Goal: Task Accomplishment & Management: Use online tool/utility

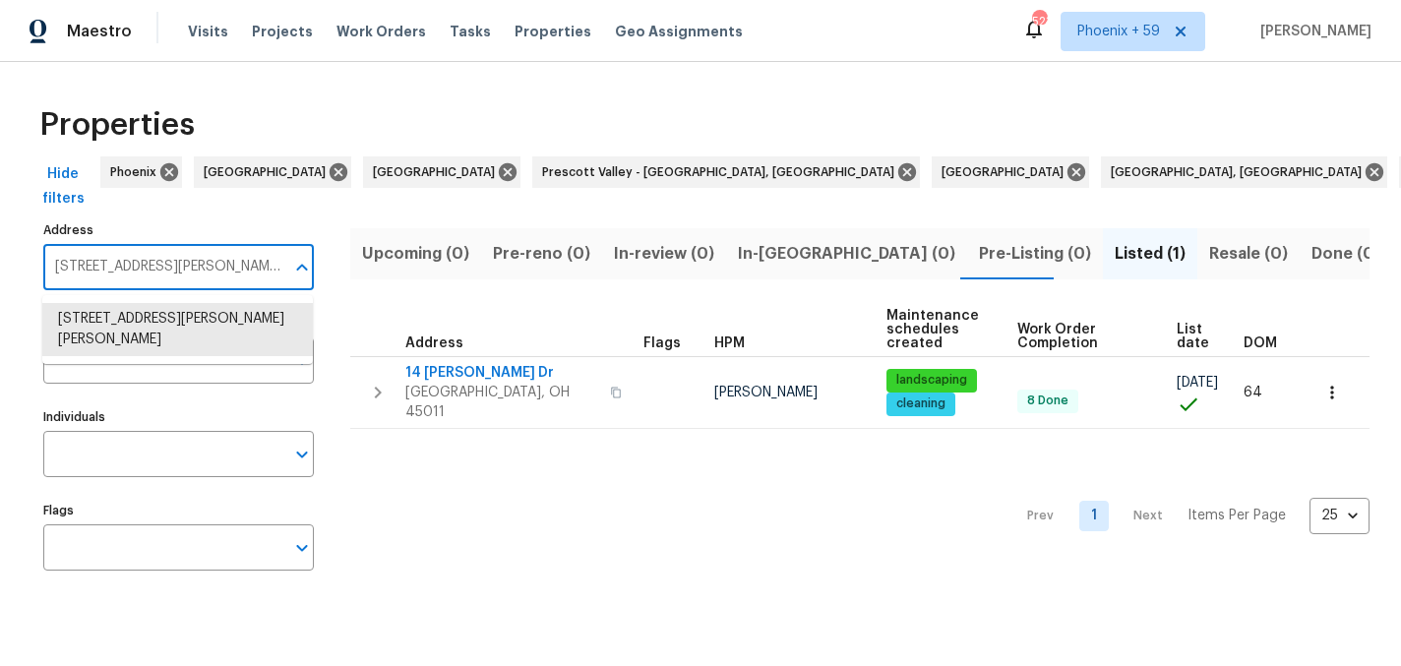
click at [164, 269] on input "[STREET_ADDRESS][PERSON_NAME][PERSON_NAME]" at bounding box center [163, 267] width 241 height 46
type input "[STREET_ADDRESS][PERSON_NAME]"
click at [158, 327] on li "[STREET_ADDRESS][PERSON_NAME][PERSON_NAME]" at bounding box center [177, 329] width 271 height 53
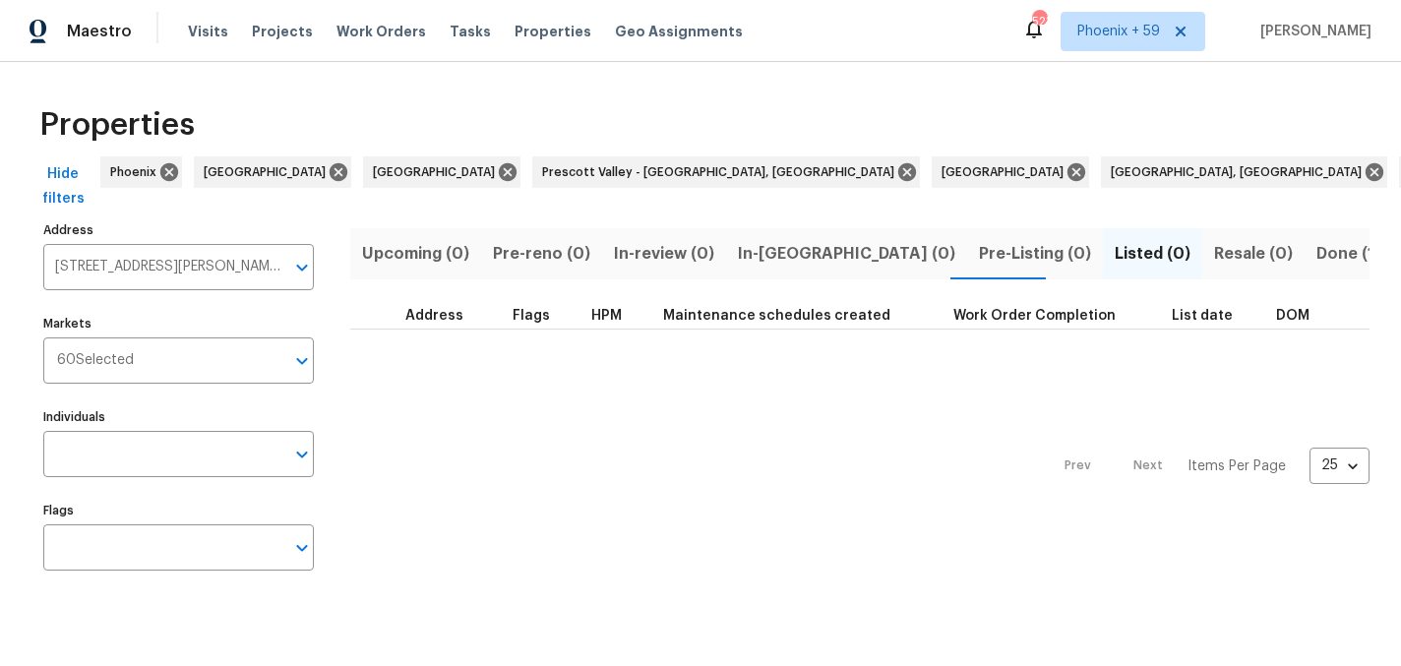
click at [1316, 252] on span "Done (1)" at bounding box center [1348, 254] width 64 height 28
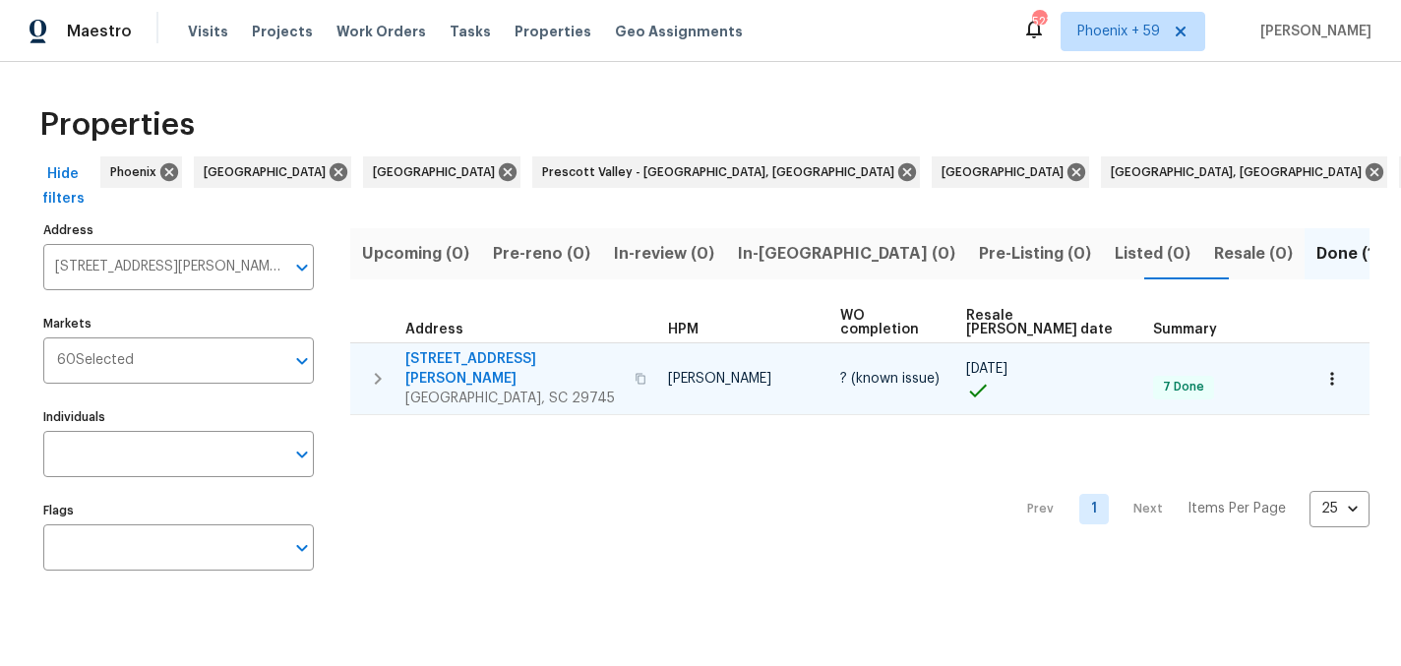
click at [497, 349] on span "[STREET_ADDRESS][PERSON_NAME]" at bounding box center [513, 368] width 217 height 39
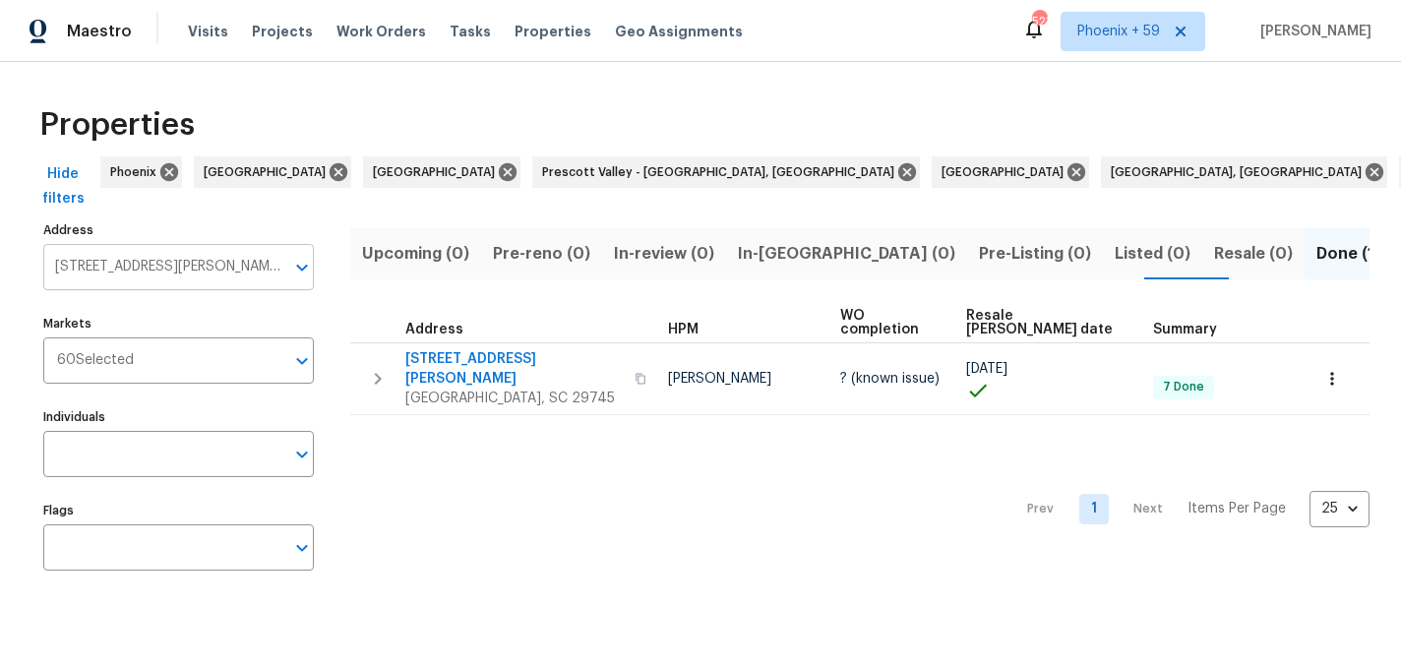
click at [154, 261] on input "263 Lauren Pines Dr York SC 29745" at bounding box center [163, 267] width 241 height 46
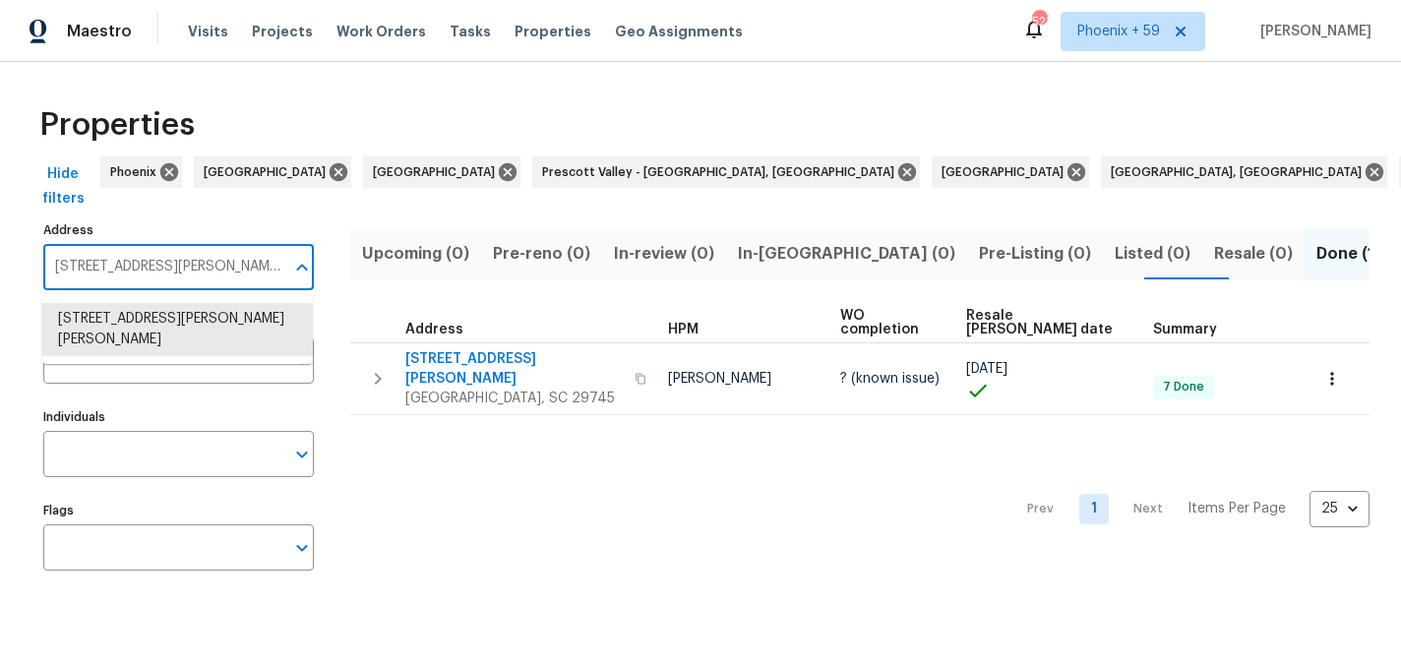
paste input "14 Bancroft St"
type input "2614 Bancroft St"
click at [157, 335] on ul "2614 Bancroft St Charlotte NC 28206" at bounding box center [177, 319] width 271 height 48
click at [153, 316] on li "2614 Bancroft St Charlotte NC 28206" at bounding box center [177, 319] width 271 height 32
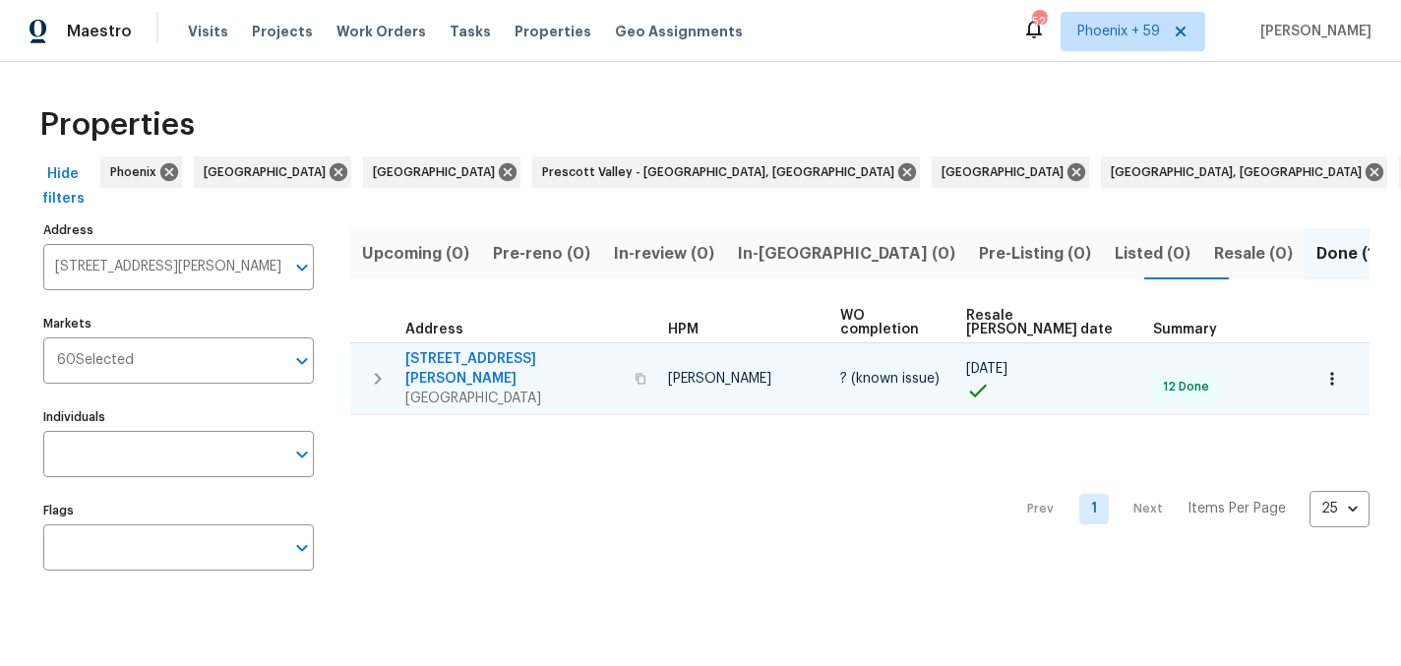
click at [492, 349] on span "2614 Bancroft St" at bounding box center [513, 368] width 217 height 39
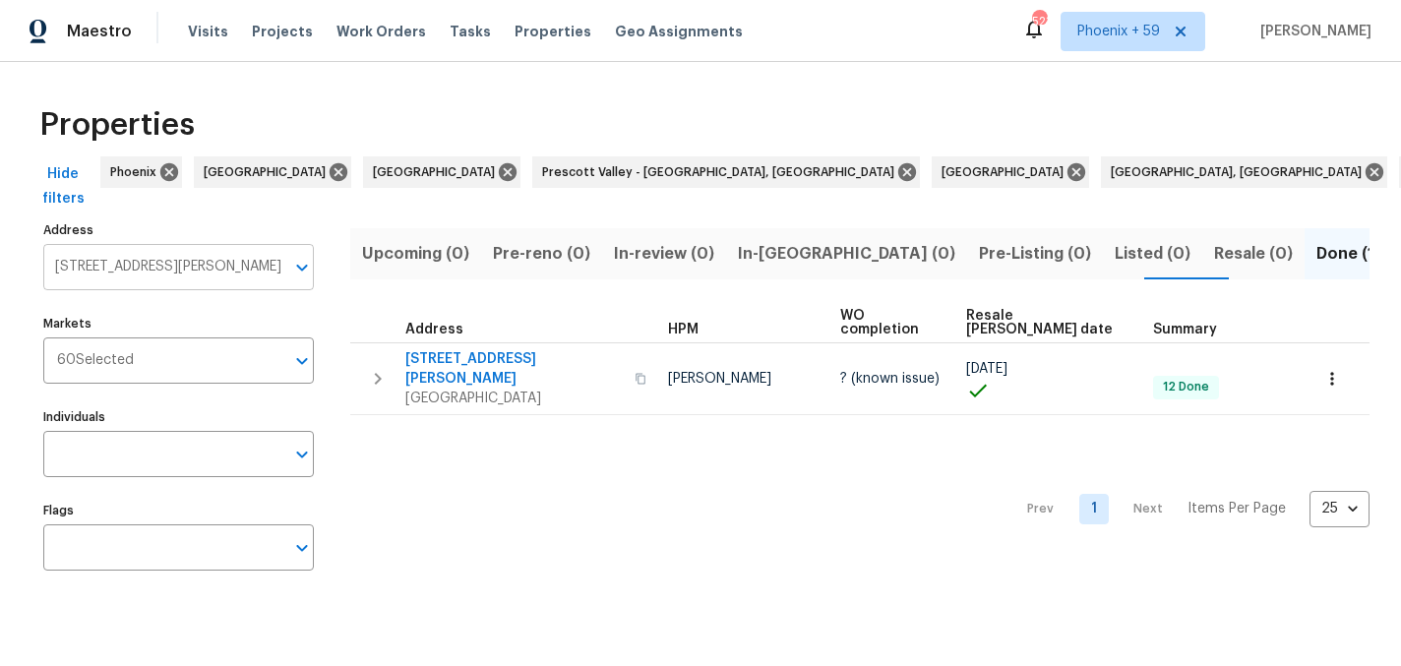
click at [176, 272] on input "2614 Bancroft St Charlotte NC 28206" at bounding box center [163, 267] width 241 height 46
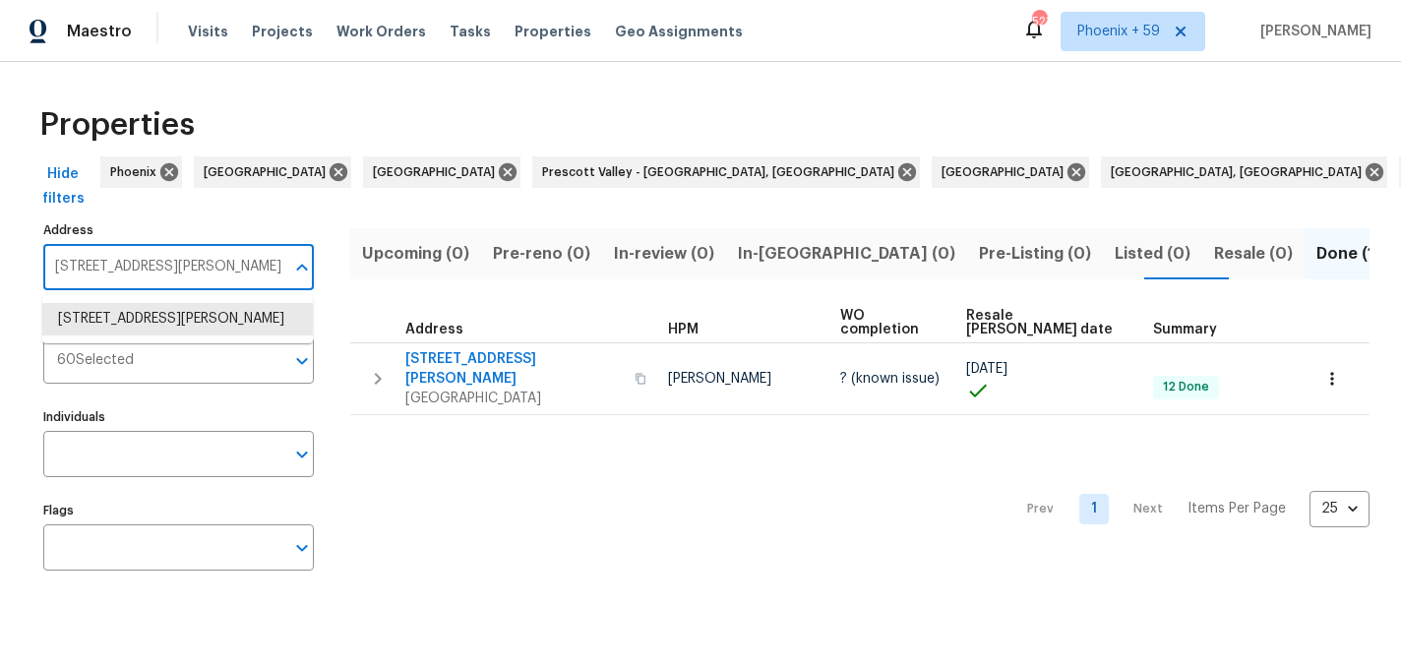
paste input "71 Wendover Dr"
type input "271 Wendover Dr"
click at [164, 319] on li "271 Wendover Dr Salisbury NC 28147" at bounding box center [177, 319] width 271 height 32
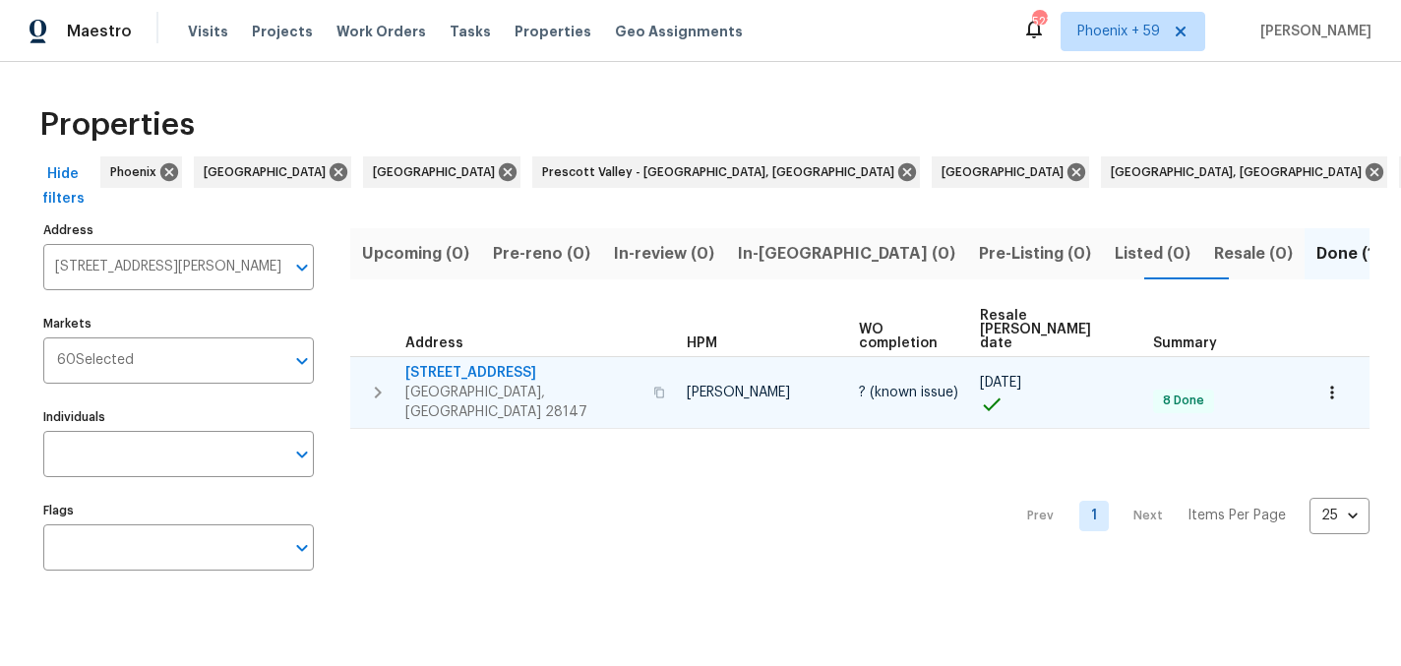
click at [436, 363] on span "271 Wendover Dr" at bounding box center [523, 373] width 236 height 20
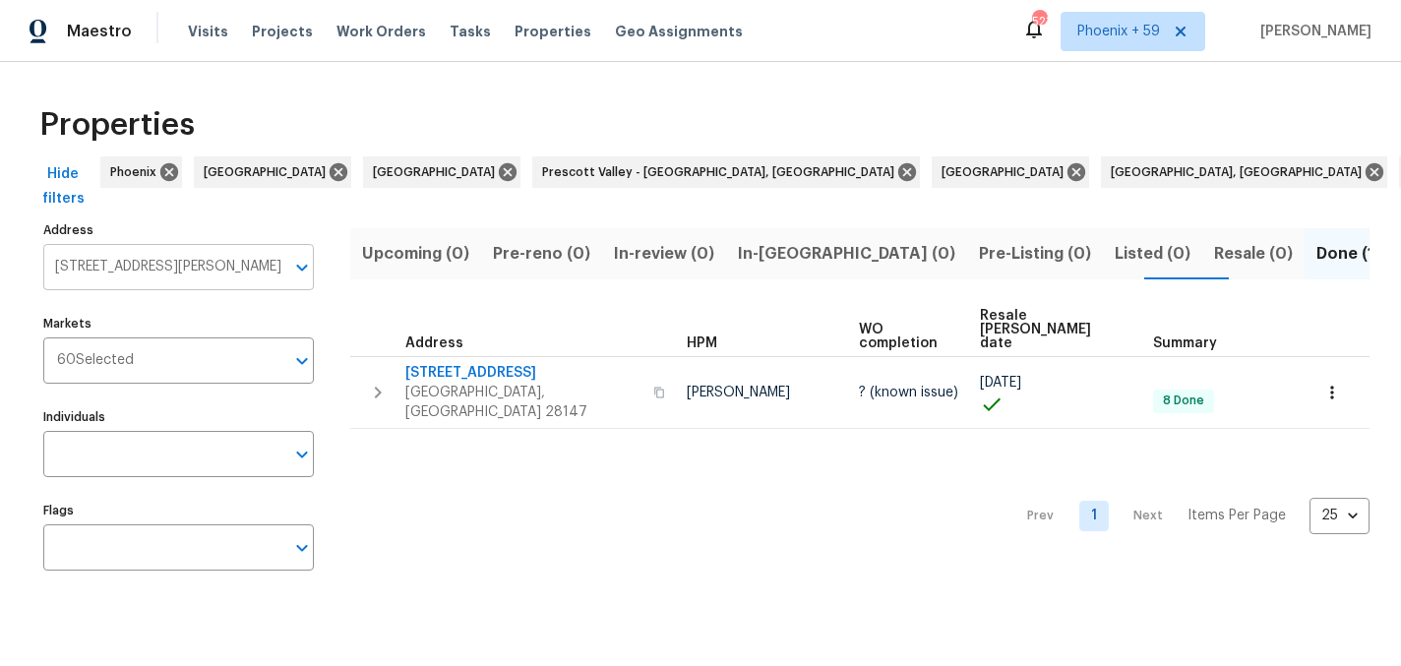
click at [222, 266] on input "271 Wendover Dr Salisbury NC 28147" at bounding box center [163, 267] width 241 height 46
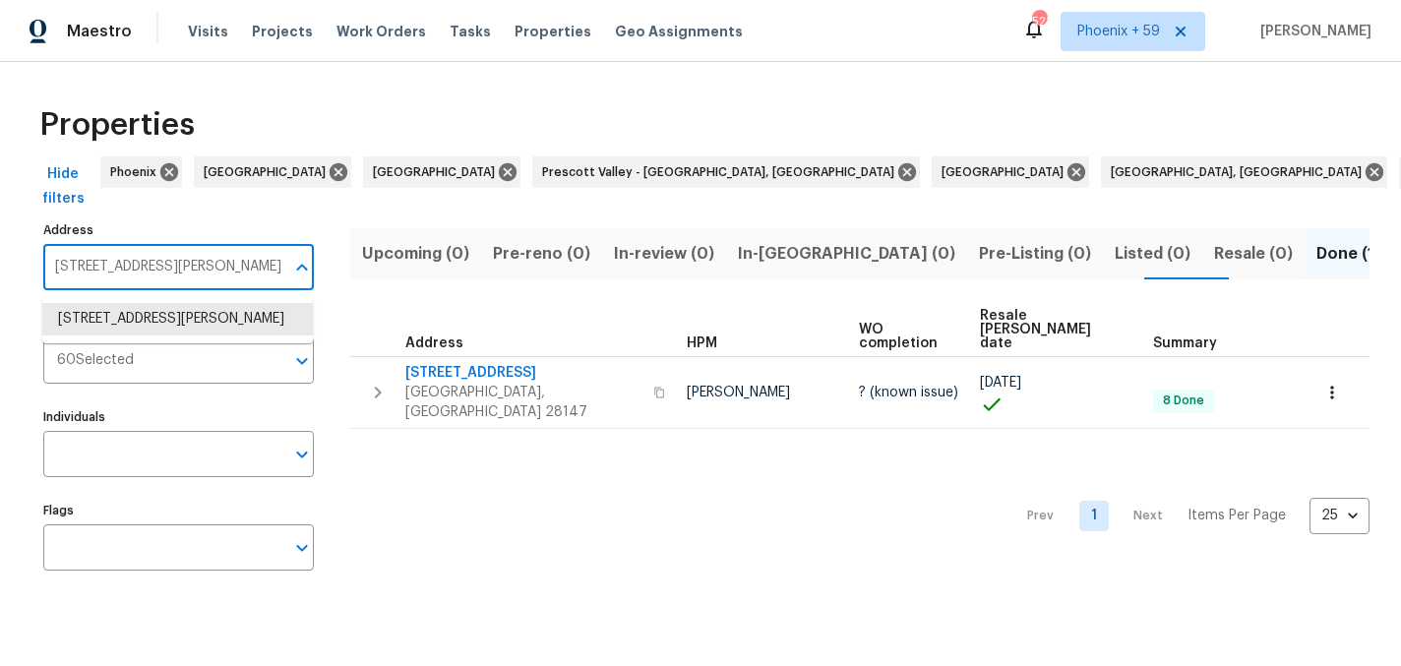
paste input "9 Timberland Loop"
type input "279 Timberland Loop"
click at [217, 323] on li "279 Timberland Loop Mooresville NC 28115" at bounding box center [177, 319] width 271 height 32
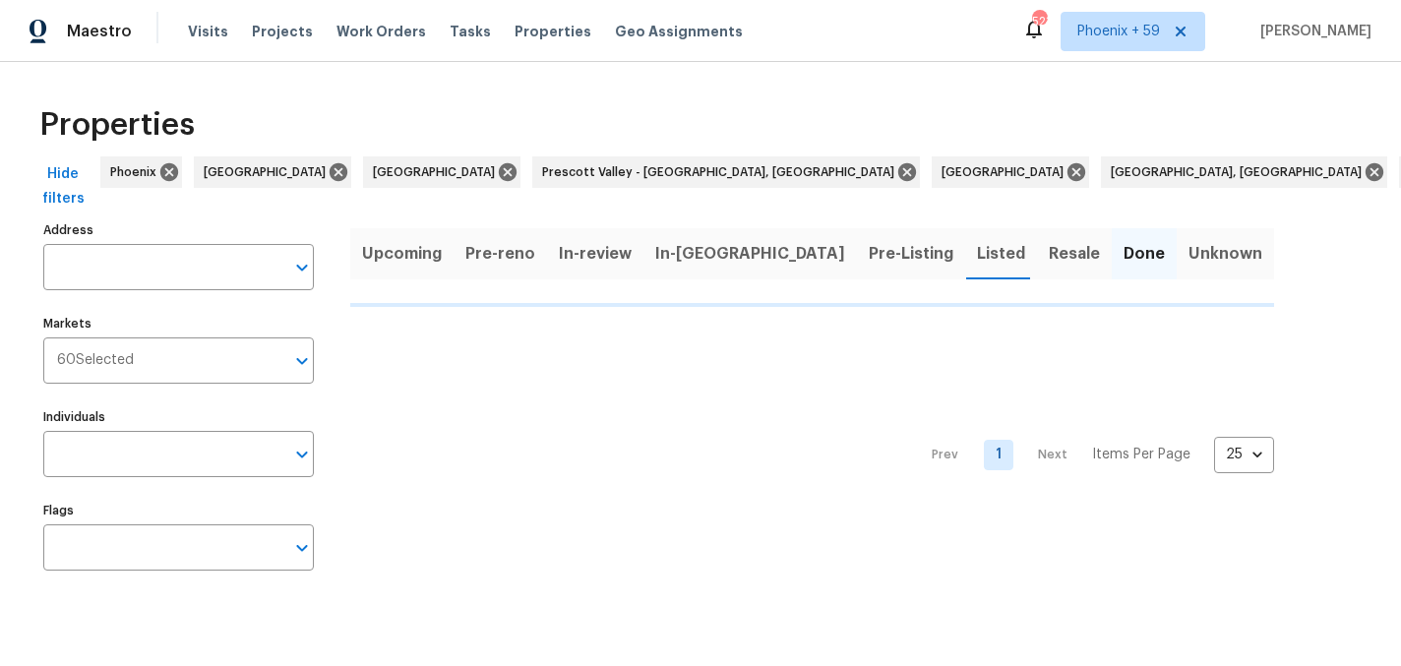
type input "279 Timberland Loop Mooresville NC 28115"
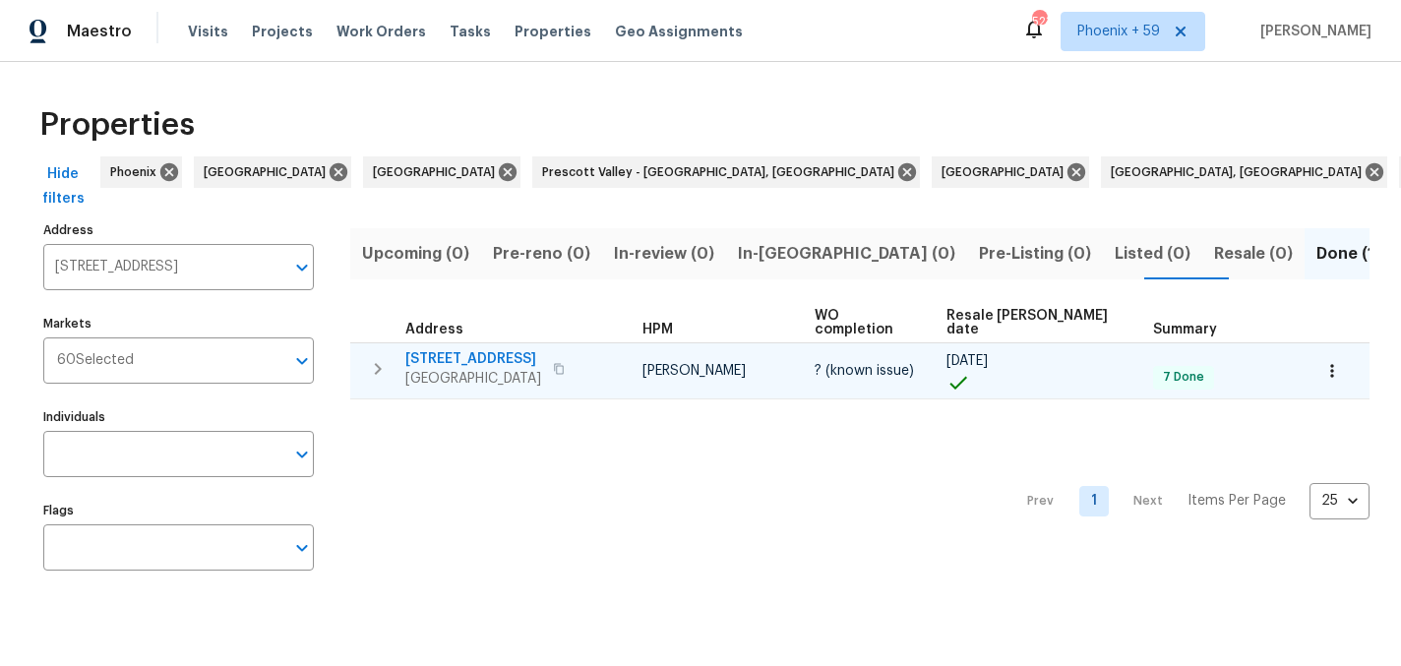
click at [471, 349] on span "279 Timberland Loop" at bounding box center [473, 359] width 136 height 20
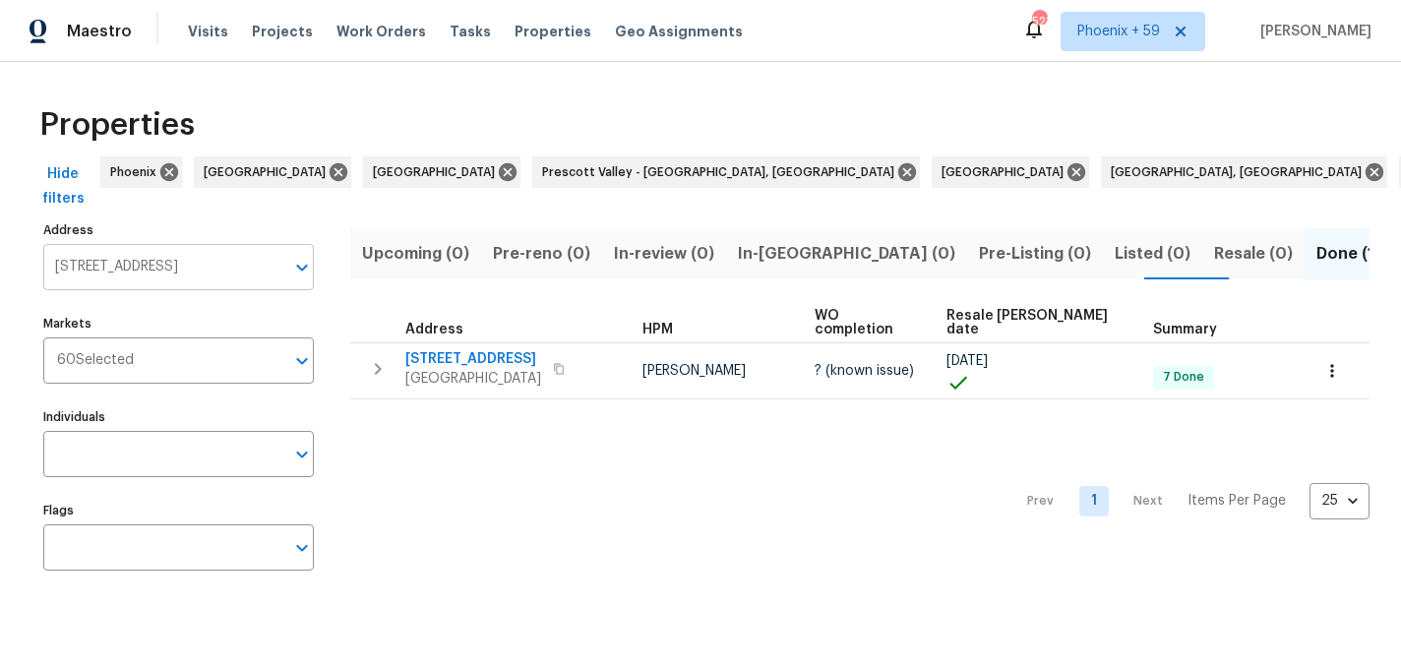
click at [171, 269] on input "279 Timberland Loop Mooresville NC 28115" at bounding box center [163, 267] width 241 height 46
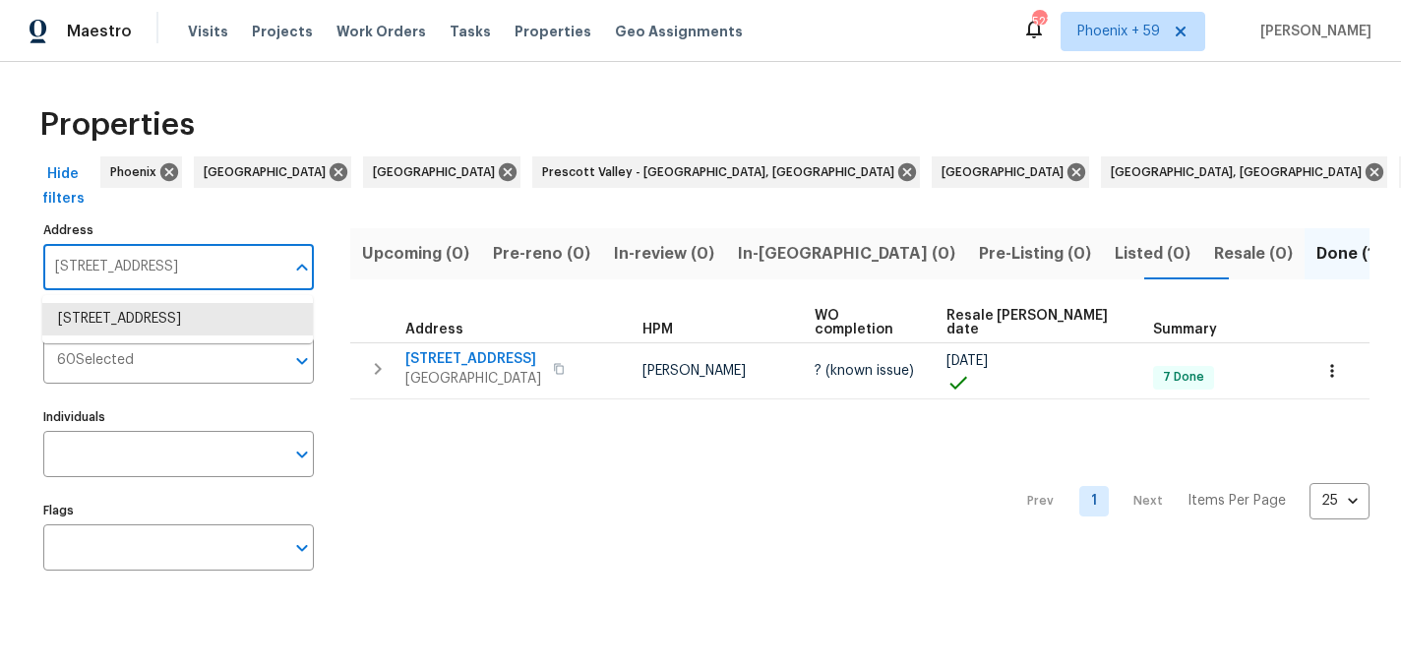
paste input "804 Lyndell Way"
type input "2804 Lyndell Way"
click at [168, 320] on li "2804 Lyndell Way Lancaster SC 29720" at bounding box center [177, 329] width 271 height 53
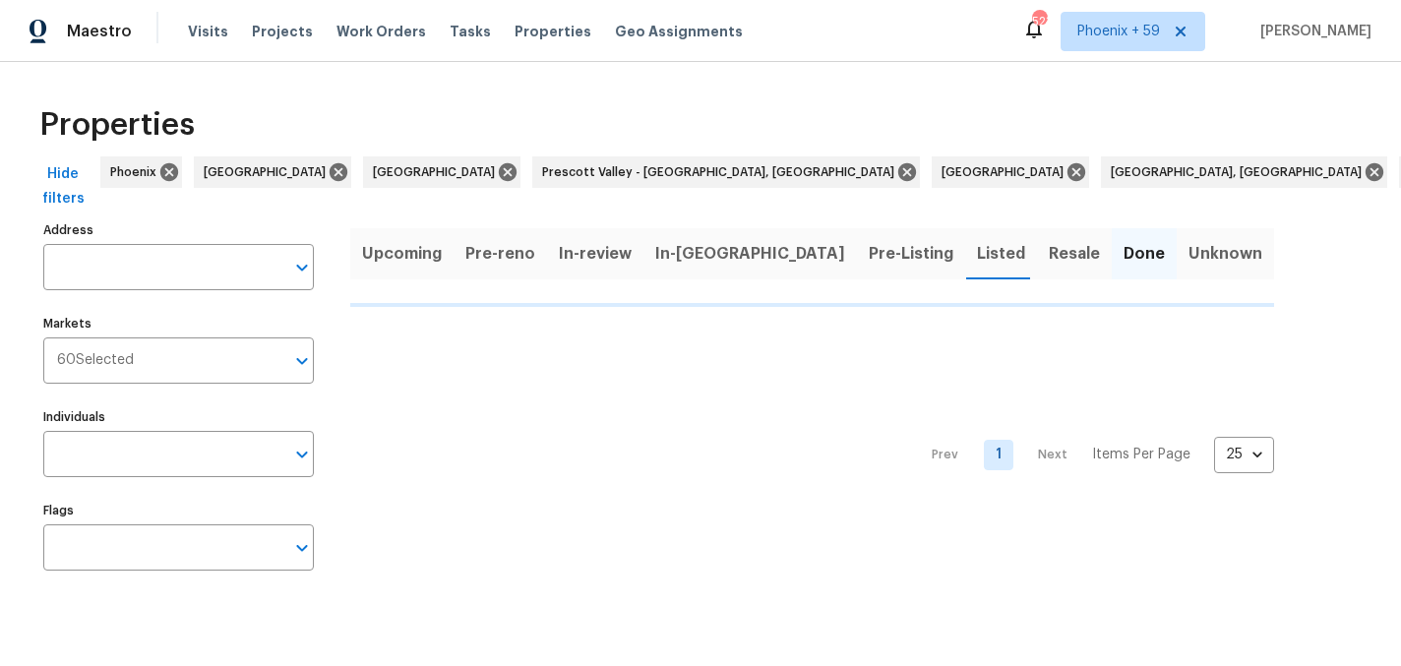
type input "2804 Lyndell Way Lancaster SC 29720"
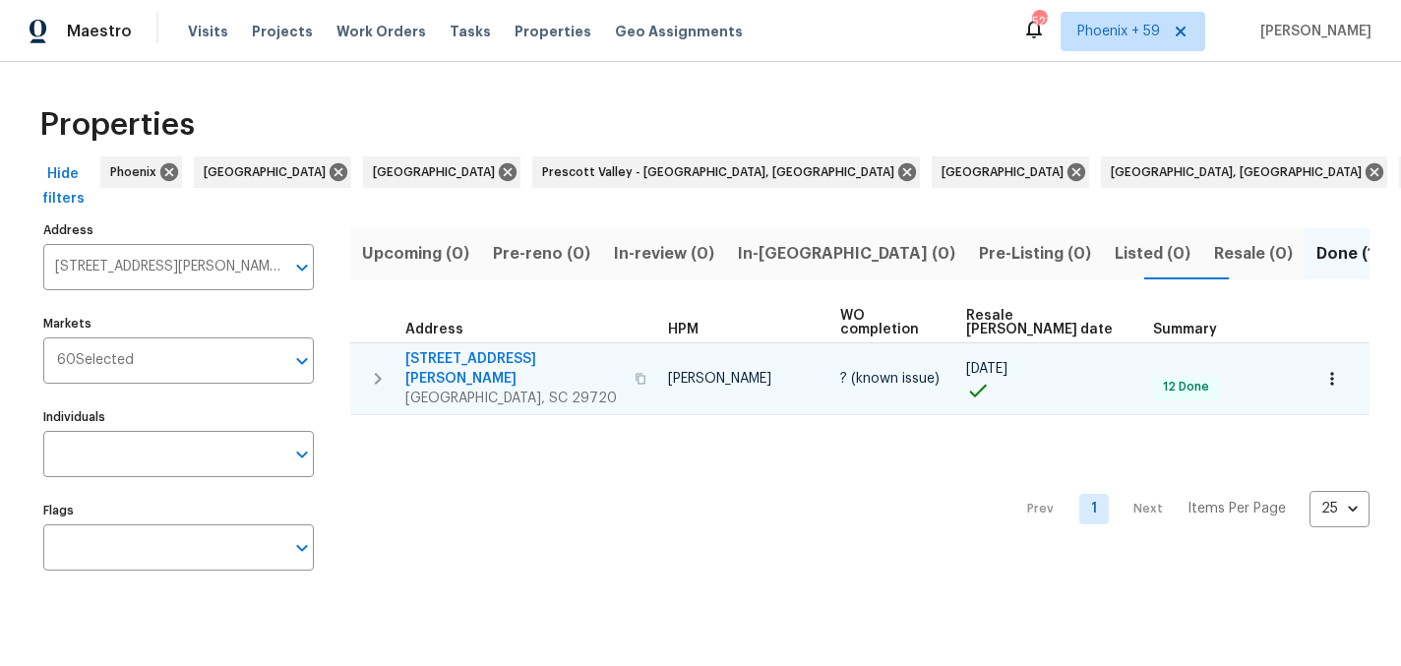
click at [495, 349] on span "2804 Lyndell Way" at bounding box center [513, 368] width 217 height 39
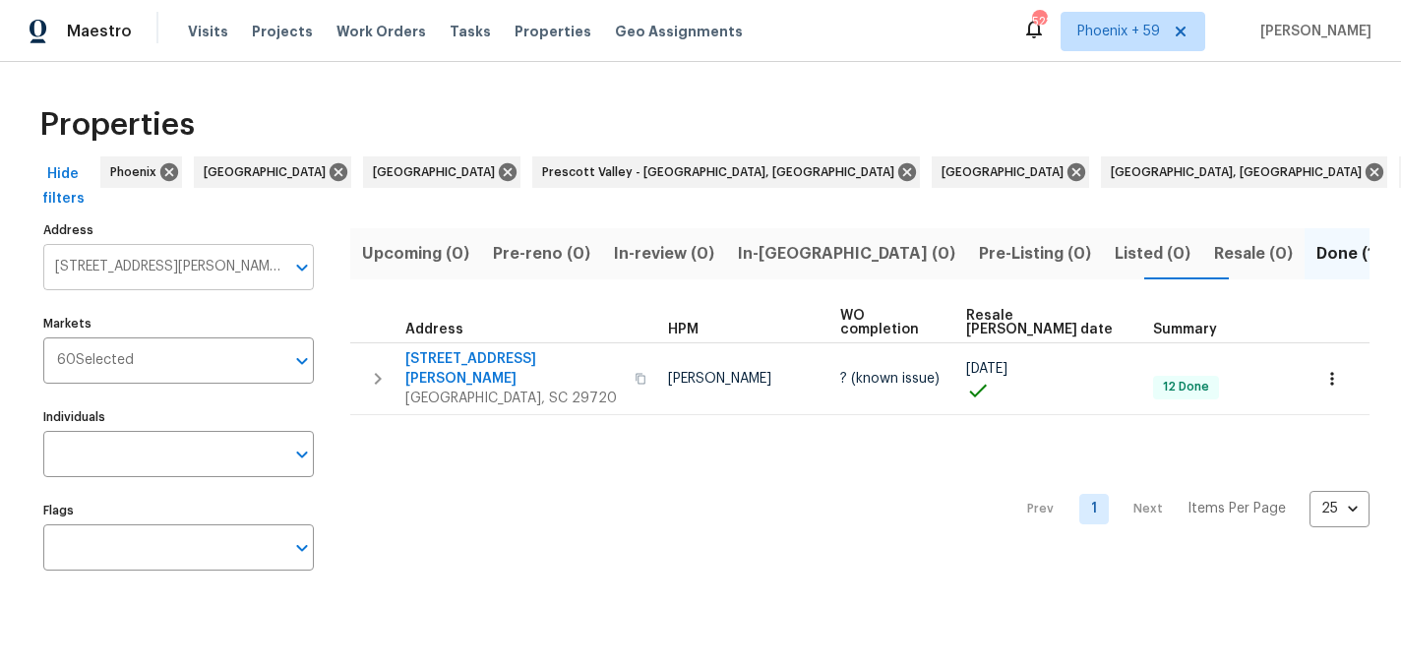
click at [148, 269] on input "2804 Lyndell Way Lancaster SC 29720" at bounding box center [163, 267] width 241 height 46
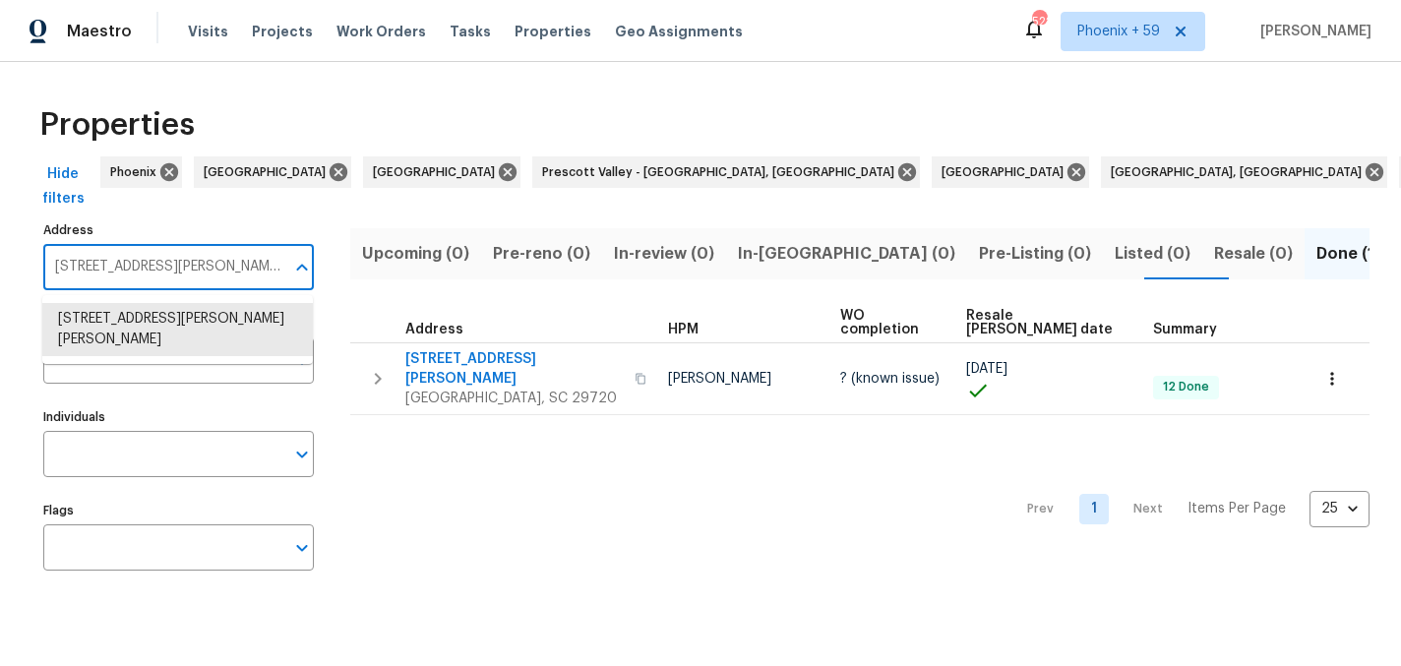
paste input "49 Arrowood Ave"
type input "249 Arrowood Ave"
click at [145, 321] on li "249 Arrowood Ave Lancaster SC 29720" at bounding box center [177, 329] width 271 height 53
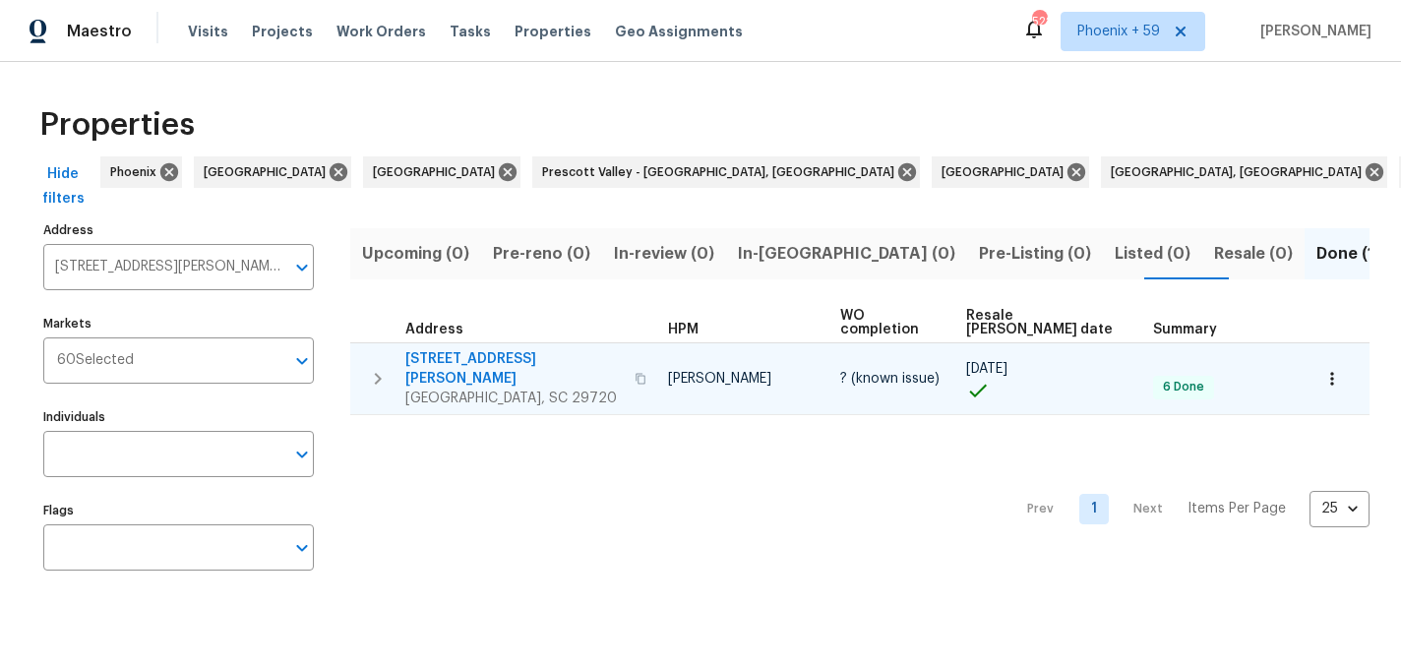
click at [477, 349] on span "249 Arrowood Ave" at bounding box center [513, 368] width 217 height 39
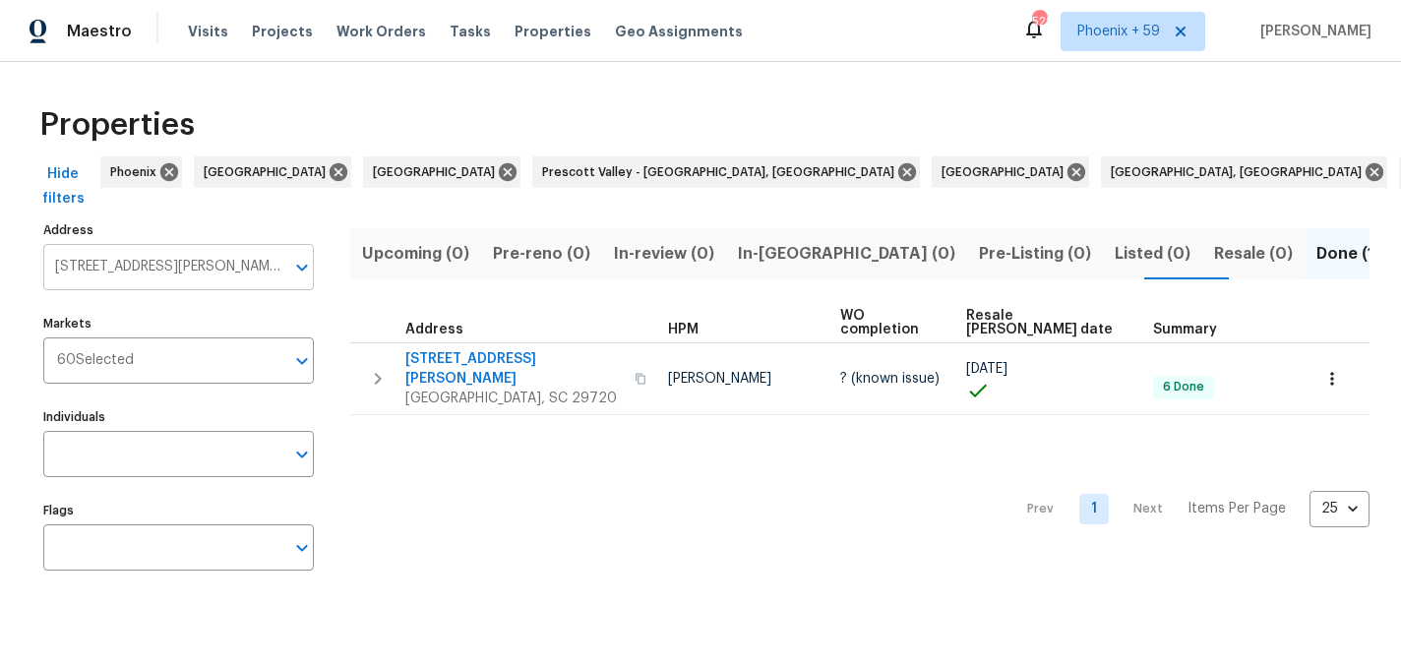
click at [148, 265] on input "249 Arrowood Ave Lancaster SC 29720" at bounding box center [163, 267] width 241 height 46
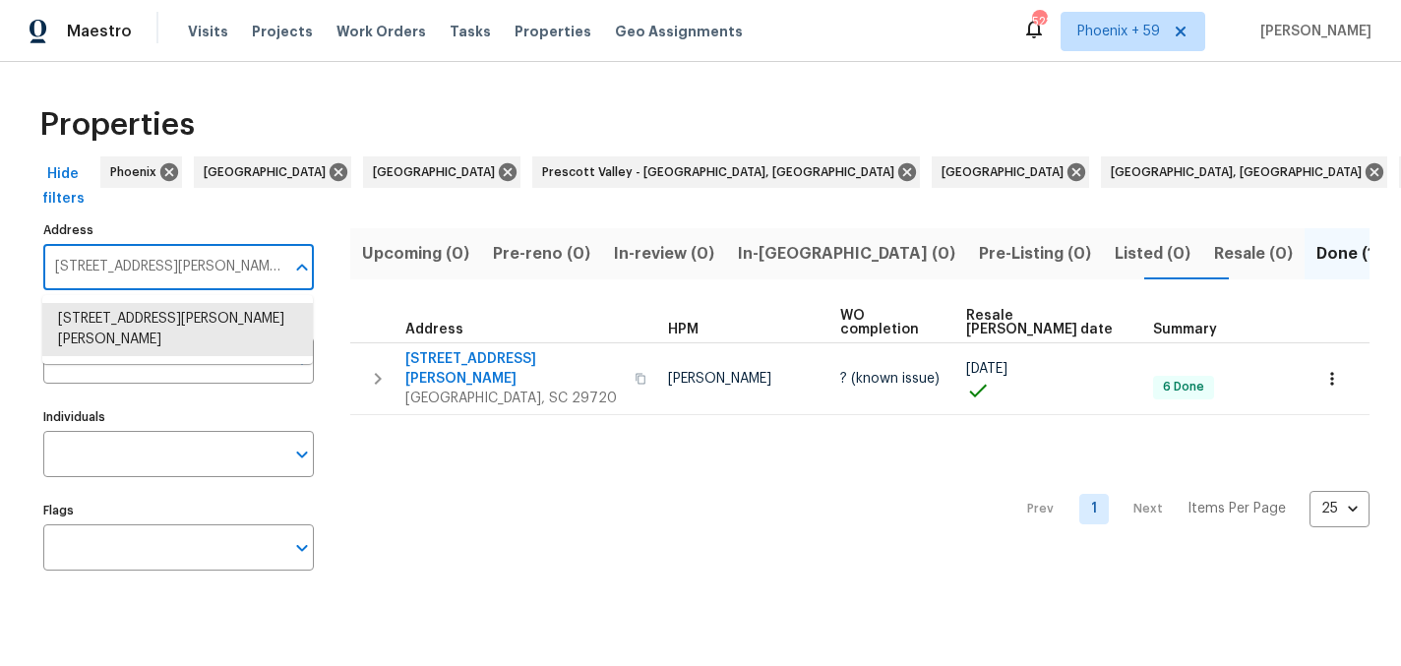
paste input "32 Branchwood Cir"
type input "232 Branchwood Cir"
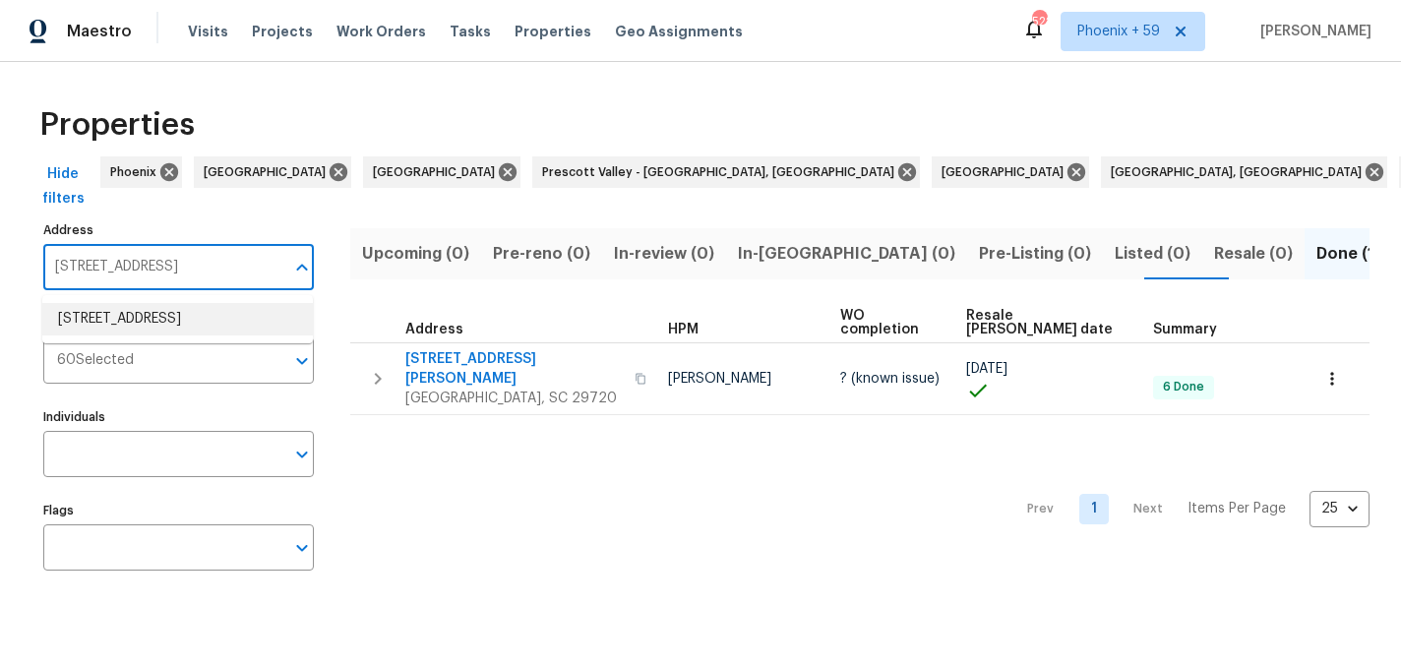
click at [163, 322] on li "232 Branchwood Cir Kings Mountain NC 28086" at bounding box center [177, 319] width 271 height 32
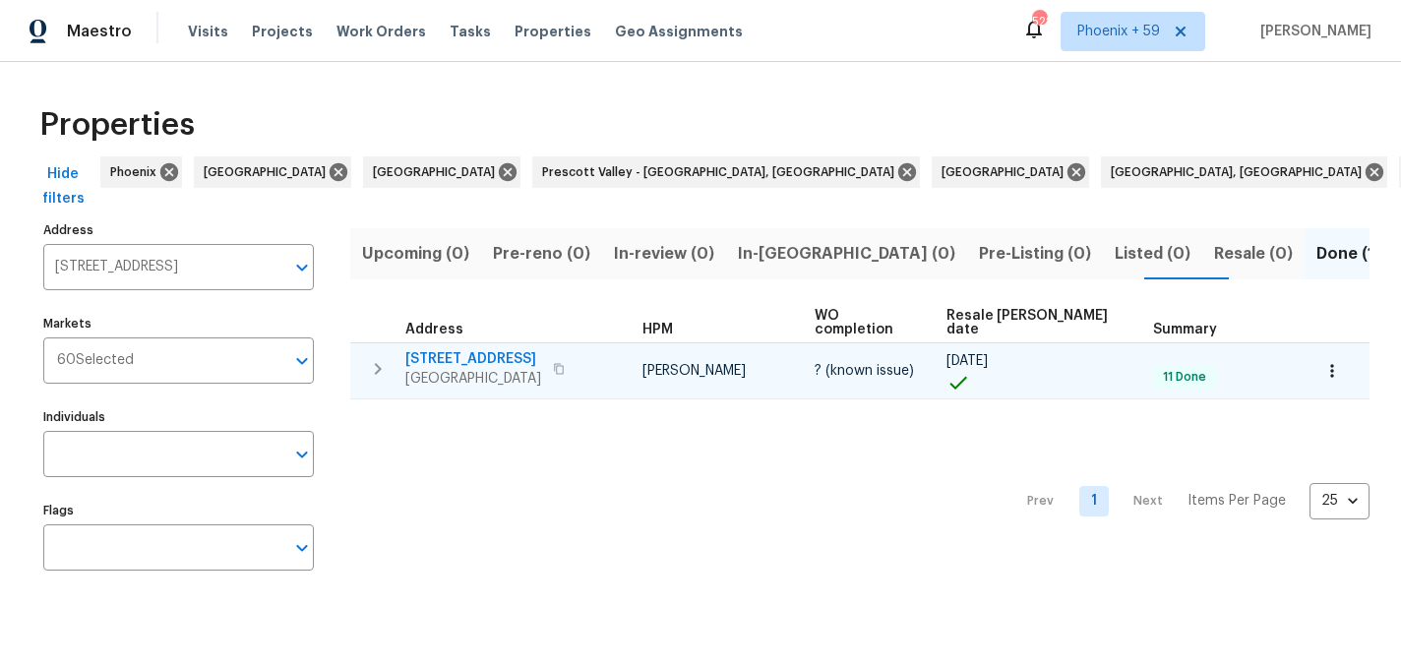
click at [439, 352] on span "232 Branchwood Cir" at bounding box center [473, 359] width 136 height 20
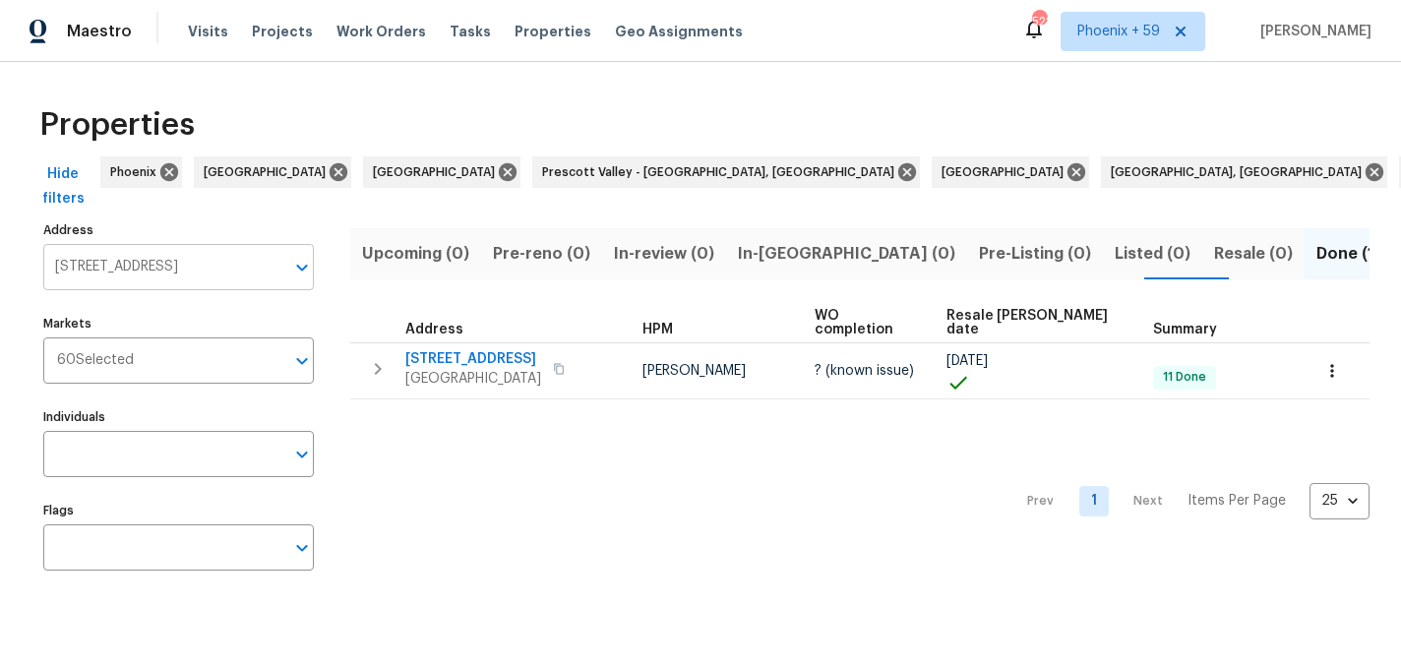
click at [160, 268] on input "232 Branchwood Cir Kings Mountain NC 28086" at bounding box center [163, 267] width 241 height 46
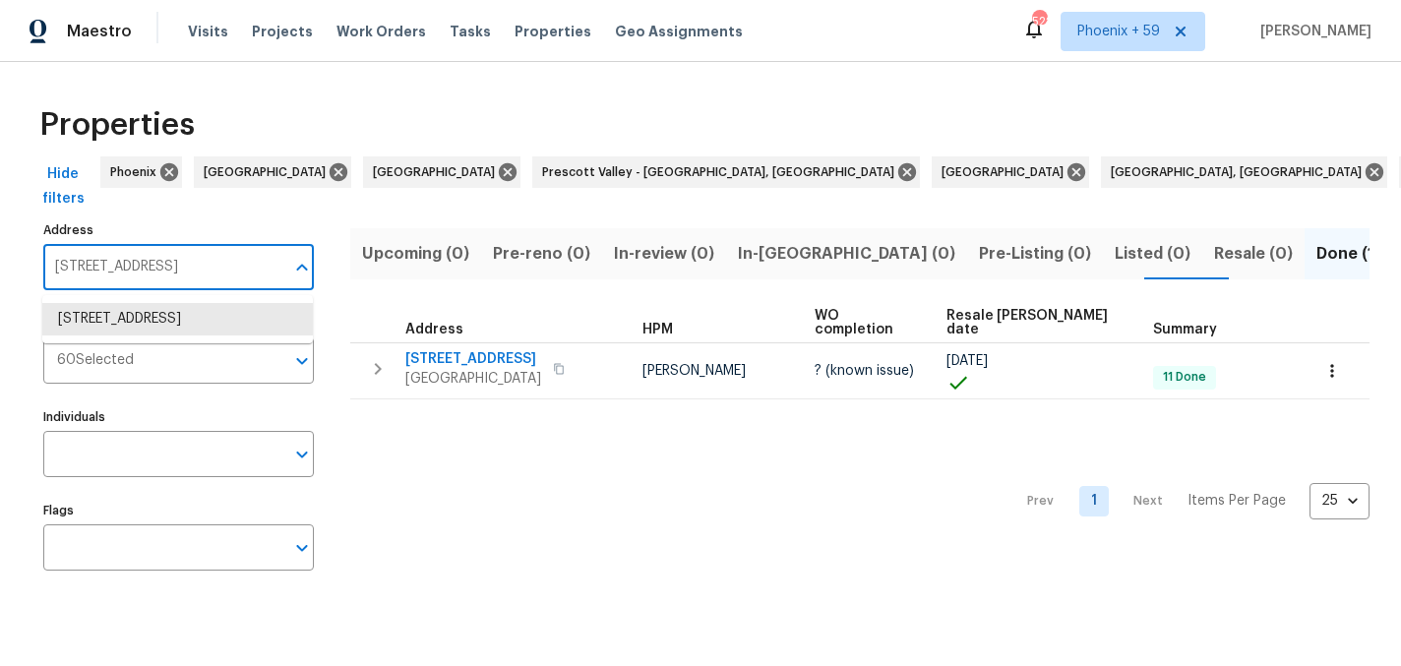
paste input "186 Goose Down Ln"
type input "23186 Goose Down Ln"
click at [162, 327] on li "23186 Goose Down Ln Lancaster SC 29720" at bounding box center [177, 329] width 271 height 53
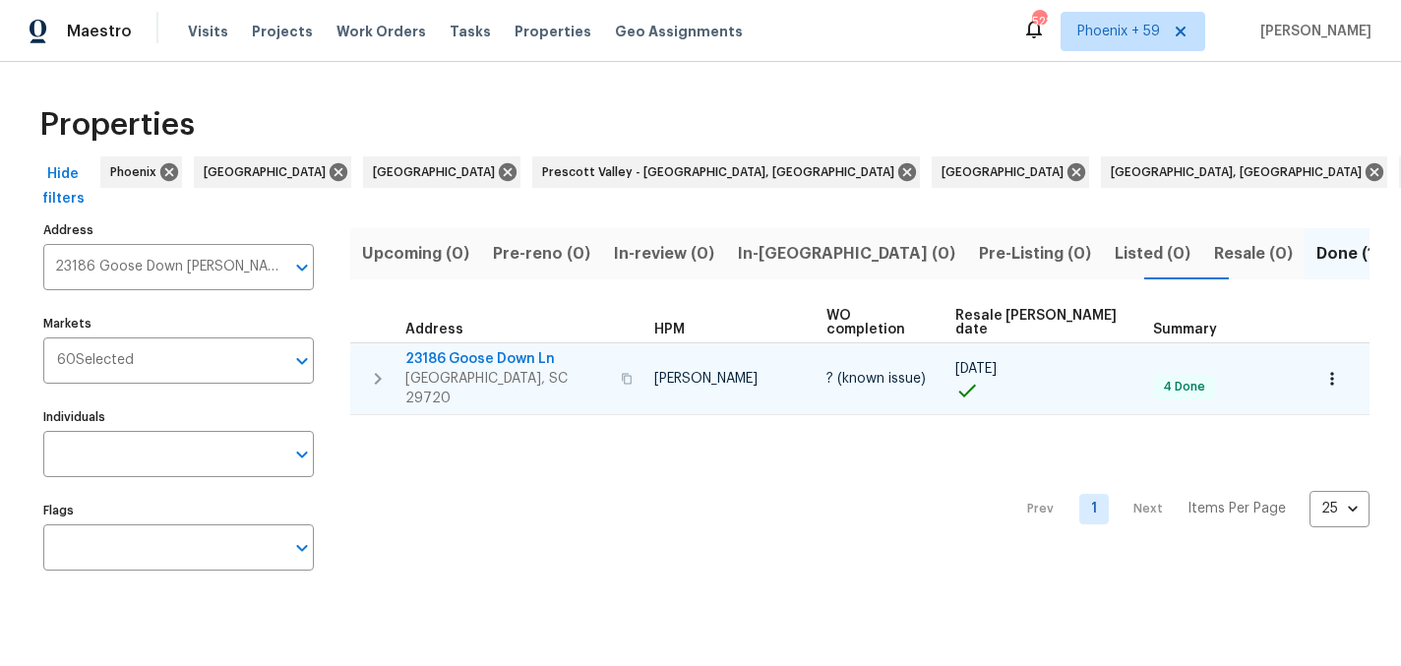
click at [533, 349] on span "23186 Goose Down Ln" at bounding box center [507, 359] width 204 height 20
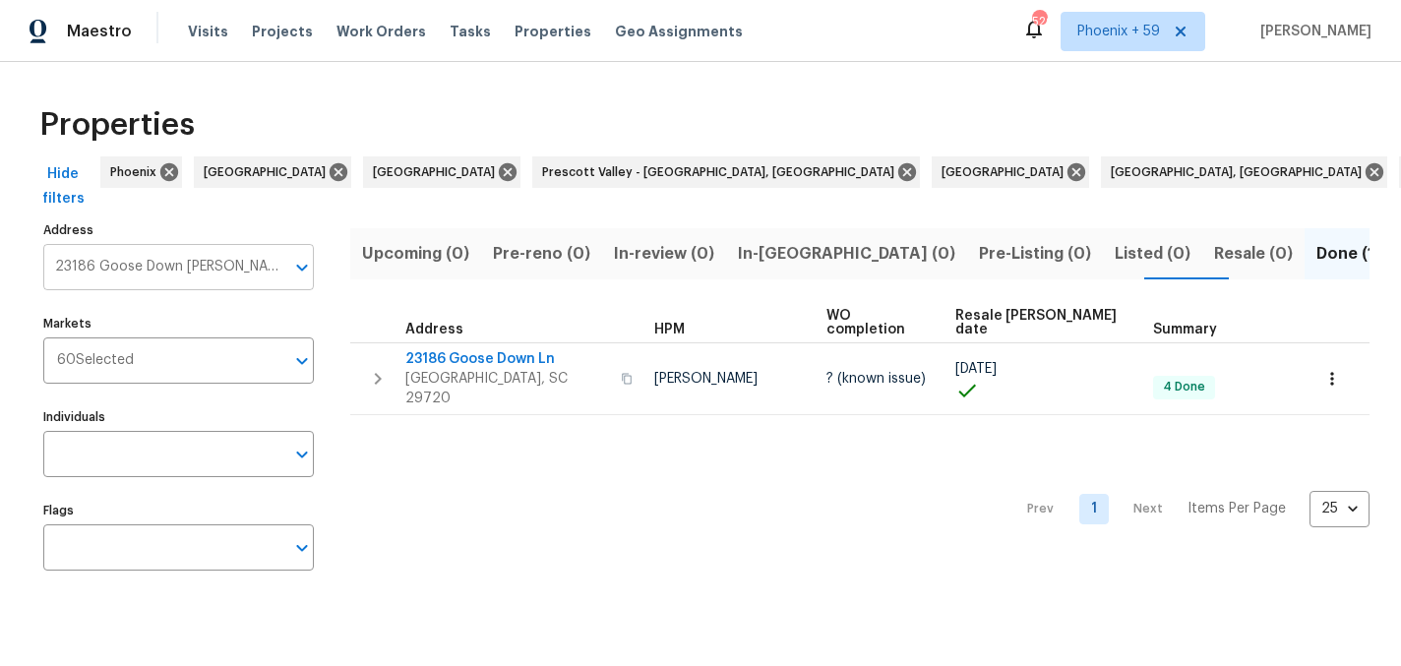
click at [216, 275] on input "23186 Goose Down Ln Lancaster SC 29720" at bounding box center [163, 267] width 241 height 46
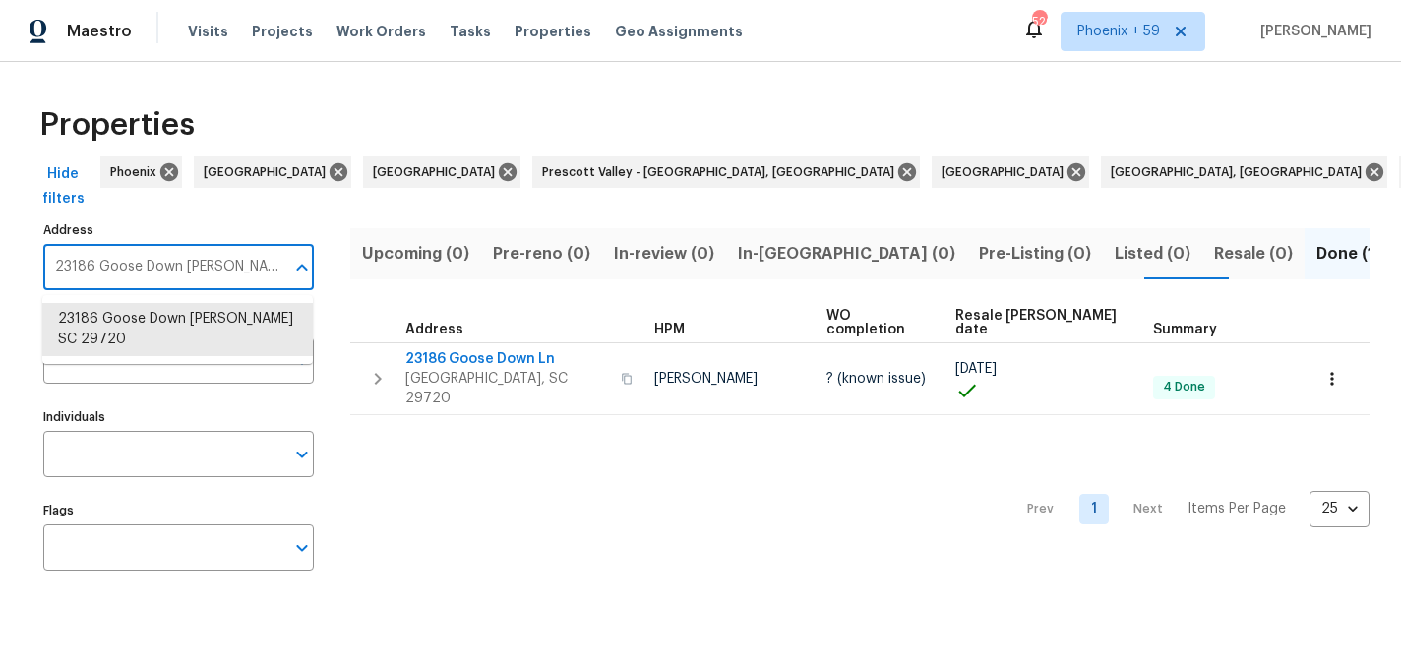
paste input "2 Christensens Ct"
type input "2312 Christensens Ct"
click at [206, 330] on li "2312 Christensens Ct Charlotte NC 28270" at bounding box center [177, 319] width 271 height 32
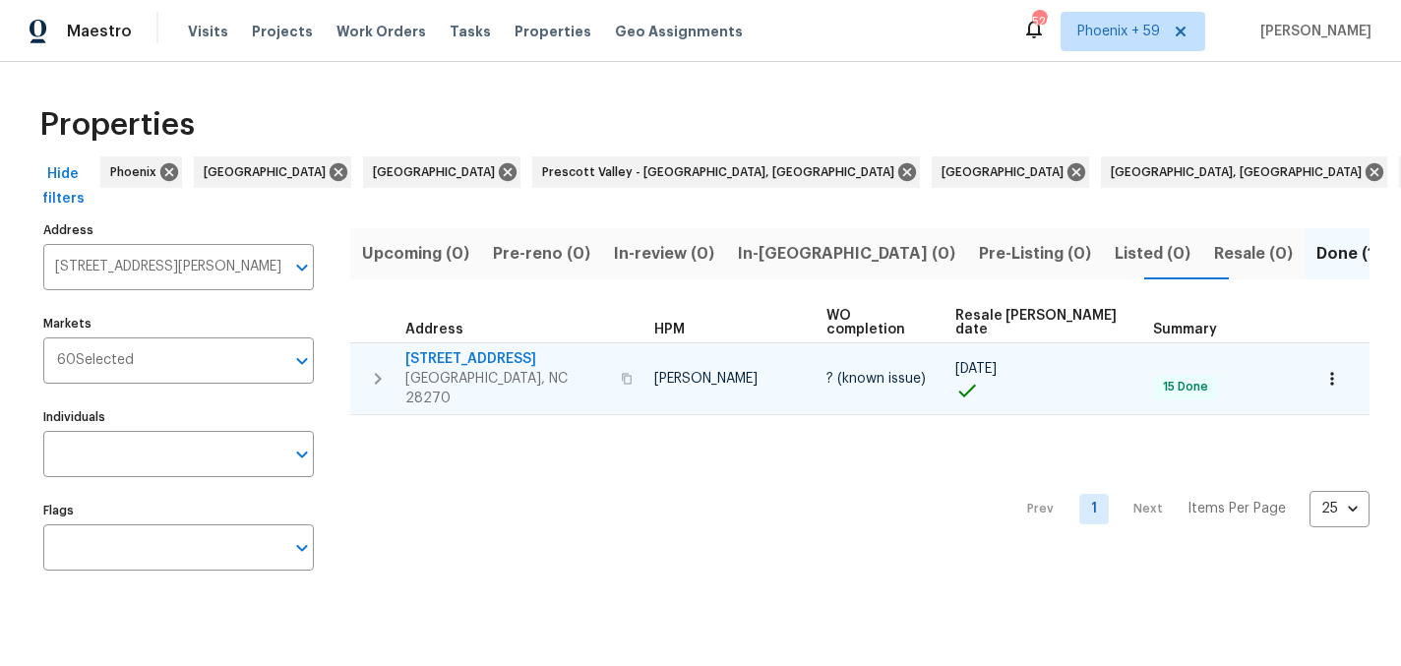
click at [502, 351] on span "2312 Christensens Ct" at bounding box center [507, 359] width 204 height 20
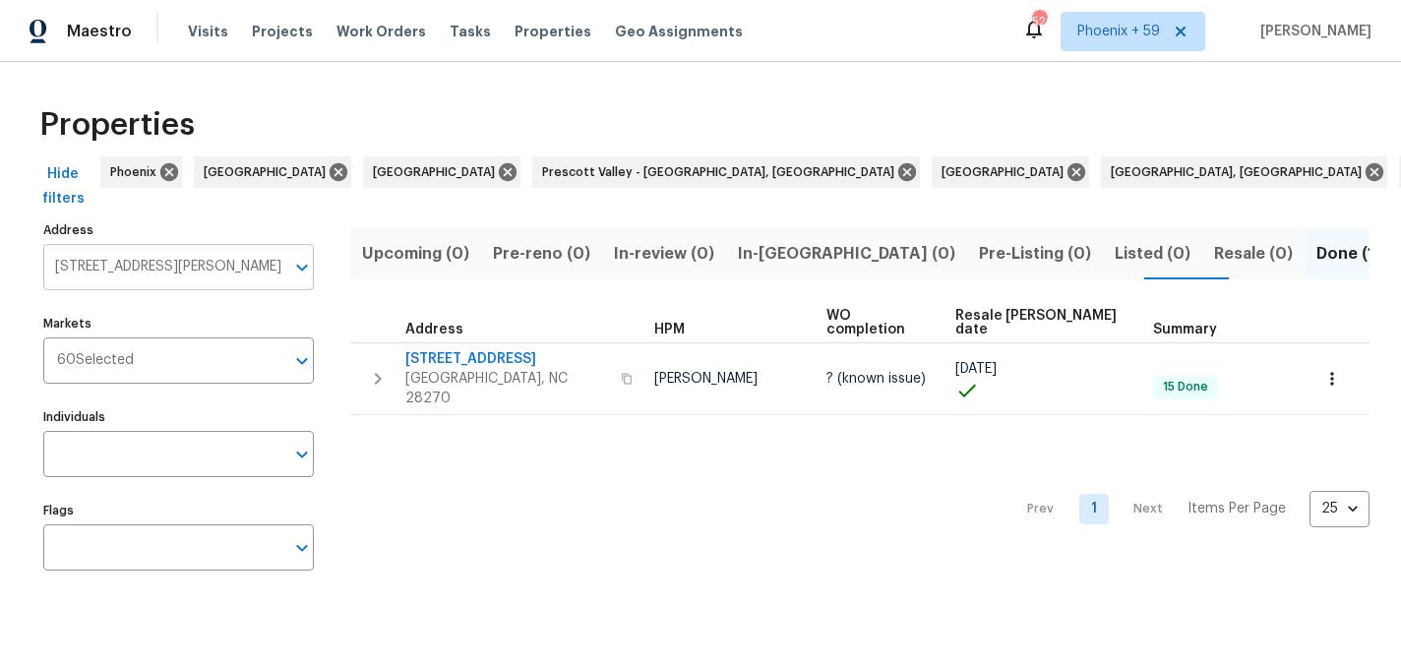
click at [171, 270] on input "2312 Christensens Ct Charlotte NC 28270" at bounding box center [163, 267] width 241 height 46
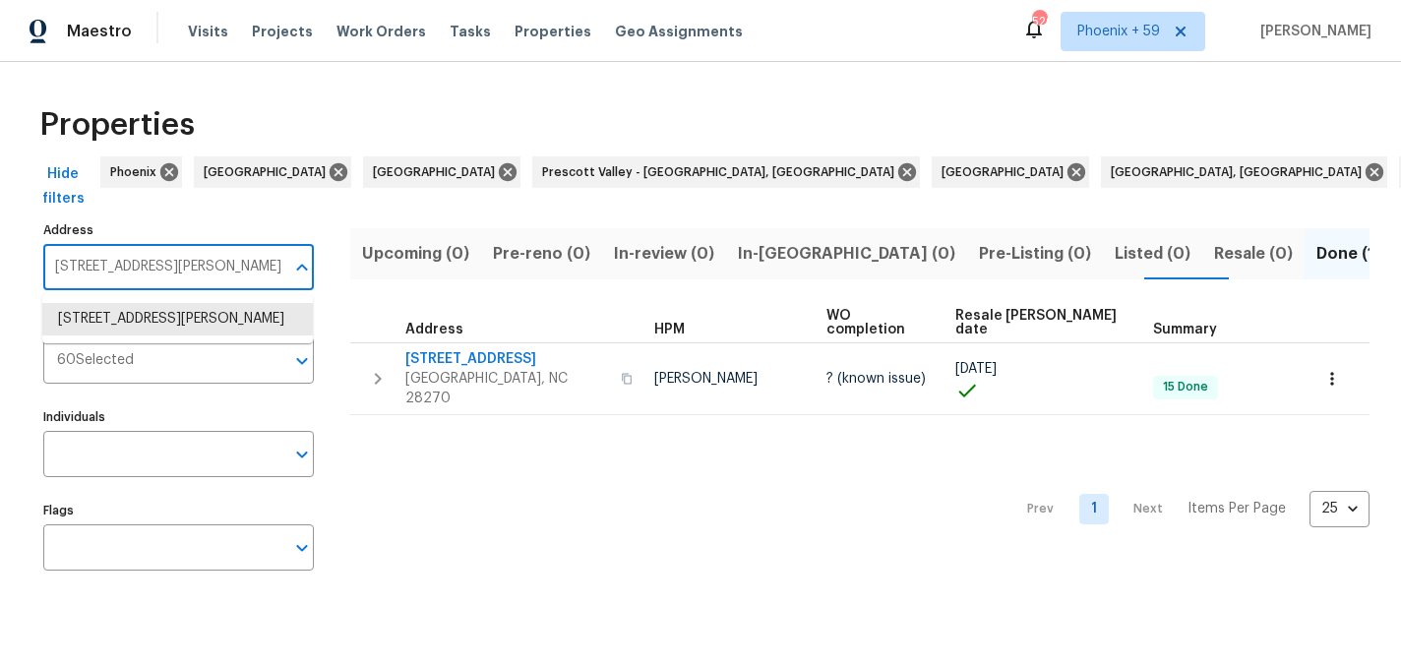
paste input "15 Madelia Pl"
type input "215 Madelia Pl"
click at [165, 320] on li "215 Madelia Pl Mooresville NC 28115" at bounding box center [177, 319] width 271 height 32
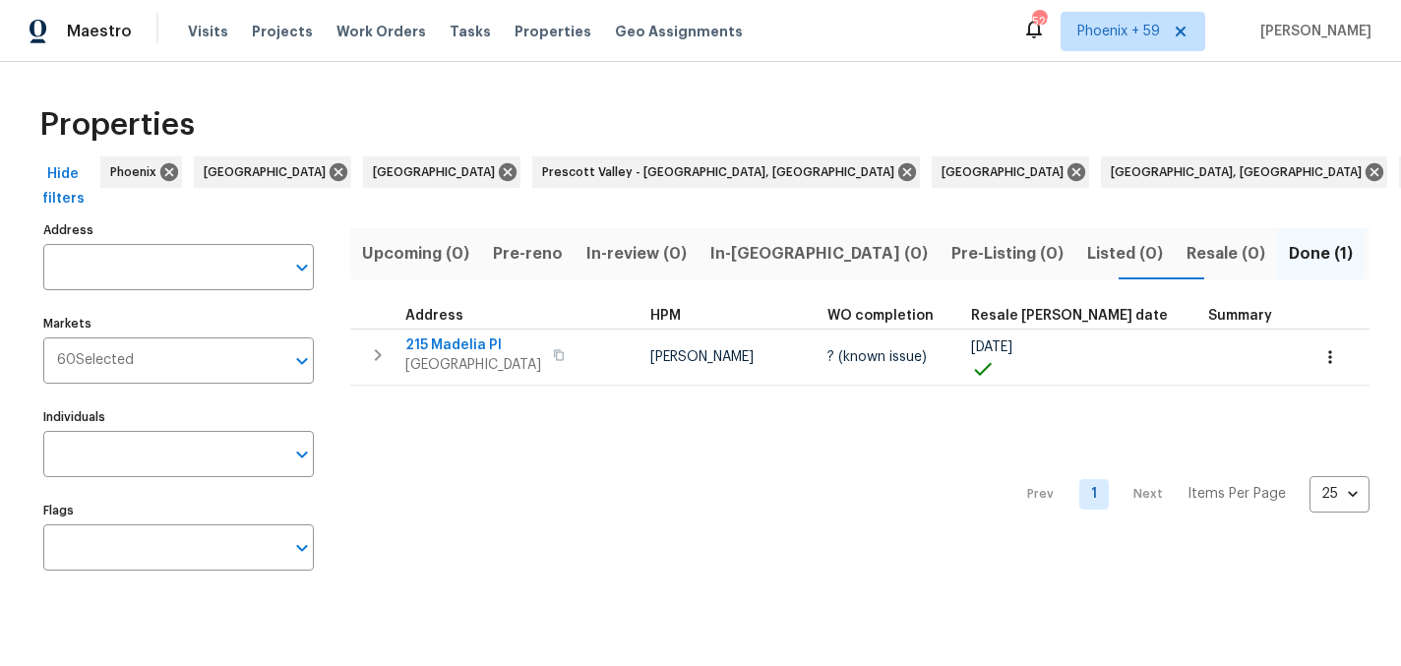
type input "215 Madelia Pl Mooresville NC 28115"
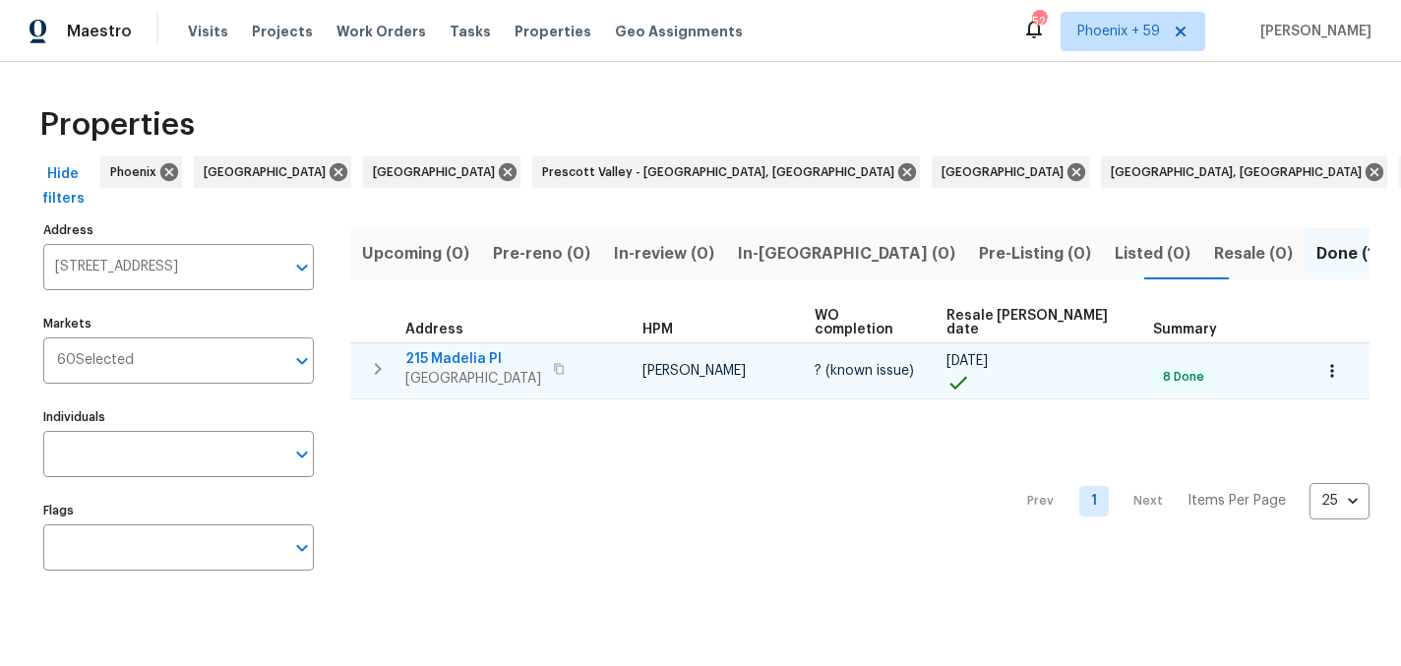
click at [458, 349] on span "215 Madelia Pl" at bounding box center [473, 359] width 136 height 20
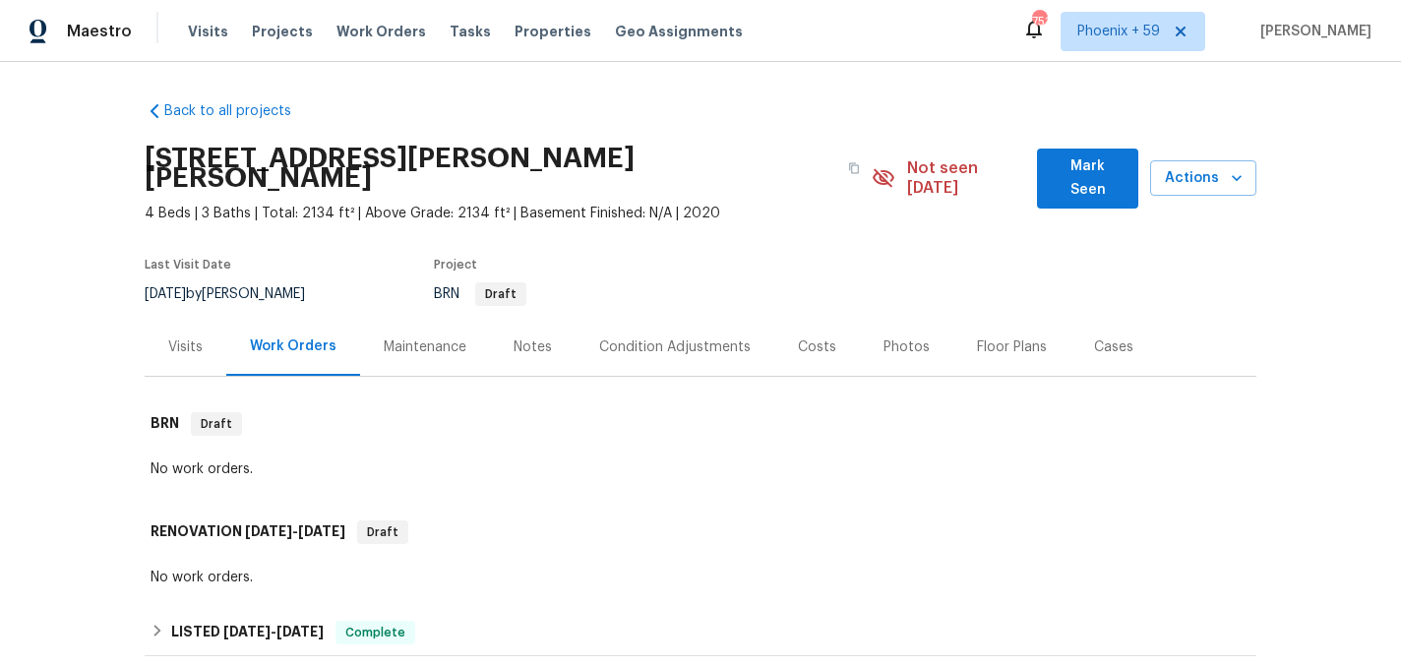
click at [435, 337] on div "Maintenance" at bounding box center [425, 347] width 83 height 20
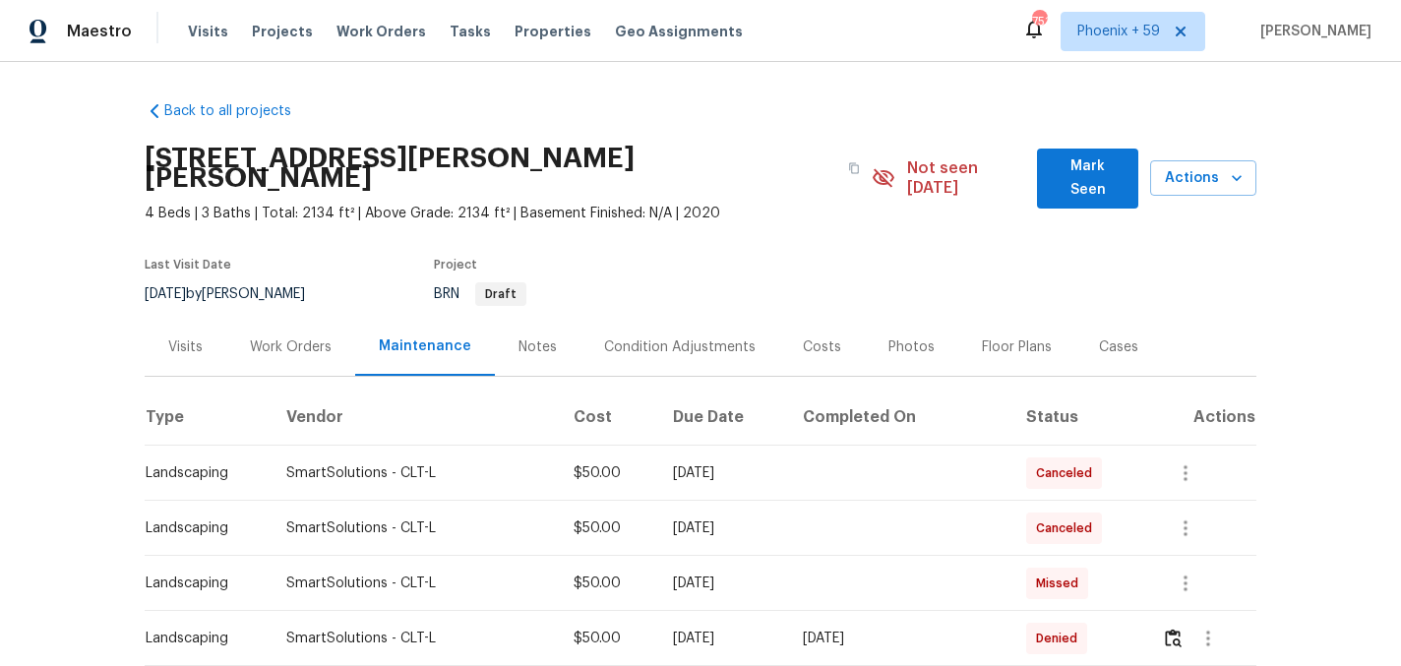
click at [288, 337] on div "Work Orders" at bounding box center [291, 347] width 82 height 20
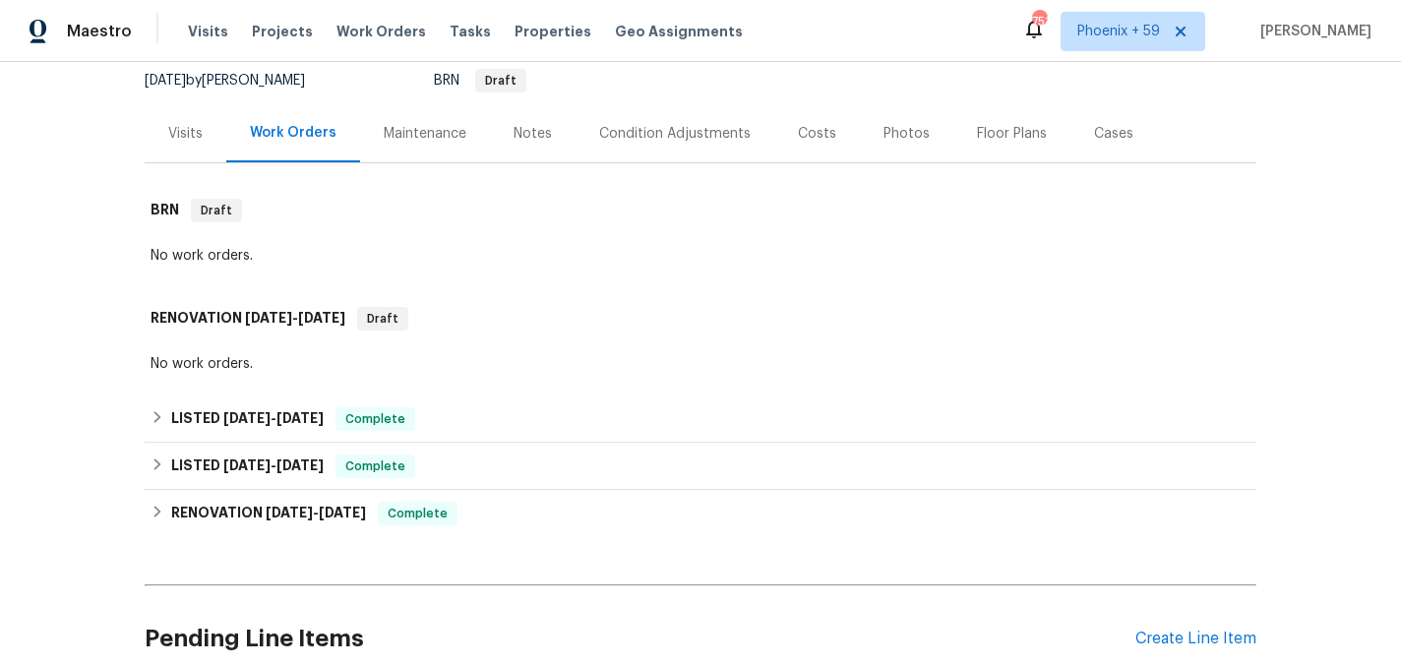
scroll to position [366, 0]
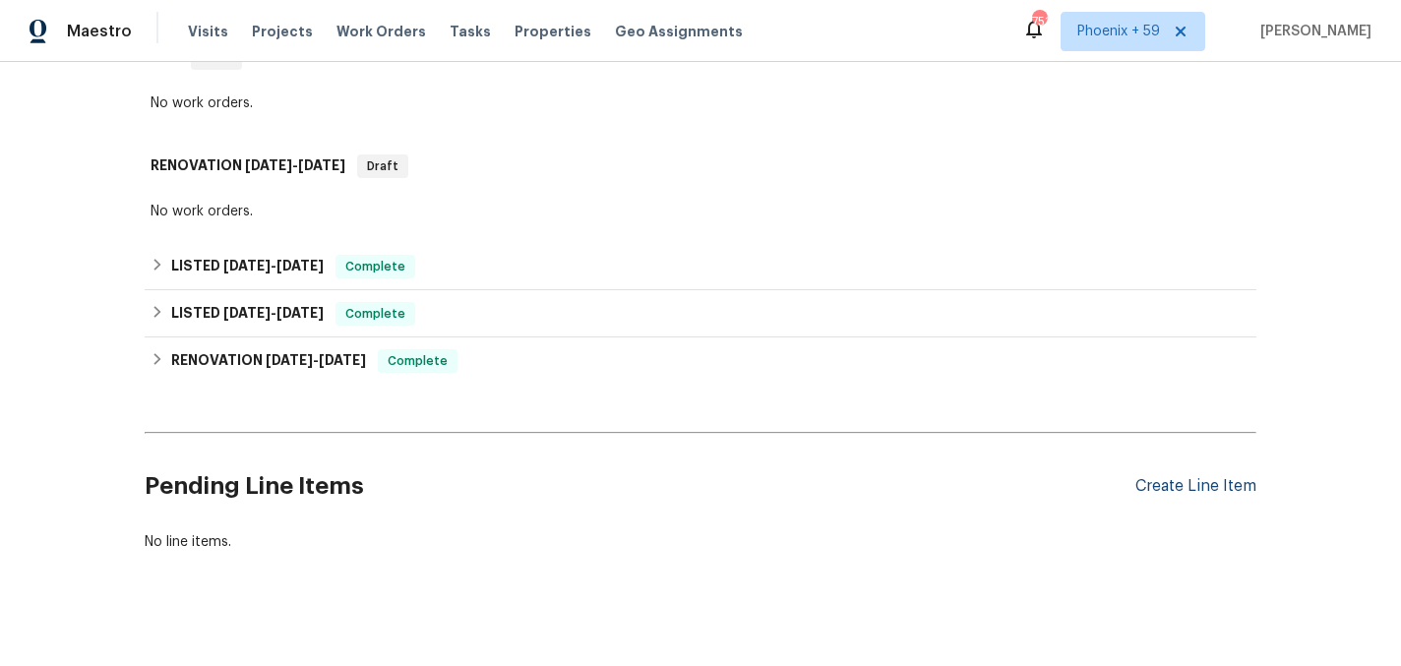
click at [1157, 477] on div "Create Line Item" at bounding box center [1195, 486] width 121 height 19
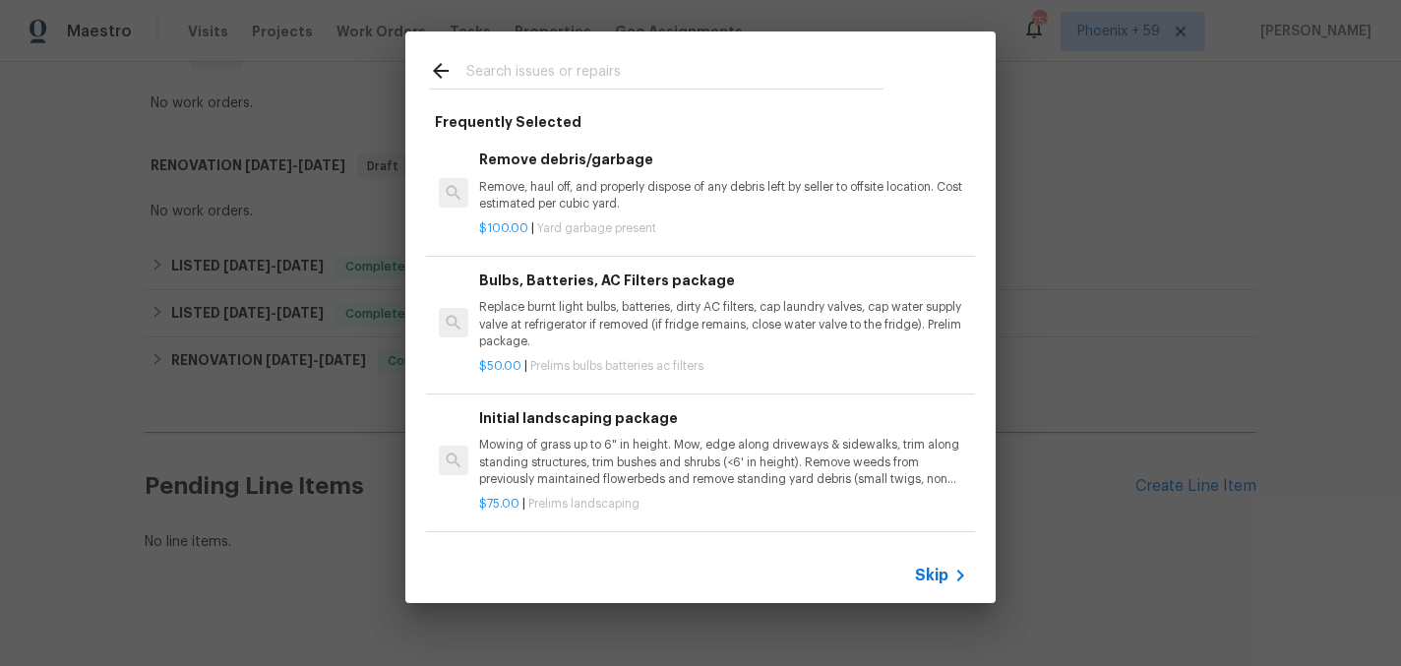
scroll to position [117, 0]
click at [582, 436] on p "Mowing of grass up to 6" in height. Mow, edge along driveways & sidewalks, trim…" at bounding box center [723, 460] width 488 height 50
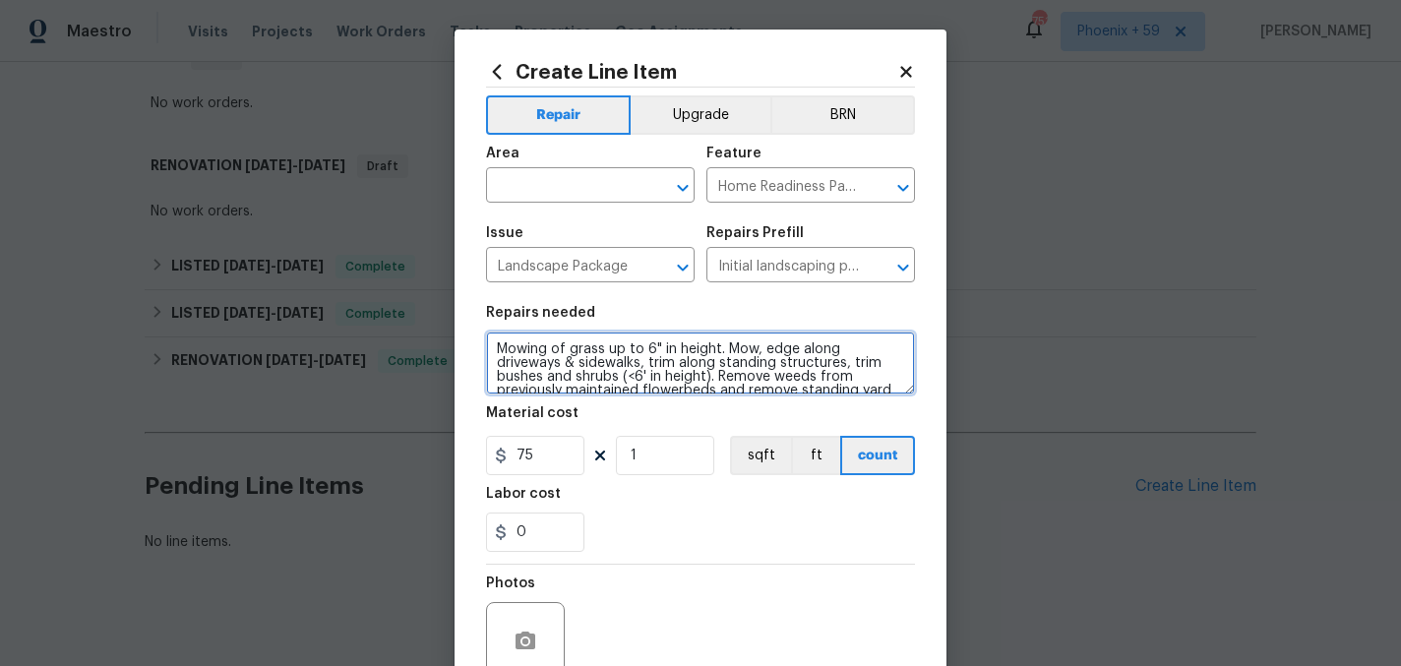
click at [590, 390] on textarea "Mowing of grass up to 6" in height. Mow, edge along driveways & sidewalks, trim…" at bounding box center [700, 363] width 429 height 63
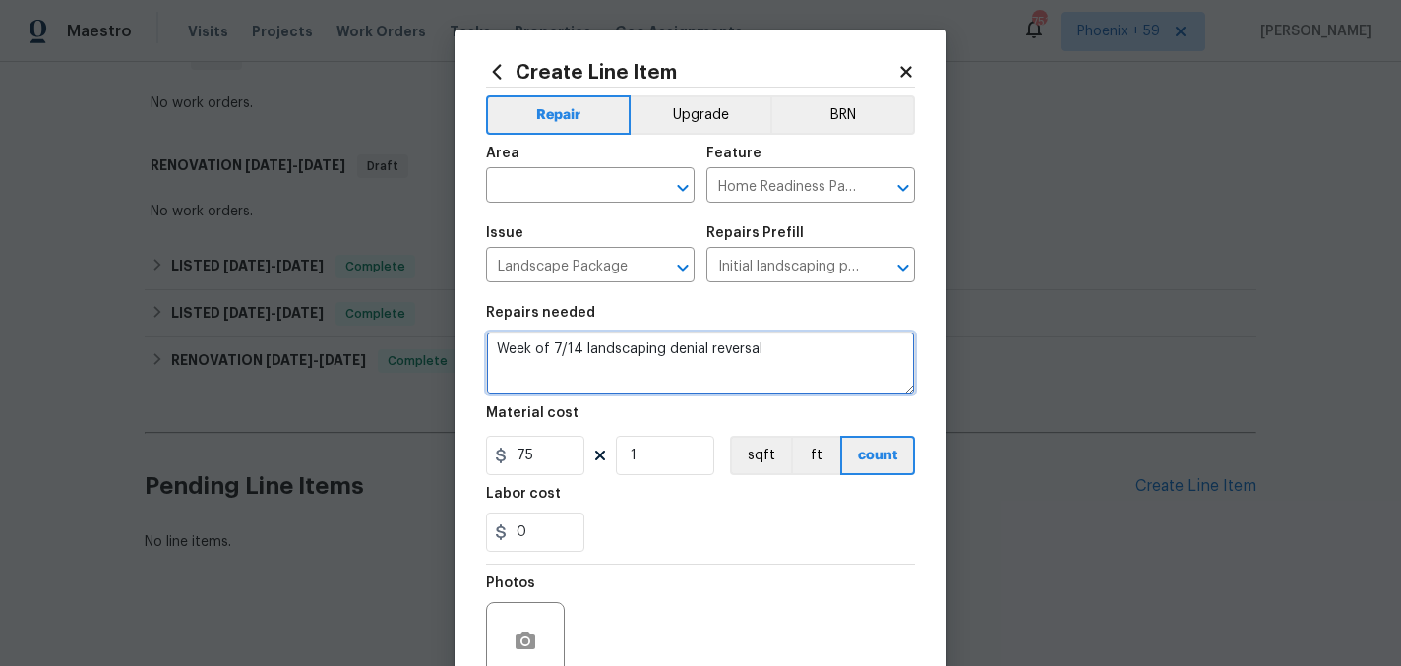
type textarea "Week of 7/14 landscaping denial reversal"
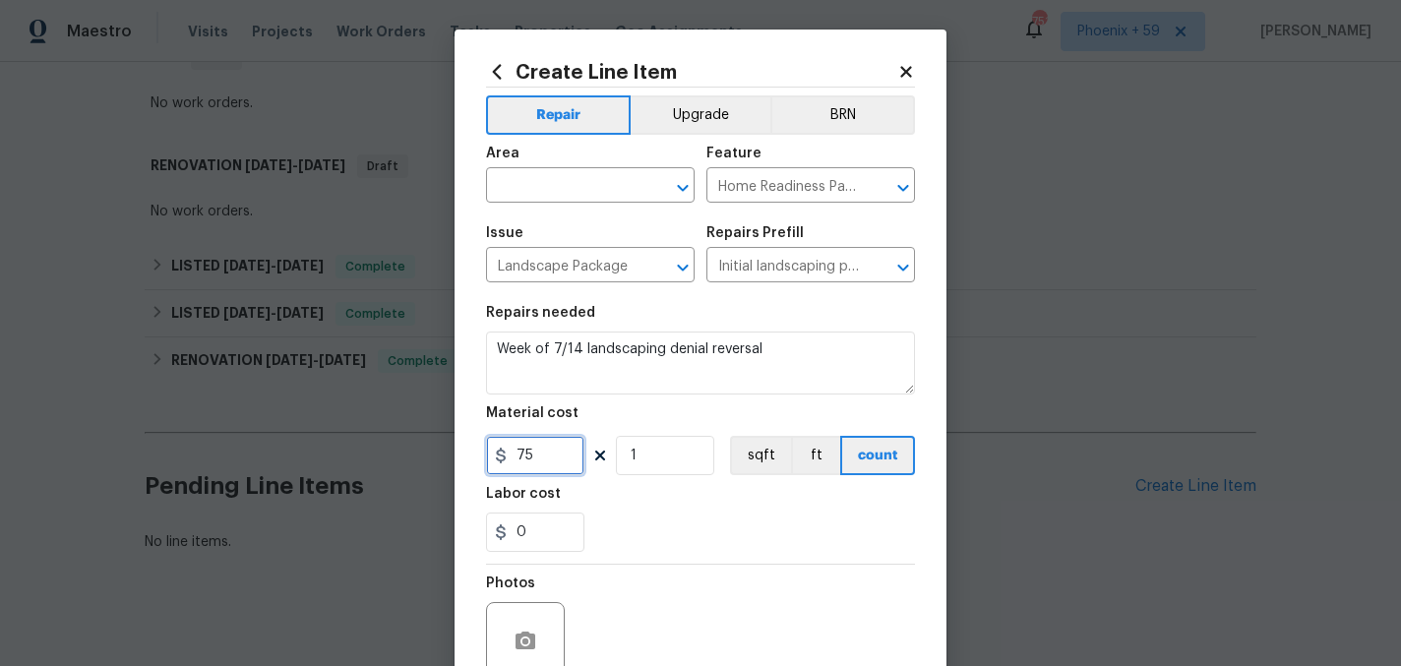
drag, startPoint x: 537, startPoint y: 455, endPoint x: 445, endPoint y: 441, distance: 93.6
click at [448, 442] on div "Create Line Item Repair Upgrade BRN Area ​ Feature Home Readiness Packages ​ Is…" at bounding box center [700, 333] width 1401 height 666
type input "50"
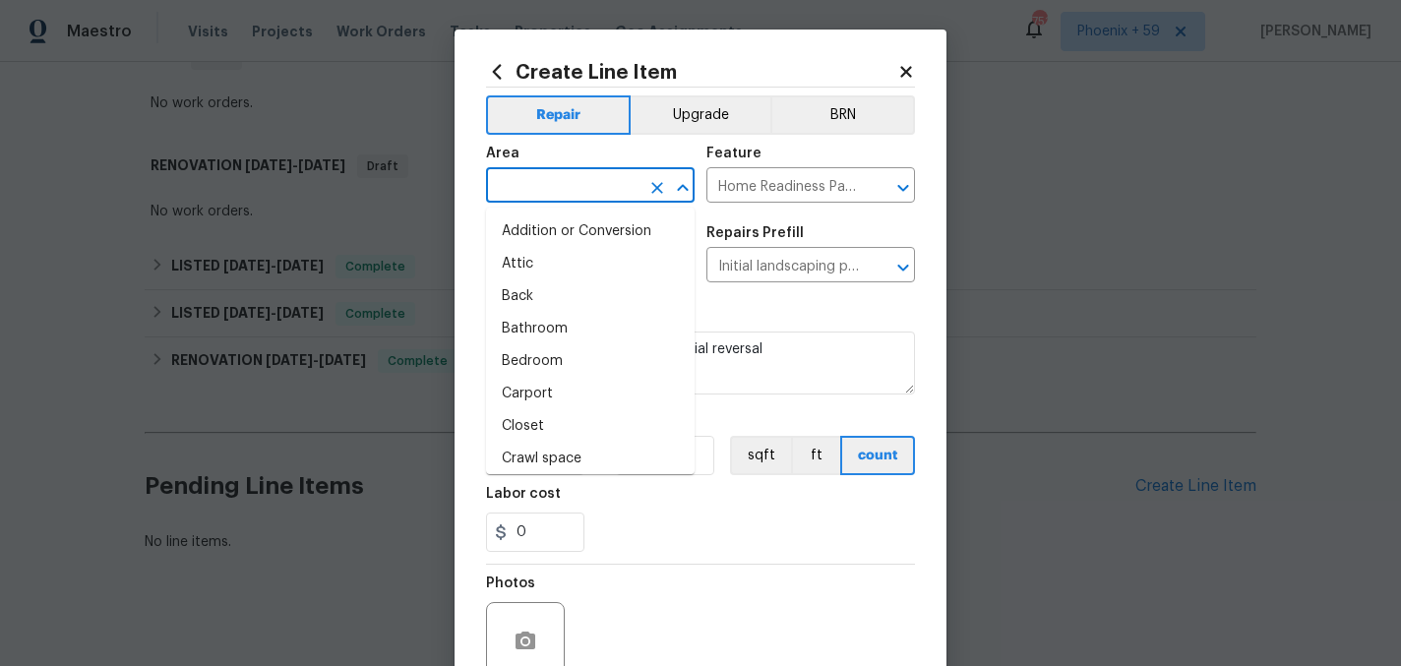
click at [537, 183] on input "text" at bounding box center [562, 187] width 153 height 30
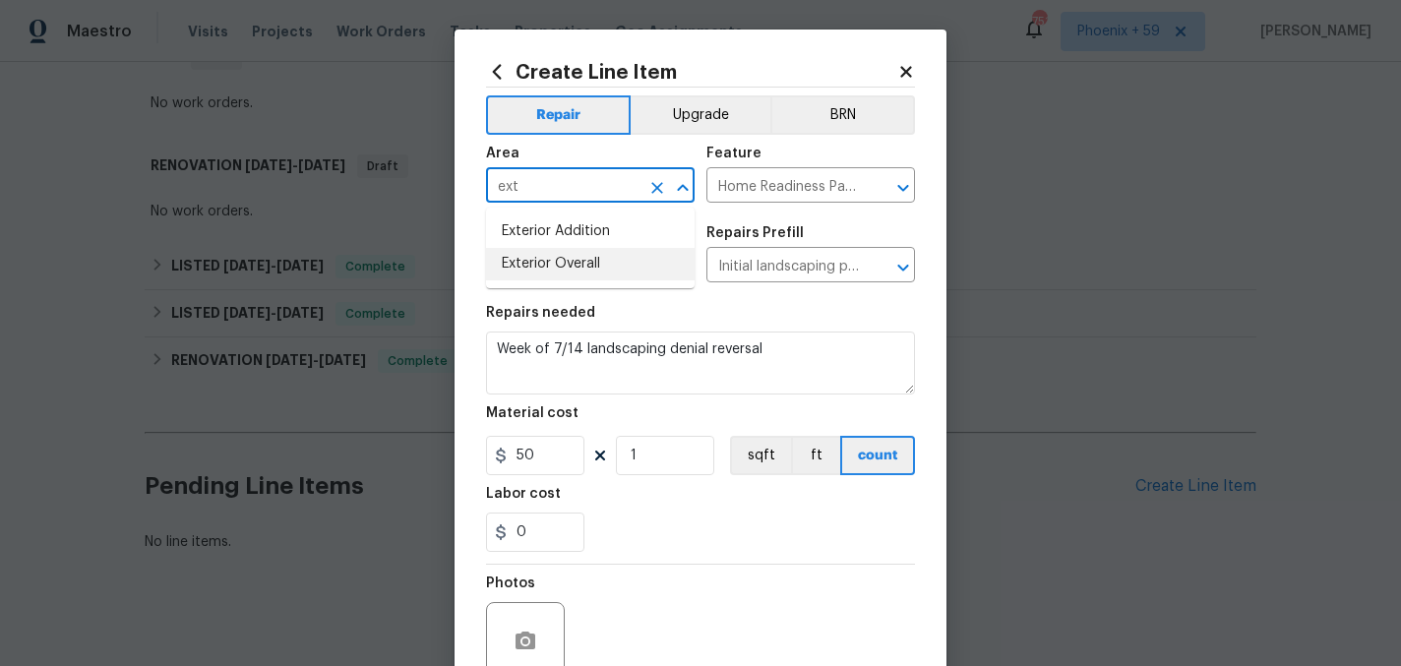
click at [560, 259] on li "Exterior Overall" at bounding box center [590, 264] width 209 height 32
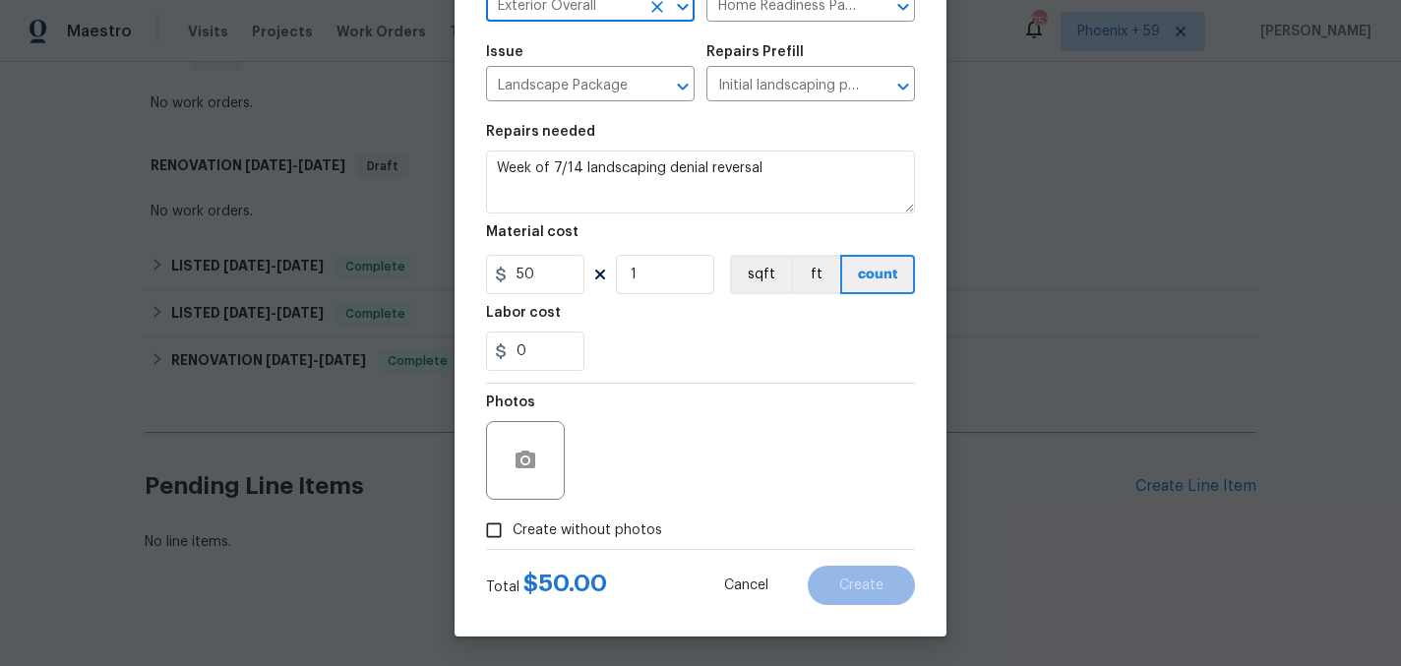
type input "Exterior Overall"
click at [611, 525] on span "Create without photos" at bounding box center [588, 530] width 150 height 21
click at [513, 525] on input "Create without photos" at bounding box center [493, 530] width 37 height 37
checkbox input "true"
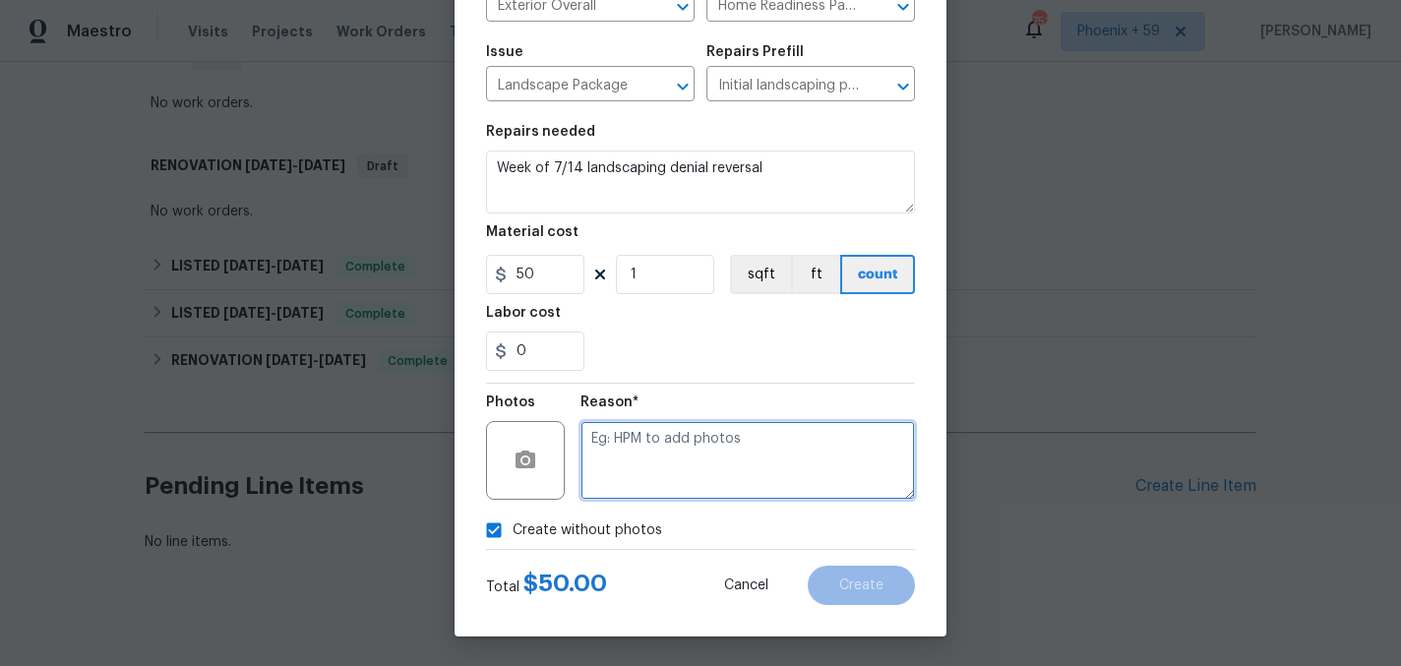
click at [686, 454] on textarea at bounding box center [747, 460] width 334 height 79
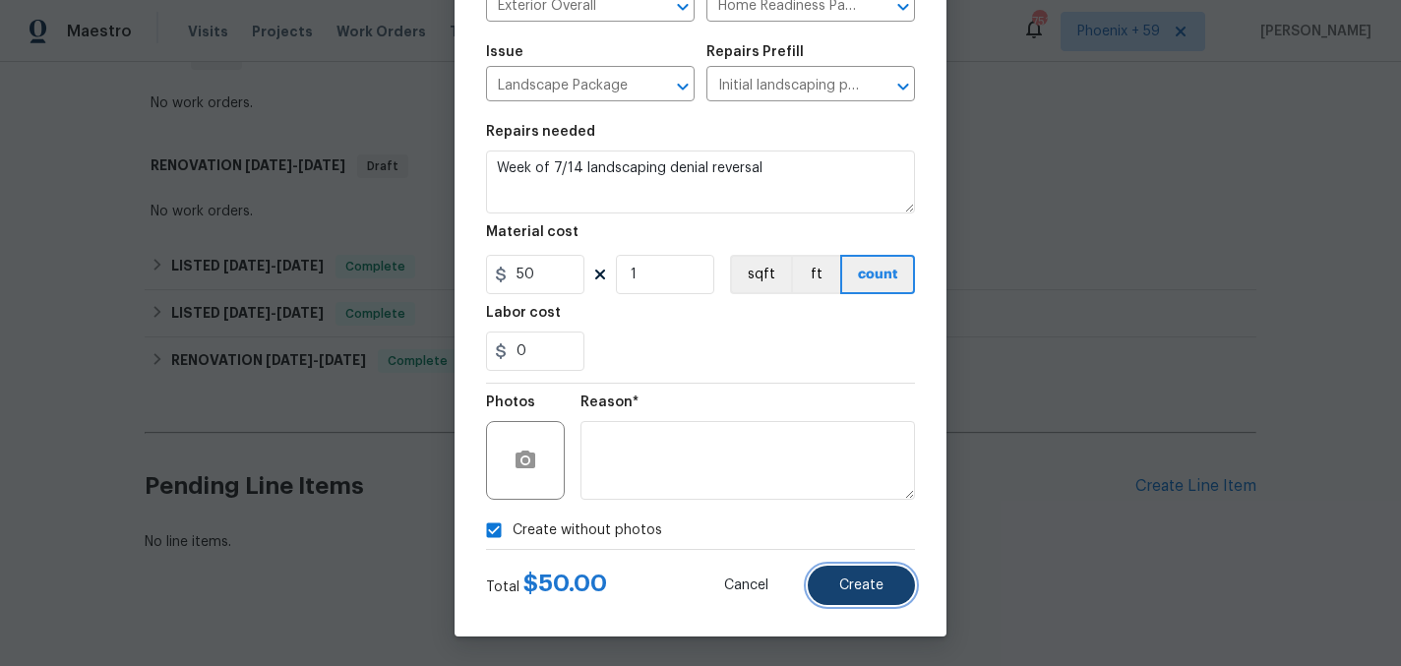
click at [834, 581] on button "Create" at bounding box center [861, 585] width 107 height 39
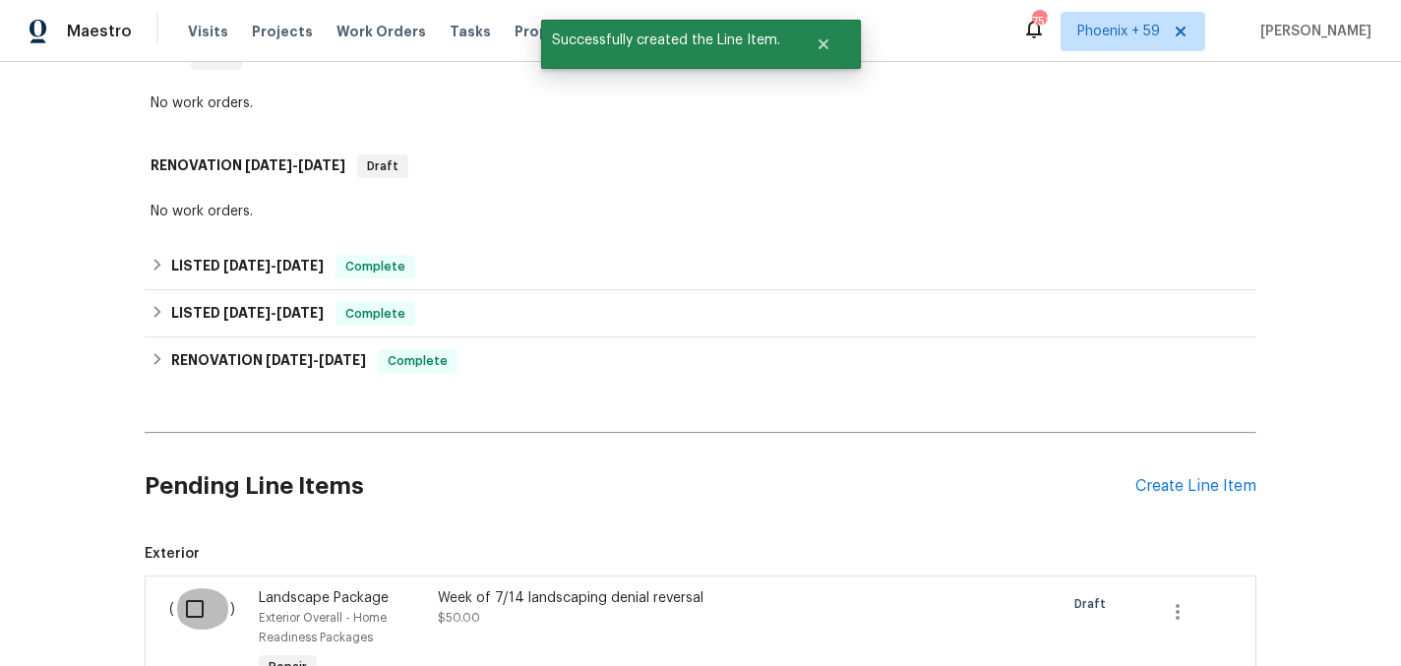
click at [199, 588] on input "checkbox" at bounding box center [202, 608] width 56 height 41
checkbox input "true"
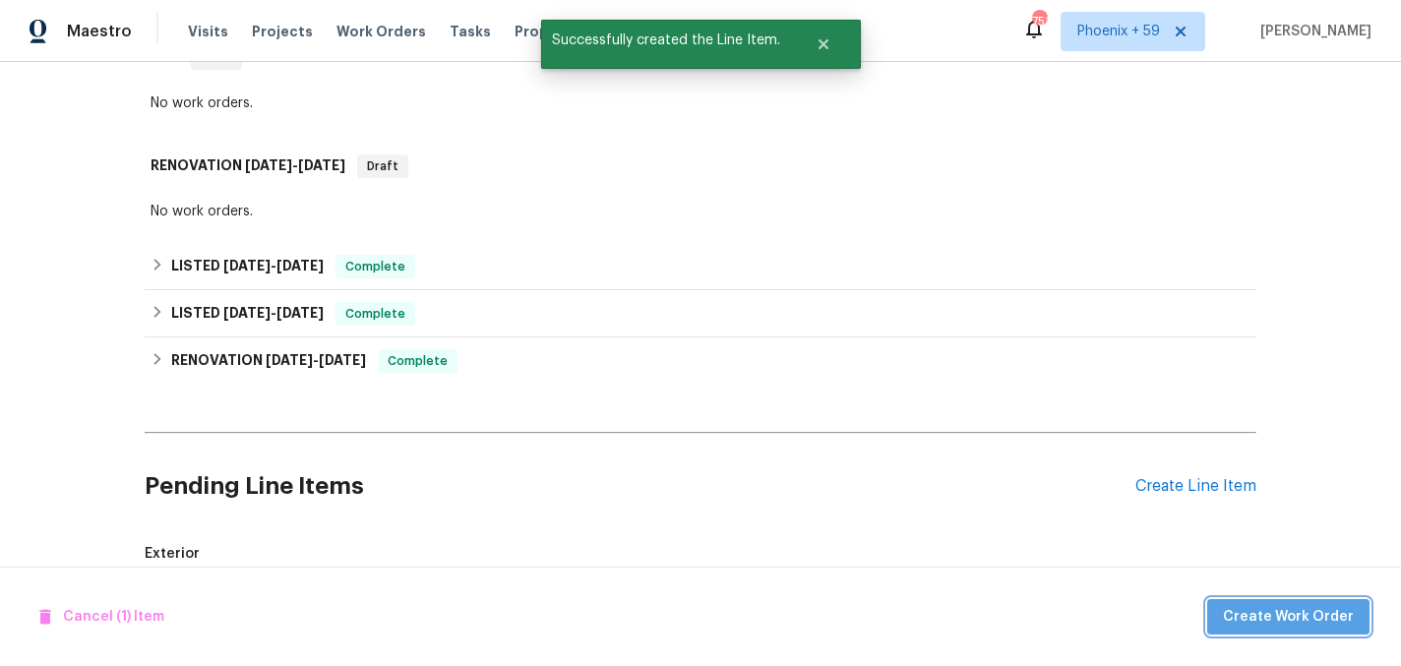
click at [1314, 615] on span "Create Work Order" at bounding box center [1288, 617] width 131 height 25
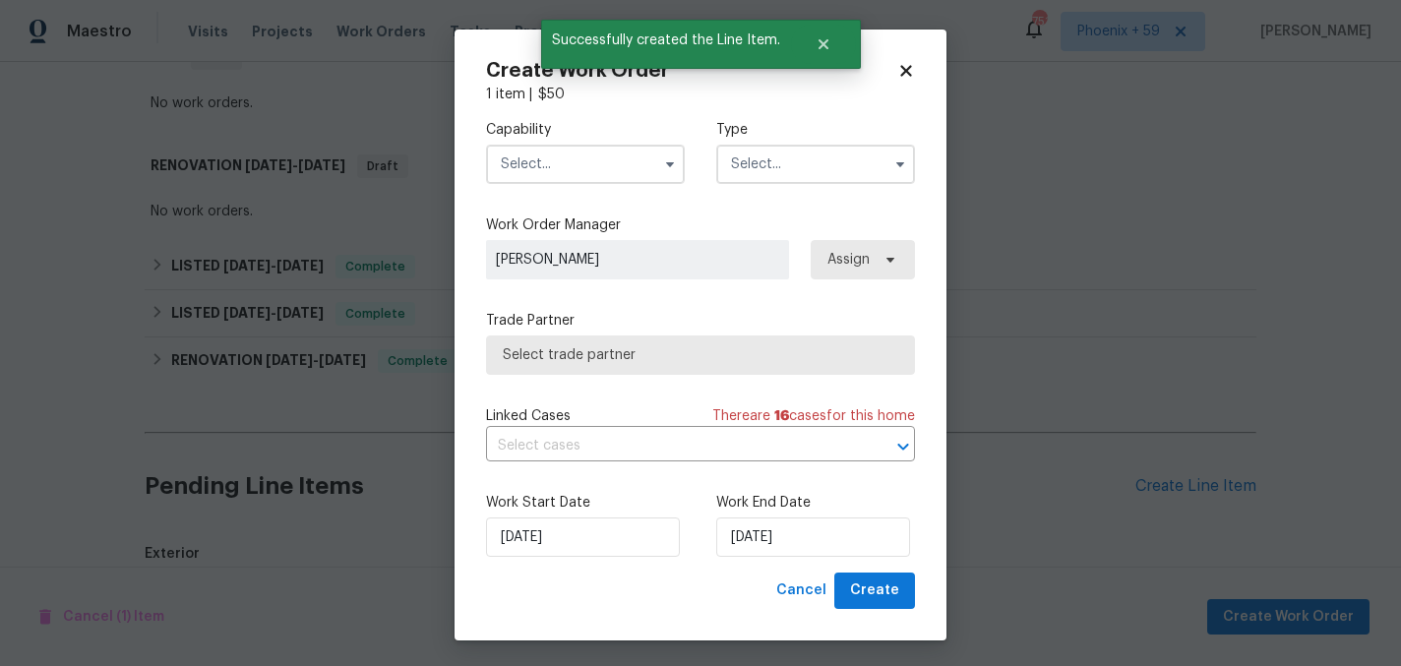
click at [640, 158] on input "text" at bounding box center [585, 164] width 199 height 39
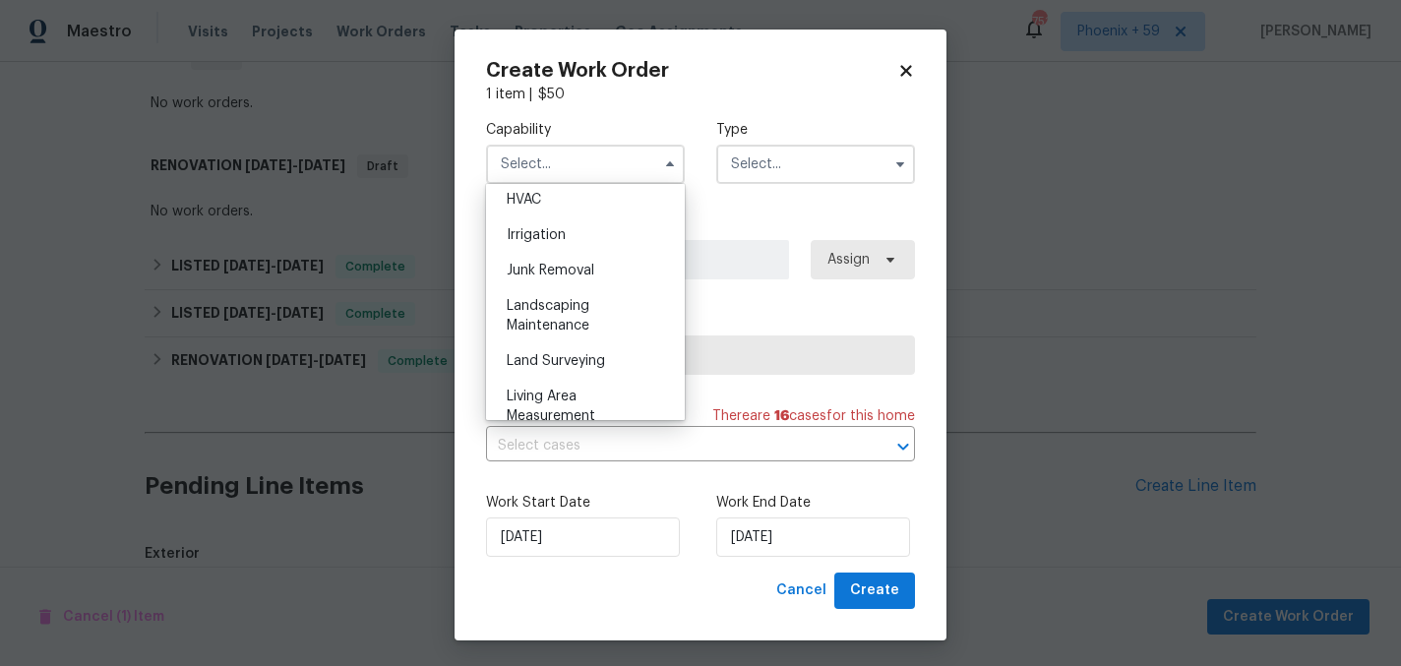
scroll to position [1199, 0]
click at [587, 324] on span "Landscaping Maintenance" at bounding box center [548, 311] width 83 height 33
type input "Landscaping Maintenance"
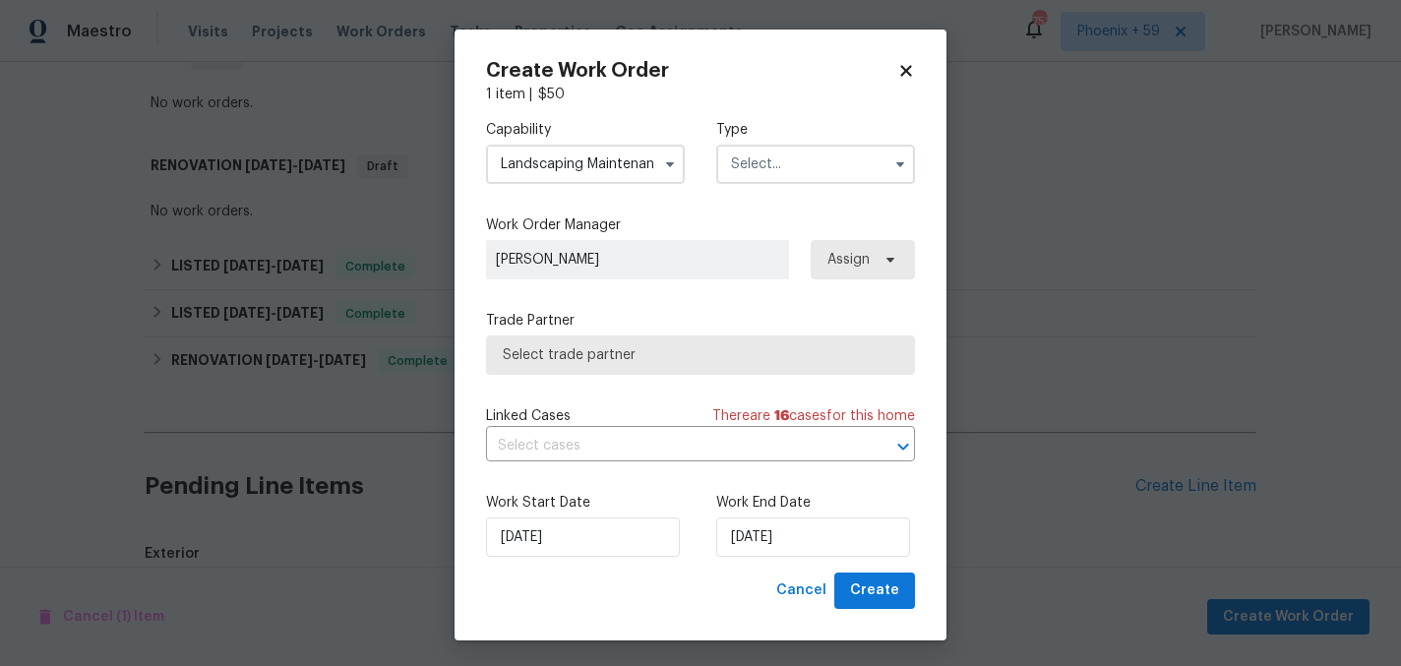
click at [786, 158] on input "text" at bounding box center [815, 164] width 199 height 39
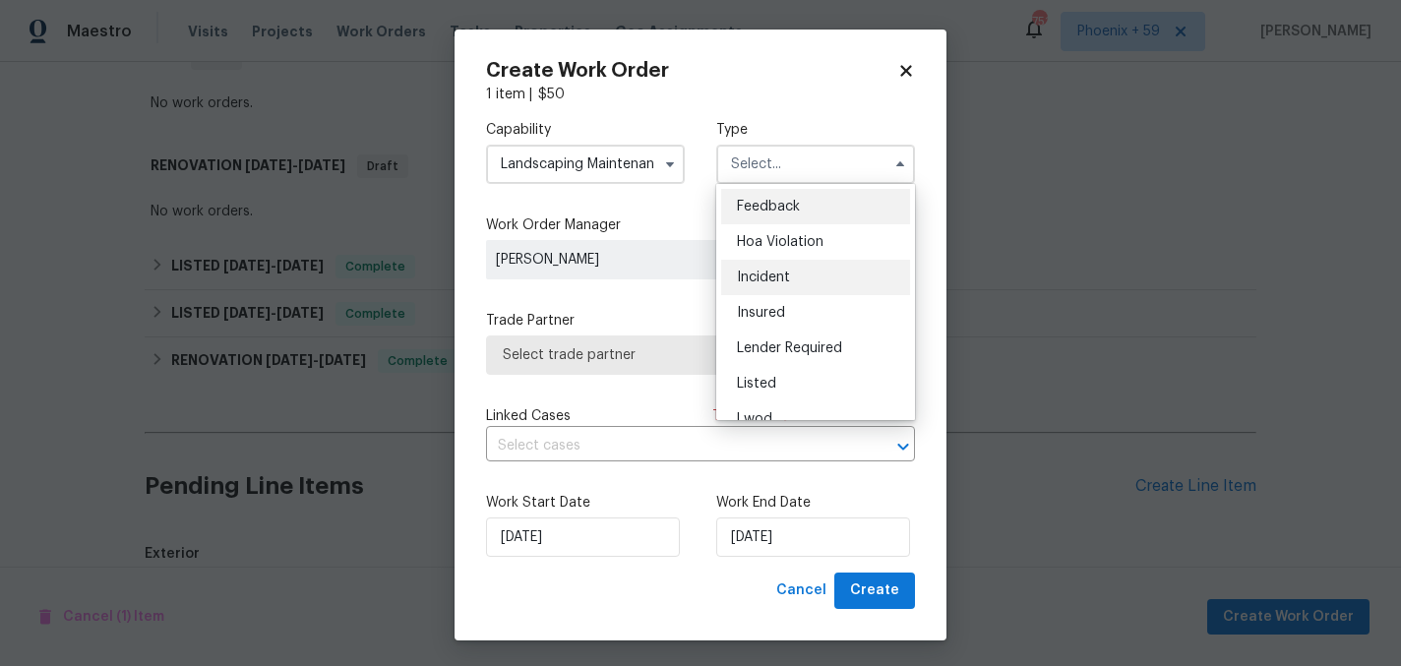
scroll to position [234, 0]
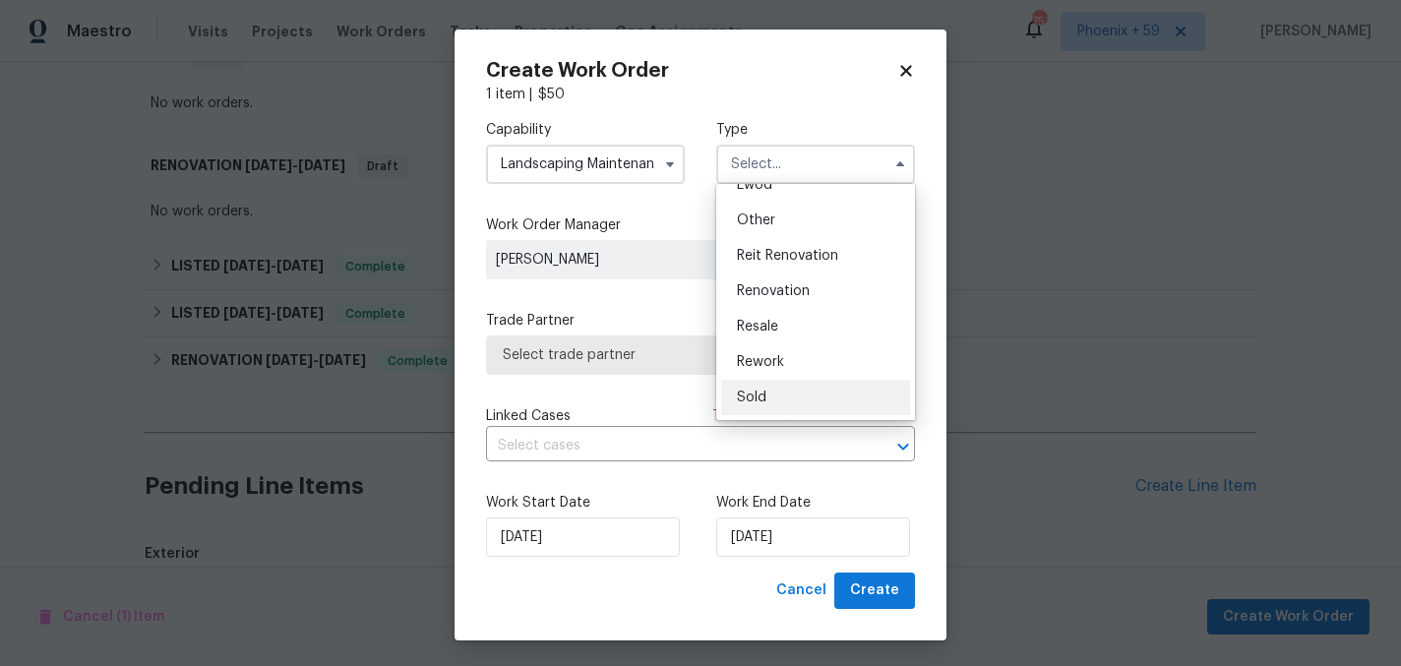
click at [774, 394] on div "Sold" at bounding box center [815, 397] width 189 height 35
type input "Sold"
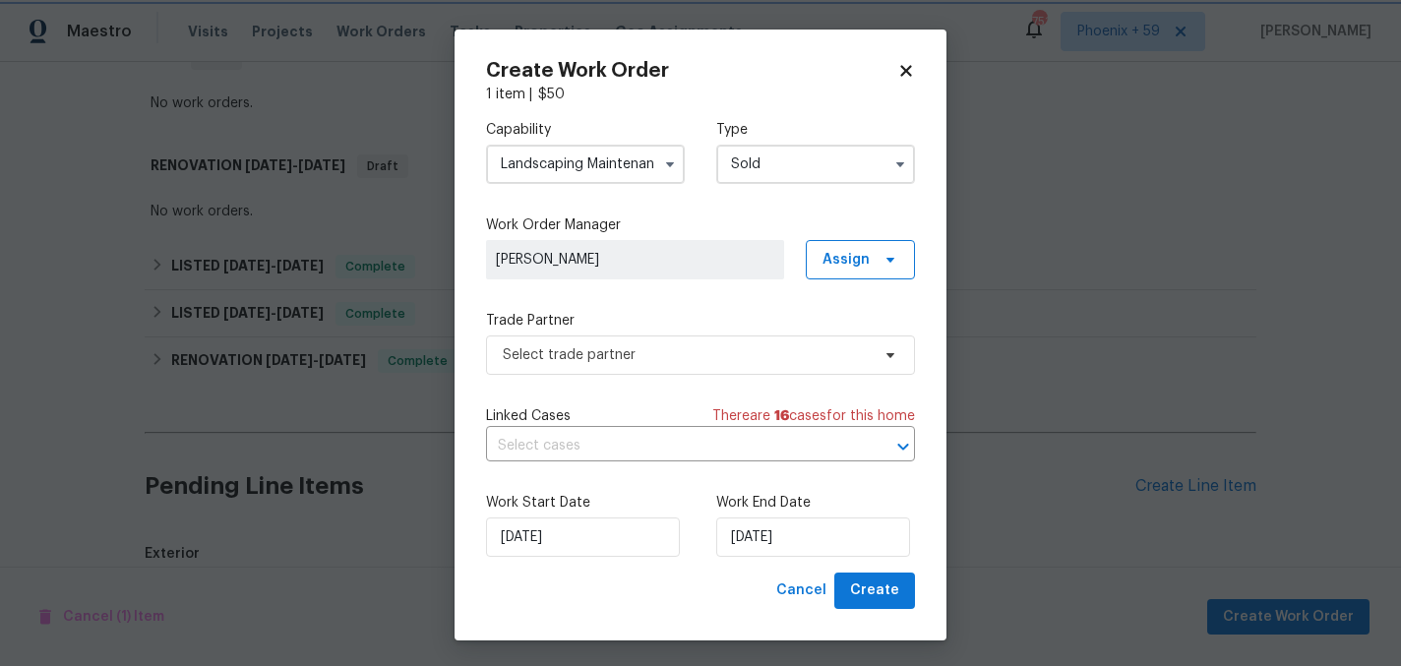
scroll to position [0, 0]
click at [633, 359] on span "Select trade partner" at bounding box center [686, 355] width 367 height 20
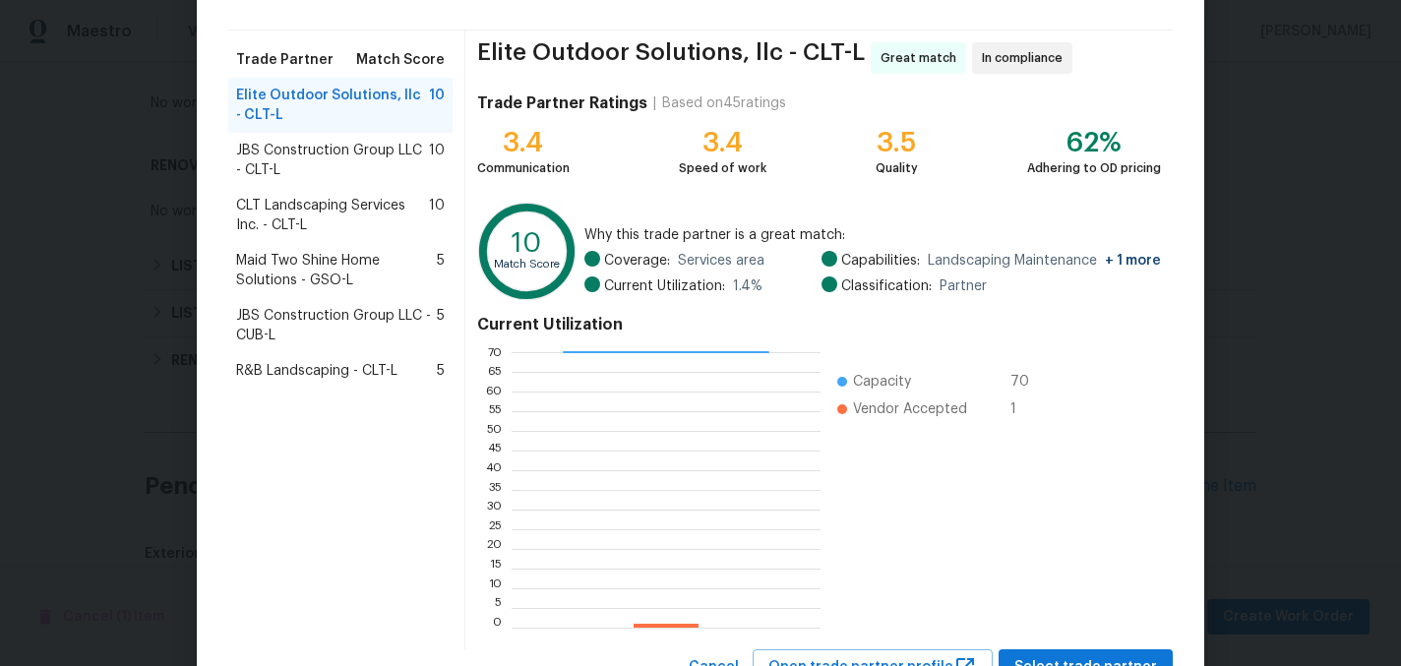
scroll to position [202, 0]
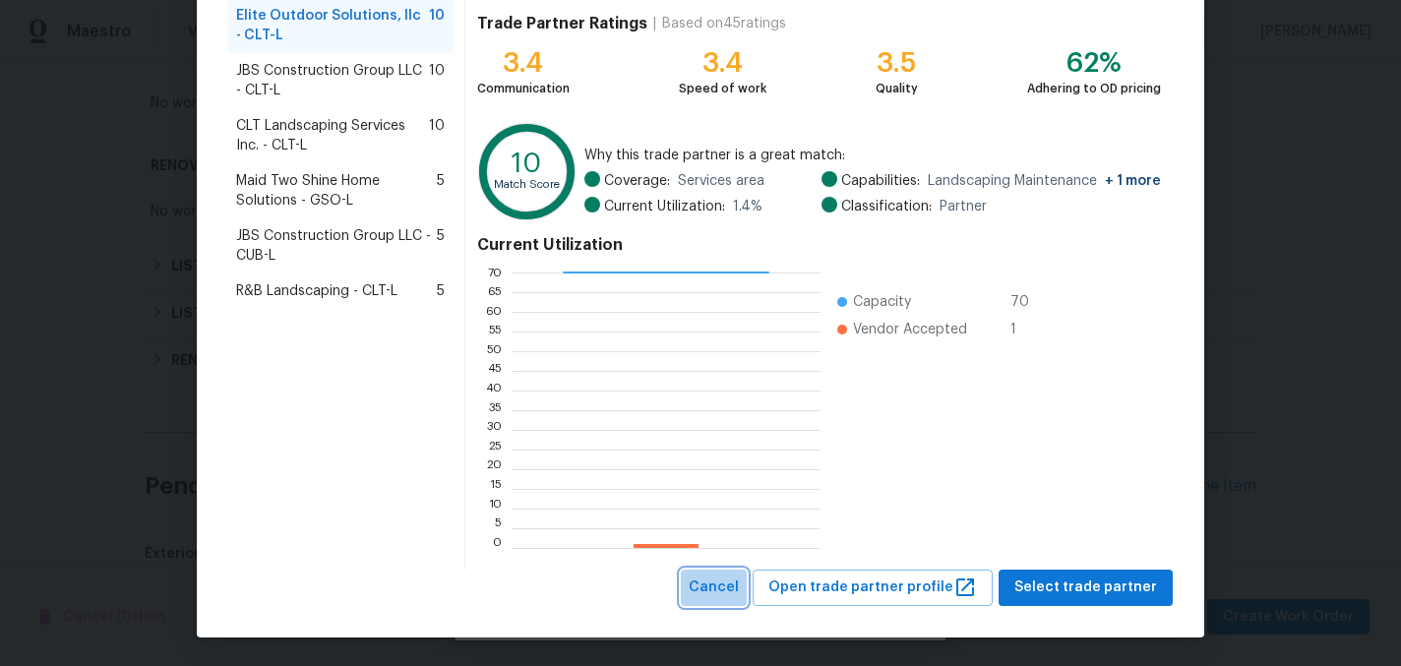
click at [739, 583] on span "Cancel" at bounding box center [714, 587] width 50 height 25
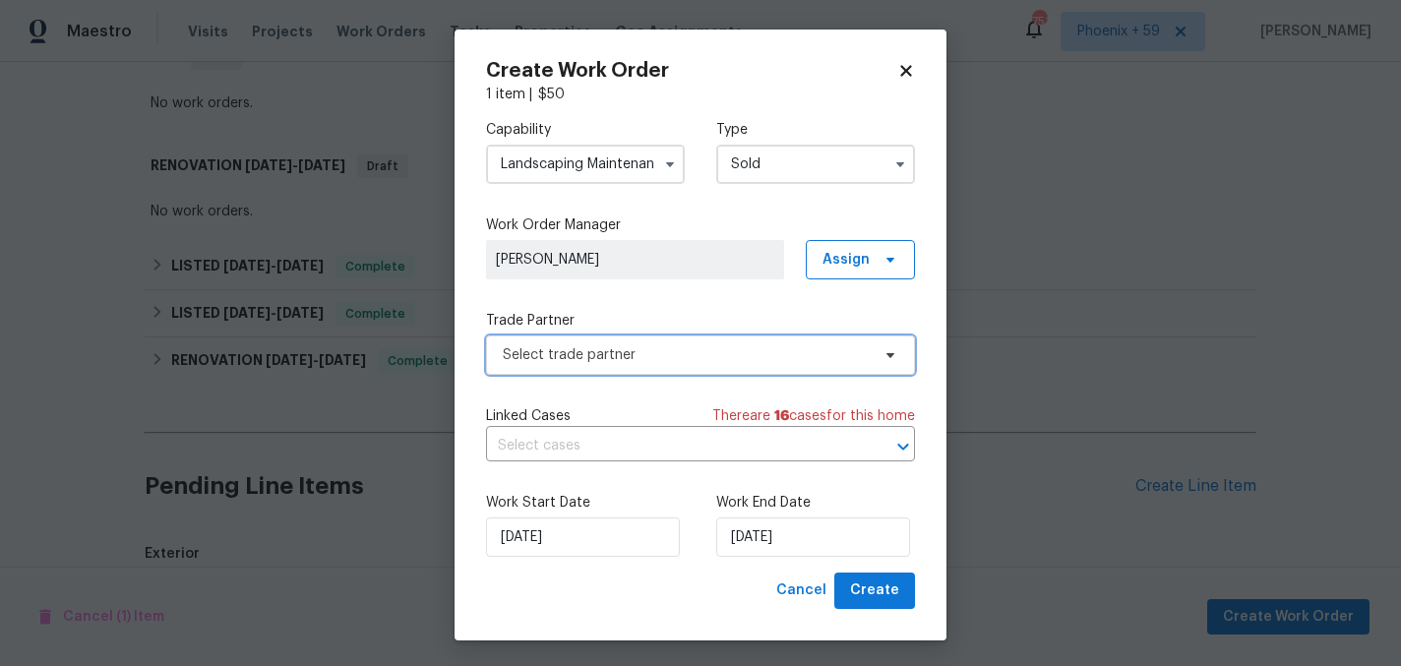
scroll to position [0, 0]
click at [576, 175] on input "Landscaping Maintenance" at bounding box center [585, 164] width 199 height 39
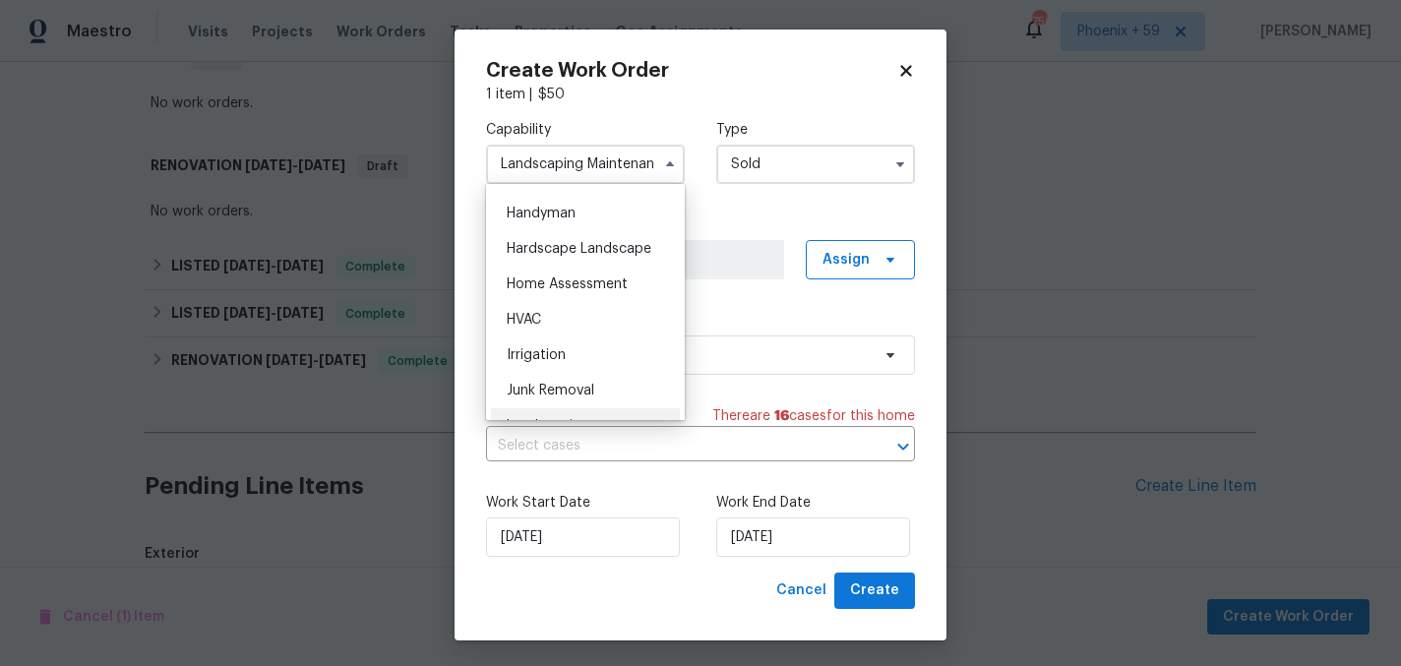
scroll to position [1052, 0]
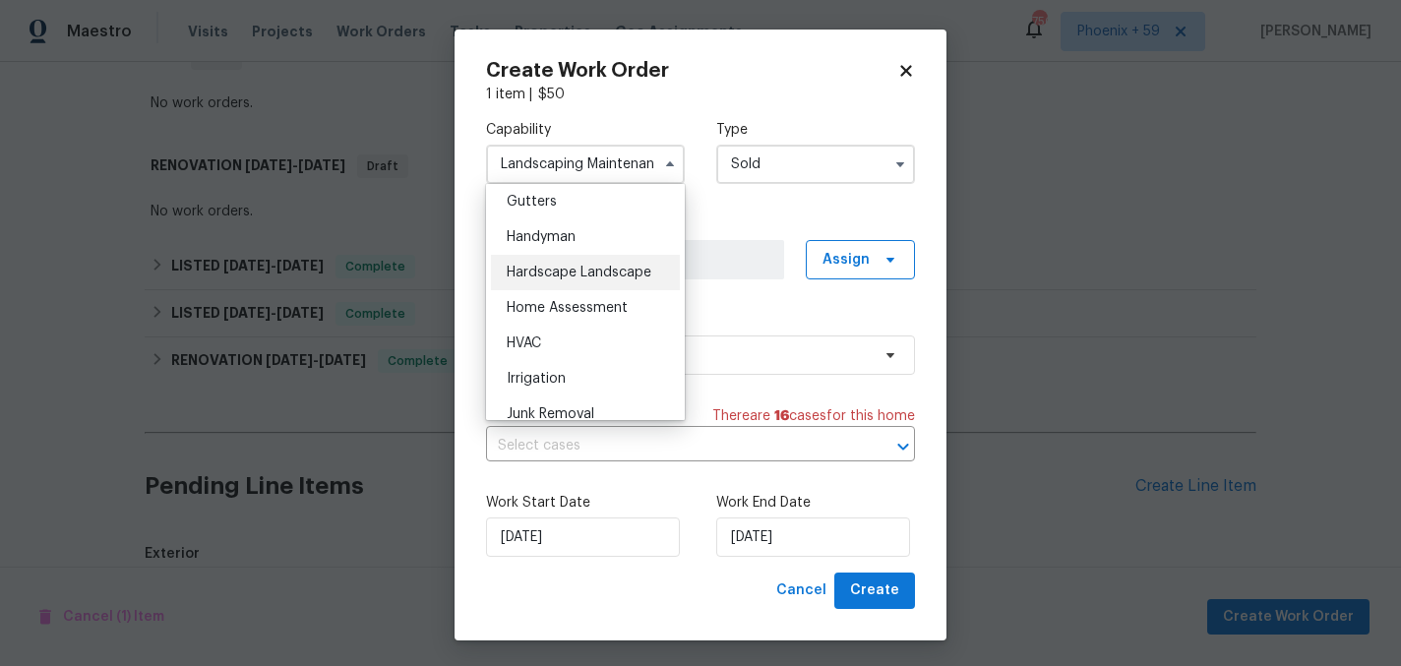
click at [578, 276] on span "Hardscape Landscape" at bounding box center [579, 273] width 145 height 14
type input "Hardscape Landscape"
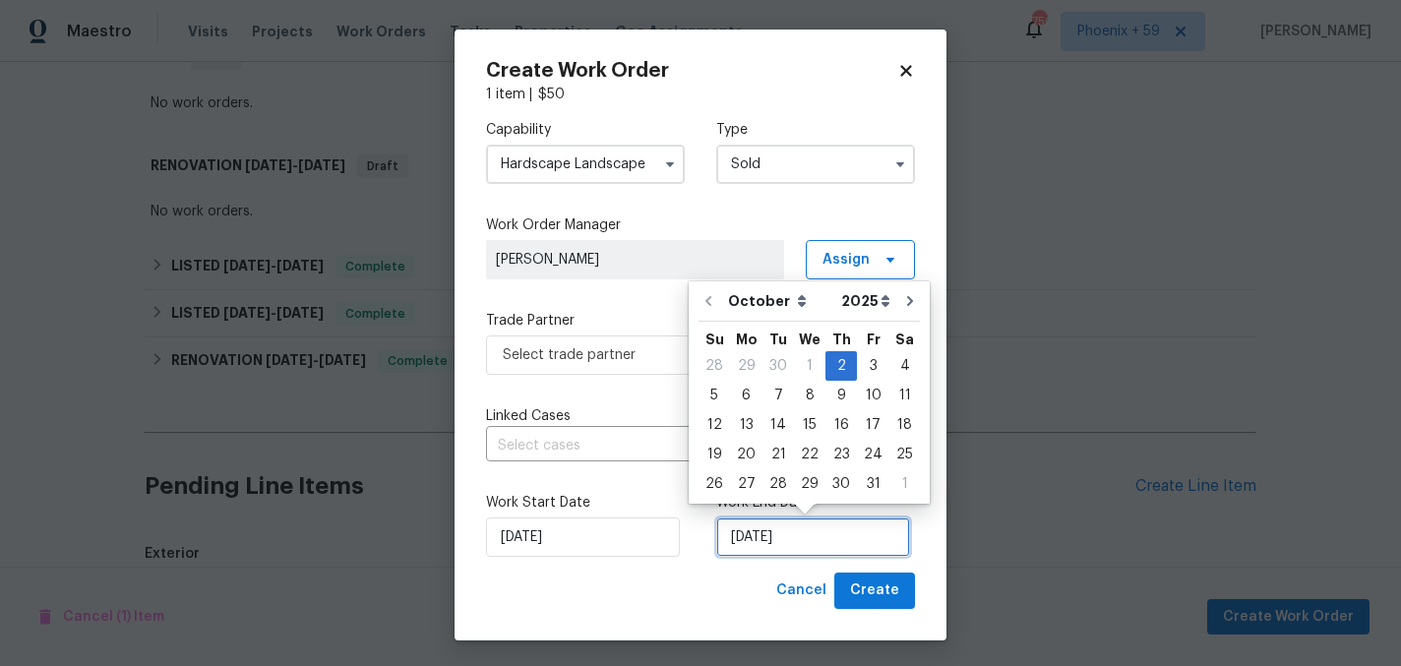
click at [790, 546] on input "10/2/2025" at bounding box center [813, 536] width 194 height 39
click at [839, 395] on div "9" at bounding box center [840, 396] width 31 height 28
type input "10/9/2025"
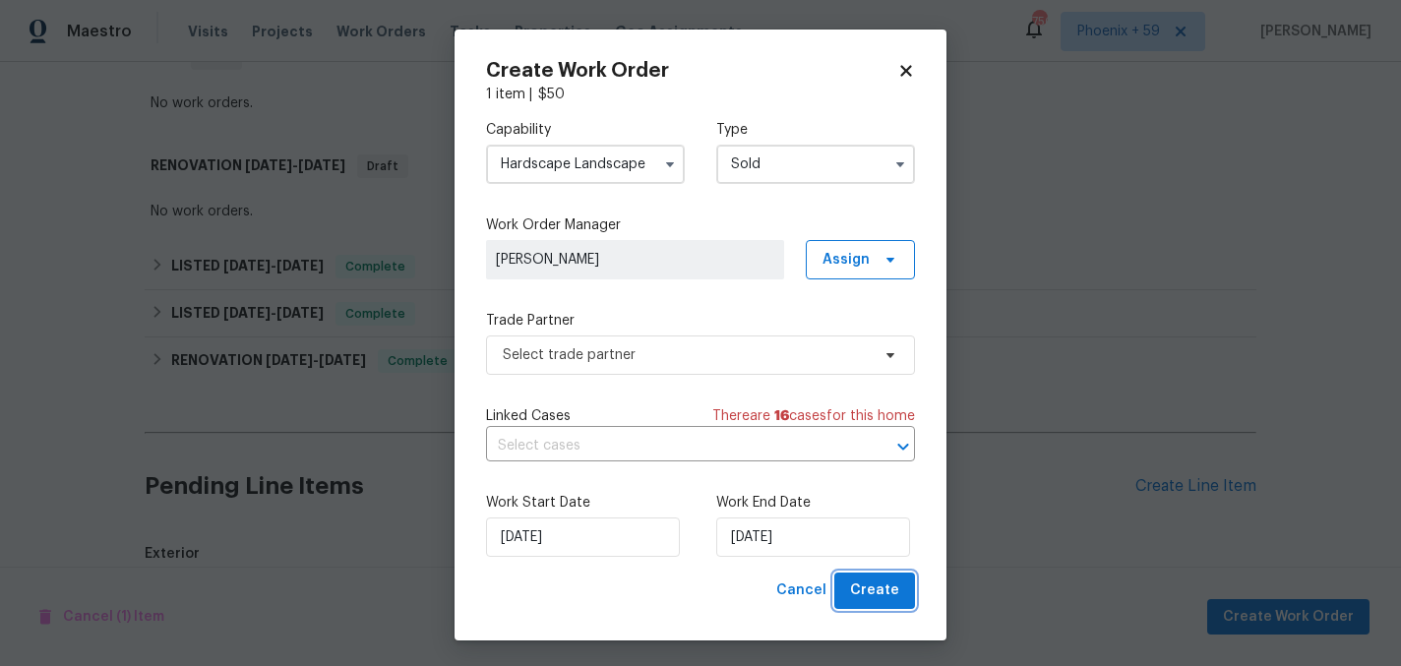
click at [869, 589] on span "Create" at bounding box center [874, 590] width 49 height 25
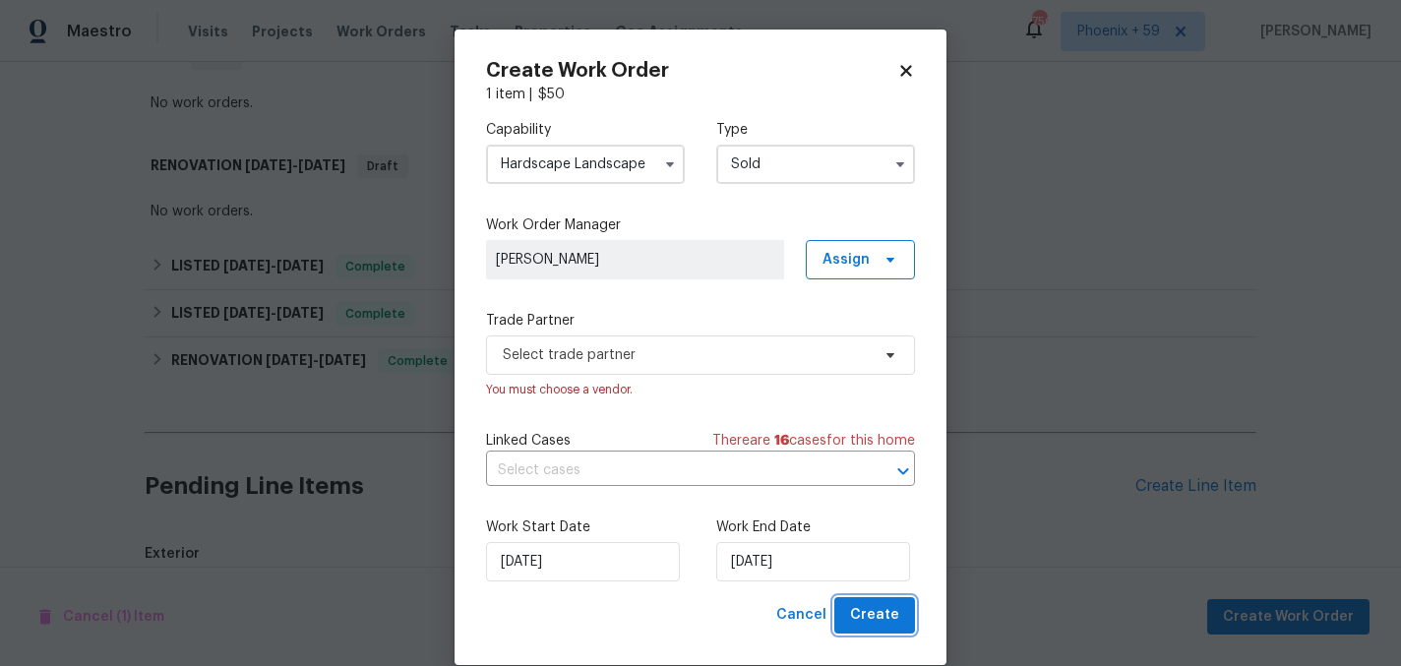
click at [874, 614] on span "Create" at bounding box center [874, 615] width 49 height 25
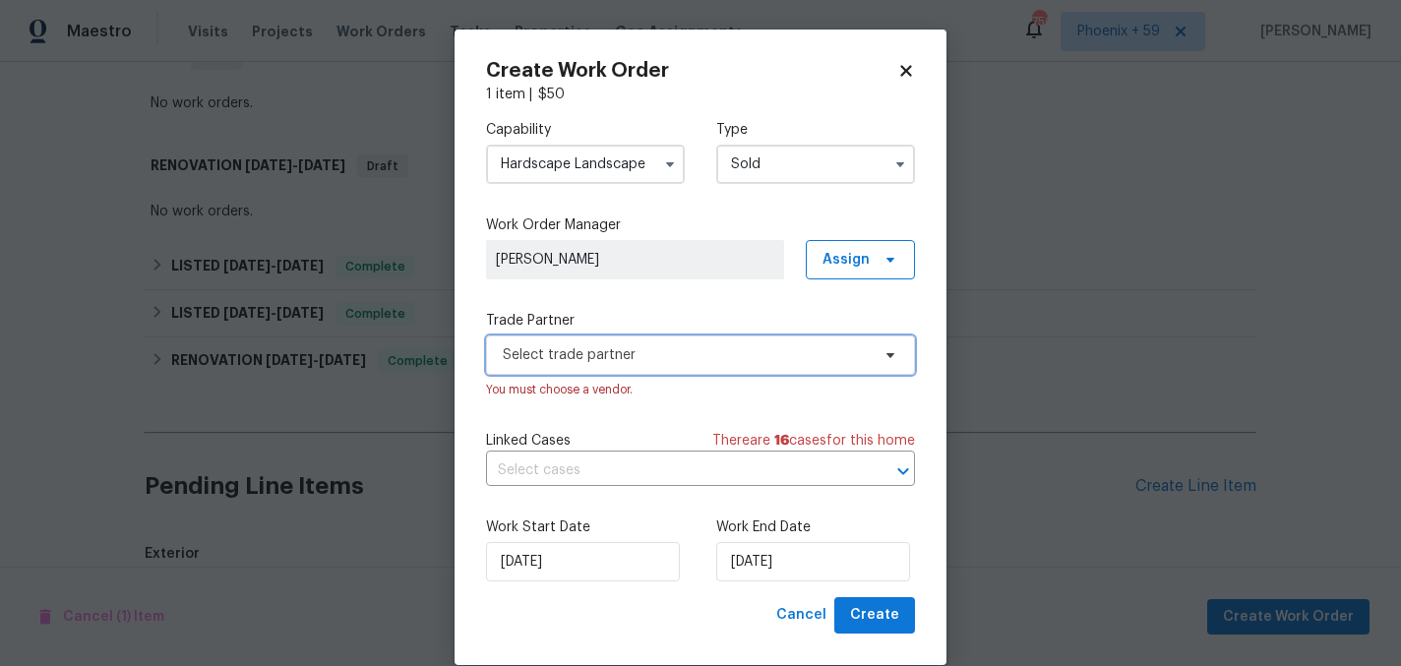
click at [696, 346] on span "Select trade partner" at bounding box center [686, 355] width 367 height 20
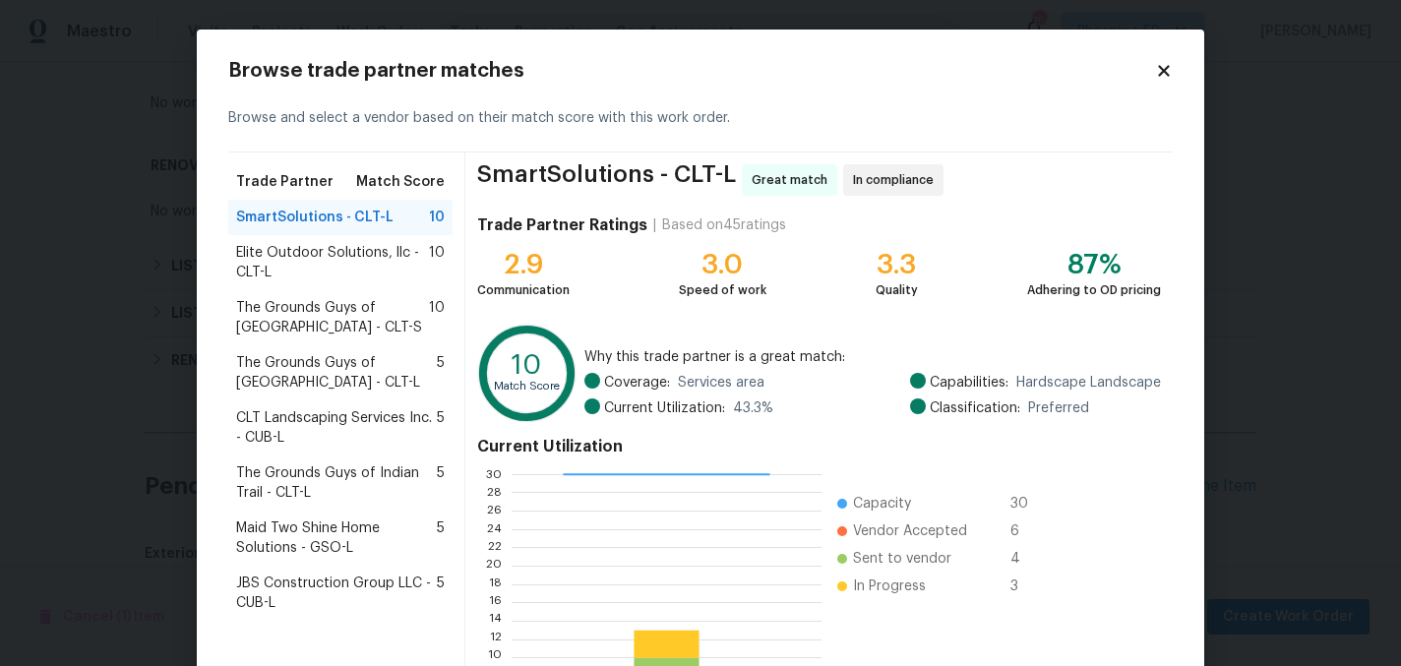
scroll to position [202, 0]
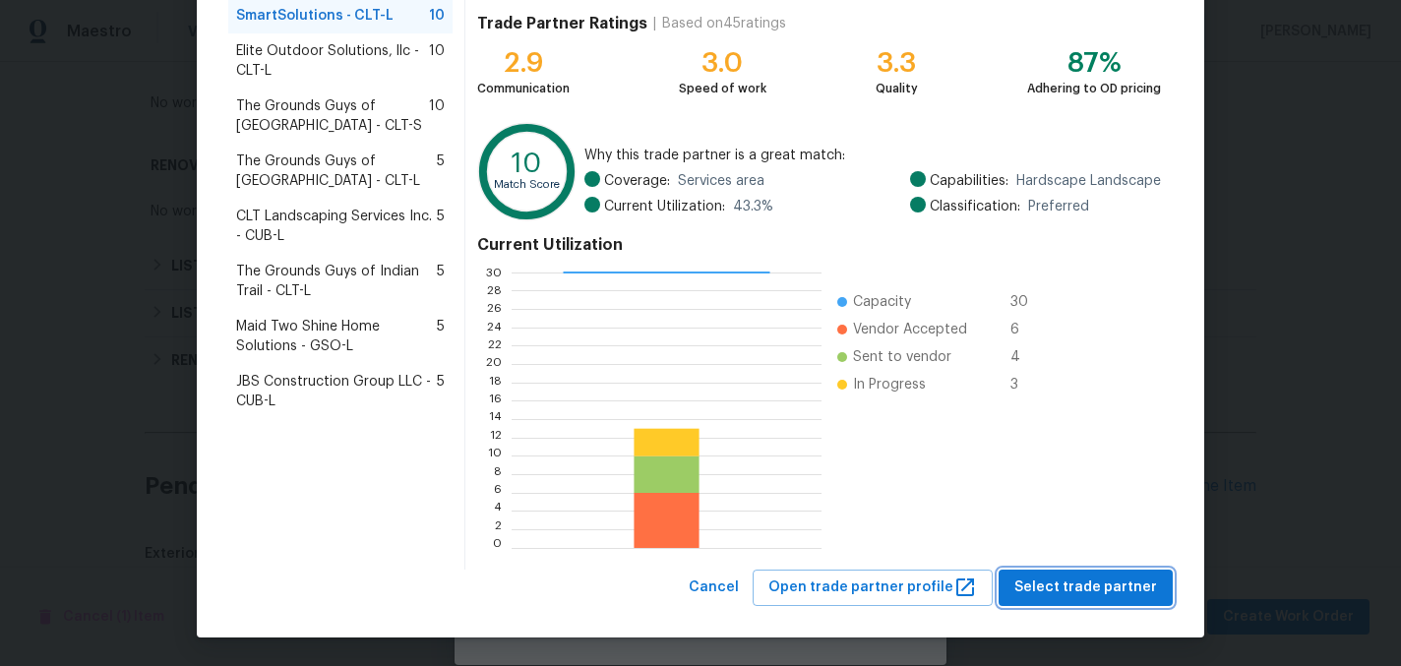
click at [1054, 585] on span "Select trade partner" at bounding box center [1085, 587] width 143 height 25
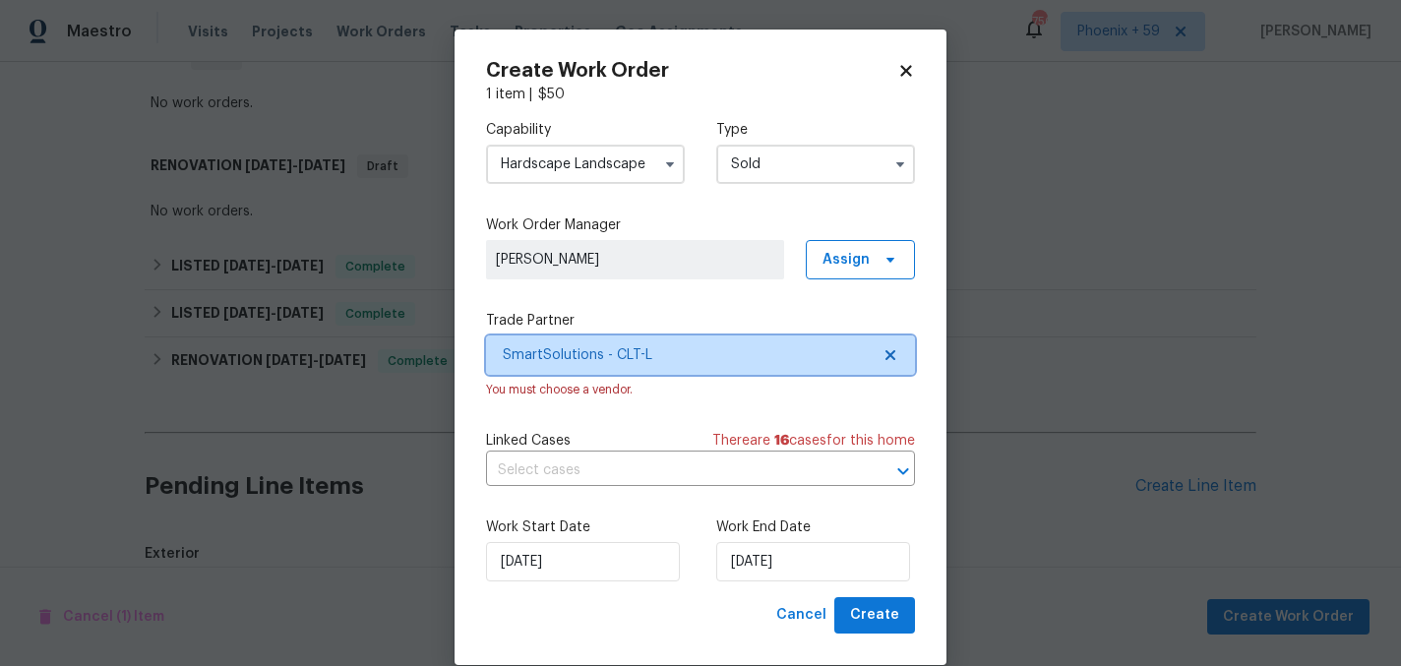
scroll to position [0, 0]
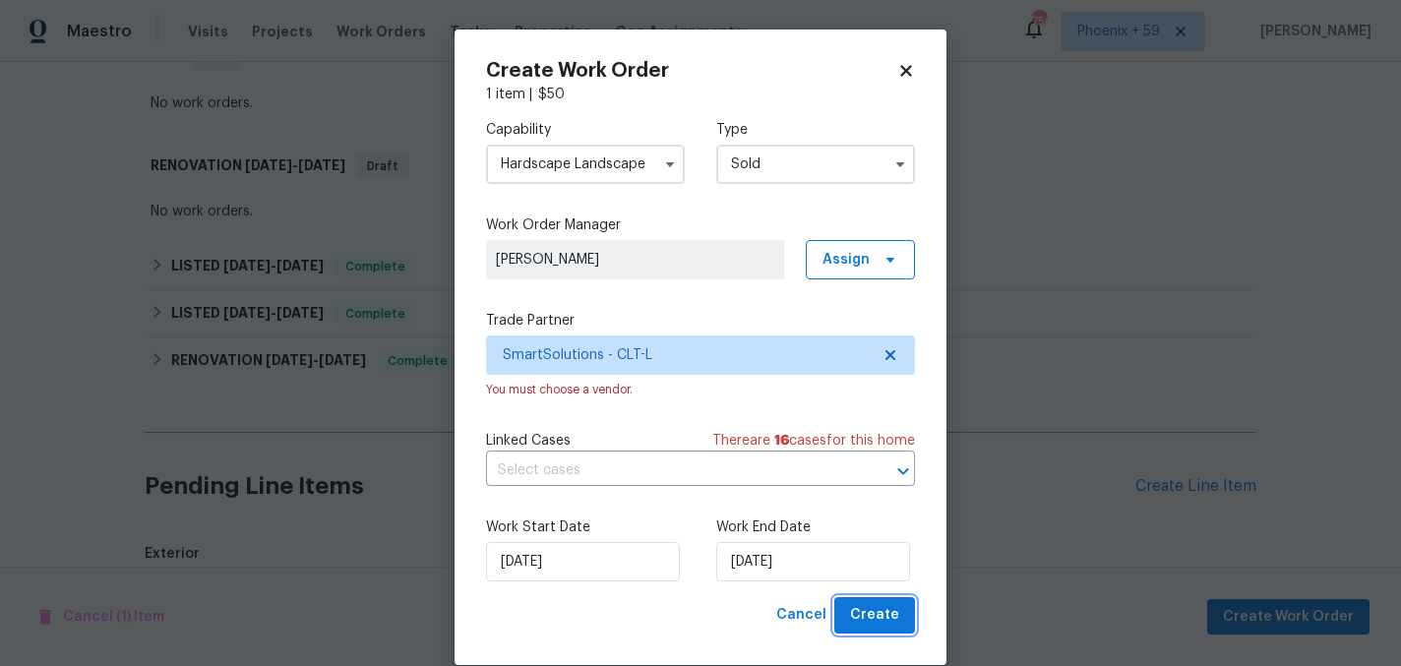
click at [866, 604] on span "Create" at bounding box center [874, 615] width 49 height 25
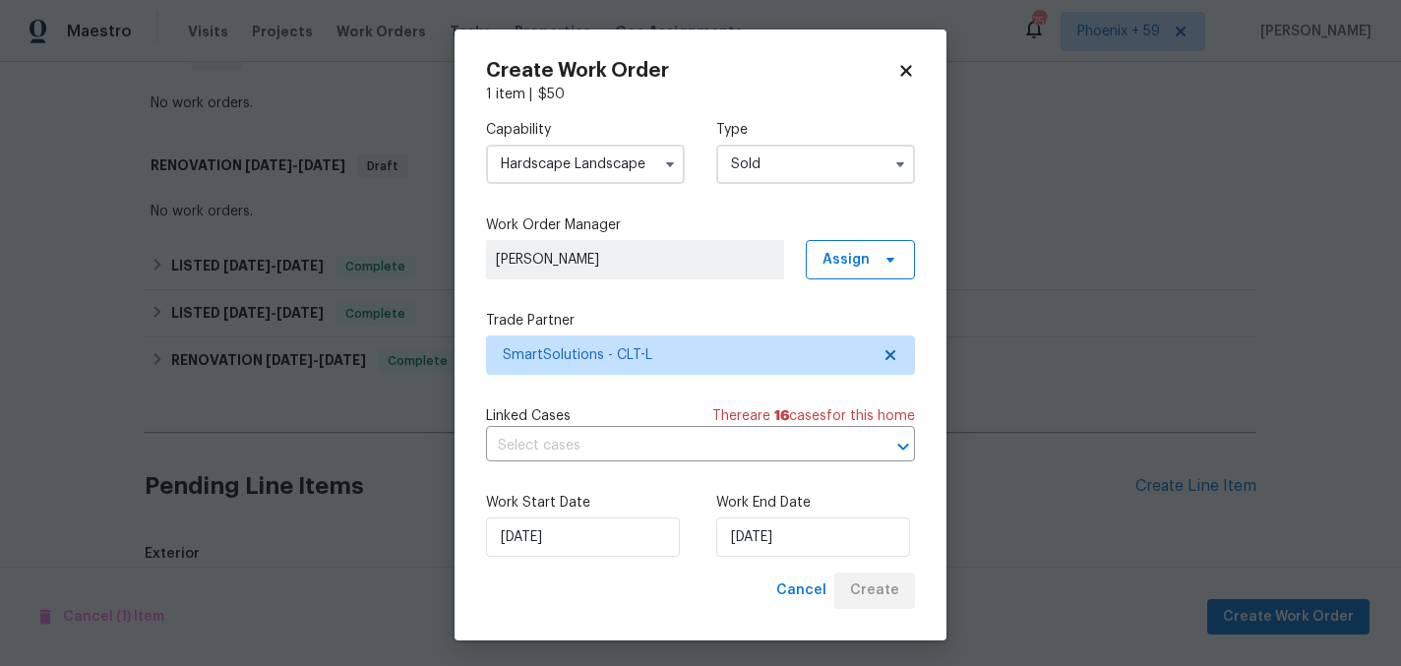
checkbox input "false"
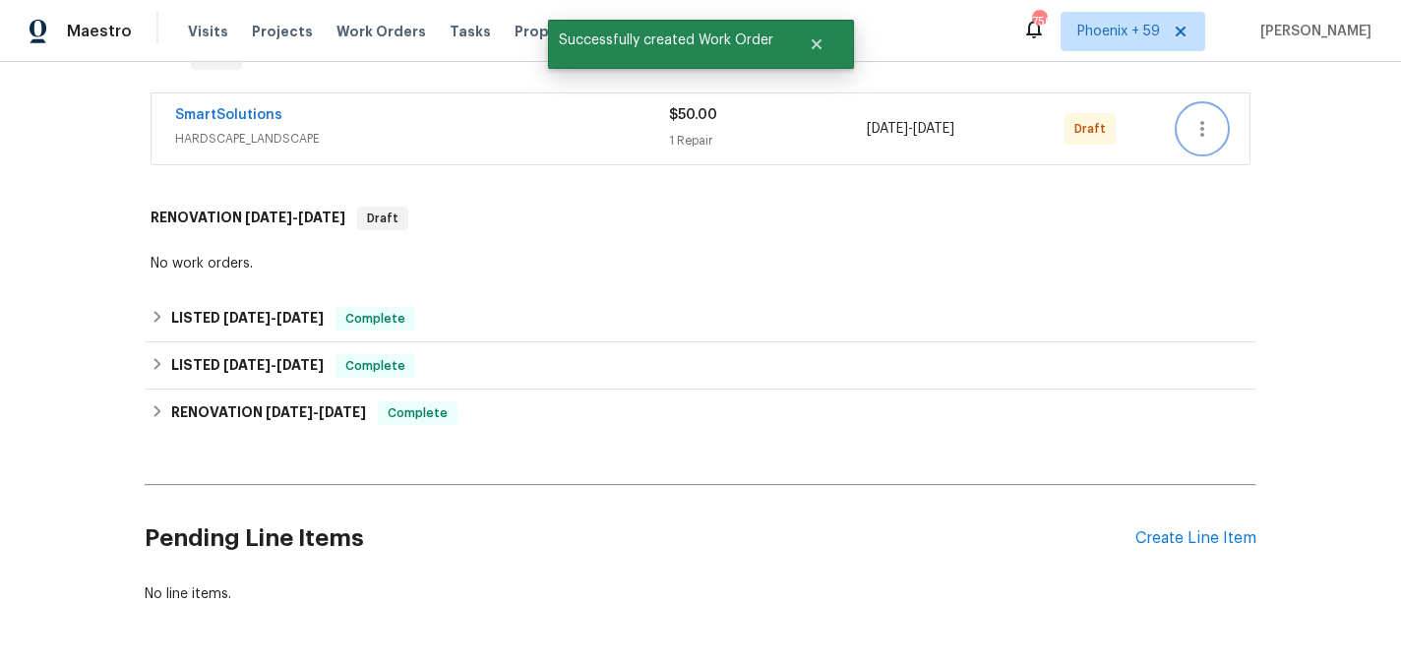
click at [1196, 117] on icon "button" at bounding box center [1202, 129] width 24 height 24
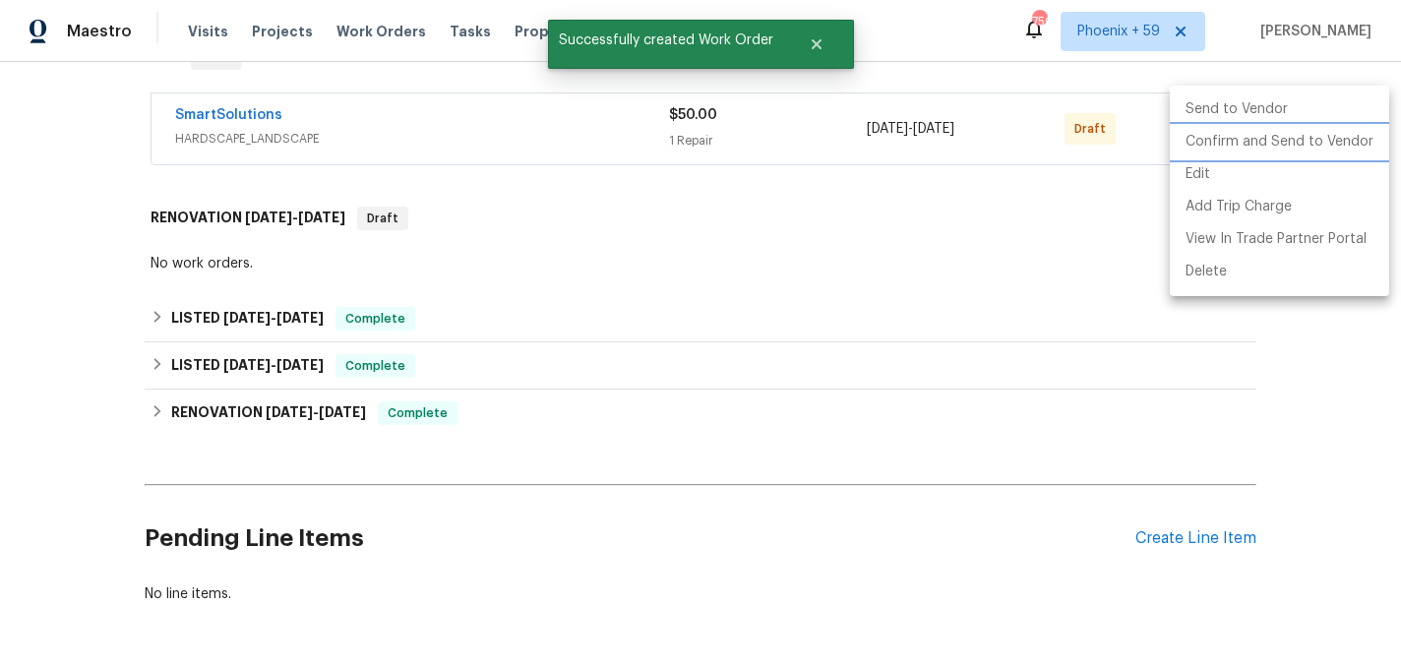
click at [1217, 146] on li "Confirm and Send to Vendor" at bounding box center [1279, 142] width 219 height 32
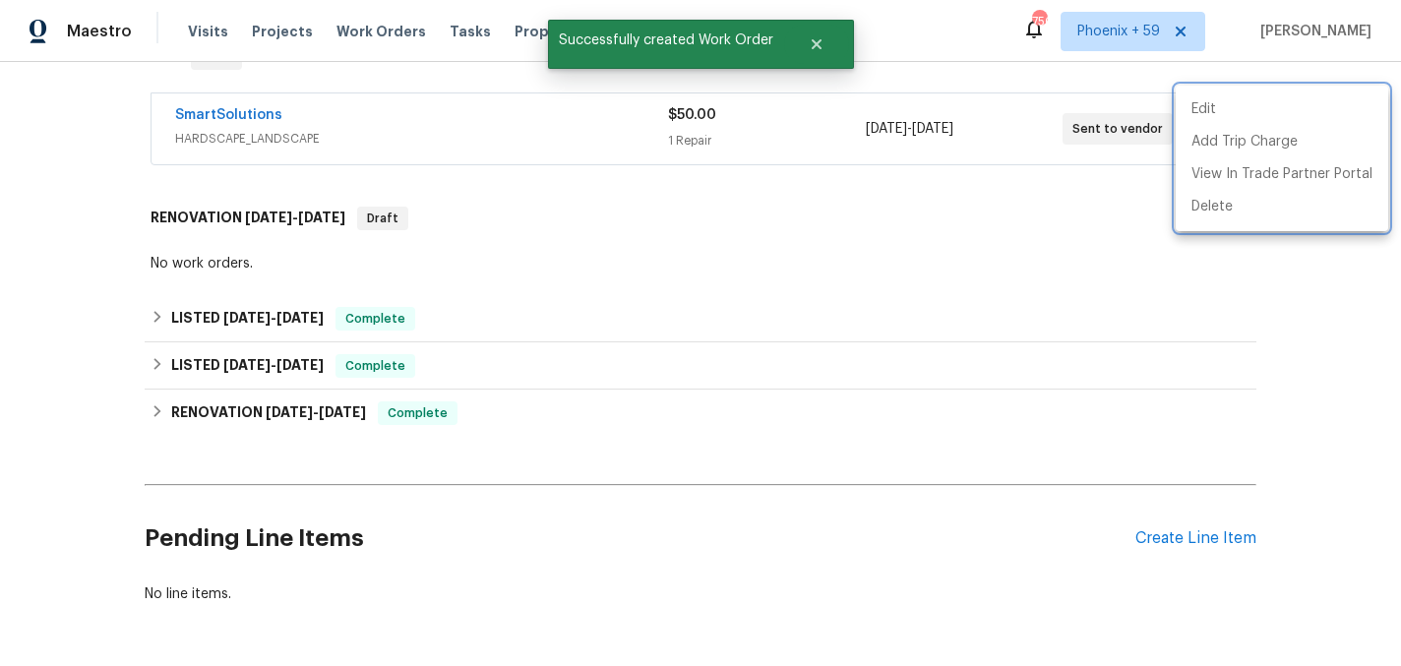
click at [230, 94] on div at bounding box center [700, 333] width 1401 height 666
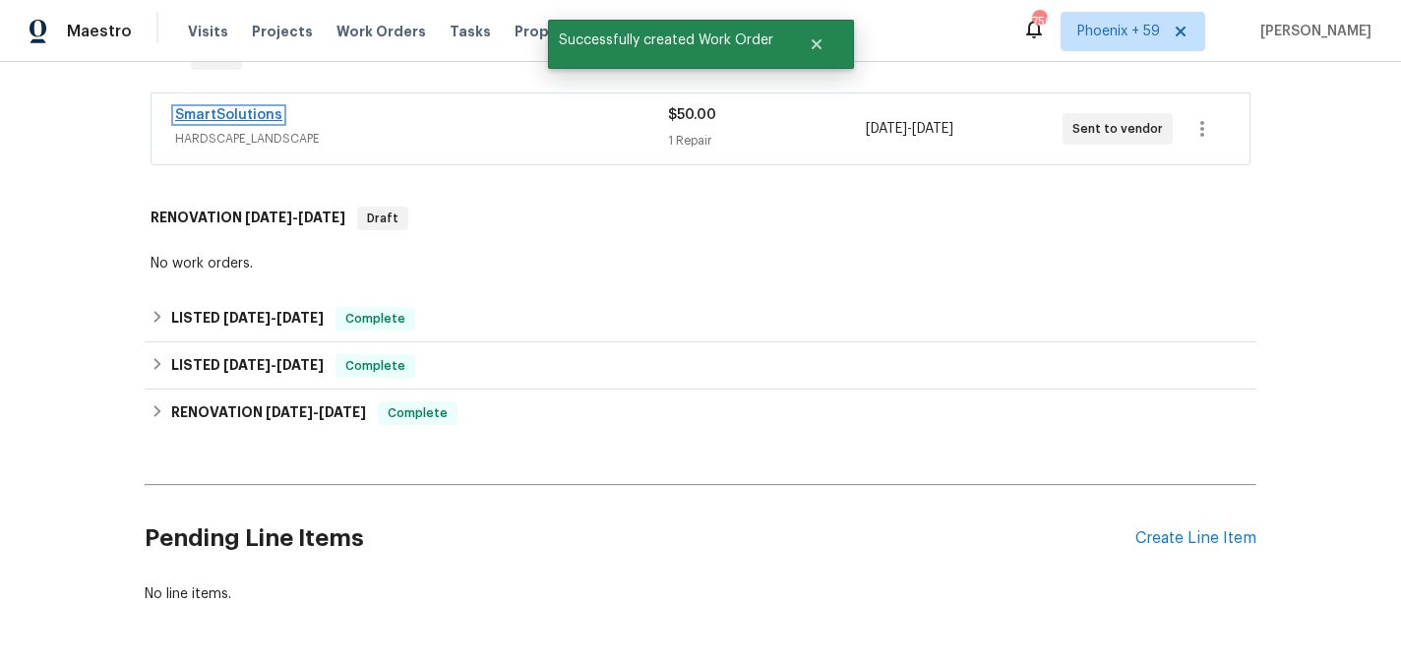
click at [220, 108] on link "SmartSolutions" at bounding box center [228, 115] width 107 height 14
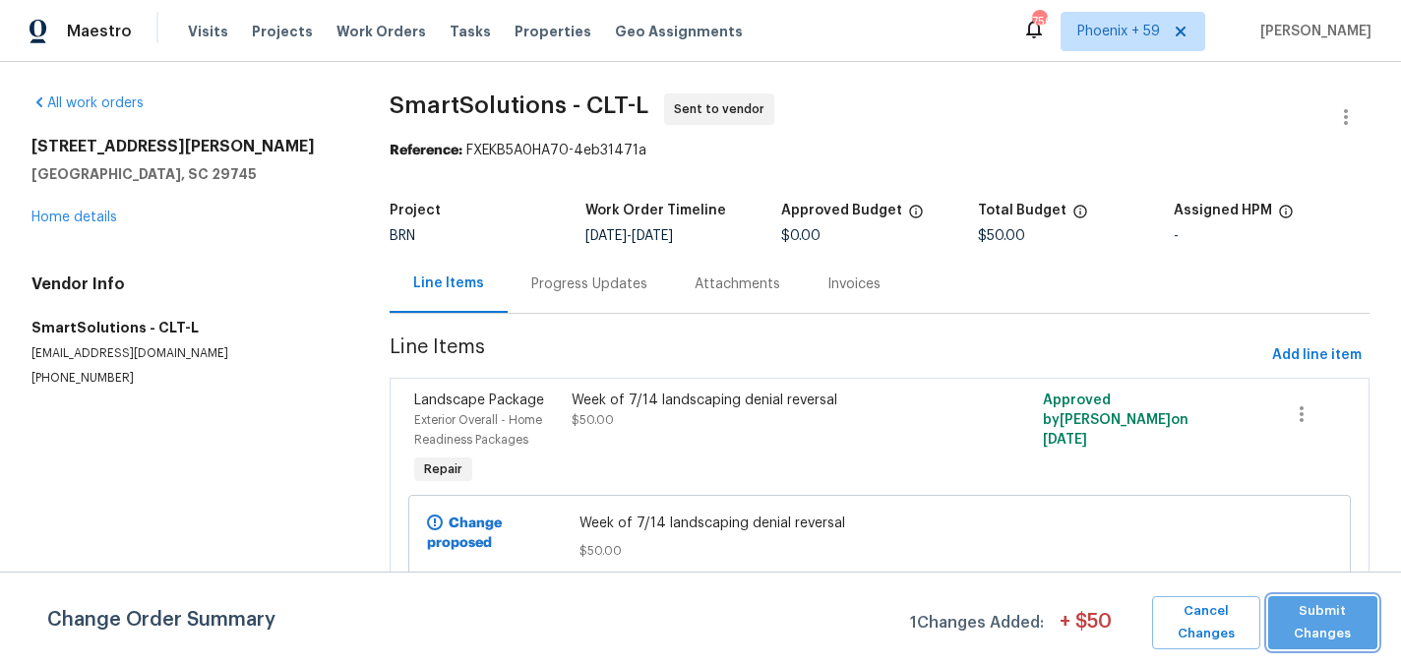
click at [1311, 623] on span "Submit Changes" at bounding box center [1323, 622] width 91 height 45
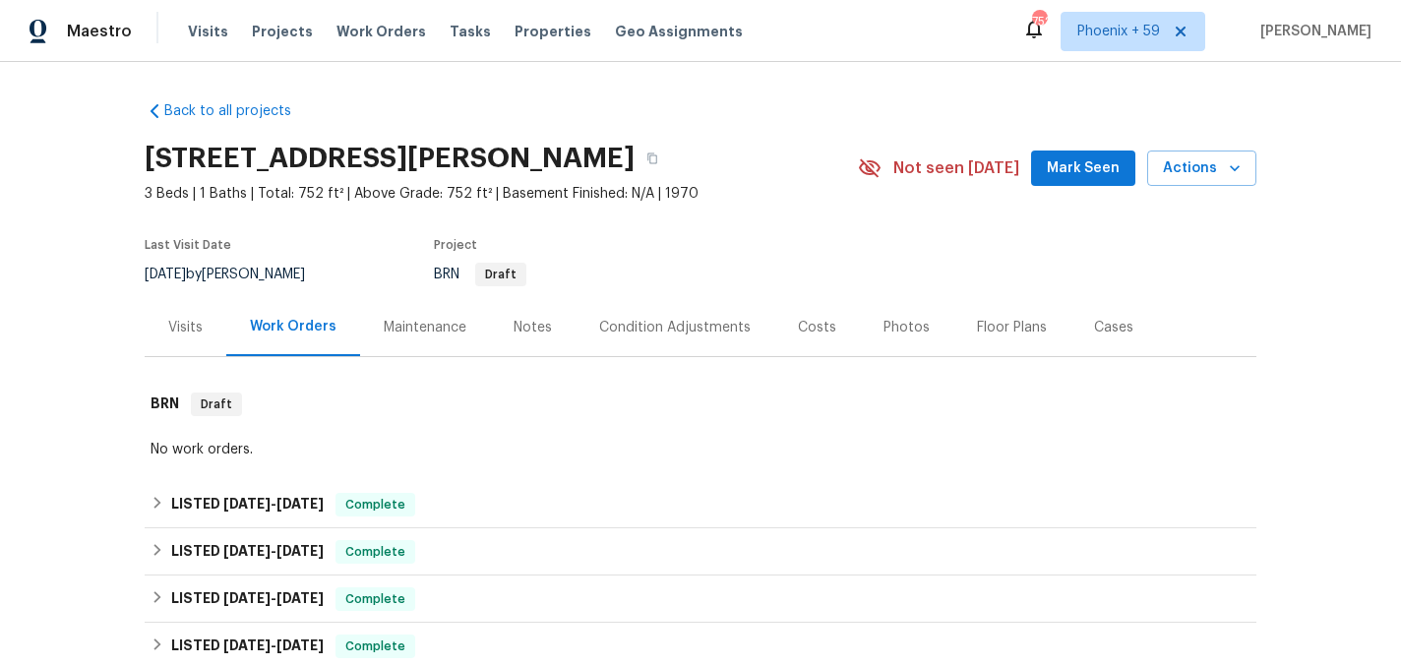
click at [429, 326] on div "Maintenance" at bounding box center [425, 328] width 83 height 20
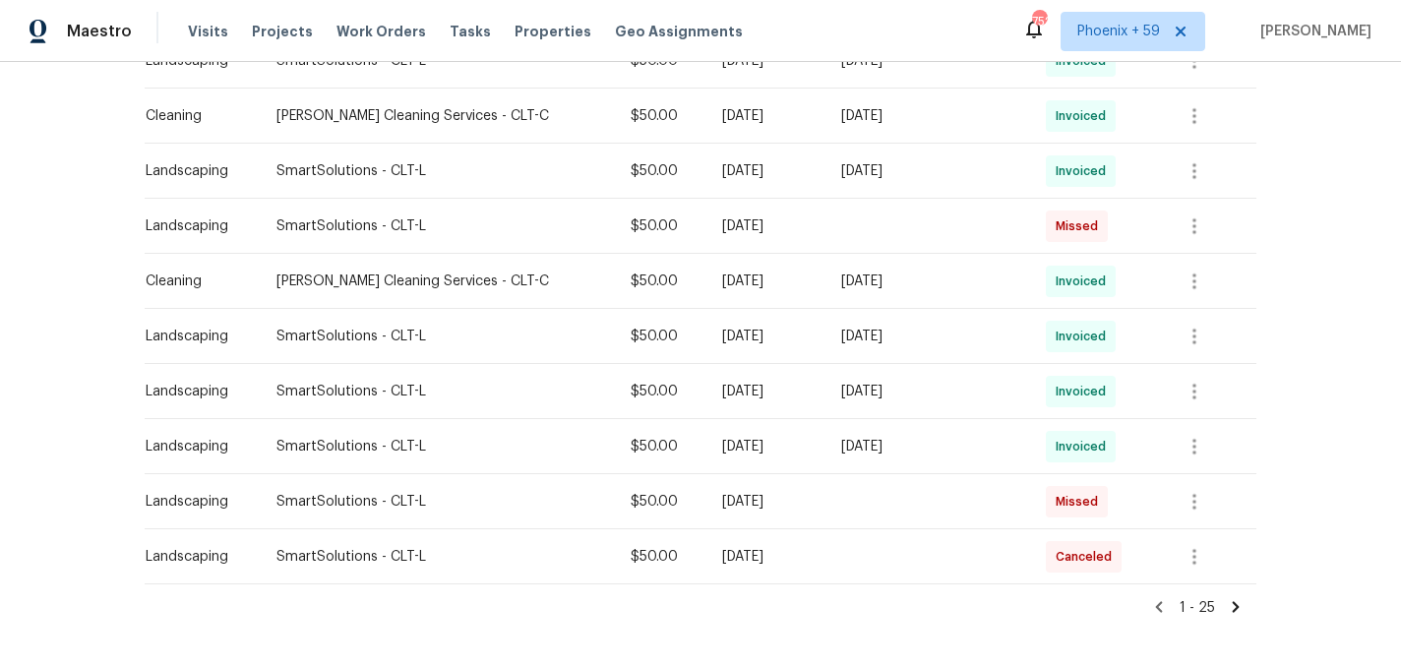
scroll to position [1288, 0]
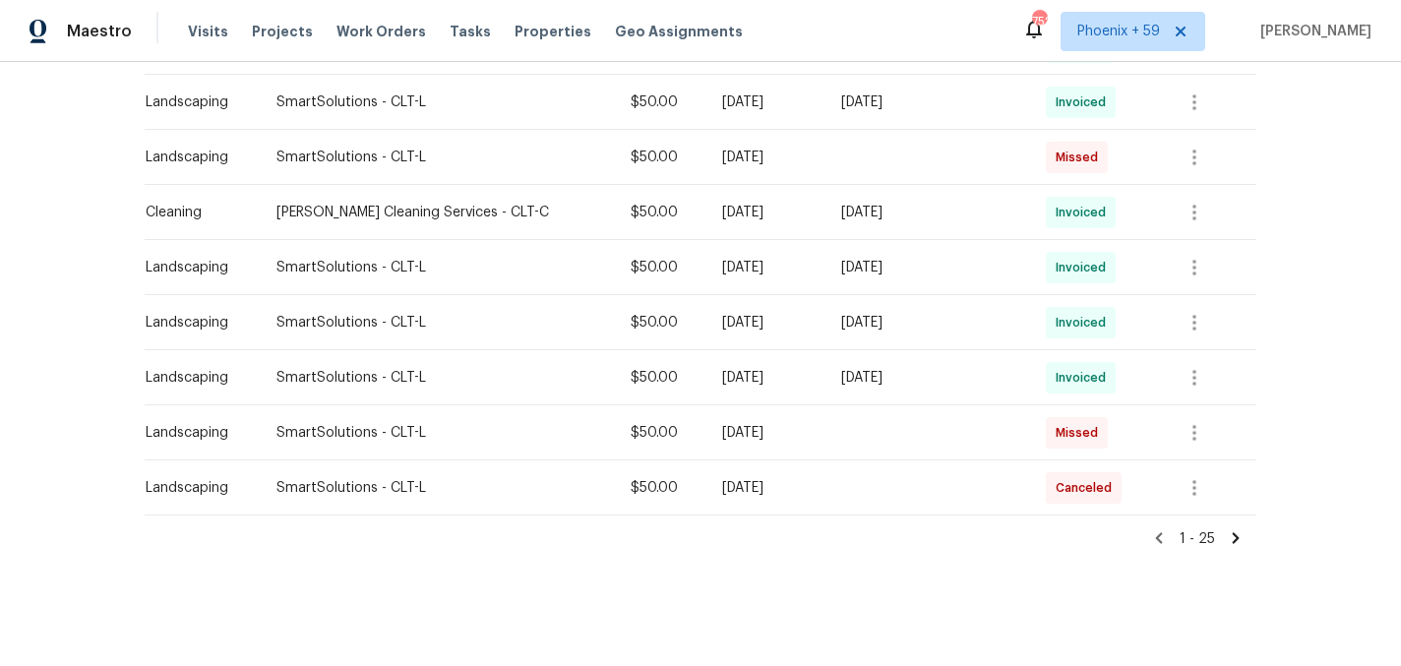
click at [1232, 530] on icon at bounding box center [1236, 538] width 18 height 18
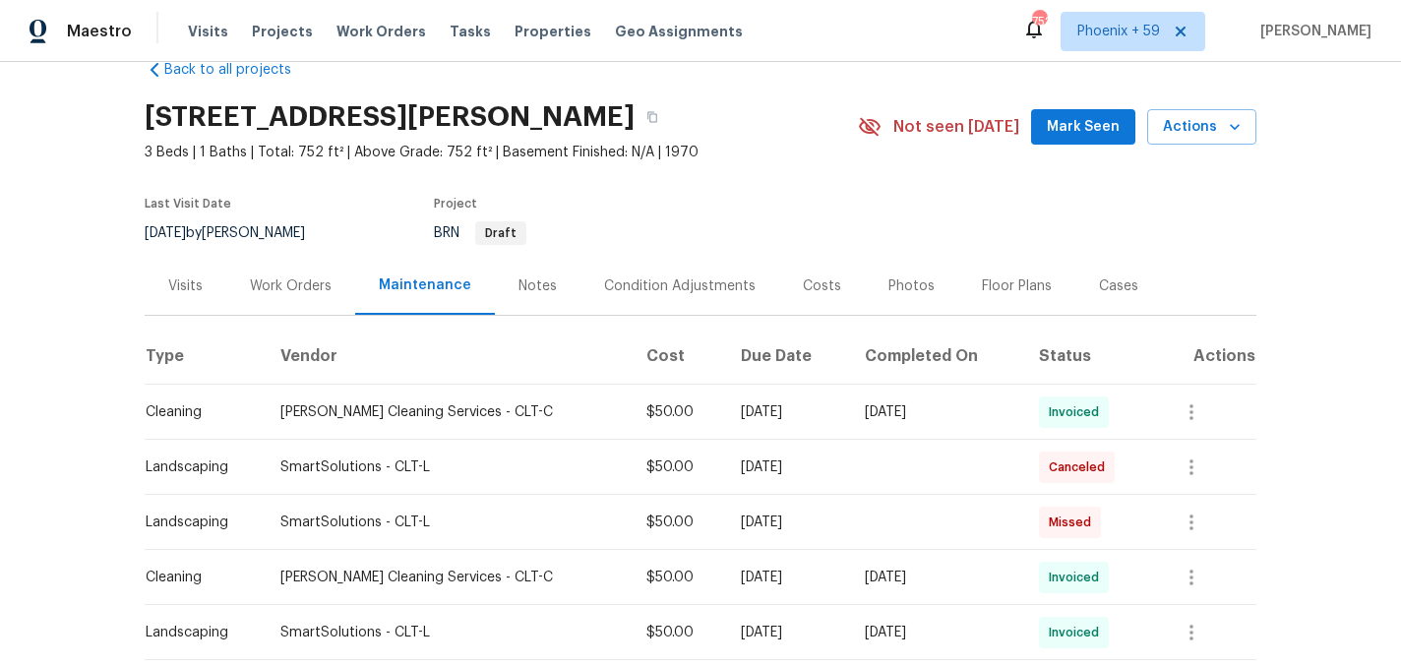
scroll to position [0, 0]
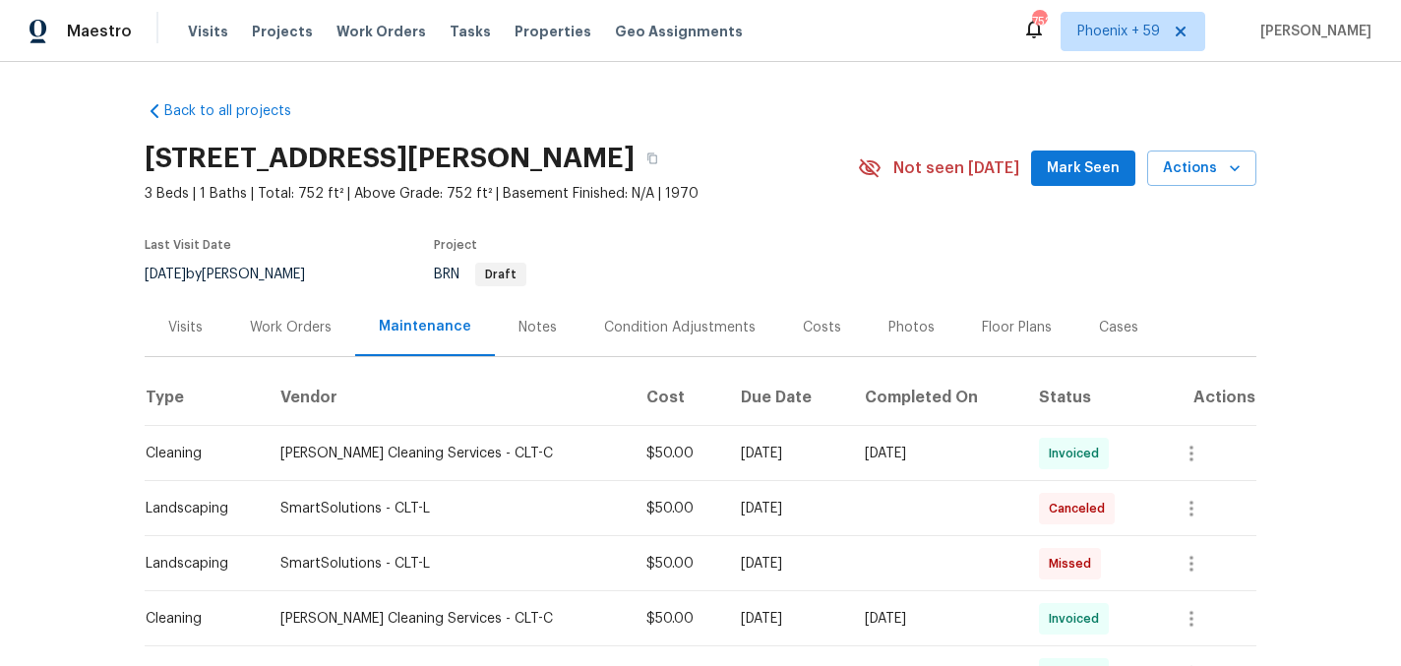
click at [311, 316] on div "Work Orders" at bounding box center [290, 327] width 129 height 58
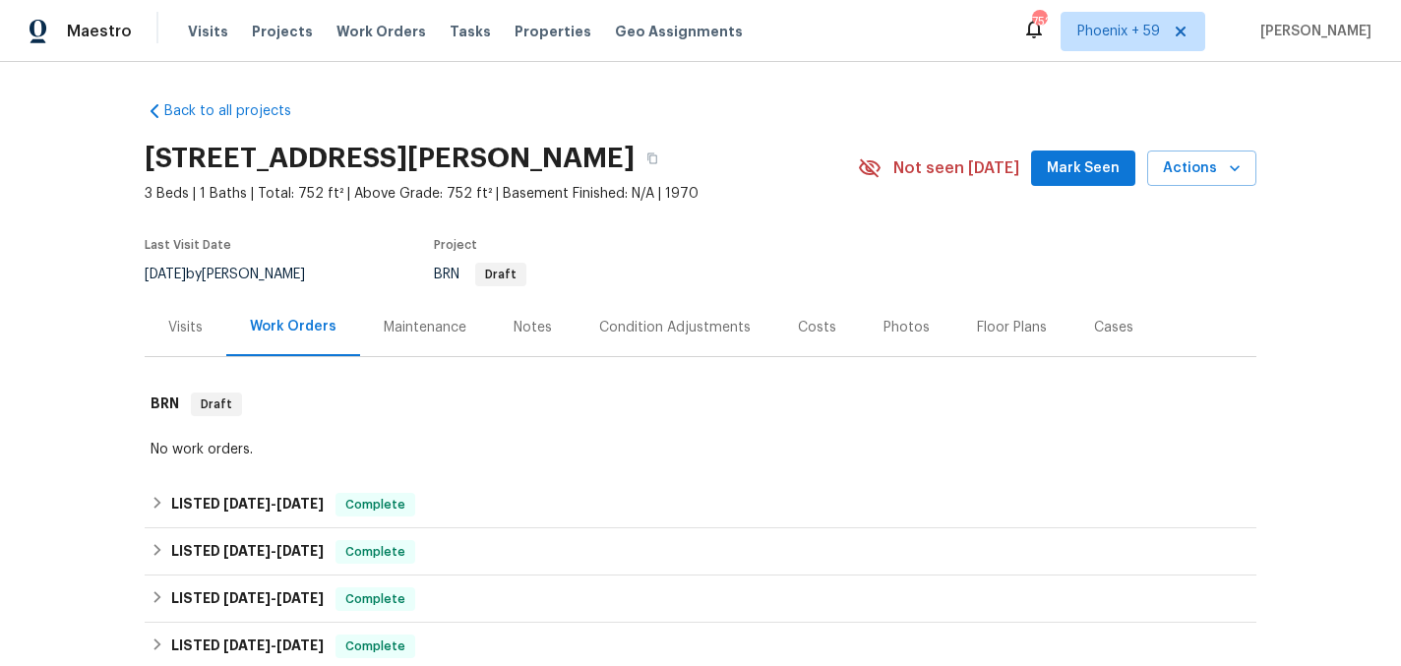
scroll to position [399, 0]
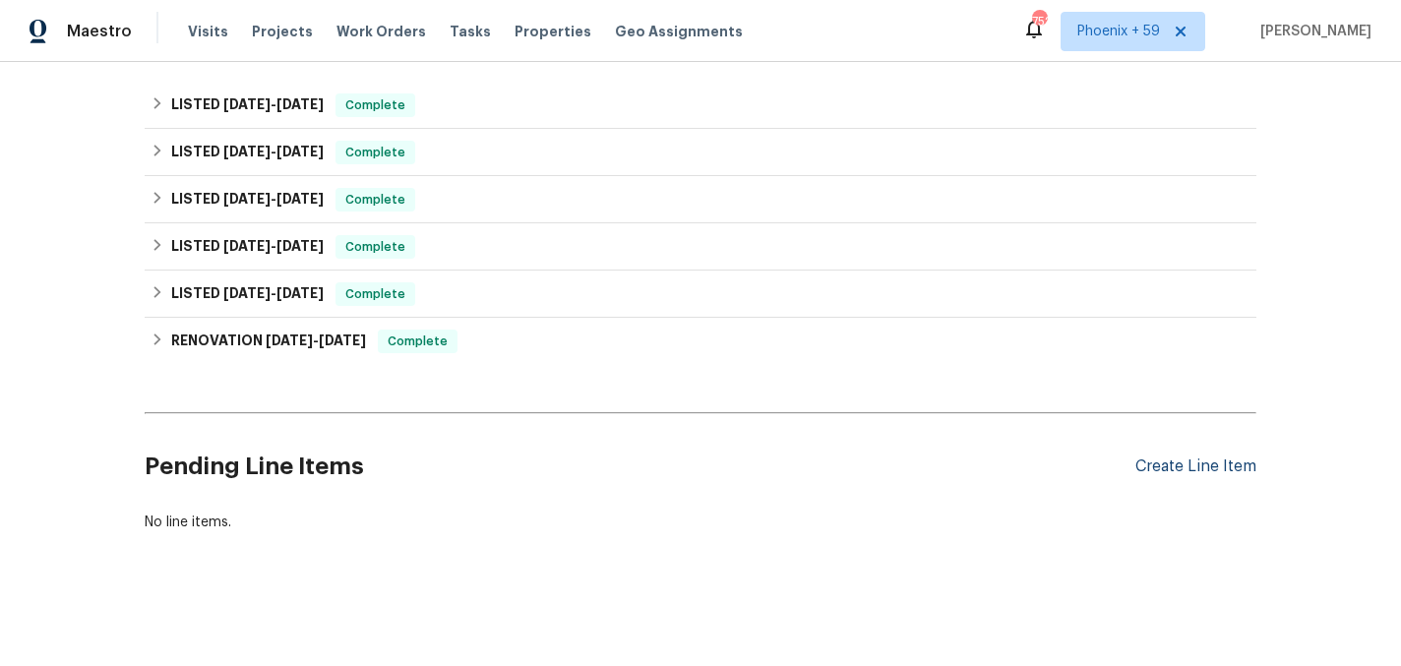
click at [1206, 473] on div "Create Line Item" at bounding box center [1195, 466] width 121 height 19
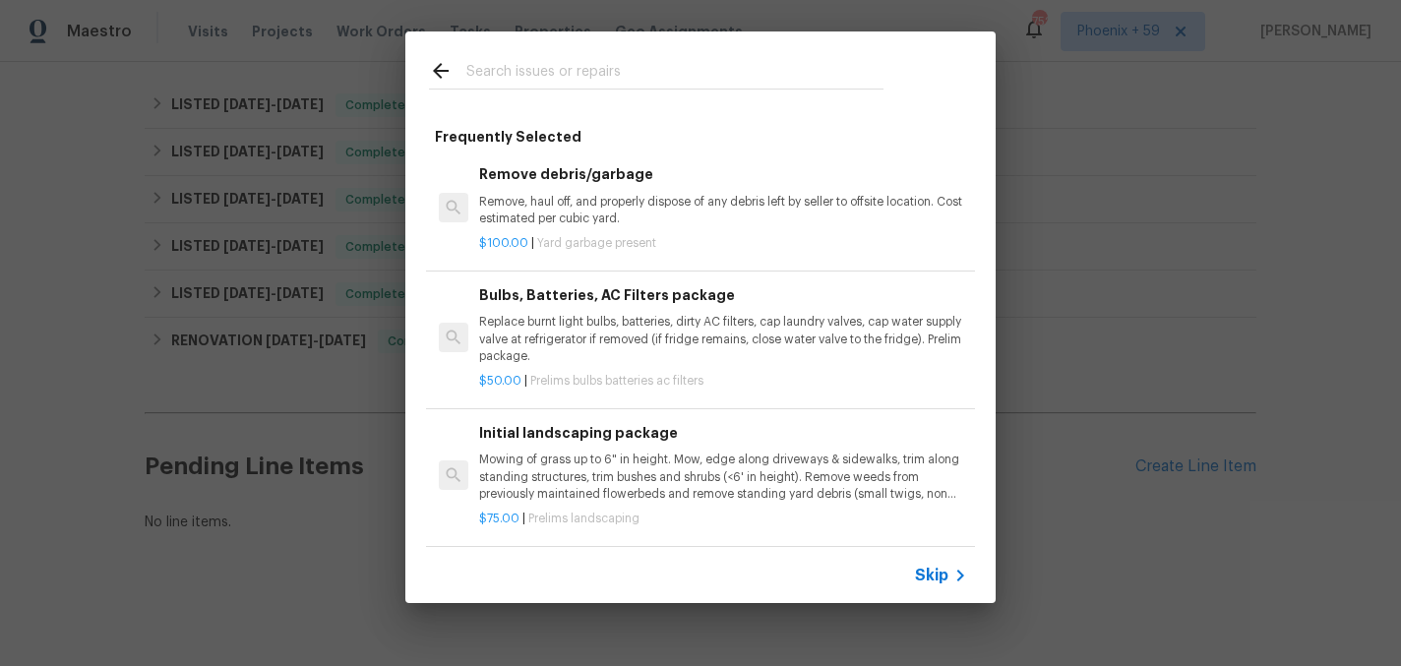
scroll to position [118, 0]
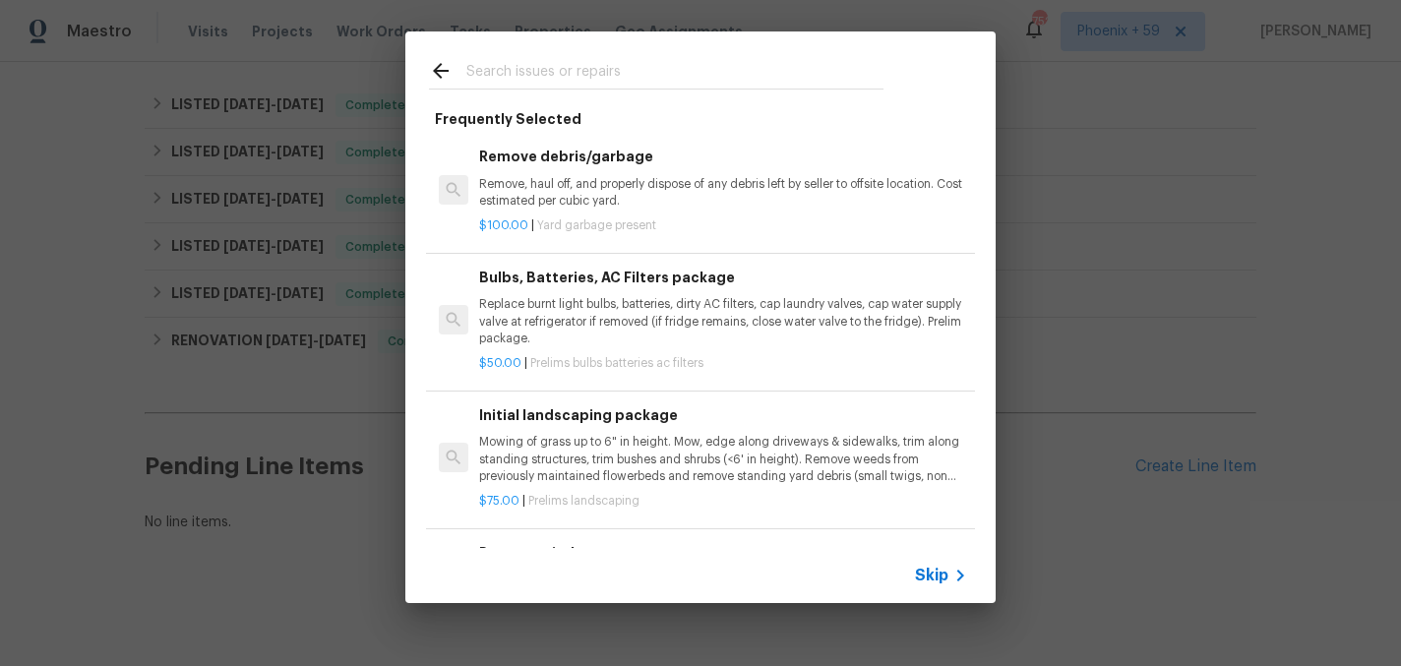
click at [536, 440] on p "Mowing of grass up to 6" in height. Mow, edge along driveways & sidewalks, trim…" at bounding box center [723, 459] width 488 height 50
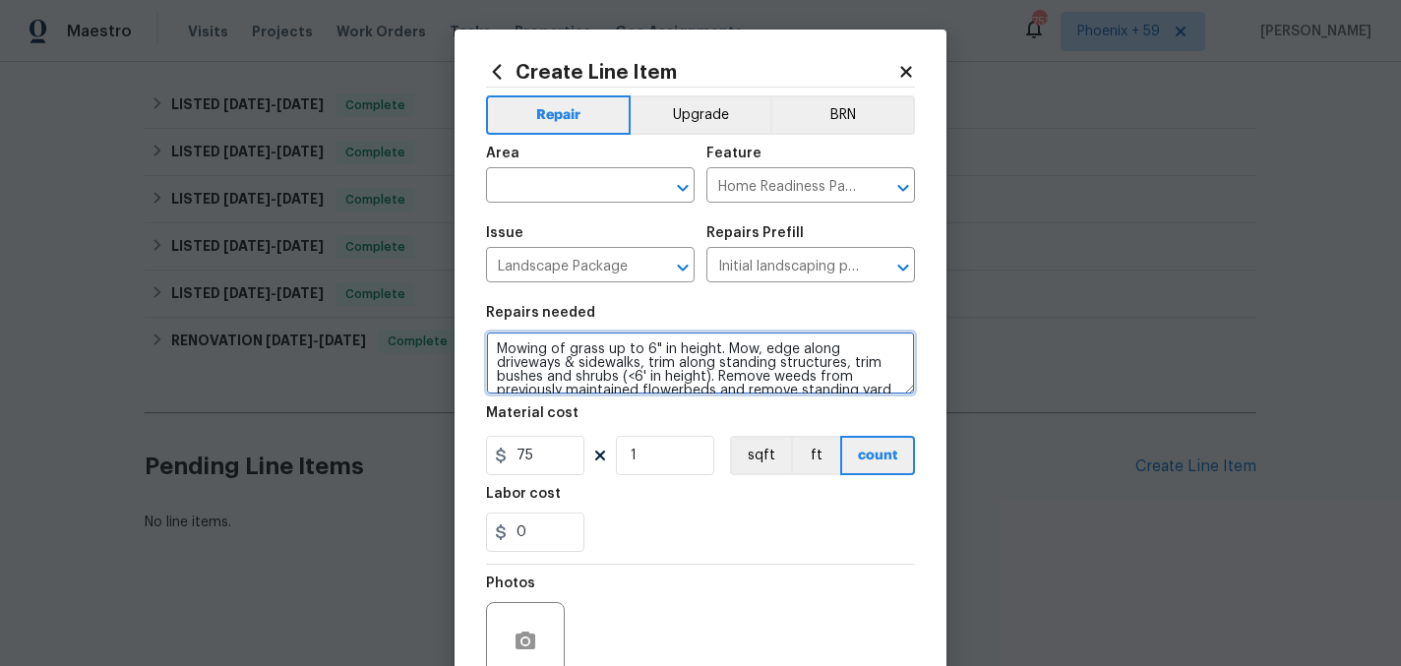
click at [575, 355] on textarea "Mowing of grass up to 6" in height. Mow, edge along driveways & sidewalks, trim…" at bounding box center [700, 363] width 429 height 63
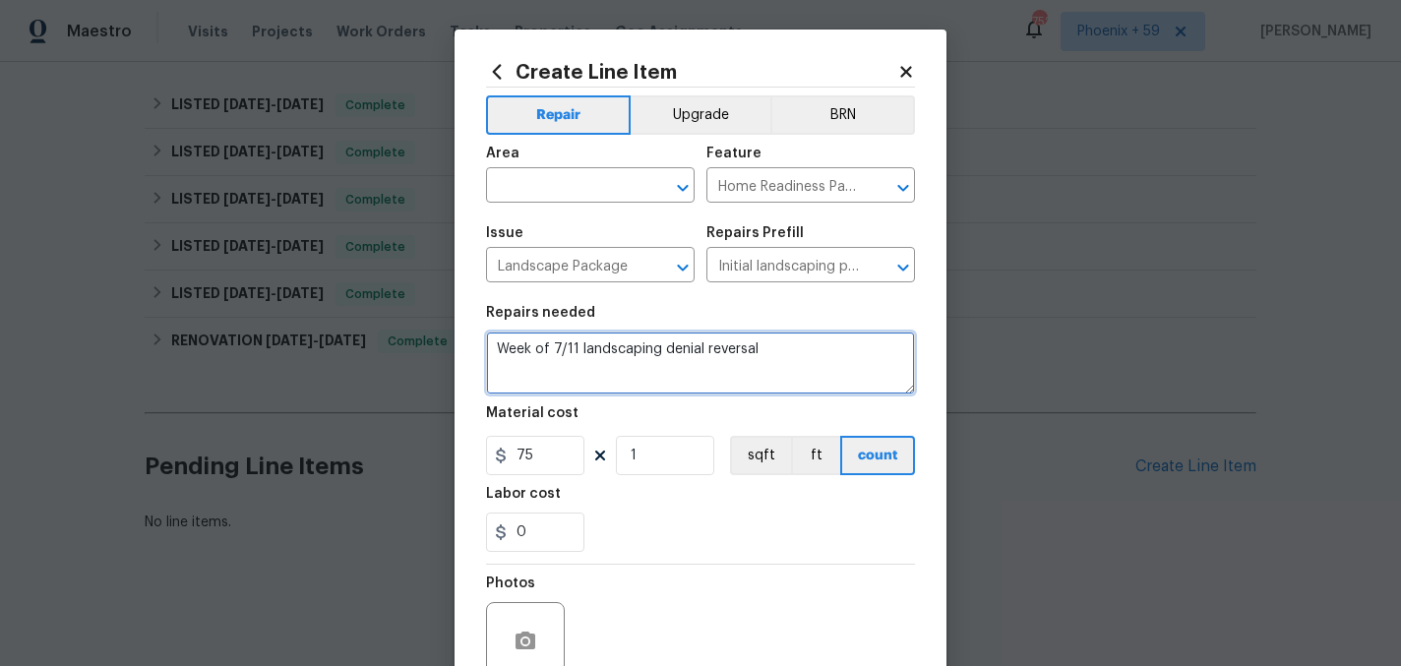
type textarea "Week of 7/11 landscaping denial reversal"
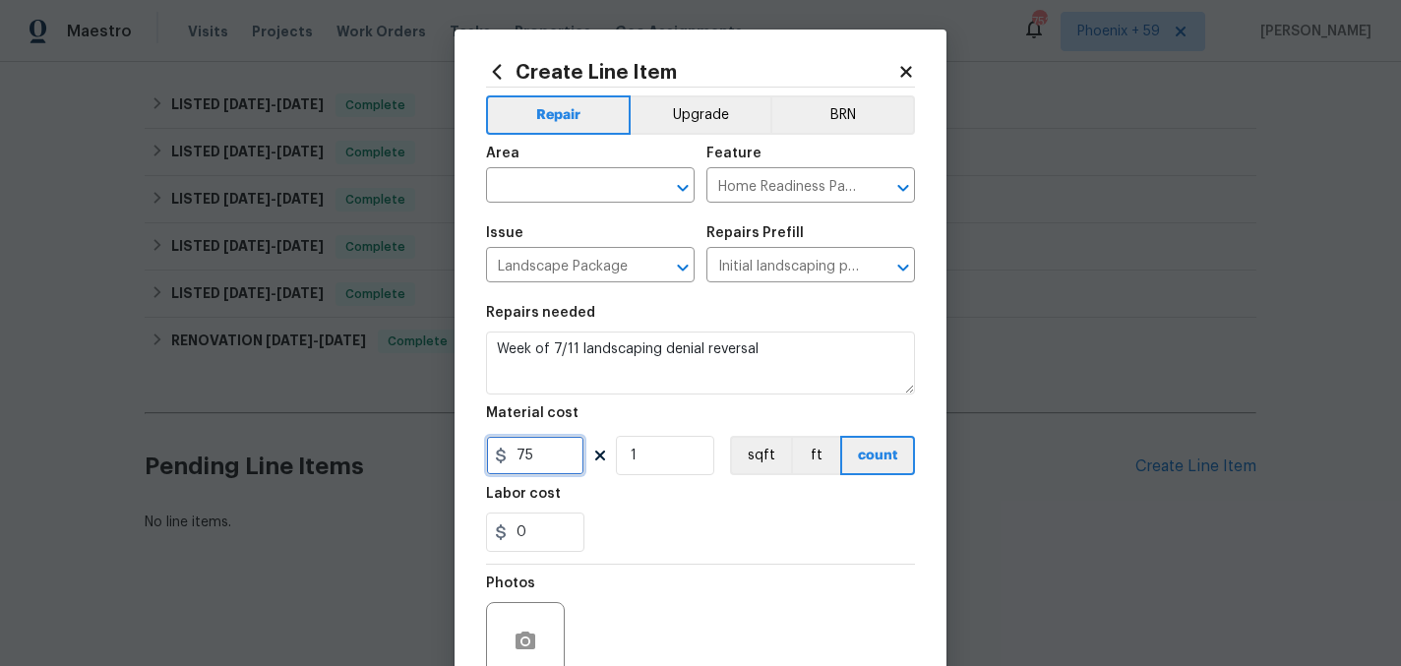
drag, startPoint x: 554, startPoint y: 468, endPoint x: 448, endPoint y: 464, distance: 106.3
click at [450, 464] on div "Create Line Item Repair Upgrade BRN Area ​ Feature Home Readiness Packages ​ Is…" at bounding box center [700, 333] width 1401 height 666
type input "50"
click at [544, 179] on input "text" at bounding box center [562, 187] width 153 height 30
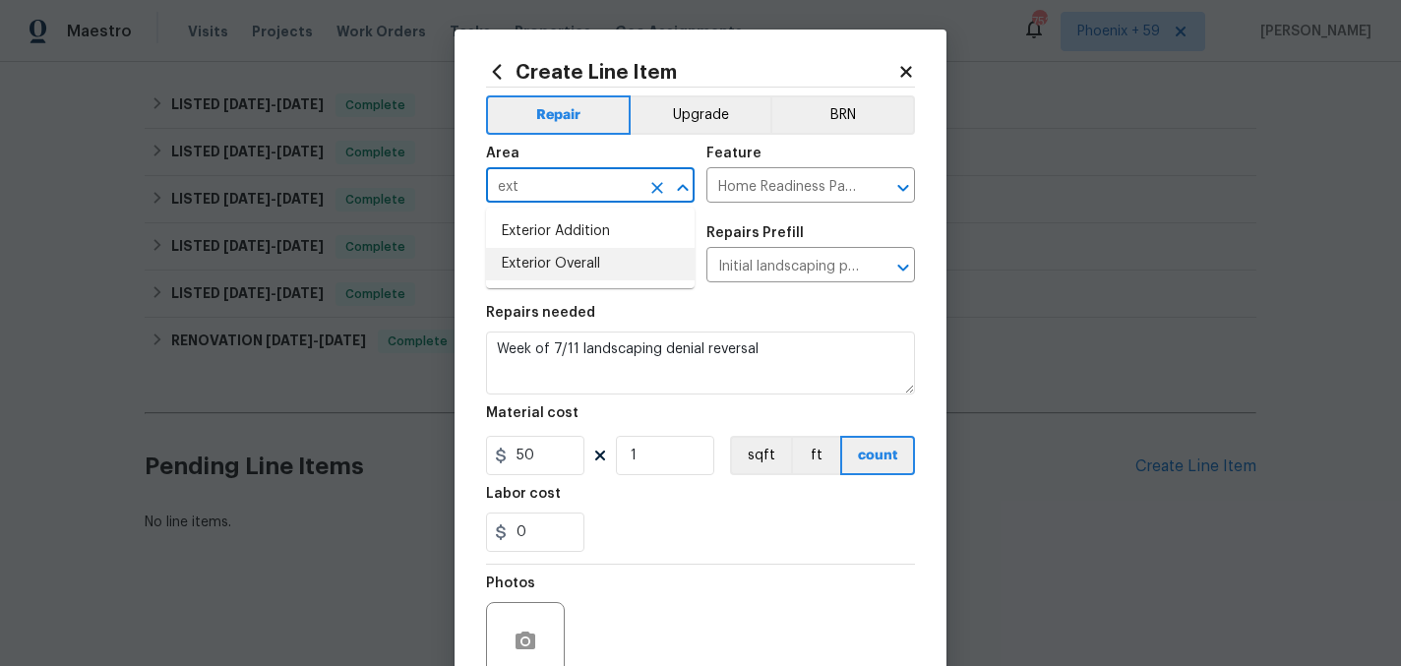
click at [549, 260] on li "Exterior Overall" at bounding box center [590, 264] width 209 height 32
type input "Exterior Overall"
click at [639, 550] on div "0" at bounding box center [700, 532] width 429 height 39
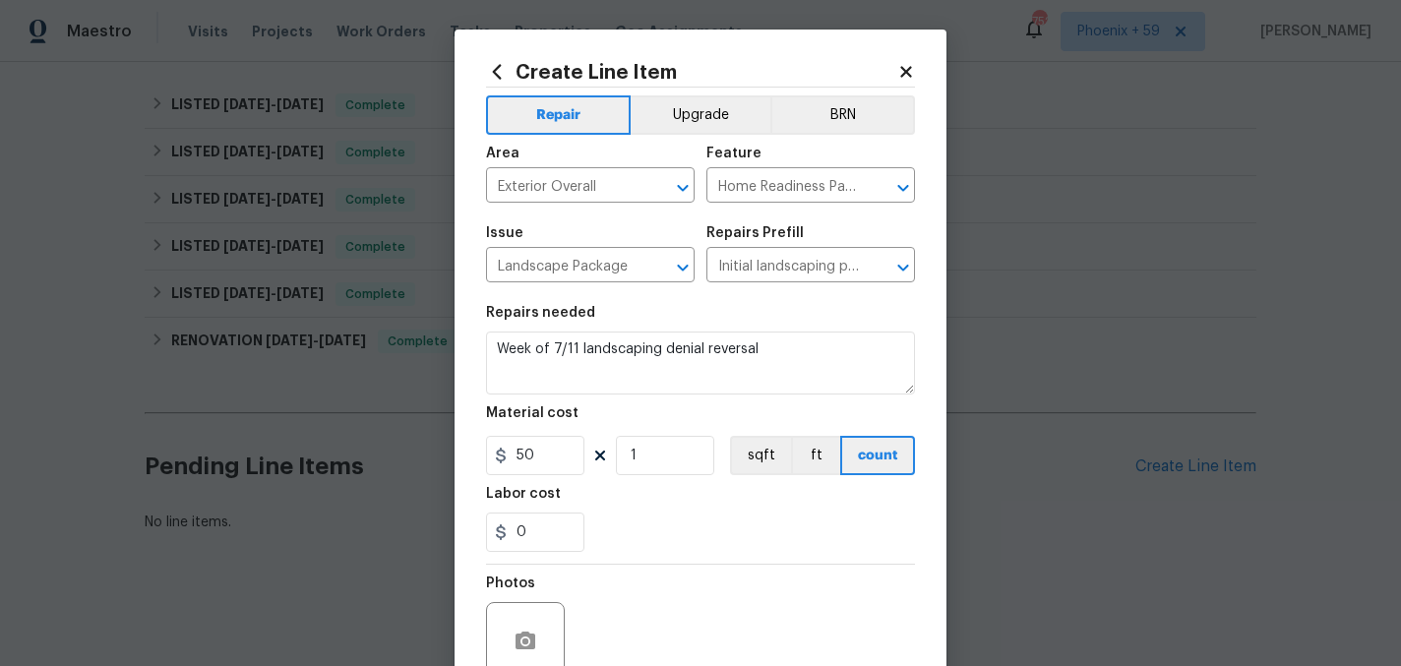
scroll to position [182, 0]
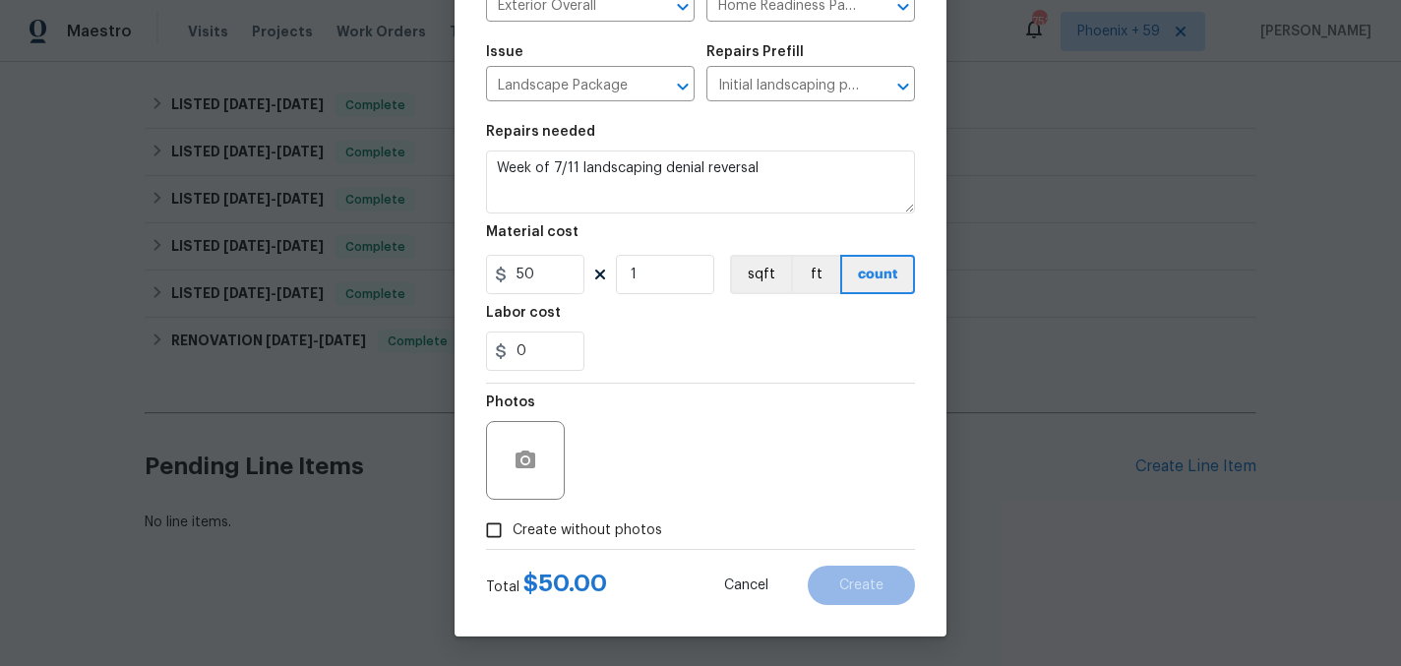
click at [612, 530] on span "Create without photos" at bounding box center [588, 530] width 150 height 21
click at [513, 530] on input "Create without photos" at bounding box center [493, 530] width 37 height 37
checkbox input "true"
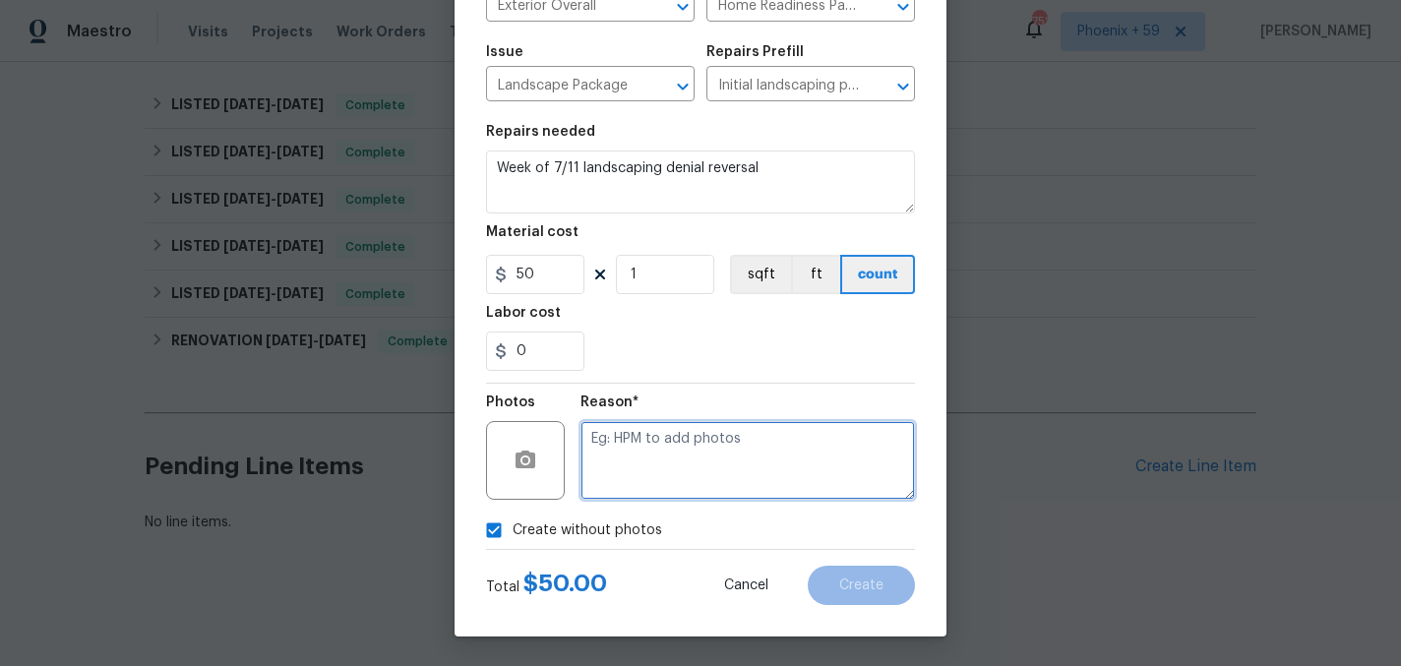
click at [677, 458] on textarea at bounding box center [747, 460] width 334 height 79
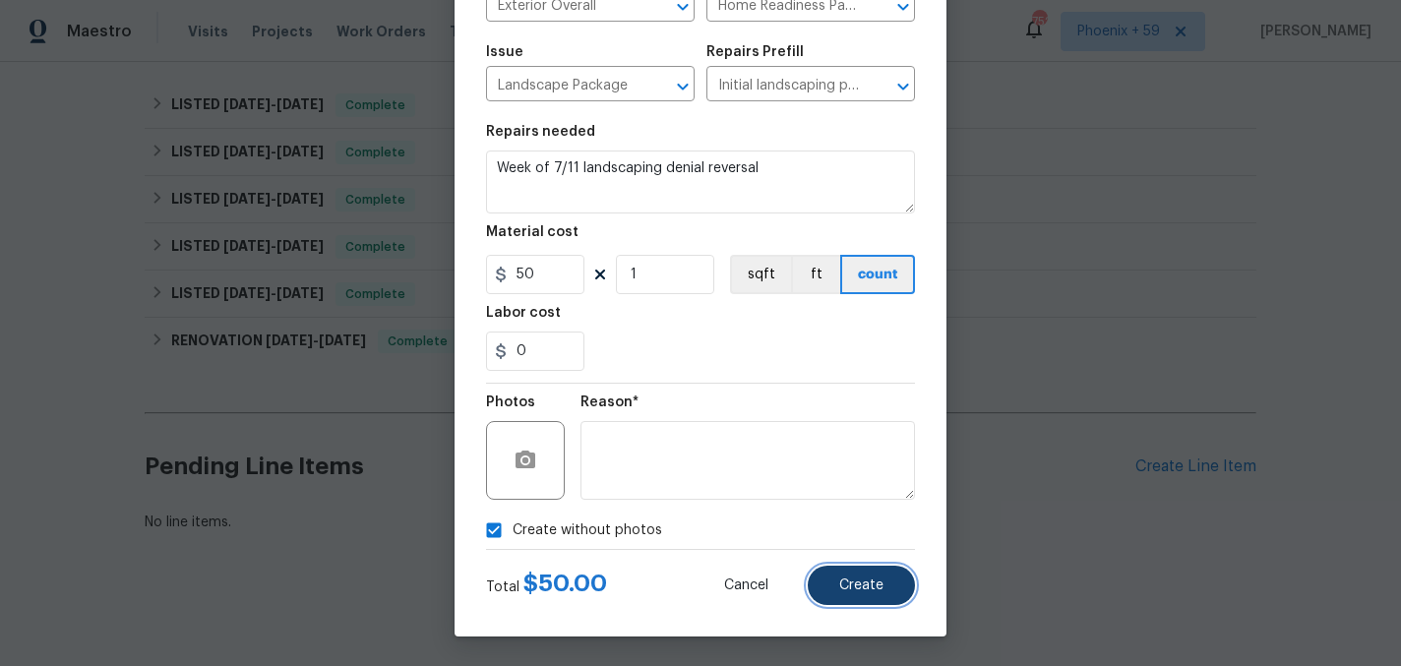
click at [866, 592] on span "Create" at bounding box center [861, 585] width 44 height 15
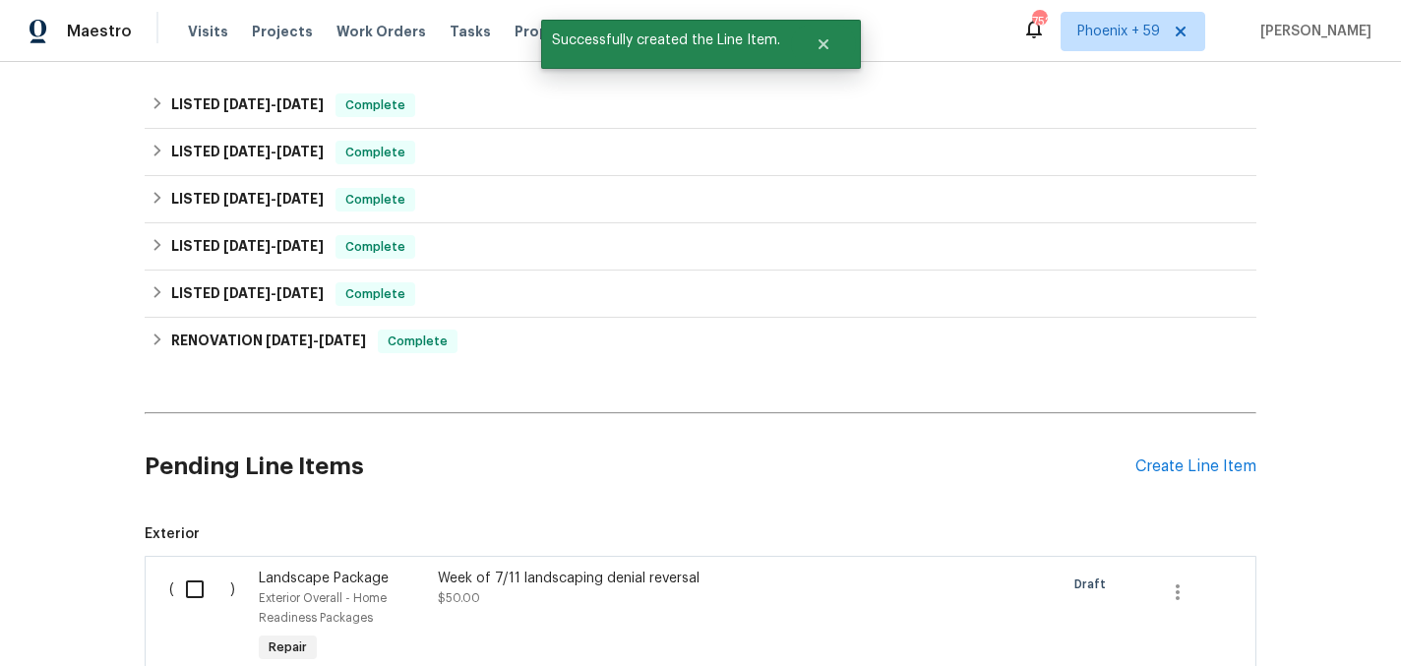
click at [176, 593] on input "checkbox" at bounding box center [202, 589] width 56 height 41
checkbox input "true"
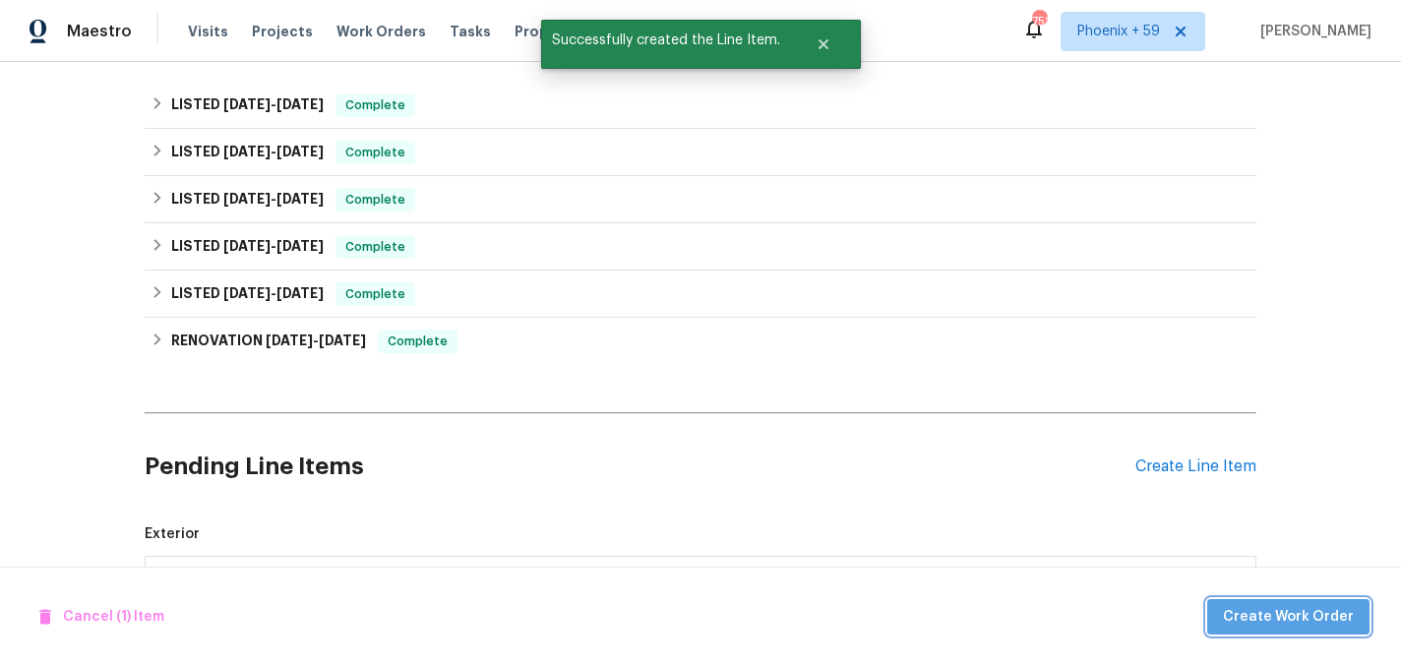
click at [1315, 606] on span "Create Work Order" at bounding box center [1288, 617] width 131 height 25
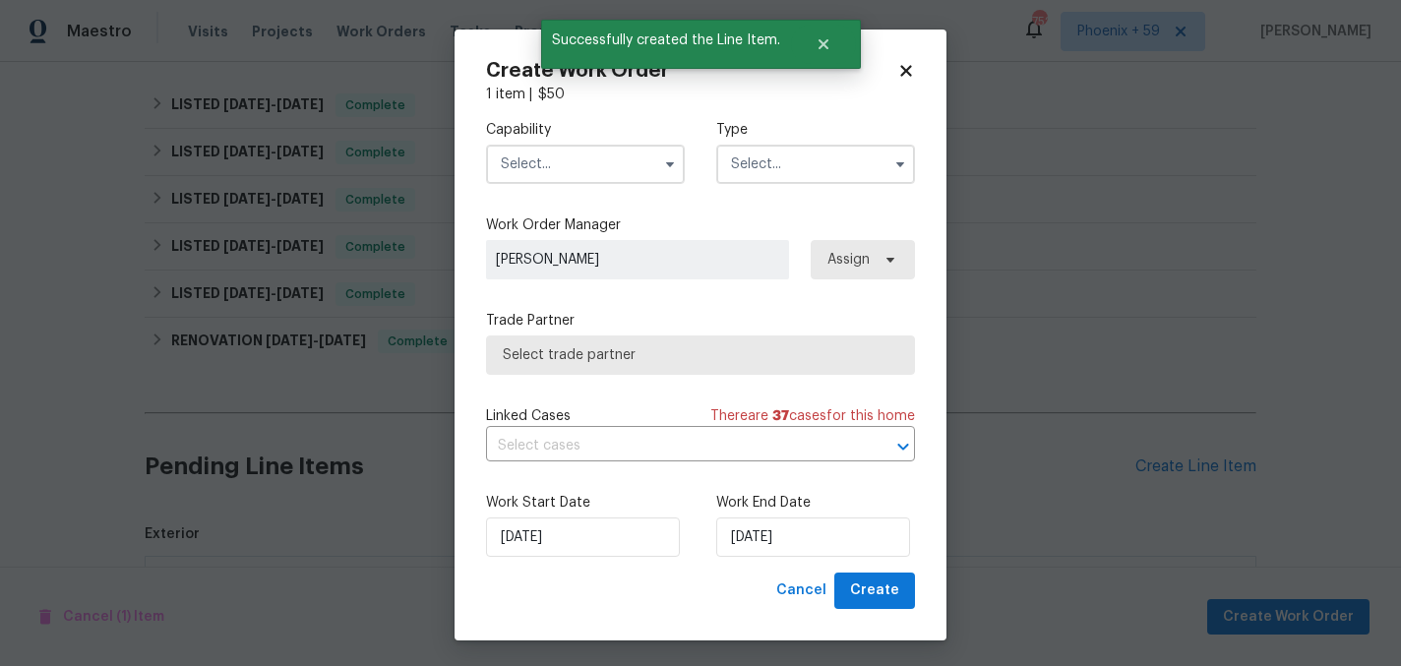
click at [608, 162] on input "text" at bounding box center [585, 164] width 199 height 39
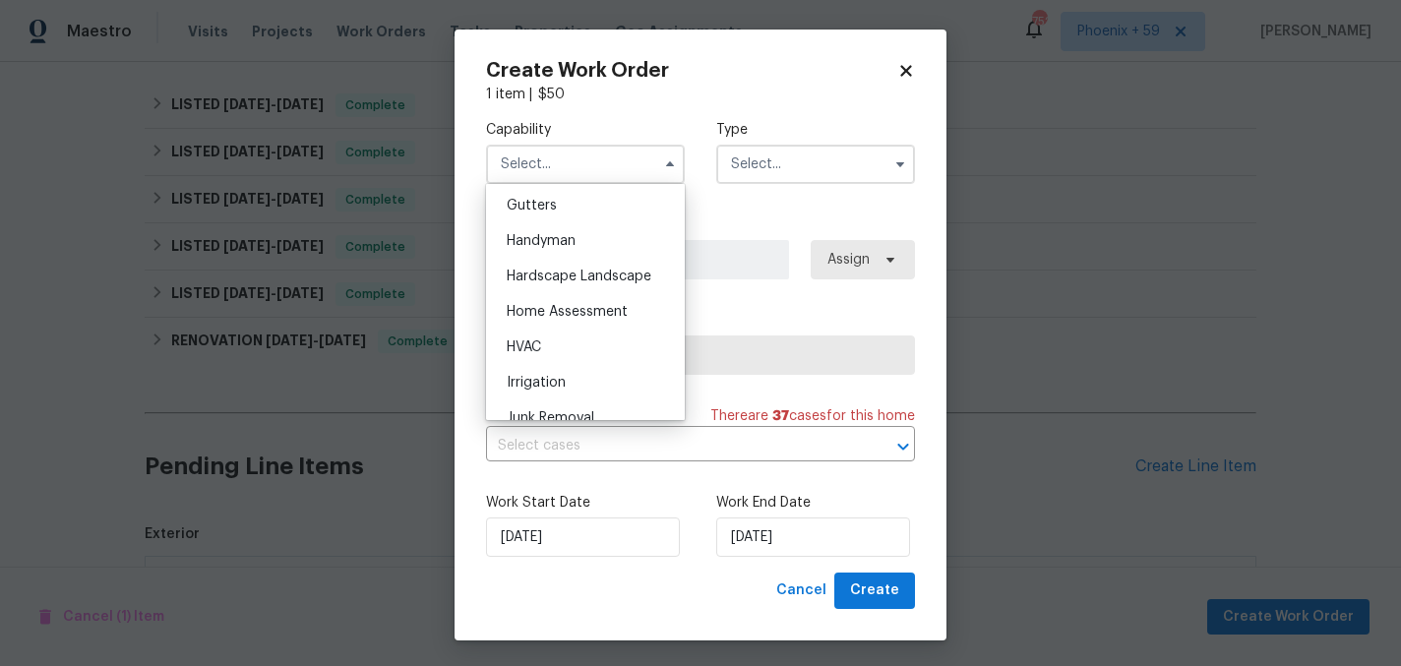
scroll to position [1054, 0]
click at [606, 268] on span "Hardscape Landscape" at bounding box center [579, 271] width 145 height 14
type input "Hardscape Landscape"
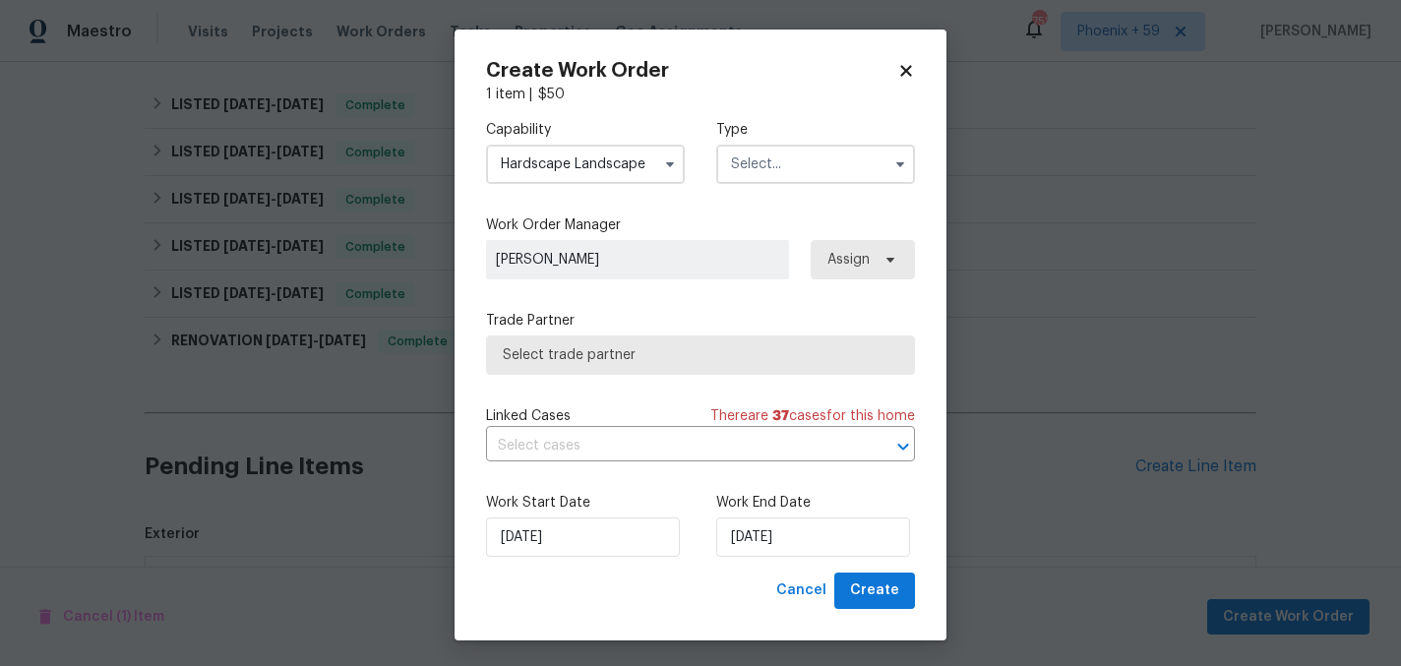
click at [757, 179] on input "text" at bounding box center [815, 164] width 199 height 39
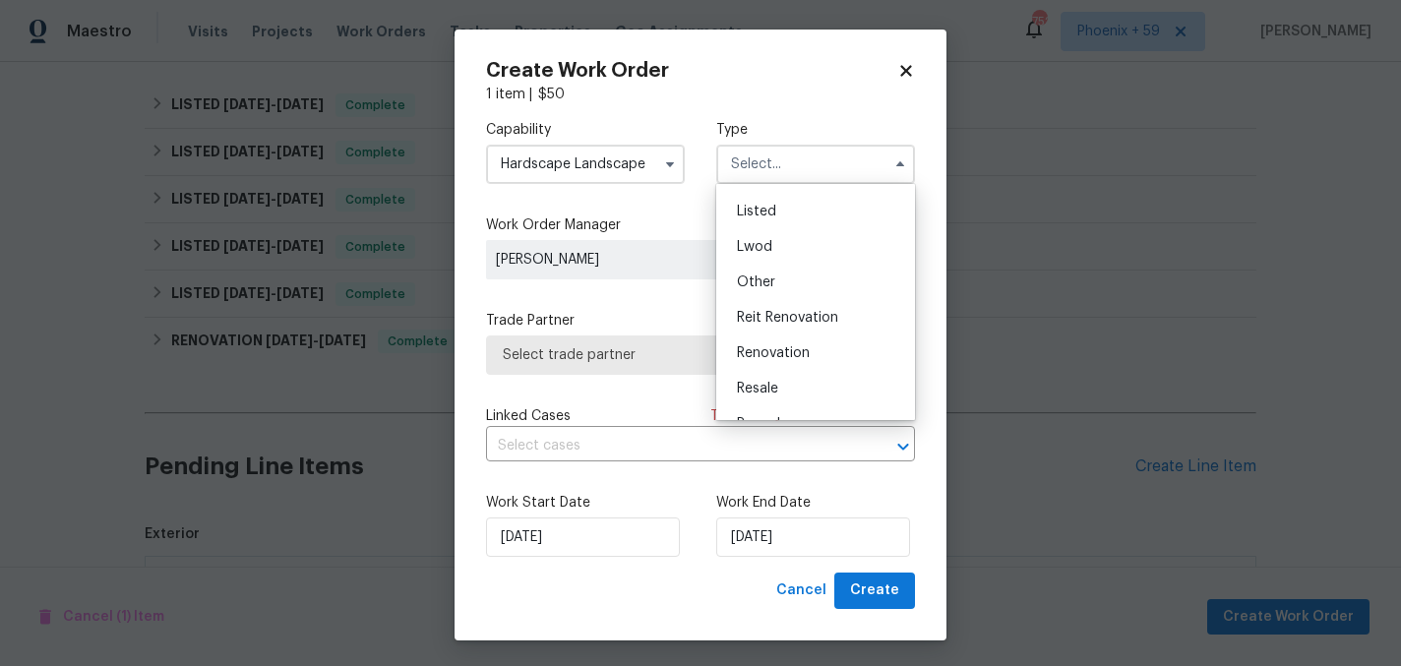
scroll to position [234, 0]
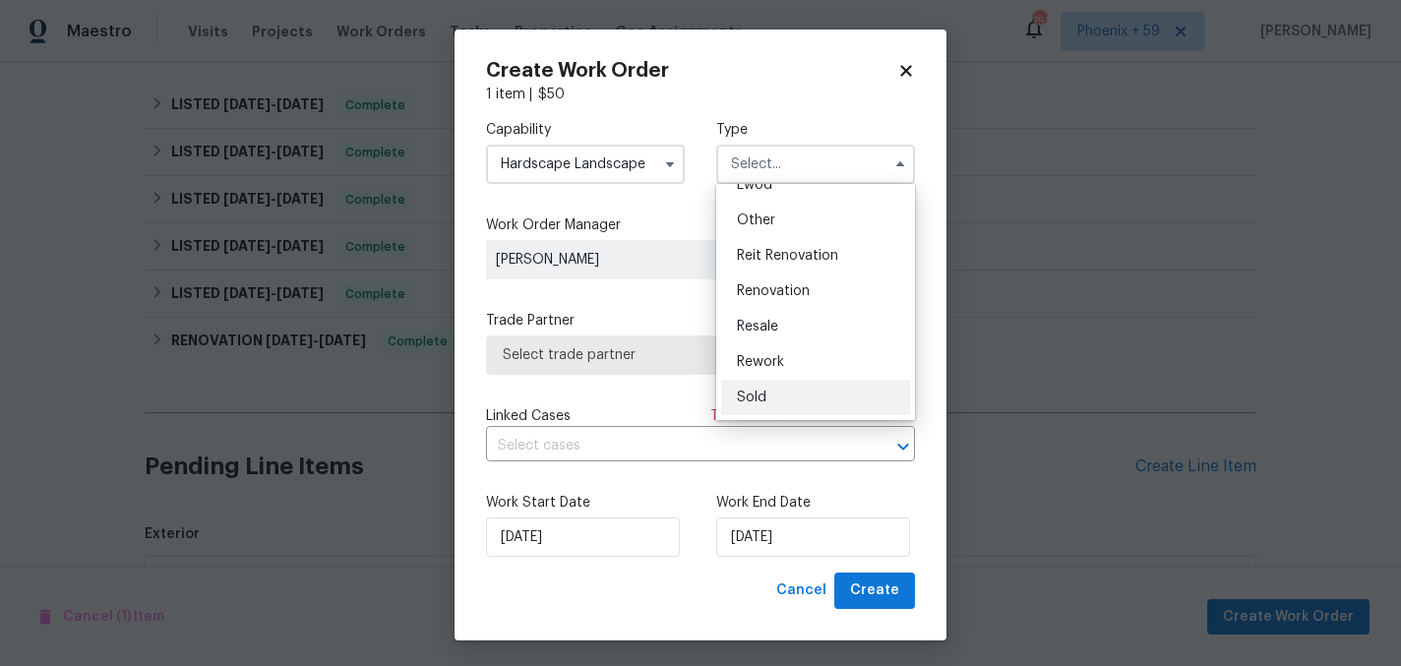
click at [779, 394] on div "Sold" at bounding box center [815, 397] width 189 height 35
type input "Sold"
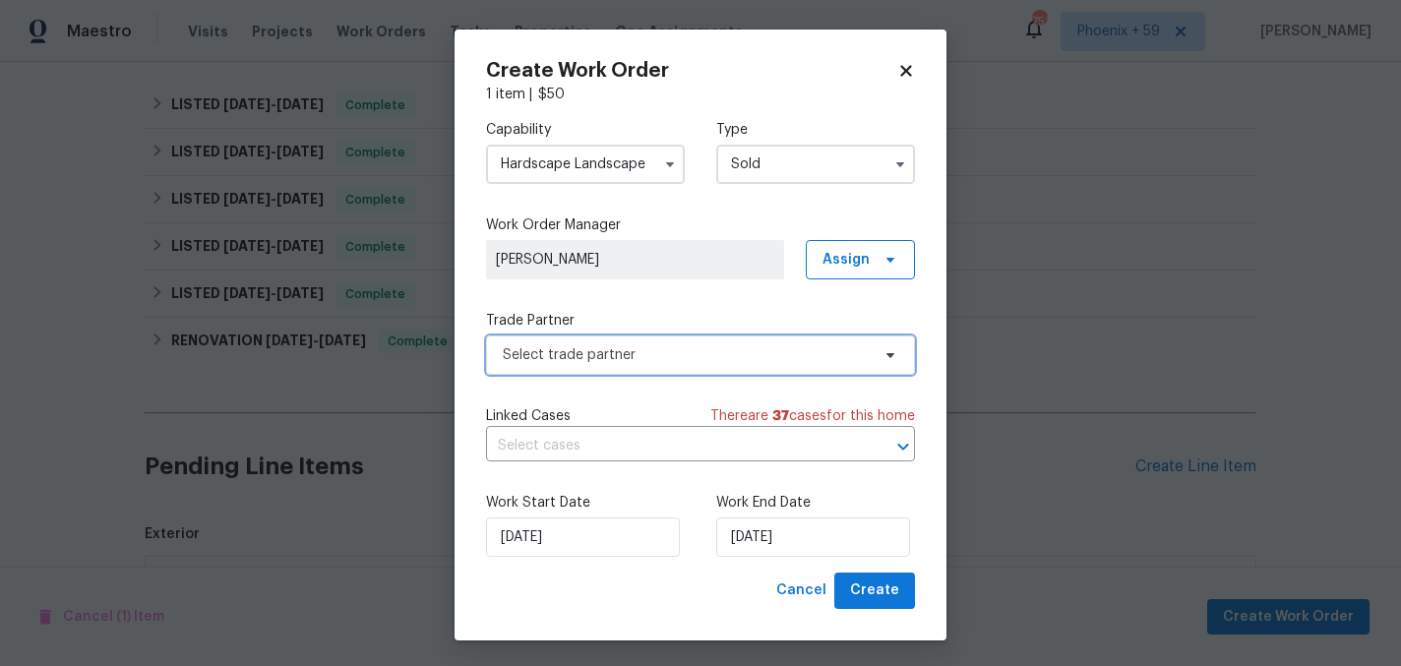
click at [695, 355] on span "Select trade partner" at bounding box center [686, 355] width 367 height 20
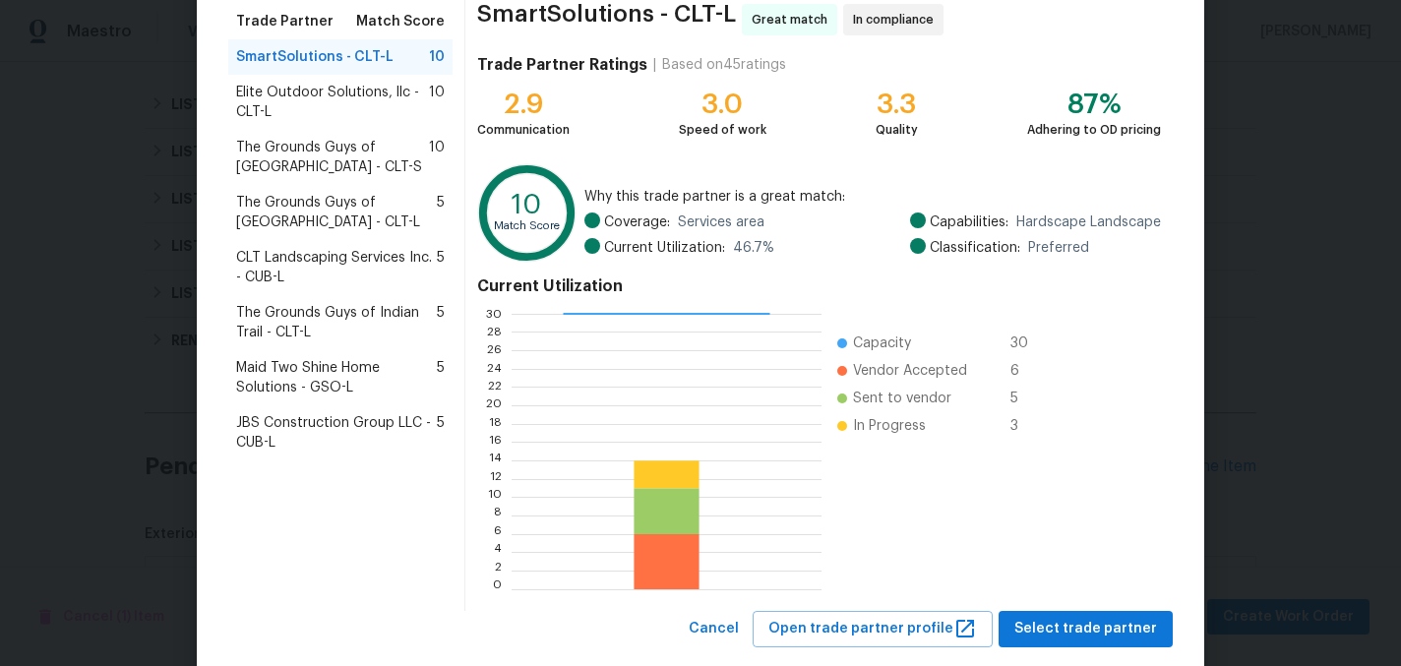
scroll to position [202, 0]
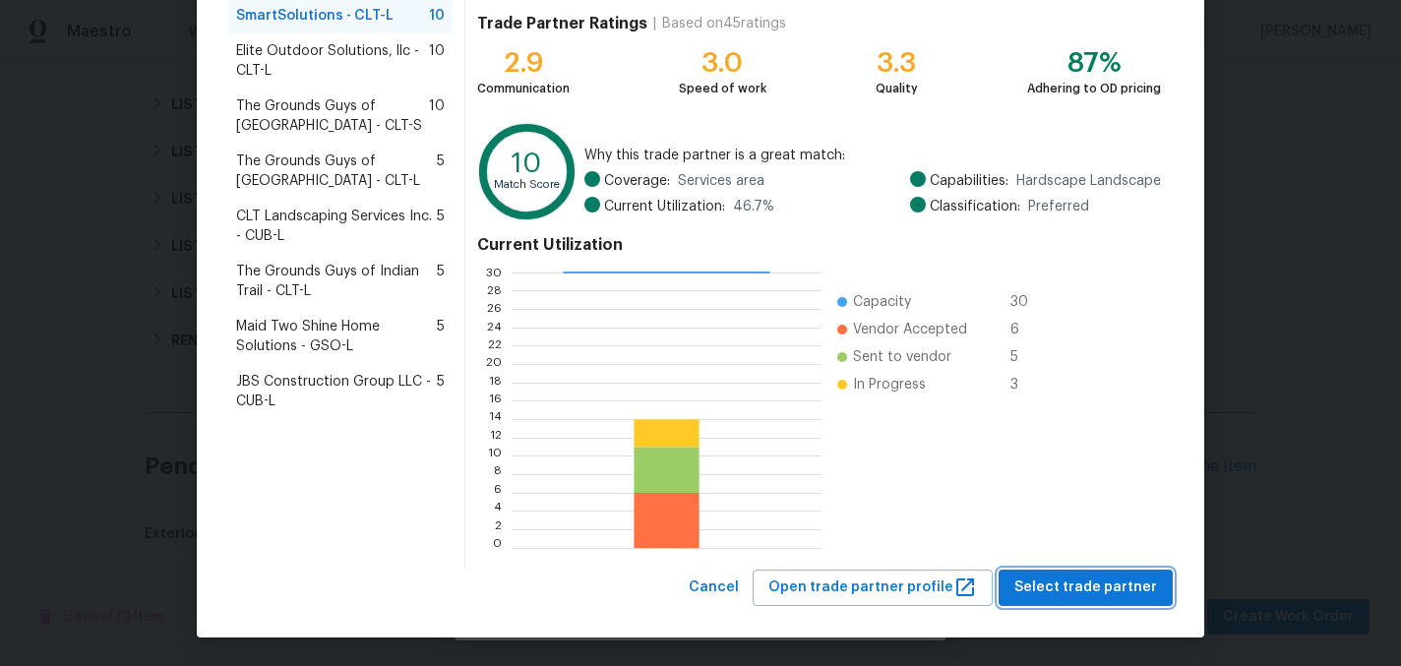
click at [1033, 588] on span "Select trade partner" at bounding box center [1085, 587] width 143 height 25
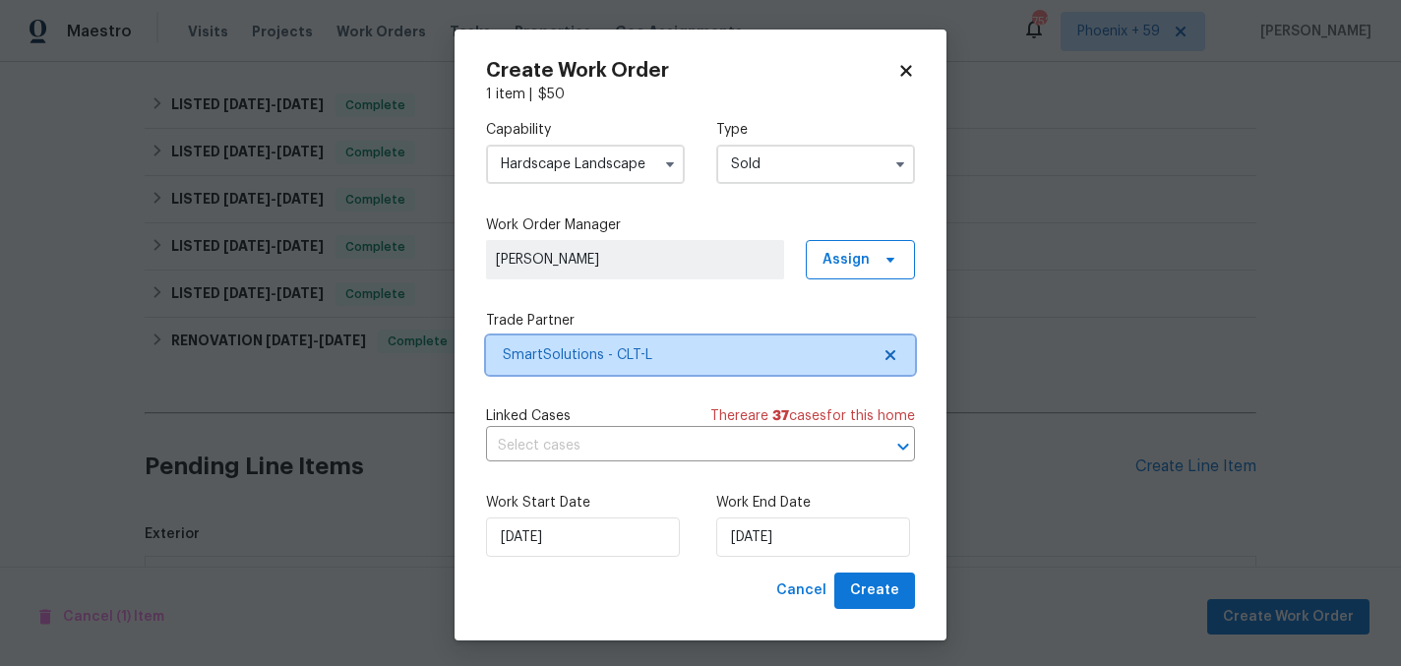
scroll to position [0, 0]
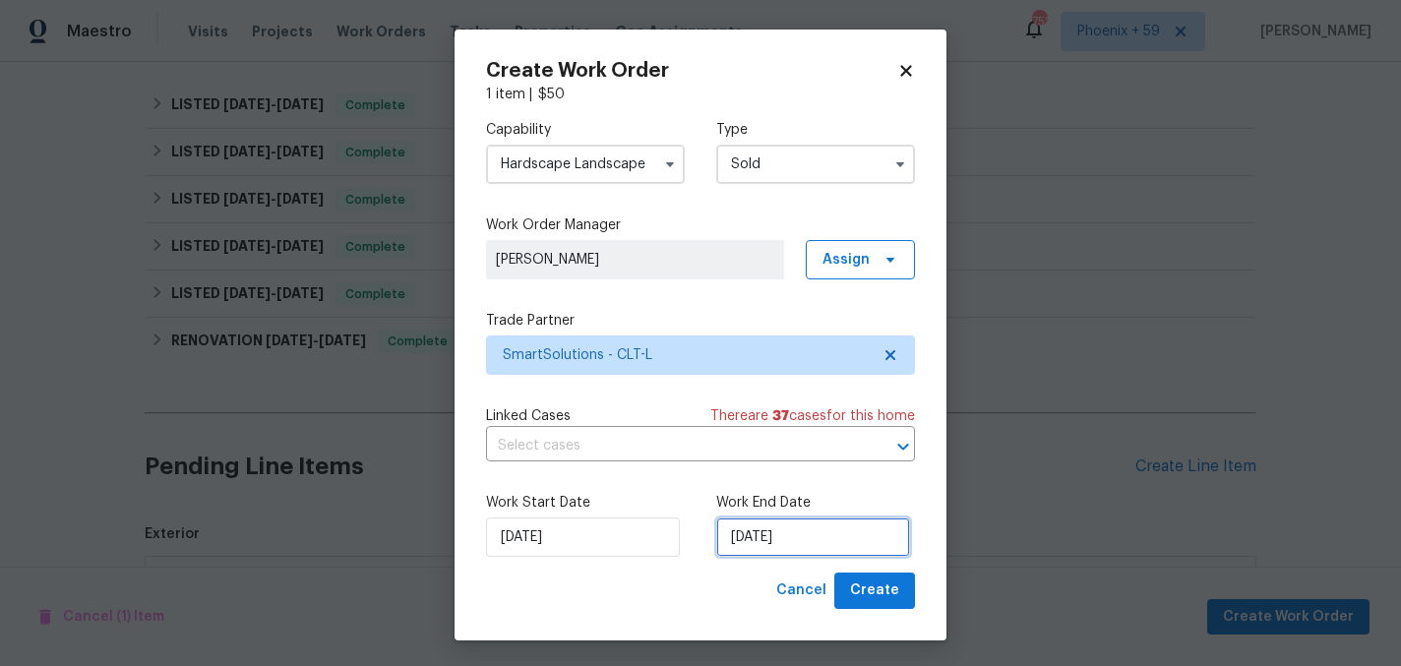
click at [769, 531] on input "10/2/2025" at bounding box center [813, 536] width 194 height 39
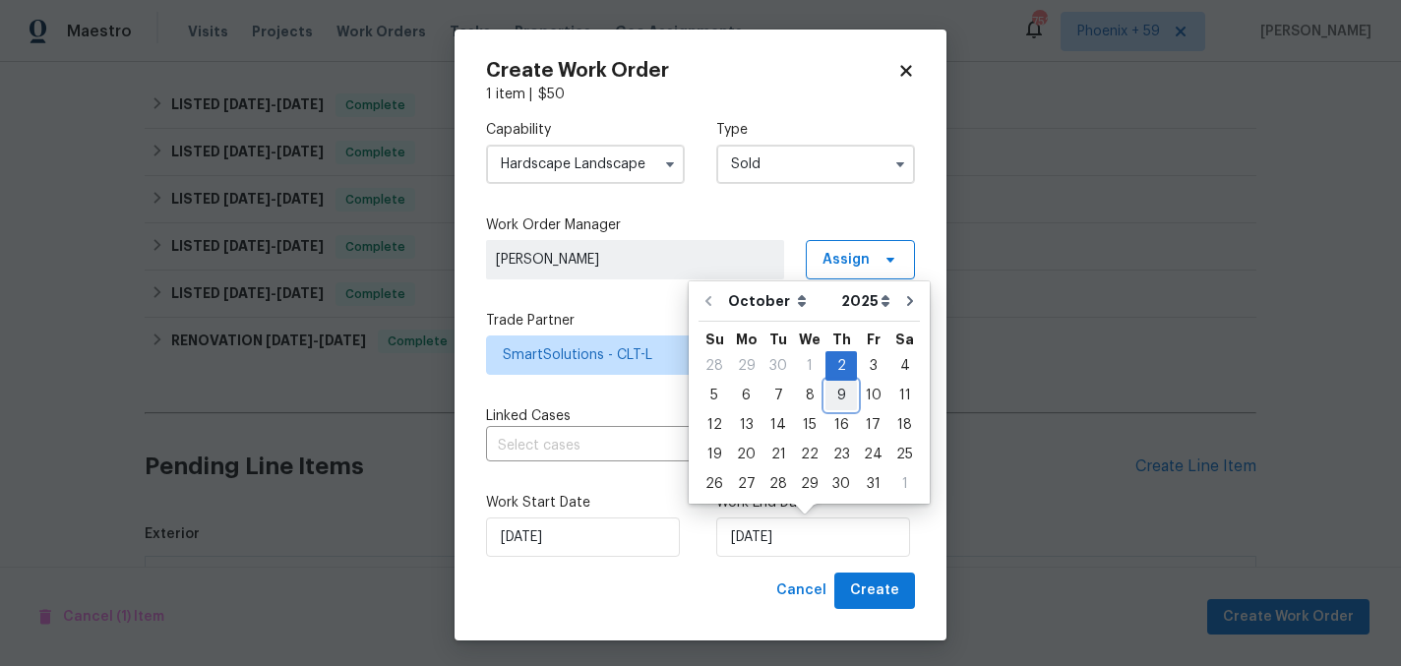
click at [832, 400] on div "9" at bounding box center [840, 396] width 31 height 28
type input "10/9/2025"
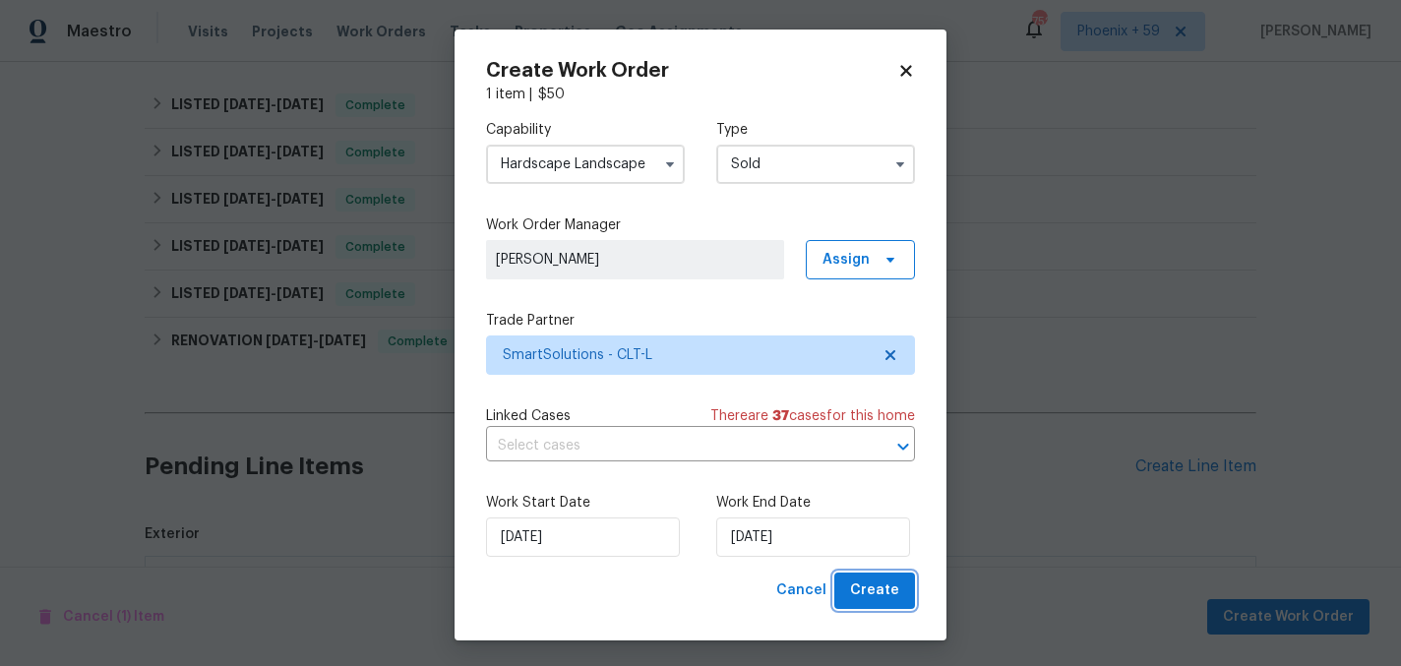
click at [861, 581] on span "Create" at bounding box center [874, 590] width 49 height 25
checkbox input "false"
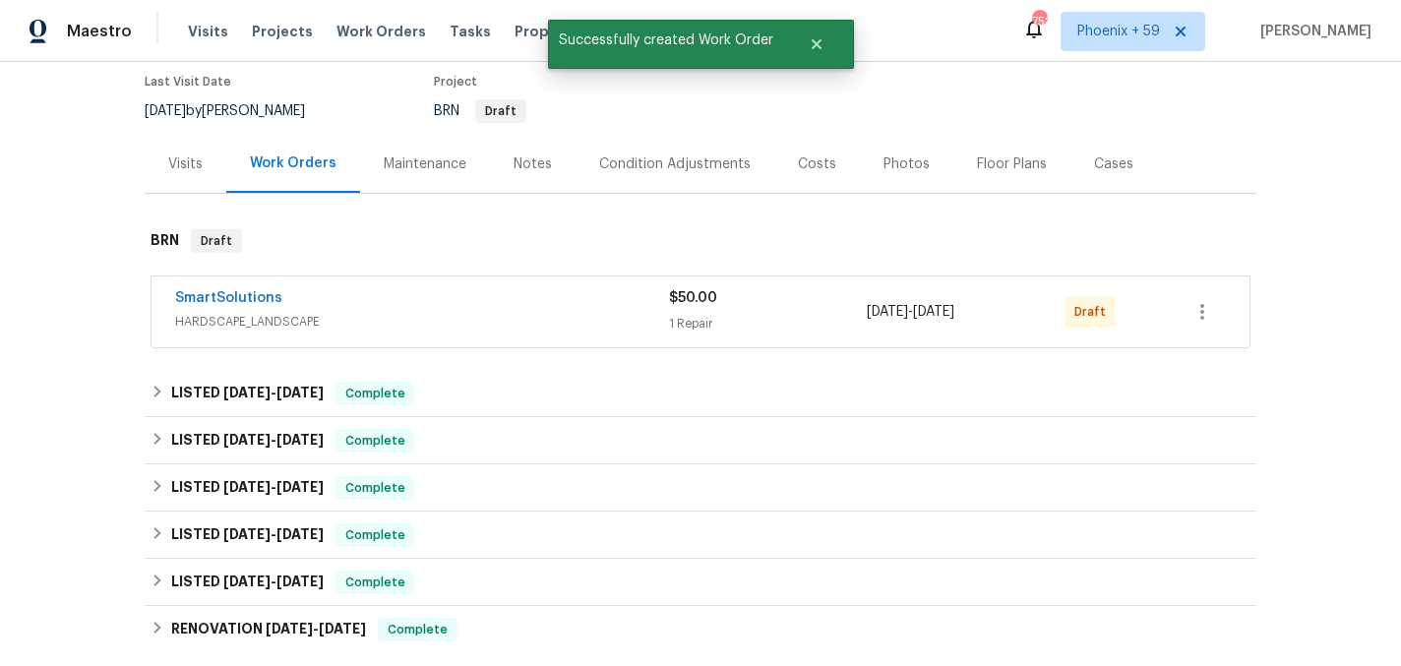
scroll to position [9, 0]
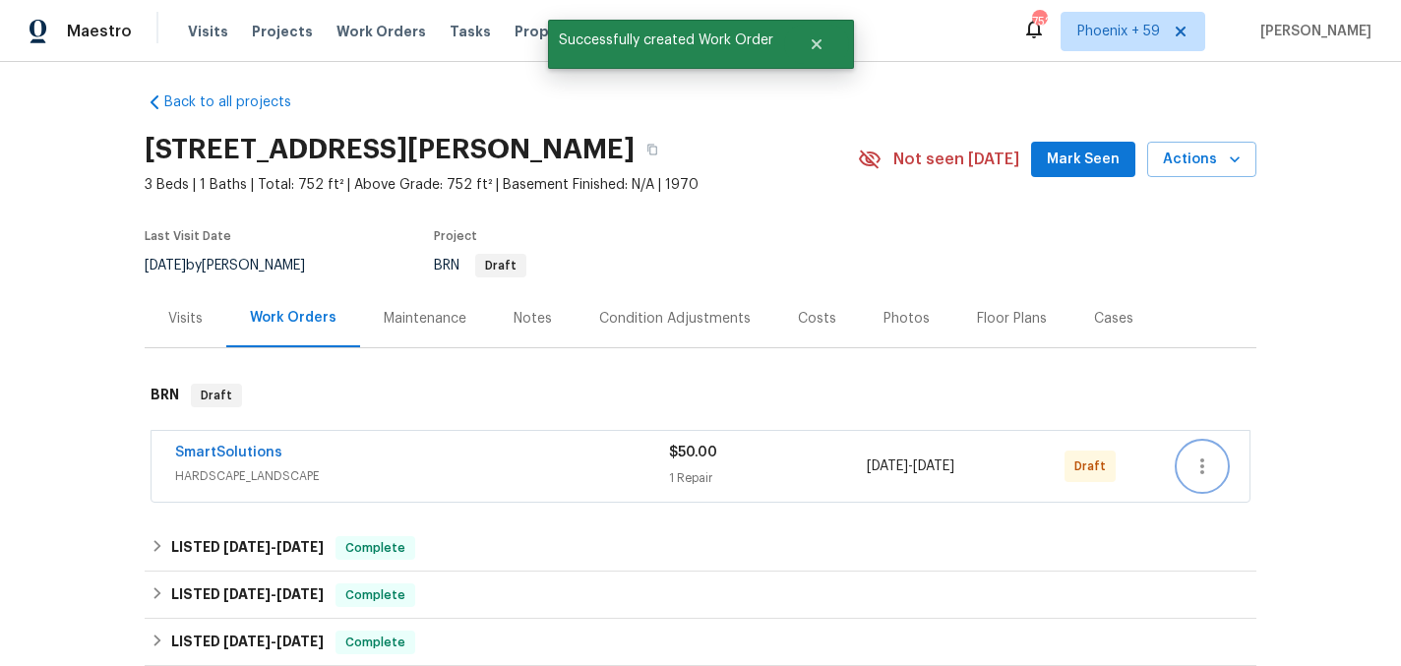
click at [1211, 475] on icon "button" at bounding box center [1202, 466] width 24 height 24
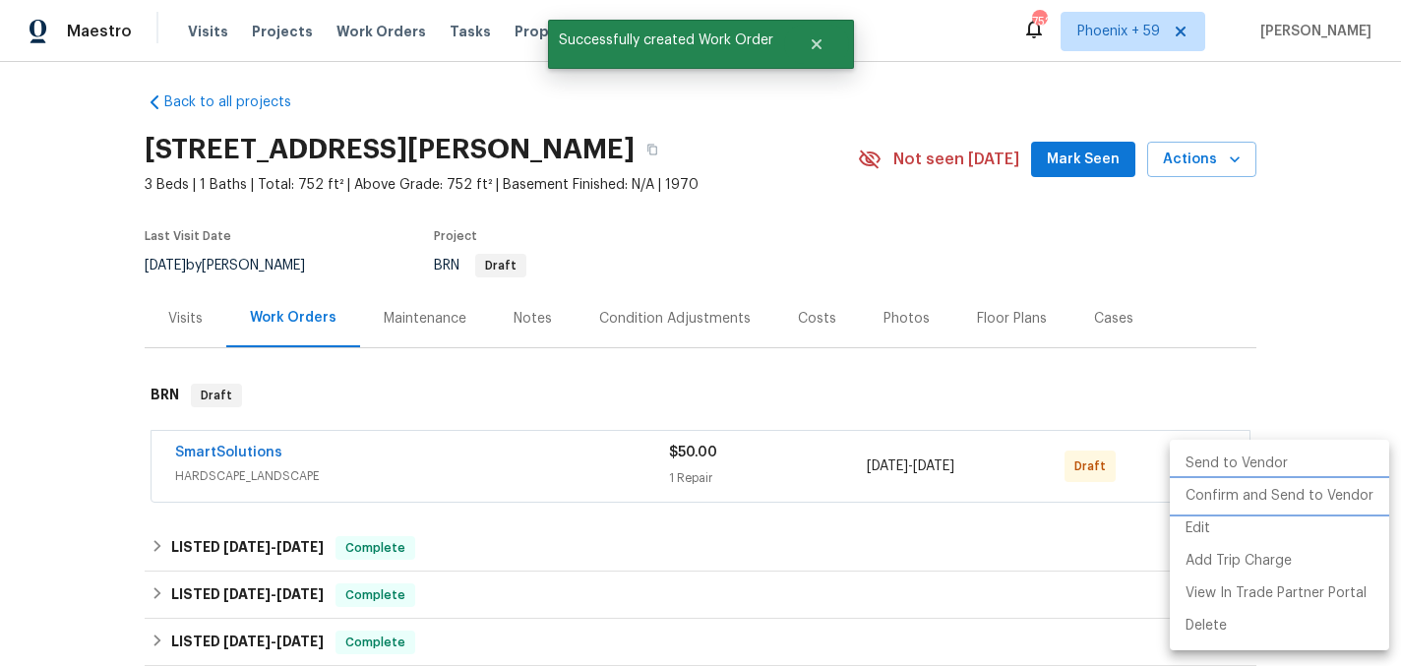
click at [1212, 494] on li "Confirm and Send to Vendor" at bounding box center [1279, 496] width 219 height 32
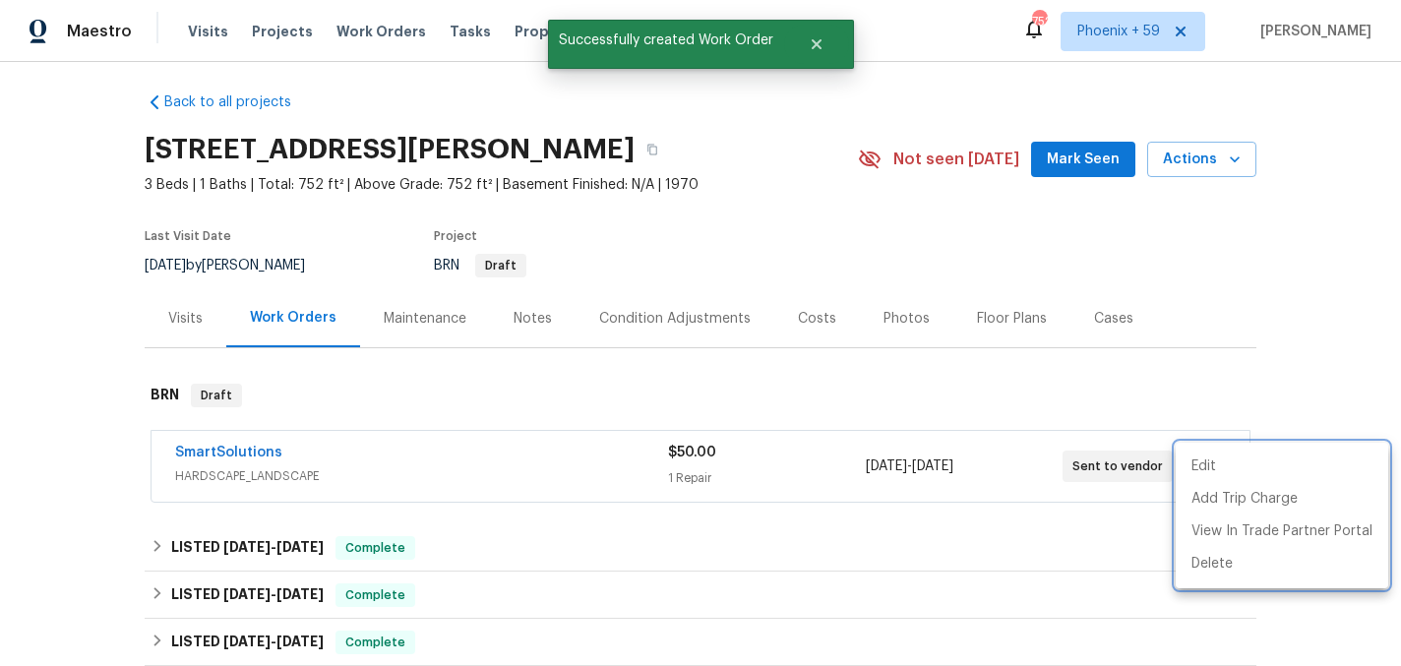
click at [222, 453] on div at bounding box center [700, 333] width 1401 height 666
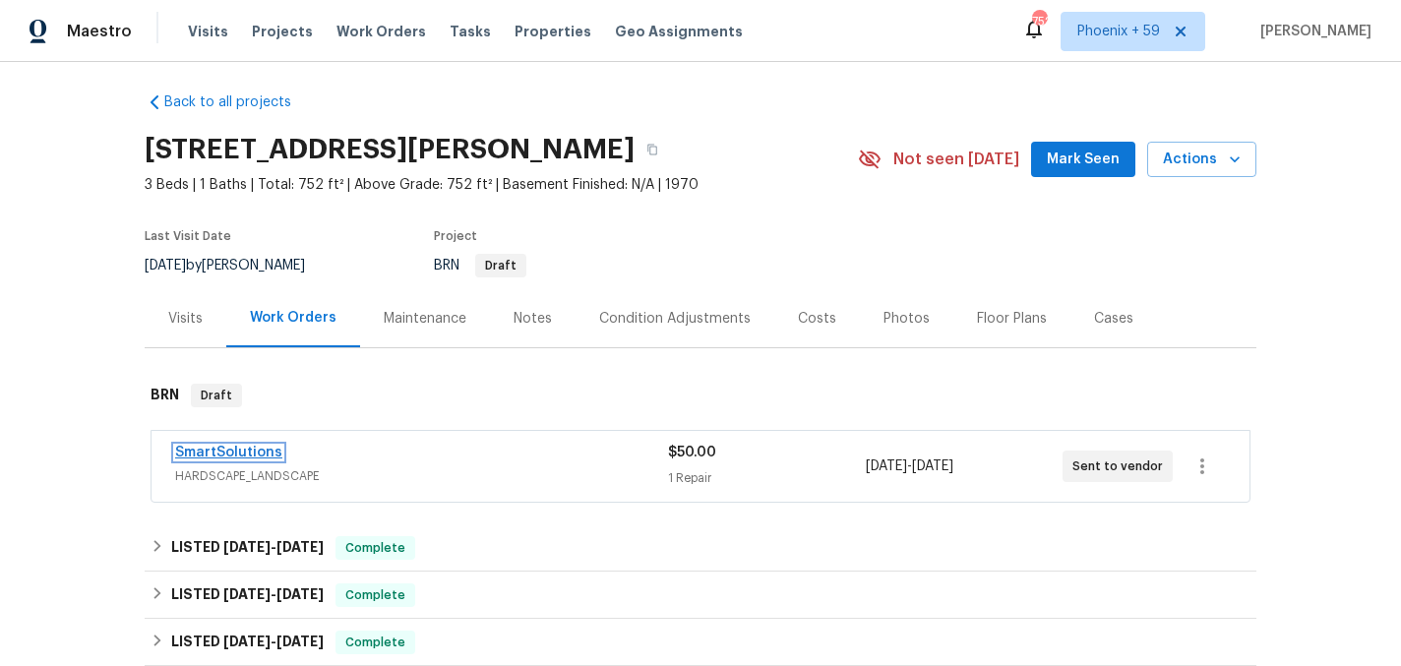
click at [212, 451] on link "SmartSolutions" at bounding box center [228, 453] width 107 height 14
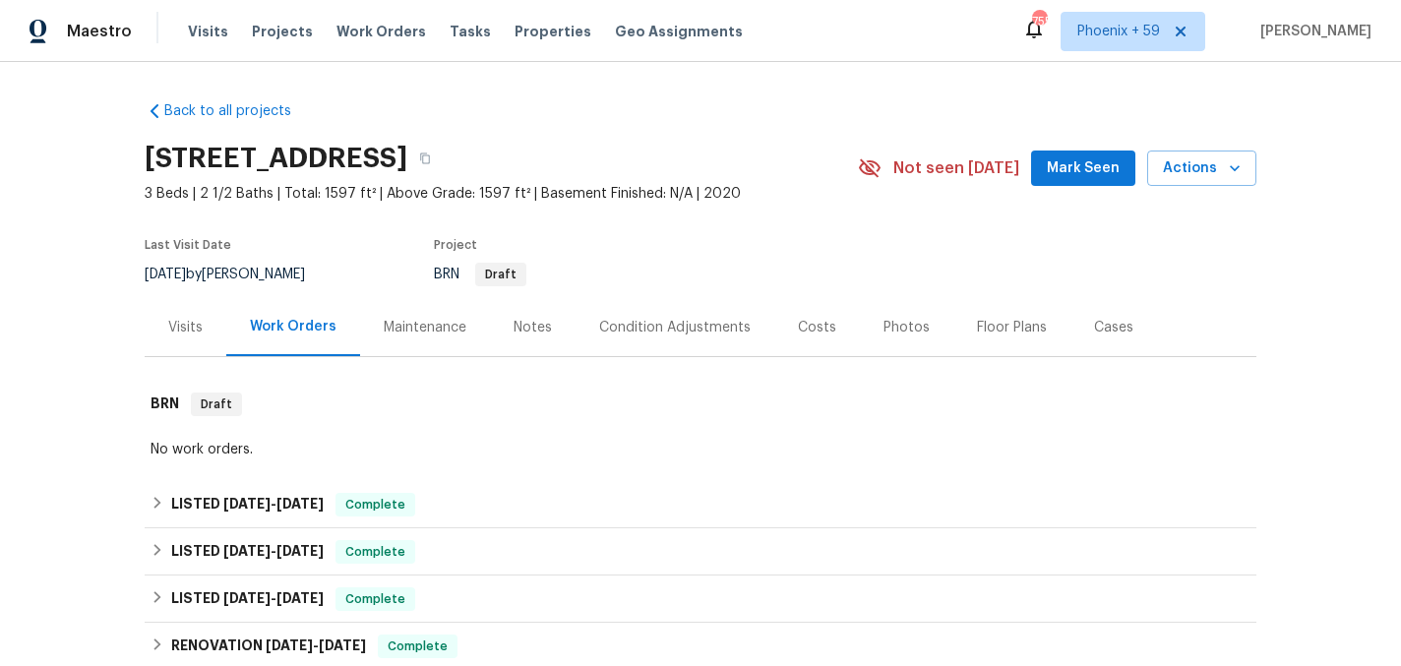
click at [428, 334] on div "Maintenance" at bounding box center [425, 328] width 83 height 20
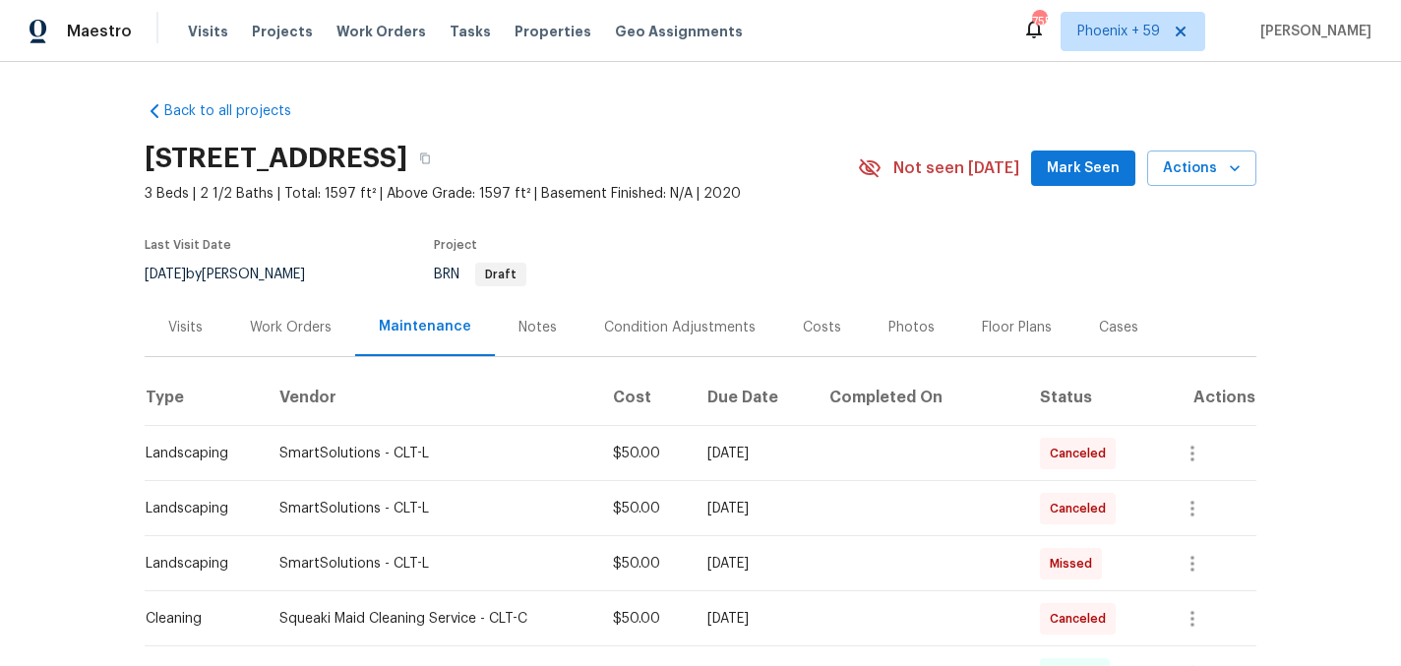
click at [309, 321] on div "Work Orders" at bounding box center [291, 328] width 82 height 20
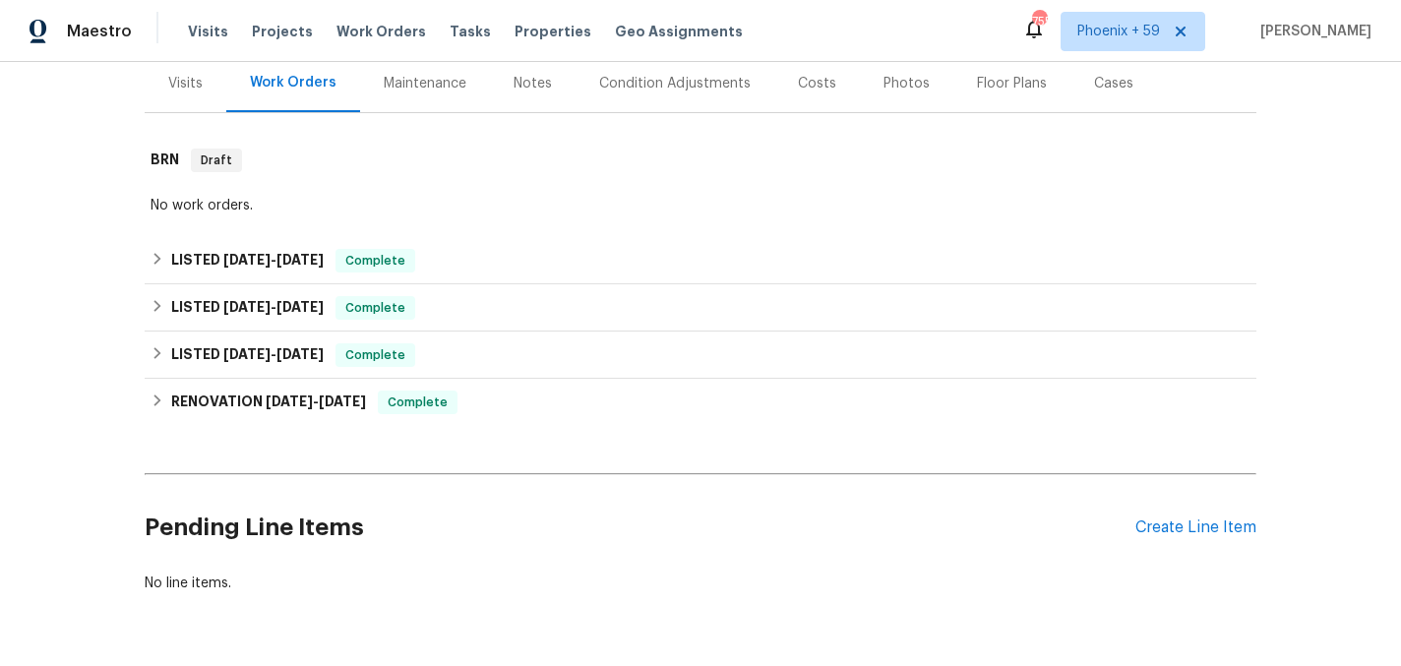
scroll to position [305, 0]
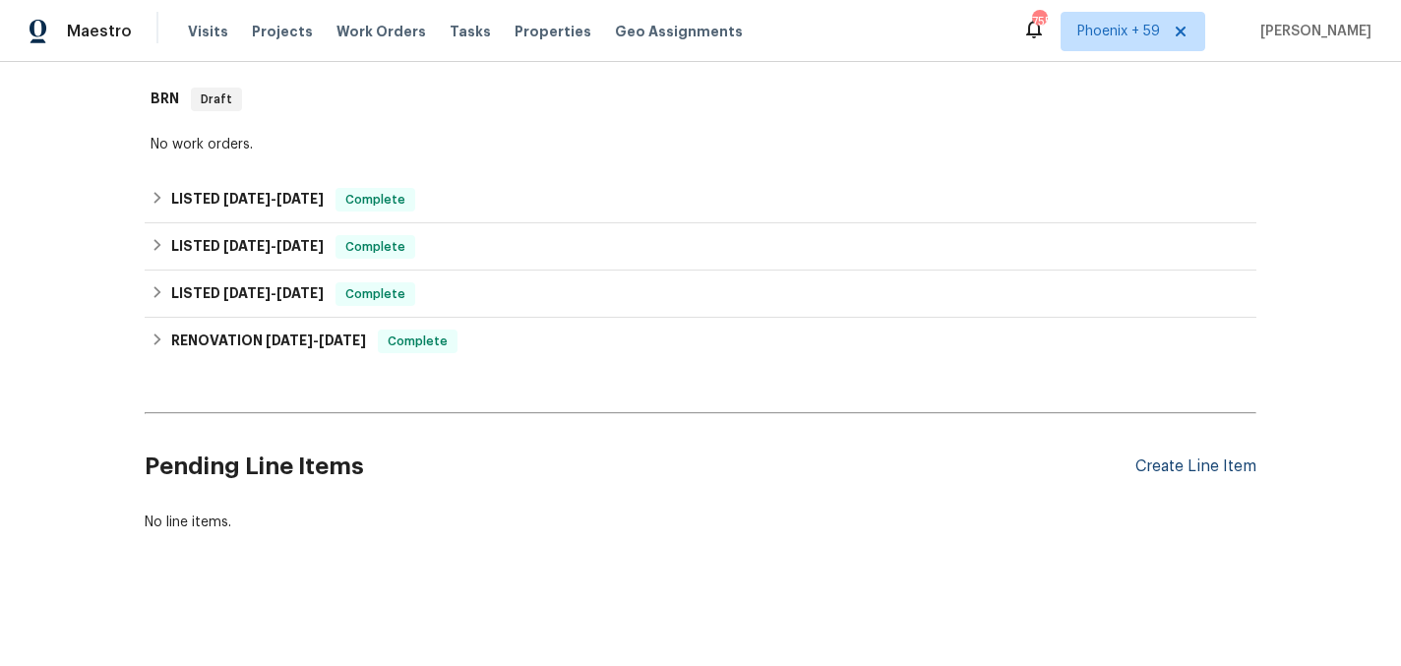
click at [1201, 475] on div "Create Line Item" at bounding box center [1195, 466] width 121 height 19
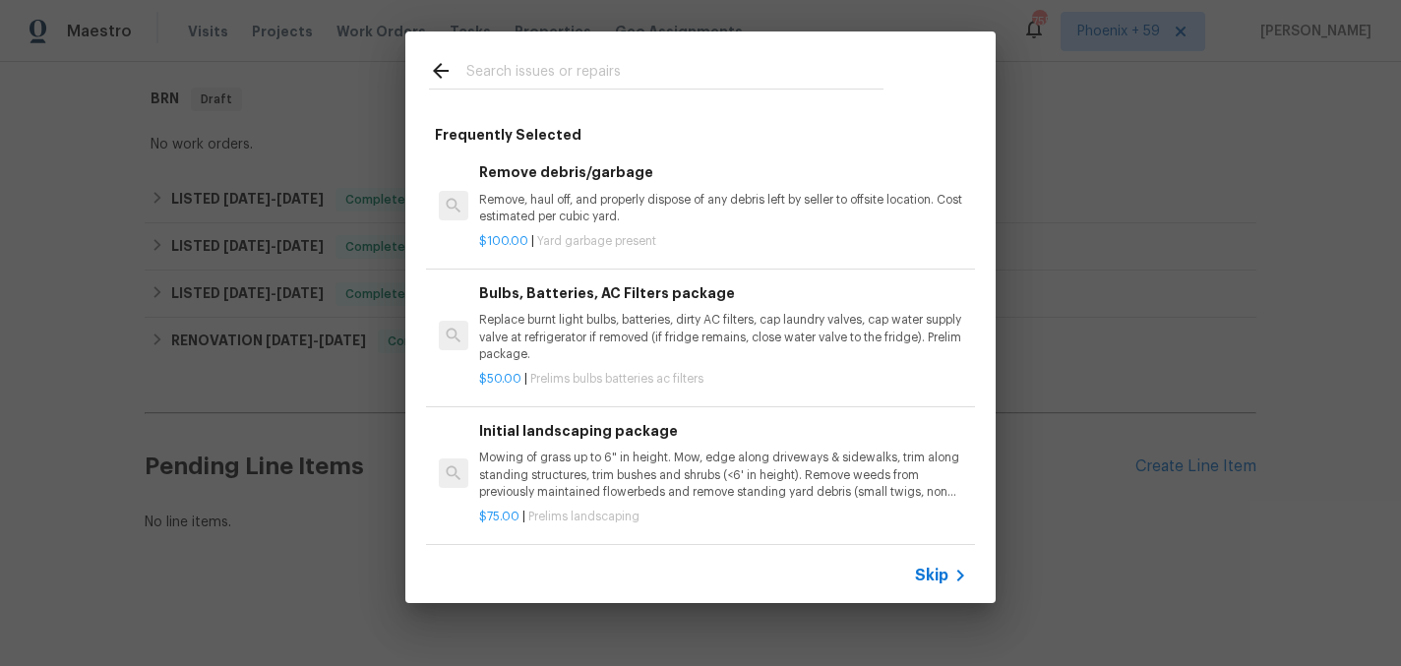
scroll to position [114, 0]
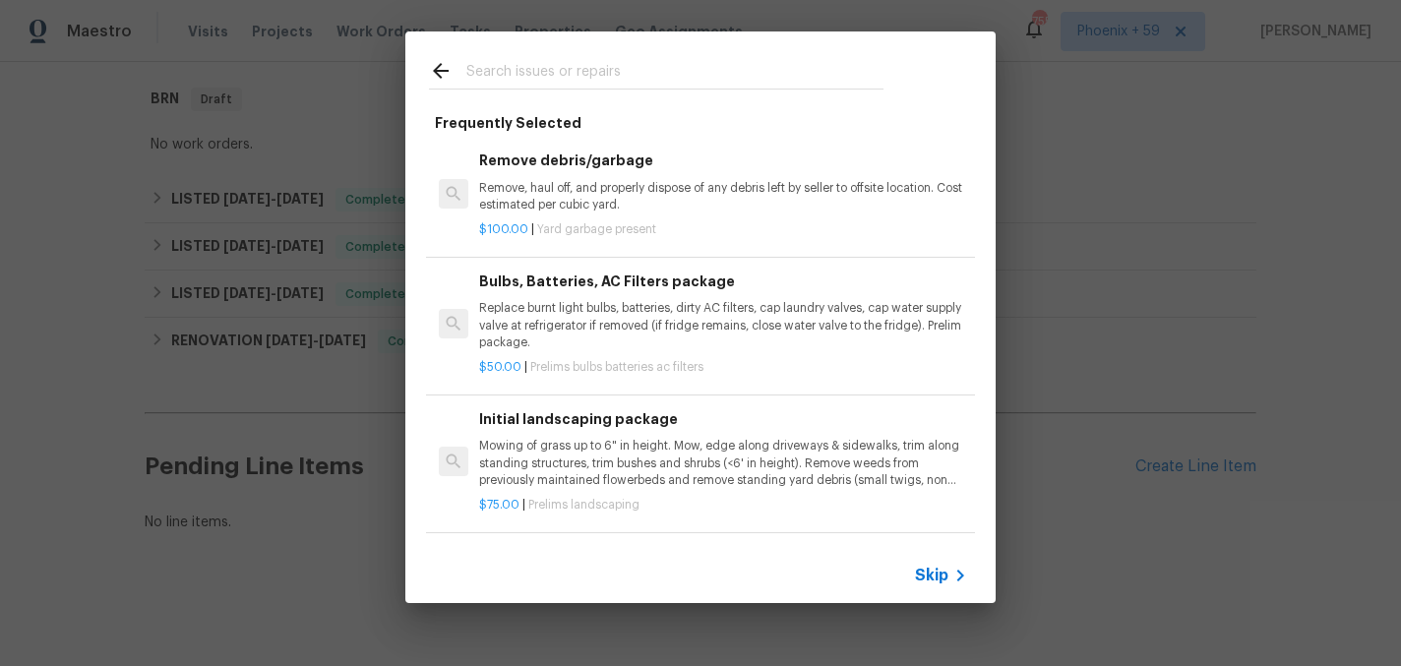
click at [594, 453] on p "Mowing of grass up to 6" in height. Mow, edge along driveways & sidewalks, trim…" at bounding box center [723, 463] width 488 height 50
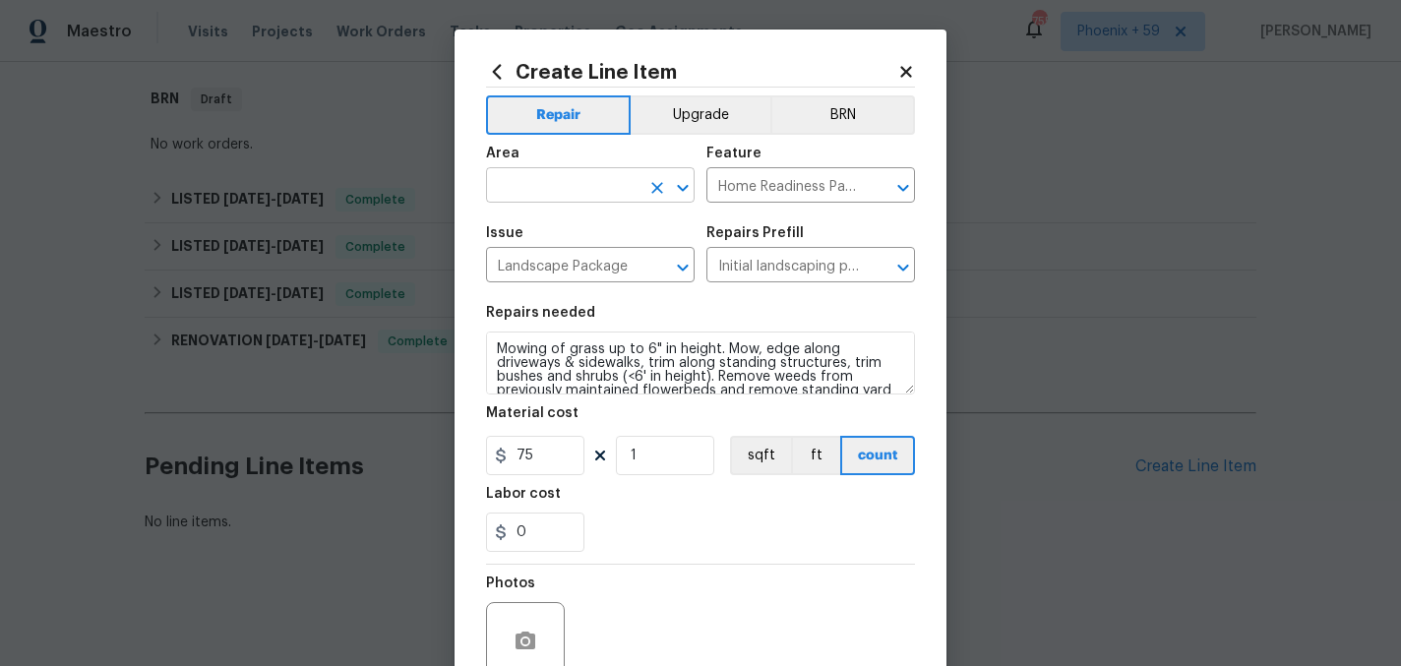
click at [566, 183] on input "text" at bounding box center [562, 187] width 153 height 30
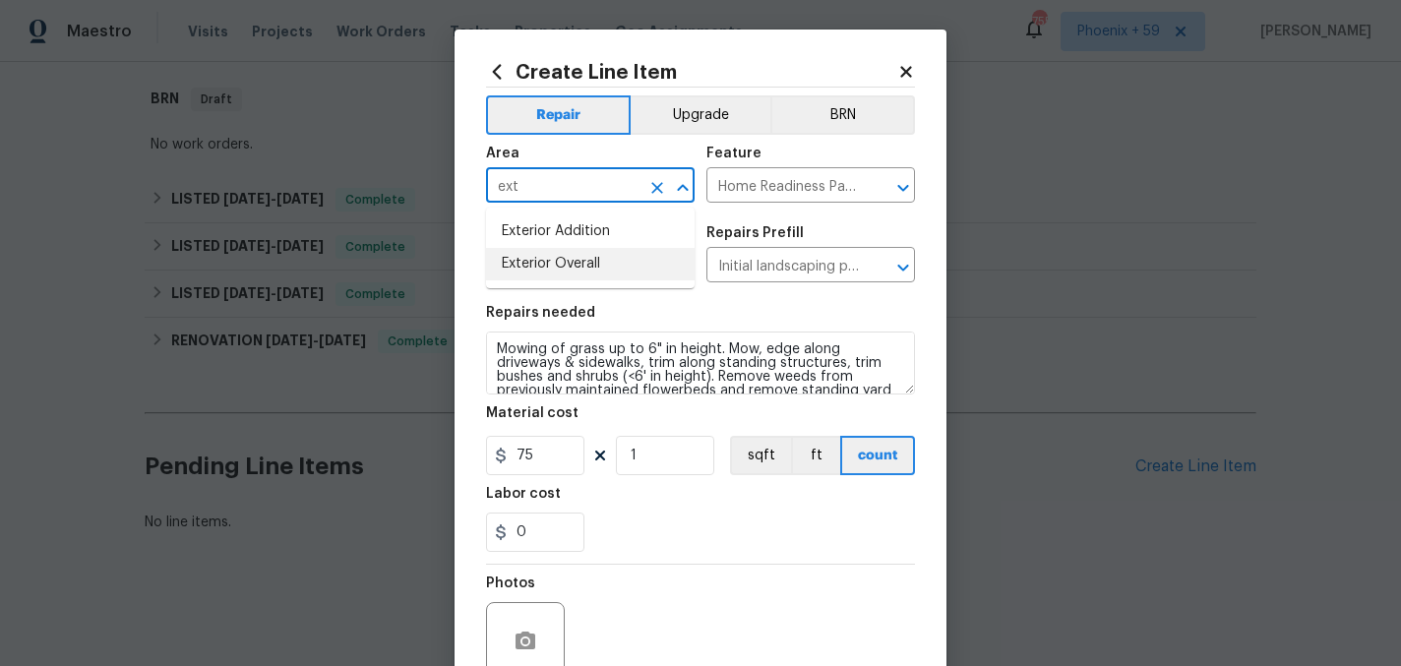
click at [578, 271] on li "Exterior Overall" at bounding box center [590, 264] width 209 height 32
type input "Exterior Overall"
click at [582, 322] on div "Repairs needed" at bounding box center [700, 319] width 429 height 26
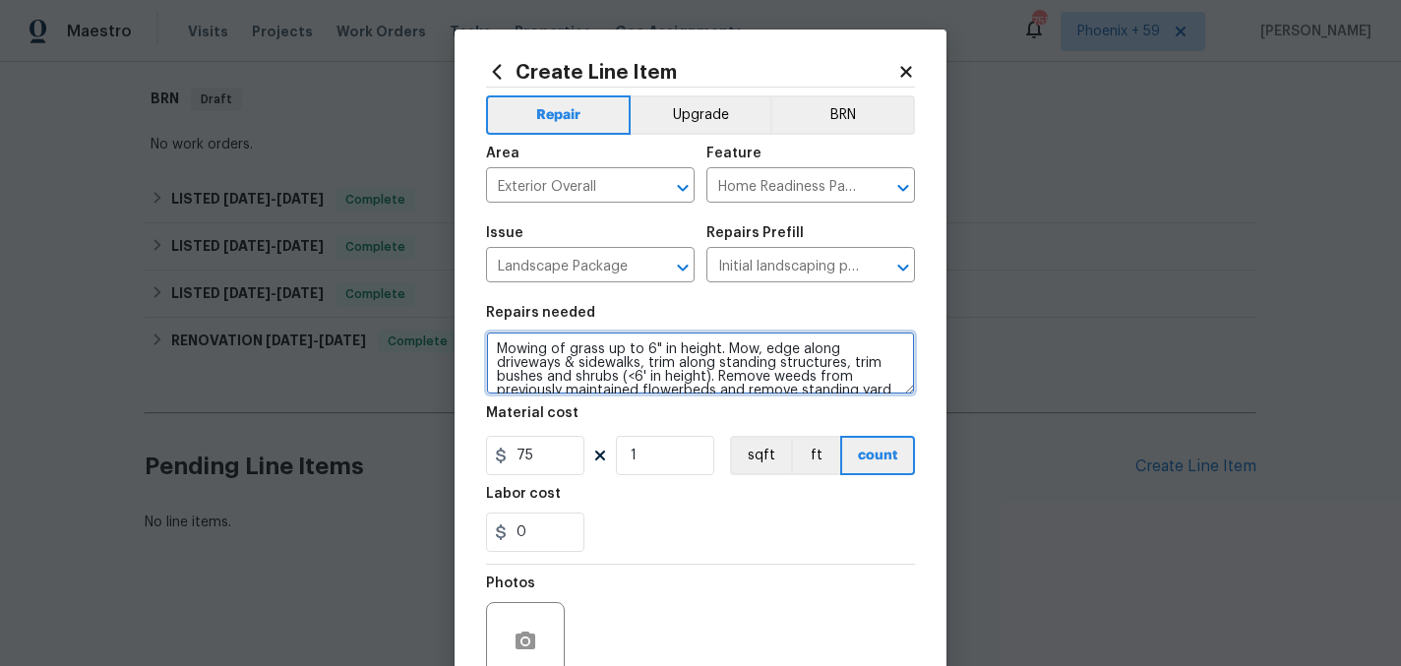
click at [581, 355] on textarea "Mowing of grass up to 6" in height. Mow, edge along driveways & sidewalks, trim…" at bounding box center [700, 363] width 429 height 63
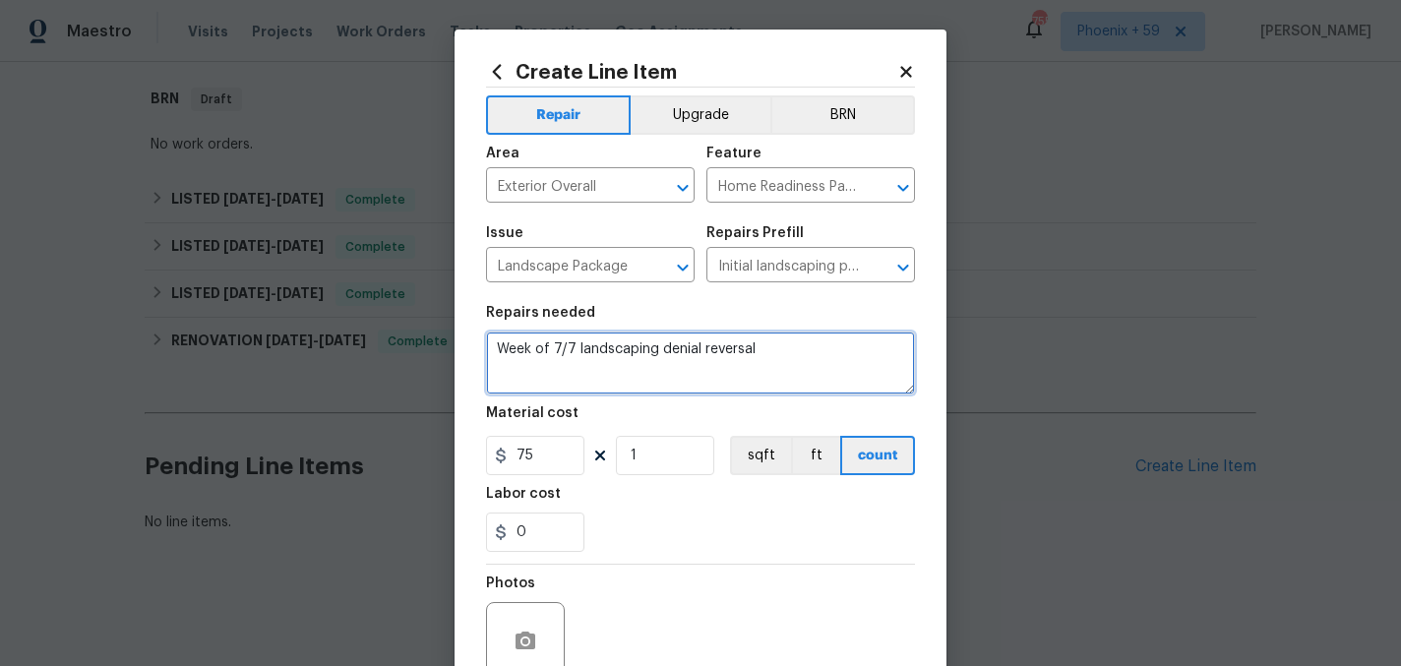
type textarea "Week of 7/7 landscaping denial reversal"
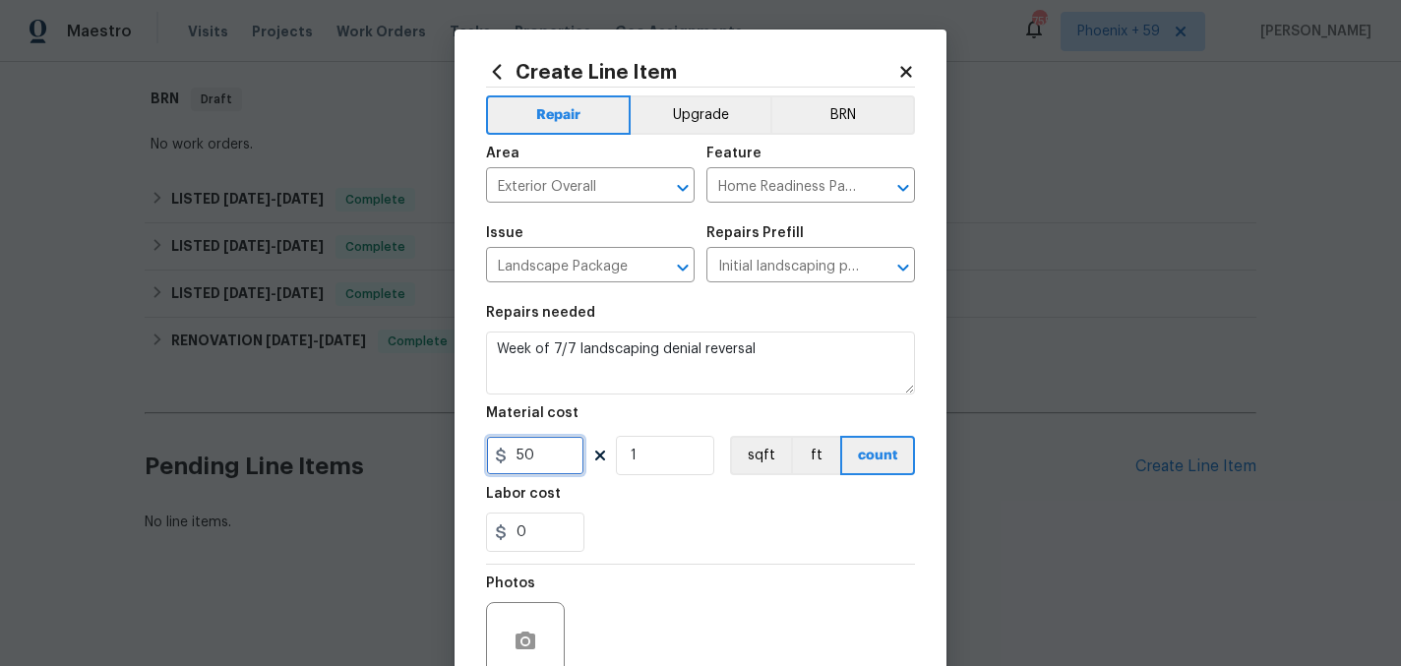
type input "50"
click at [738, 534] on div "0" at bounding box center [700, 532] width 429 height 39
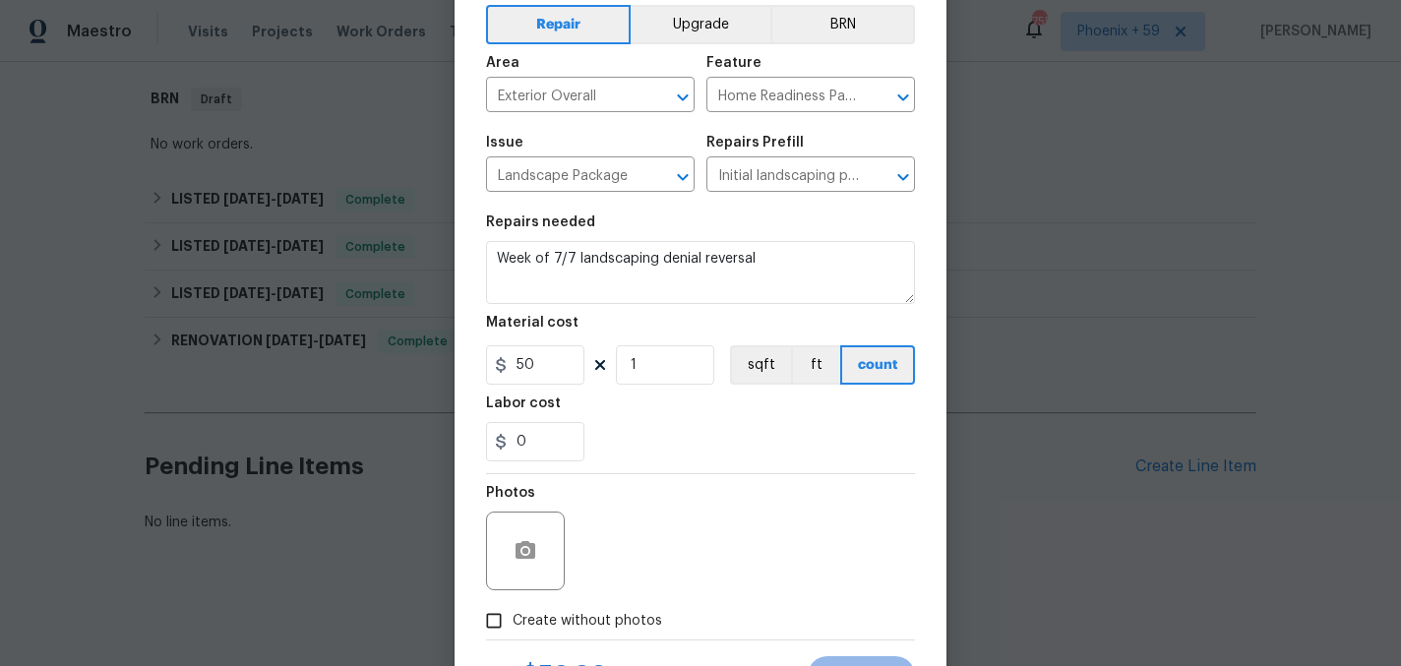
scroll to position [182, 0]
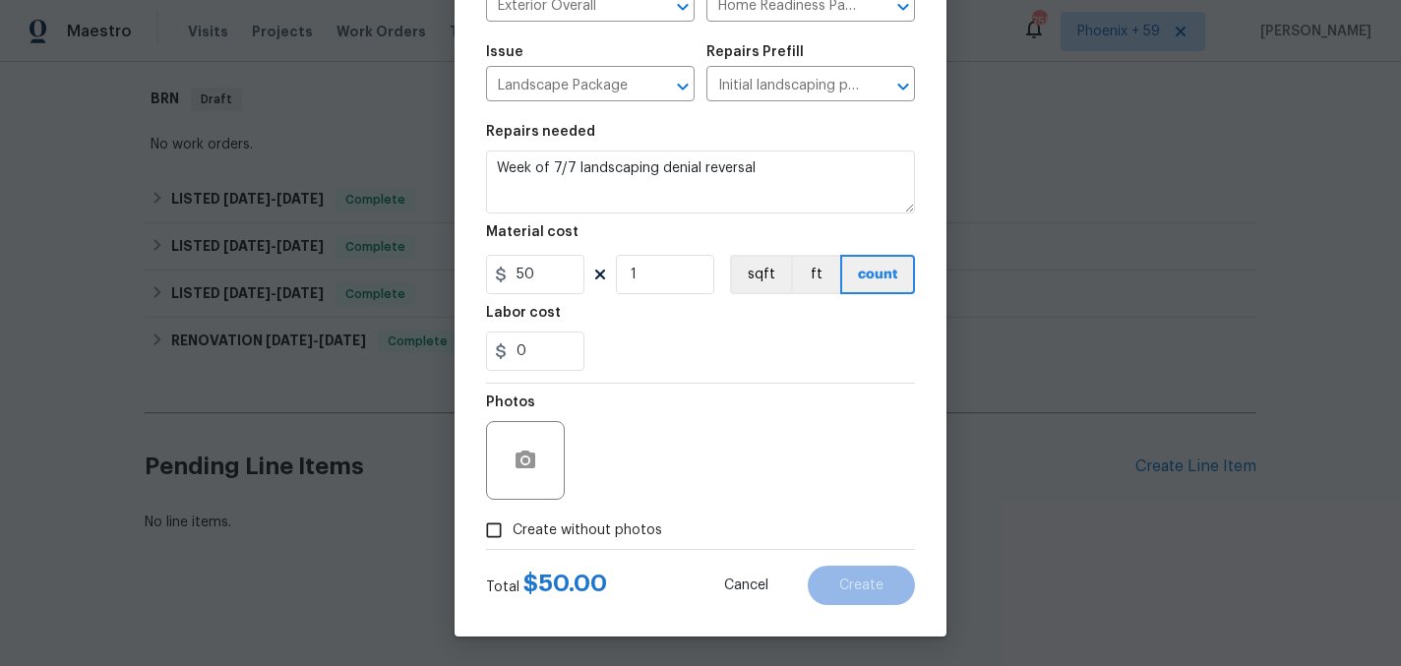
click at [612, 526] on span "Create without photos" at bounding box center [588, 530] width 150 height 21
click at [513, 526] on input "Create without photos" at bounding box center [493, 530] width 37 height 37
checkbox input "true"
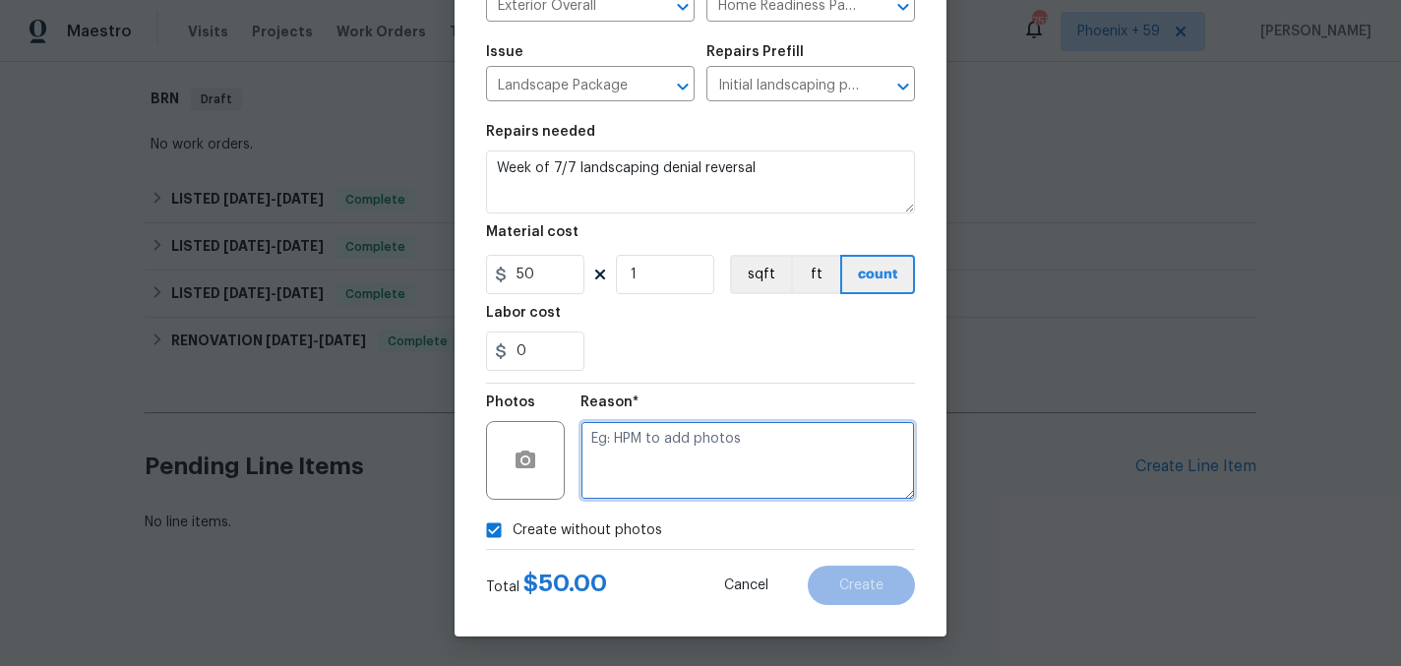
click at [676, 466] on textarea at bounding box center [747, 460] width 334 height 79
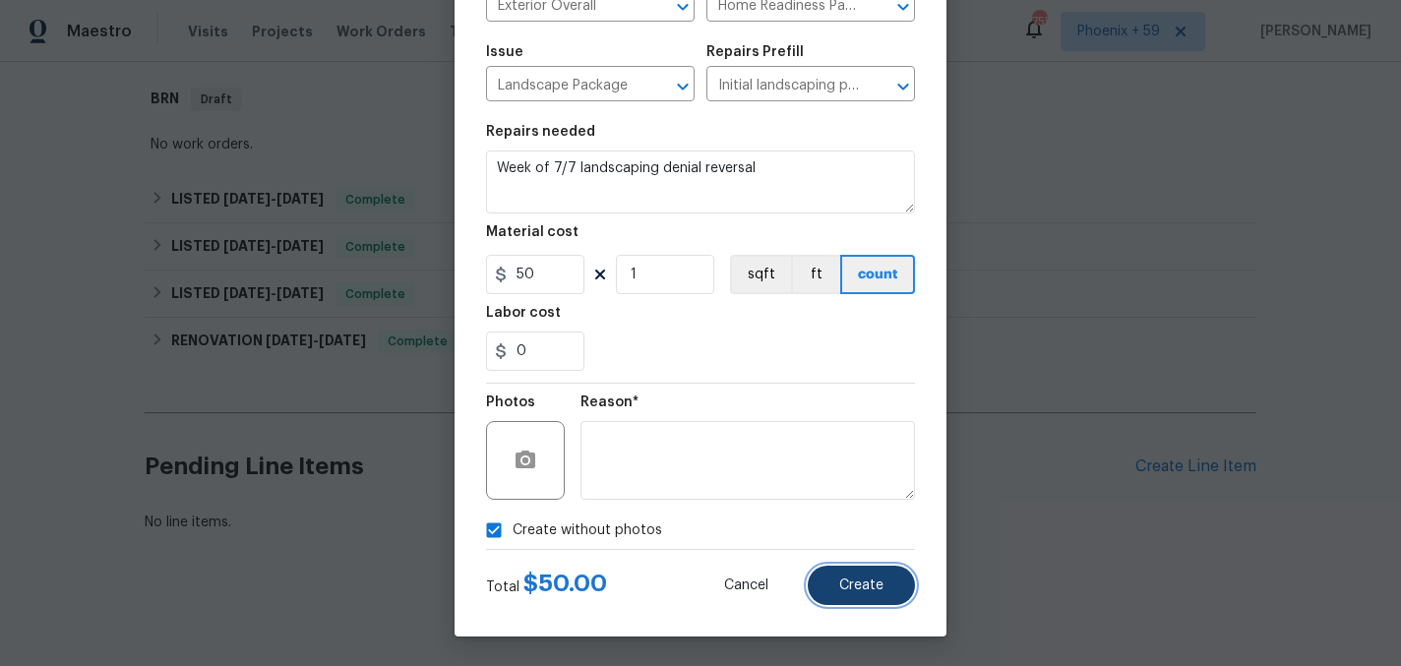
click at [833, 590] on button "Create" at bounding box center [861, 585] width 107 height 39
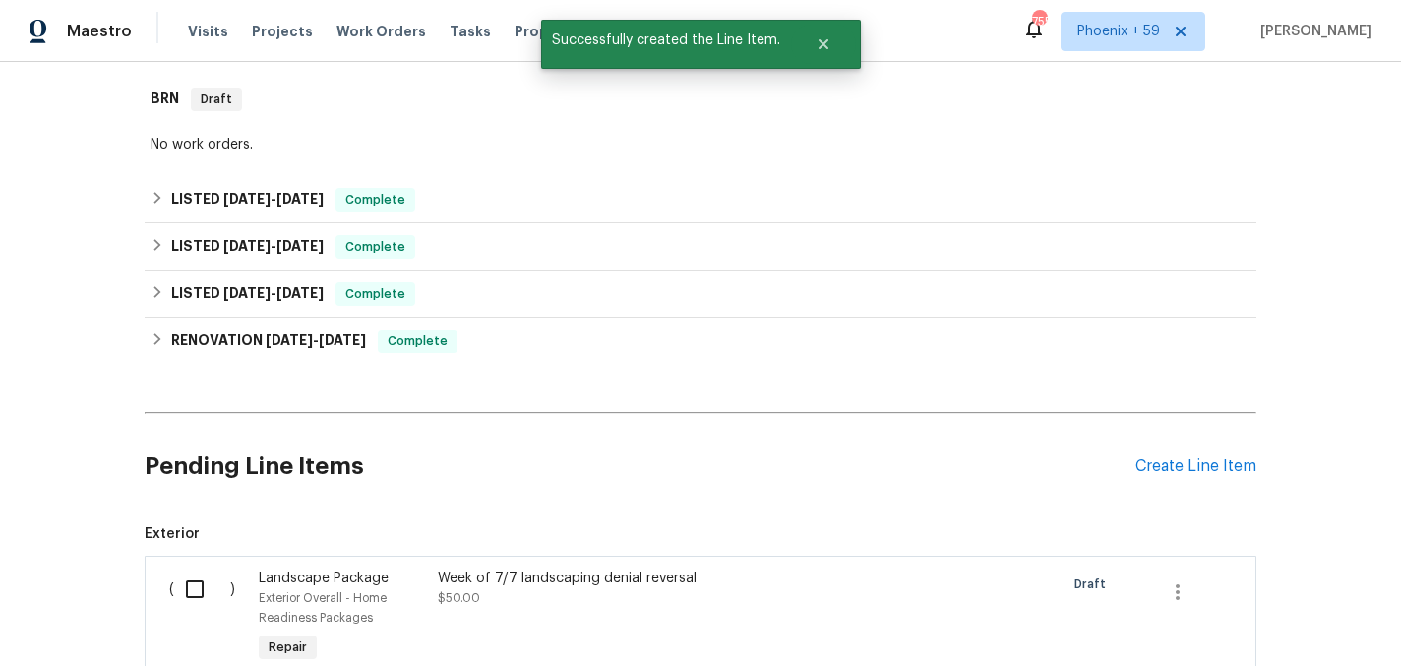
click at [184, 586] on input "checkbox" at bounding box center [202, 589] width 56 height 41
checkbox input "true"
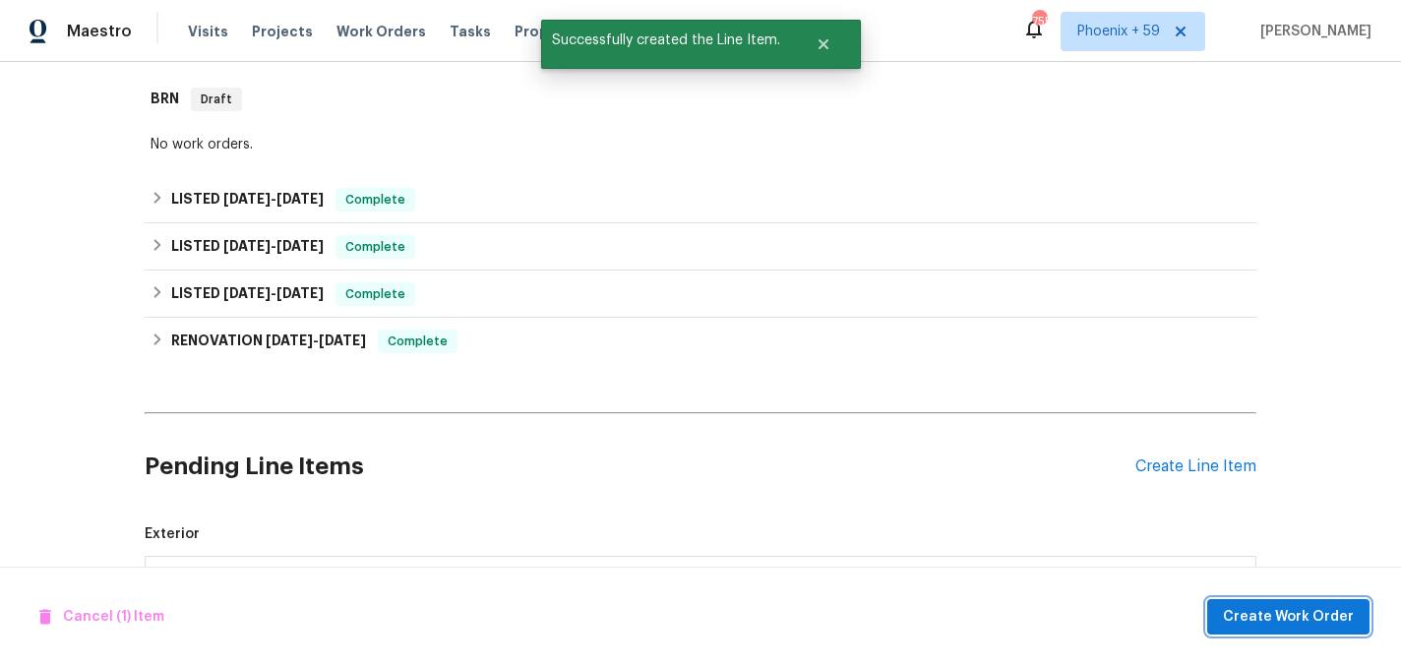
click at [1226, 608] on button "Create Work Order" at bounding box center [1288, 617] width 162 height 36
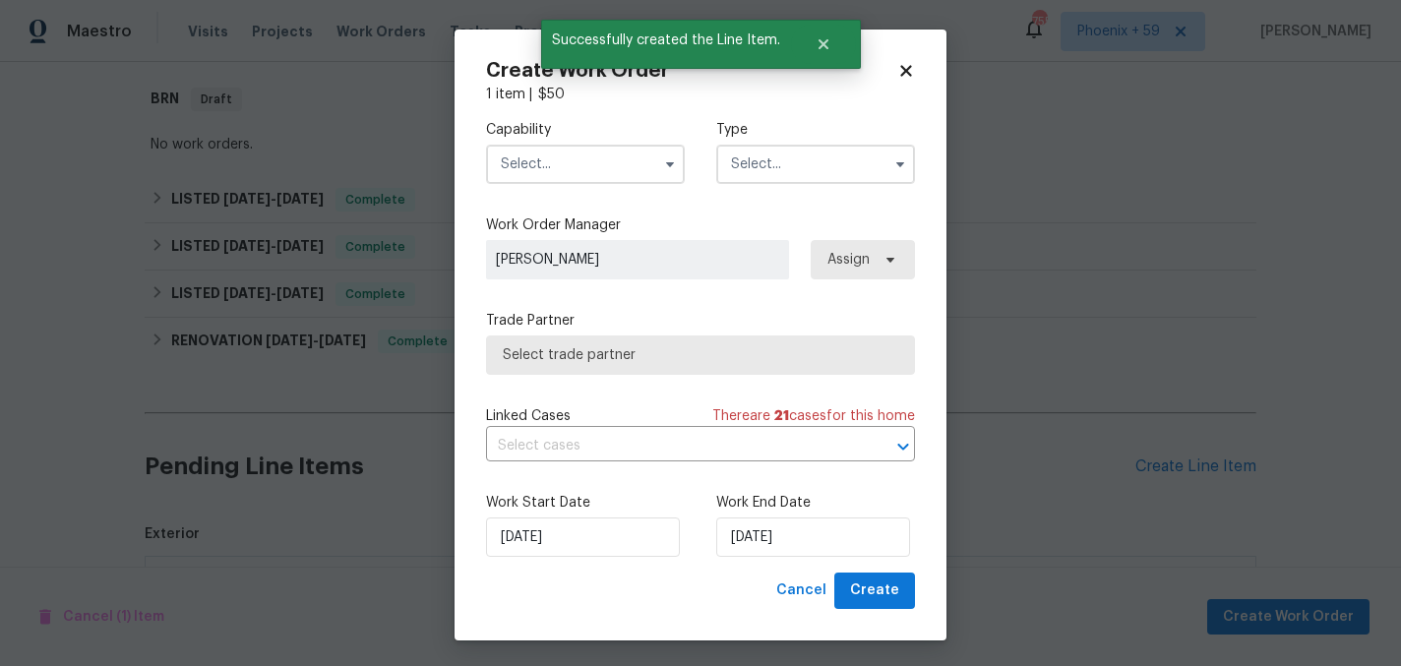
click at [604, 160] on input "text" at bounding box center [585, 164] width 199 height 39
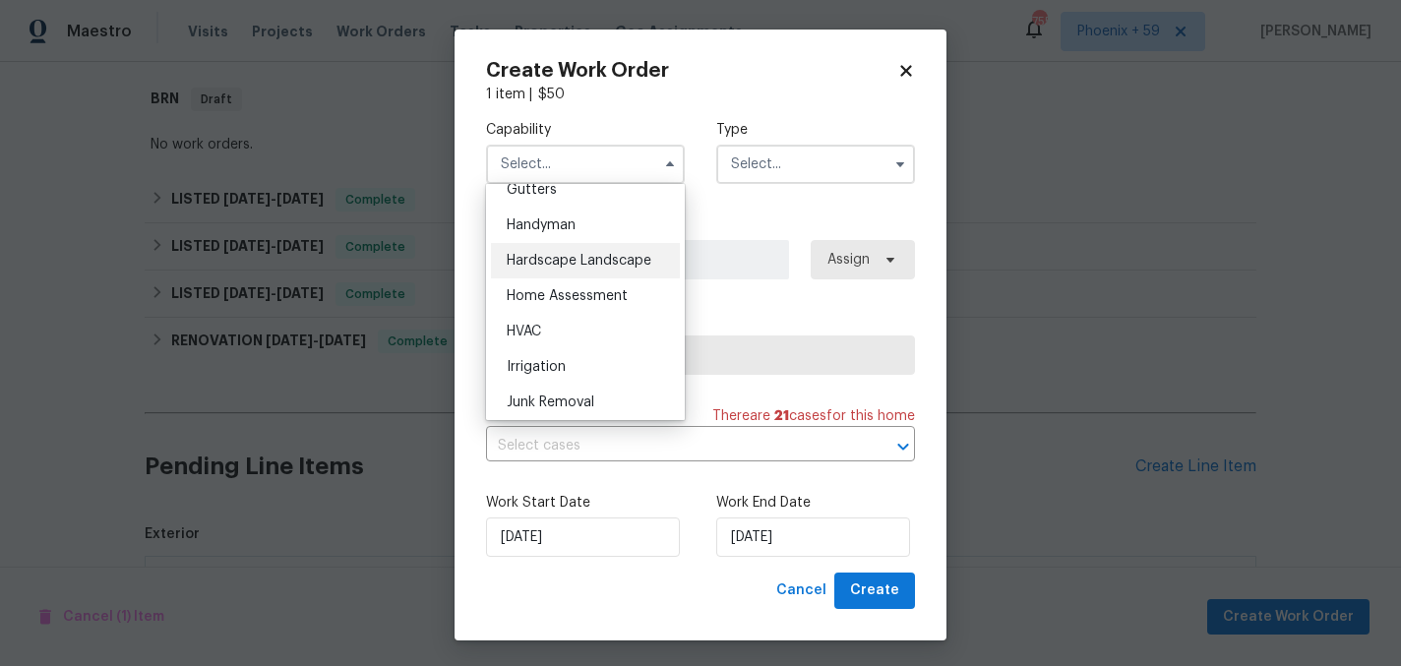
scroll to position [1065, 0]
click at [621, 251] on div "Hardscape Landscape" at bounding box center [585, 258] width 189 height 35
type input "Hardscape Landscape"
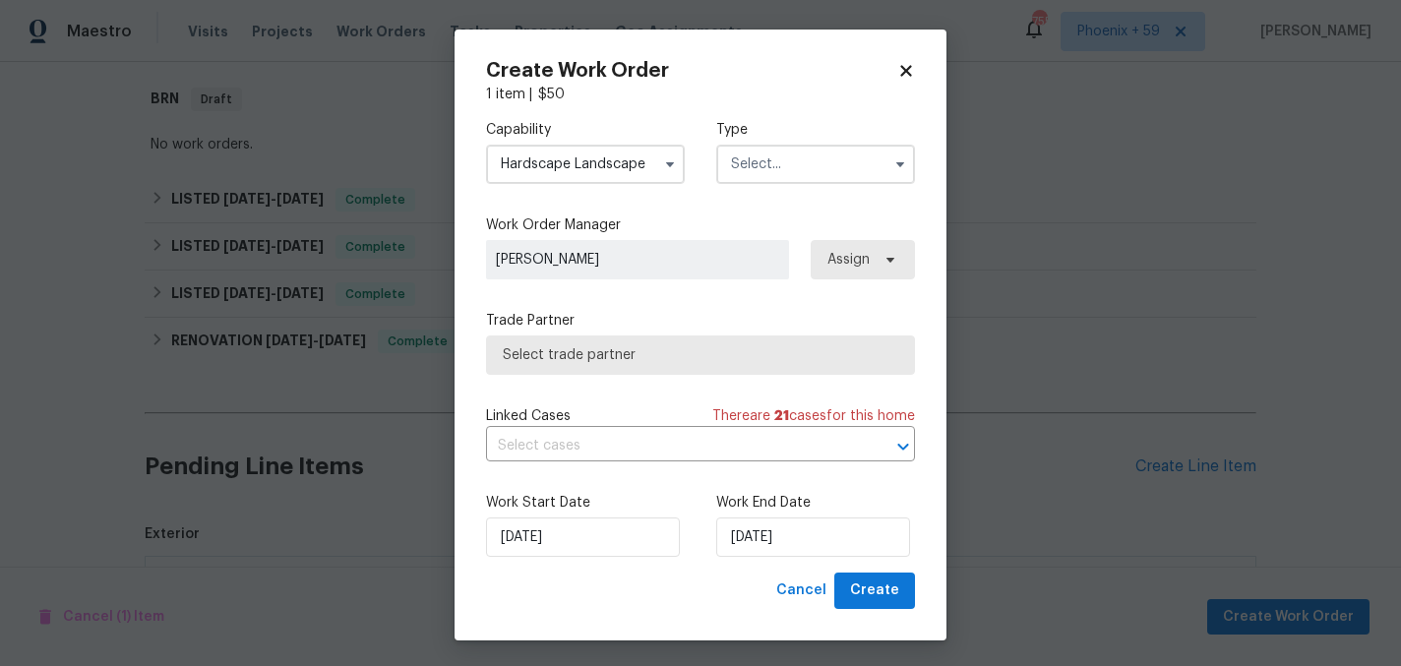
click at [756, 181] on input "text" at bounding box center [815, 164] width 199 height 39
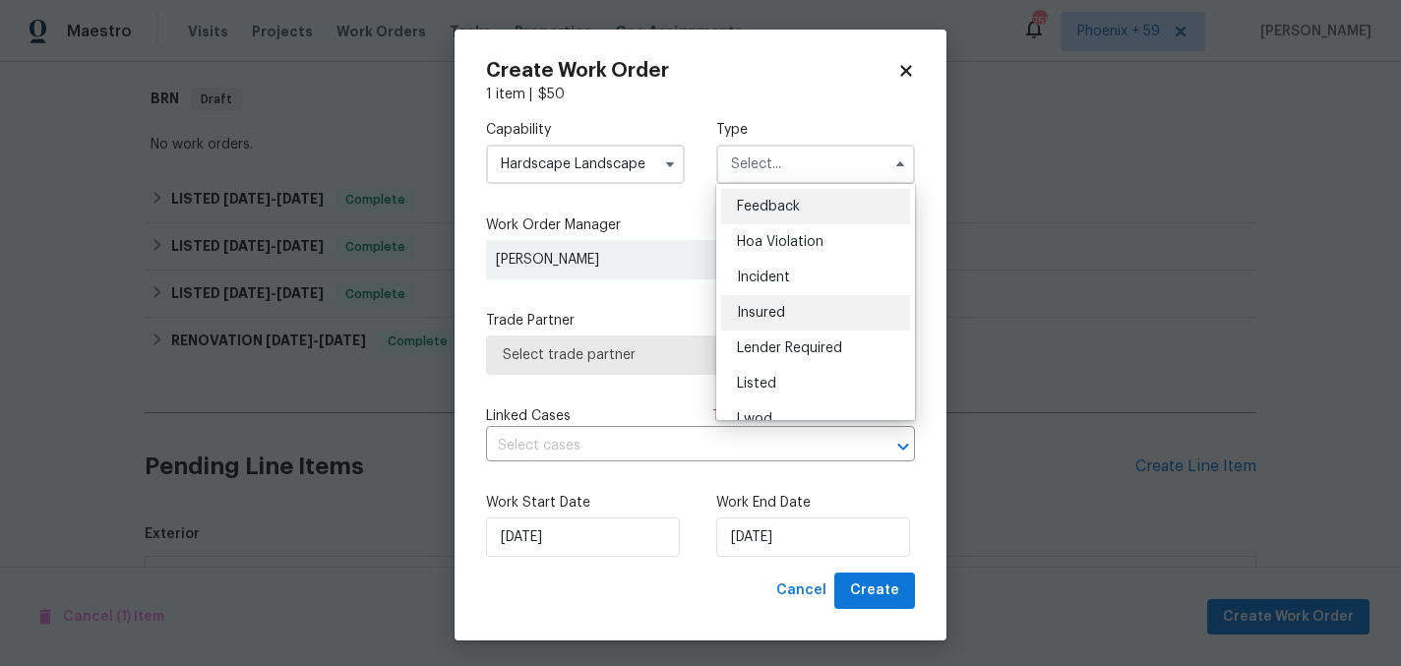
scroll to position [234, 0]
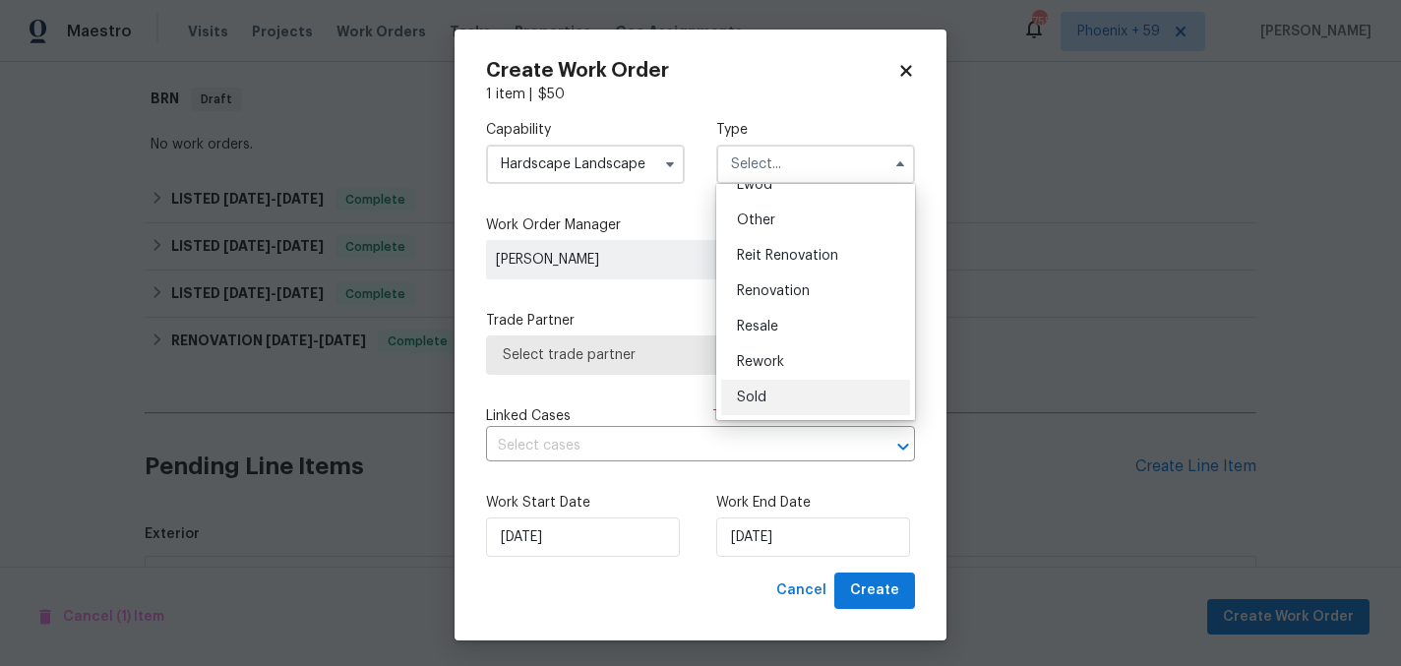
click at [762, 392] on span "Sold" at bounding box center [752, 398] width 30 height 14
type input "Sold"
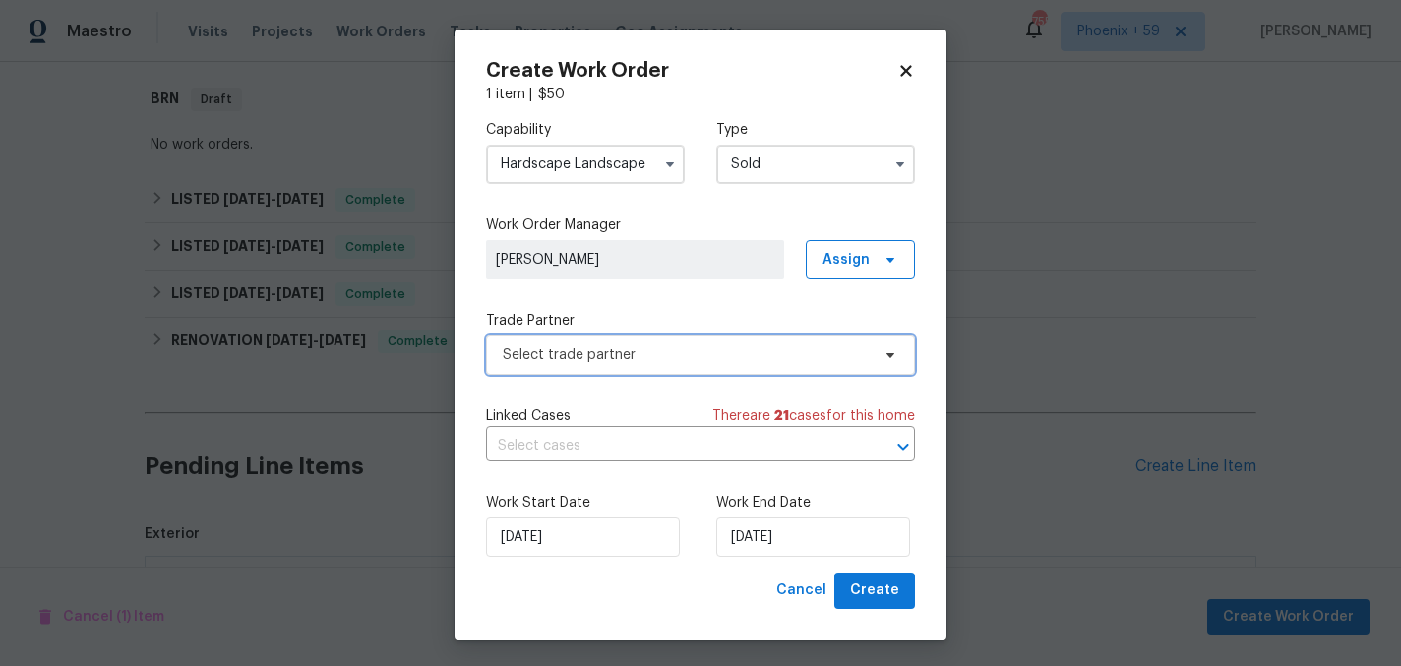
click at [678, 352] on span "Select trade partner" at bounding box center [686, 355] width 367 height 20
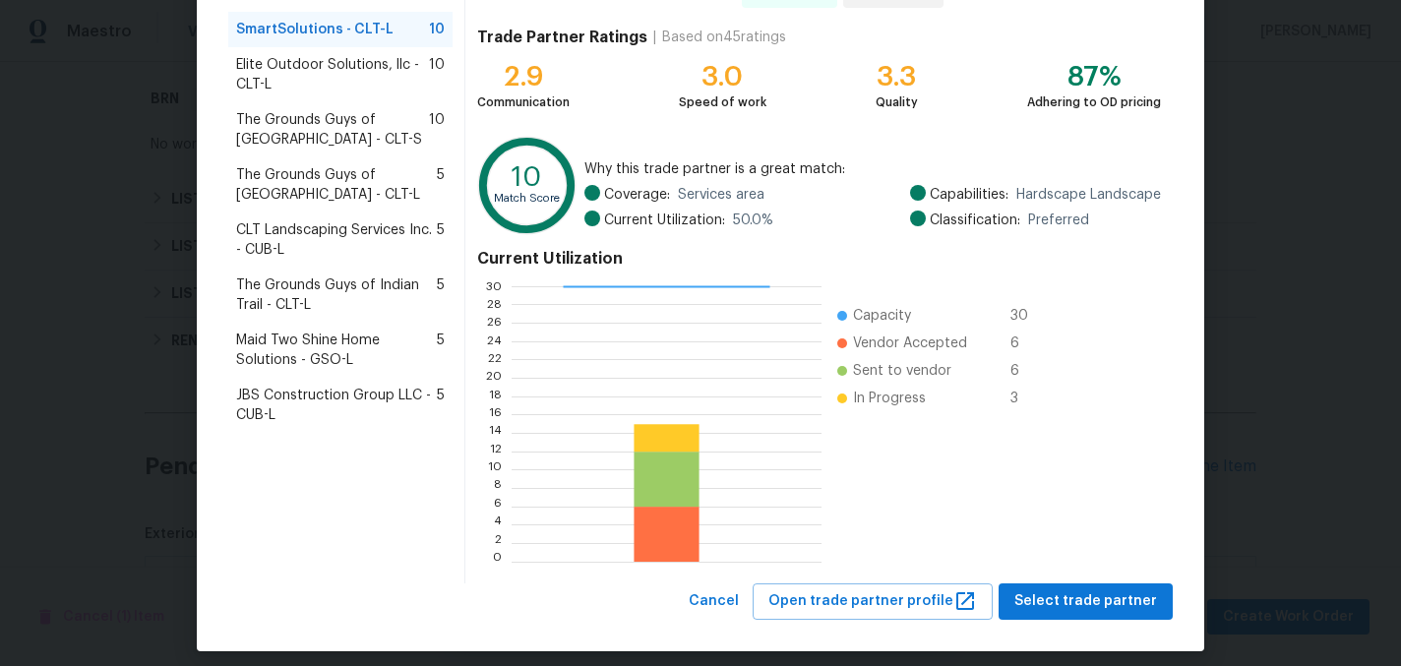
scroll to position [202, 0]
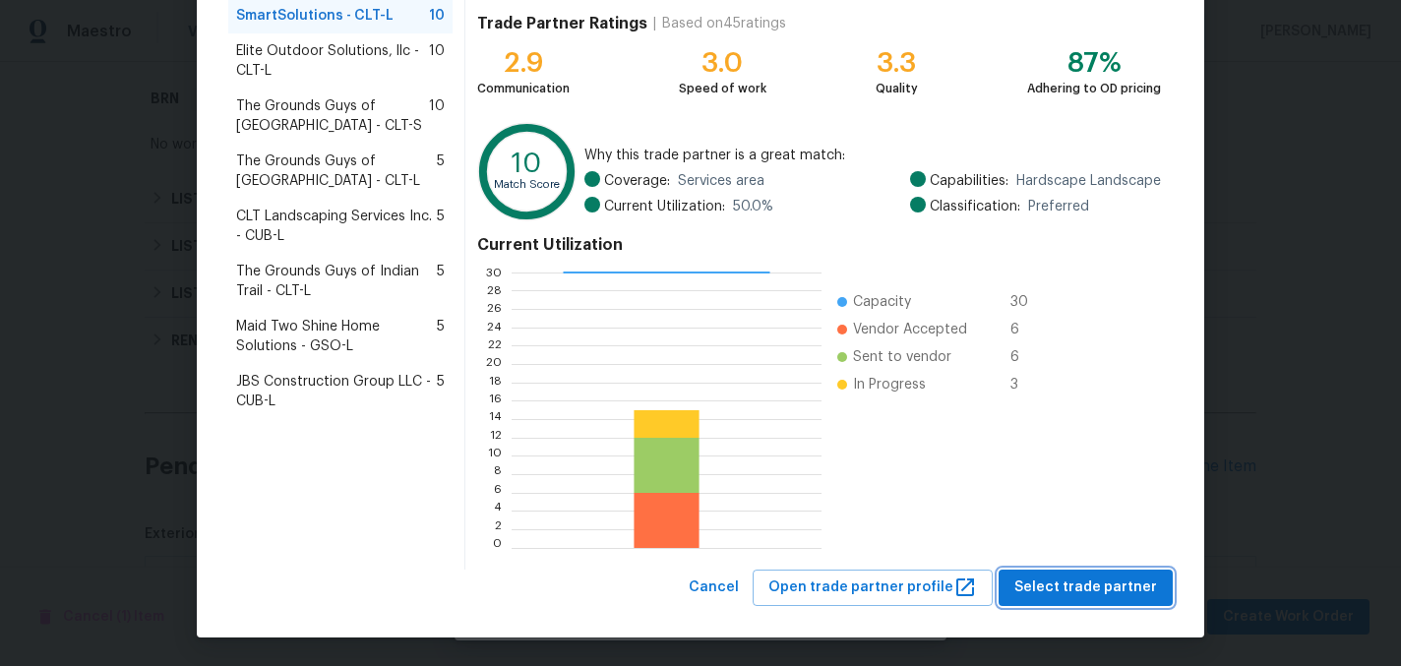
click at [1060, 576] on span "Select trade partner" at bounding box center [1085, 587] width 143 height 25
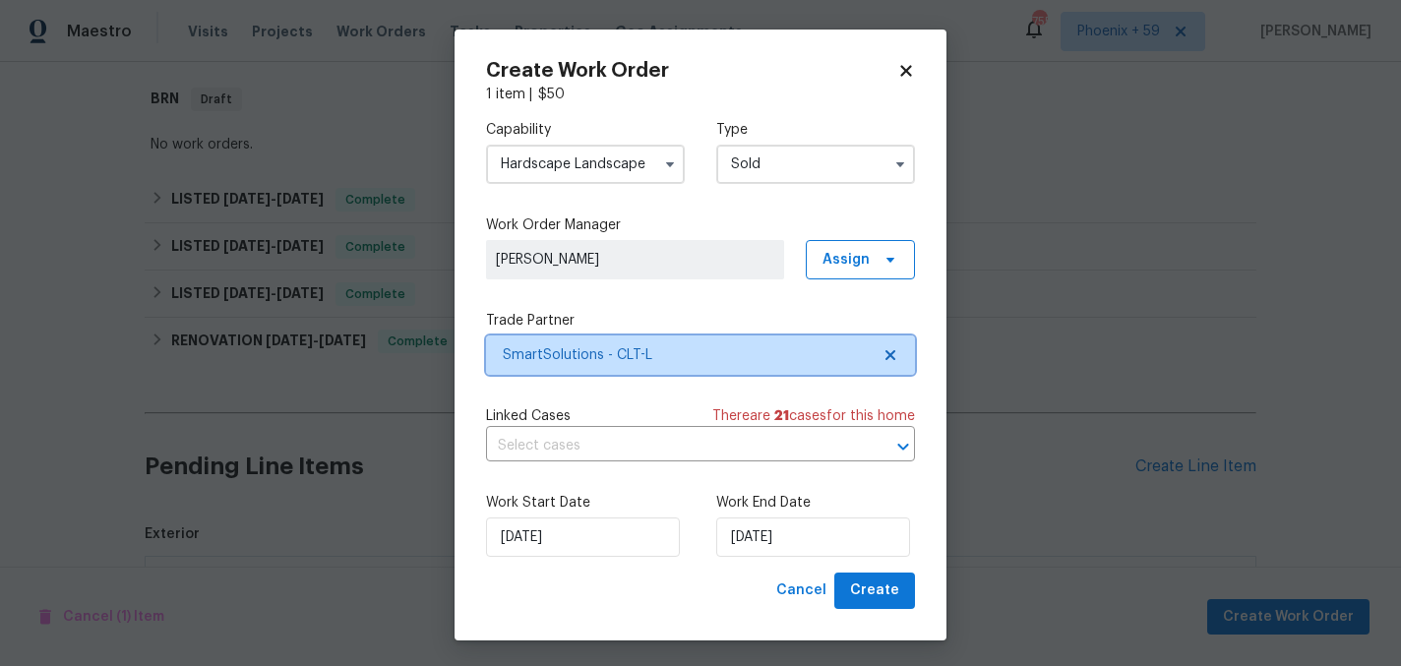
scroll to position [0, 0]
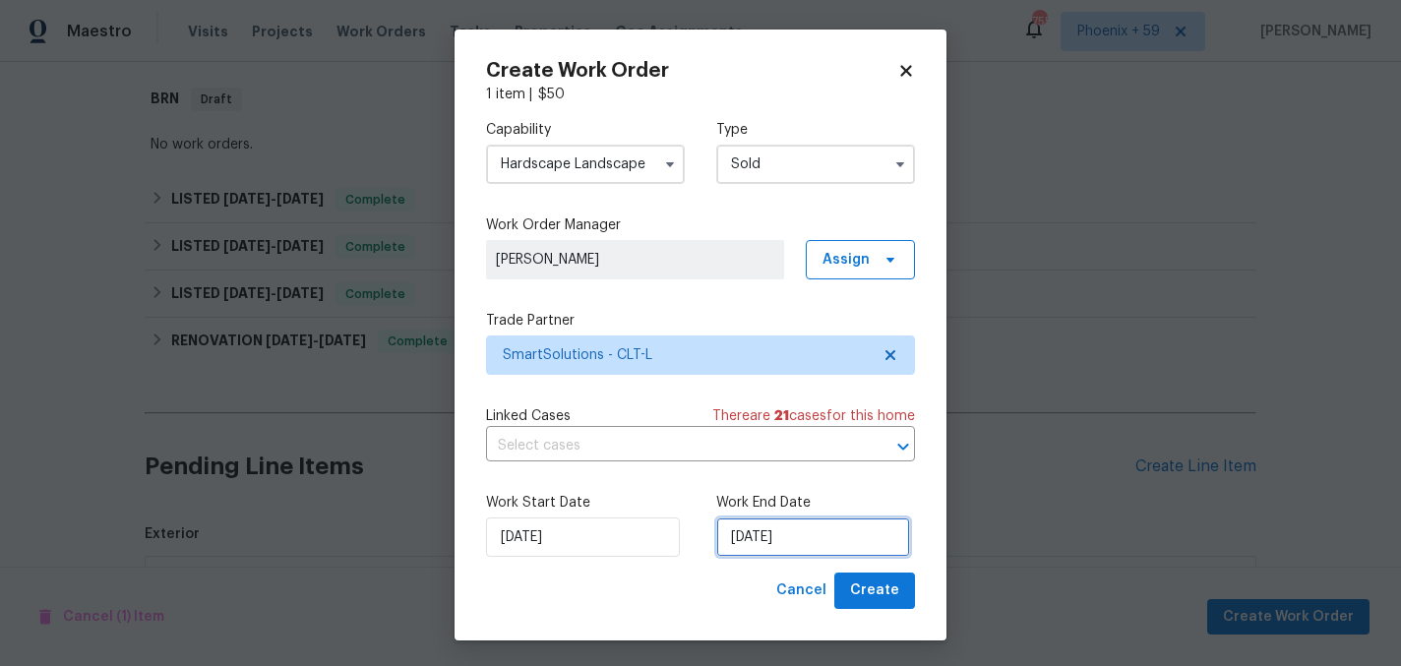
click at [796, 539] on input "10/2/2025" at bounding box center [813, 536] width 194 height 39
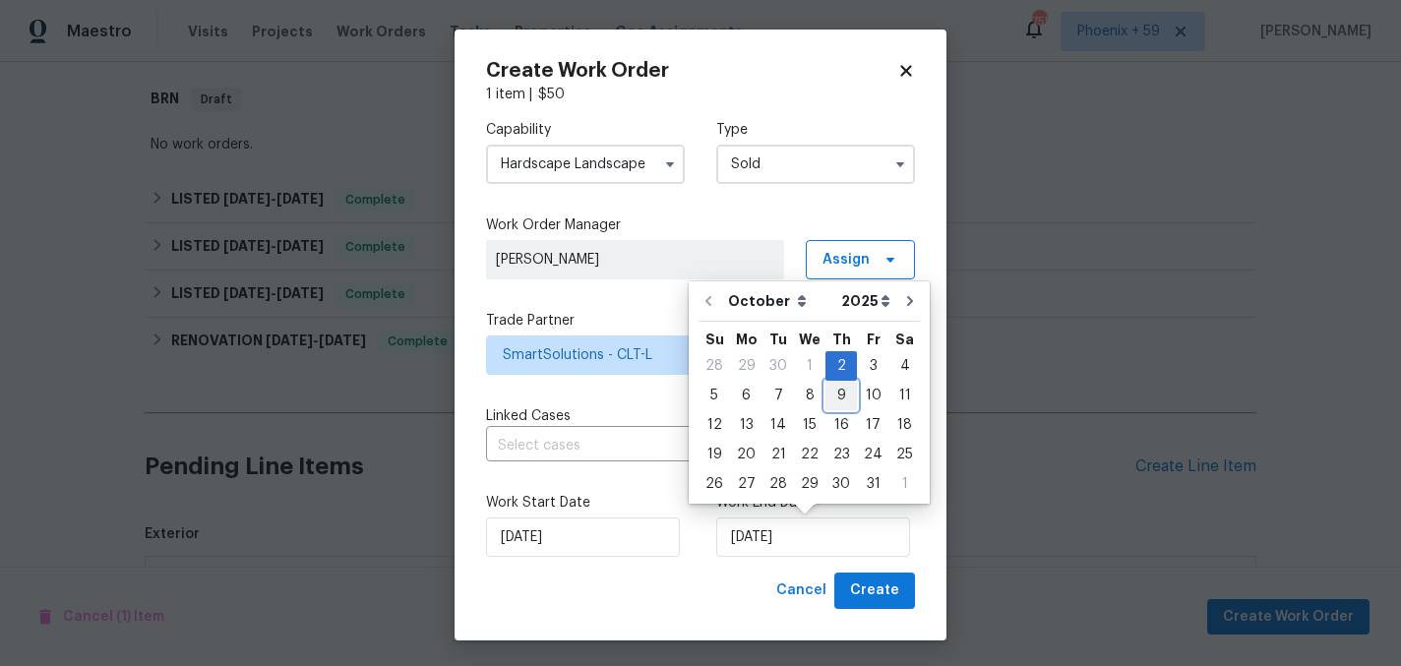
click at [832, 396] on div "9" at bounding box center [840, 396] width 31 height 28
type input "10/9/2025"
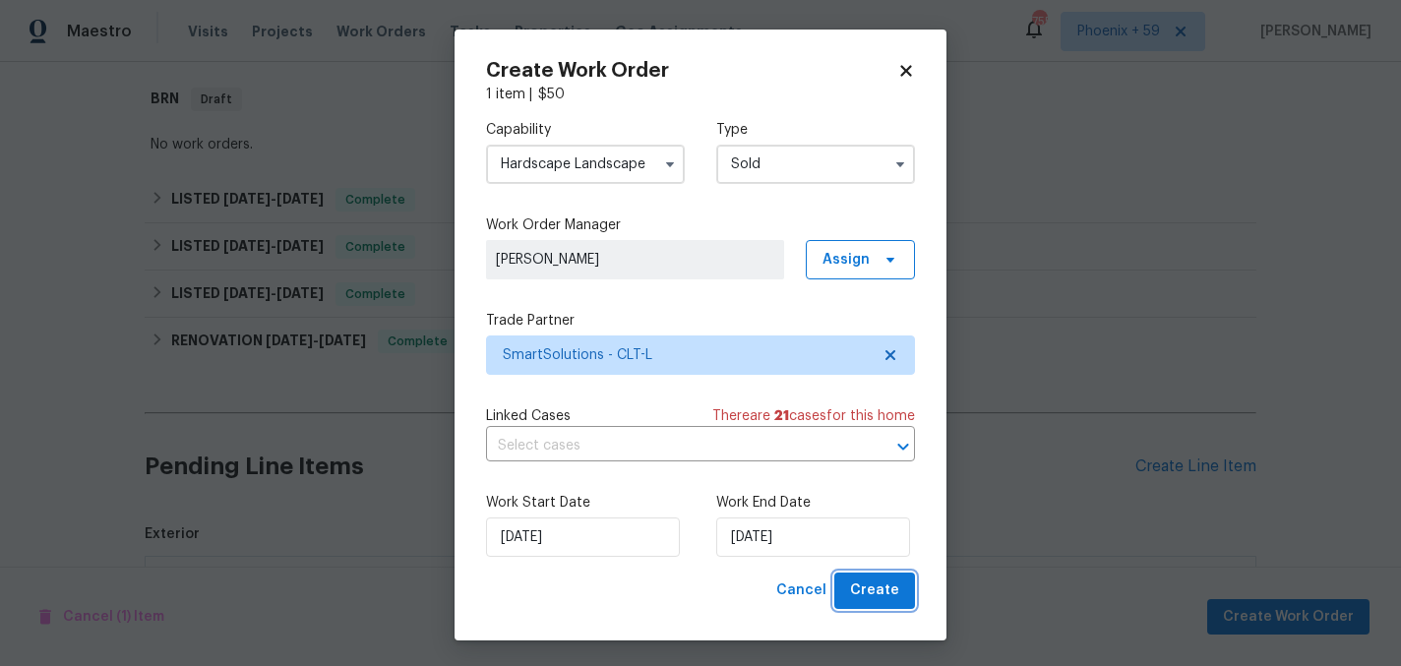
click at [875, 597] on span "Create" at bounding box center [874, 590] width 49 height 25
checkbox input "false"
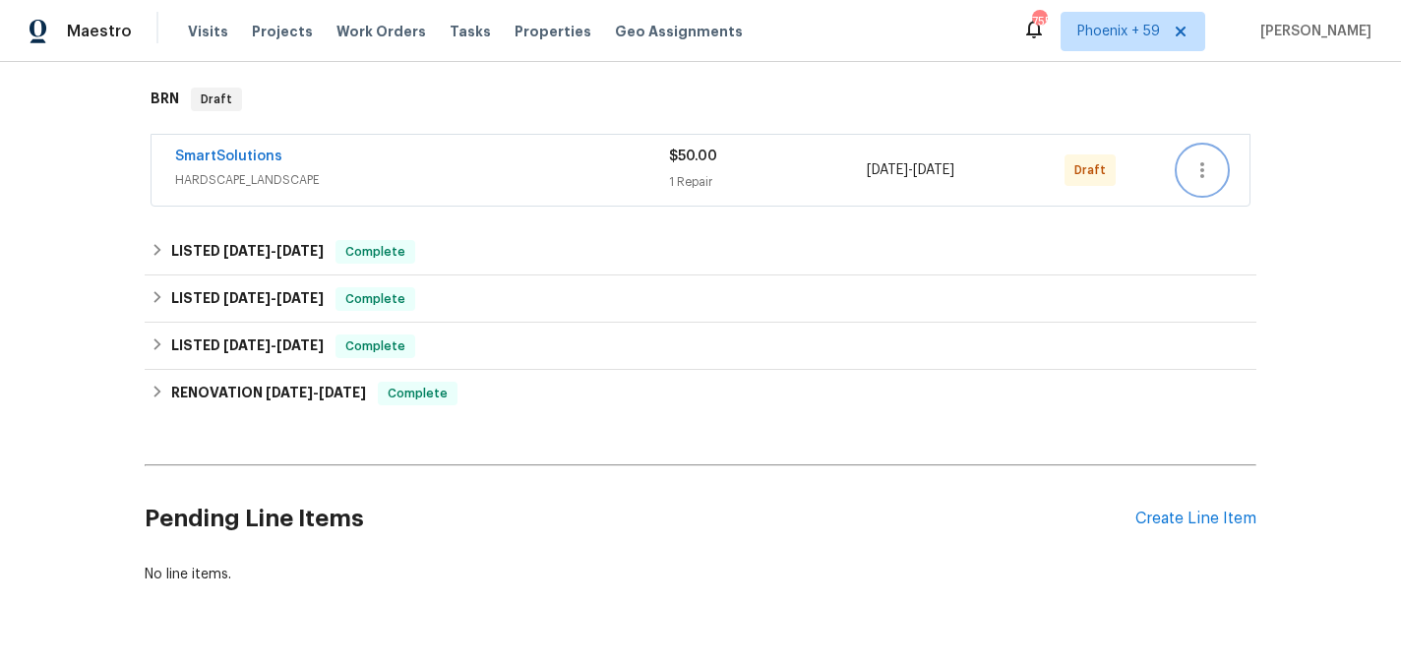
click at [1200, 167] on icon "button" at bounding box center [1202, 170] width 24 height 24
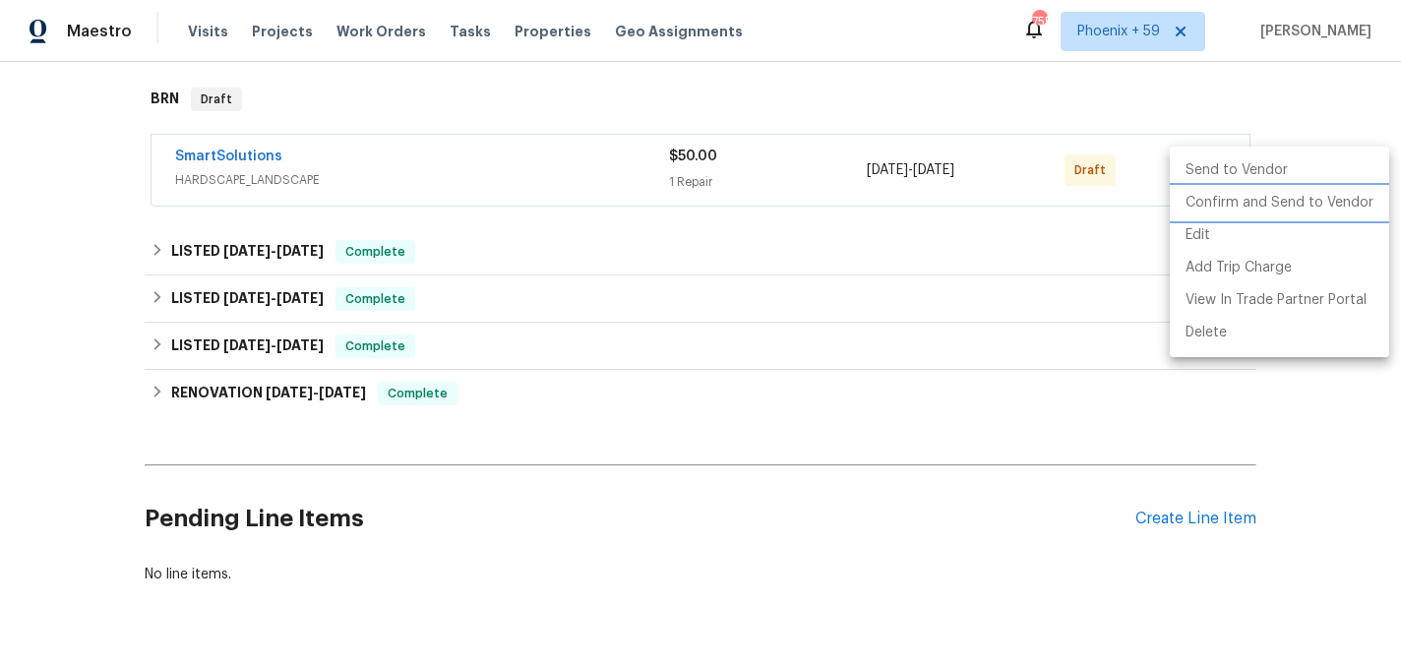
click at [1206, 206] on li "Confirm and Send to Vendor" at bounding box center [1279, 203] width 219 height 32
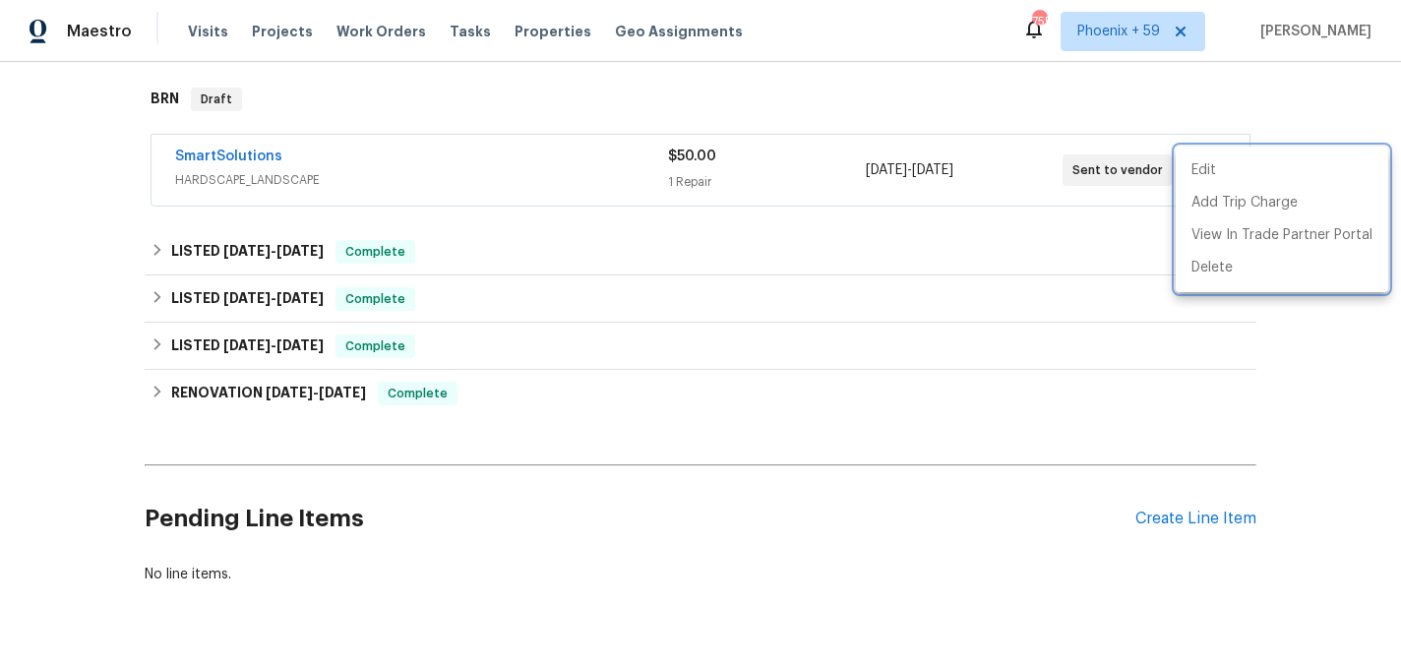
click at [879, 312] on div at bounding box center [700, 333] width 1401 height 666
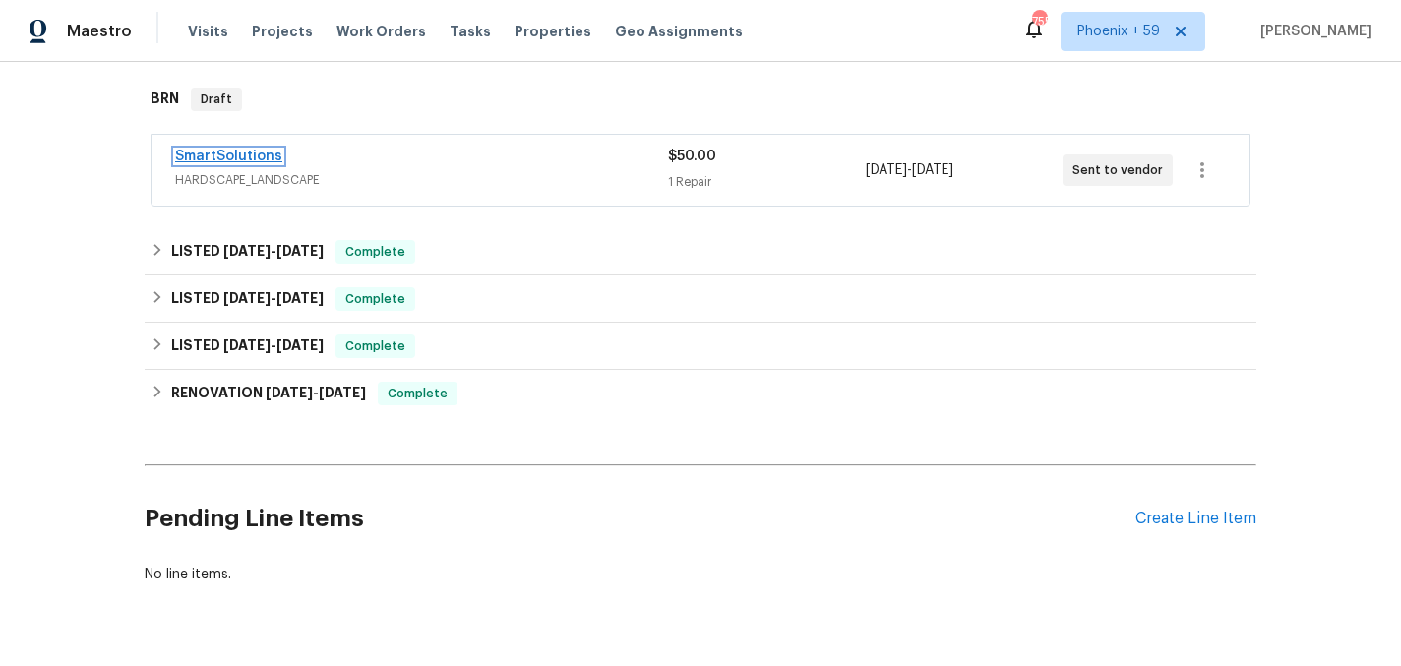
click at [253, 156] on link "SmartSolutions" at bounding box center [228, 157] width 107 height 14
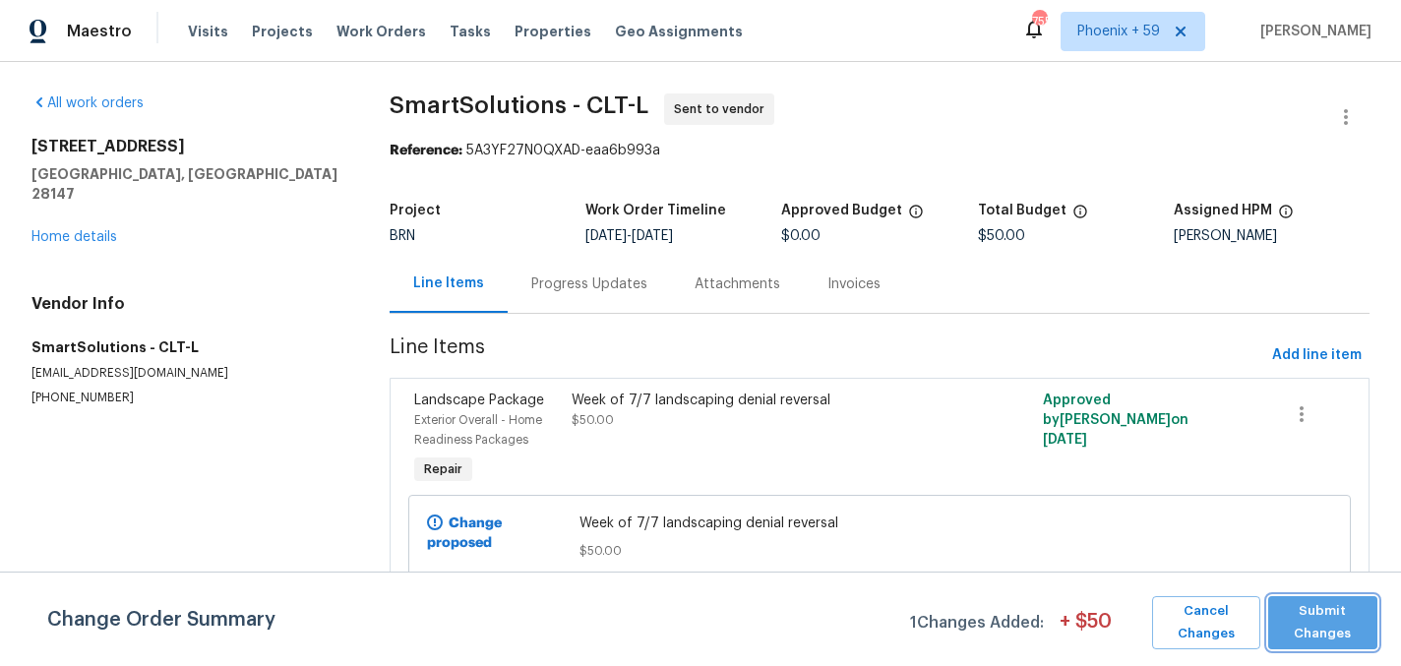
click at [1292, 619] on span "Submit Changes" at bounding box center [1323, 622] width 91 height 45
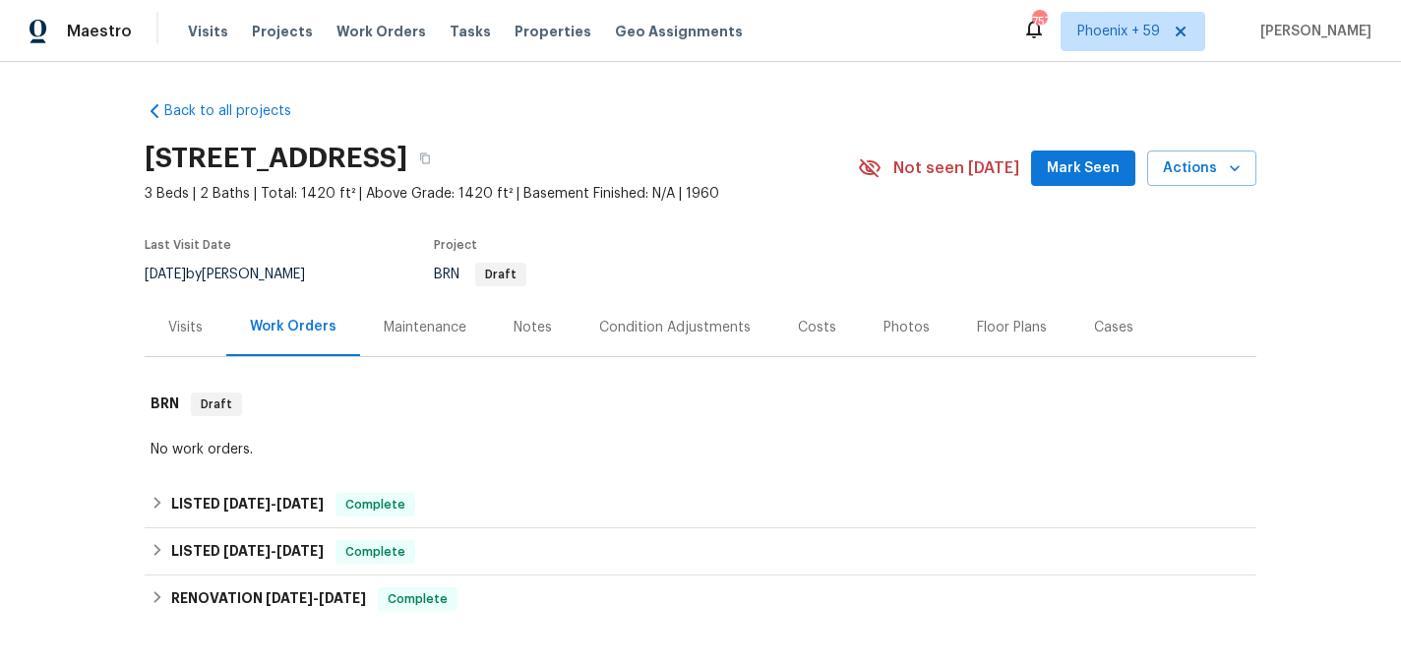
click at [442, 329] on div "Maintenance" at bounding box center [425, 328] width 83 height 20
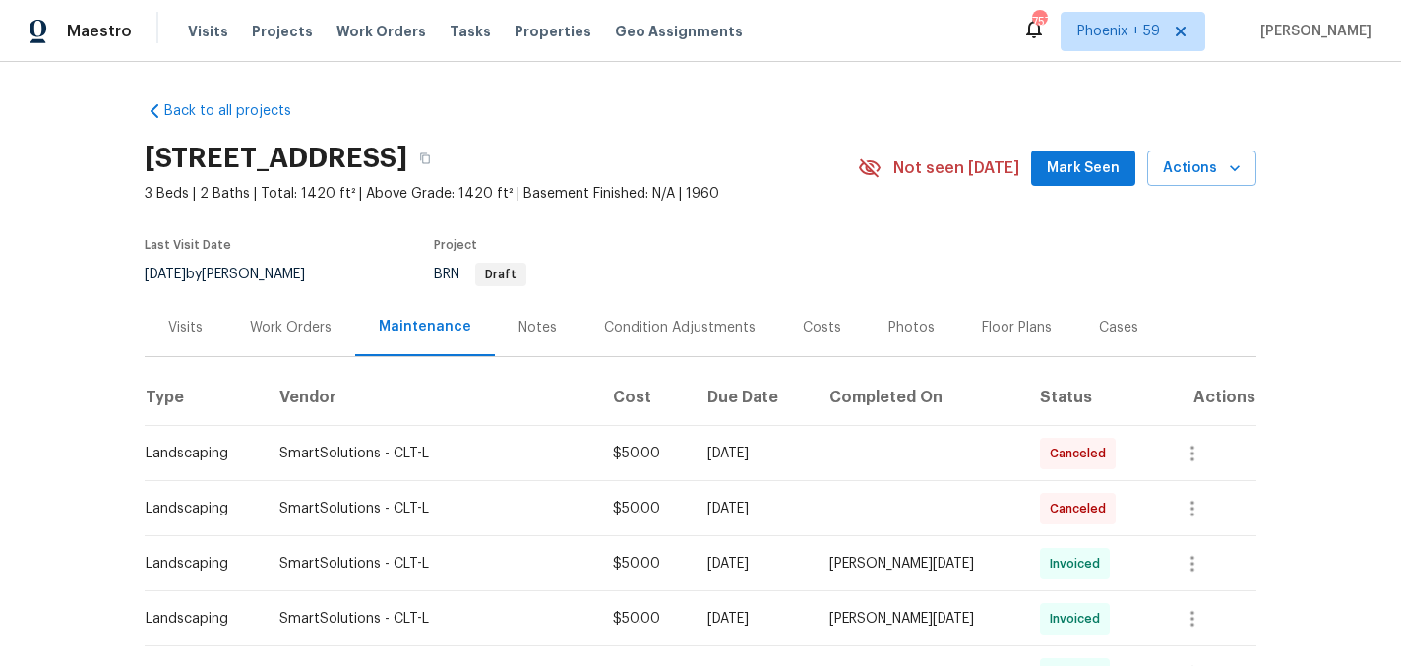
click at [302, 318] on div "Work Orders" at bounding box center [291, 328] width 82 height 20
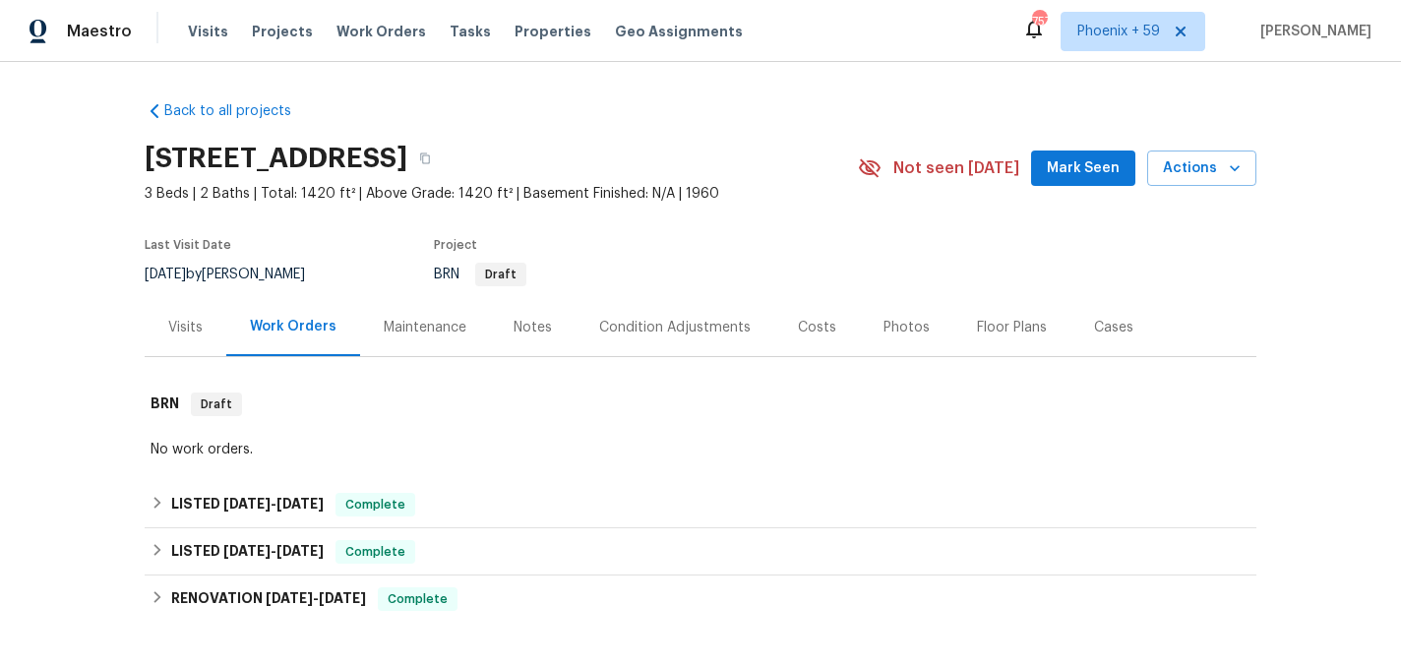
scroll to position [258, 0]
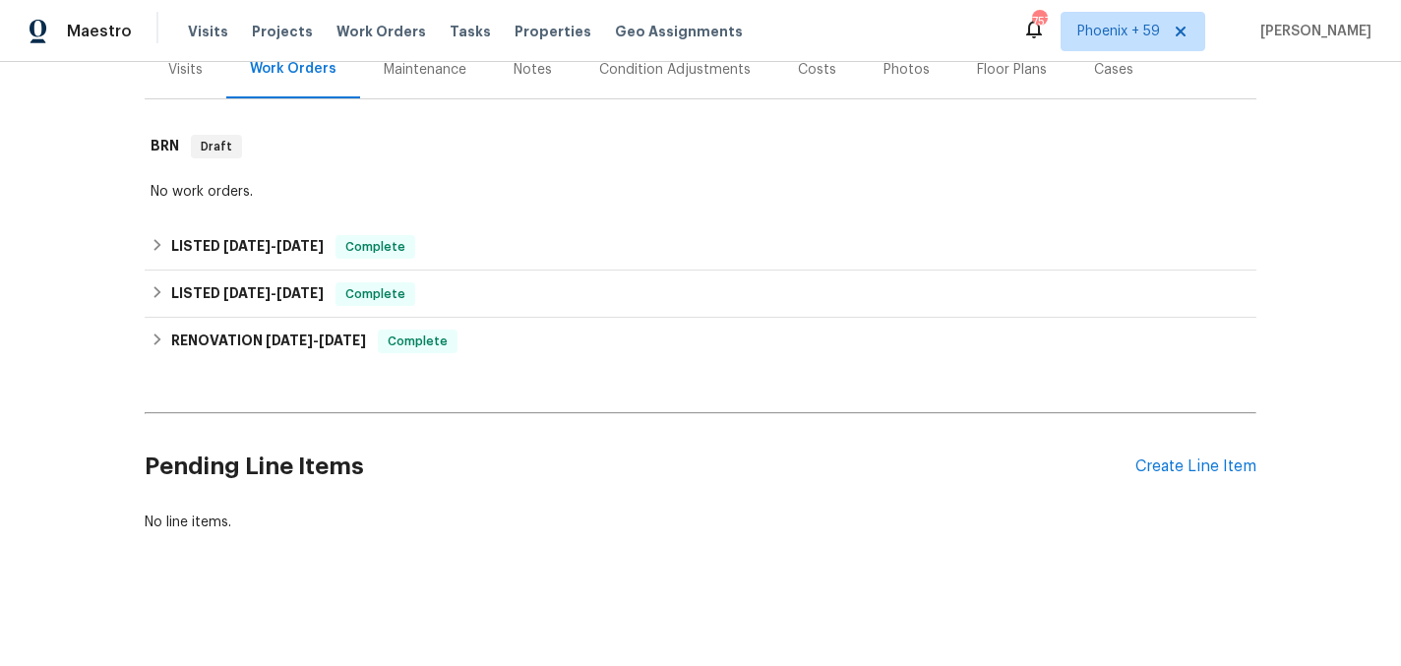
click at [1215, 453] on div "Pending Line Items Create Line Item" at bounding box center [701, 466] width 1112 height 91
click at [1207, 460] on div "Create Line Item" at bounding box center [1195, 466] width 121 height 19
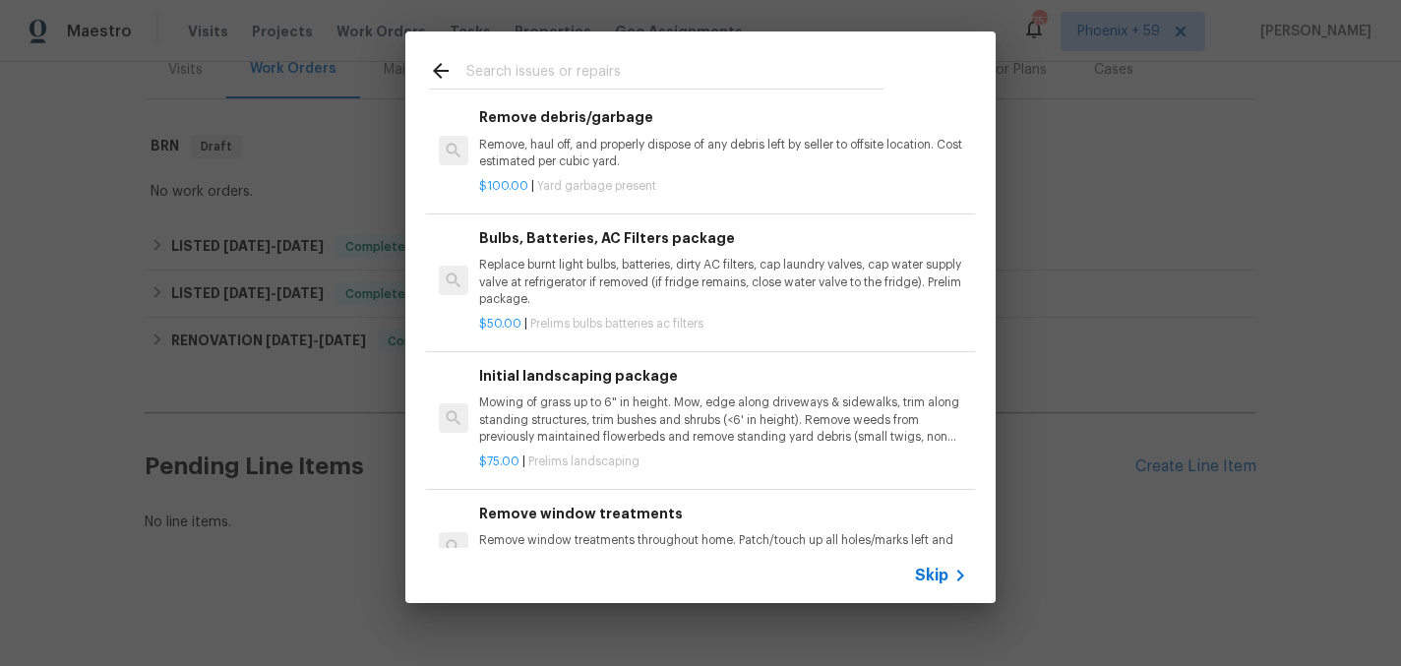
scroll to position [159, 0]
click at [570, 460] on span "Prelims landscaping" at bounding box center [583, 460] width 111 height 12
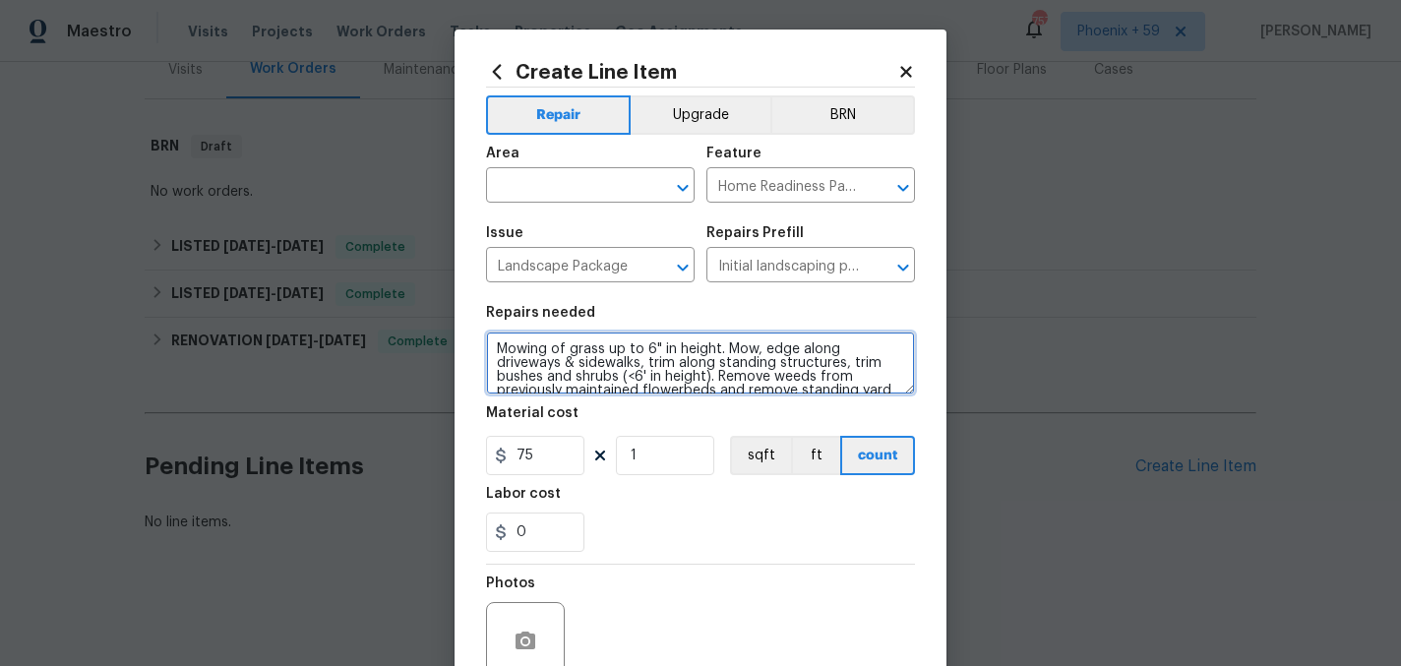
click at [556, 348] on textarea "Mowing of grass up to 6" in height. Mow, edge along driveways & sidewalks, trim…" at bounding box center [700, 363] width 429 height 63
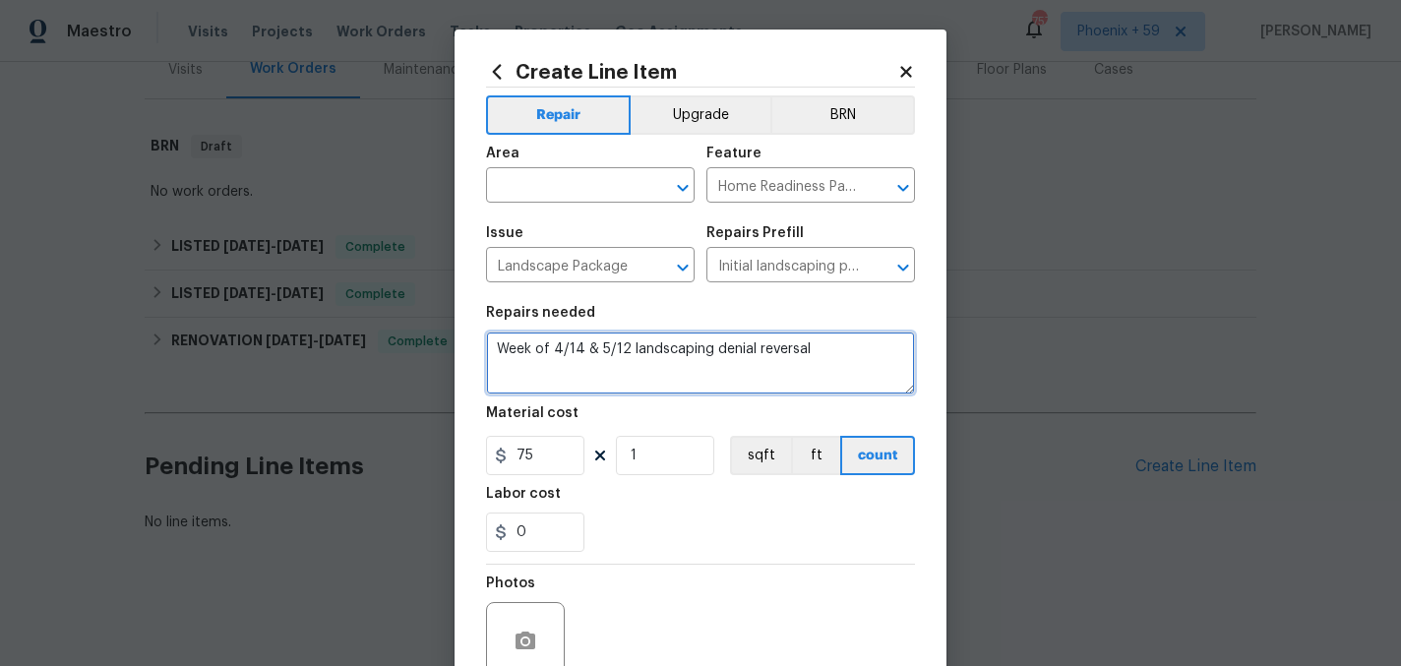
type textarea "Week of 4/14 & 5/12 landscaping denial reversal"
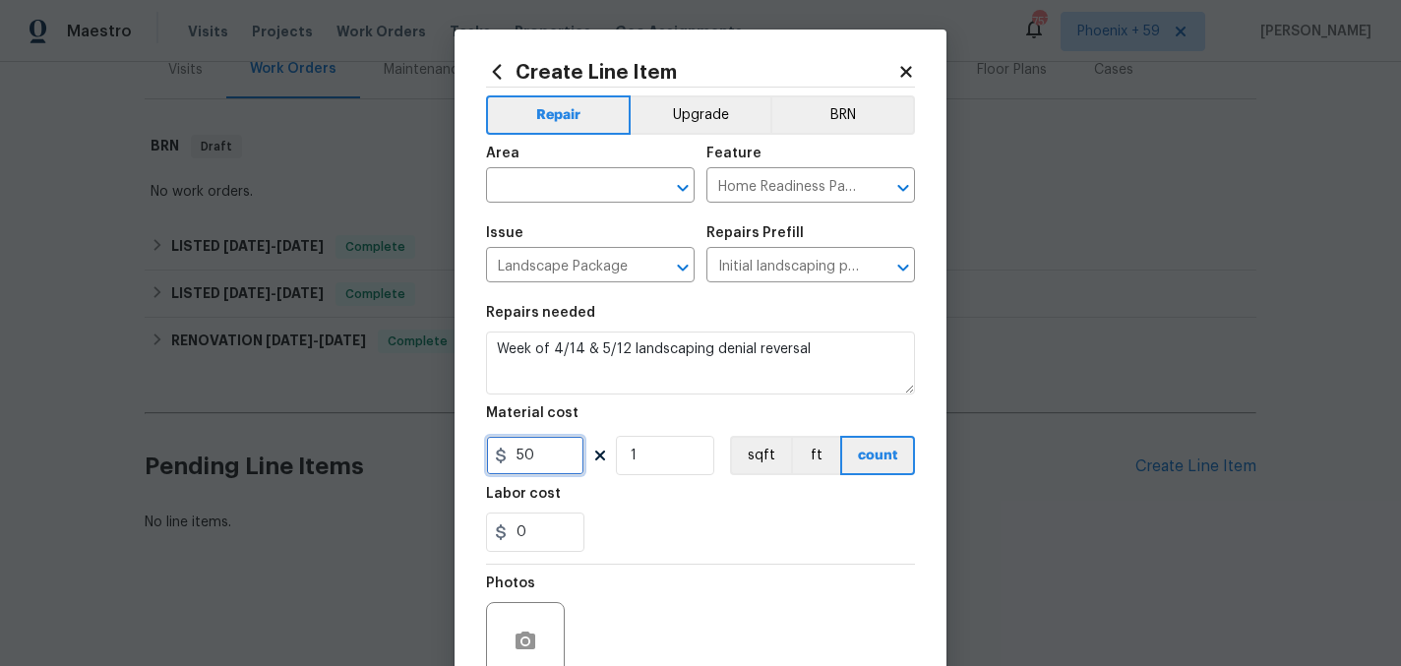
type input "50"
type input "2"
click at [553, 190] on input "text" at bounding box center [562, 187] width 153 height 30
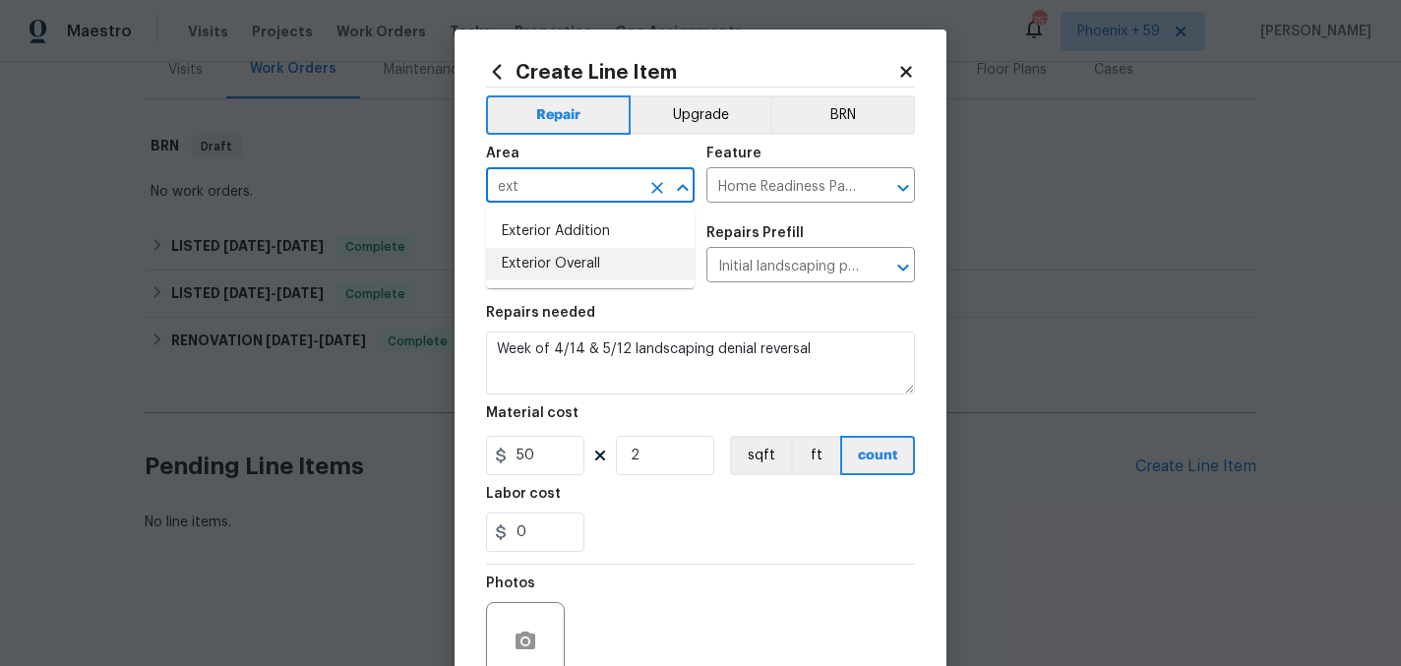
click at [563, 265] on li "Exterior Overall" at bounding box center [590, 264] width 209 height 32
type input "Exterior Overall"
click at [641, 579] on div "Photos" at bounding box center [700, 629] width 429 height 128
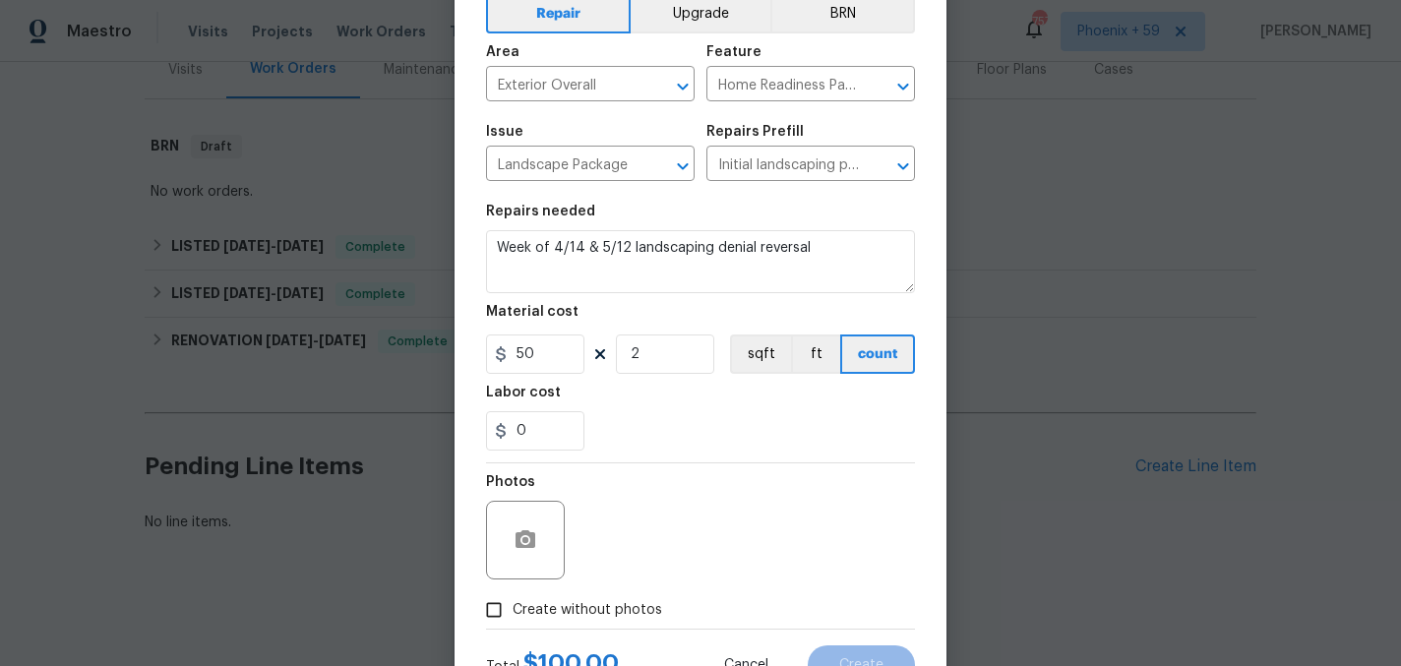
scroll to position [182, 0]
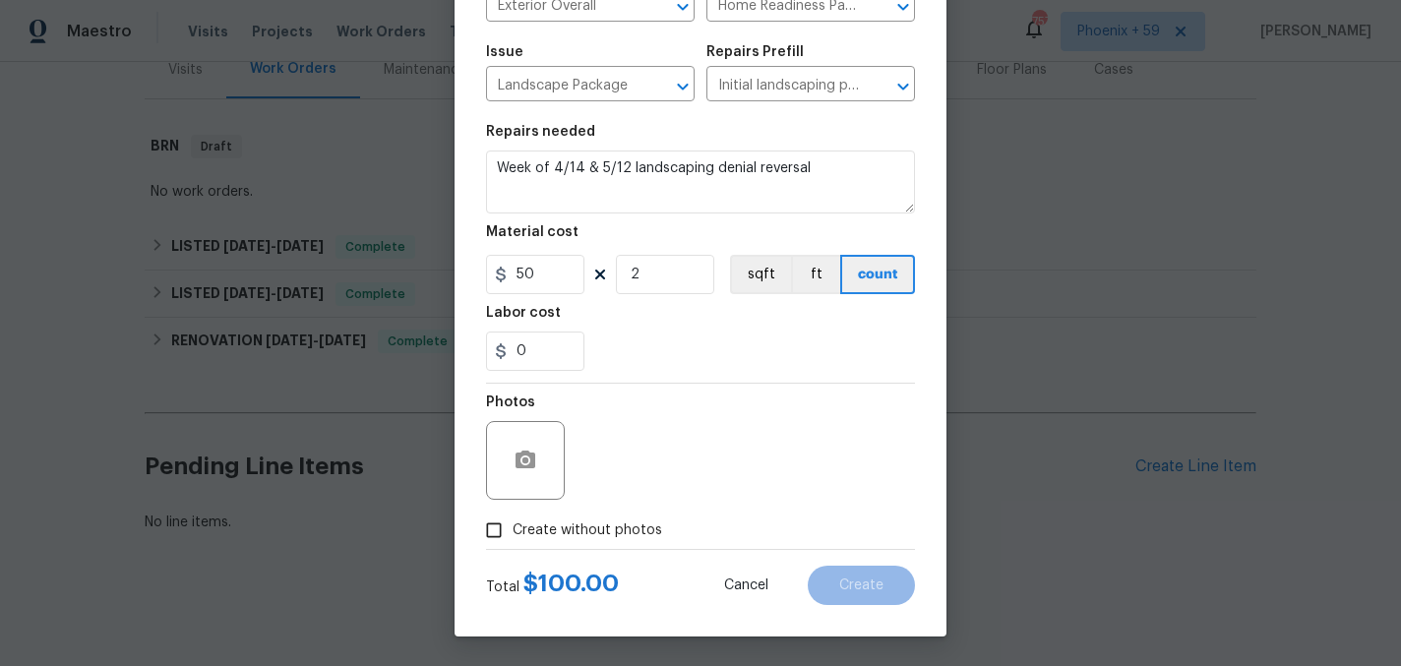
click at [625, 525] on span "Create without photos" at bounding box center [588, 530] width 150 height 21
click at [513, 525] on input "Create without photos" at bounding box center [493, 530] width 37 height 37
checkbox input "true"
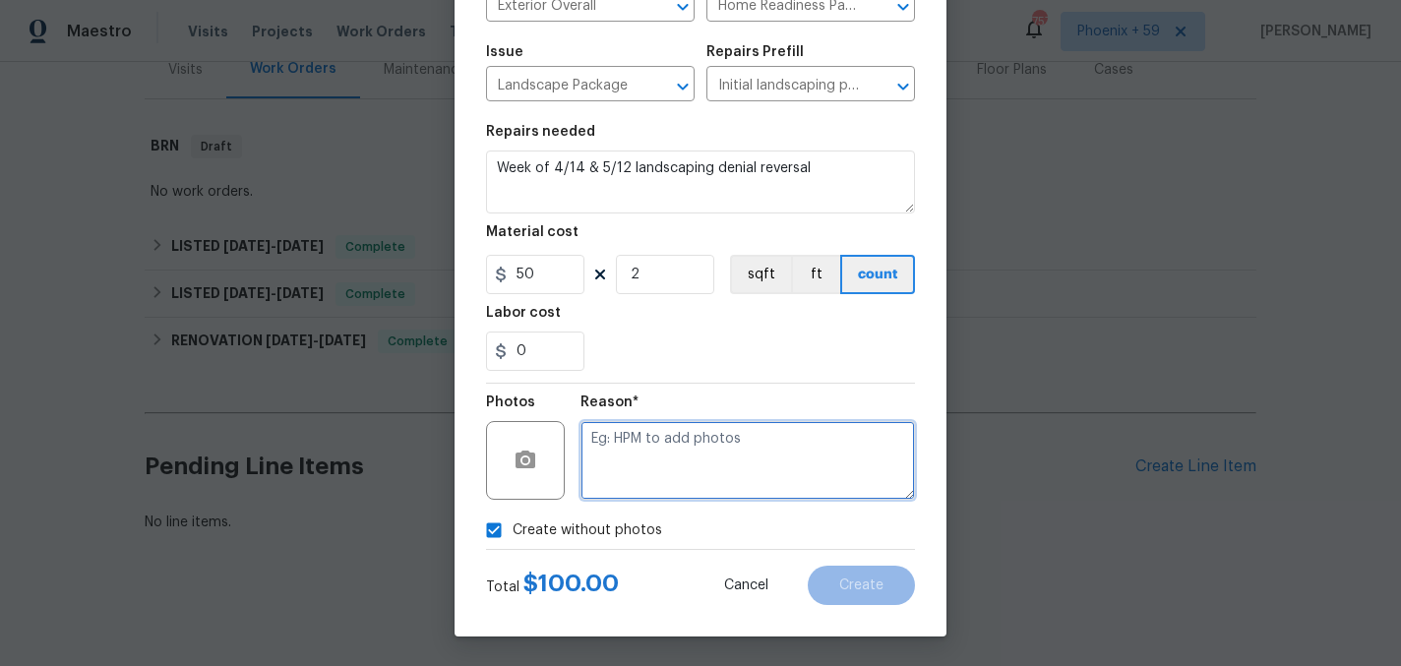
click at [691, 458] on textarea at bounding box center [747, 460] width 334 height 79
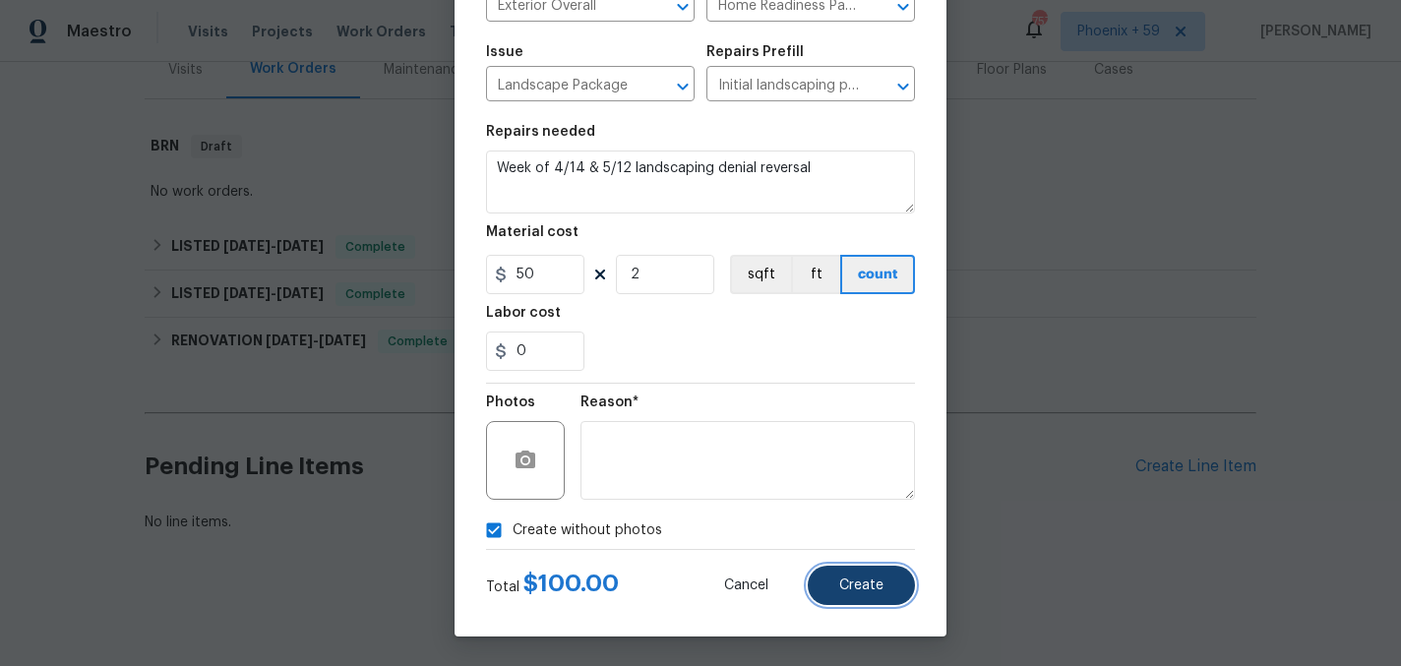
click at [874, 586] on span "Create" at bounding box center [861, 585] width 44 height 15
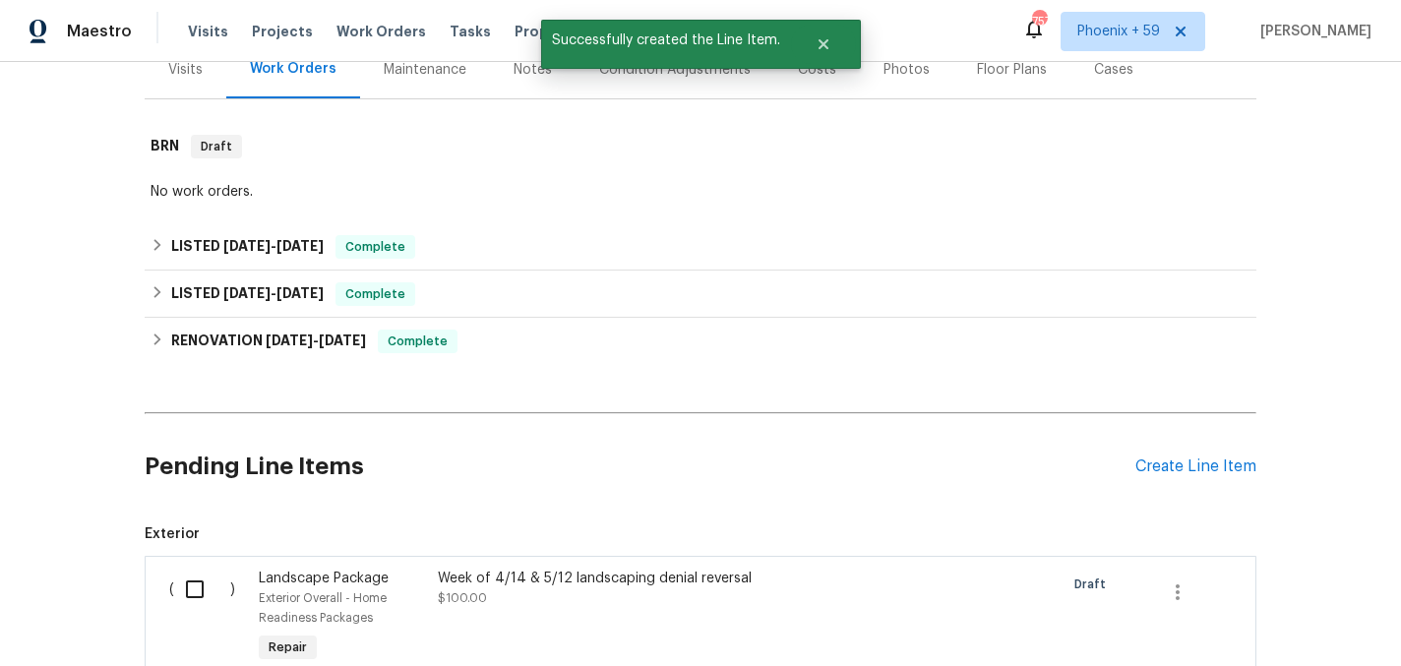
click at [196, 582] on input "checkbox" at bounding box center [202, 589] width 56 height 41
checkbox input "true"
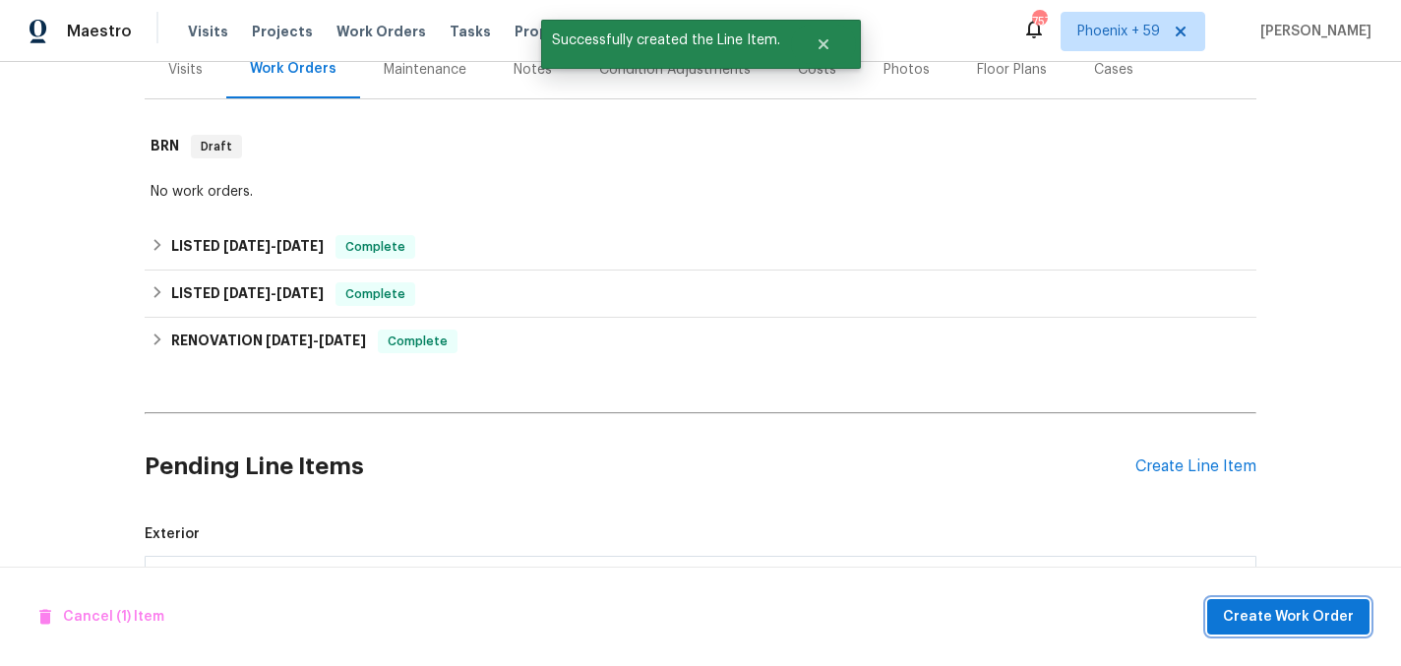
click at [1317, 606] on span "Create Work Order" at bounding box center [1288, 617] width 131 height 25
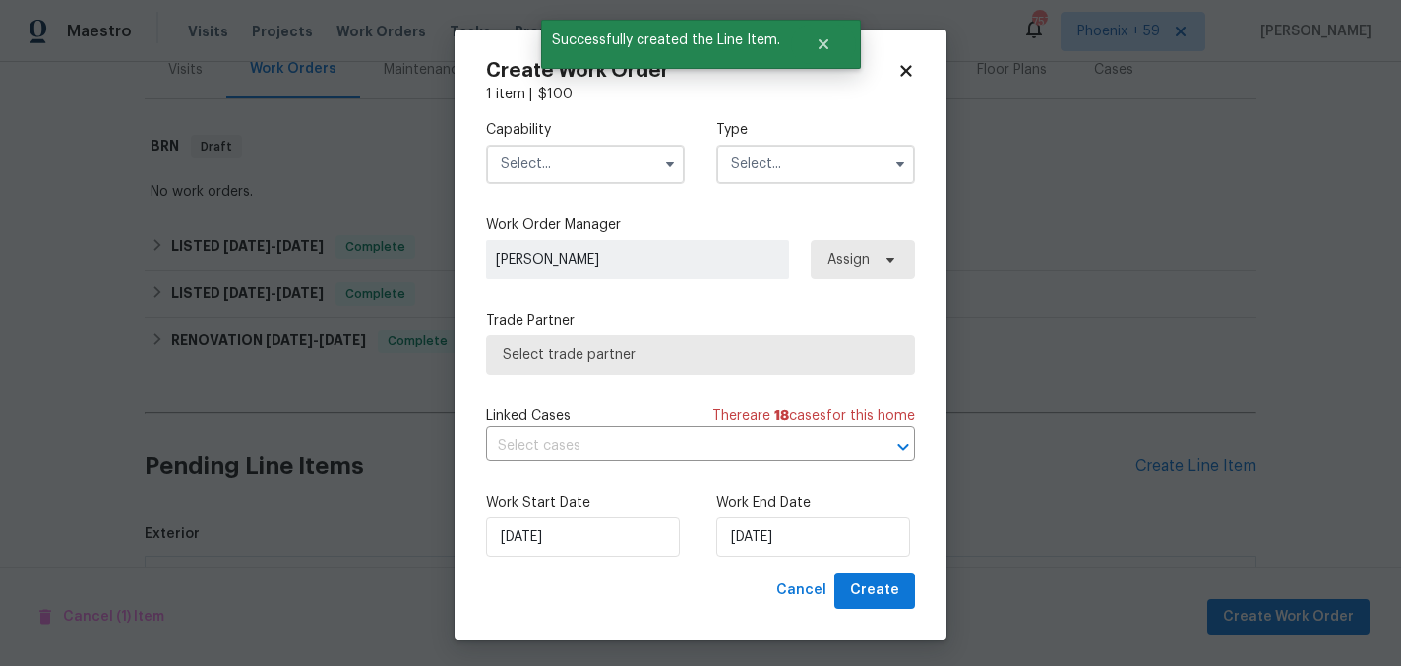
click at [599, 158] on input "text" at bounding box center [585, 164] width 199 height 39
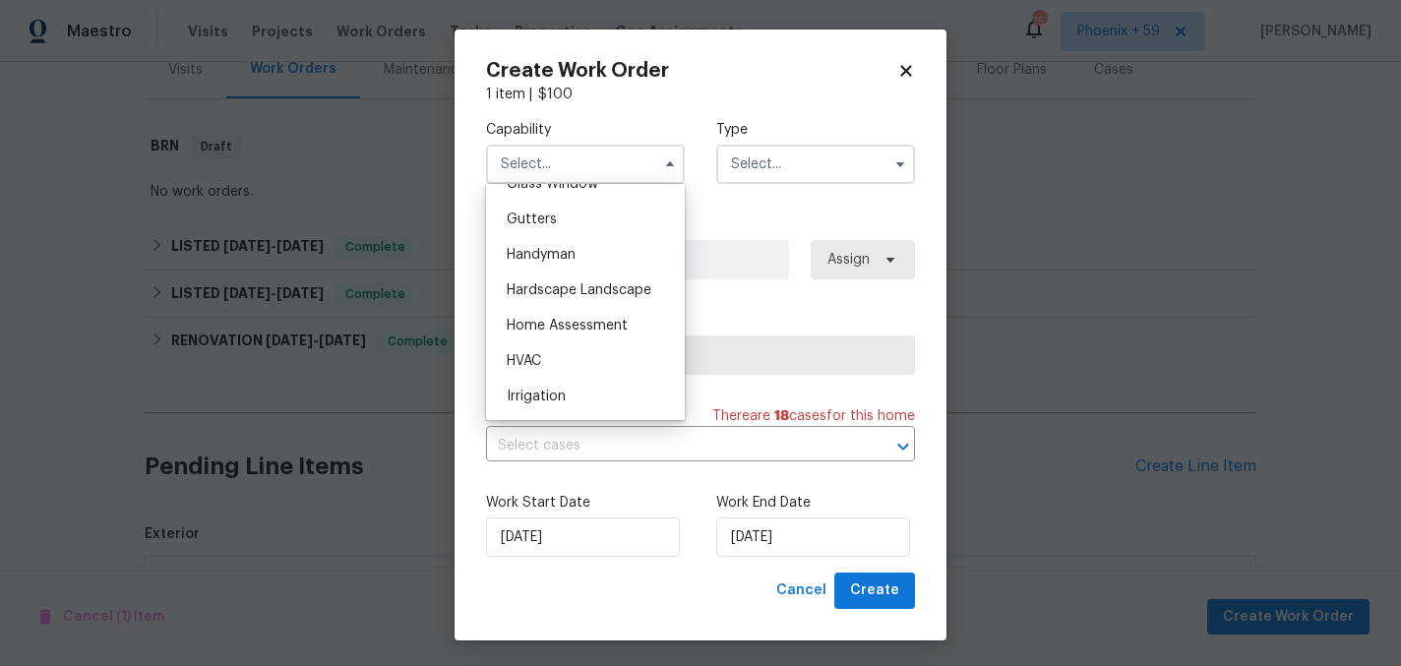
scroll to position [1067, 0]
click at [608, 262] on span "Hardscape Landscape" at bounding box center [579, 257] width 145 height 14
type input "Hardscape Landscape"
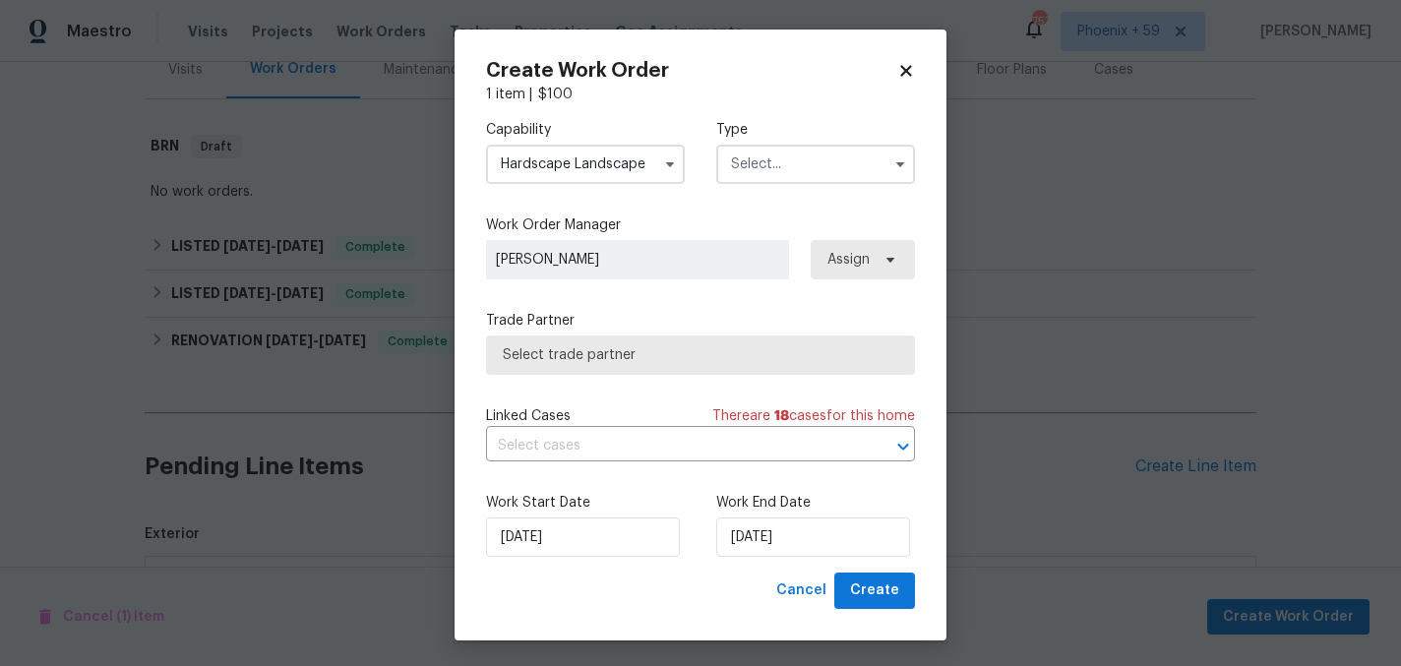
click at [774, 170] on input "text" at bounding box center [815, 164] width 199 height 39
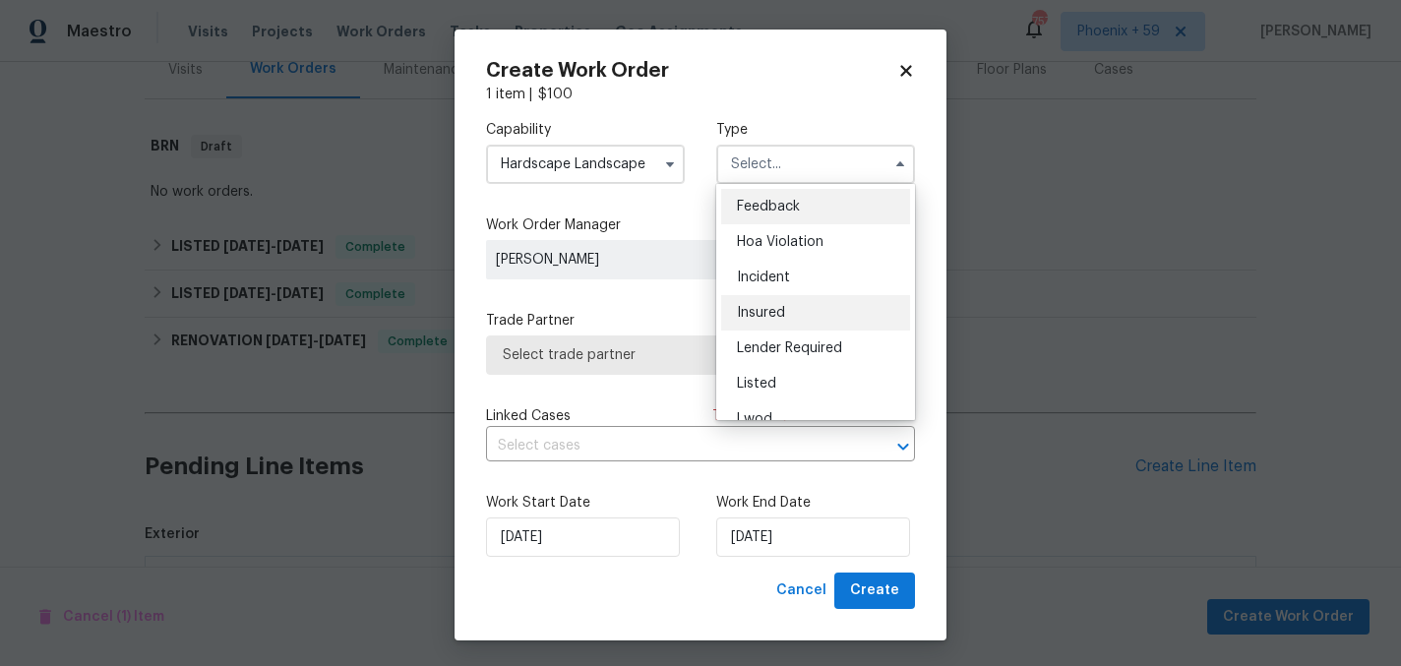
scroll to position [234, 0]
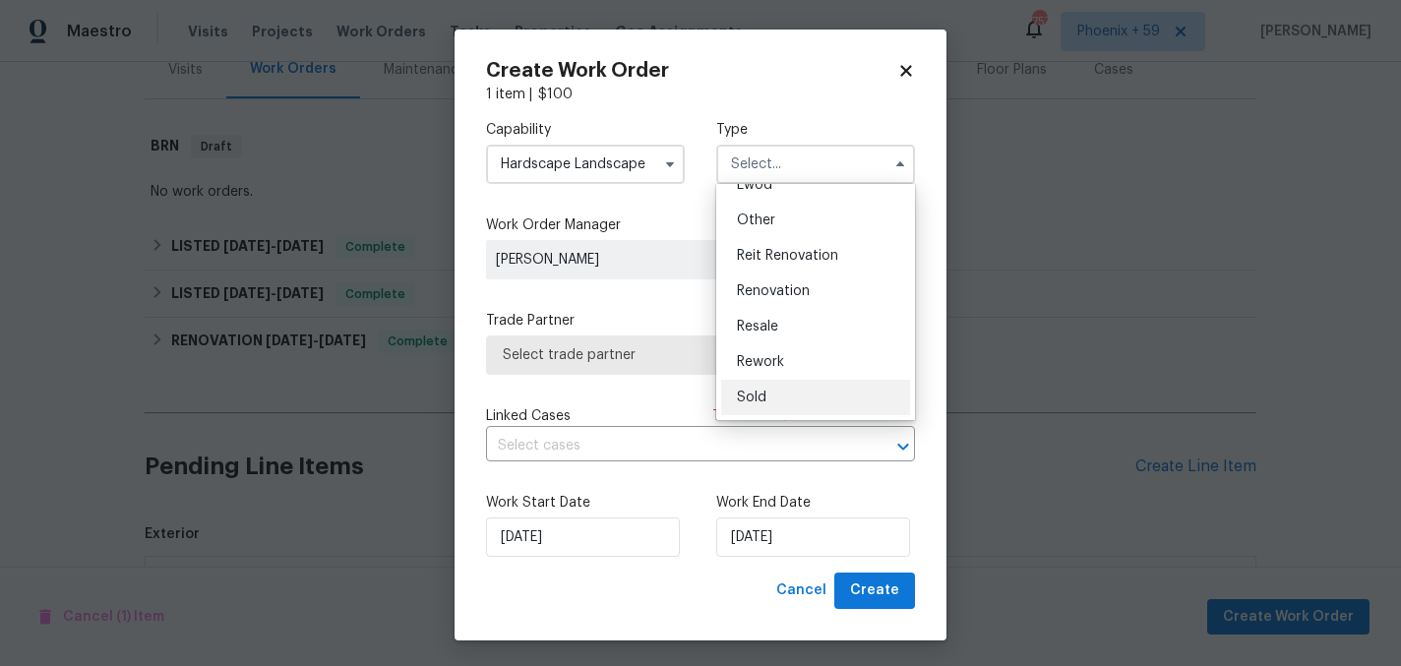
click at [770, 394] on div "Sold" at bounding box center [815, 397] width 189 height 35
type input "Sold"
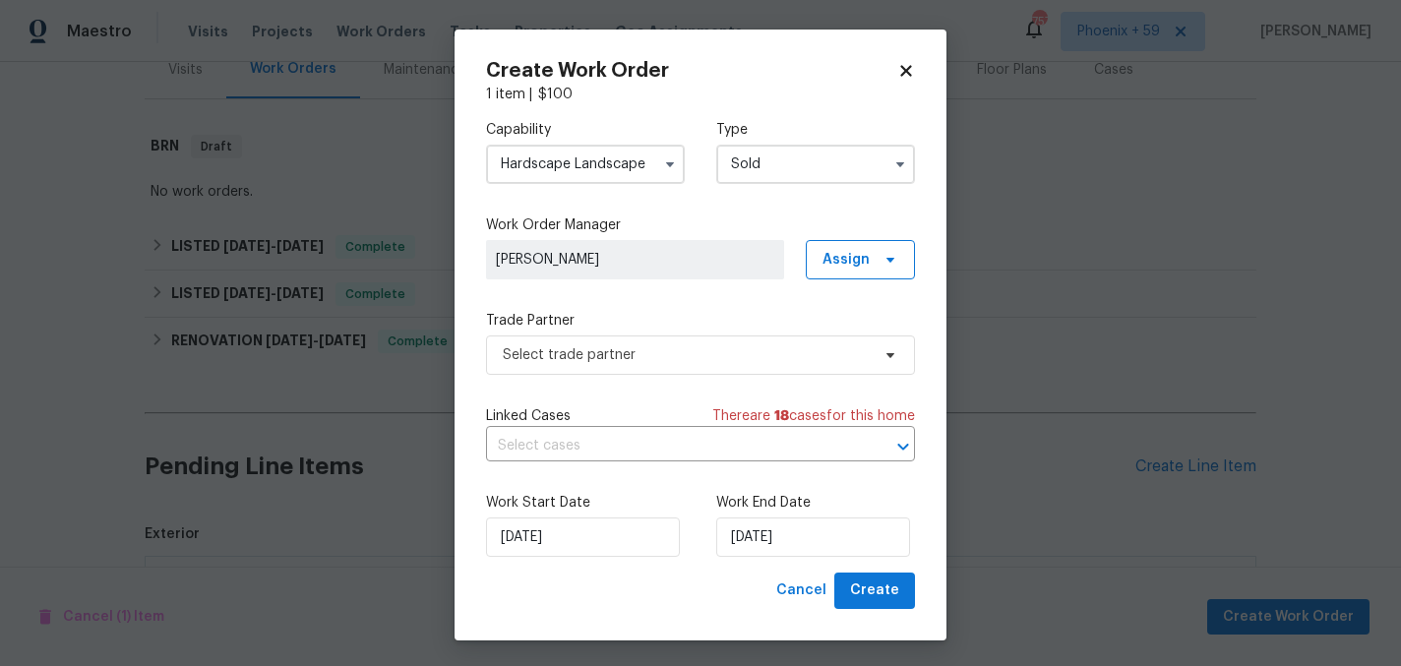
click at [711, 376] on div "Capability Hardscape Landscape Type Sold Work Order Manager Madison Williamson …" at bounding box center [700, 338] width 429 height 468
click at [695, 355] on span "Select trade partner" at bounding box center [686, 355] width 367 height 20
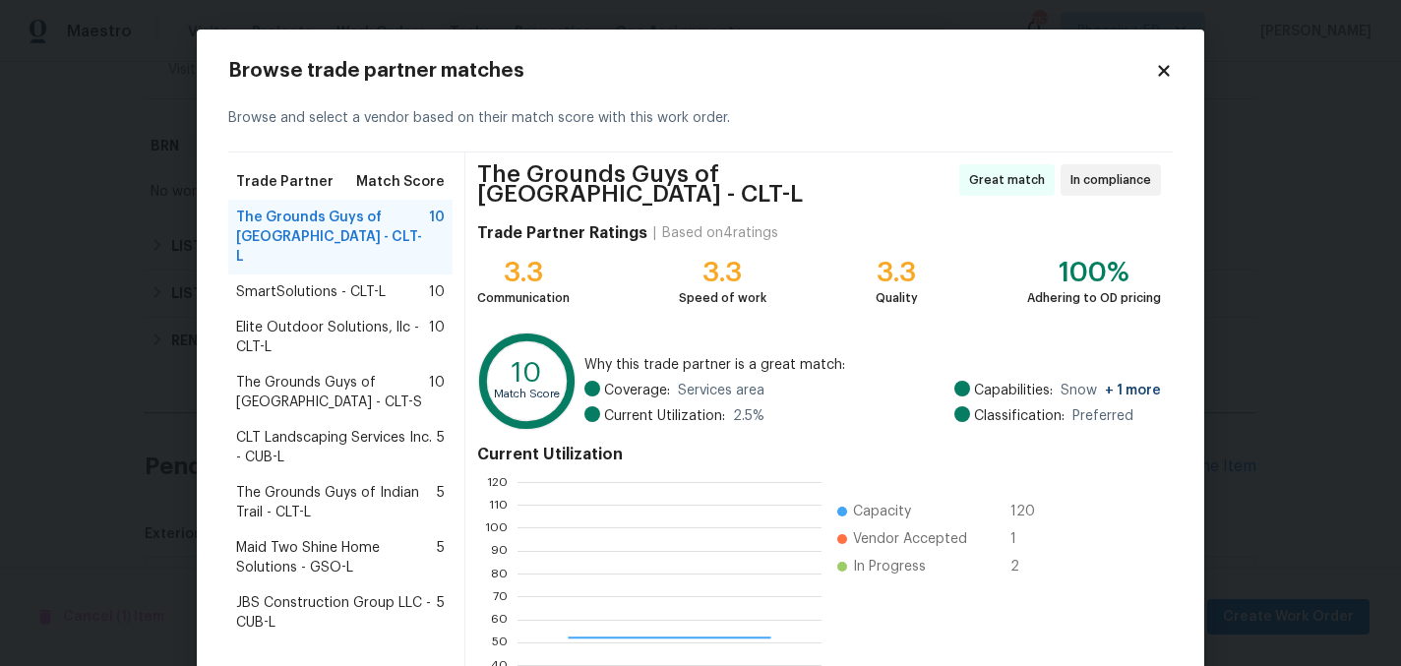
scroll to position [275, 304]
click at [340, 282] on span "SmartSolutions - CLT-L" at bounding box center [311, 292] width 150 height 20
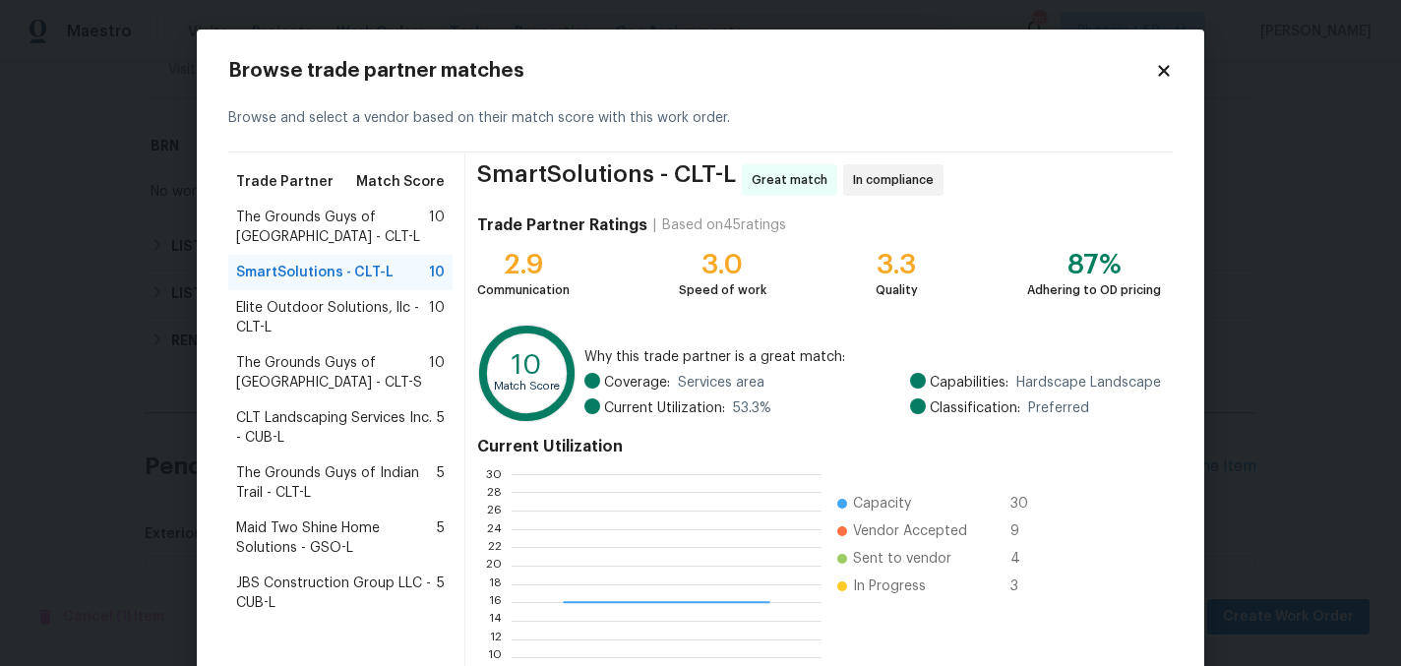
scroll to position [202, 0]
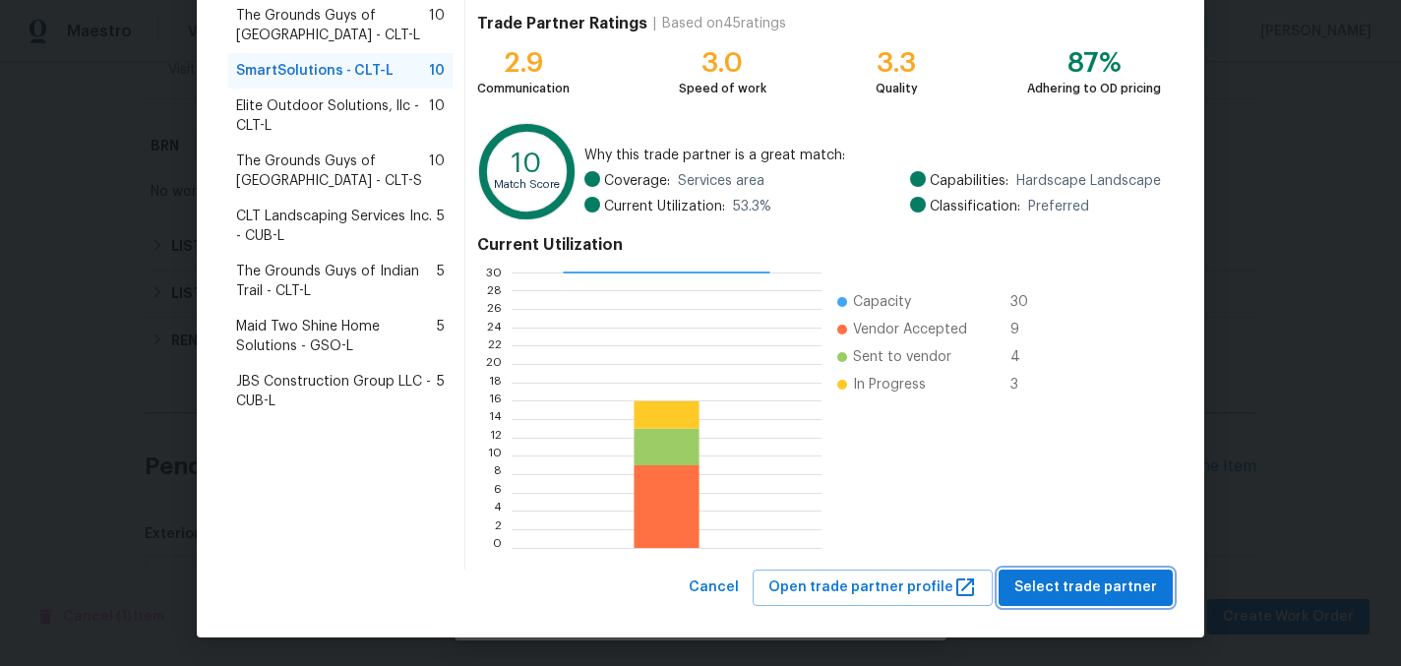
click at [1049, 585] on span "Select trade partner" at bounding box center [1085, 587] width 143 height 25
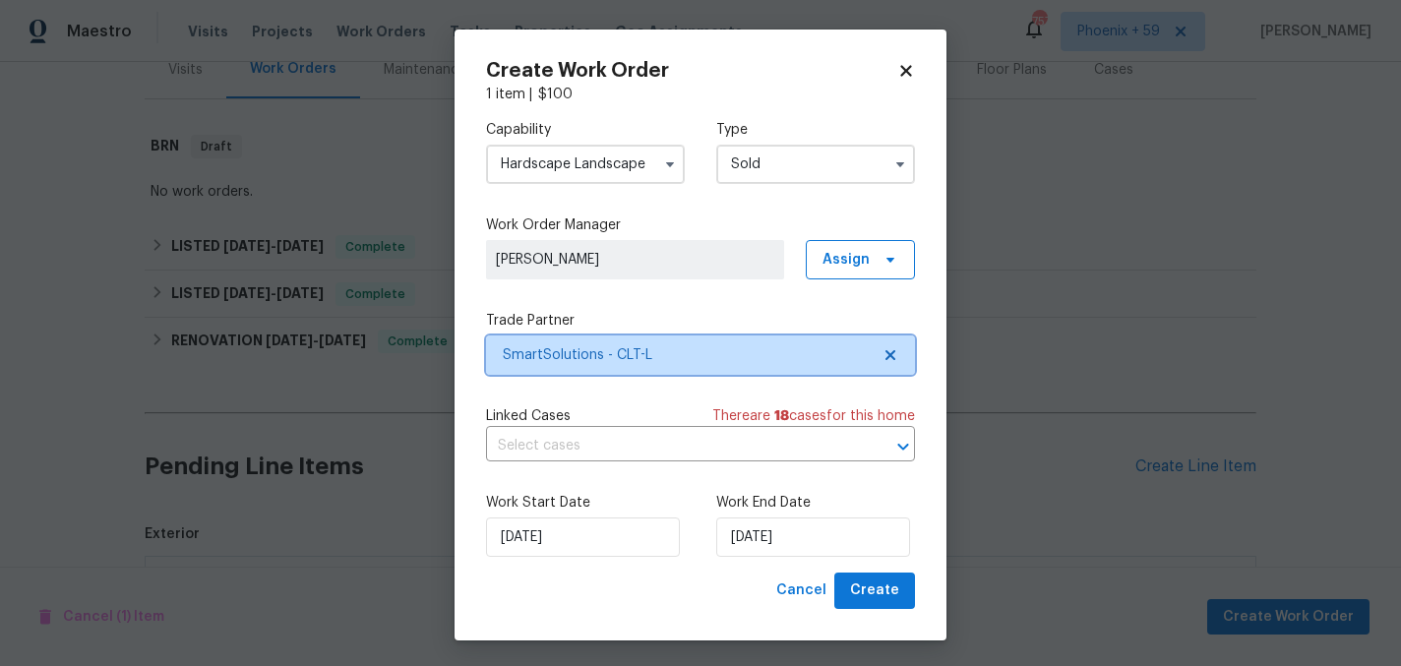
scroll to position [0, 0]
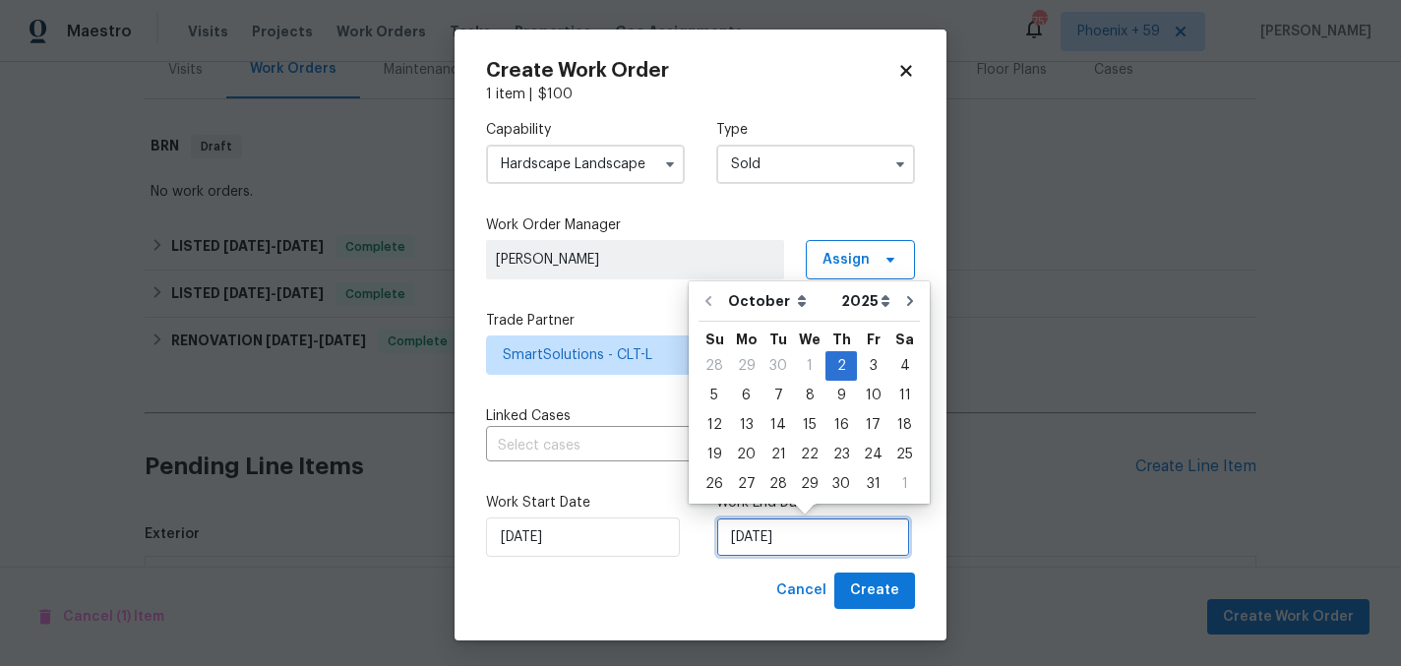
click at [800, 547] on input "[DATE]" at bounding box center [813, 536] width 194 height 39
click at [840, 397] on div "9" at bounding box center [840, 396] width 31 height 28
type input "[DATE]"
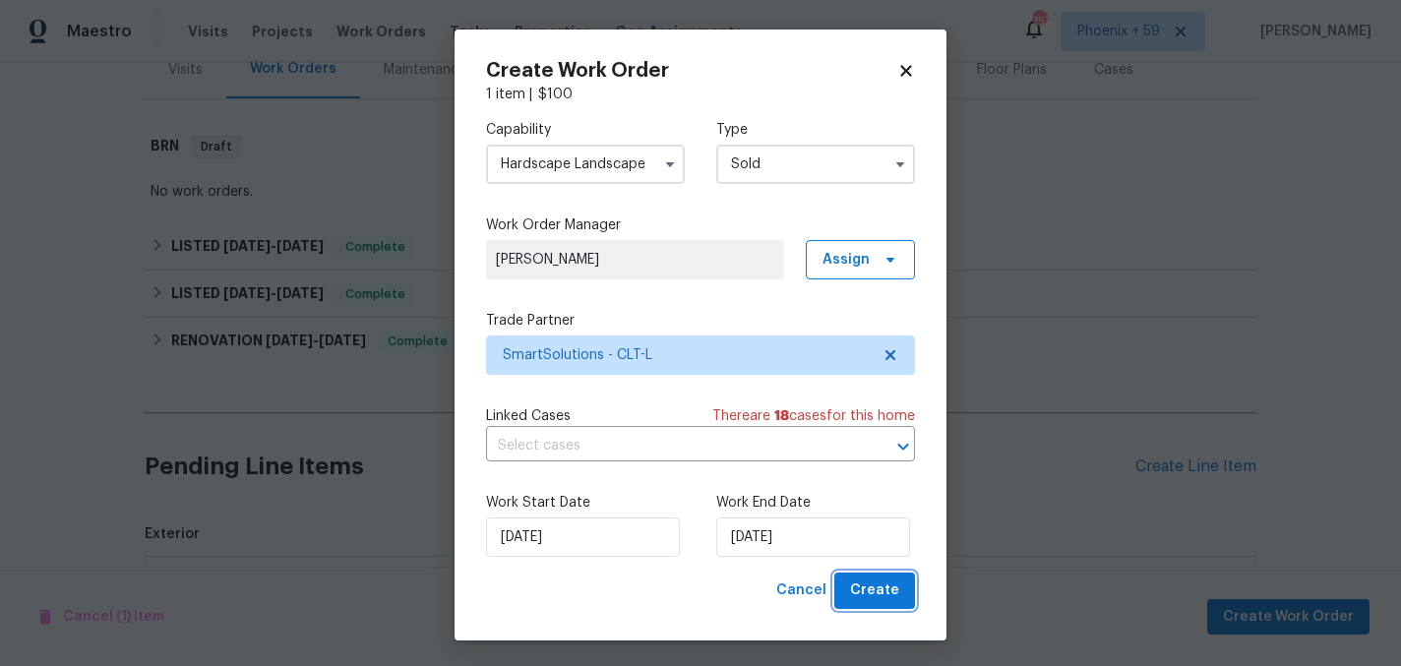
click at [878, 591] on span "Create" at bounding box center [874, 590] width 49 height 25
checkbox input "false"
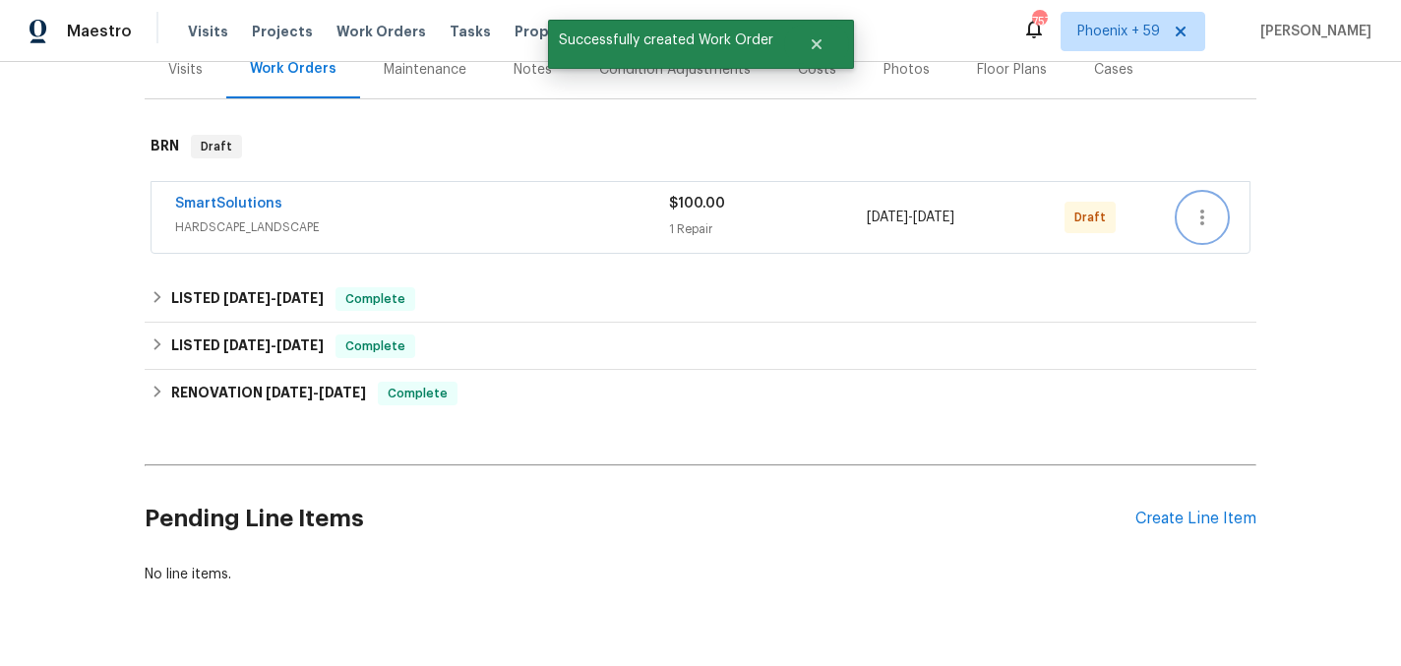
click at [1206, 206] on icon "button" at bounding box center [1202, 218] width 24 height 24
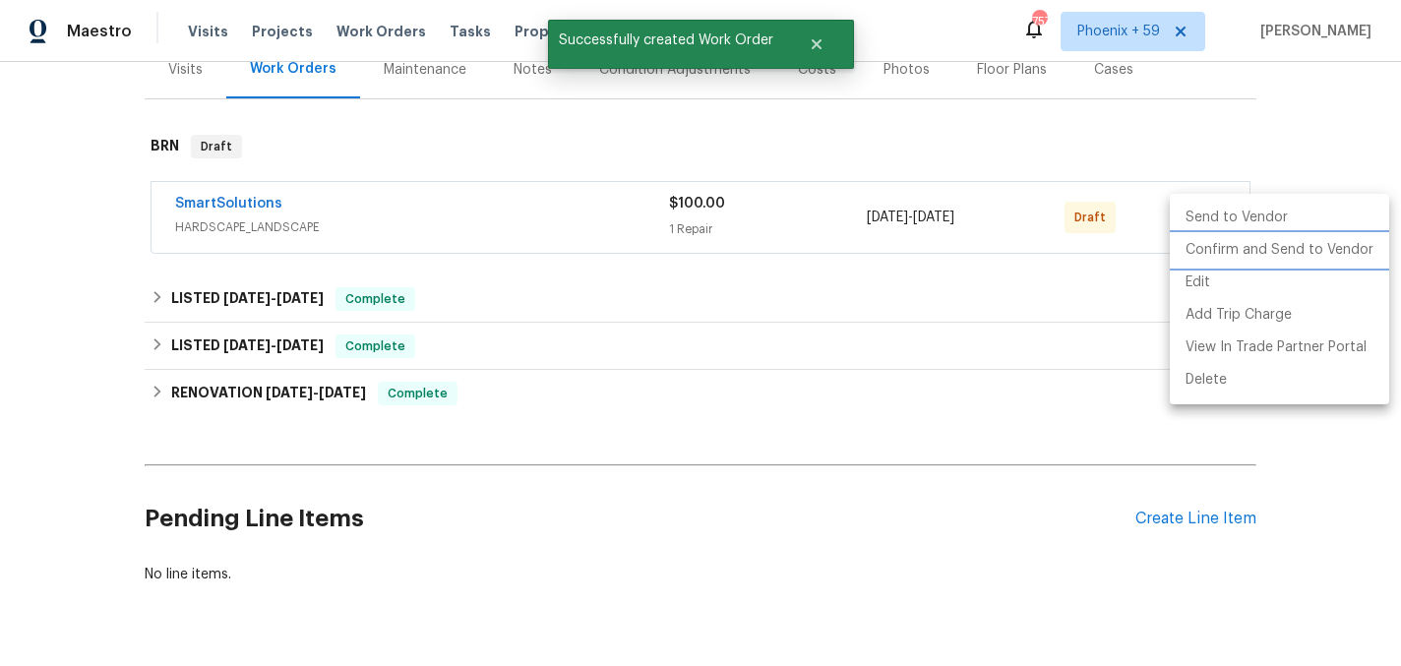
click at [1206, 247] on li "Confirm and Send to Vendor" at bounding box center [1279, 250] width 219 height 32
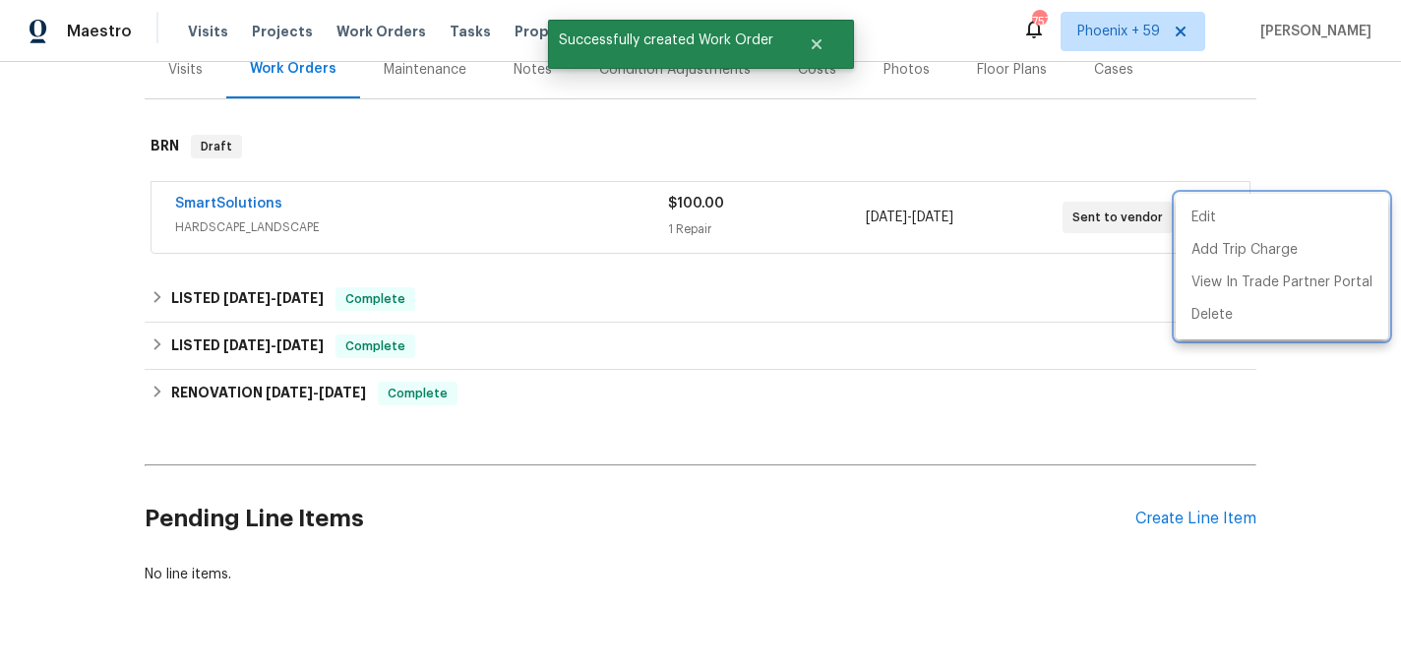
click at [246, 203] on div at bounding box center [700, 333] width 1401 height 666
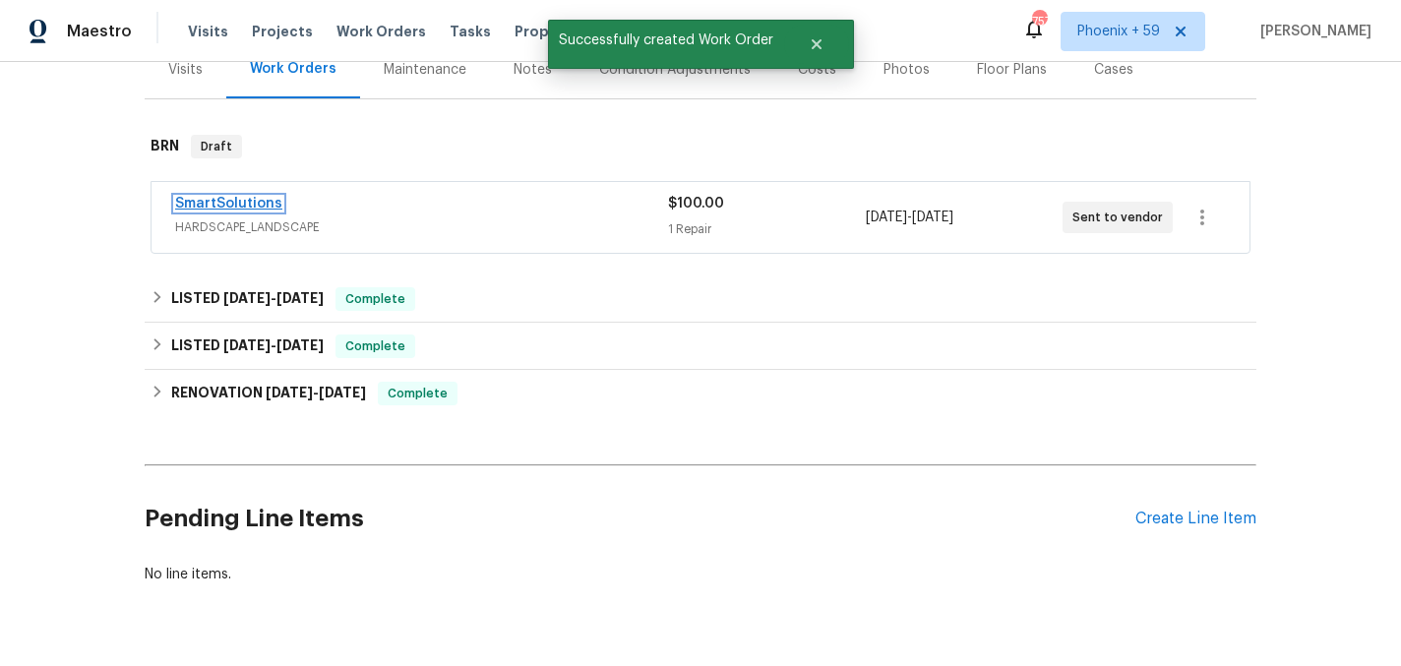
click at [230, 200] on link "SmartSolutions" at bounding box center [228, 204] width 107 height 14
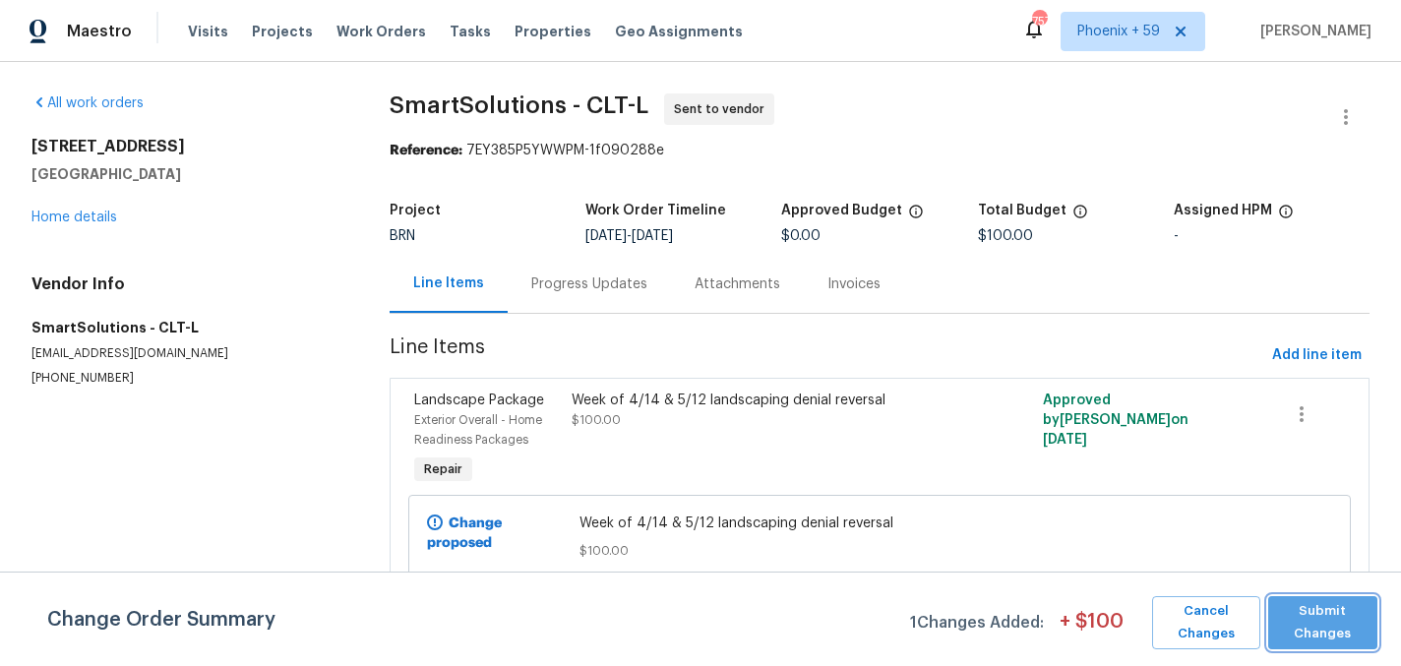
click at [1324, 624] on span "Submit Changes" at bounding box center [1323, 622] width 91 height 45
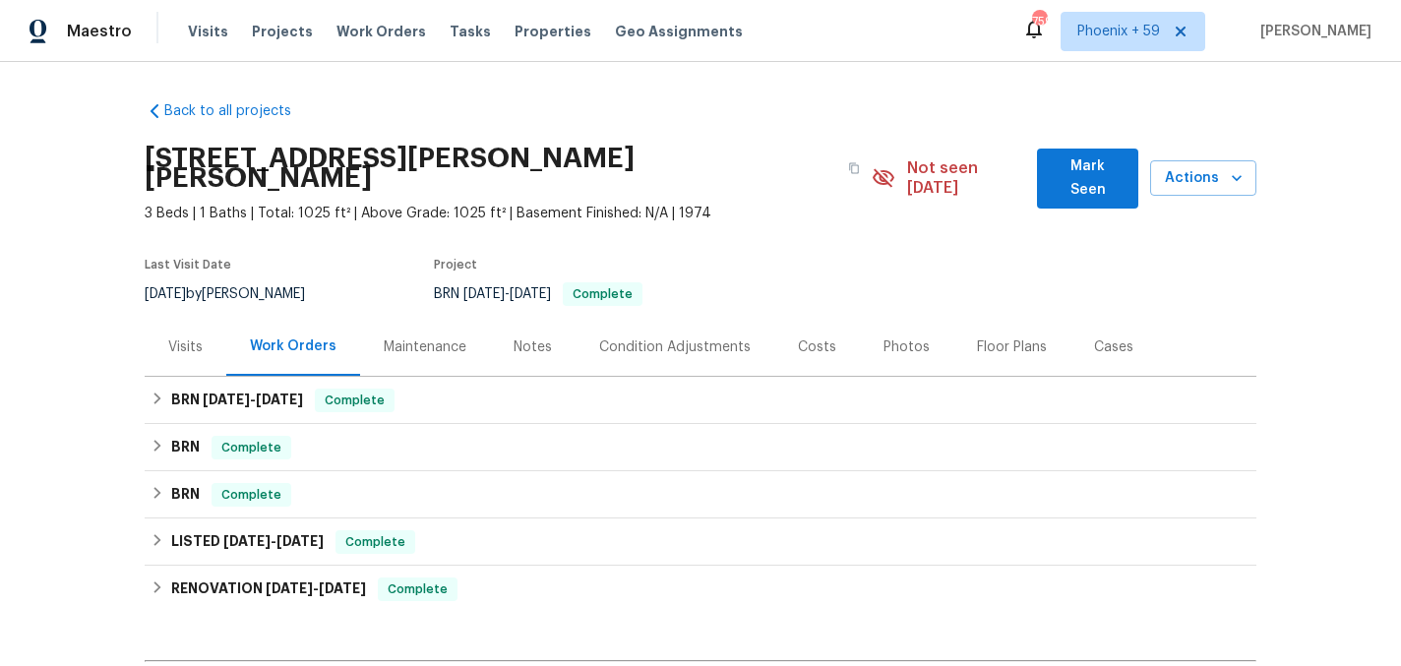
click at [423, 337] on div "Maintenance" at bounding box center [425, 347] width 83 height 20
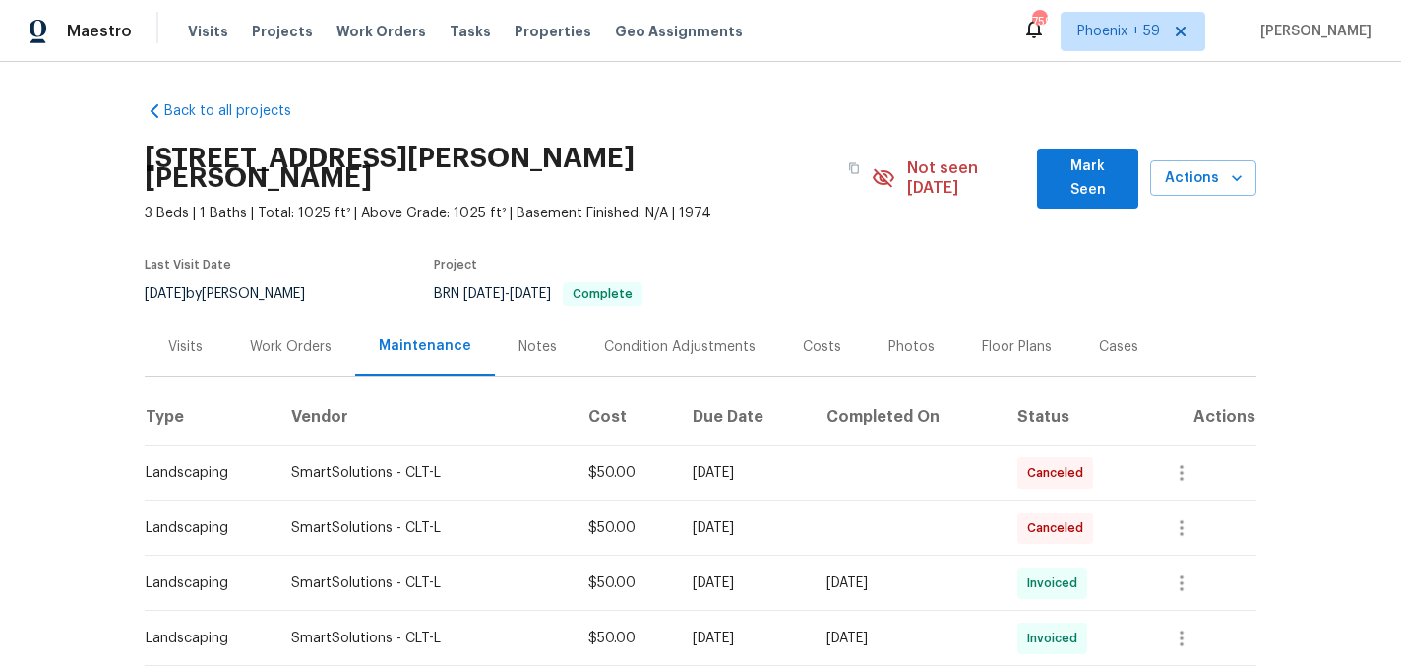
click at [301, 318] on div "Work Orders" at bounding box center [290, 347] width 129 height 58
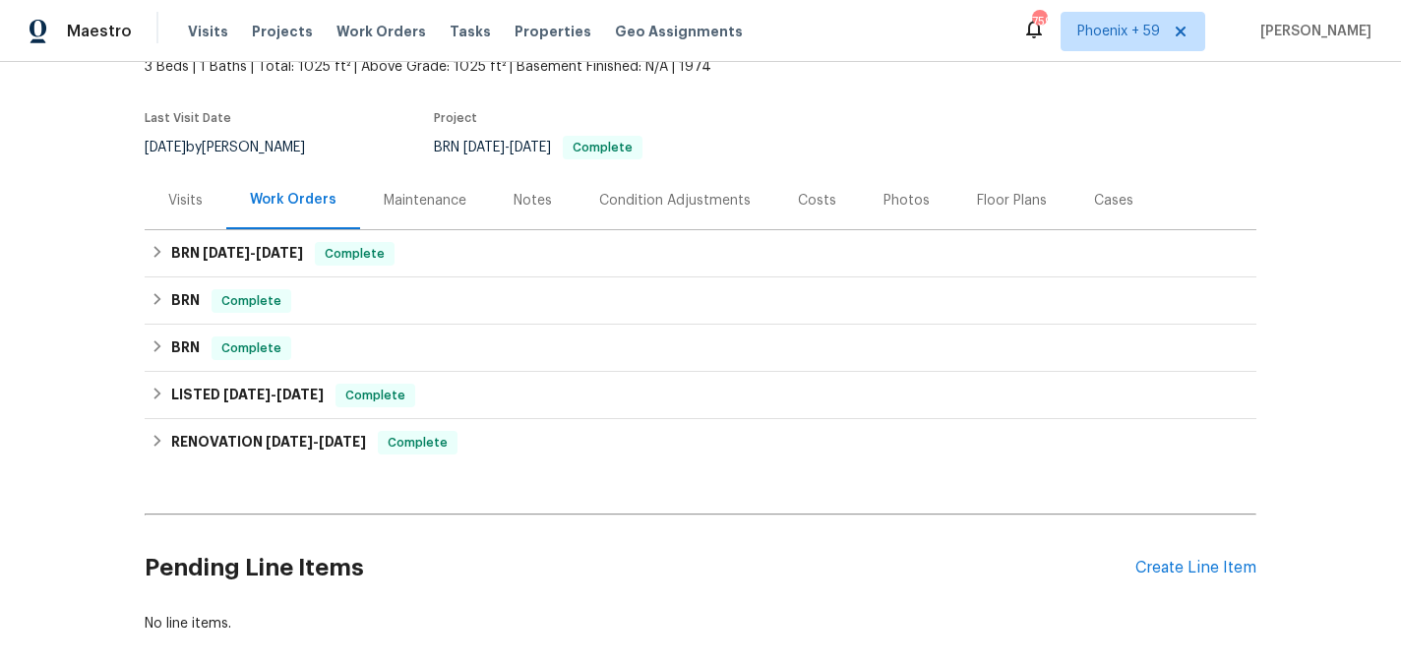
scroll to position [228, 0]
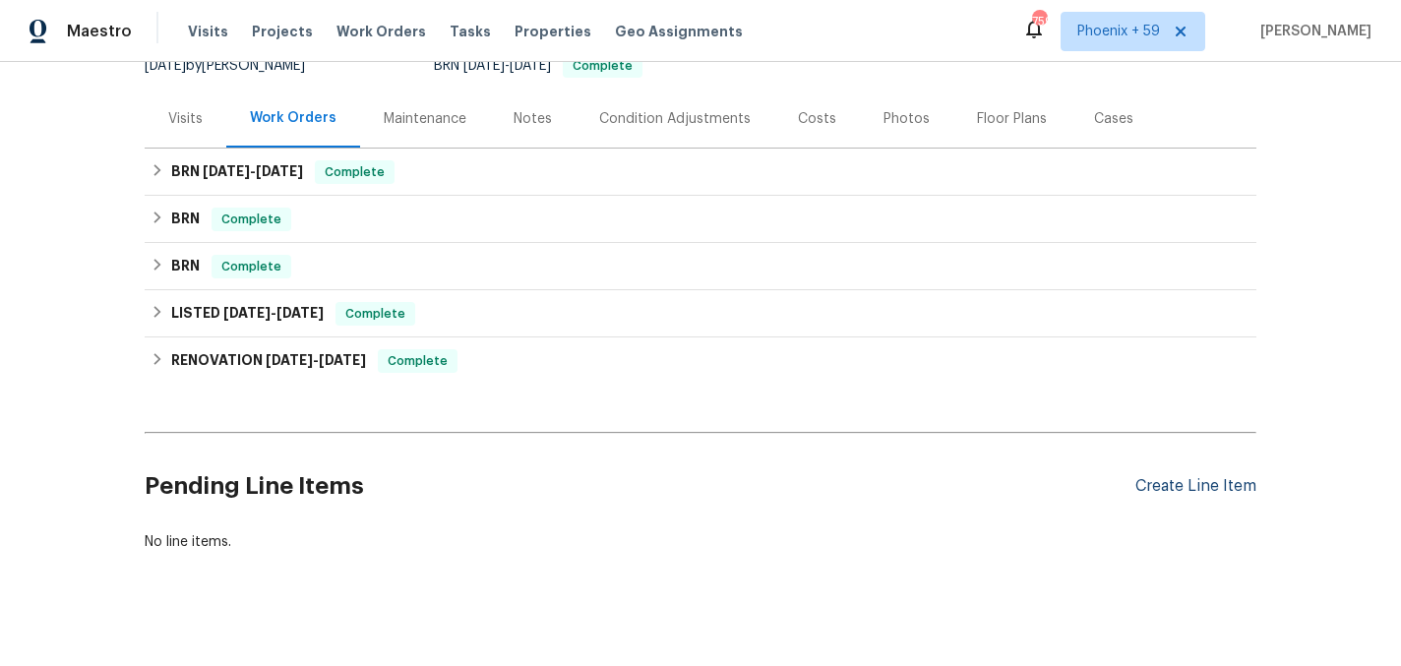
click at [1174, 477] on div "Create Line Item" at bounding box center [1195, 486] width 121 height 19
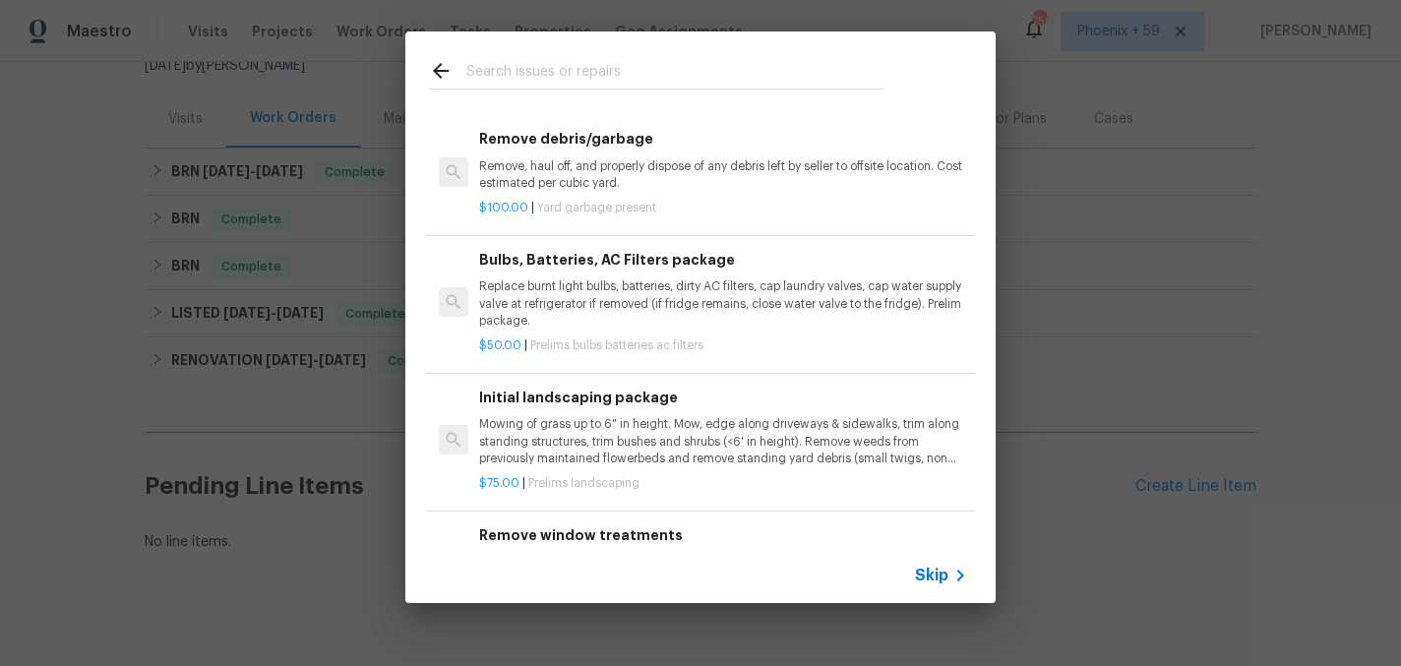
scroll to position [135, 0]
click at [602, 405] on h6 "Initial landscaping package" at bounding box center [723, 399] width 488 height 22
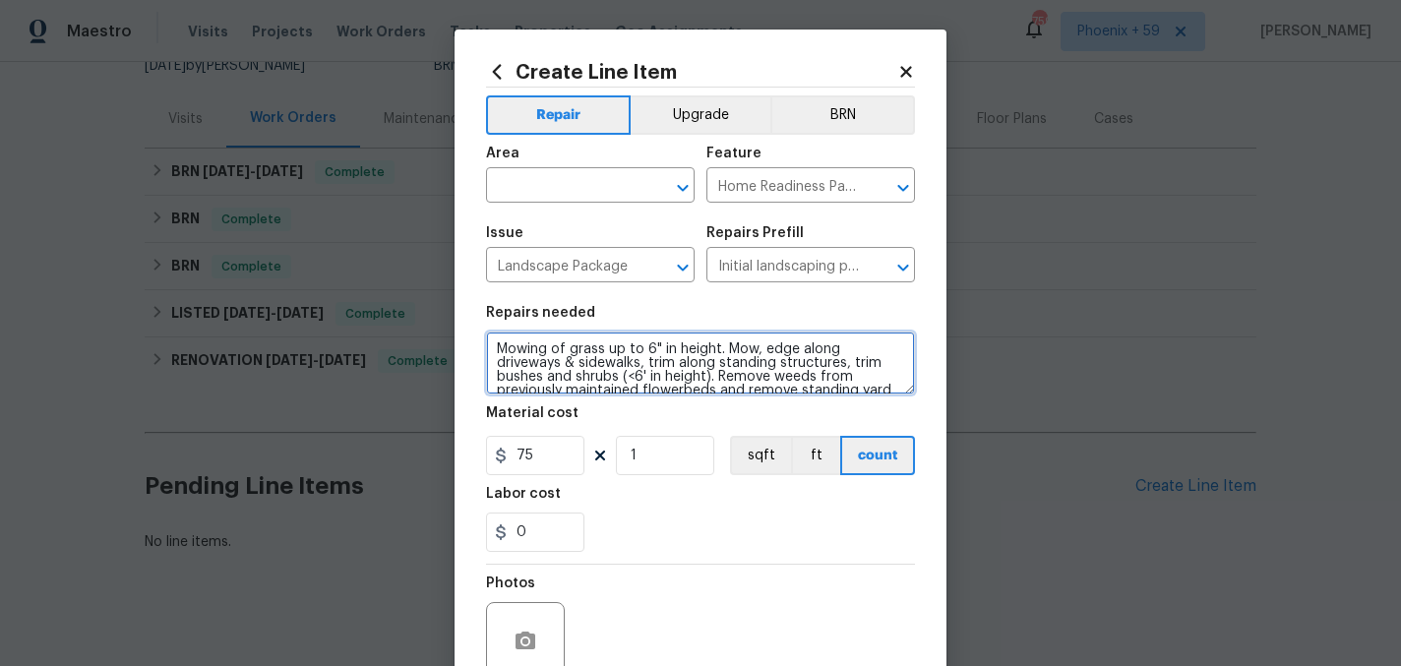
click at [600, 365] on textarea "Mowing of grass up to 6" in height. Mow, edge along driveways & sidewalks, trim…" at bounding box center [700, 363] width 429 height 63
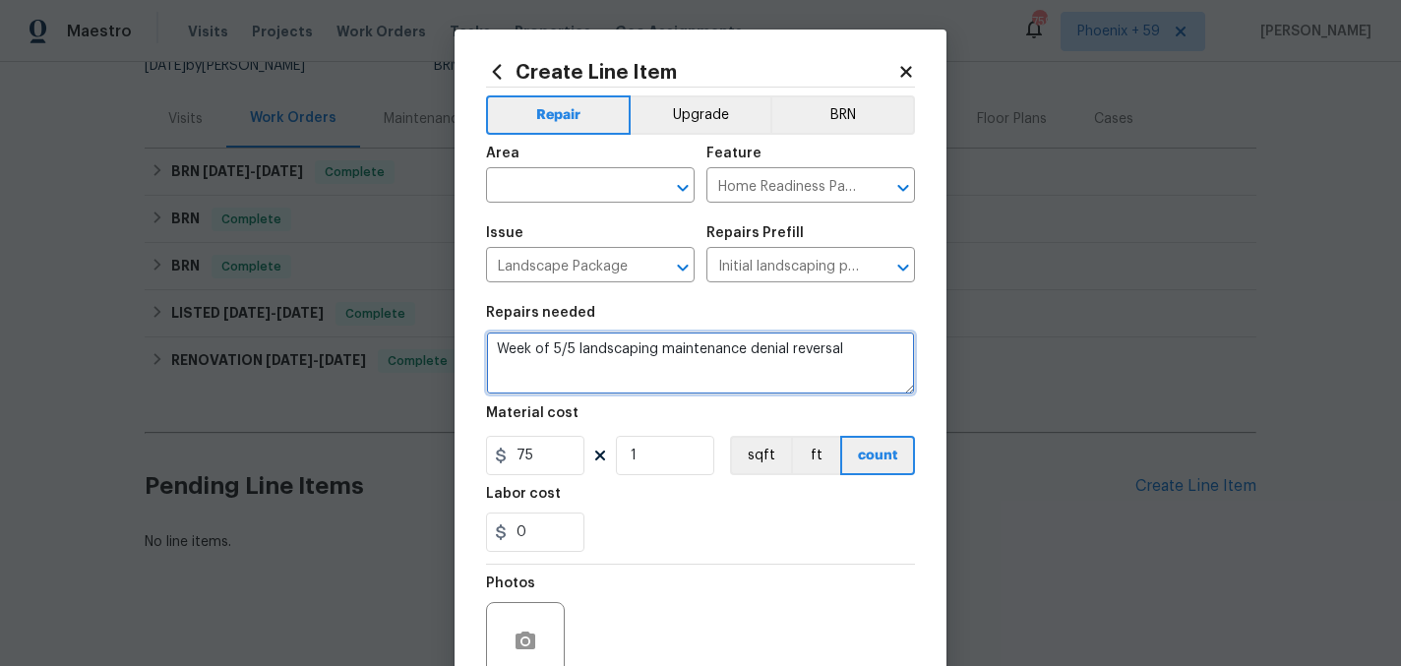
type textarea "Week of 5/5 landscaping maintenance denial reversal"
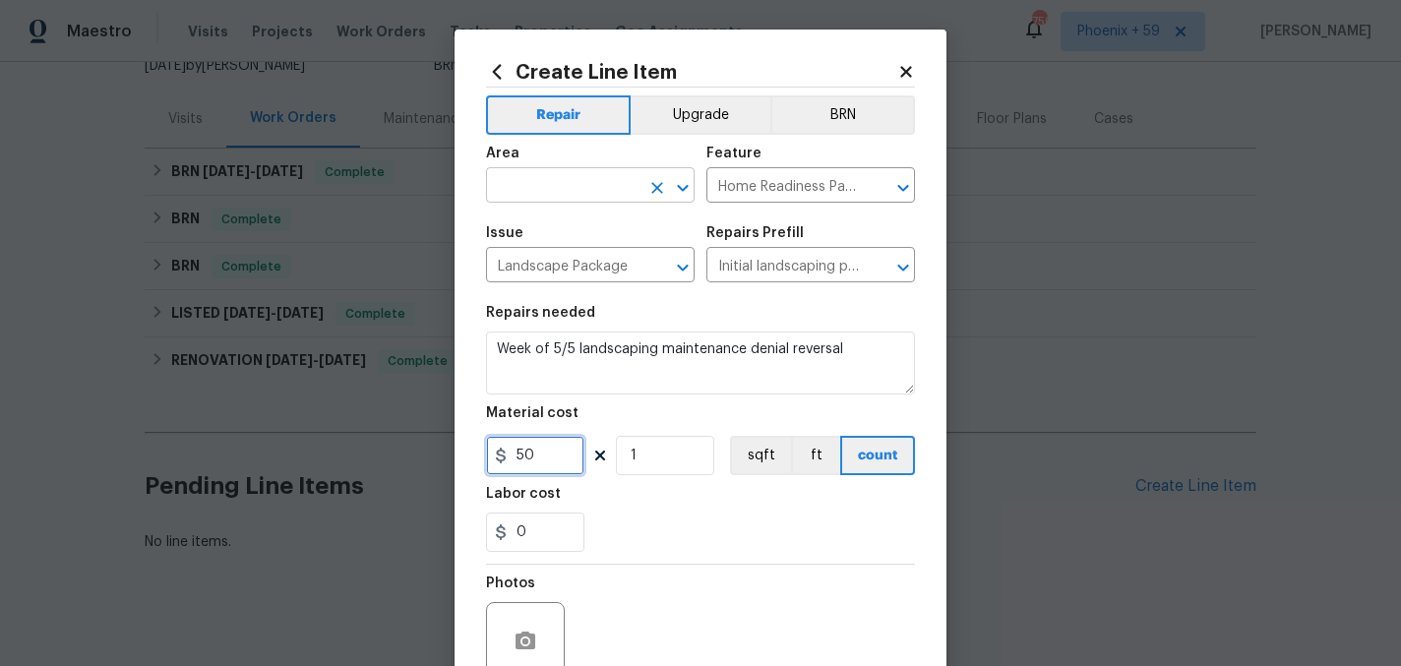
type input "50"
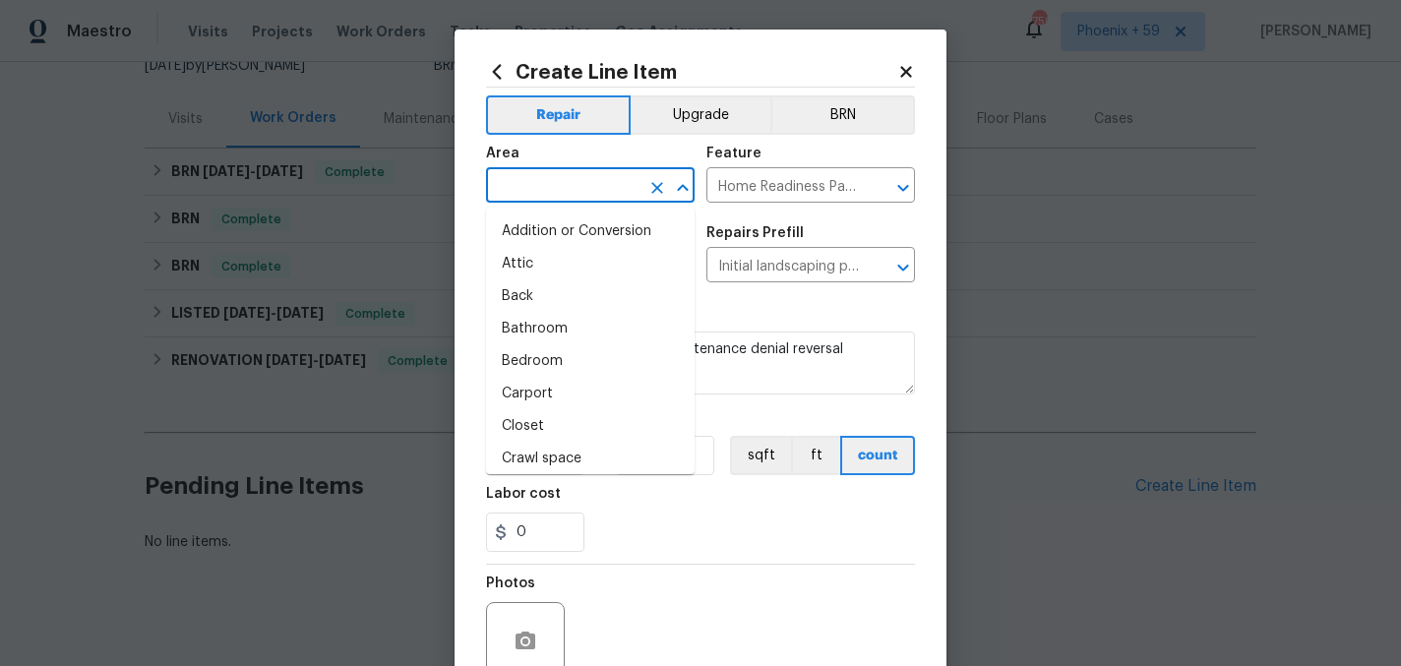
click at [598, 181] on input "text" at bounding box center [562, 187] width 153 height 30
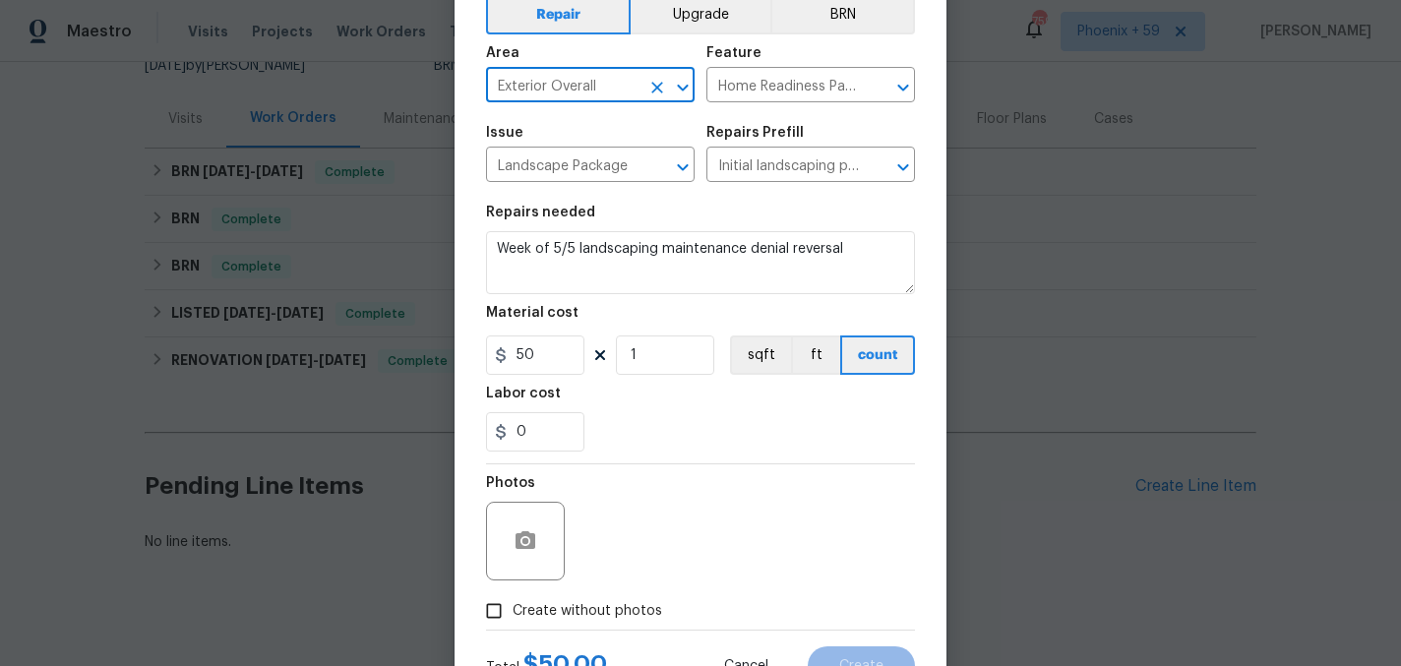
scroll to position [101, 0]
type input "Exterior Overall"
click at [574, 614] on span "Create without photos" at bounding box center [588, 610] width 150 height 21
click at [513, 614] on input "Create without photos" at bounding box center [493, 609] width 37 height 37
checkbox input "true"
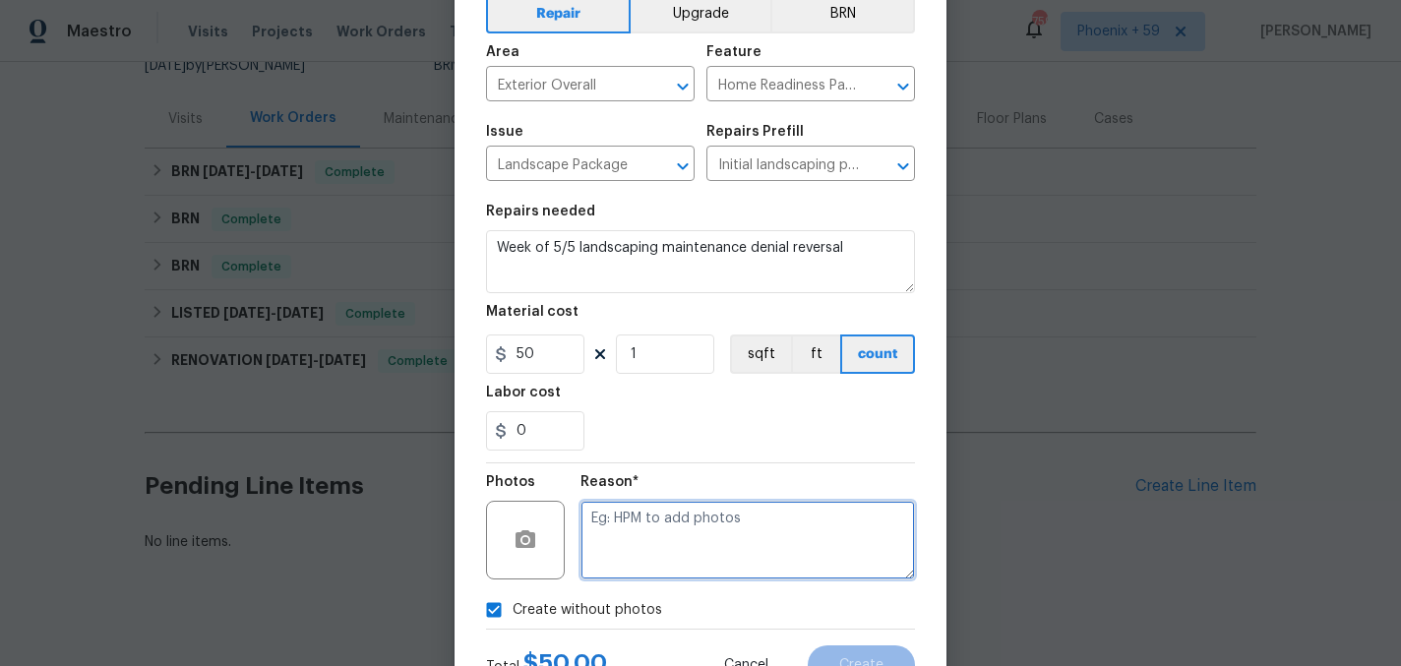
click at [687, 536] on textarea at bounding box center [747, 540] width 334 height 79
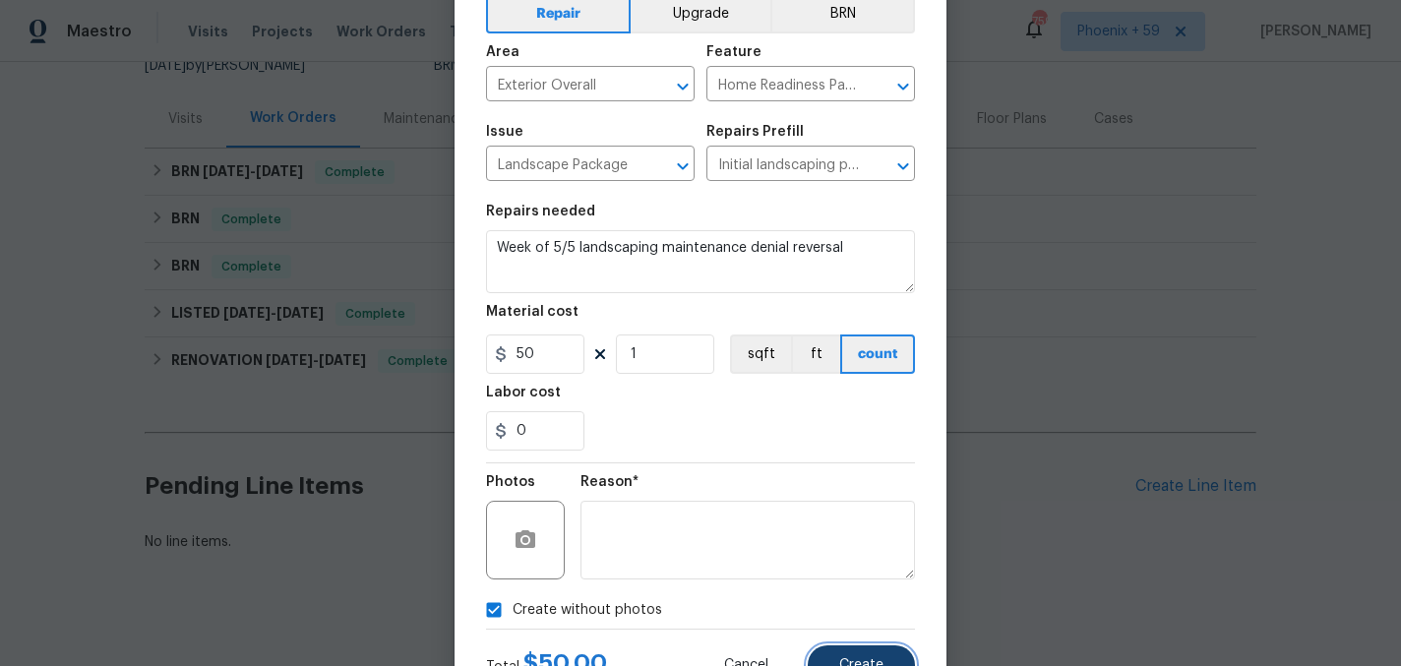
click at [848, 655] on button "Create" at bounding box center [861, 664] width 107 height 39
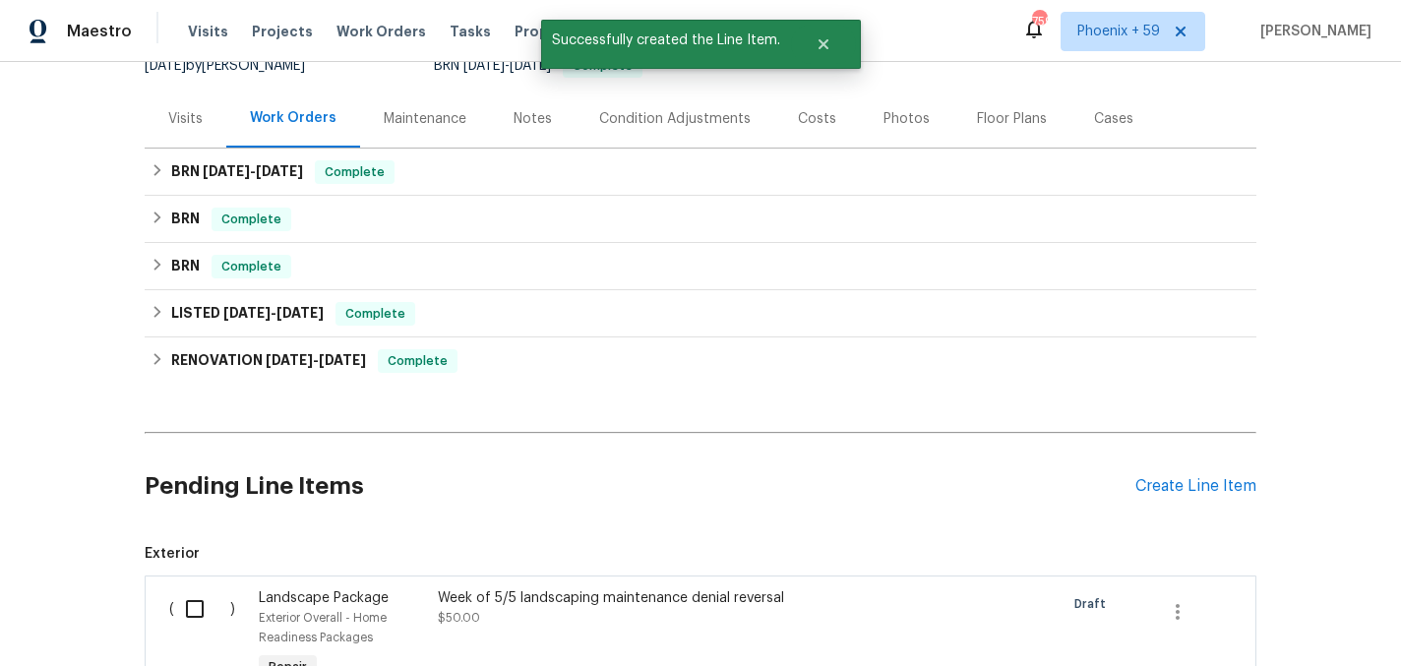
click at [188, 588] on input "checkbox" at bounding box center [202, 608] width 56 height 41
checkbox input "true"
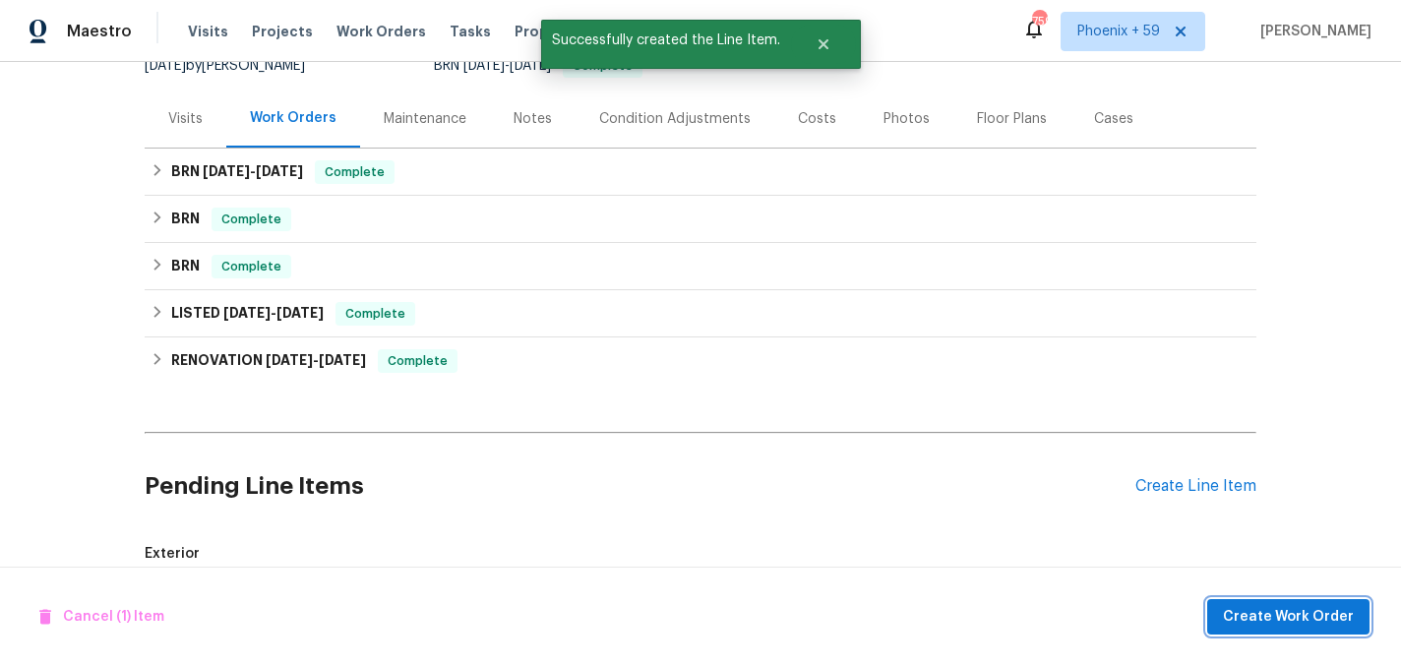
click at [1322, 623] on span "Create Work Order" at bounding box center [1288, 617] width 131 height 25
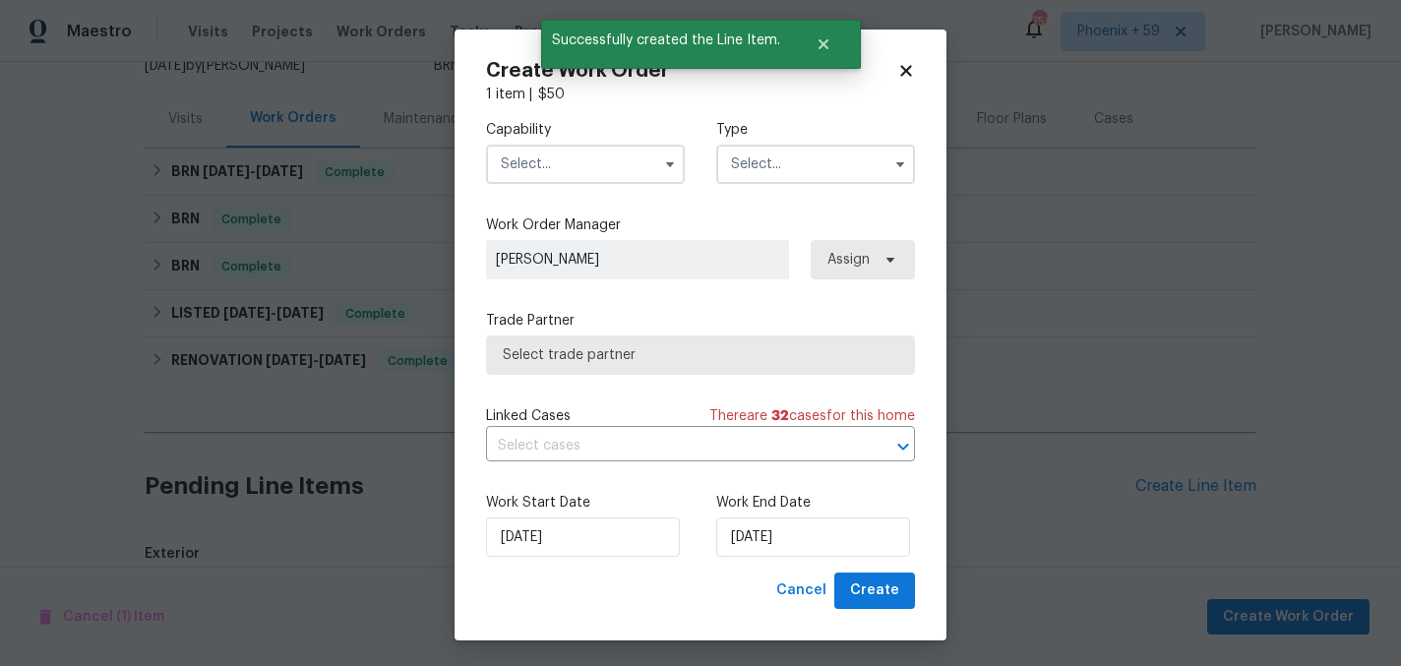
click at [639, 155] on input "text" at bounding box center [585, 164] width 199 height 39
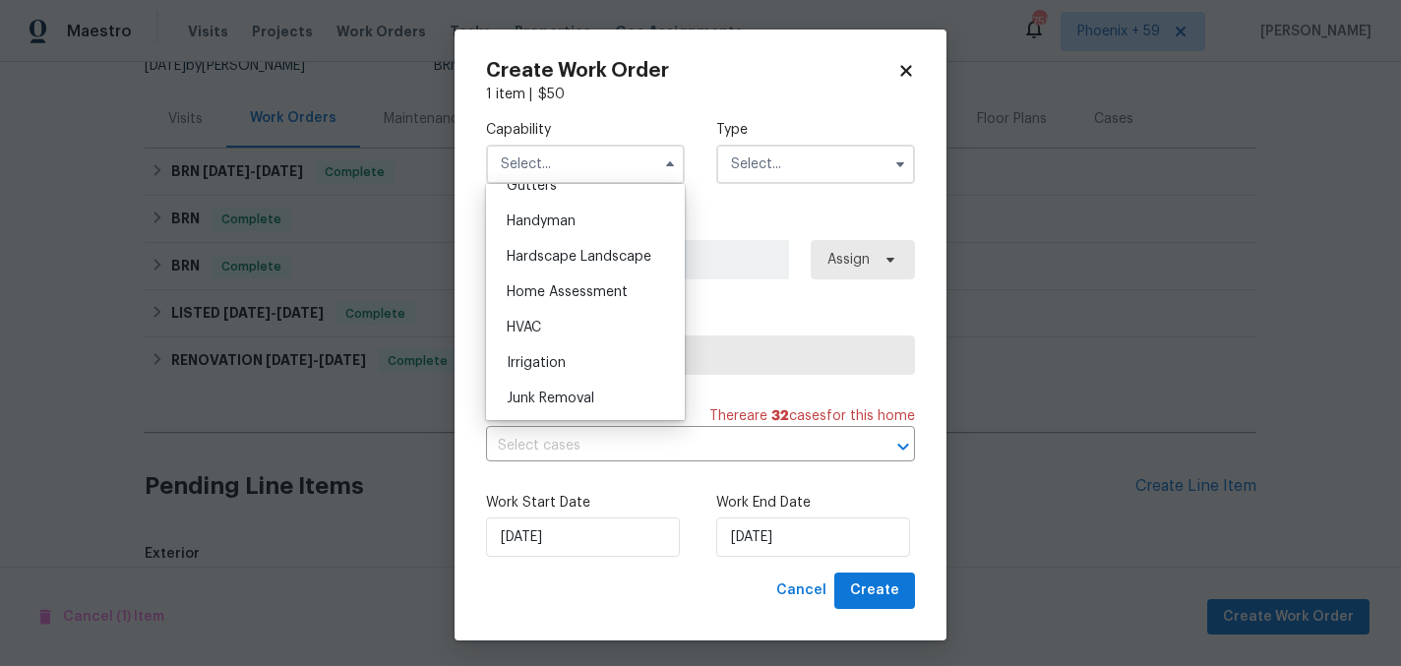
scroll to position [1072, 0]
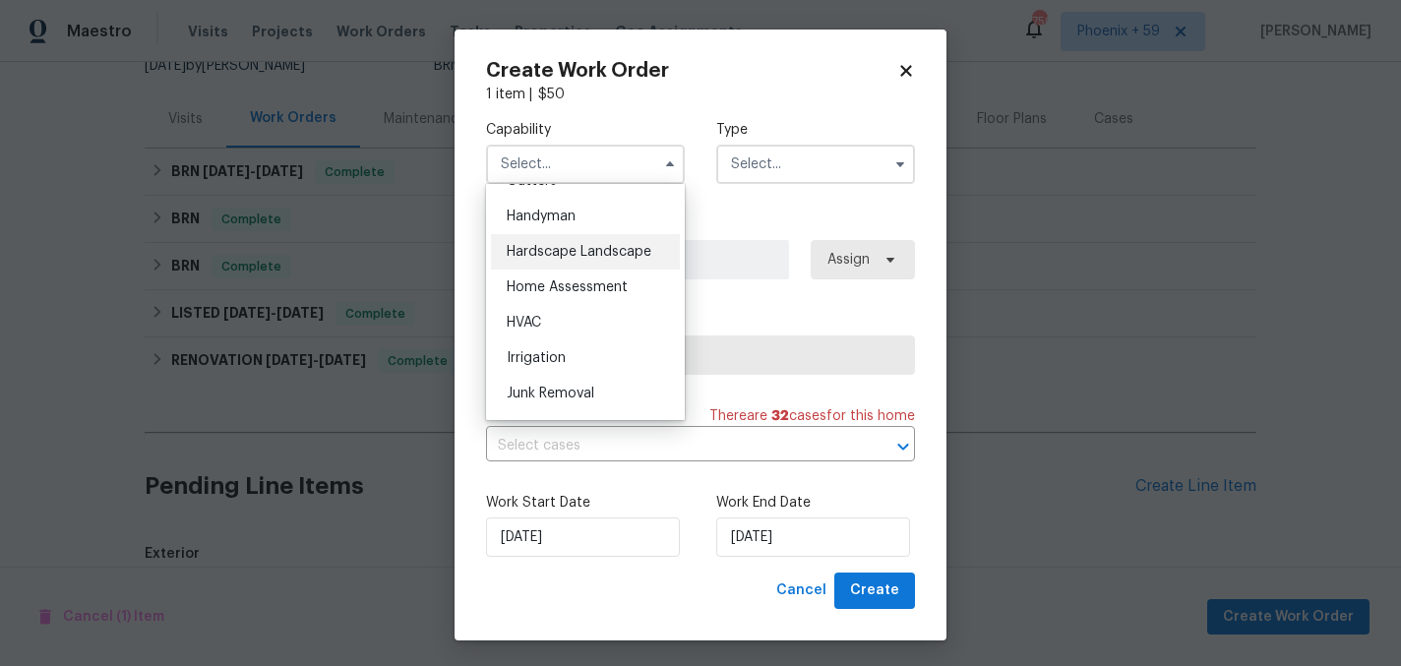
click at [615, 258] on span "Hardscape Landscape" at bounding box center [579, 252] width 145 height 14
type input "Hardscape Landscape"
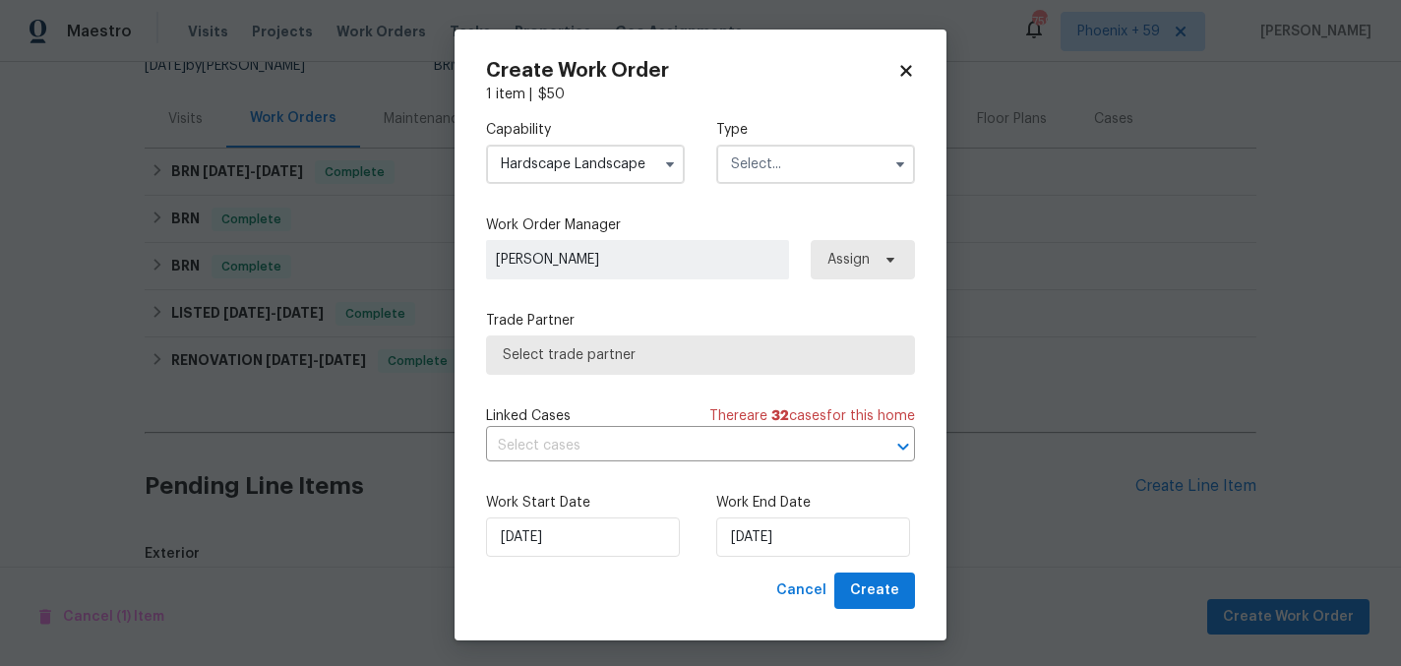
click at [762, 175] on input "text" at bounding box center [815, 164] width 199 height 39
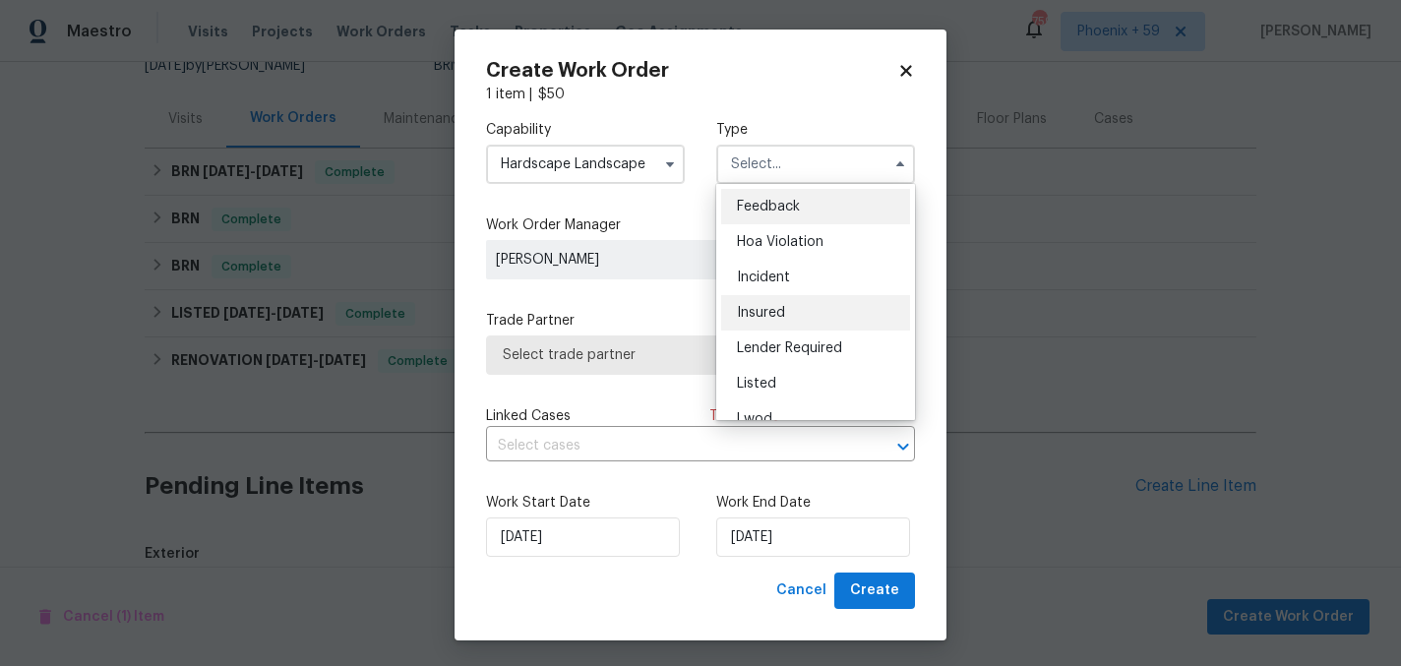
scroll to position [234, 0]
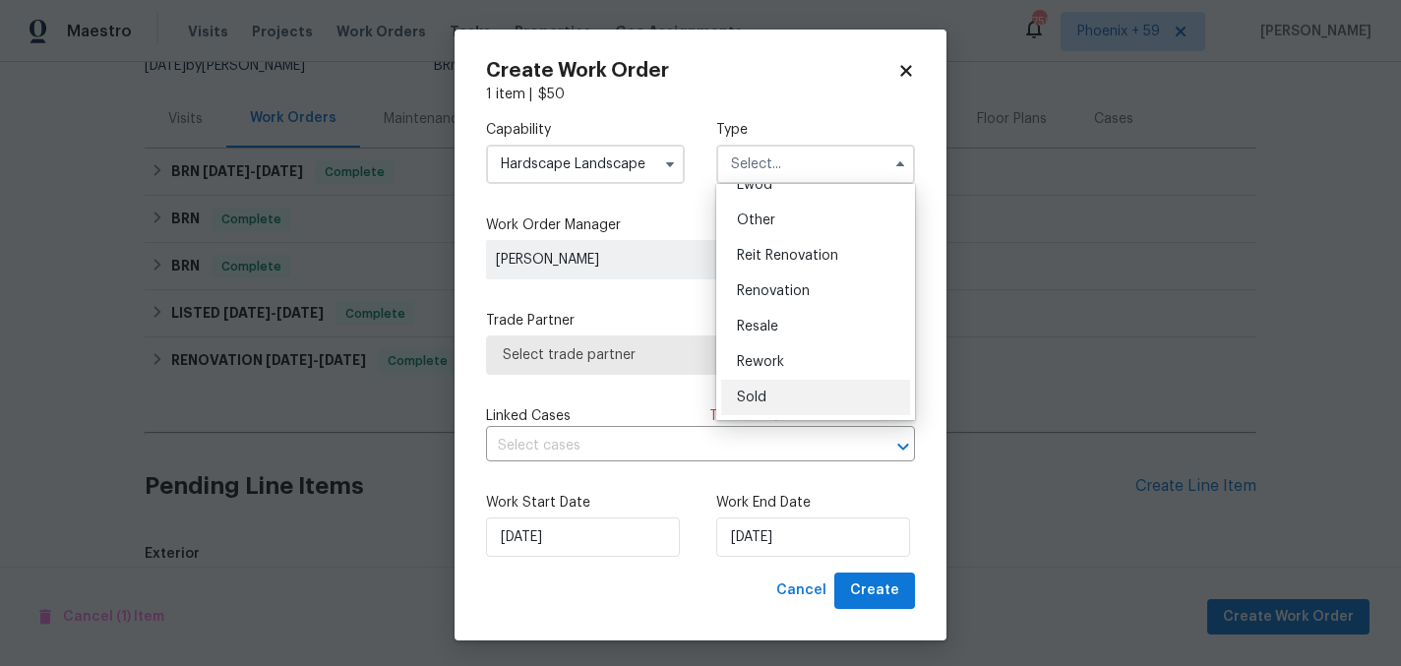
click at [773, 400] on div "Sold" at bounding box center [815, 397] width 189 height 35
type input "Sold"
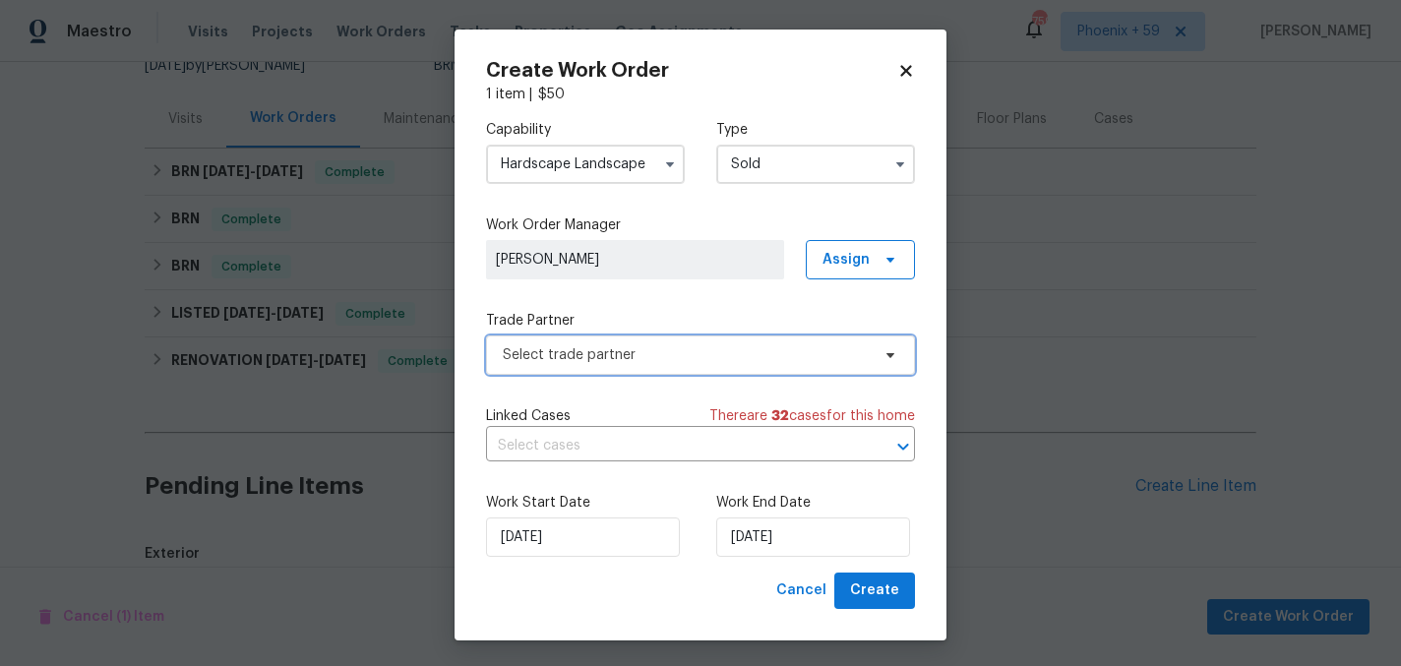
click at [673, 355] on span "Select trade partner" at bounding box center [686, 355] width 367 height 20
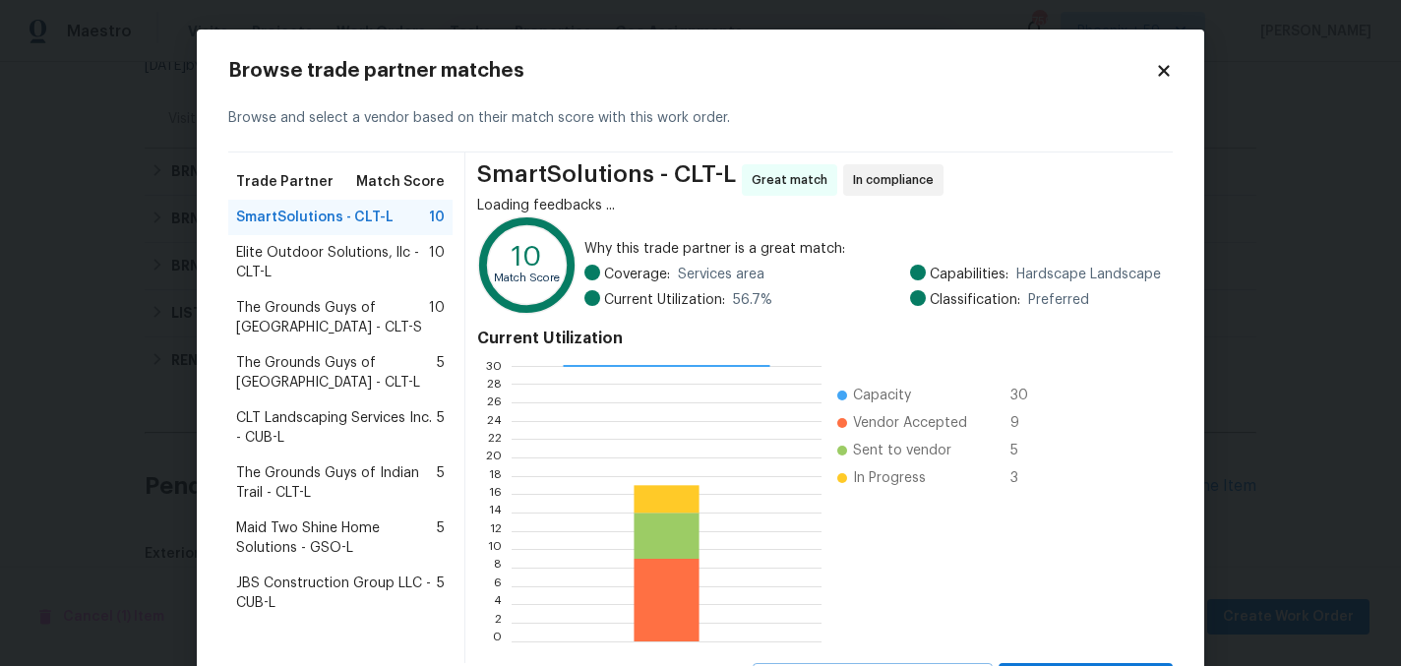
scroll to position [93, 0]
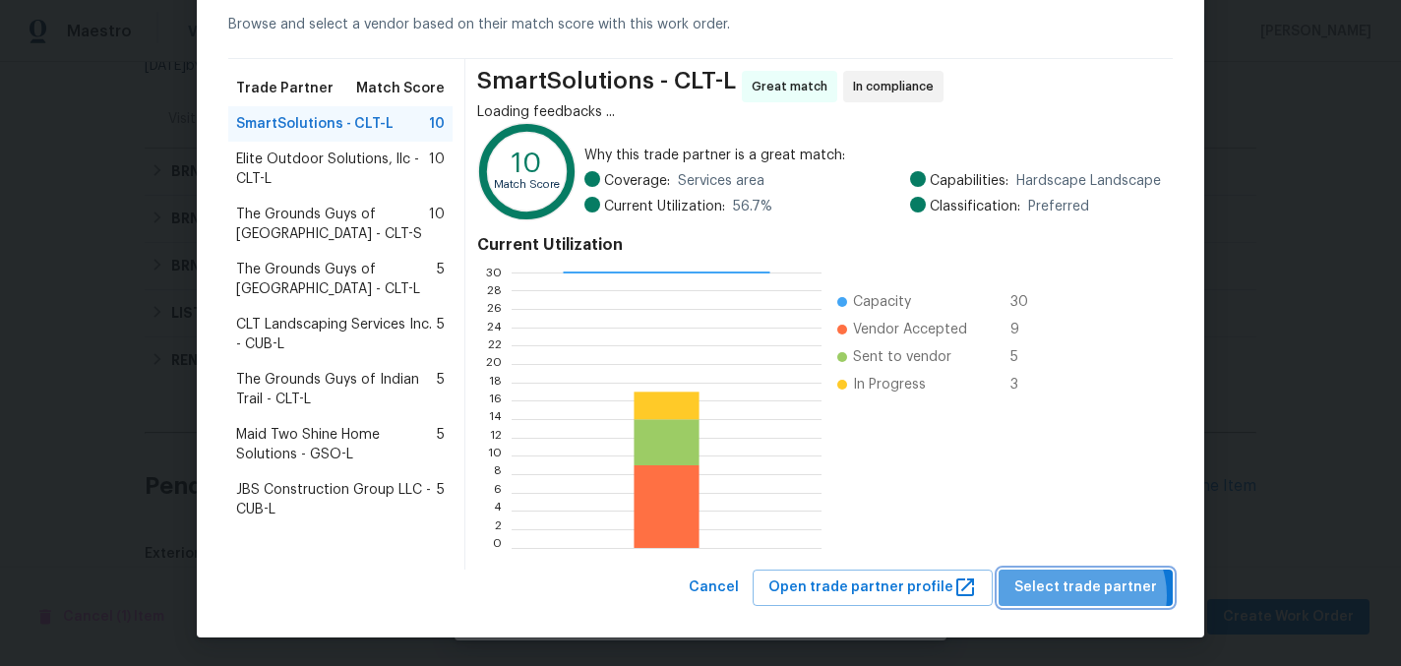
click at [1089, 595] on span "Select trade partner" at bounding box center [1085, 587] width 143 height 25
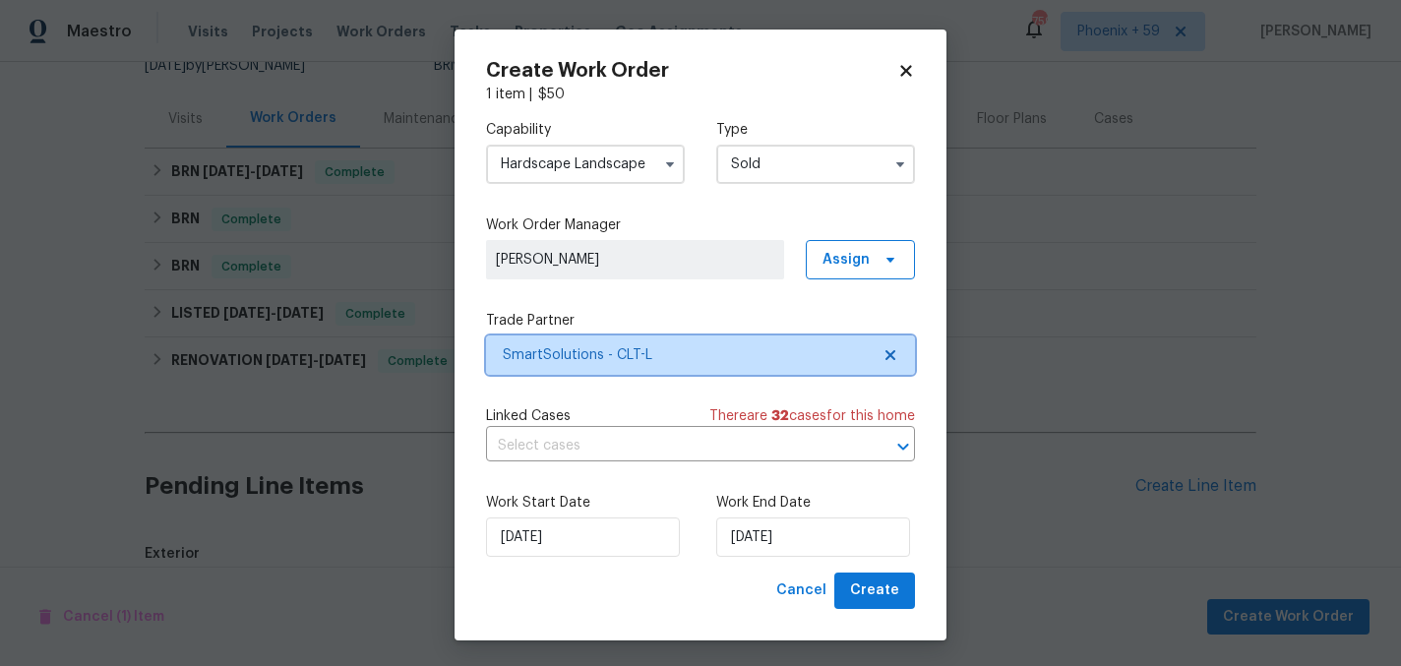
scroll to position [0, 0]
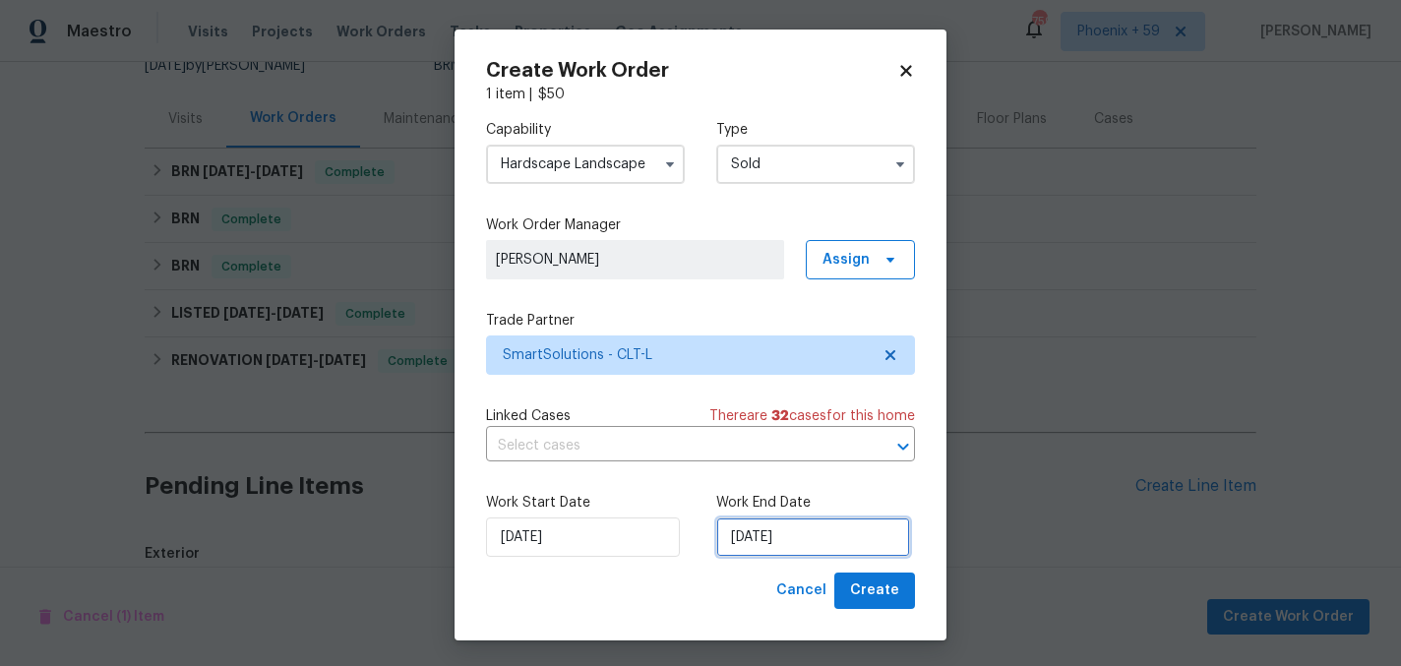
click at [809, 536] on input "[DATE]" at bounding box center [813, 536] width 194 height 39
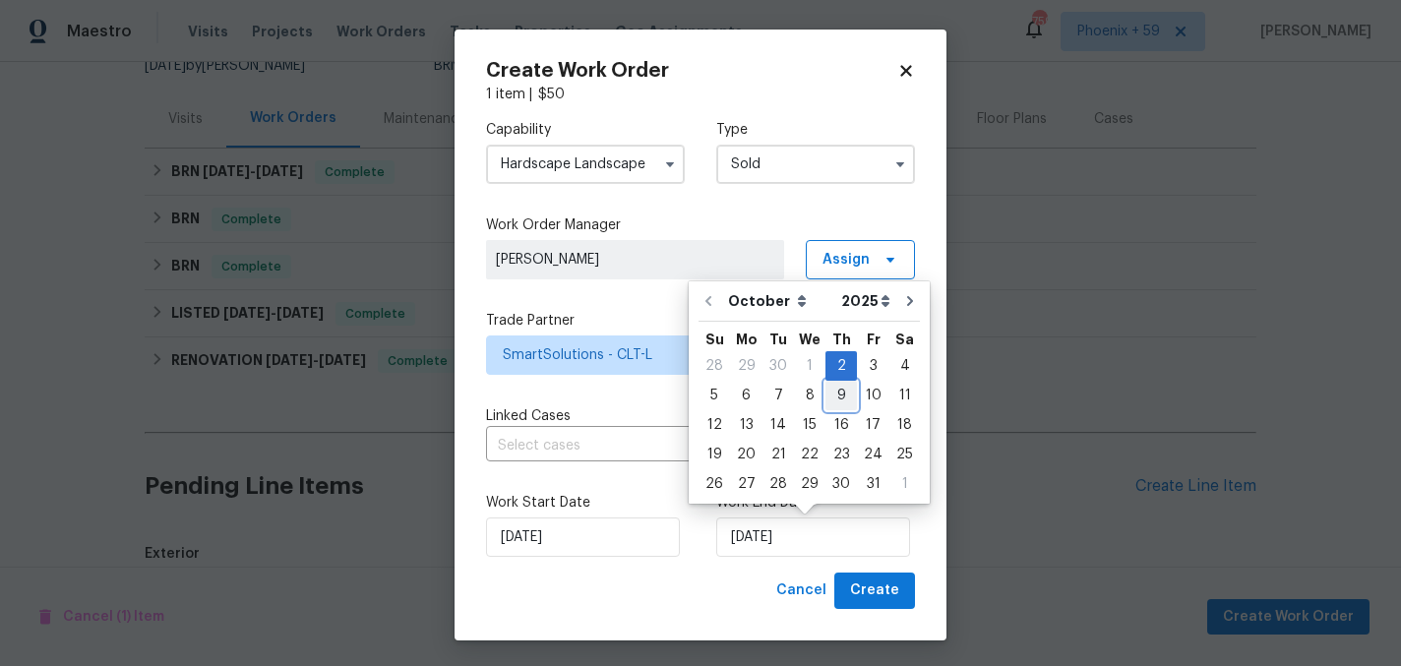
click at [838, 396] on div "9" at bounding box center [840, 396] width 31 height 28
type input "[DATE]"
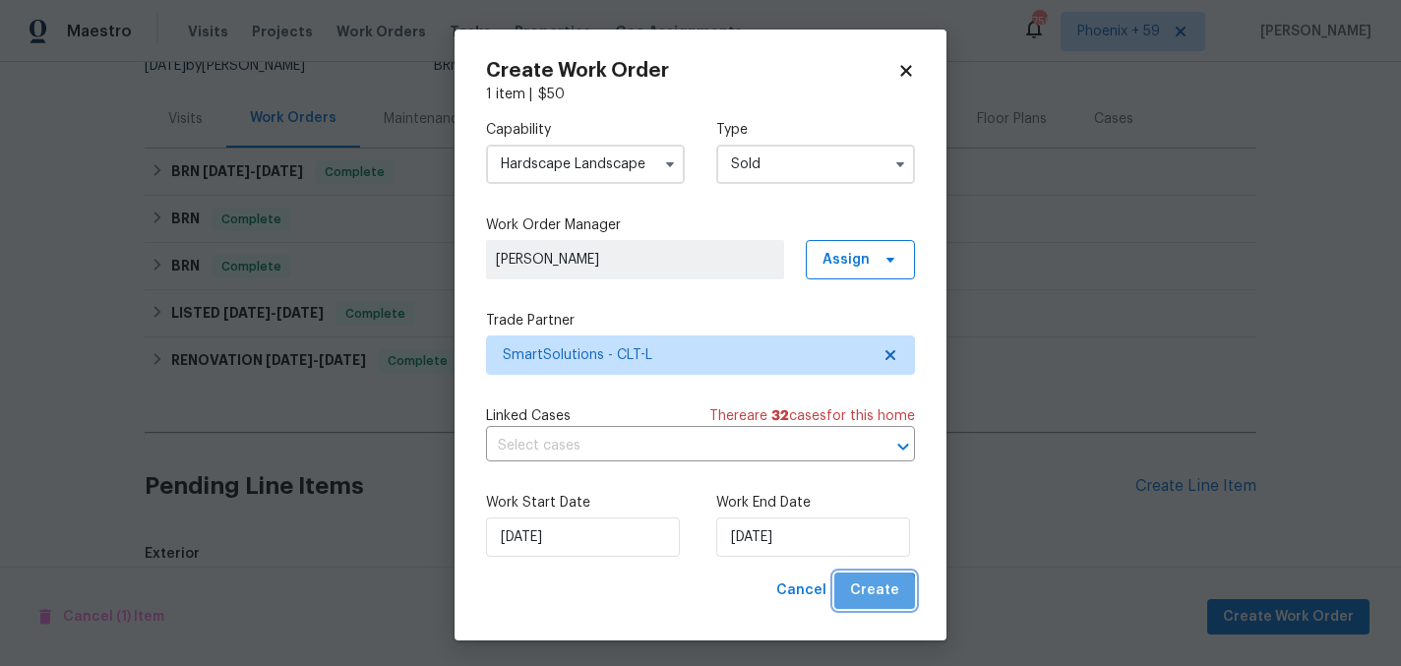
click at [873, 601] on span "Create" at bounding box center [874, 590] width 49 height 25
checkbox input "false"
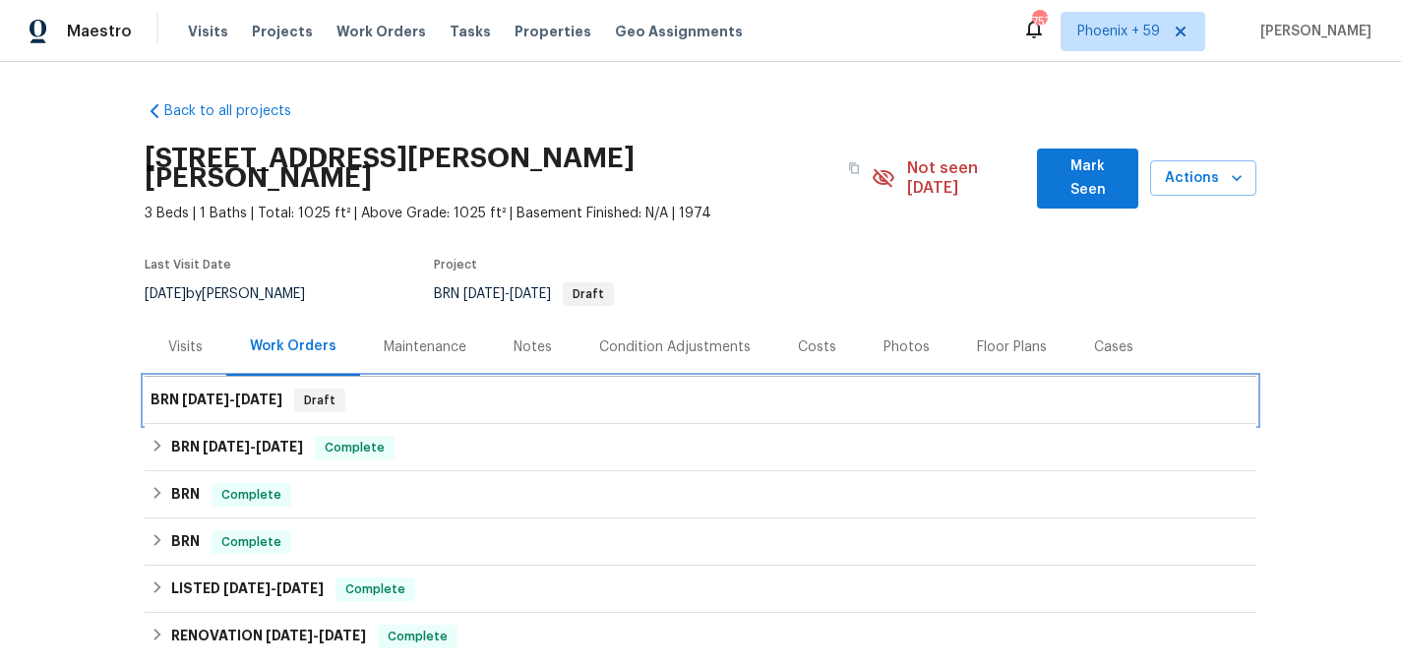
click at [436, 389] on div "BRN 10/2/25 - 10/9/25 Draft" at bounding box center [701, 401] width 1100 height 24
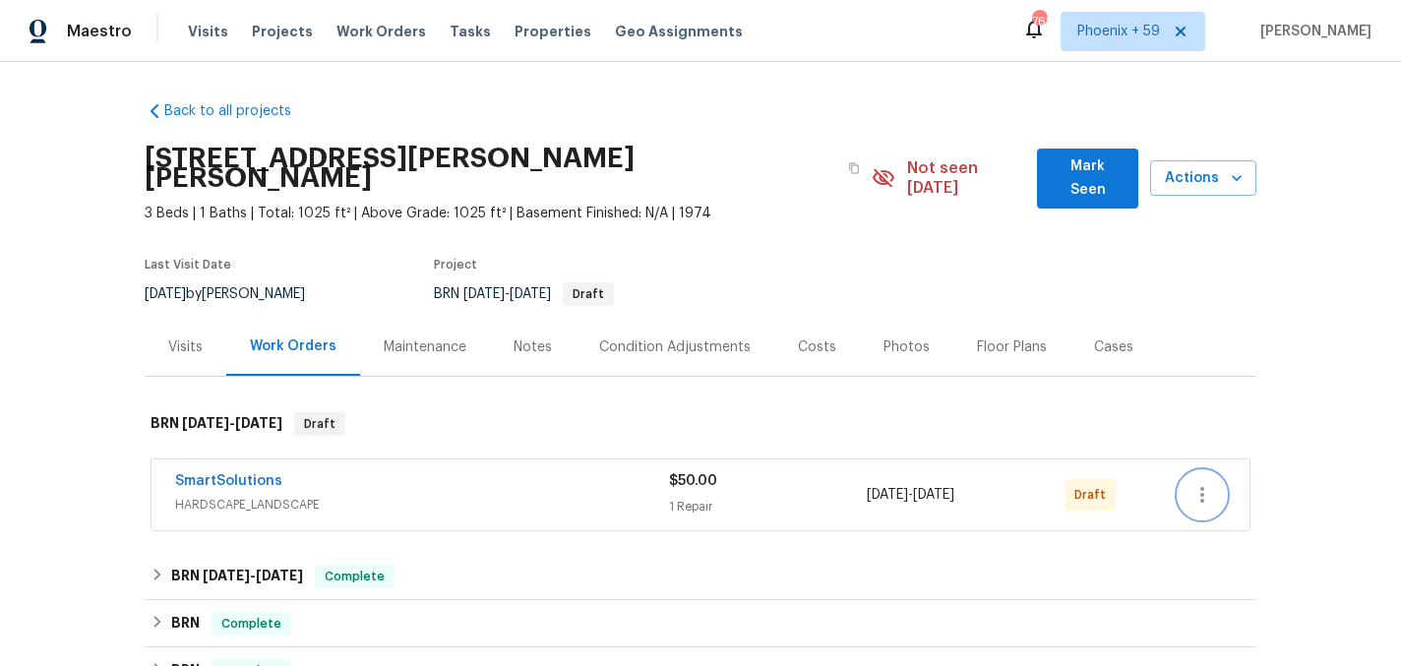
click at [1194, 483] on icon "button" at bounding box center [1202, 495] width 24 height 24
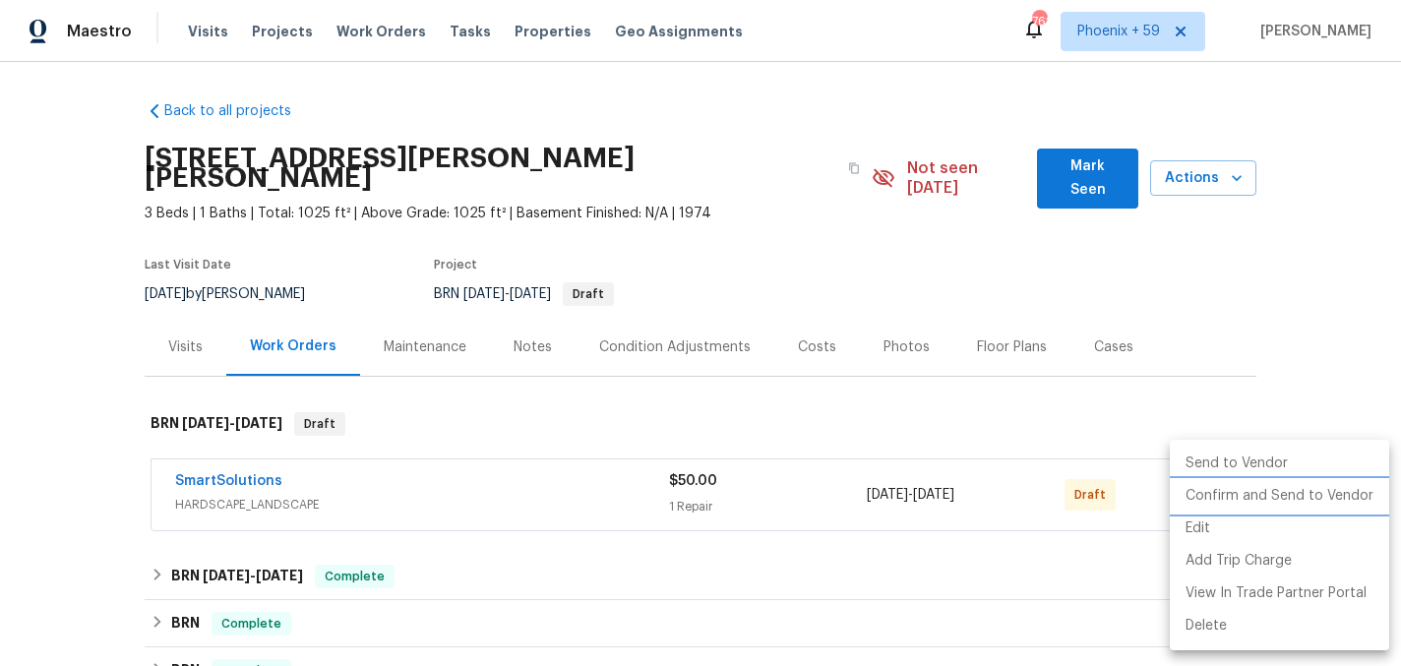
click at [1208, 494] on li "Confirm and Send to Vendor" at bounding box center [1279, 496] width 219 height 32
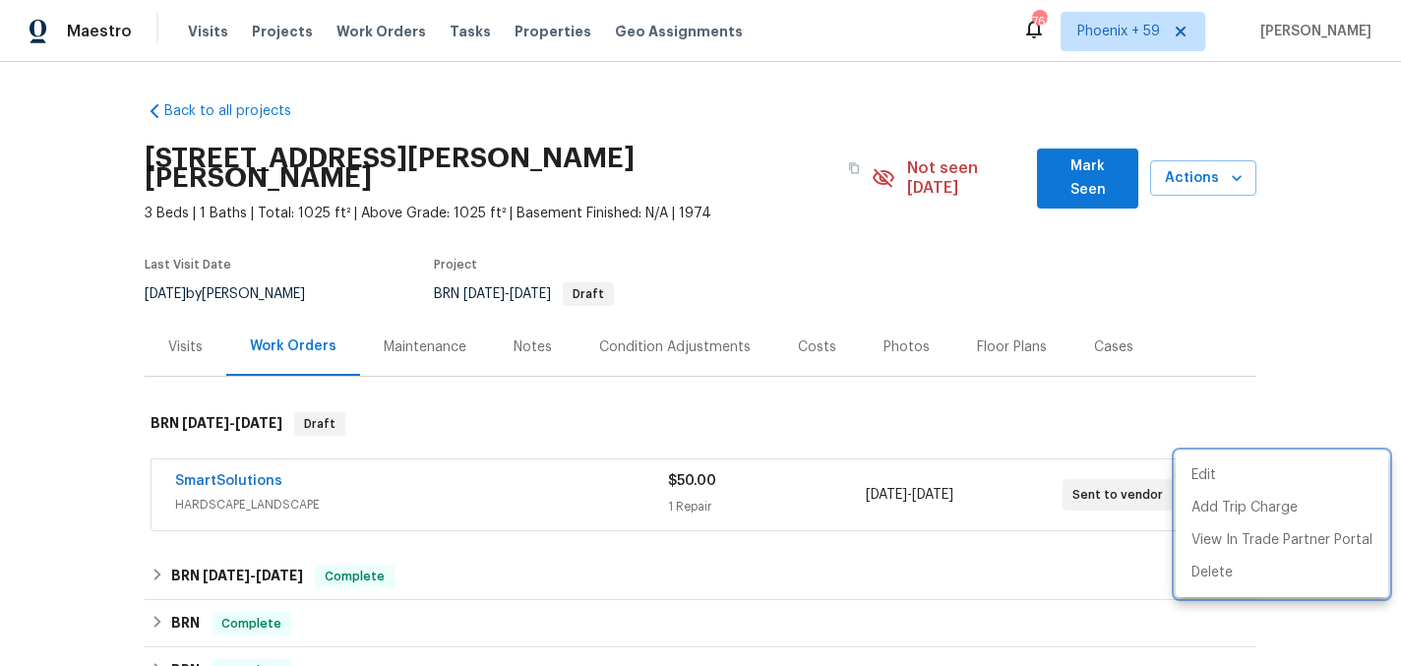
click at [1086, 393] on div at bounding box center [700, 333] width 1401 height 666
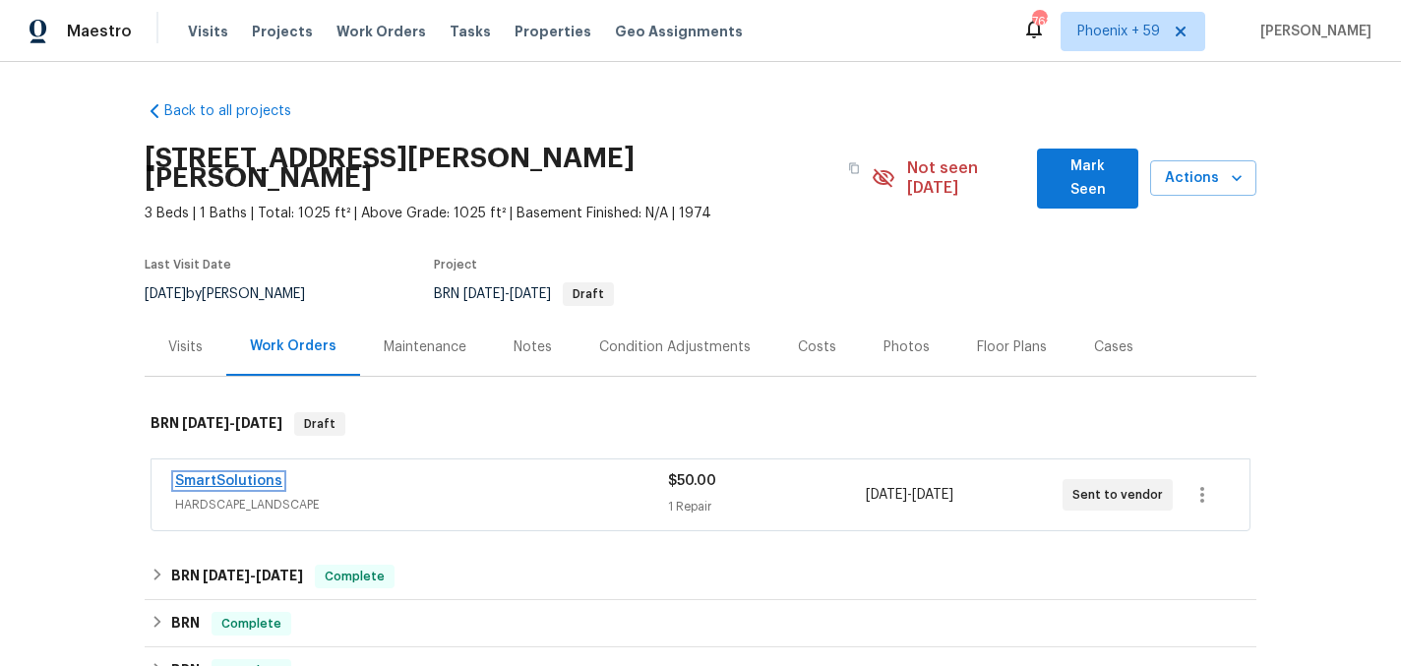
click at [267, 474] on link "SmartSolutions" at bounding box center [228, 481] width 107 height 14
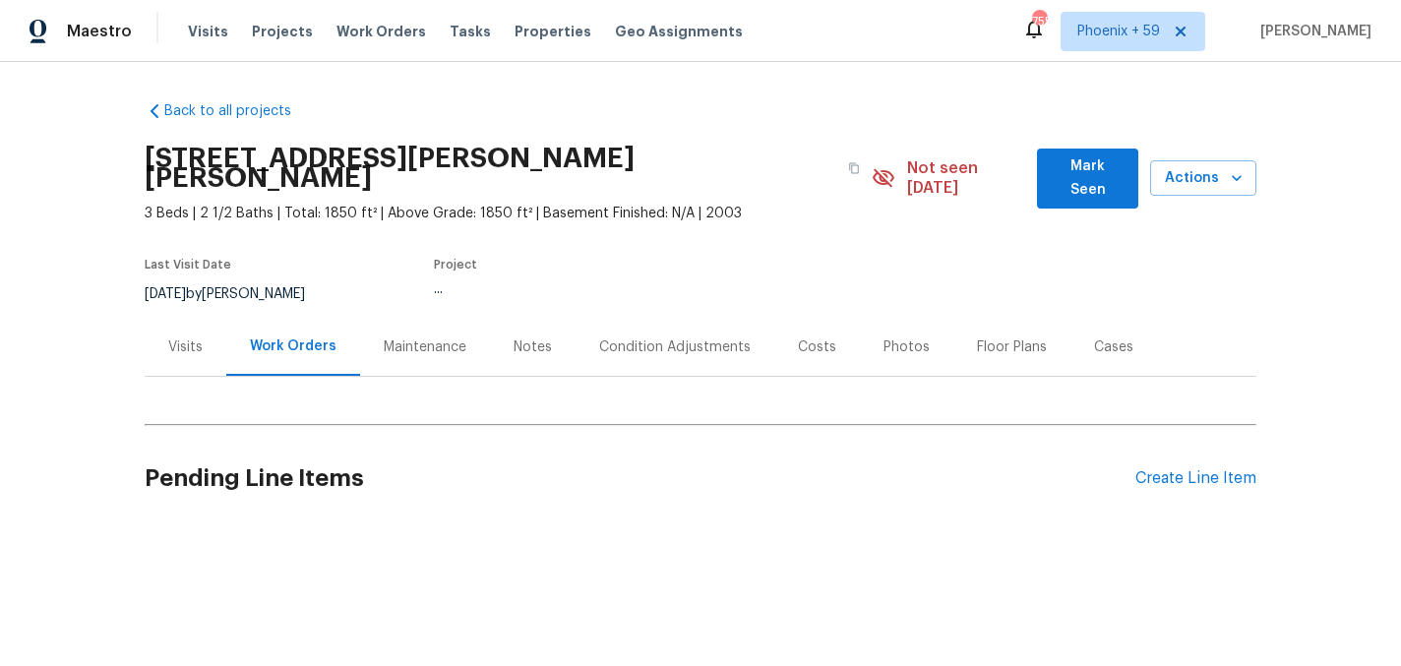
click at [411, 337] on div "Maintenance" at bounding box center [425, 347] width 83 height 20
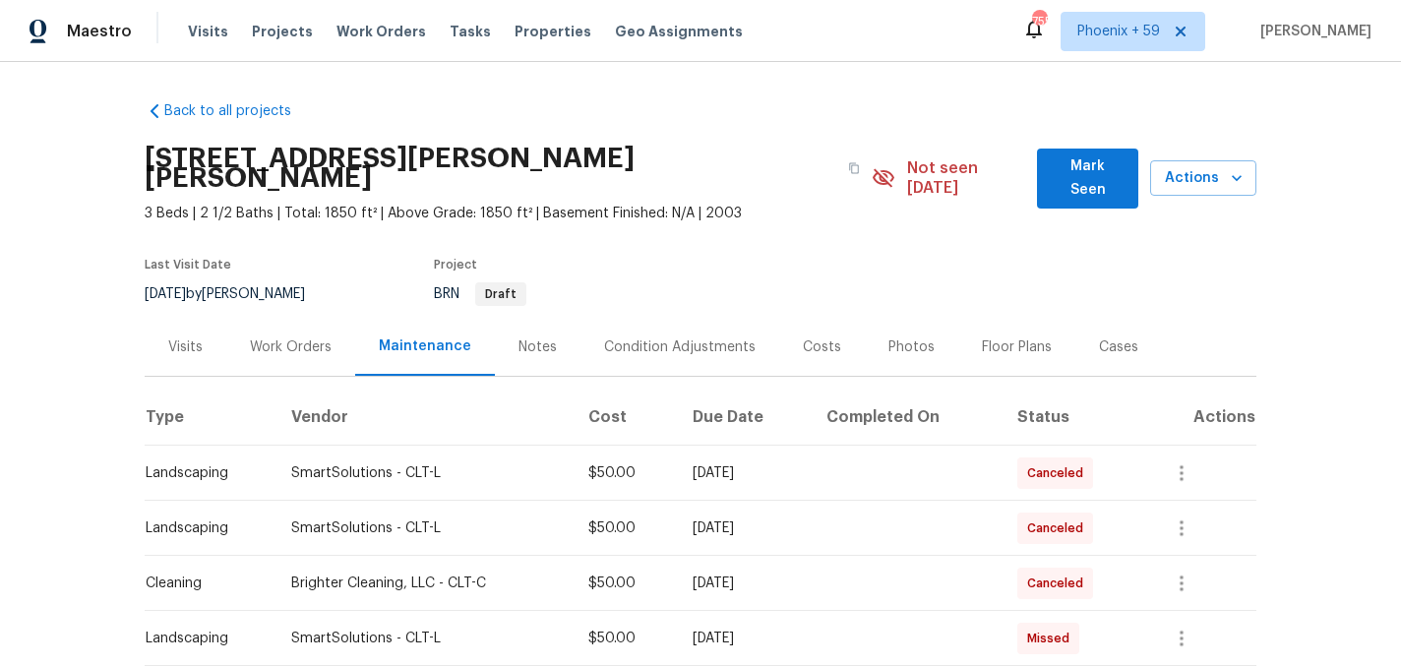
click at [291, 318] on div "Work Orders" at bounding box center [290, 347] width 129 height 58
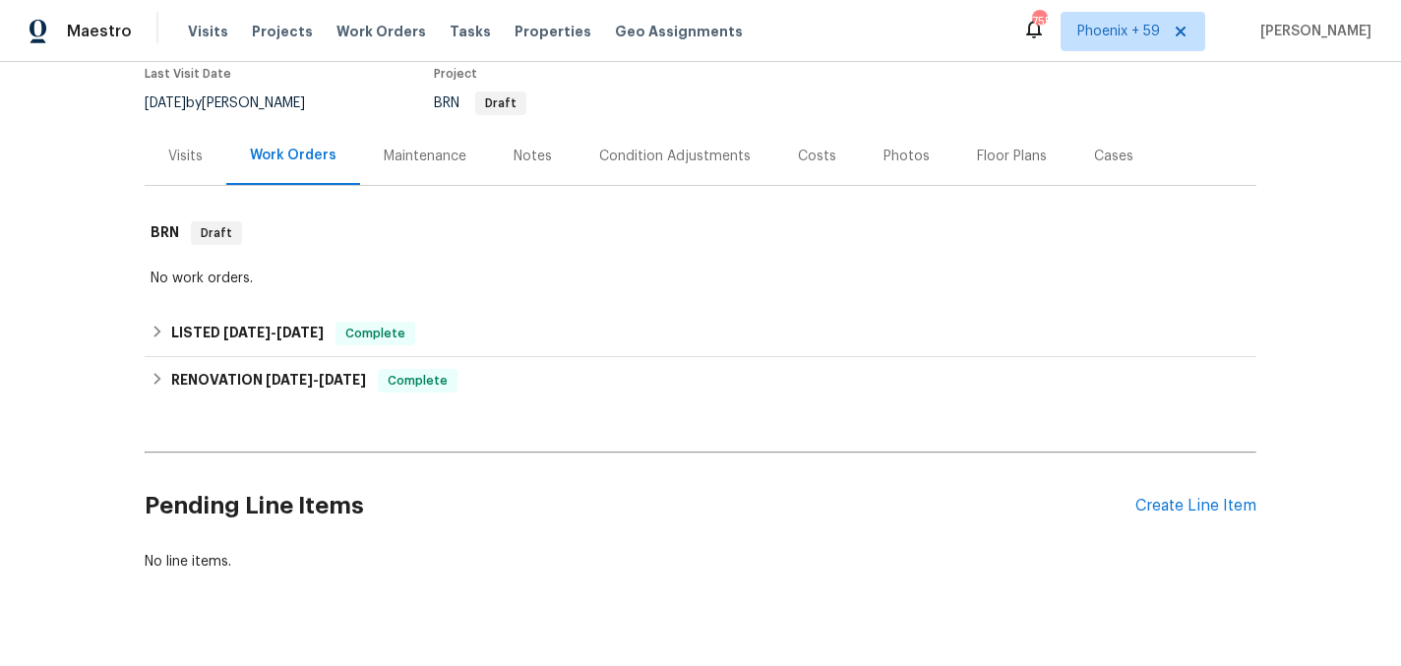
scroll to position [211, 0]
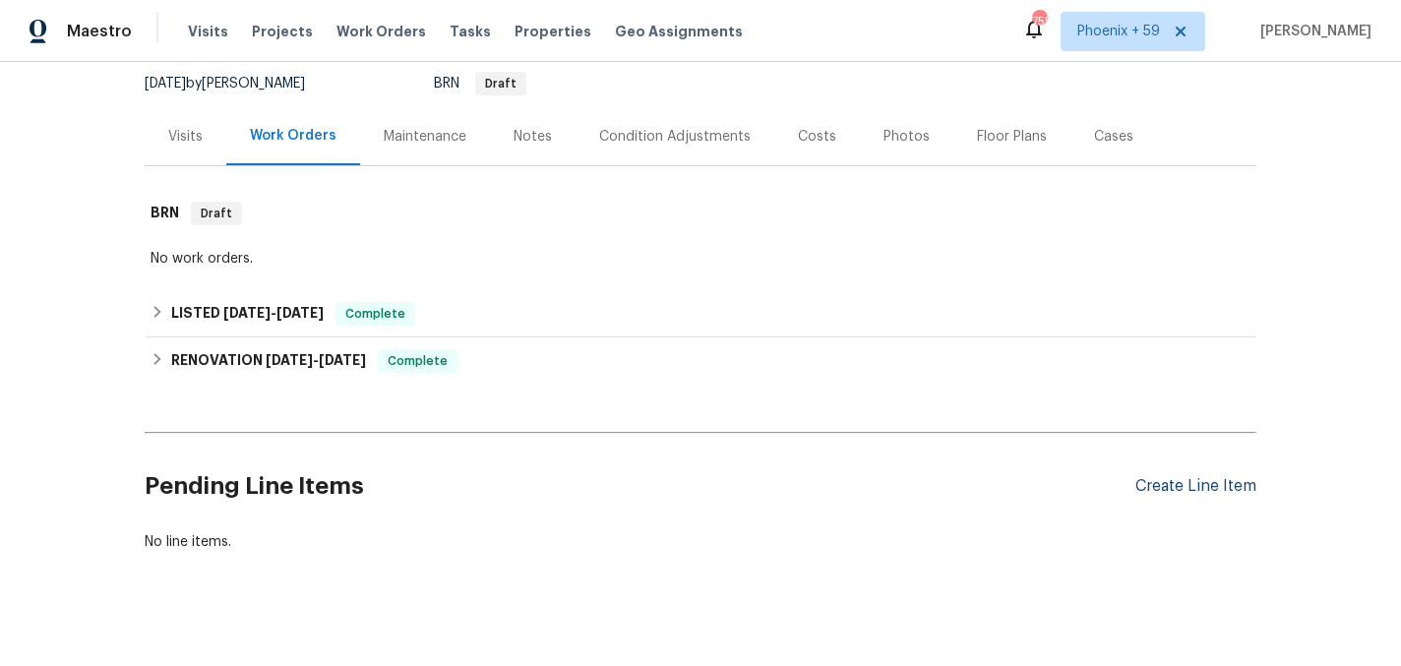
click at [1177, 477] on div "Create Line Item" at bounding box center [1195, 486] width 121 height 19
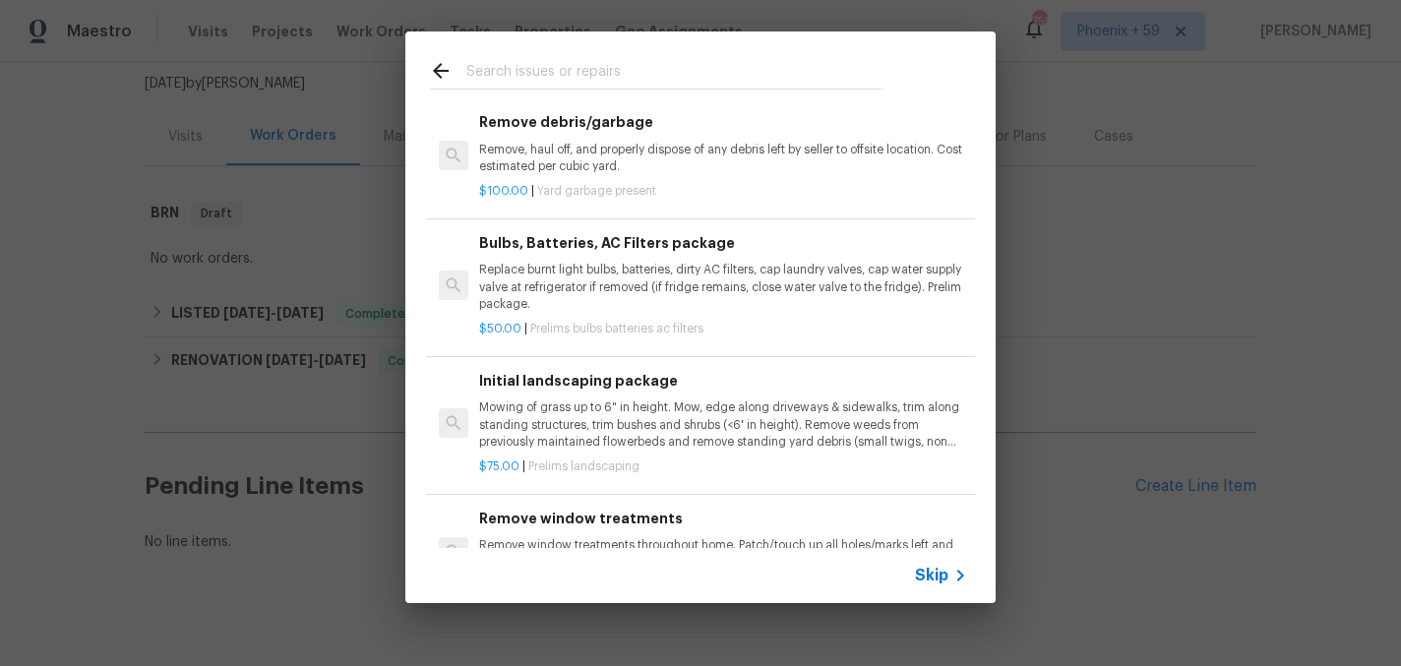
scroll to position [153, 0]
click at [544, 433] on p "Mowing of grass up to 6" in height. Mow, edge along driveways & sidewalks, trim…" at bounding box center [723, 423] width 488 height 50
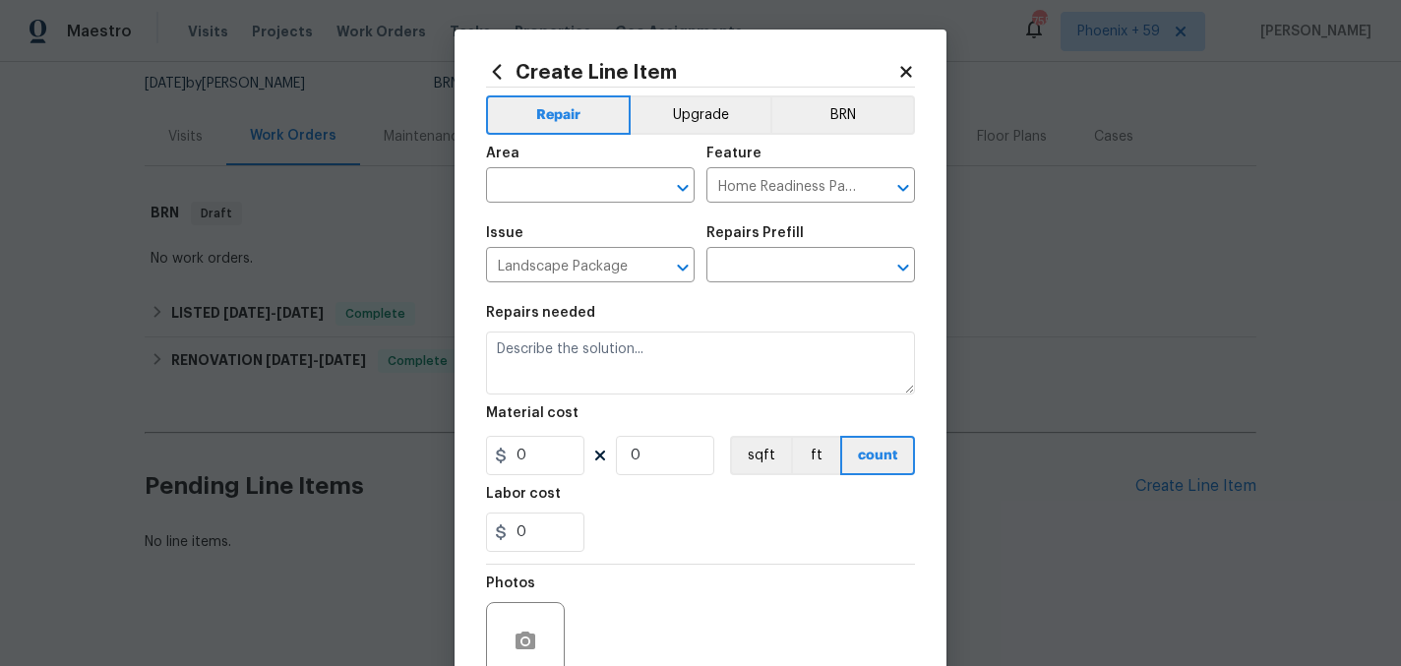
type input "Initial landscaping package $75.00"
type textarea "Mowing of grass up to 6" in height. Mow, edge along driveways & sidewalks, trim…"
type input "75"
type input "1"
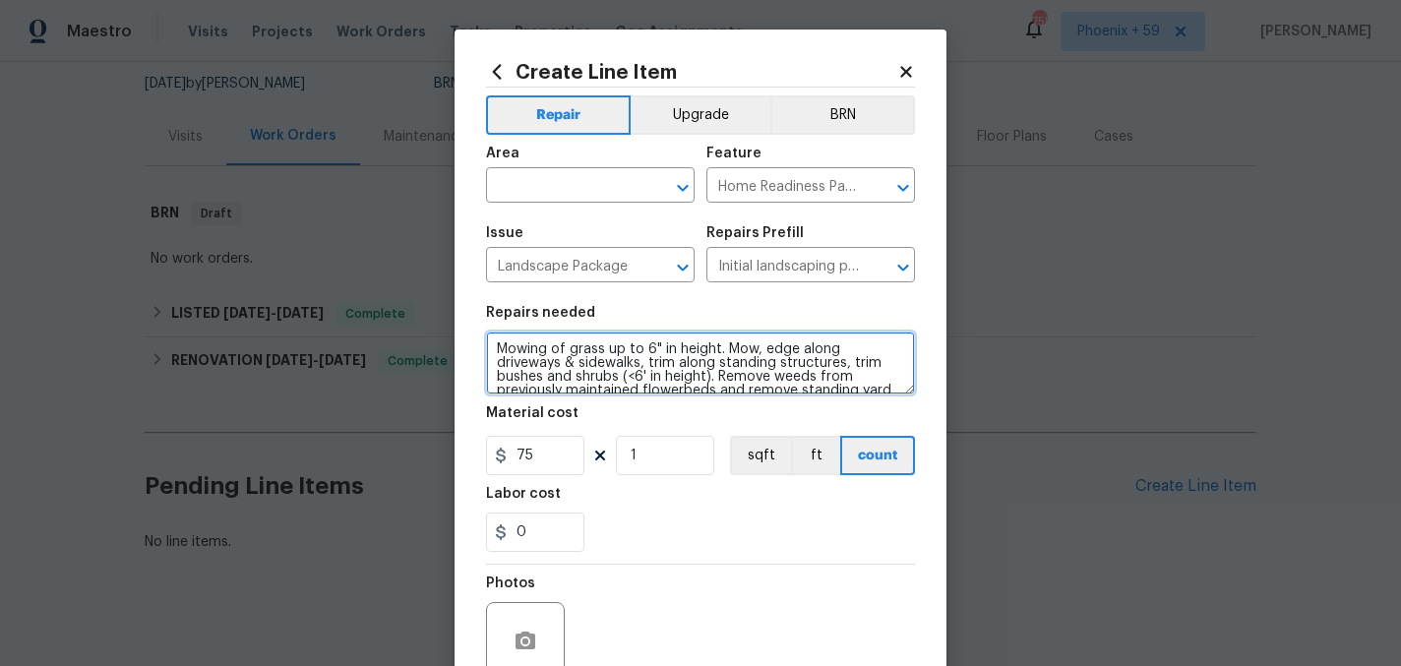
click at [543, 344] on textarea "Mowing of grass up to 6" in height. Mow, edge along driveways & sidewalks, trim…" at bounding box center [700, 363] width 429 height 63
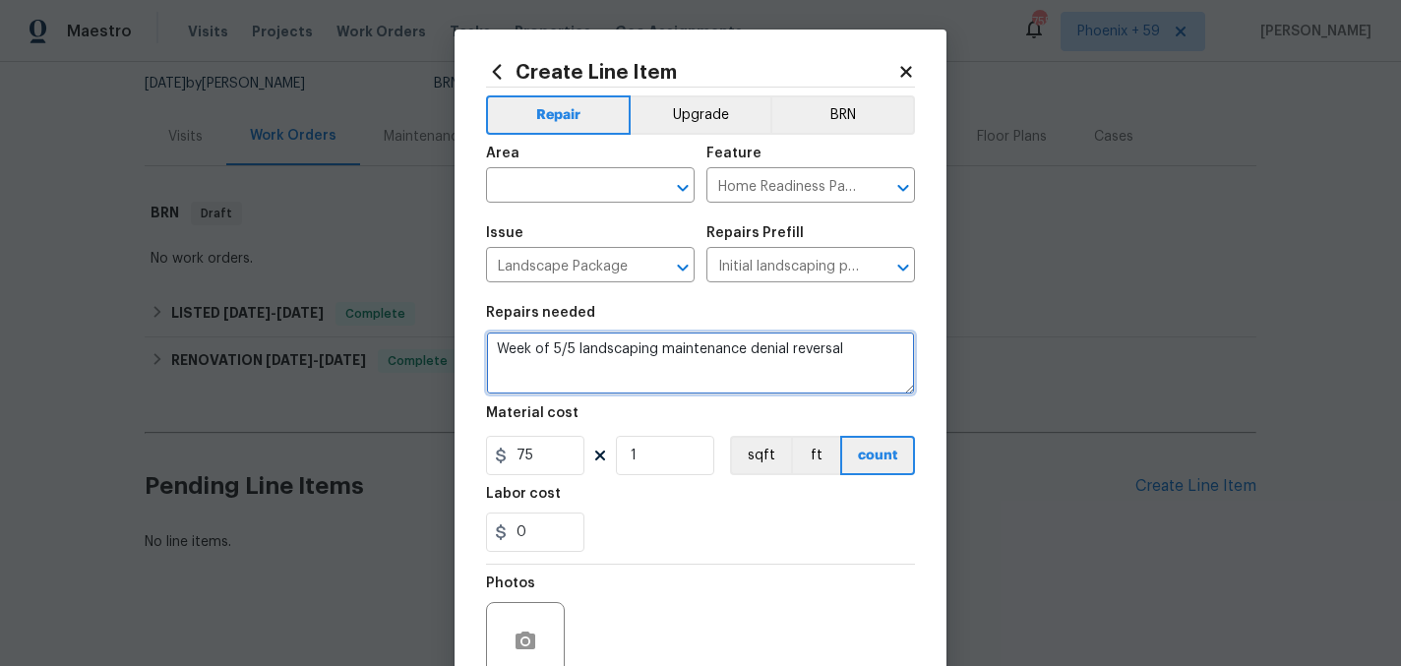
type textarea "Week of 5/5 landscaping maintenance denial reversal"
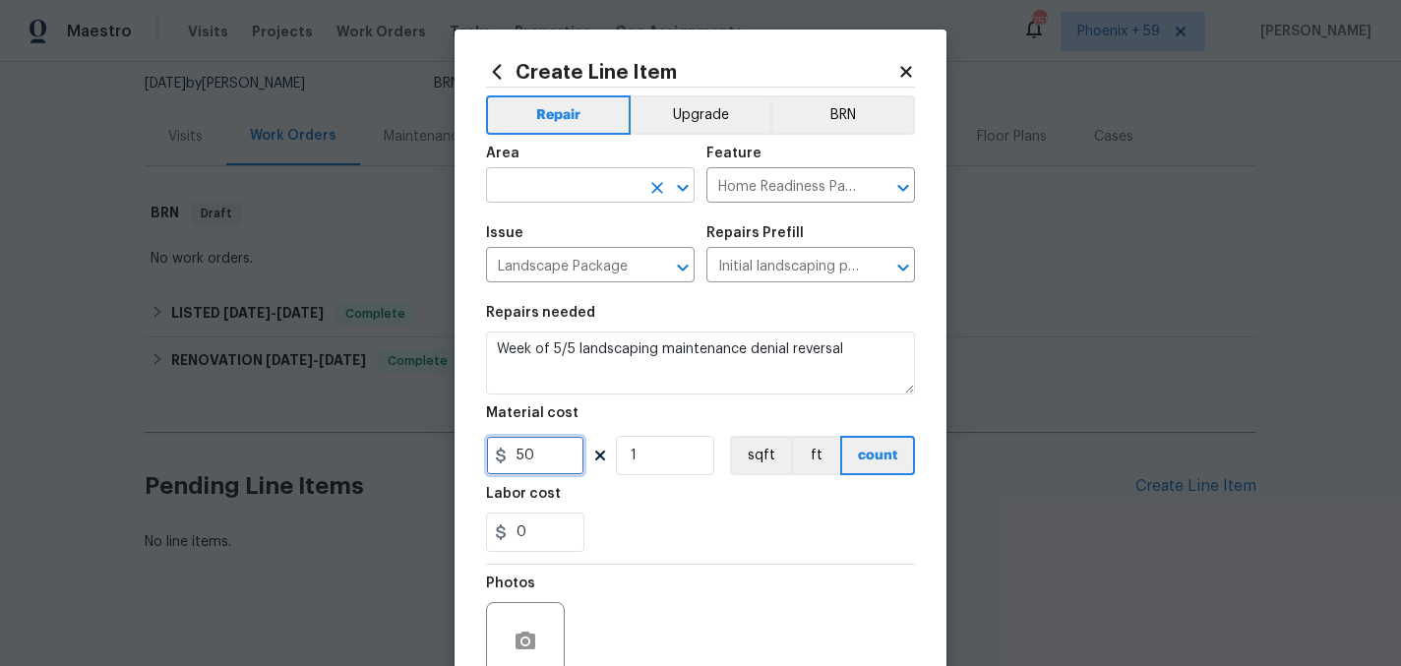
type input "50"
click at [537, 182] on input "text" at bounding box center [562, 187] width 153 height 30
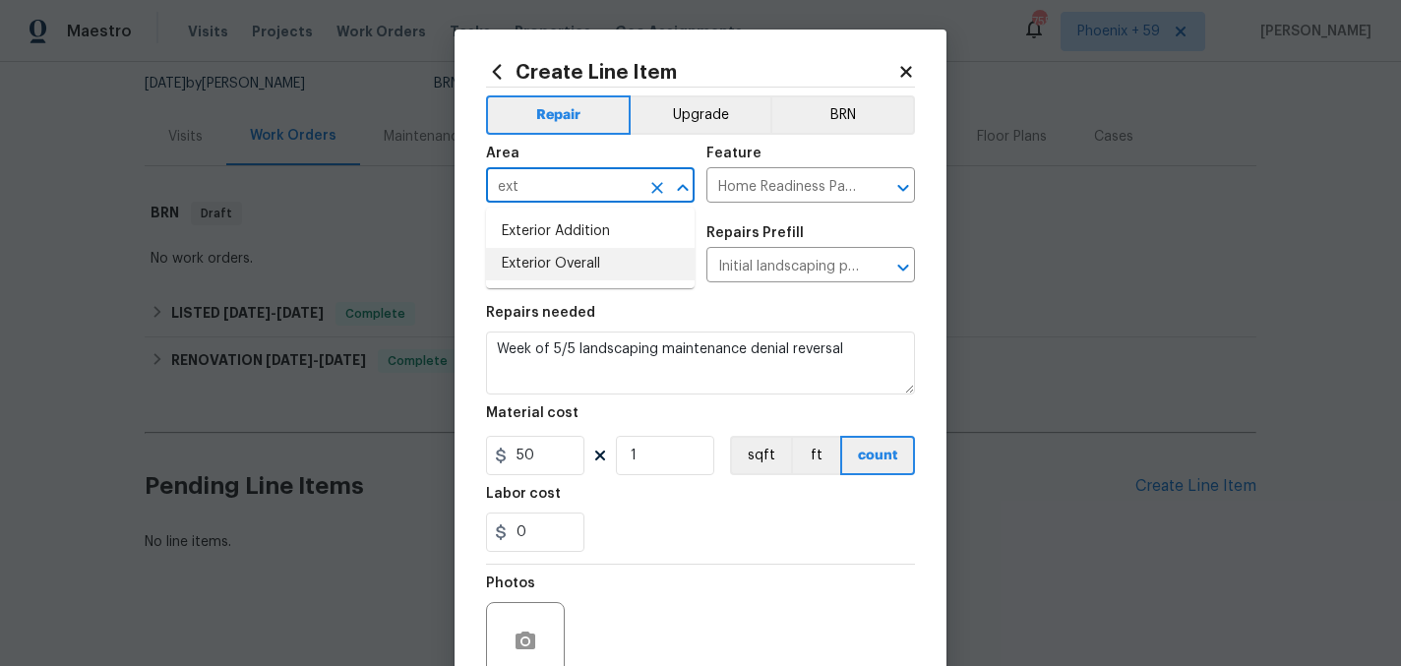
click at [556, 268] on li "Exterior Overall" at bounding box center [590, 264] width 209 height 32
type input "Exterior Overall"
click at [630, 522] on div "0" at bounding box center [700, 532] width 429 height 39
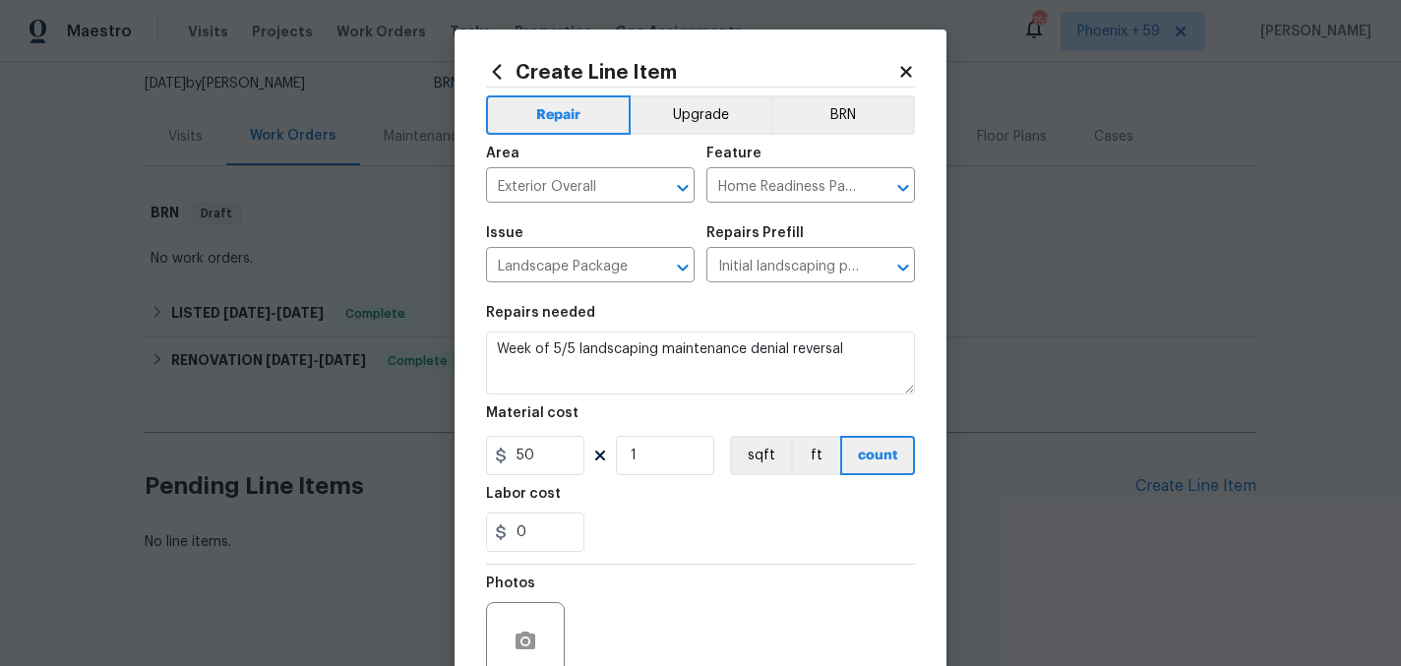
scroll to position [182, 0]
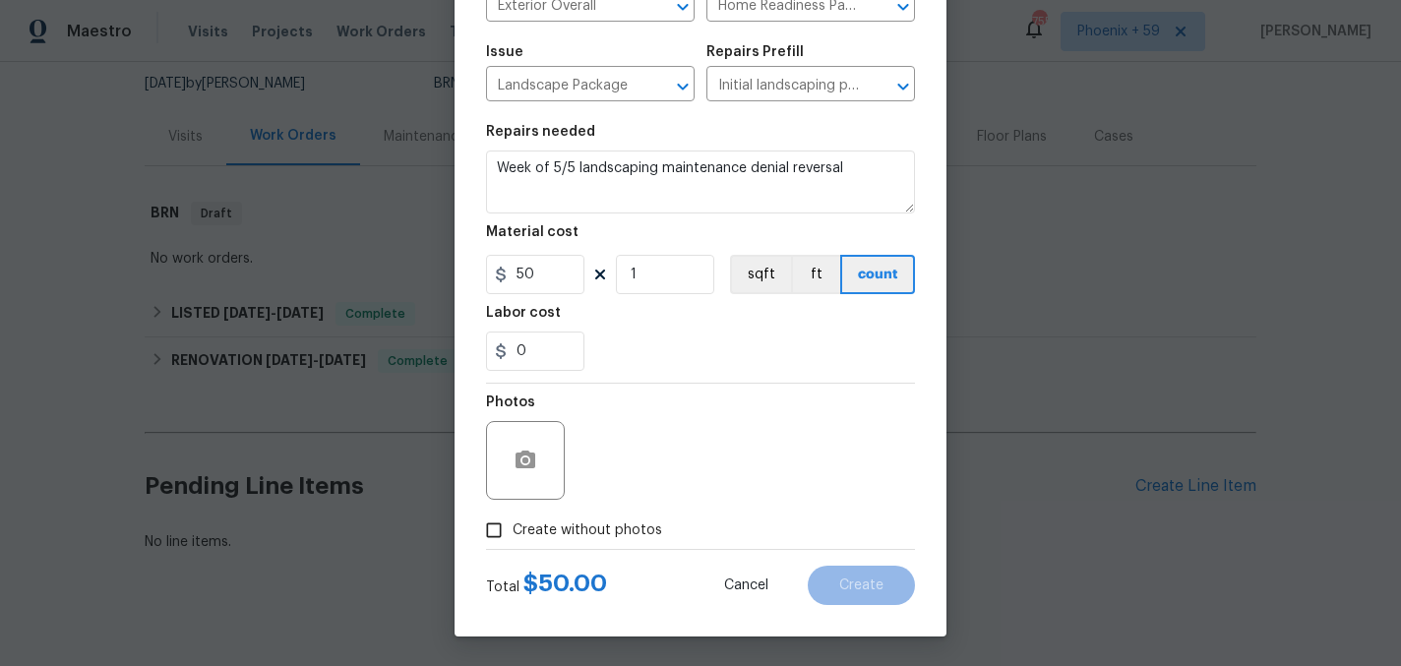
click at [628, 528] on span "Create without photos" at bounding box center [588, 530] width 150 height 21
click at [513, 528] on input "Create without photos" at bounding box center [493, 530] width 37 height 37
checkbox input "true"
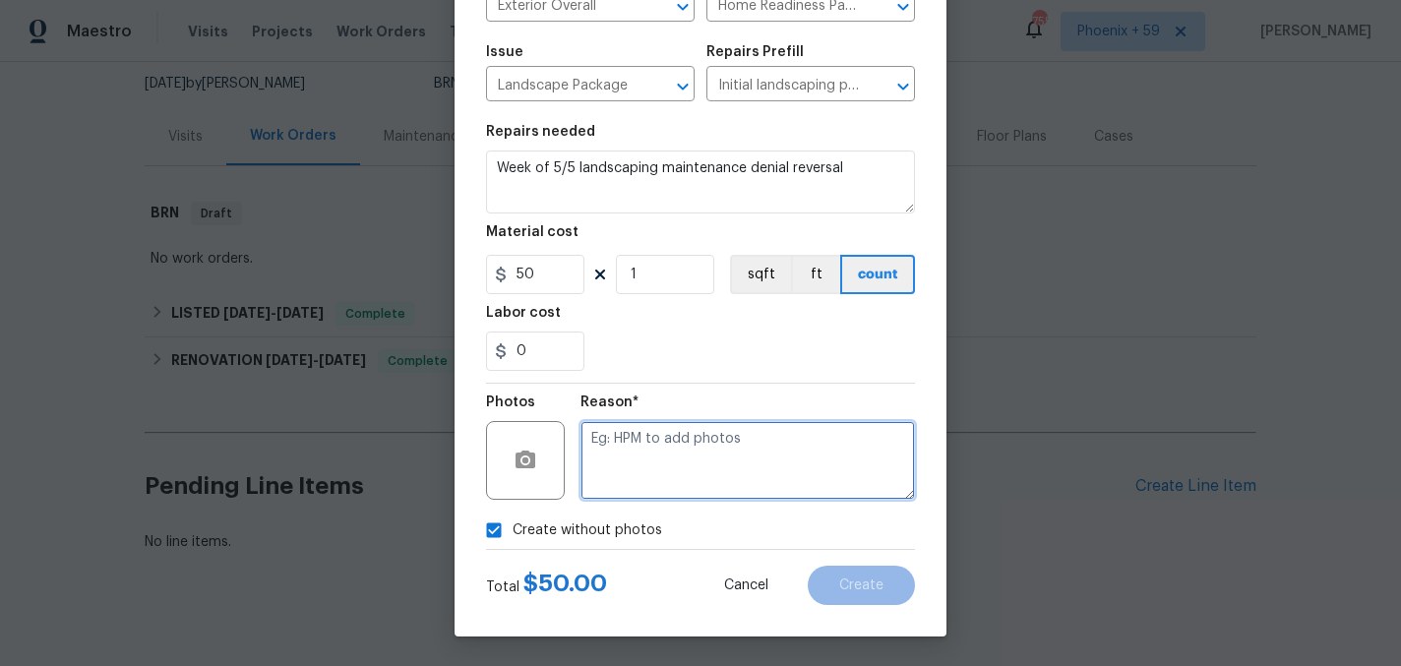
click at [659, 473] on textarea at bounding box center [747, 460] width 334 height 79
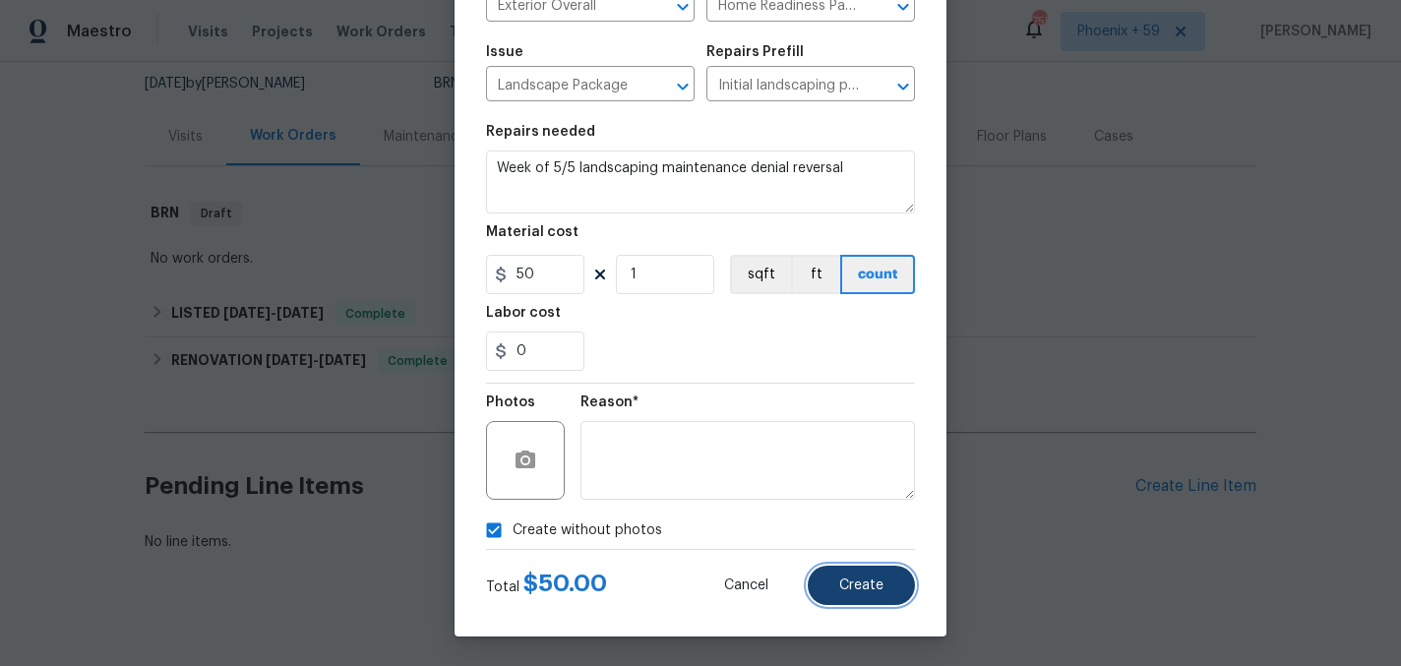
click at [845, 593] on button "Create" at bounding box center [861, 585] width 107 height 39
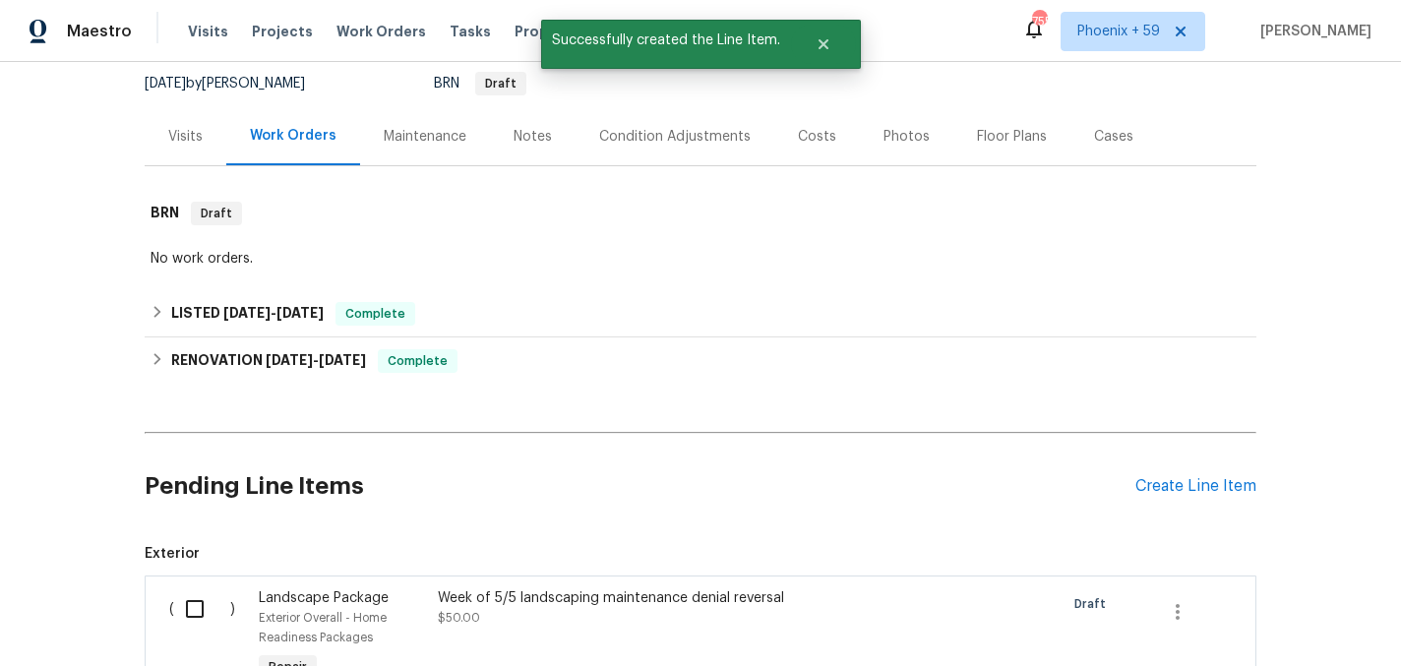
click at [194, 588] on input "checkbox" at bounding box center [202, 608] width 56 height 41
checkbox input "true"
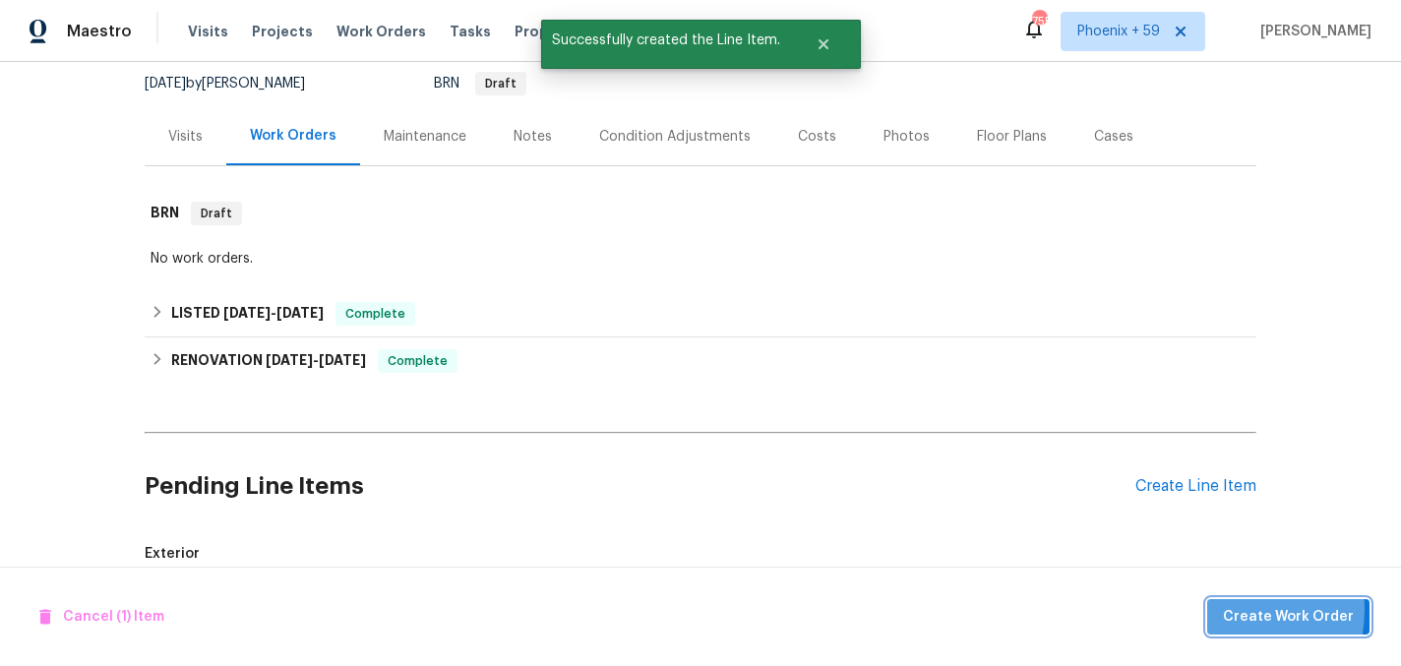
click at [1227, 609] on button "Create Work Order" at bounding box center [1288, 617] width 162 height 36
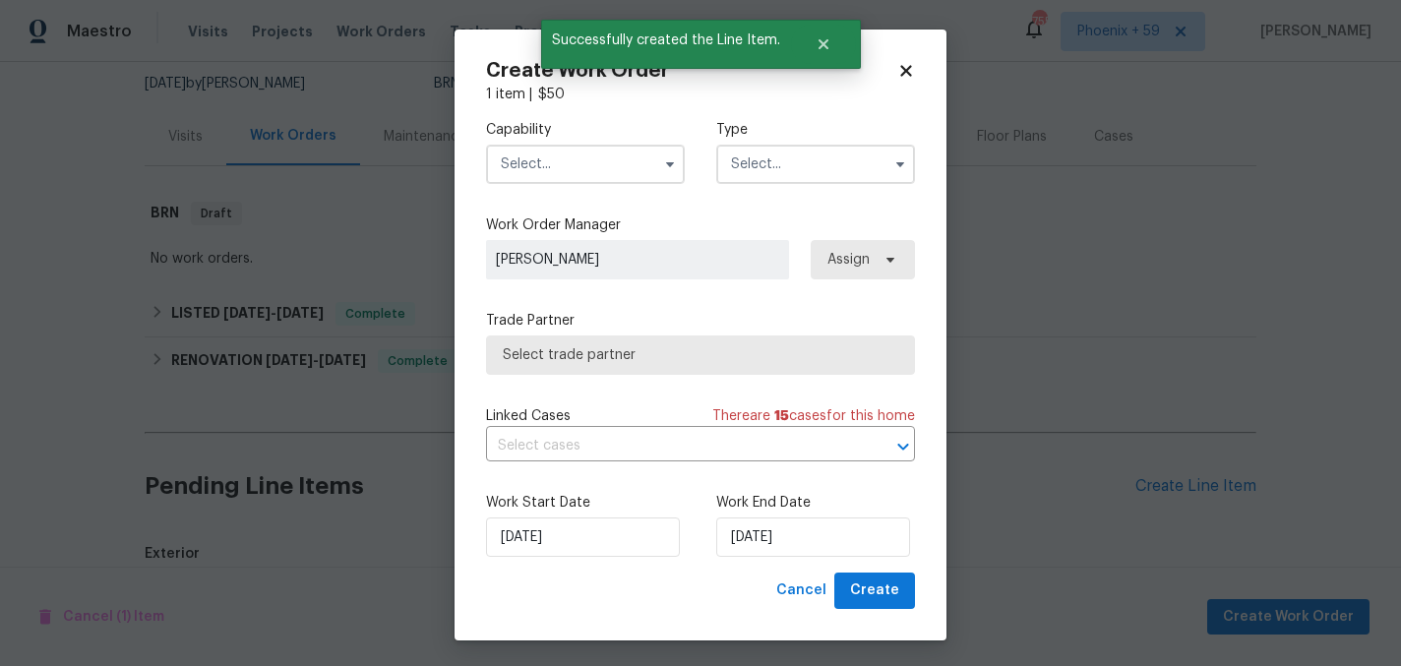
click at [600, 172] on input "text" at bounding box center [585, 164] width 199 height 39
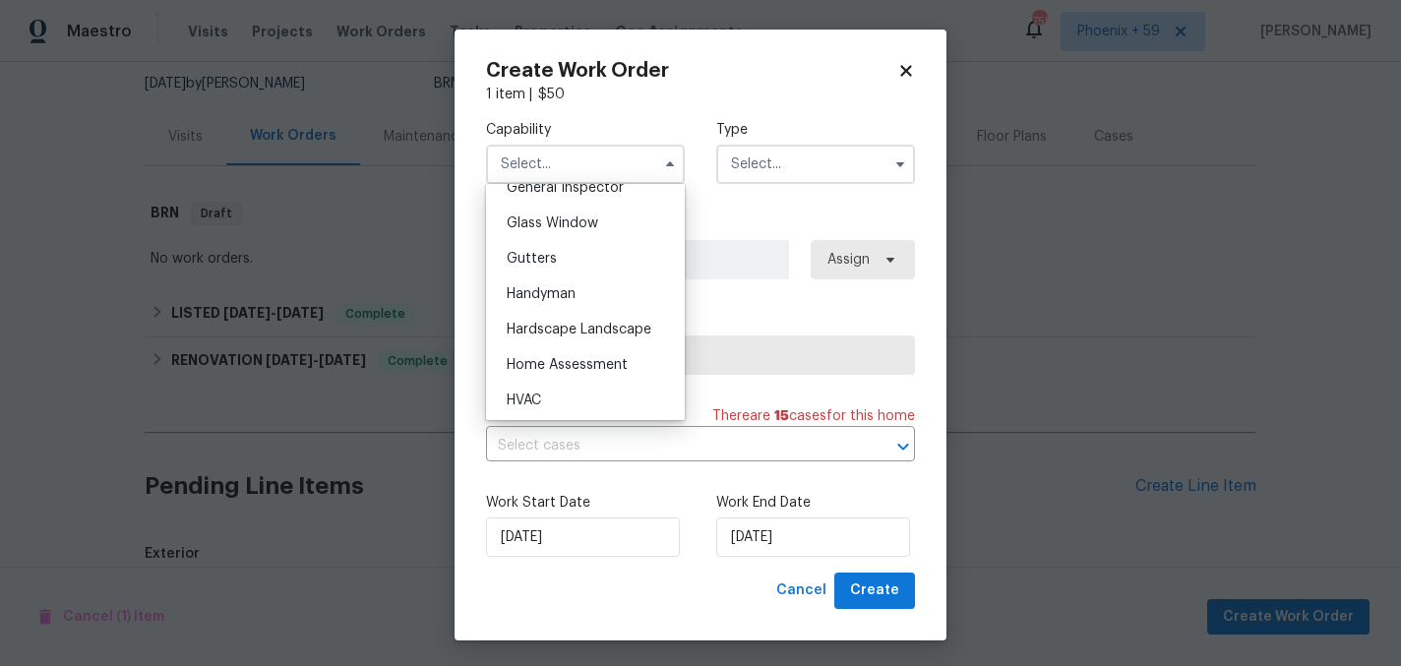
scroll to position [996, 0]
click at [609, 325] on span "Hardscape Landscape" at bounding box center [579, 329] width 145 height 14
type input "Hardscape Landscape"
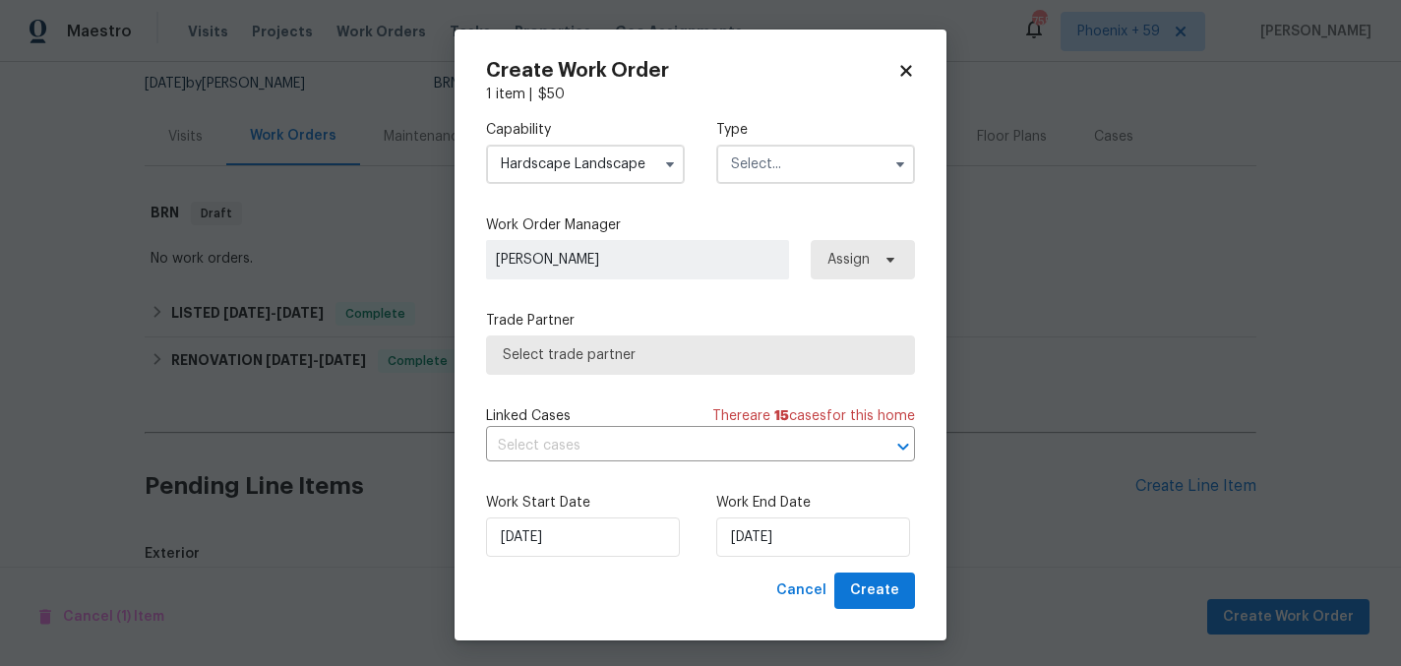
click at [773, 166] on input "text" at bounding box center [815, 164] width 199 height 39
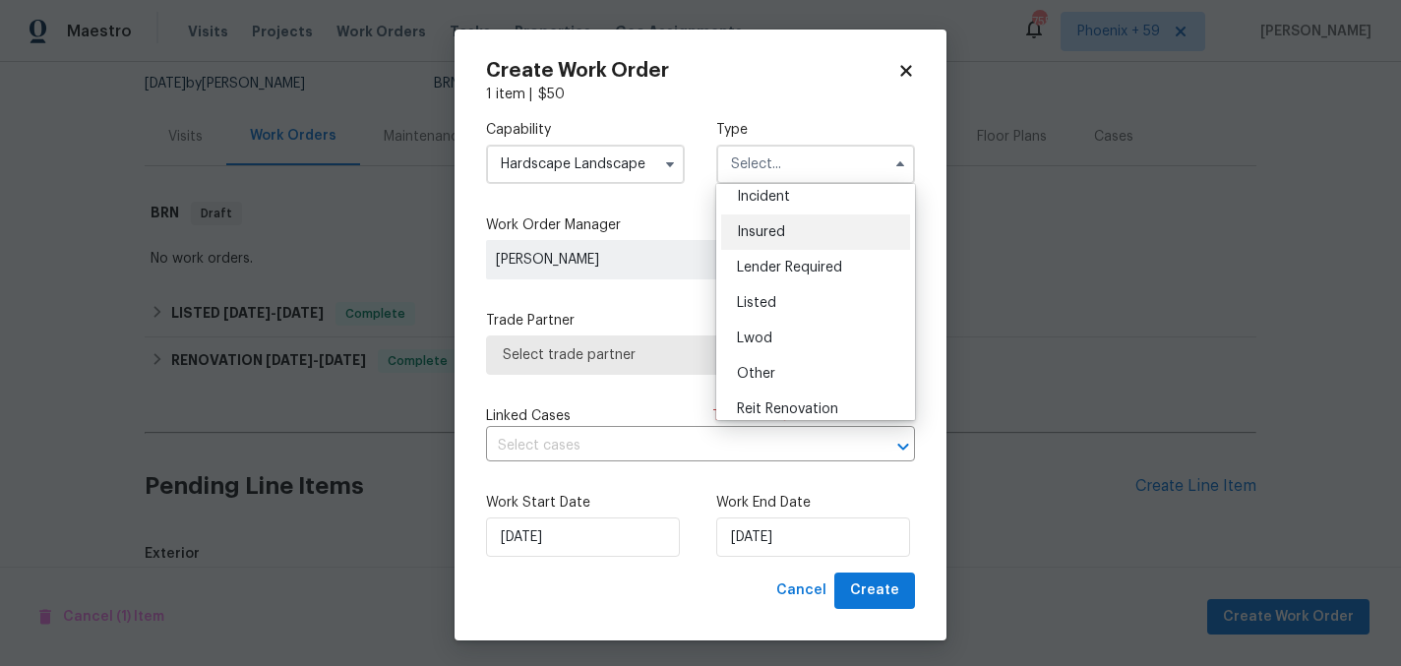
scroll to position [234, 0]
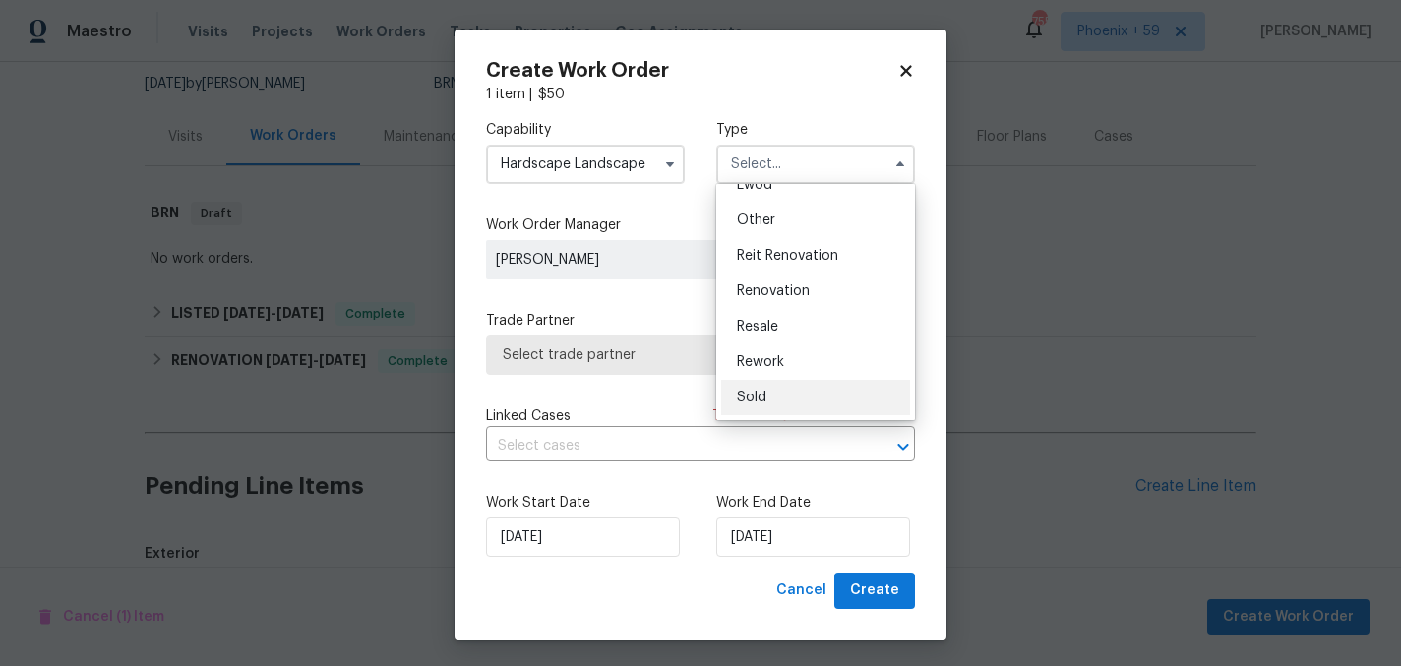
click at [788, 395] on div "Sold" at bounding box center [815, 397] width 189 height 35
type input "Sold"
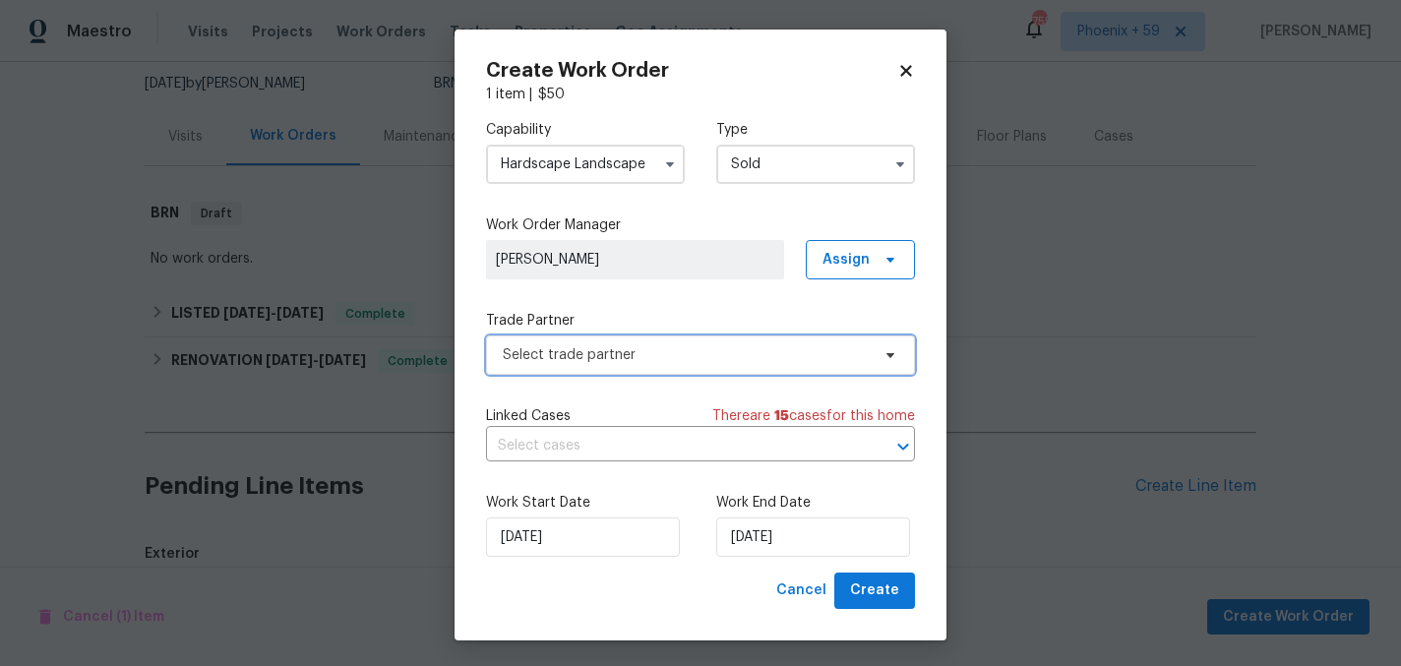
click at [708, 373] on span "Select trade partner" at bounding box center [700, 354] width 429 height 39
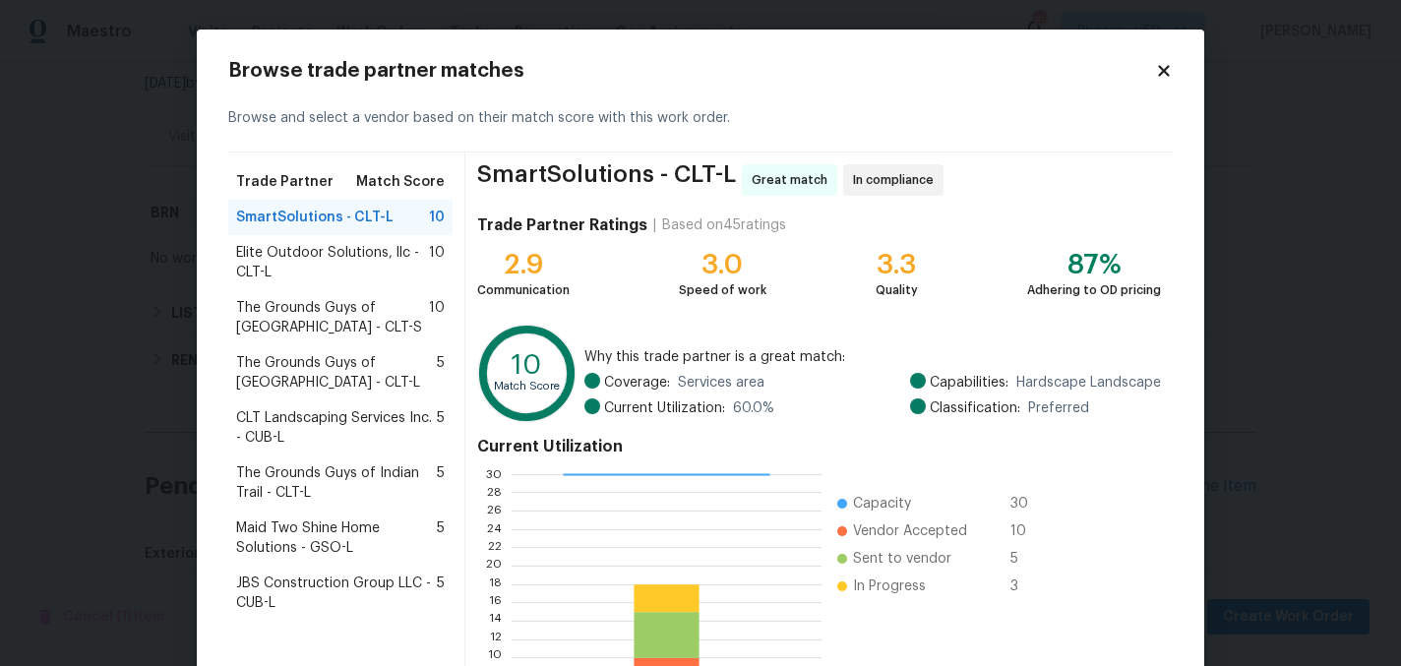
scroll to position [202, 0]
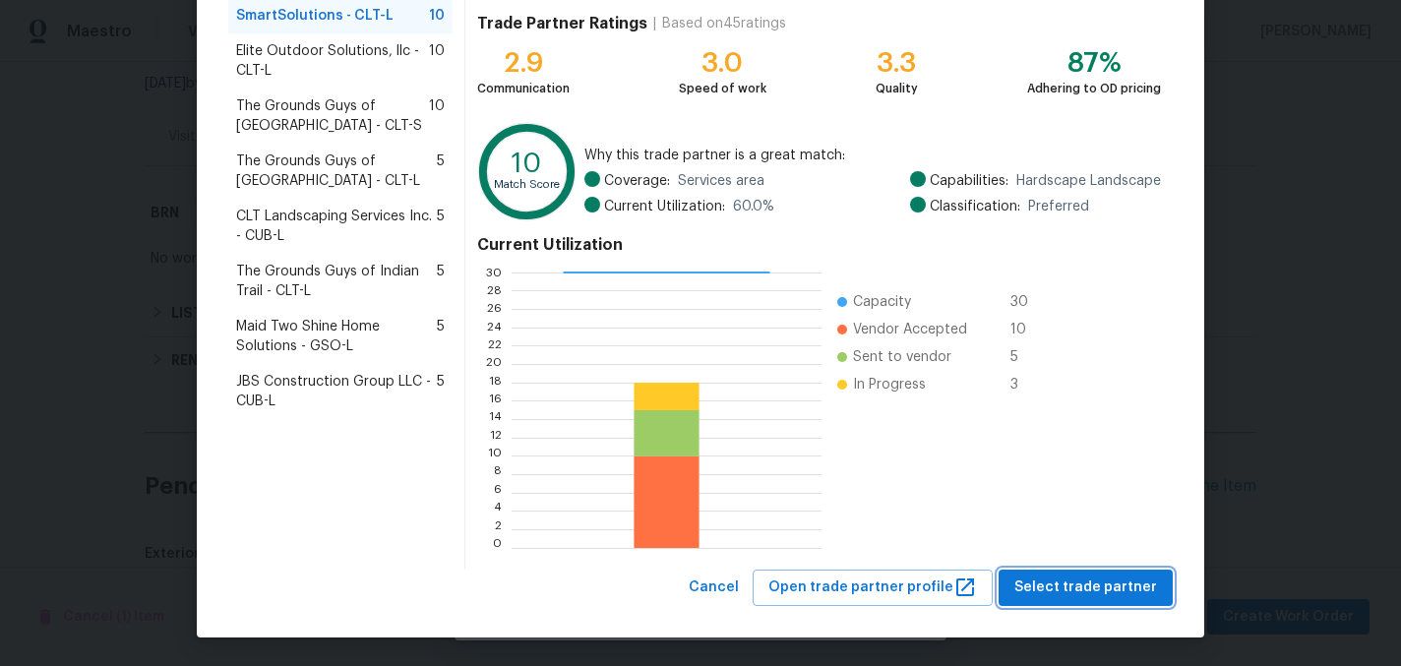
click at [1075, 587] on span "Select trade partner" at bounding box center [1085, 587] width 143 height 25
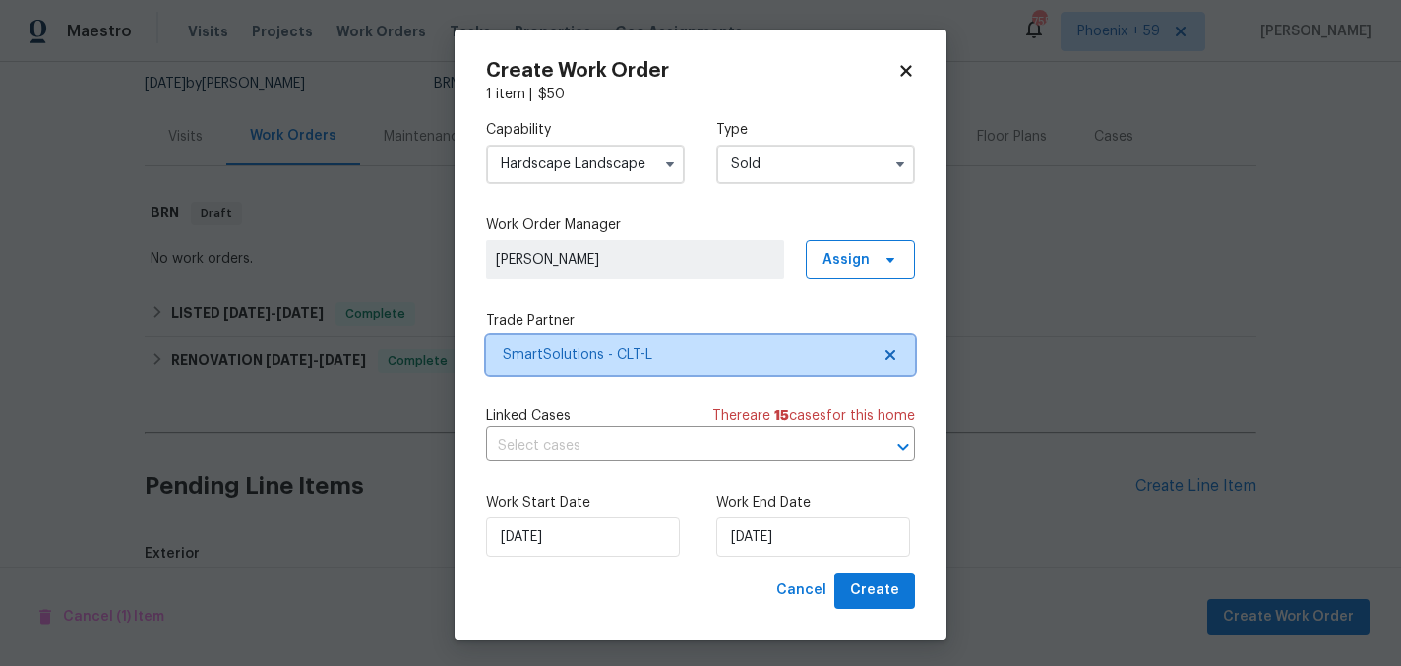
scroll to position [0, 0]
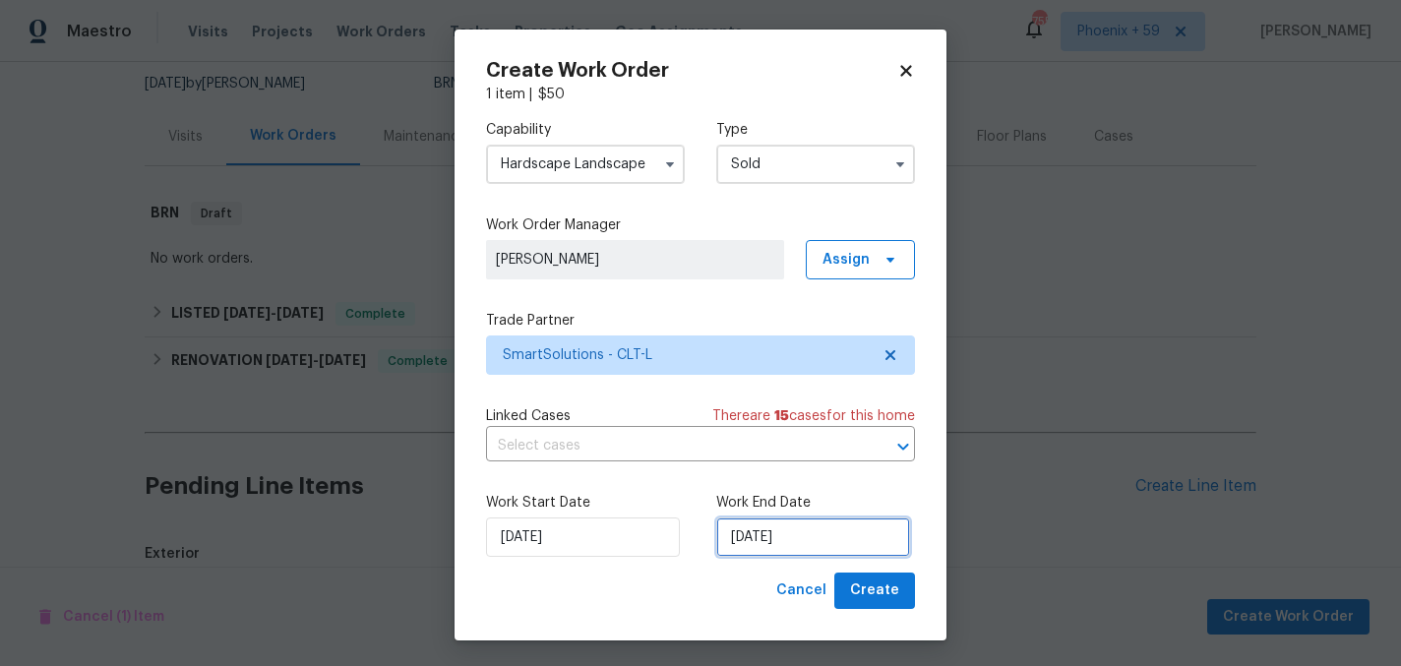
click at [813, 538] on input "[DATE]" at bounding box center [813, 536] width 194 height 39
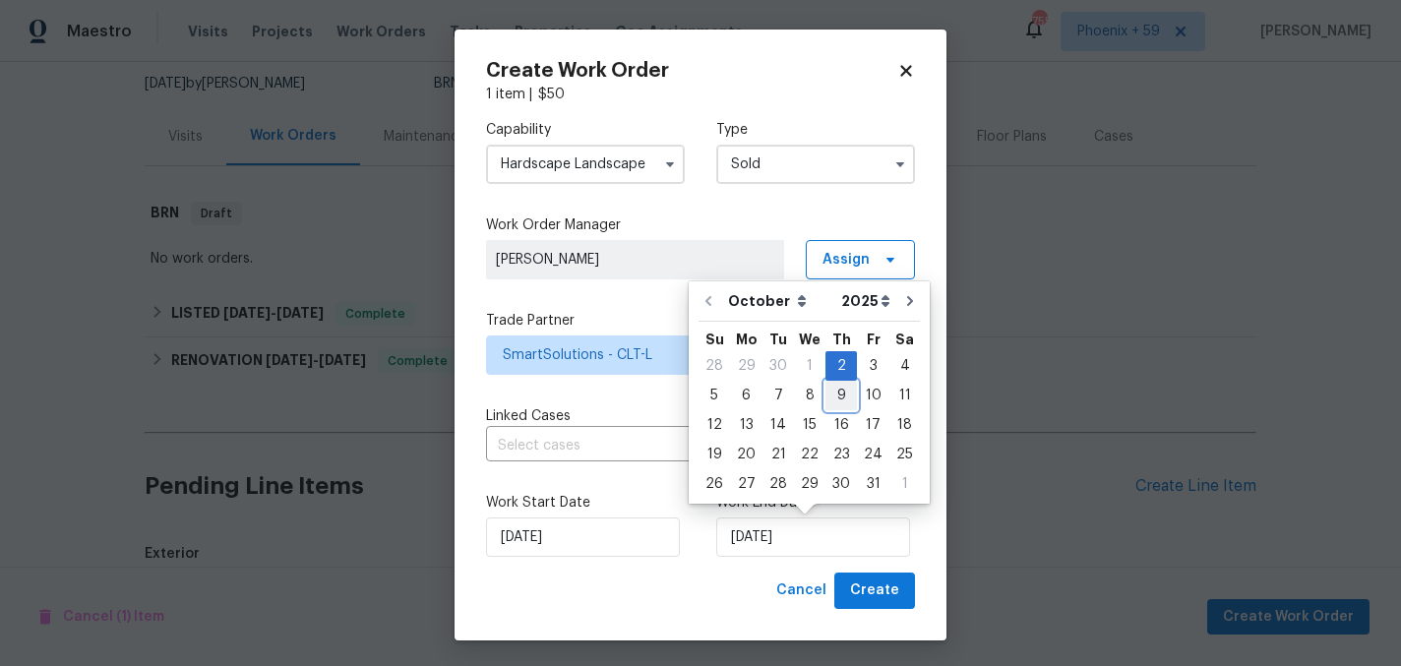
click at [835, 398] on div "9" at bounding box center [840, 396] width 31 height 28
type input "[DATE]"
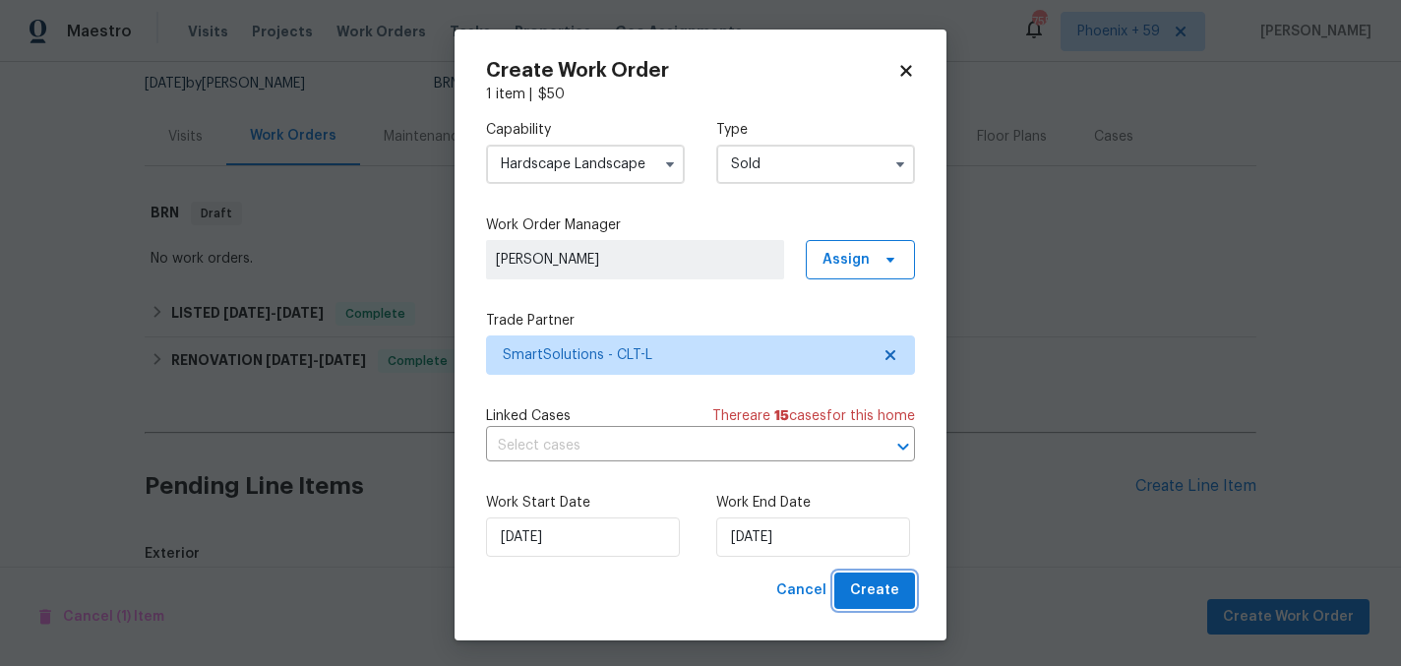
click at [880, 597] on span "Create" at bounding box center [874, 590] width 49 height 25
checkbox input "false"
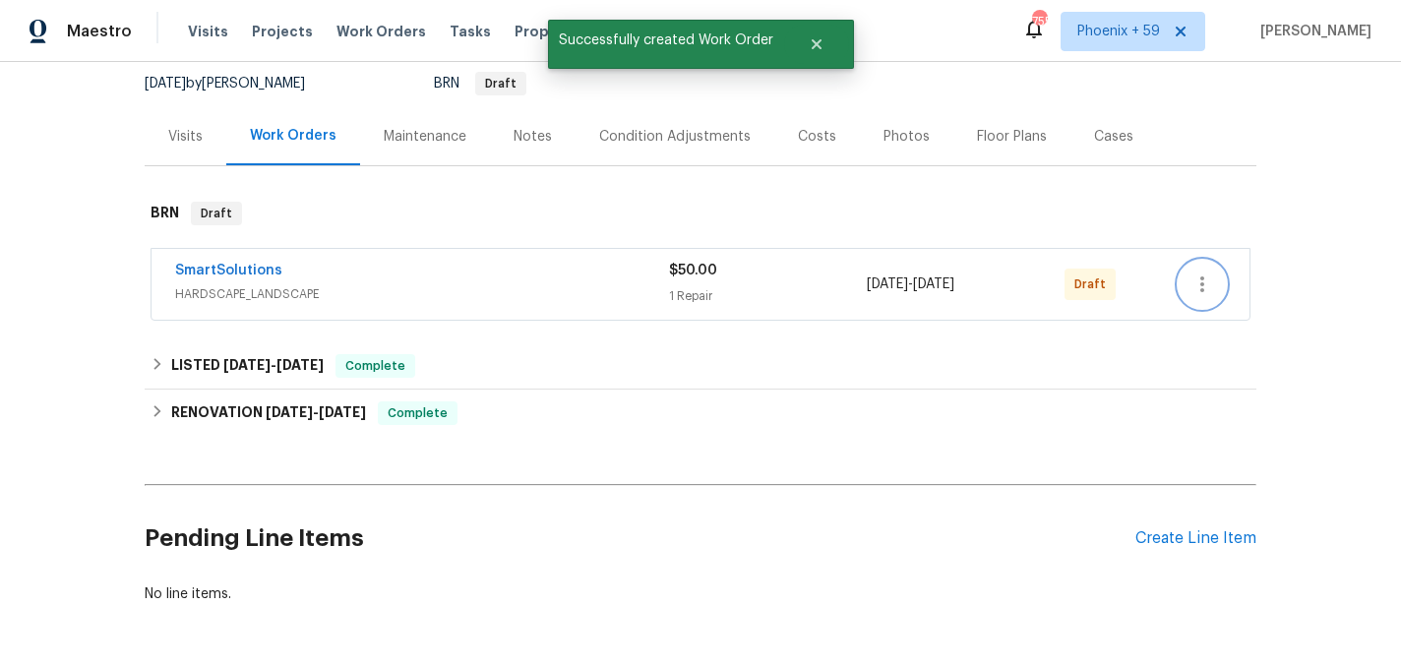
click at [1210, 273] on icon "button" at bounding box center [1202, 285] width 24 height 24
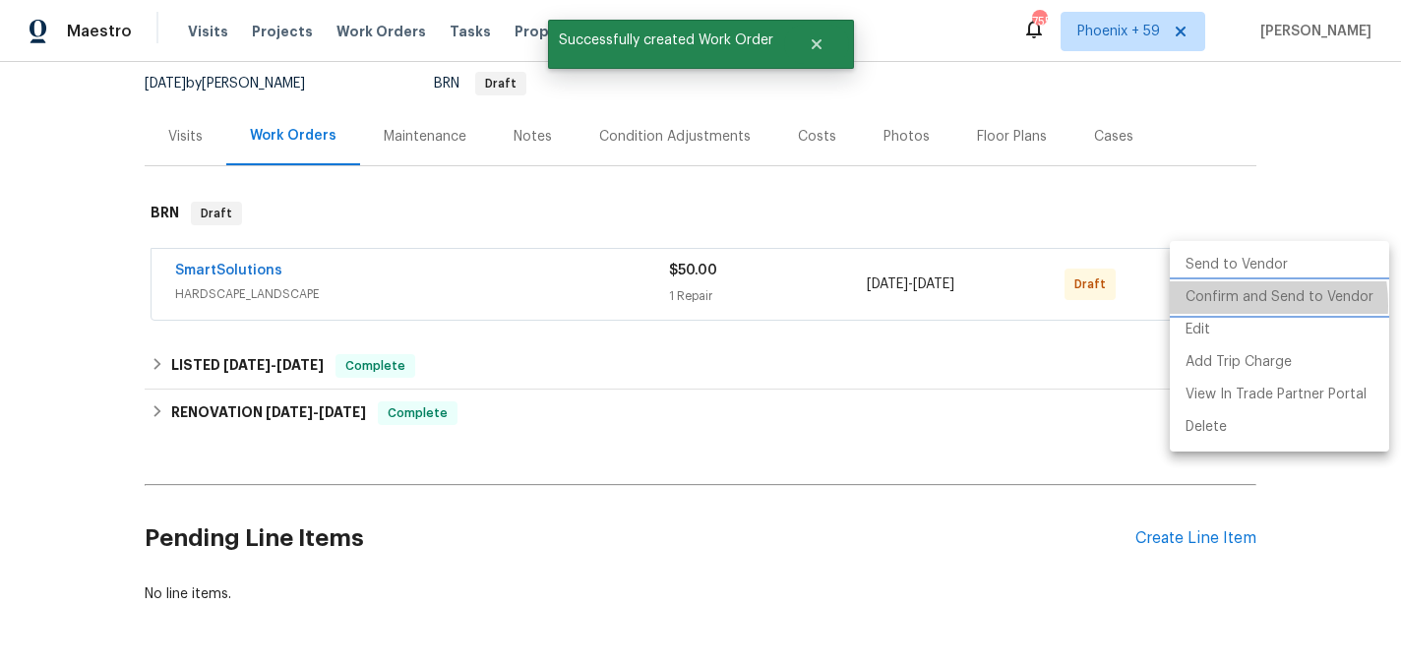
click at [1224, 305] on li "Confirm and Send to Vendor" at bounding box center [1279, 297] width 219 height 32
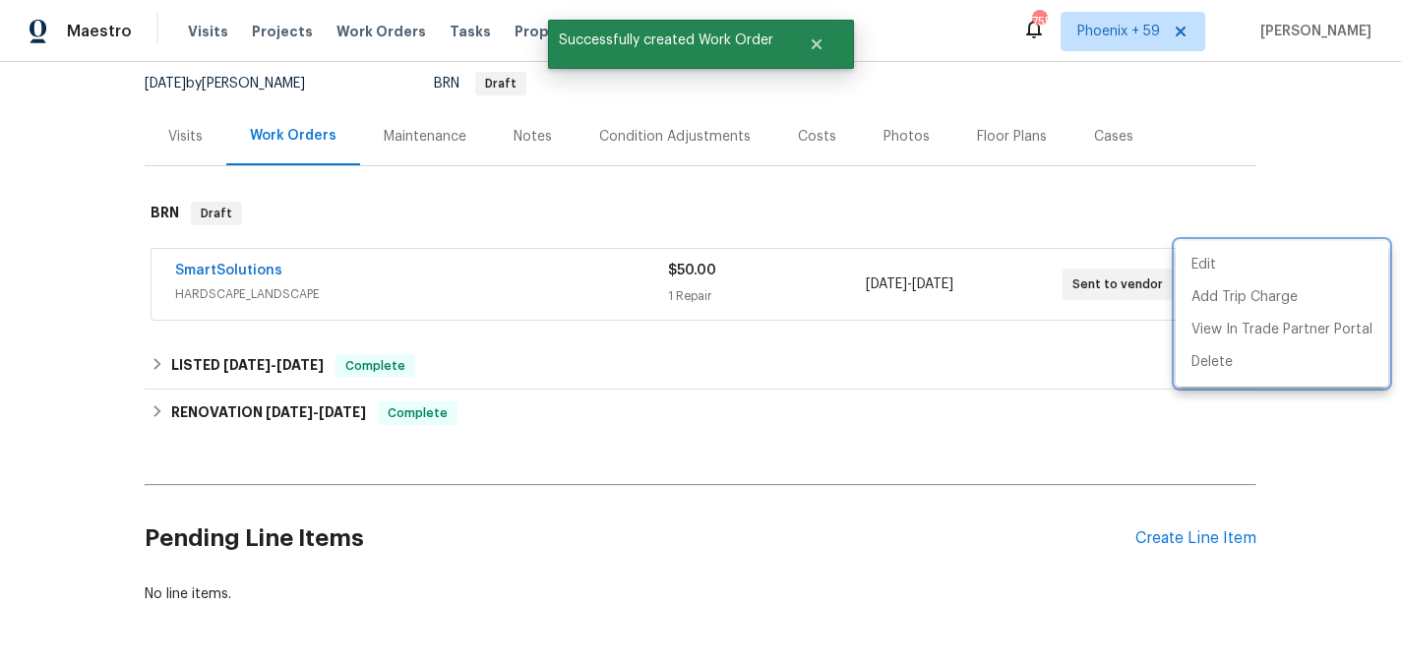
click at [706, 355] on div at bounding box center [700, 333] width 1401 height 666
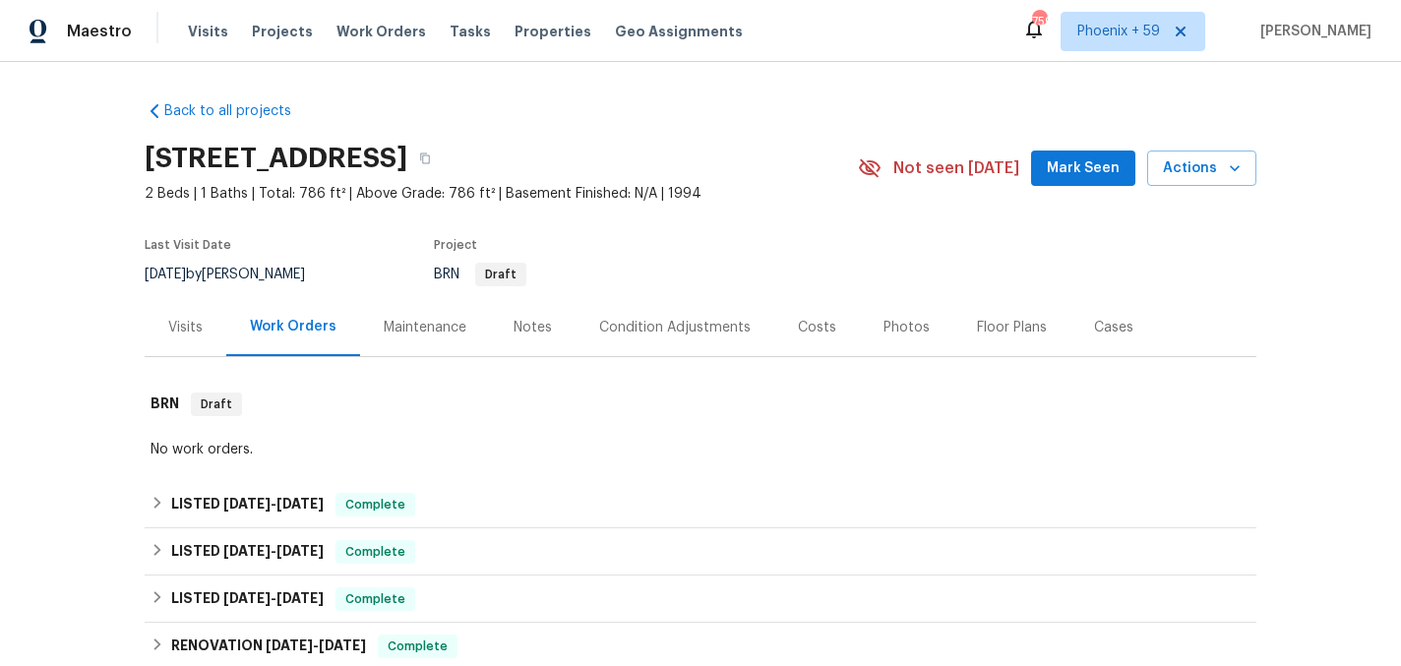
click at [425, 330] on div "Maintenance" at bounding box center [425, 328] width 83 height 20
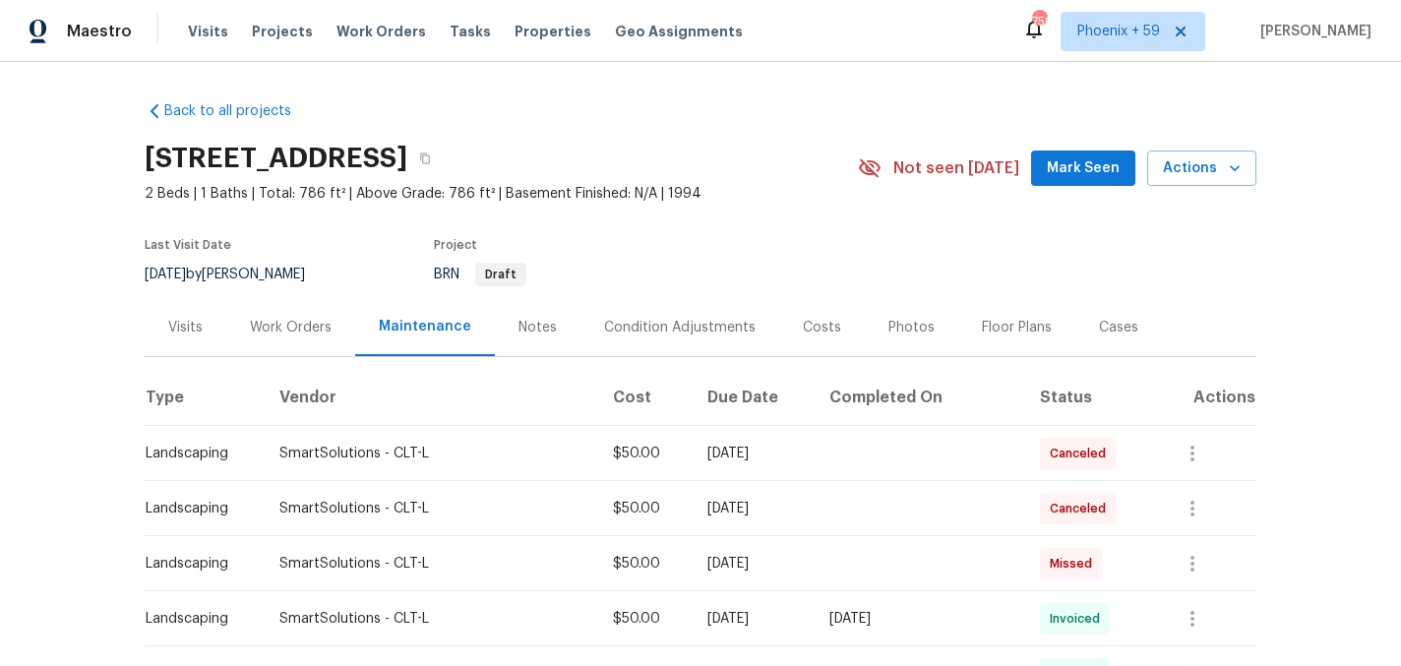
click at [293, 323] on div "Work Orders" at bounding box center [291, 328] width 82 height 20
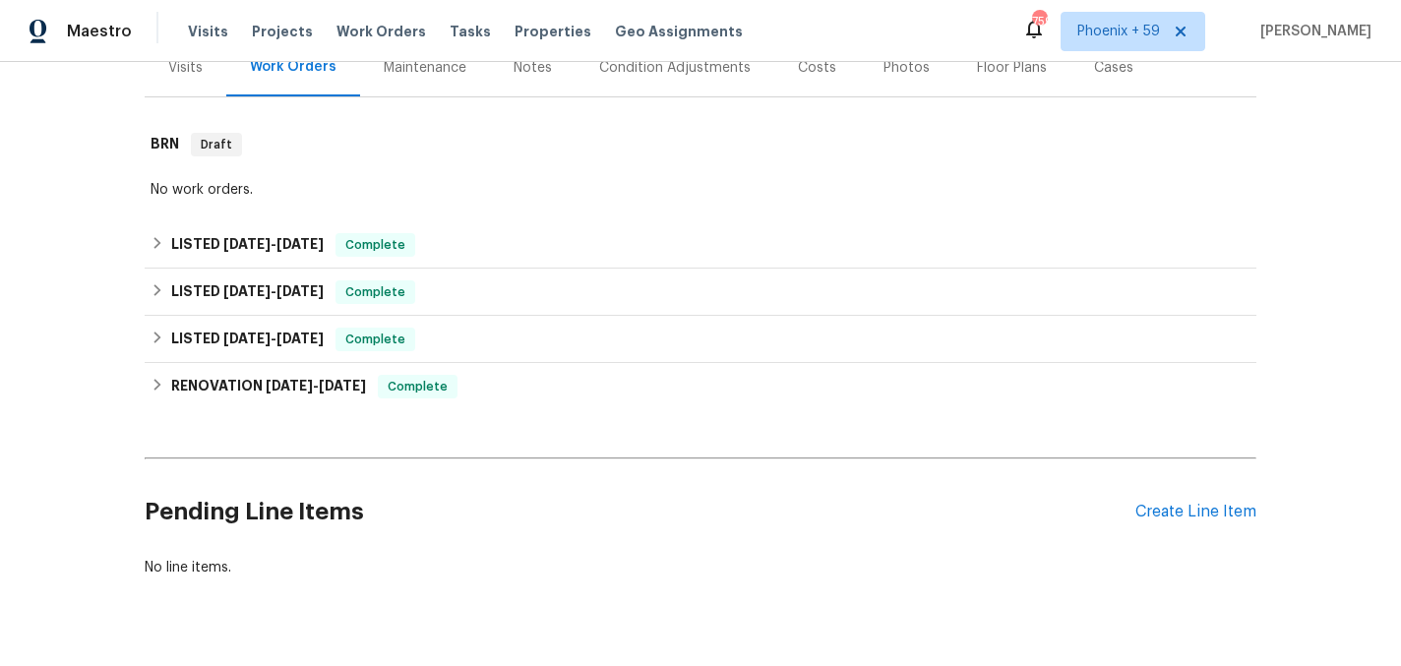
scroll to position [305, 0]
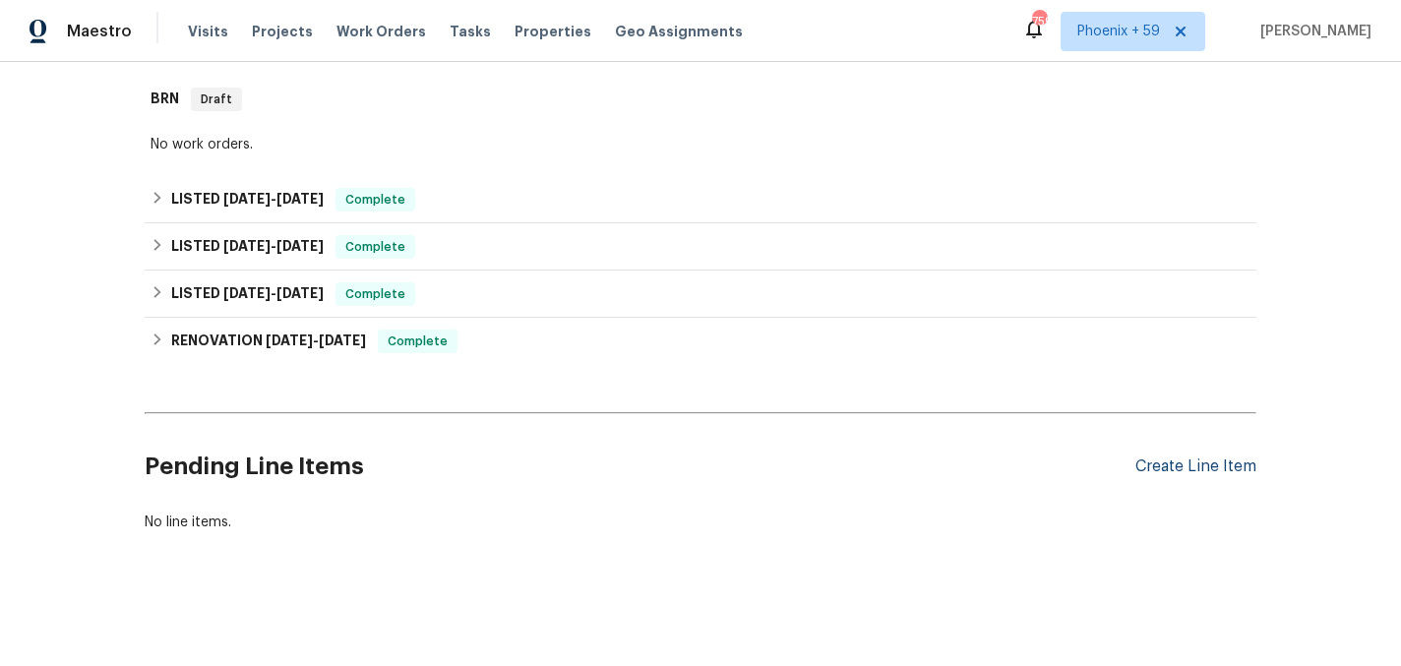
click at [1194, 468] on div "Create Line Item" at bounding box center [1195, 466] width 121 height 19
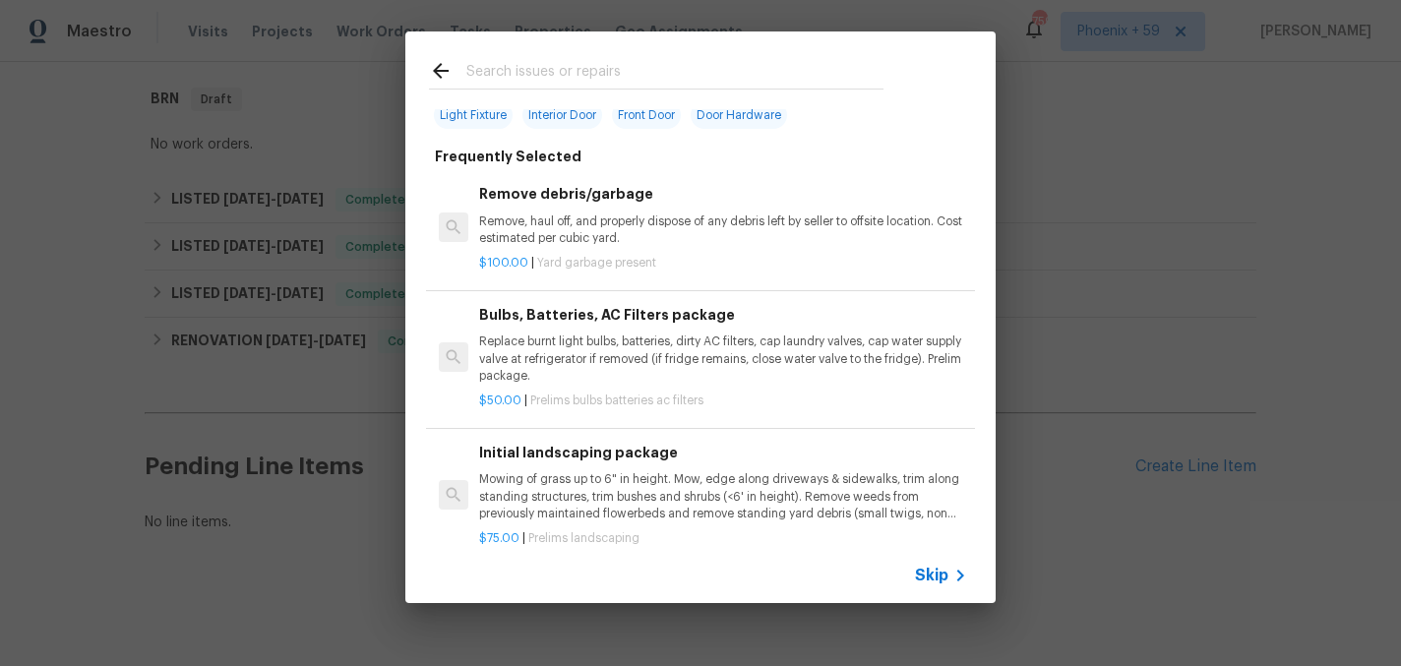
scroll to position [126, 0]
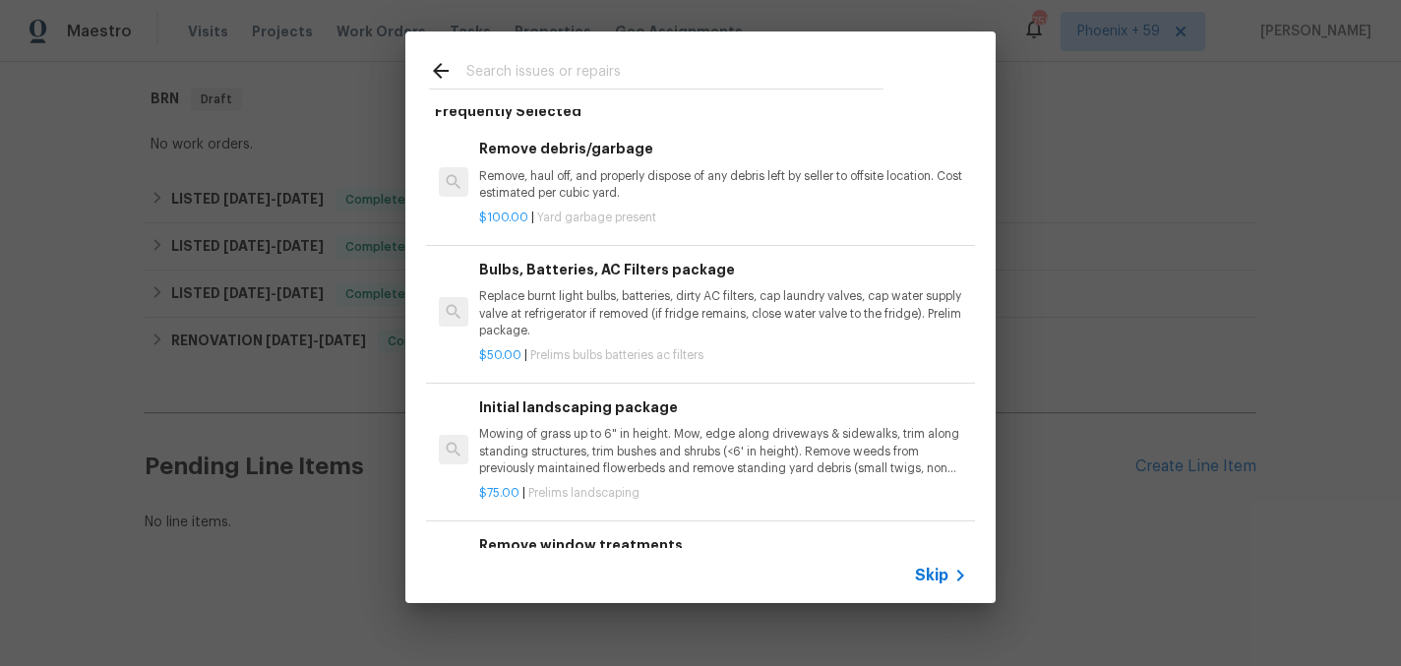
click at [599, 460] on p "Mowing of grass up to 6" in height. Mow, edge along driveways & sidewalks, trim…" at bounding box center [723, 451] width 488 height 50
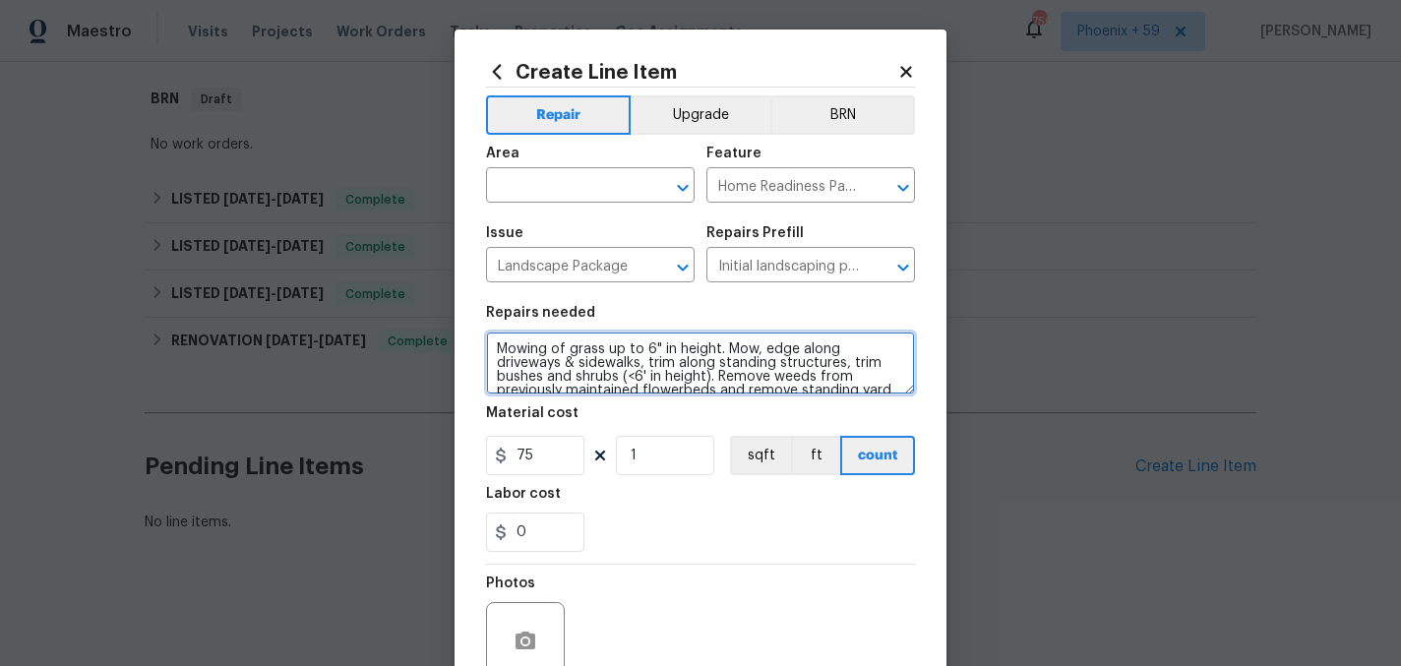
click at [561, 353] on textarea "Mowing of grass up to 6" in height. Mow, edge along driveways & sidewalks, trim…" at bounding box center [700, 363] width 429 height 63
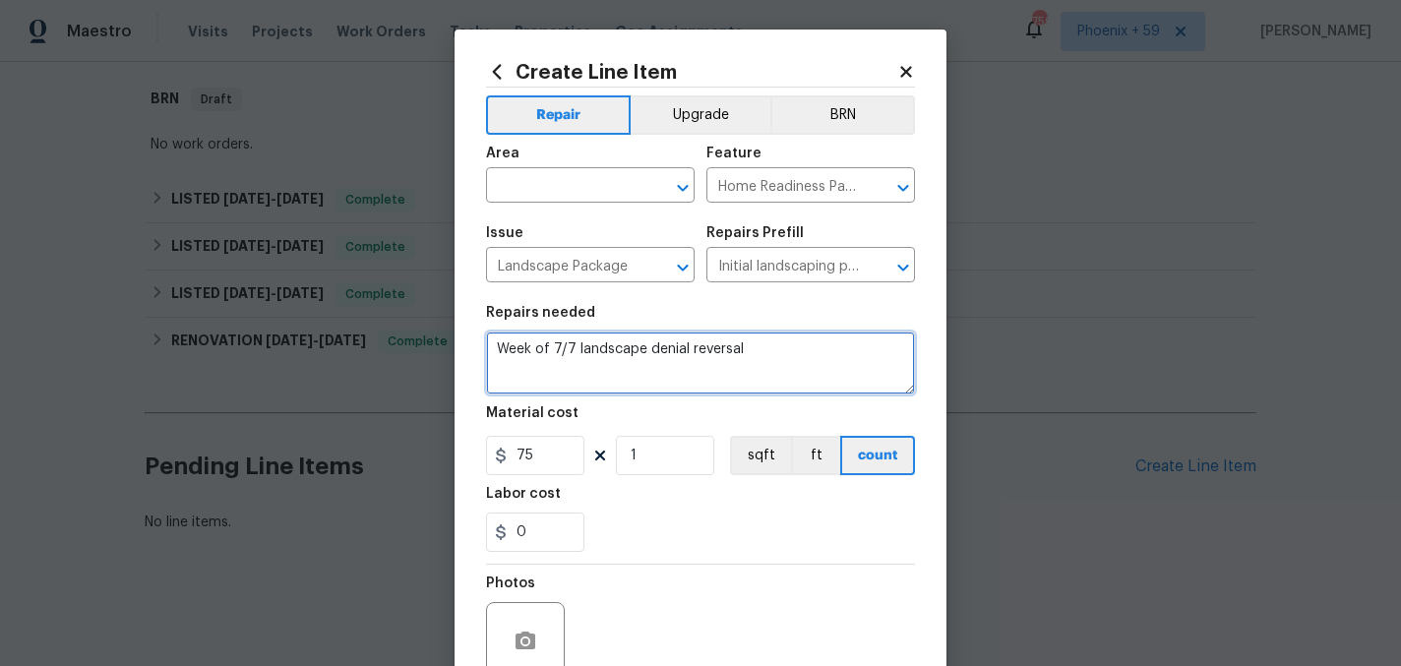
type textarea "Week of 7/7 landscape denial reversal"
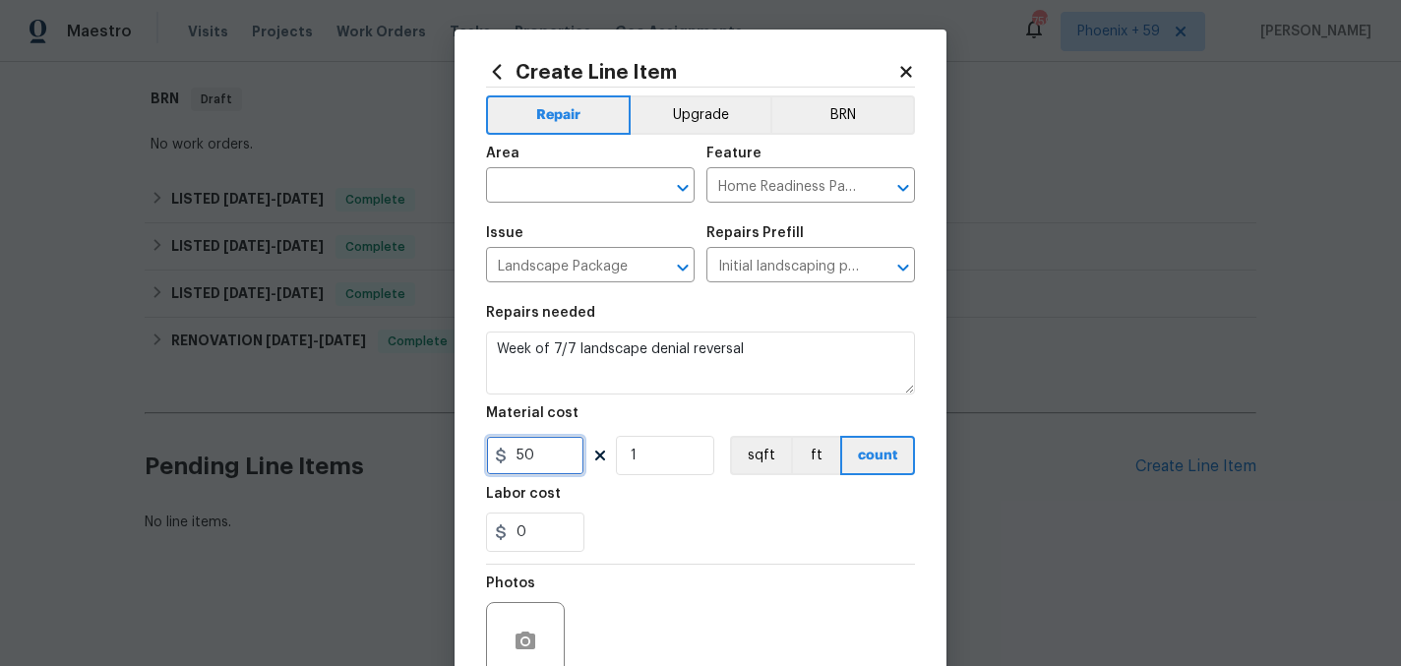
type input "50"
click at [593, 164] on div "Area" at bounding box center [590, 160] width 209 height 26
click at [583, 179] on input "text" at bounding box center [562, 187] width 153 height 30
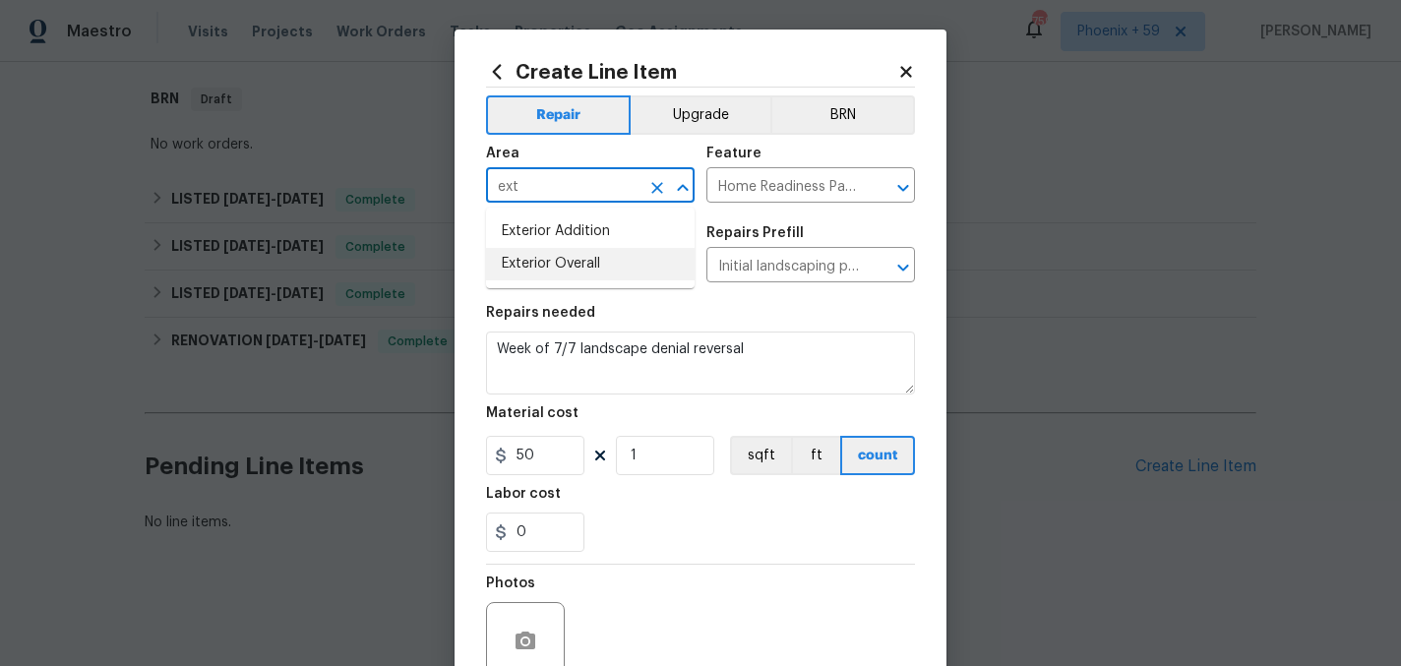
click at [610, 271] on li "Exterior Overall" at bounding box center [590, 264] width 209 height 32
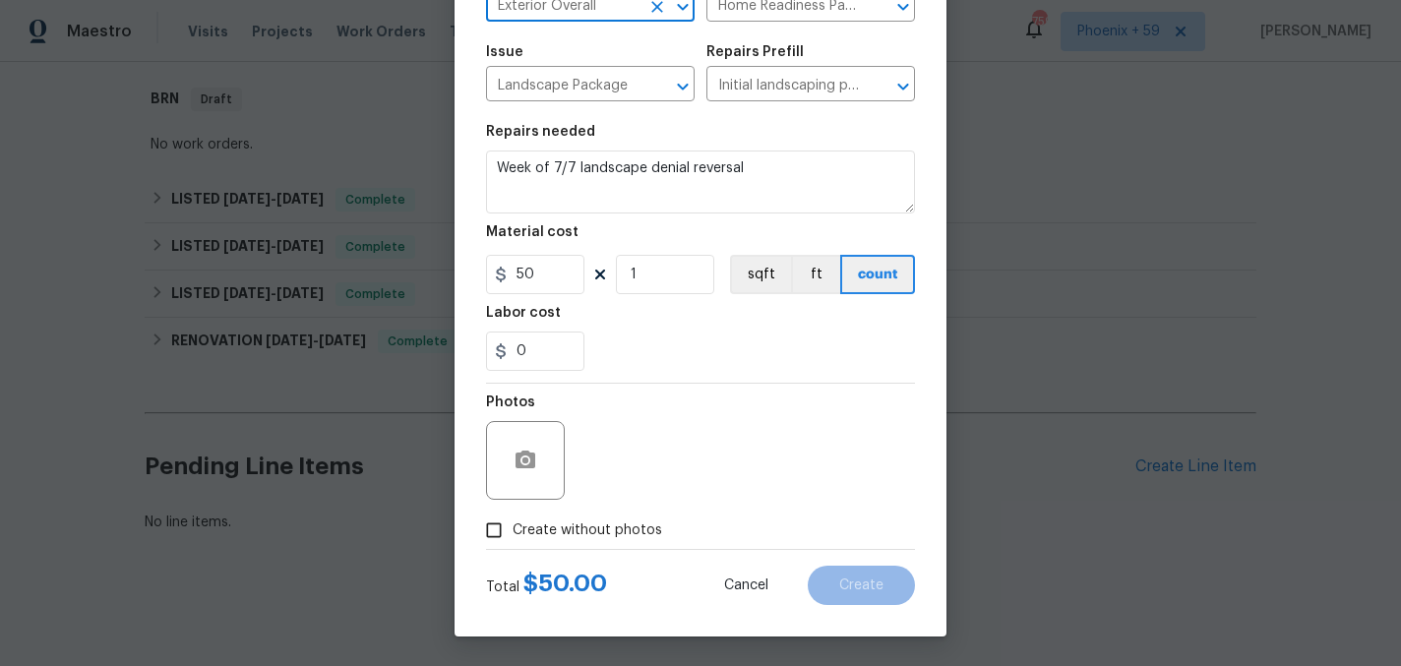
type input "Exterior Overall"
click at [644, 531] on span "Create without photos" at bounding box center [588, 530] width 150 height 21
click at [513, 531] on input "Create without photos" at bounding box center [493, 530] width 37 height 37
checkbox input "true"
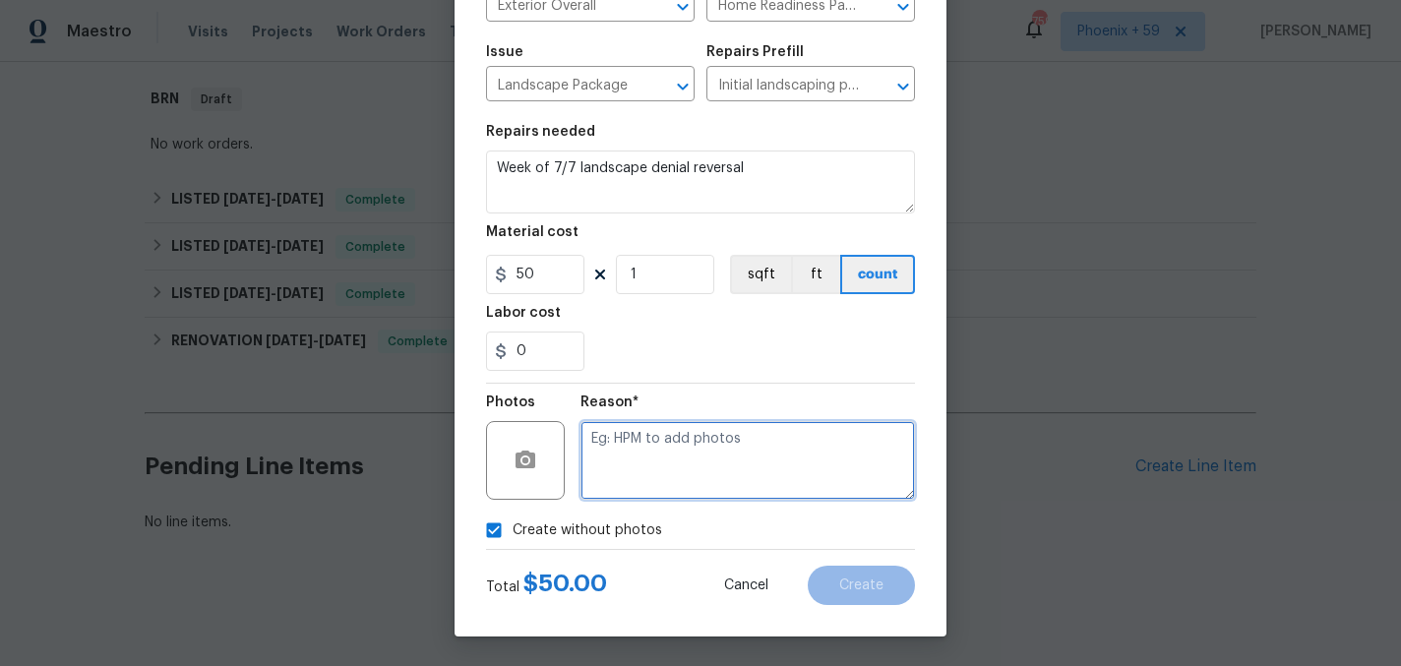
click at [698, 457] on textarea at bounding box center [747, 460] width 334 height 79
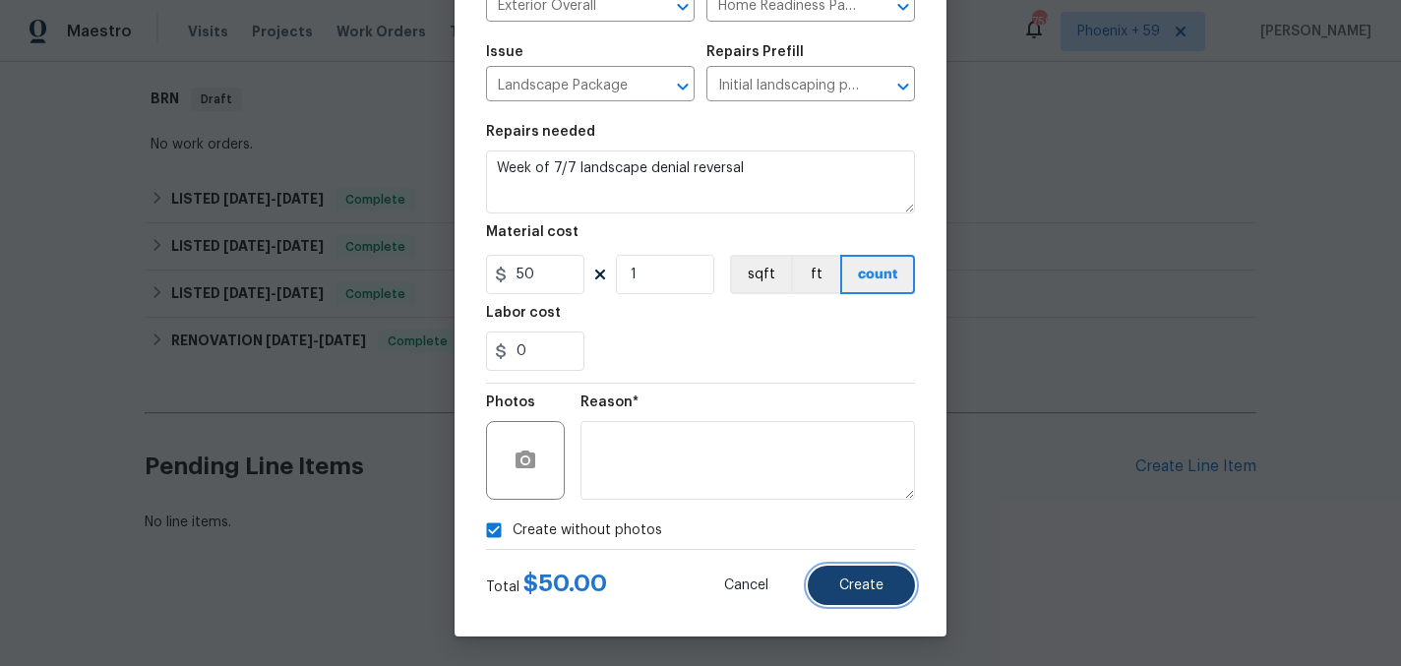
click at [840, 579] on span "Create" at bounding box center [861, 585] width 44 height 15
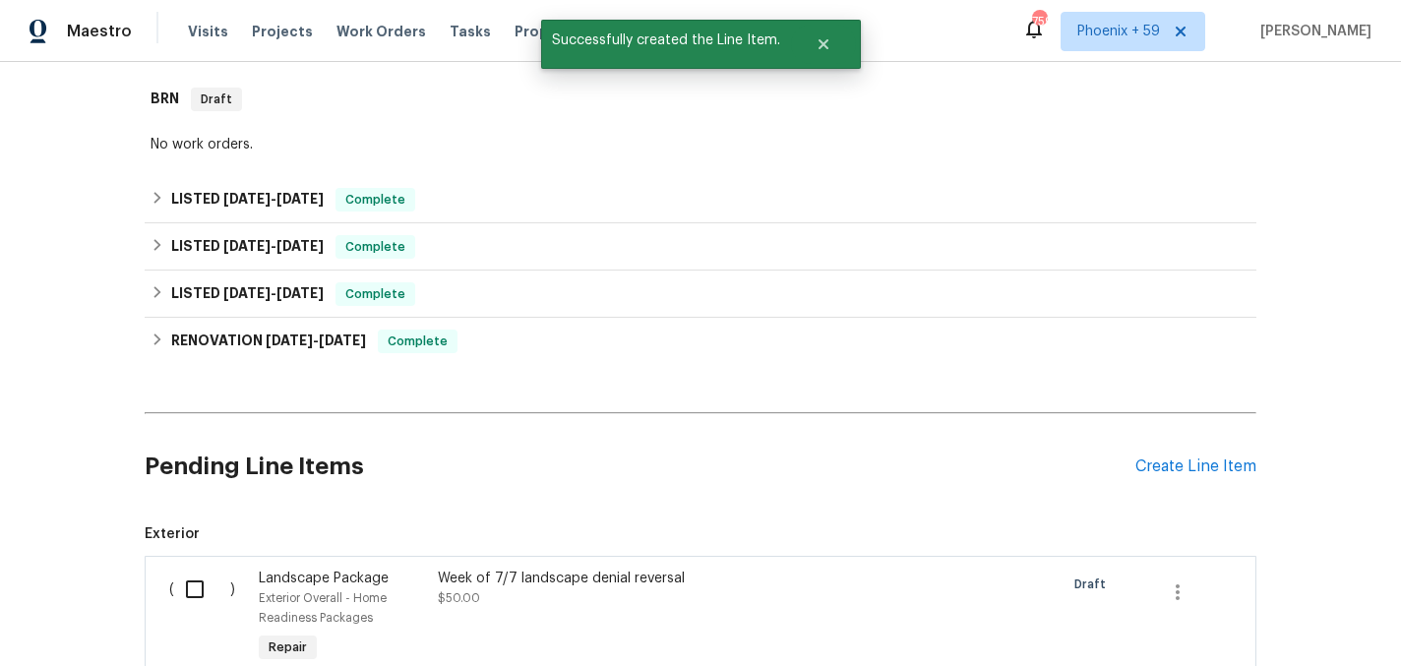
click at [185, 585] on input "checkbox" at bounding box center [202, 589] width 56 height 41
checkbox input "true"
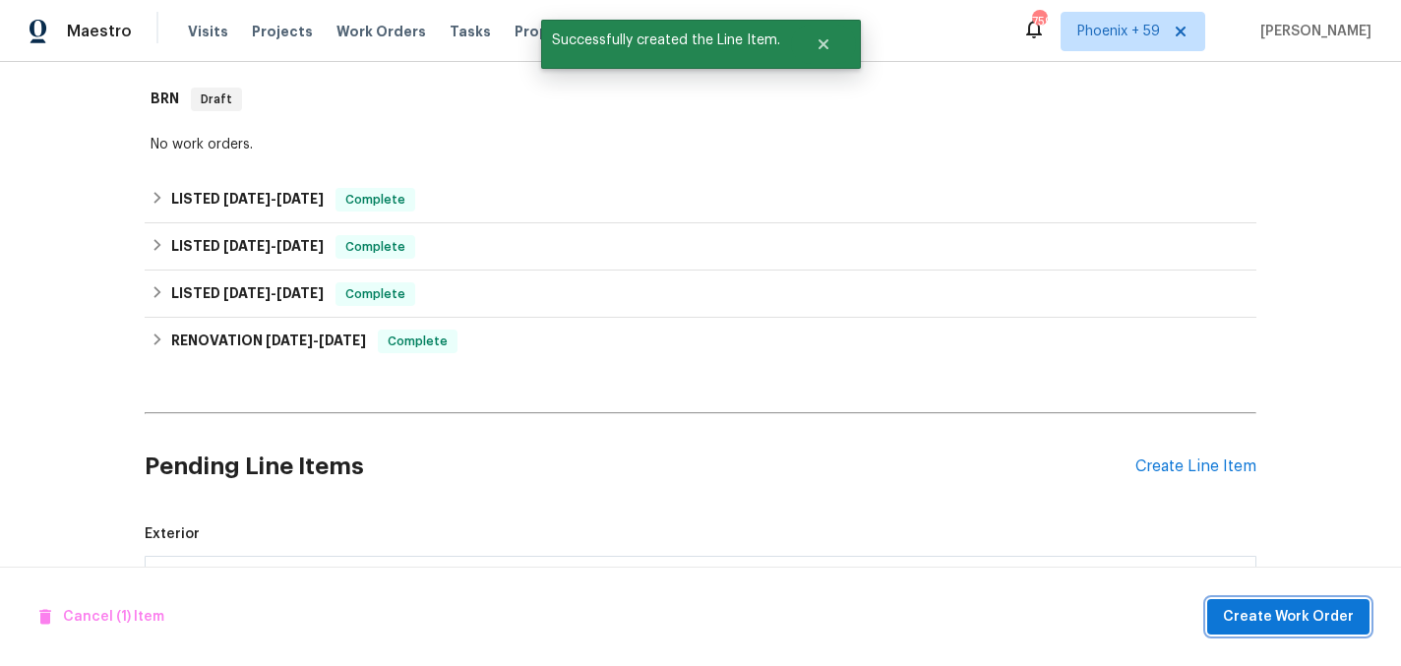
click at [1308, 622] on span "Create Work Order" at bounding box center [1288, 617] width 131 height 25
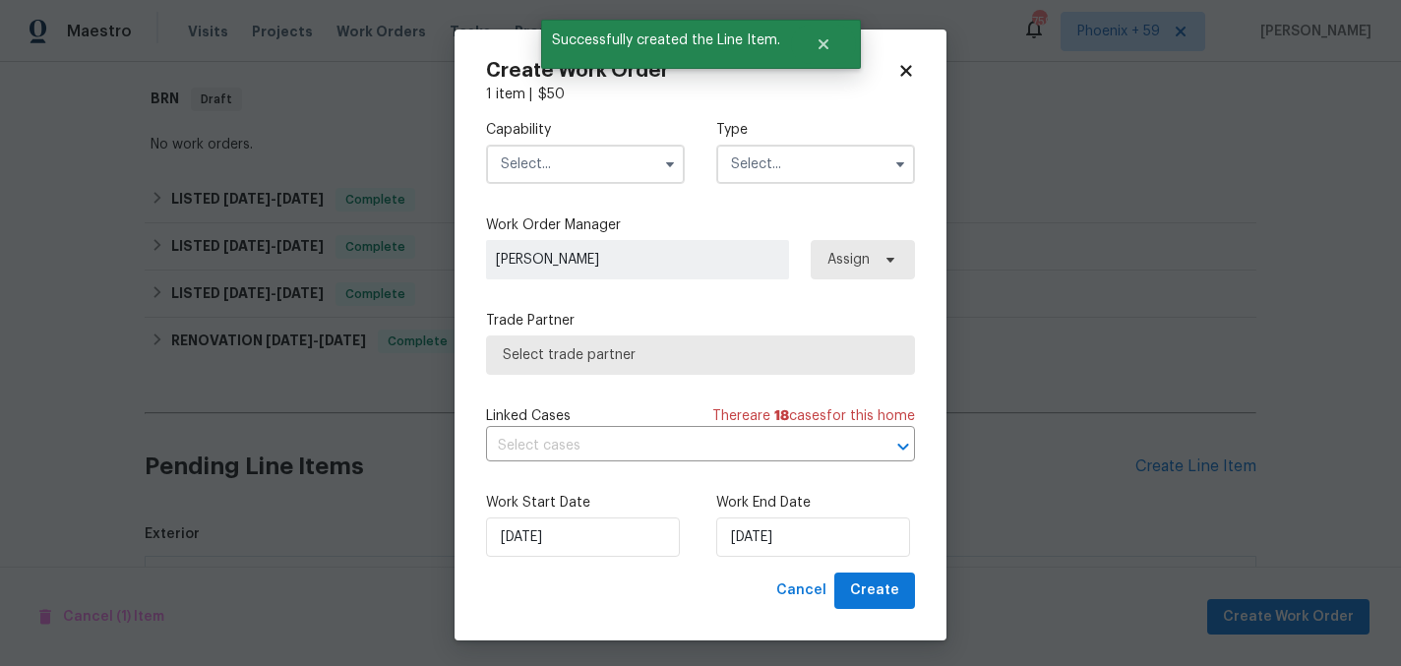
click at [622, 162] on input "text" at bounding box center [585, 164] width 199 height 39
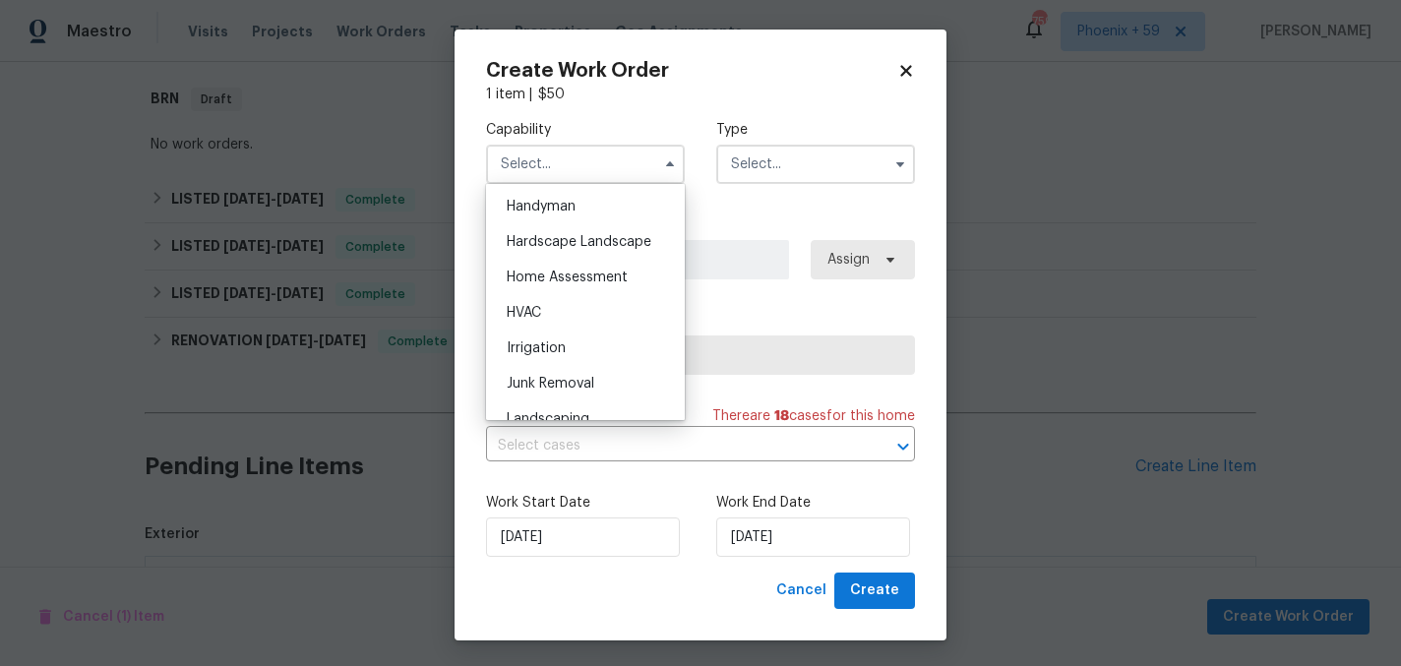
scroll to position [1098, 0]
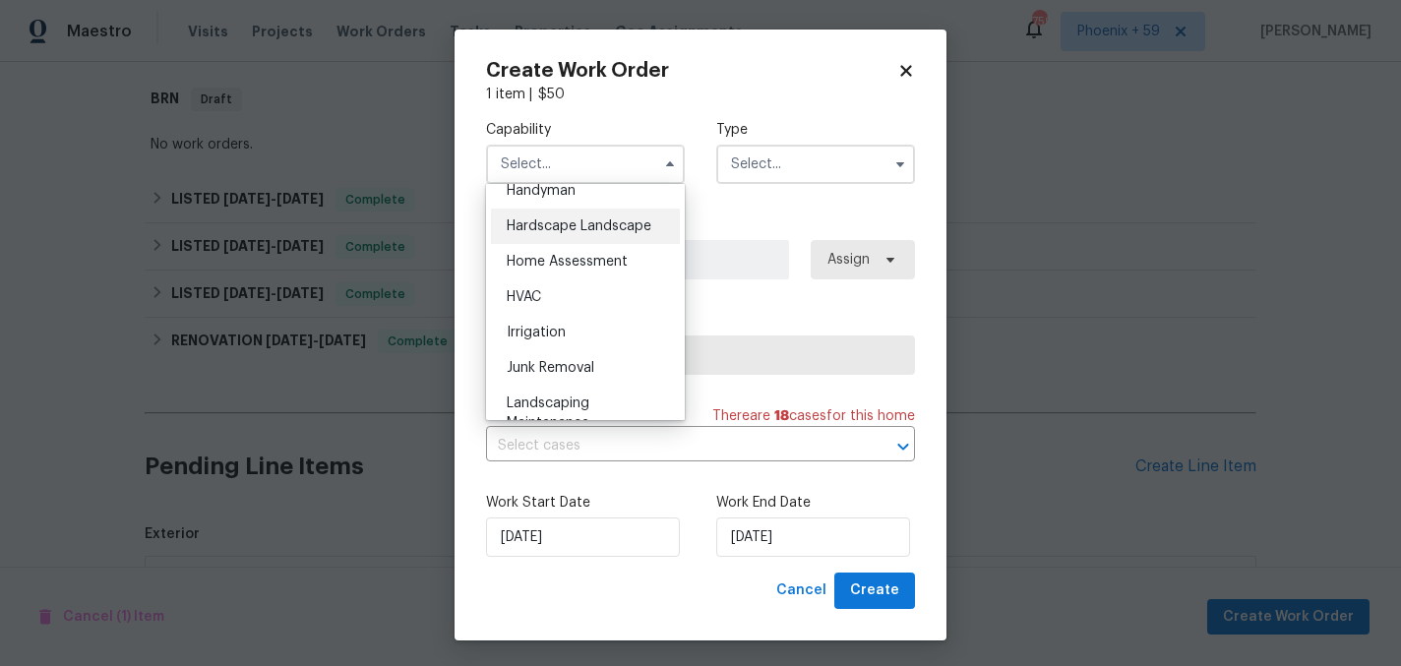
click at [629, 231] on span "Hardscape Landscape" at bounding box center [579, 226] width 145 height 14
type input "Hardscape Landscape"
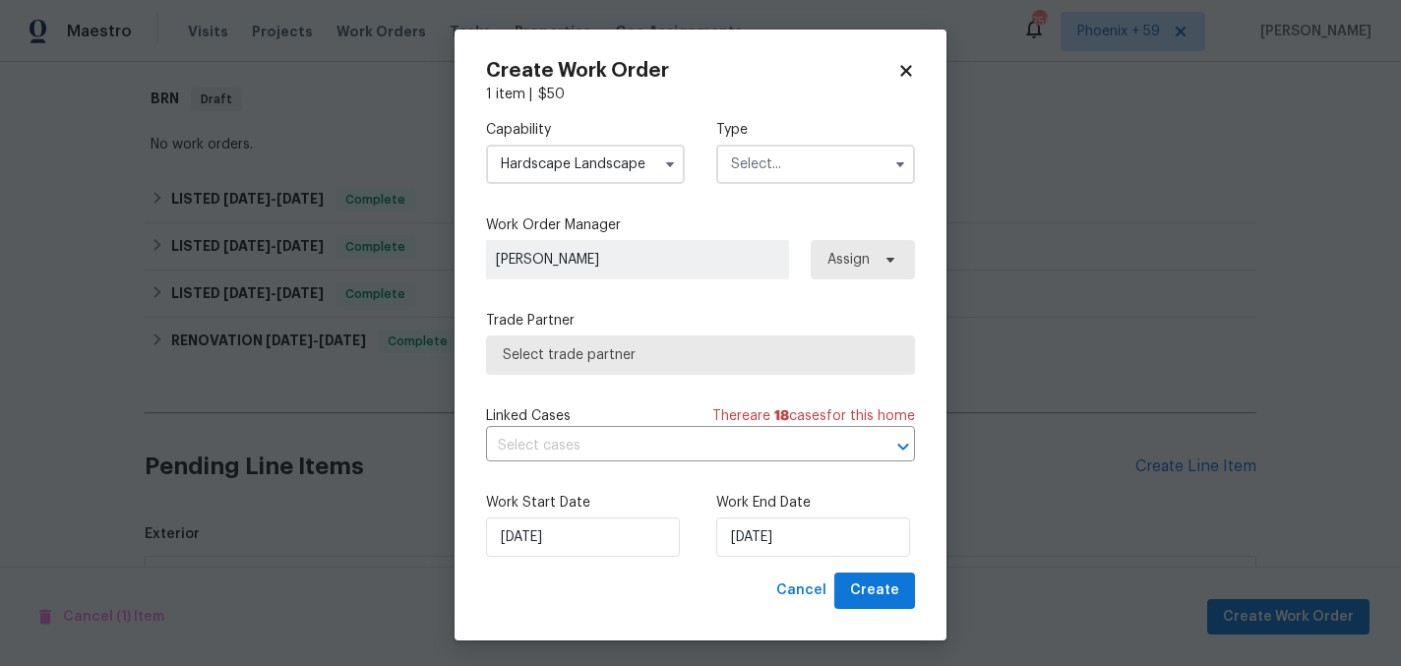
click at [767, 165] on input "text" at bounding box center [815, 164] width 199 height 39
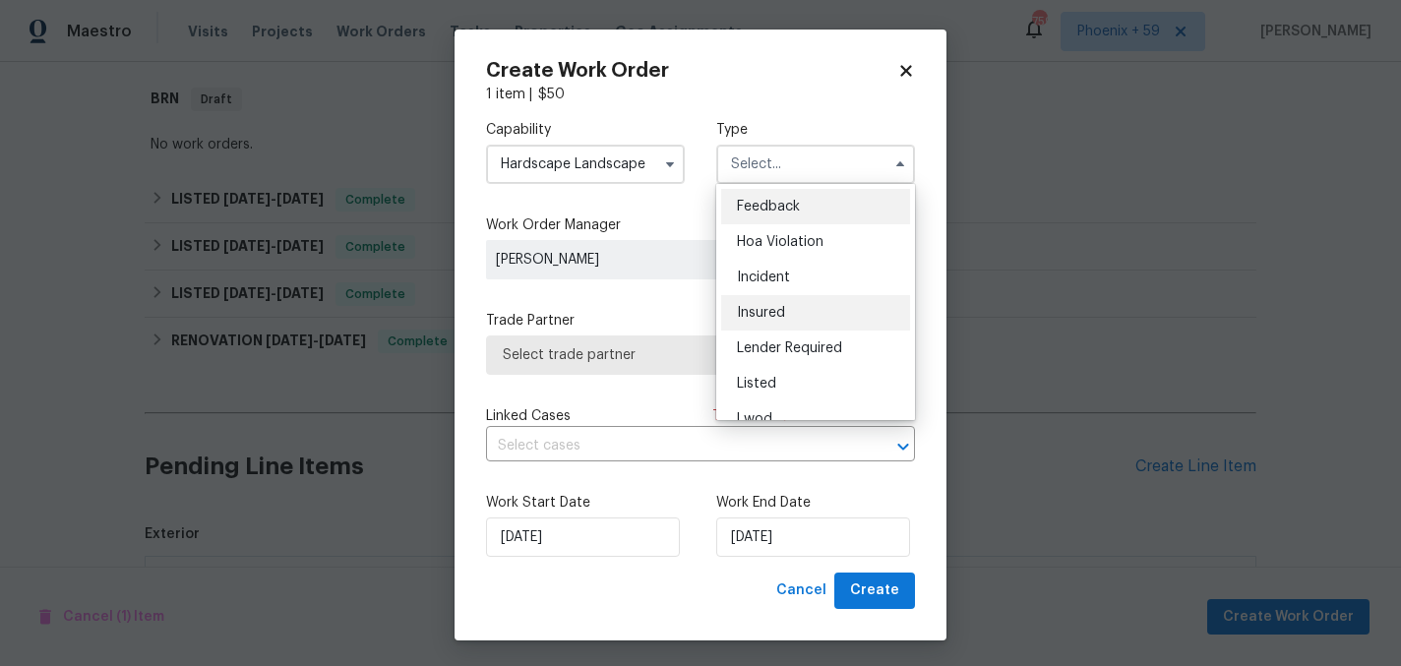
scroll to position [234, 0]
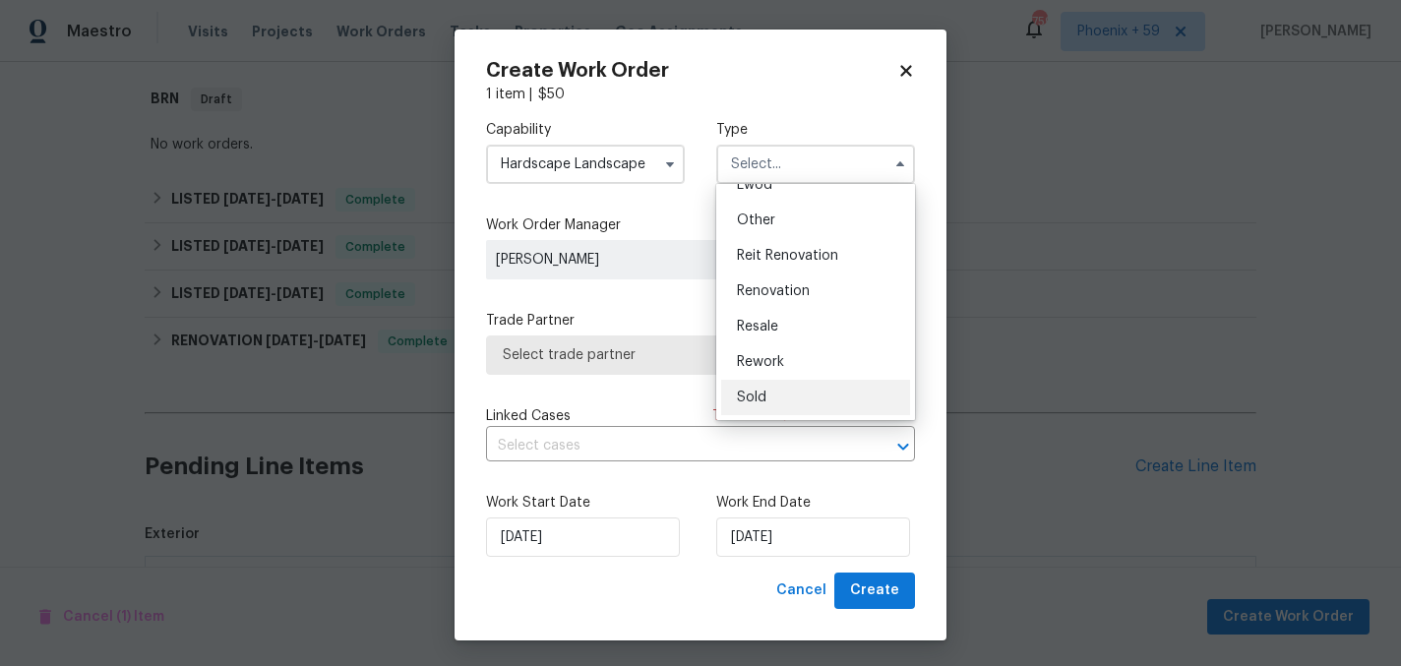
click at [778, 393] on div "Sold" at bounding box center [815, 397] width 189 height 35
type input "Sold"
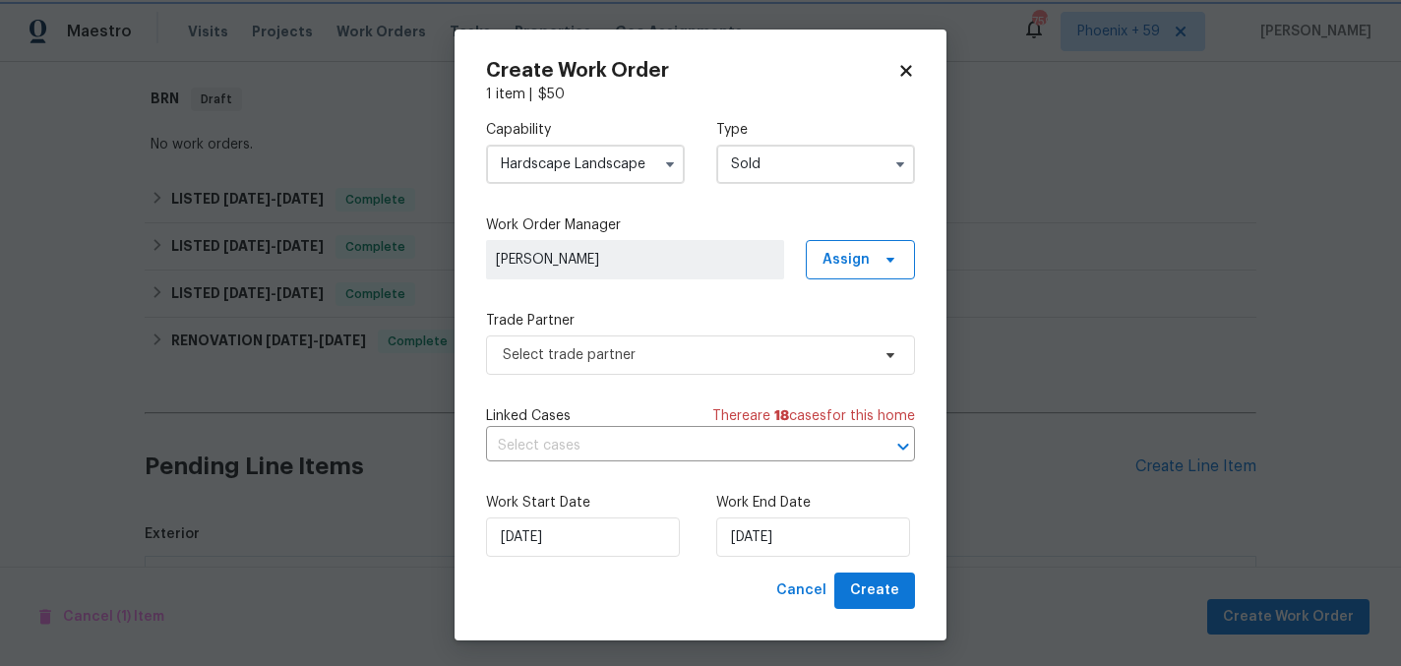
scroll to position [0, 0]
click at [702, 354] on span "Select trade partner" at bounding box center [686, 355] width 367 height 20
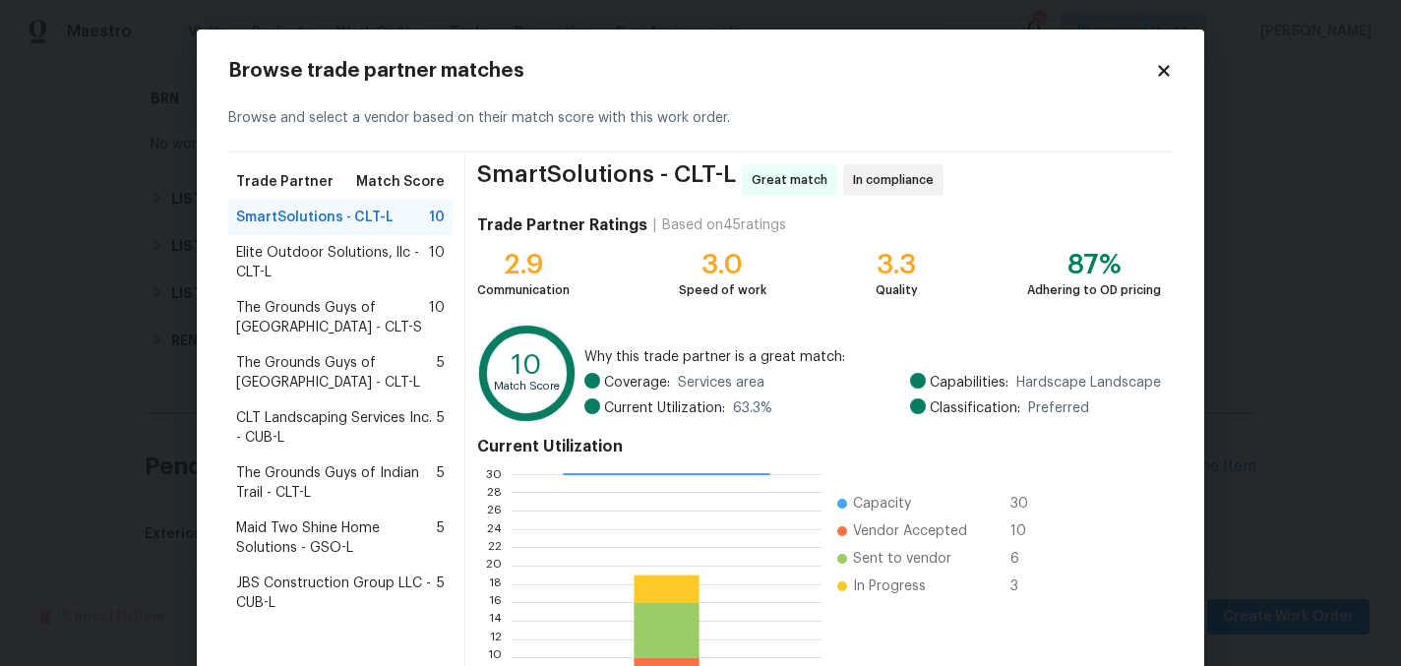
scroll to position [202, 0]
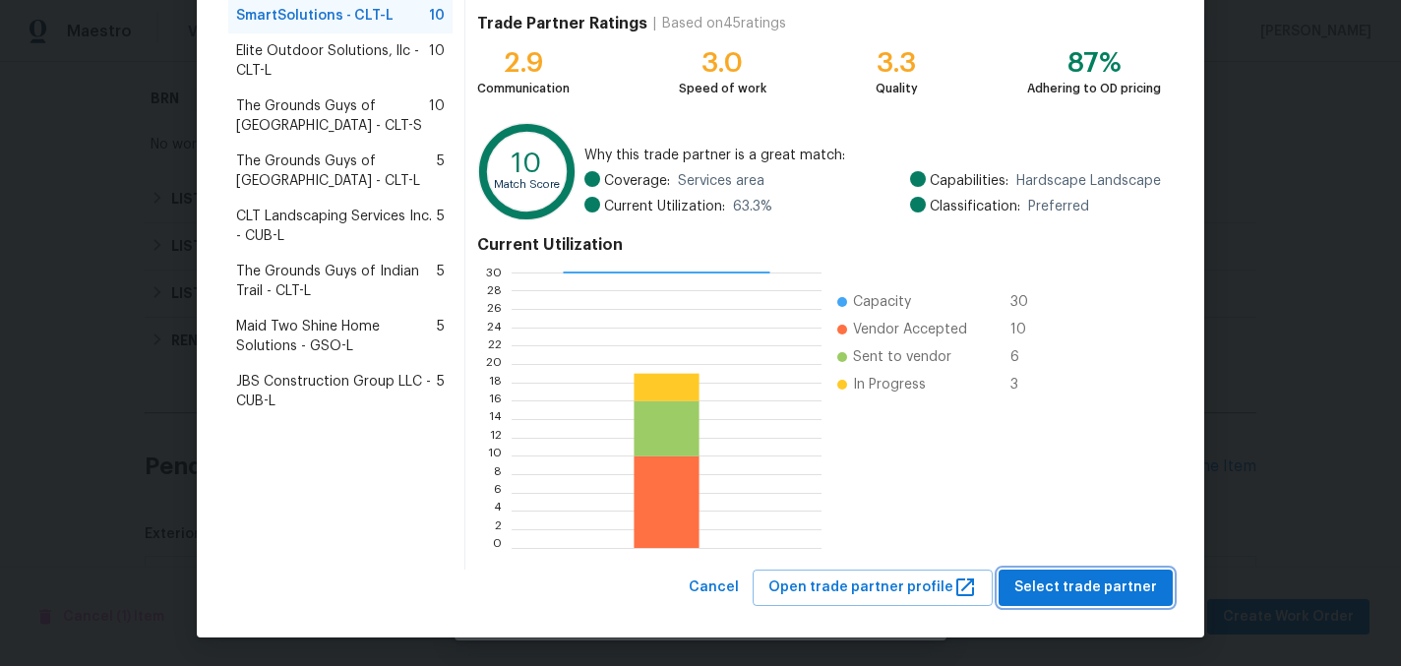
click at [1052, 592] on span "Select trade partner" at bounding box center [1085, 587] width 143 height 25
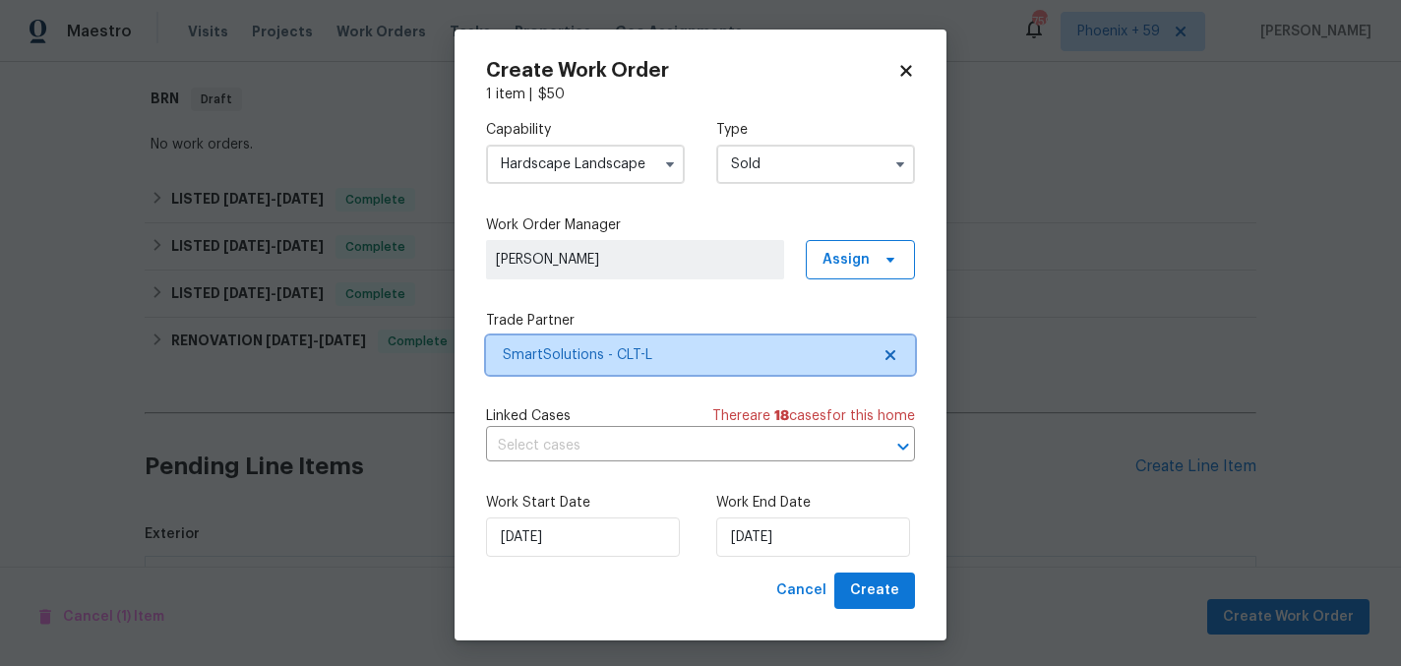
scroll to position [0, 0]
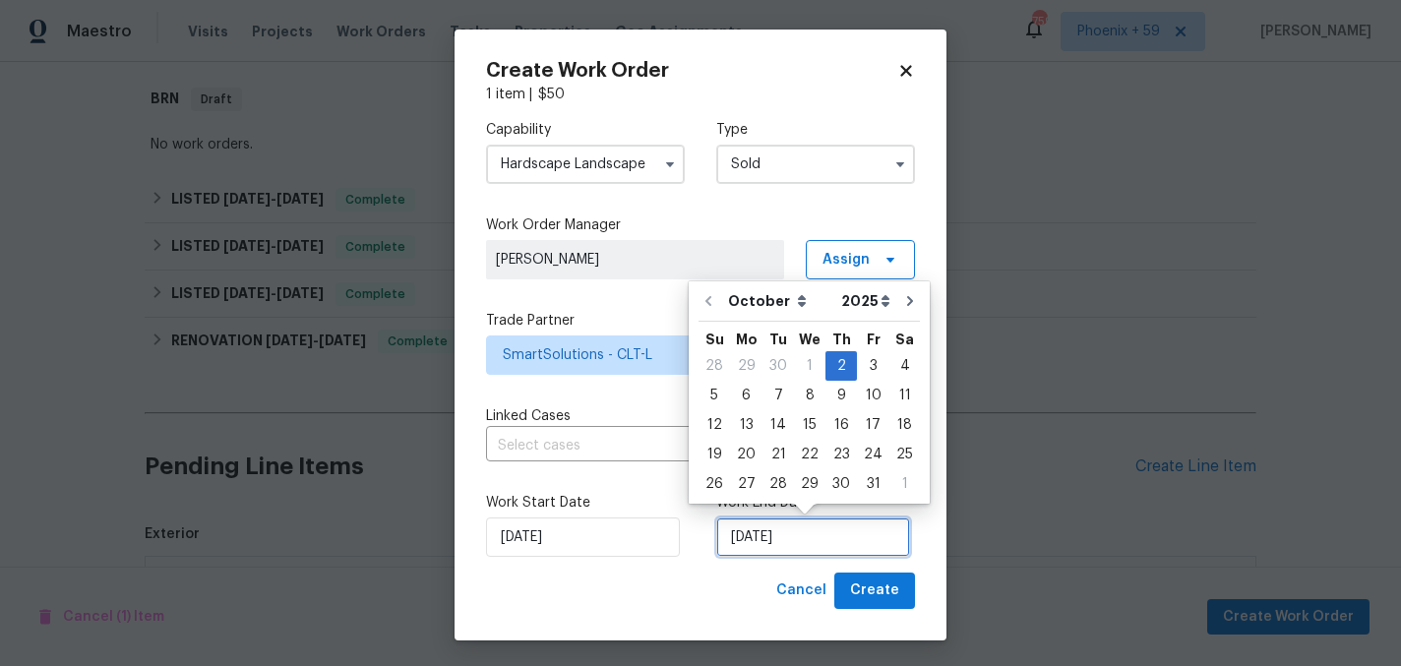
click at [762, 523] on input "[DATE]" at bounding box center [813, 536] width 194 height 39
click at [828, 406] on div "9" at bounding box center [840, 396] width 31 height 28
type input "[DATE]"
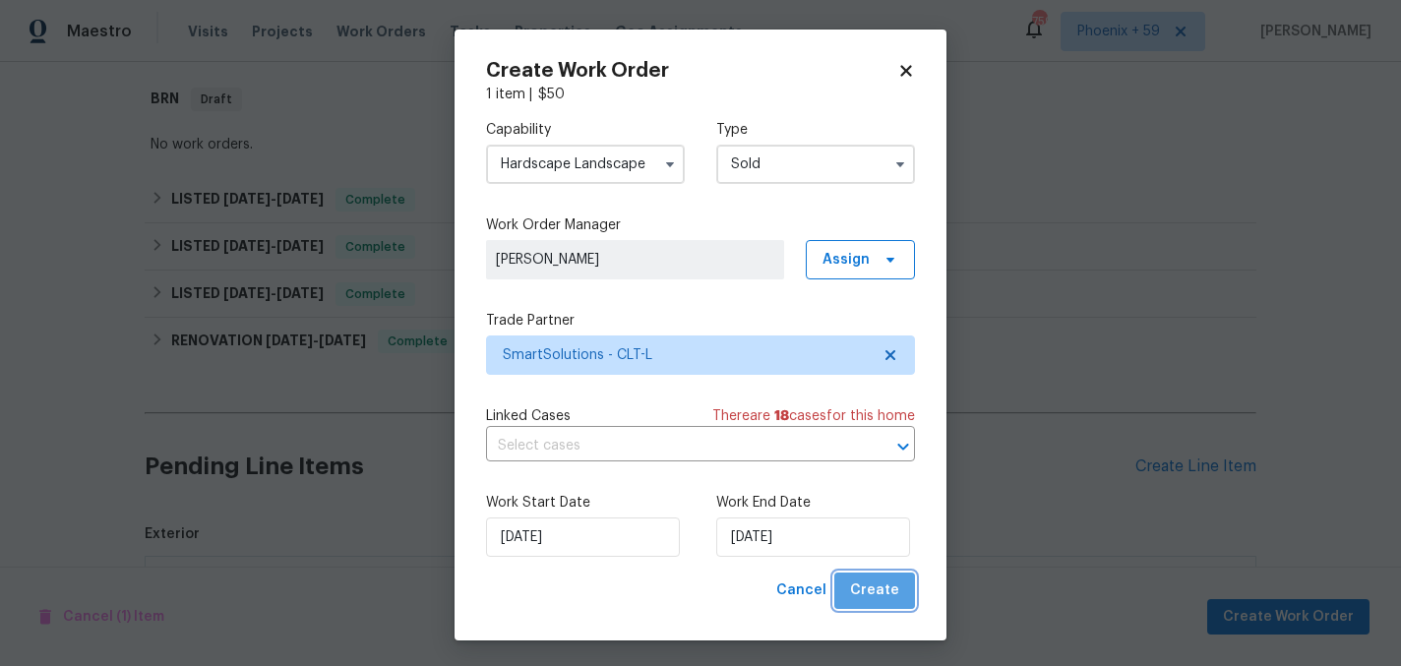
click at [879, 592] on span "Create" at bounding box center [874, 590] width 49 height 25
checkbox input "false"
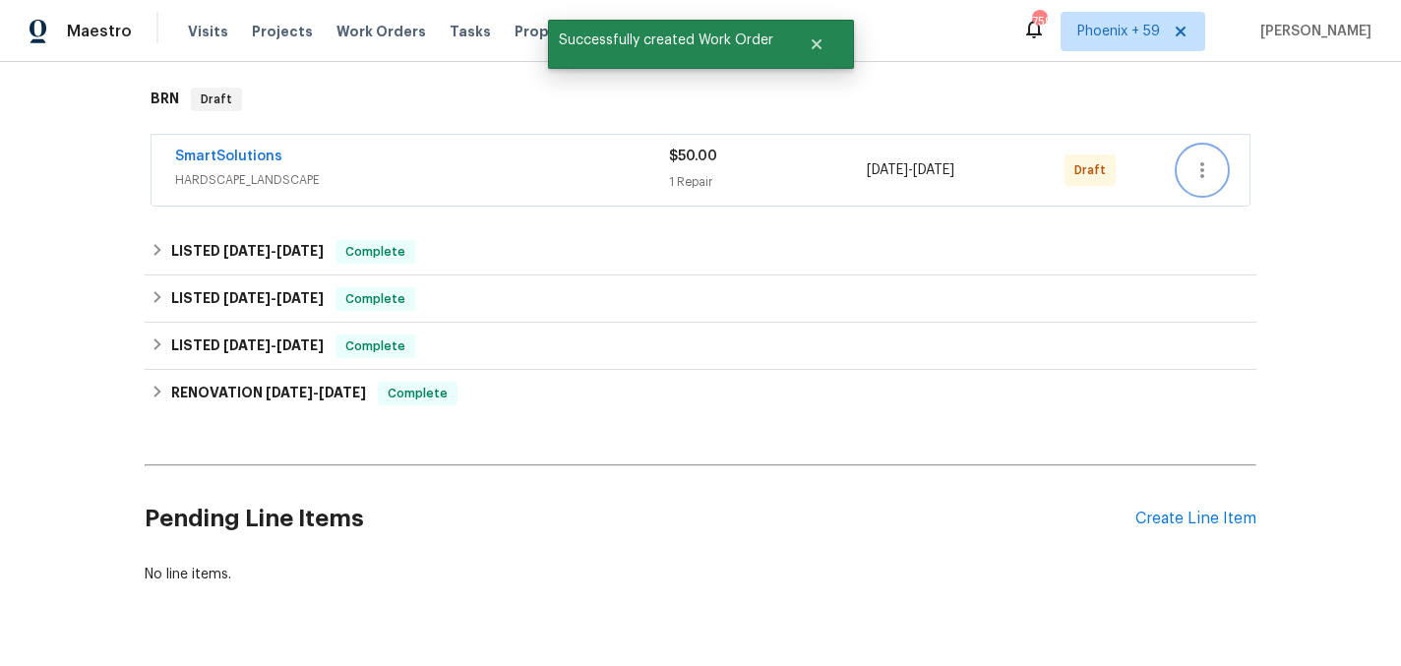
click at [1211, 167] on icon "button" at bounding box center [1202, 170] width 24 height 24
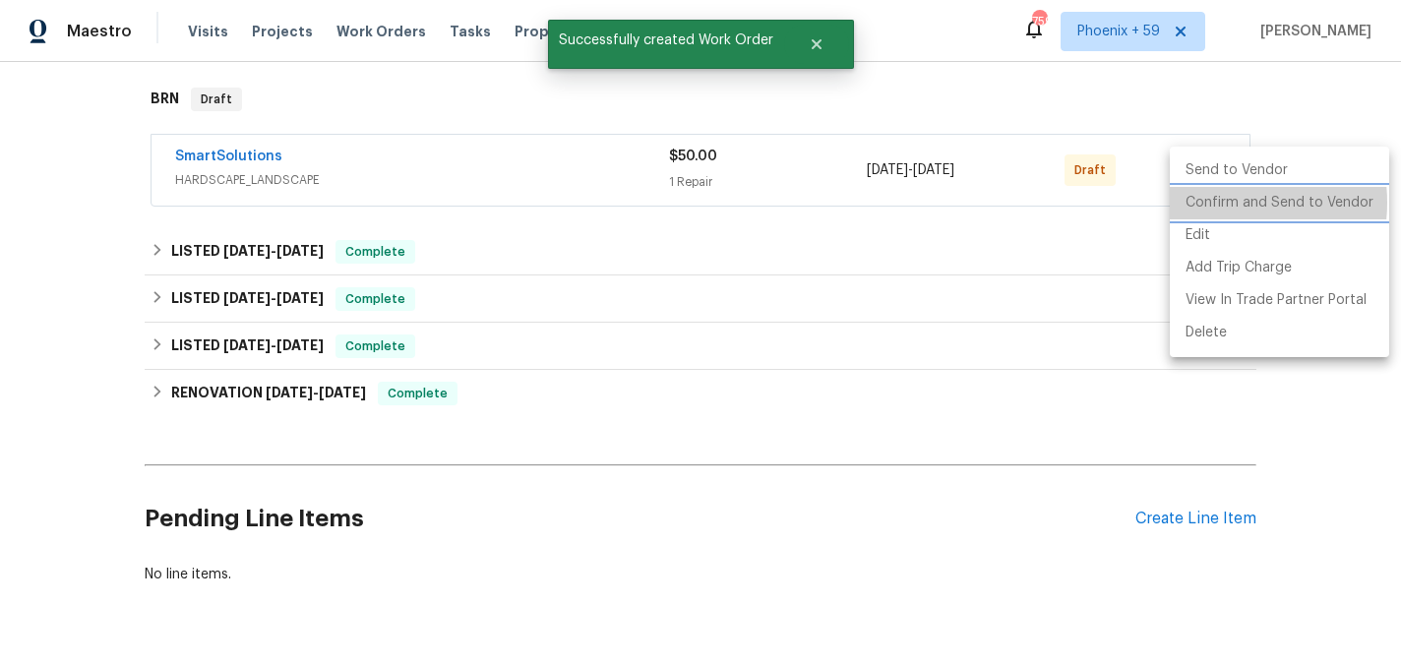
click at [1211, 203] on li "Confirm and Send to Vendor" at bounding box center [1279, 203] width 219 height 32
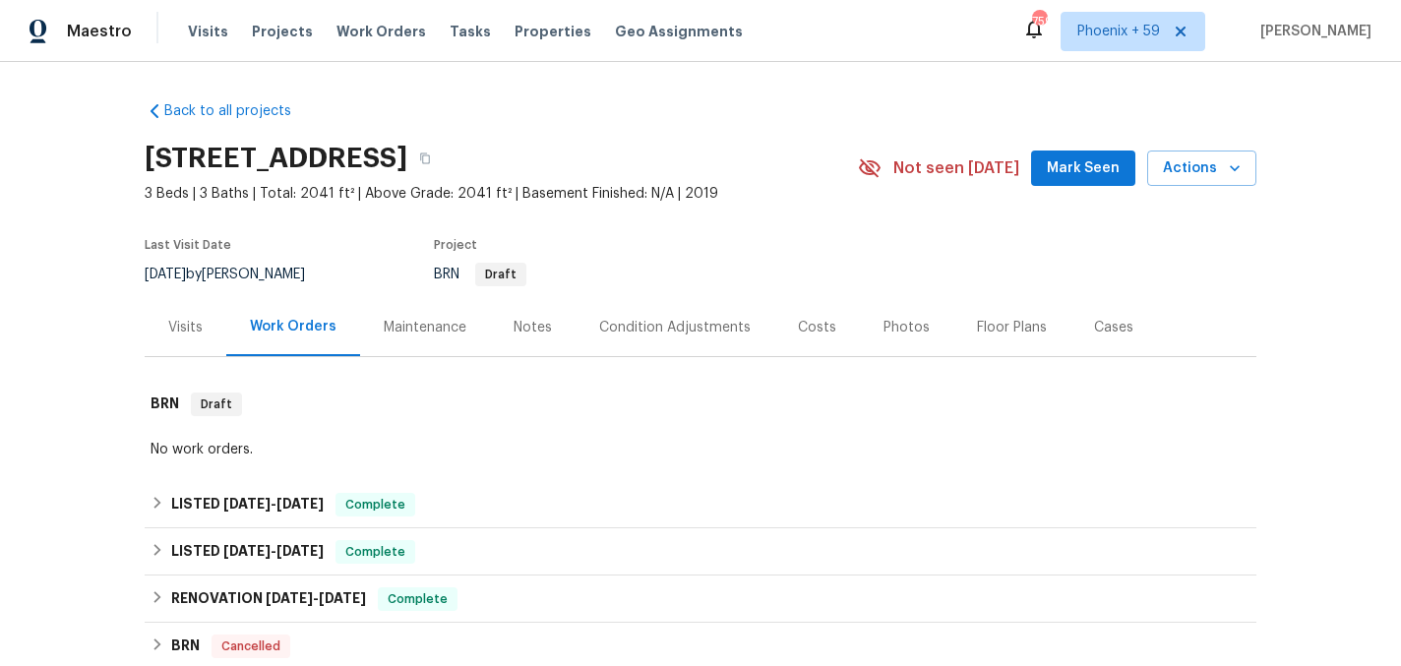
click at [451, 334] on div "Maintenance" at bounding box center [425, 328] width 83 height 20
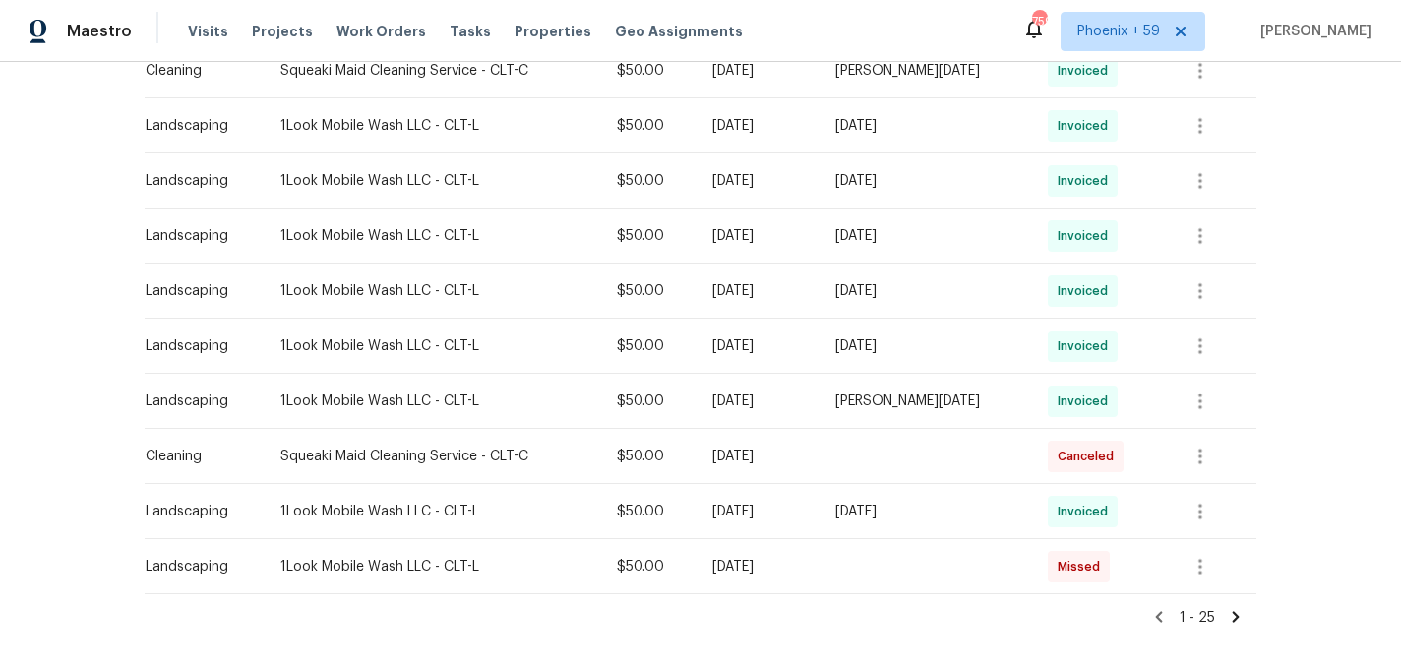
scroll to position [1288, 0]
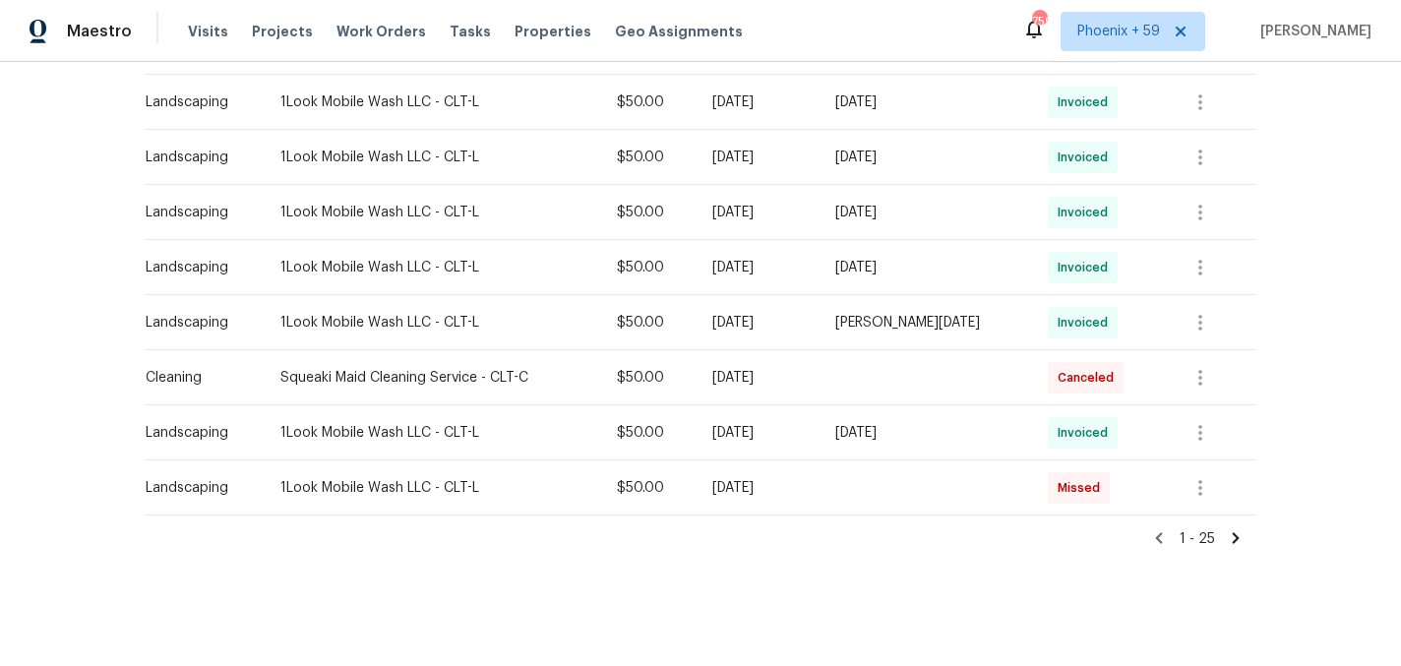
click at [1231, 533] on icon at bounding box center [1236, 538] width 18 height 18
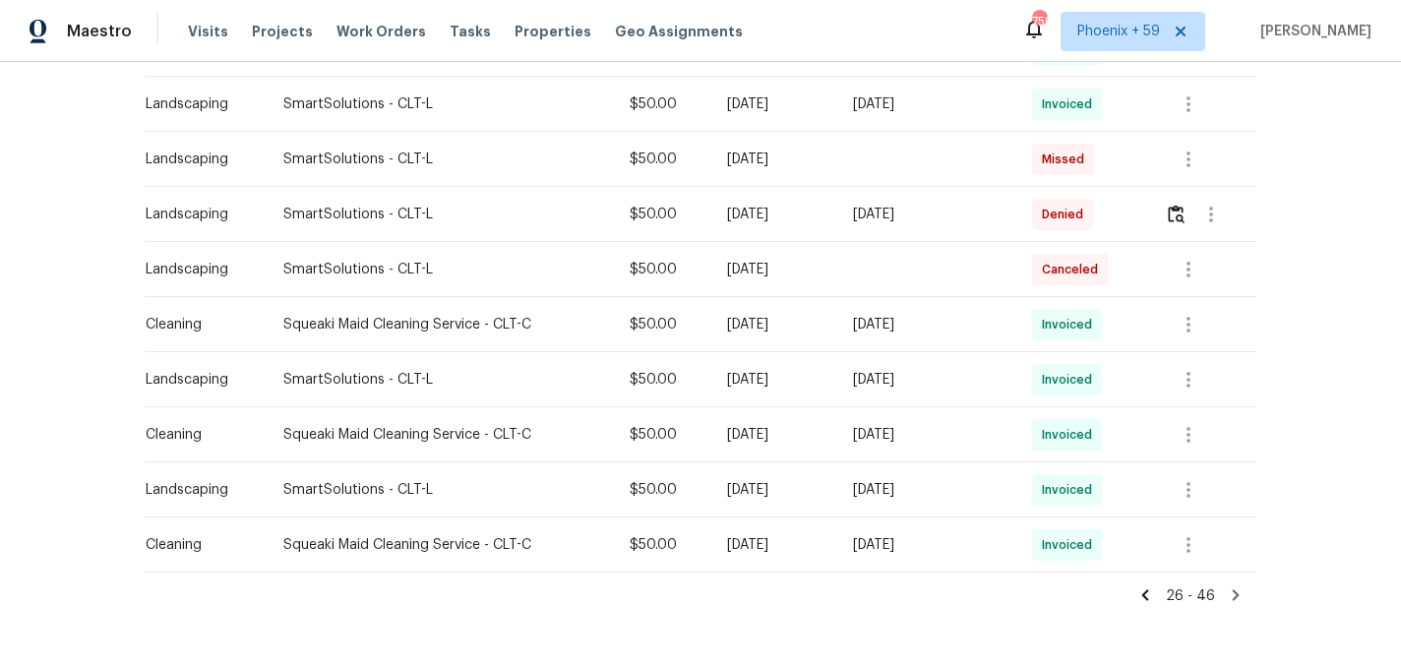
scroll to position [1016, 0]
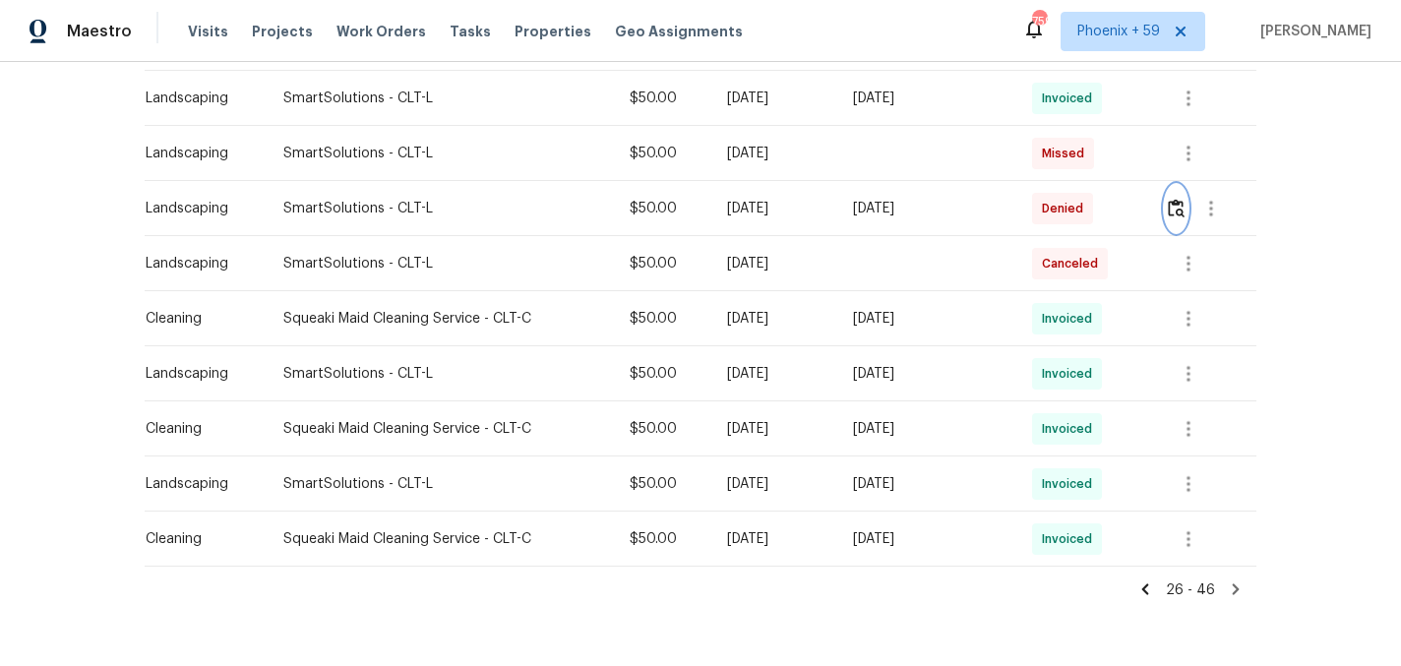
click at [1178, 206] on img "button" at bounding box center [1176, 208] width 17 height 19
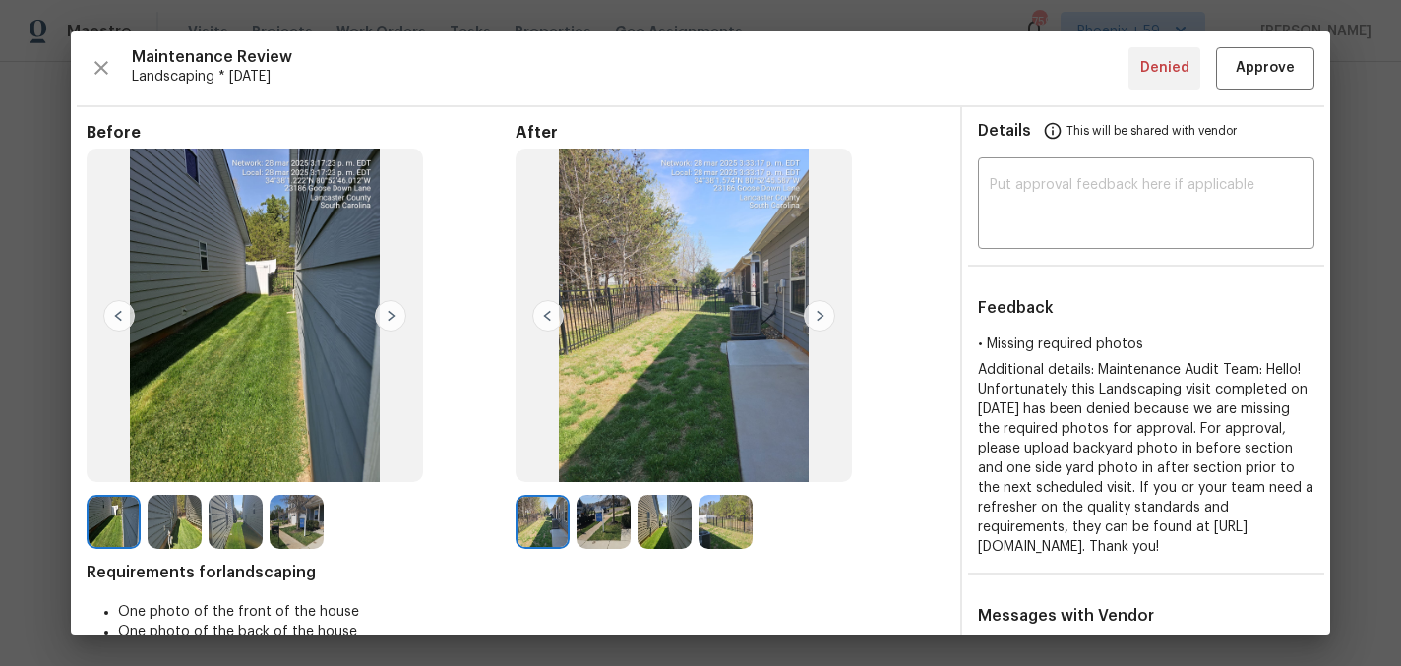
click at [812, 312] on img at bounding box center [819, 315] width 31 height 31
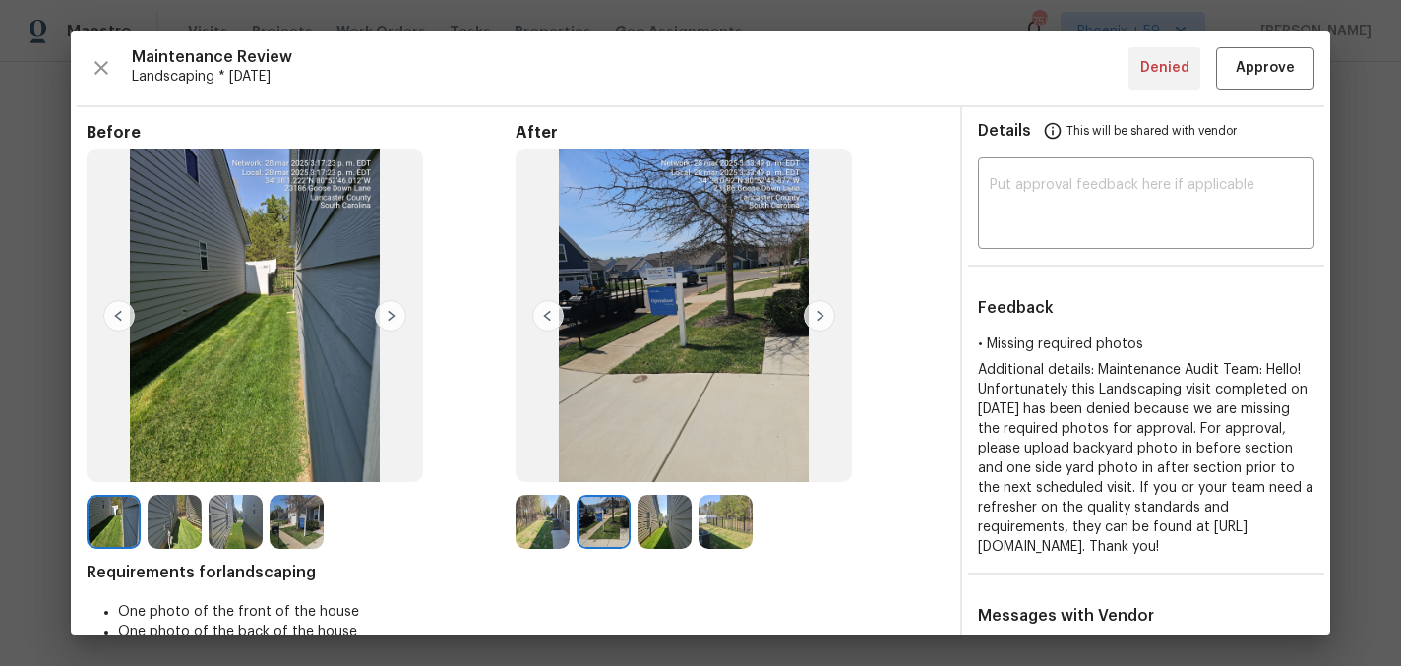
click at [812, 312] on img at bounding box center [819, 315] width 31 height 31
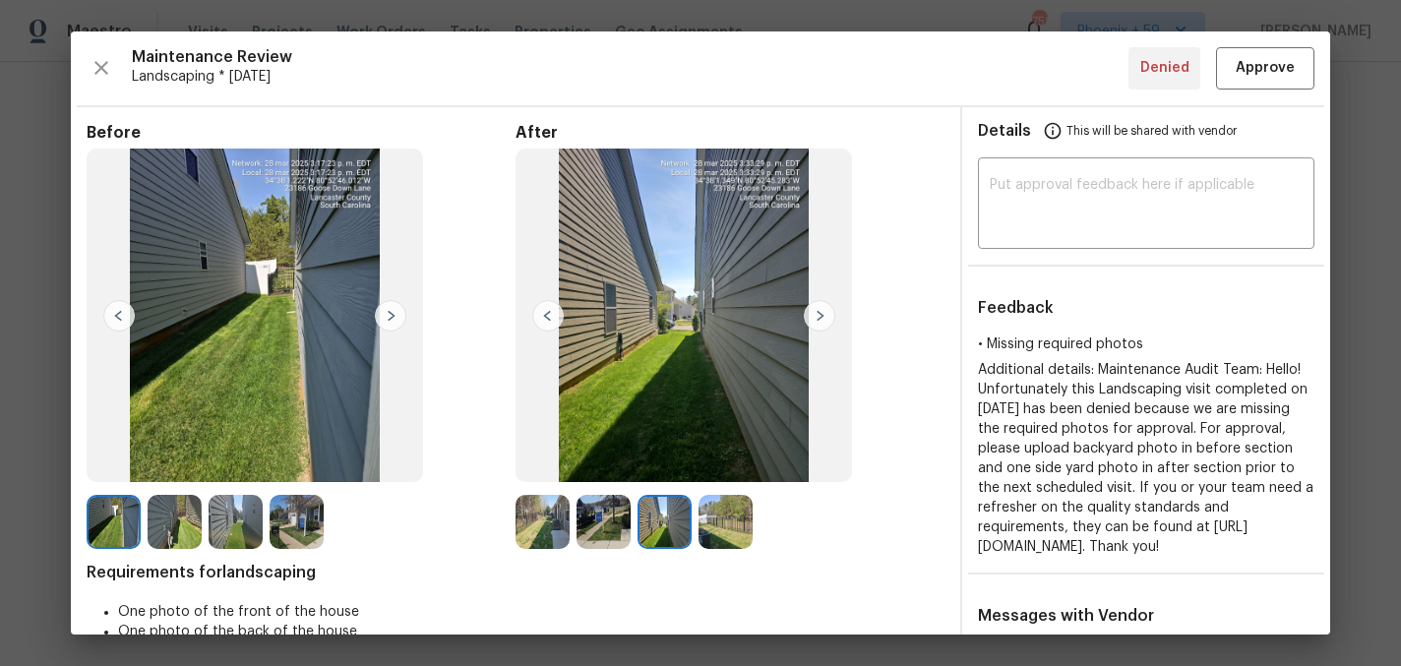
click at [812, 312] on img at bounding box center [819, 315] width 31 height 31
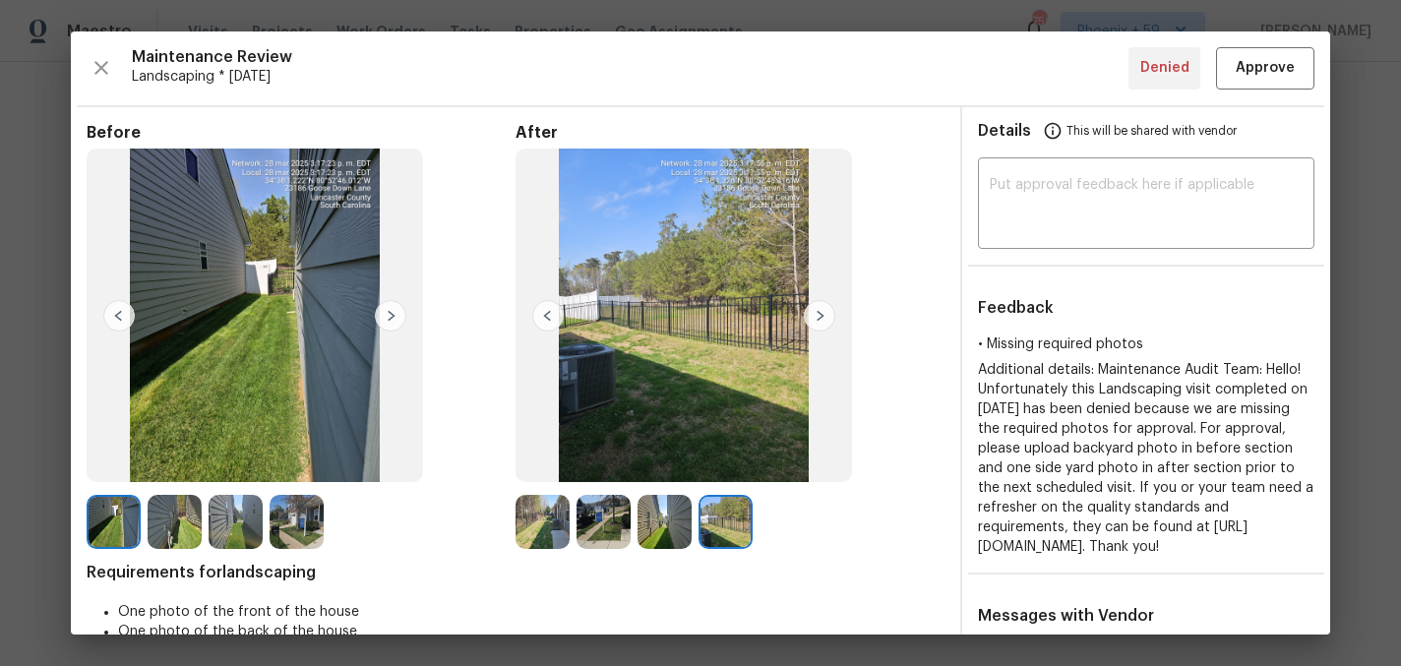
click at [812, 312] on img at bounding box center [819, 315] width 31 height 31
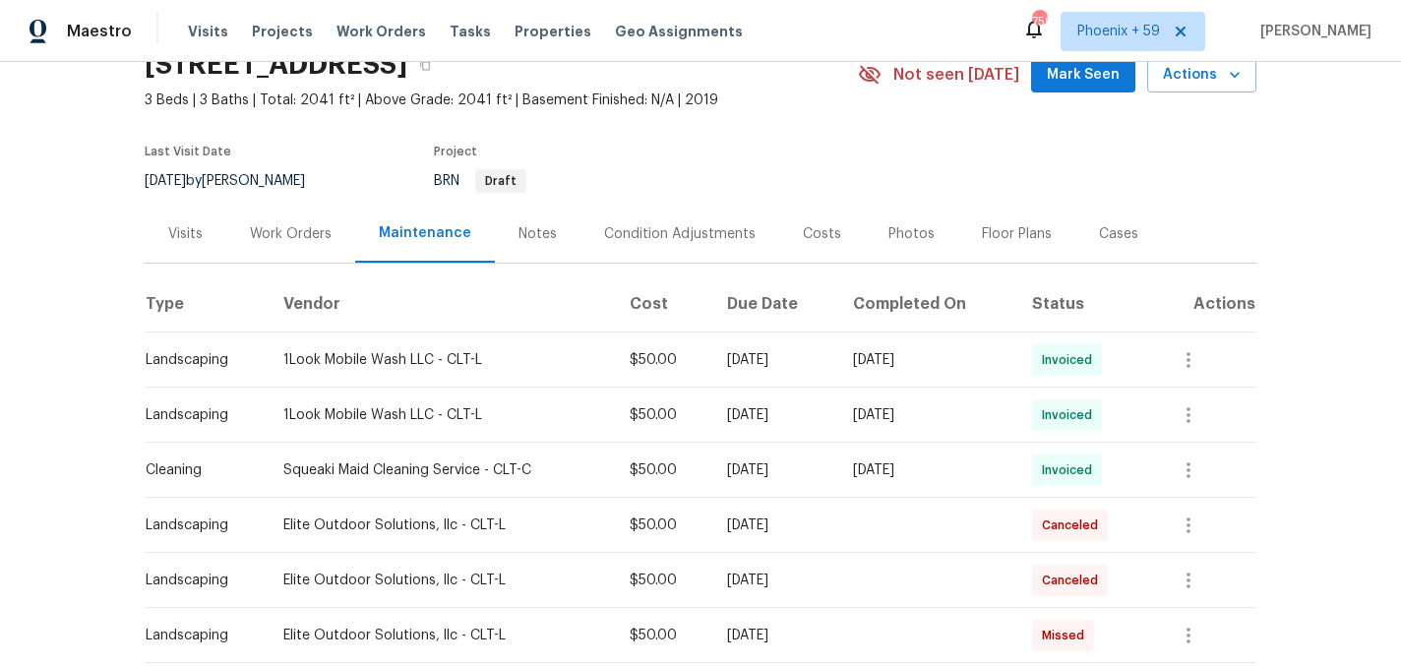
scroll to position [0, 0]
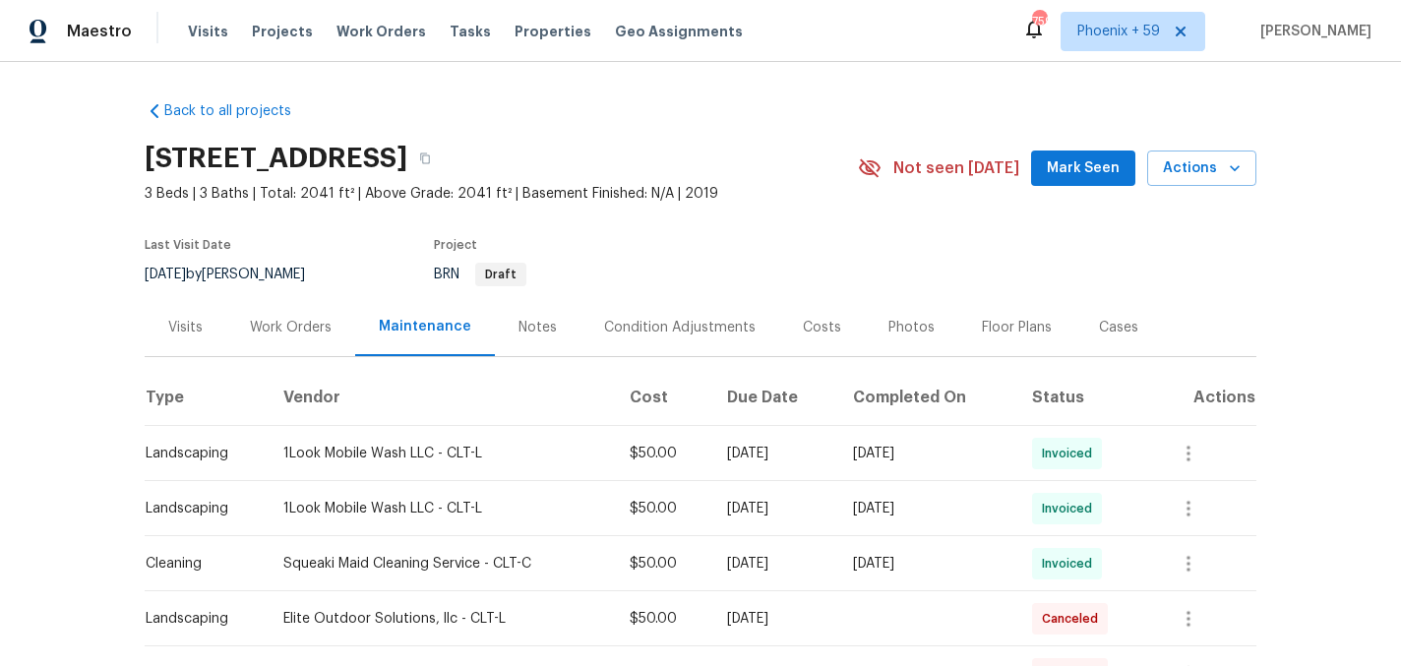
click at [276, 318] on div "Work Orders" at bounding box center [291, 328] width 82 height 20
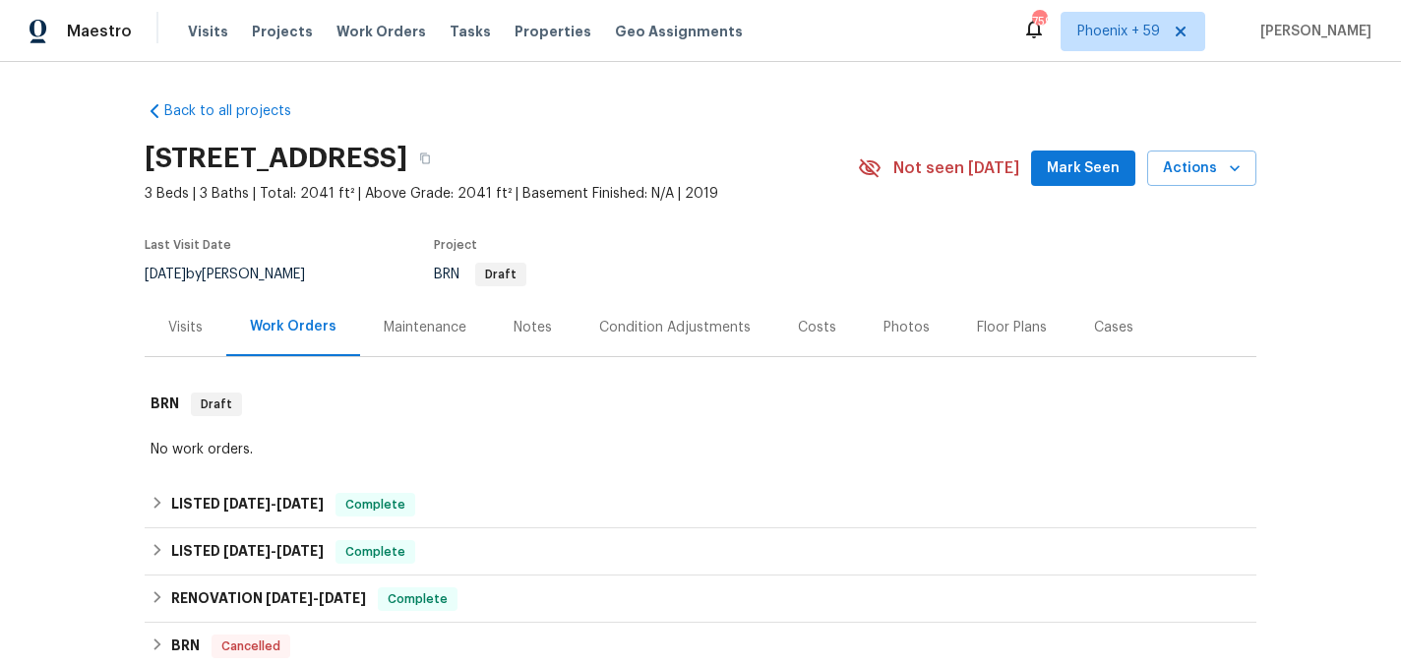
scroll to position [305, 0]
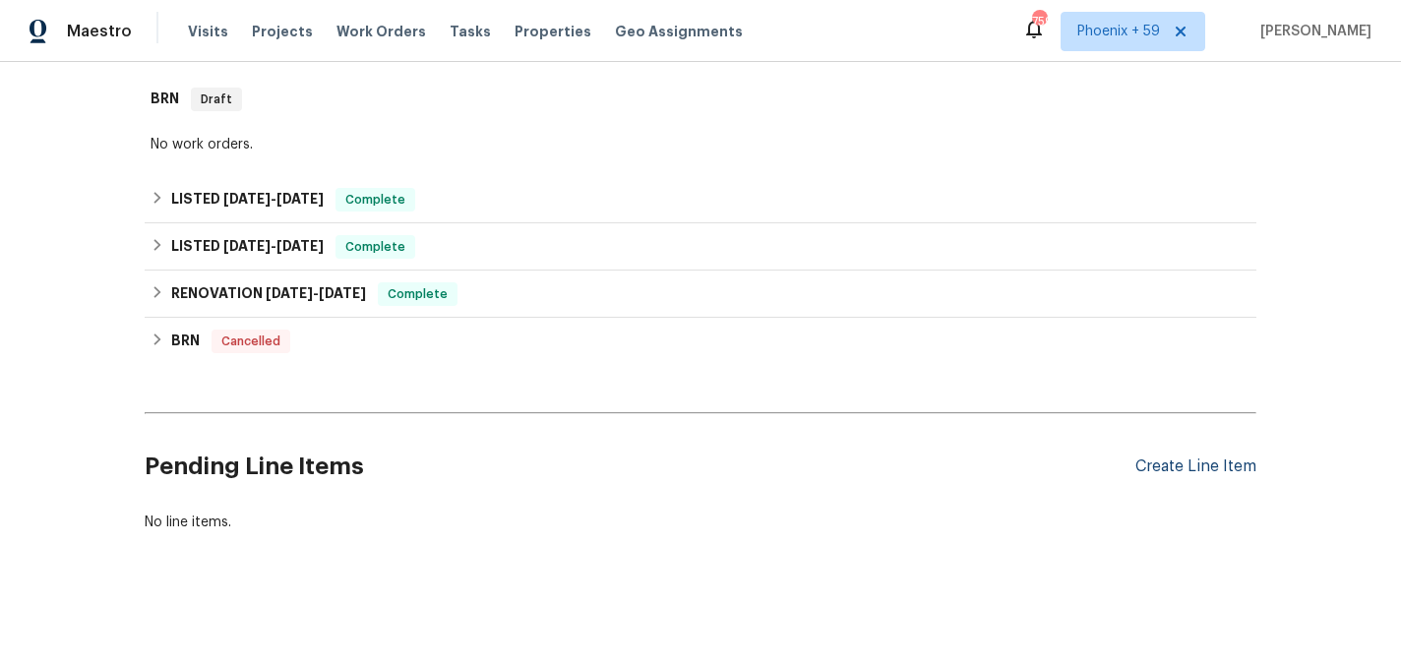
click at [1168, 474] on div "Create Line Item" at bounding box center [1195, 466] width 121 height 19
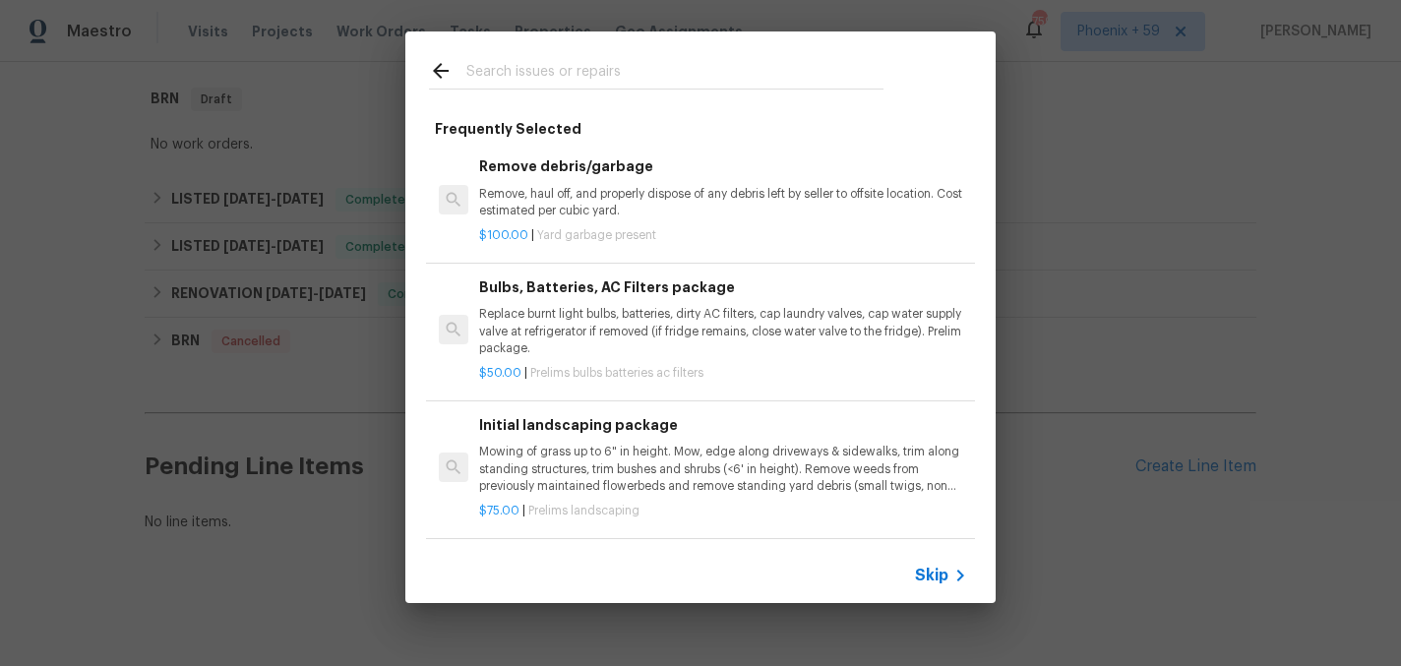
scroll to position [122, 0]
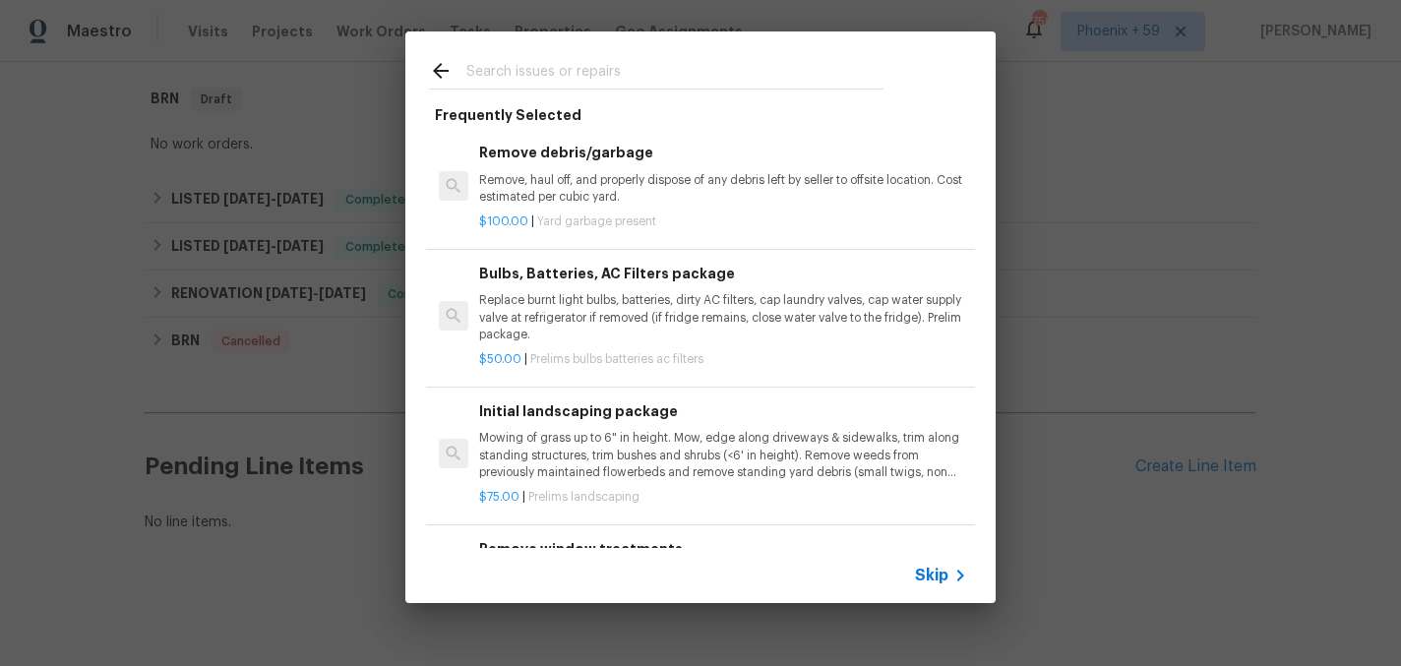
click at [575, 464] on p "Mowing of grass up to 6" in height. Mow, edge along driveways & sidewalks, trim…" at bounding box center [723, 455] width 488 height 50
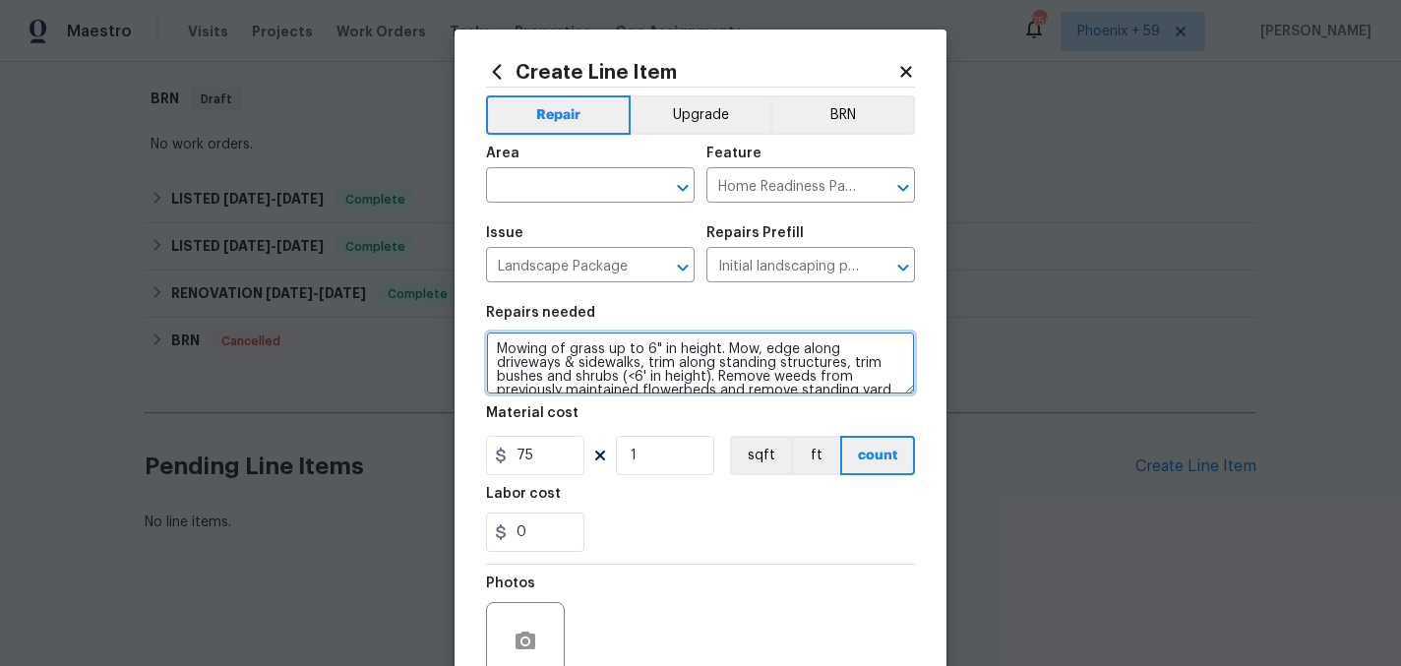
click at [577, 370] on textarea "Mowing of grass up to 6" in height. Mow, edge along driveways & sidewalks, trim…" at bounding box center [700, 363] width 429 height 63
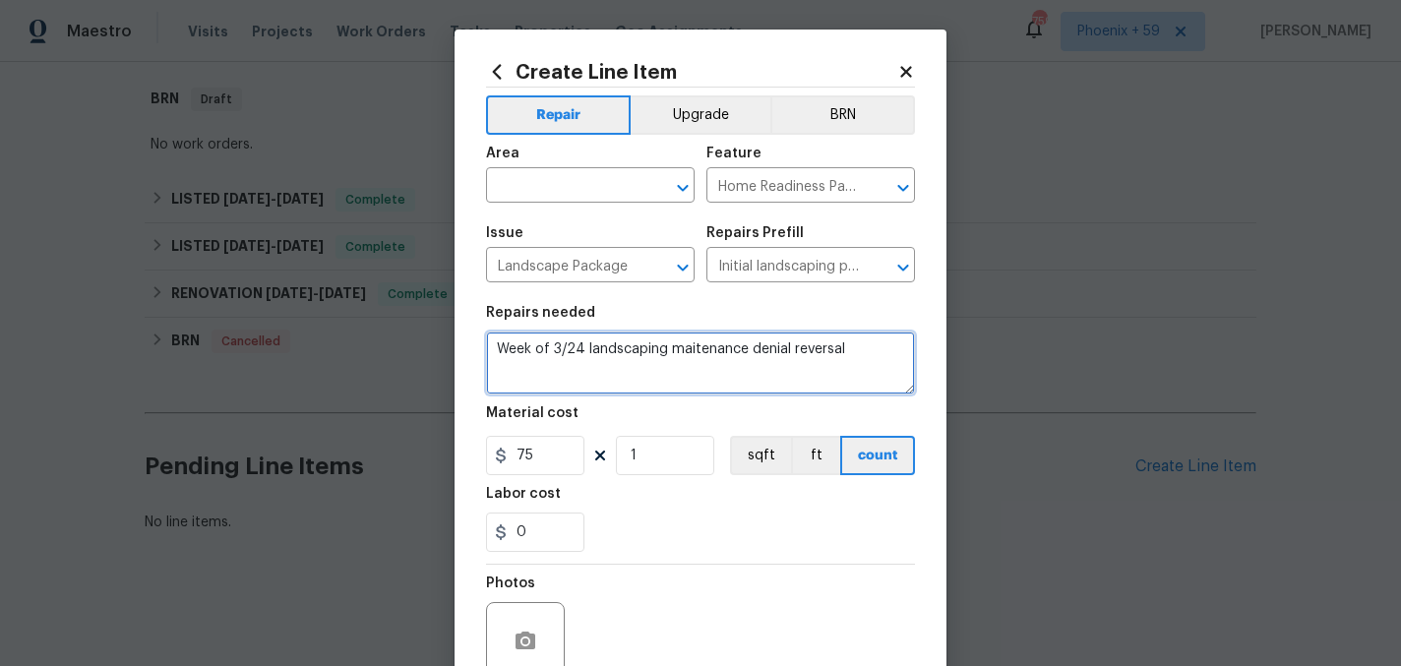
type textarea "Week of 3/24 landscaping maitenance denial reversal"
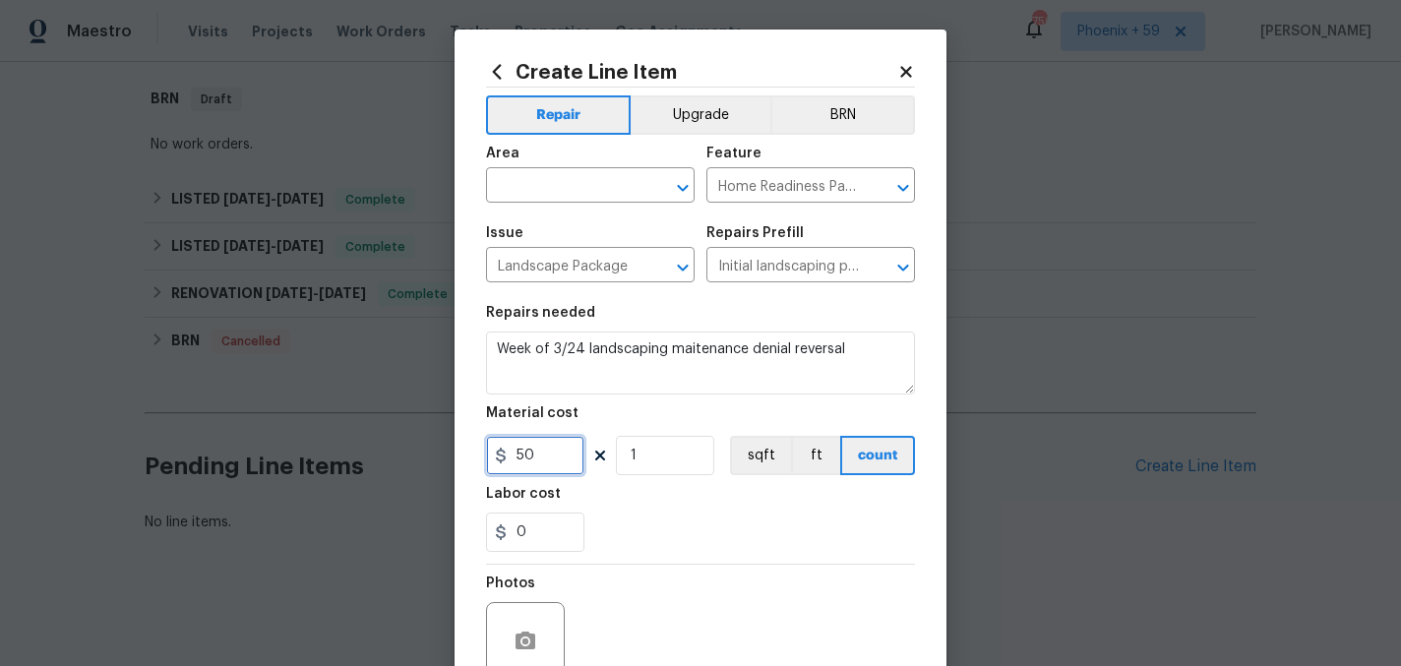
type input "50"
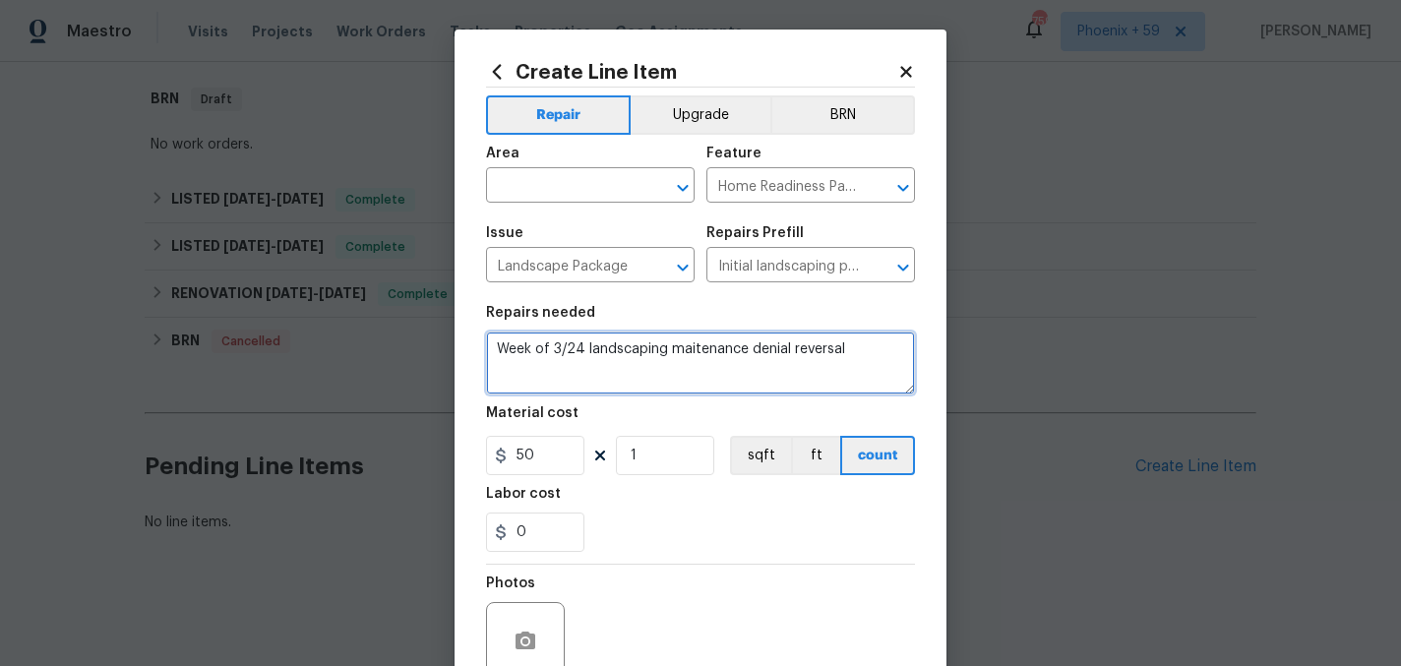
click at [708, 349] on textarea "Week of 3/24 landscaping maitenance denial reversal" at bounding box center [700, 363] width 429 height 63
type textarea "Week of 3/24 landscaping maintenance denial reversal"
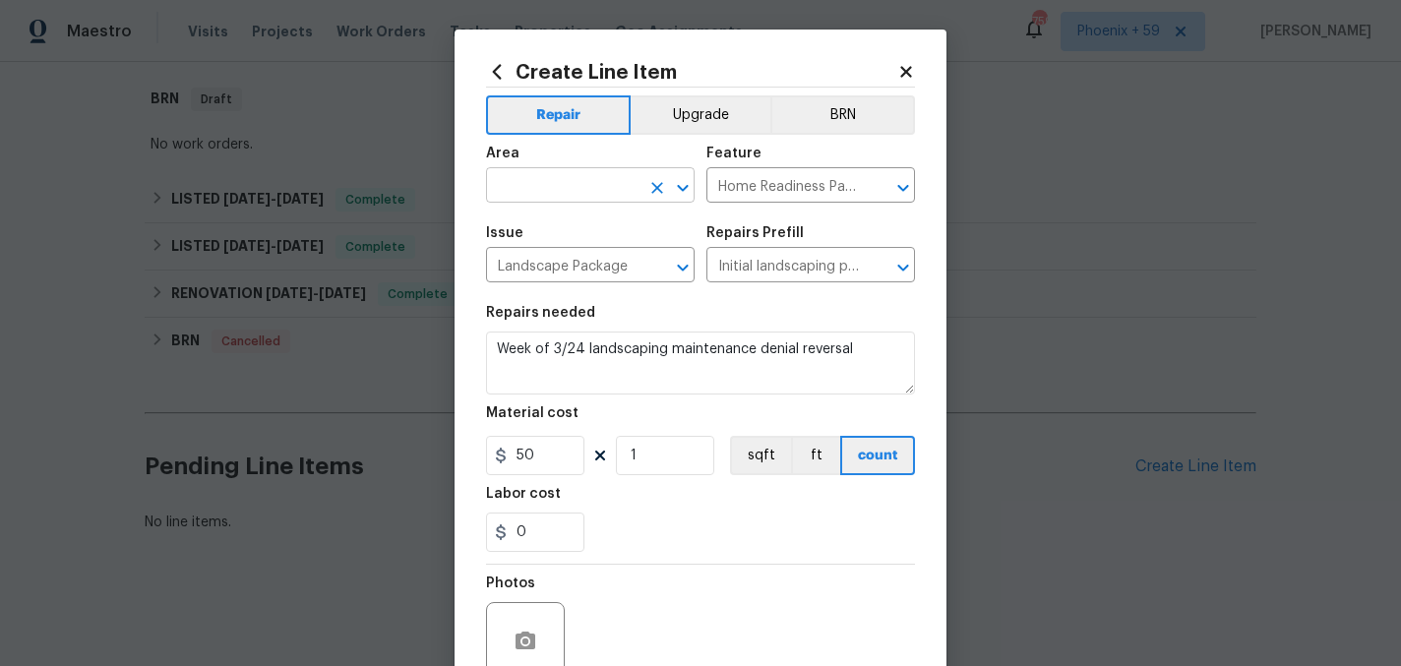
click at [629, 180] on input "text" at bounding box center [562, 187] width 153 height 30
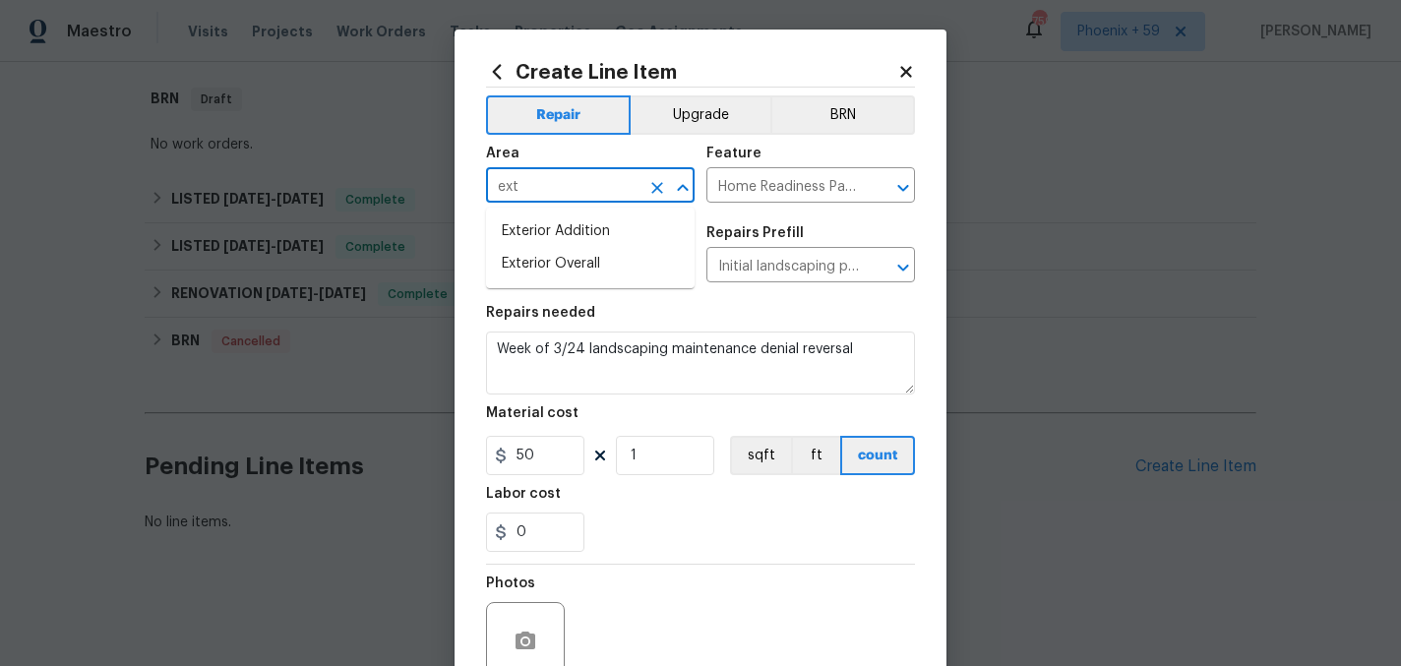
click at [598, 276] on li "Exterior Overall" at bounding box center [590, 264] width 209 height 32
type input "Exterior Overall"
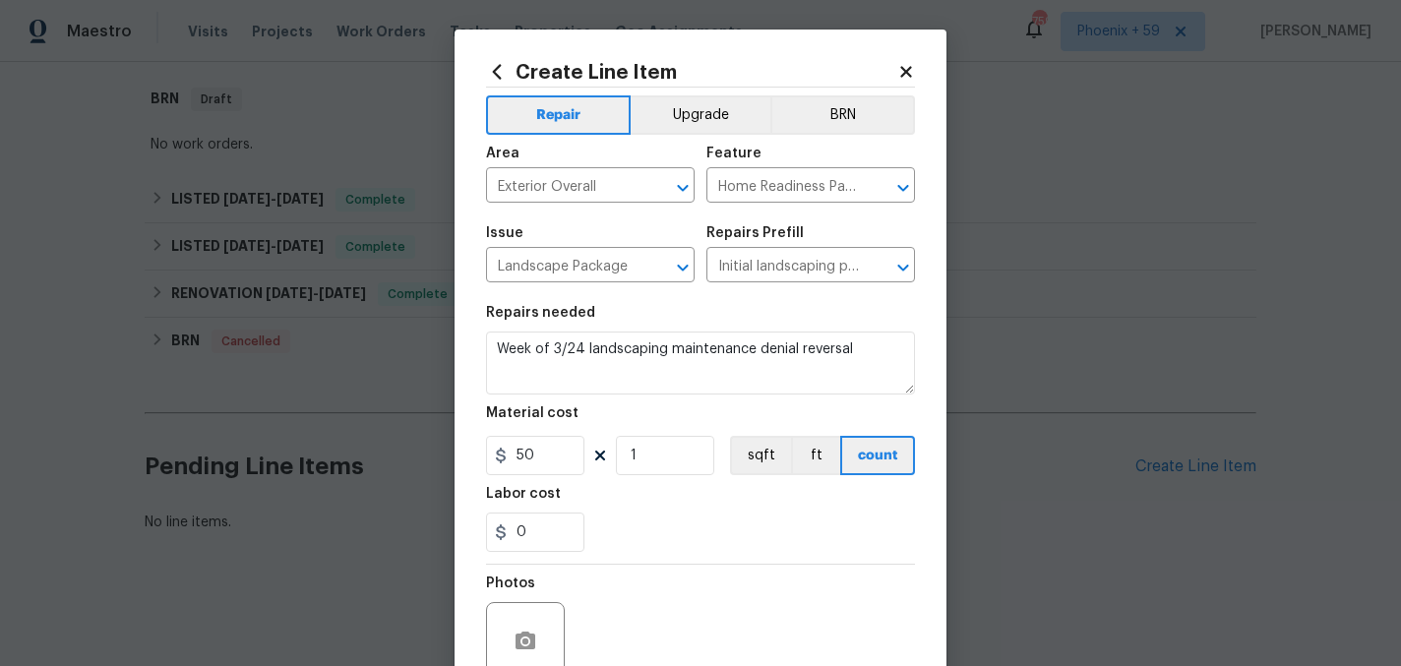
click at [649, 553] on section "Repairs needed Week of 3/24 landscaping maintenance denial reversal Material co…" at bounding box center [700, 429] width 429 height 270
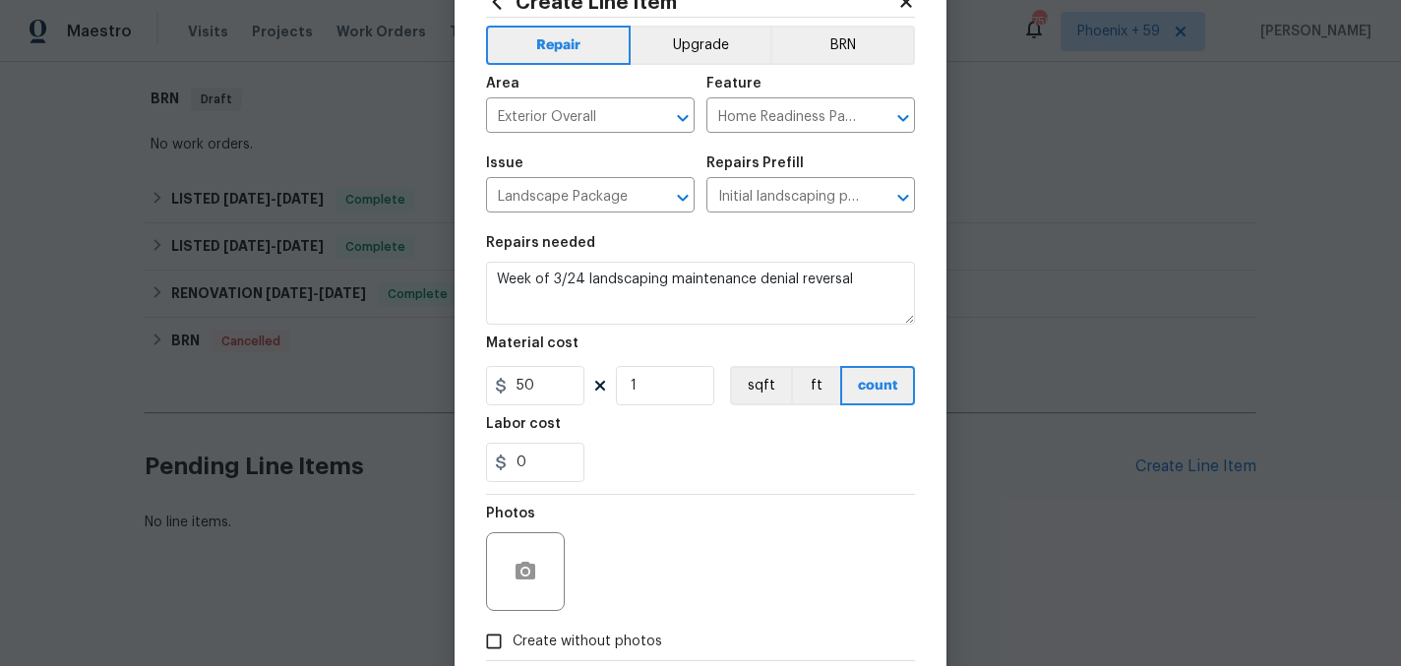
scroll to position [182, 0]
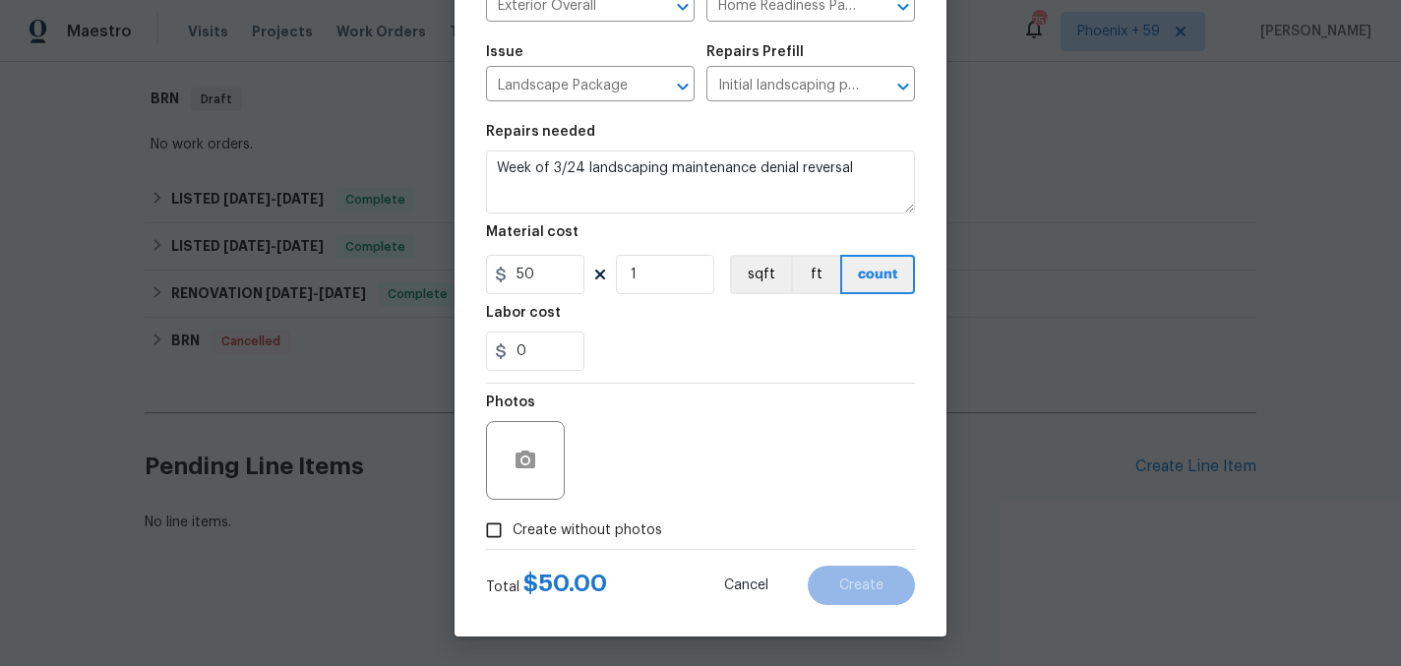
click at [587, 524] on span "Create without photos" at bounding box center [588, 530] width 150 height 21
click at [513, 524] on input "Create without photos" at bounding box center [493, 530] width 37 height 37
checkbox input "true"
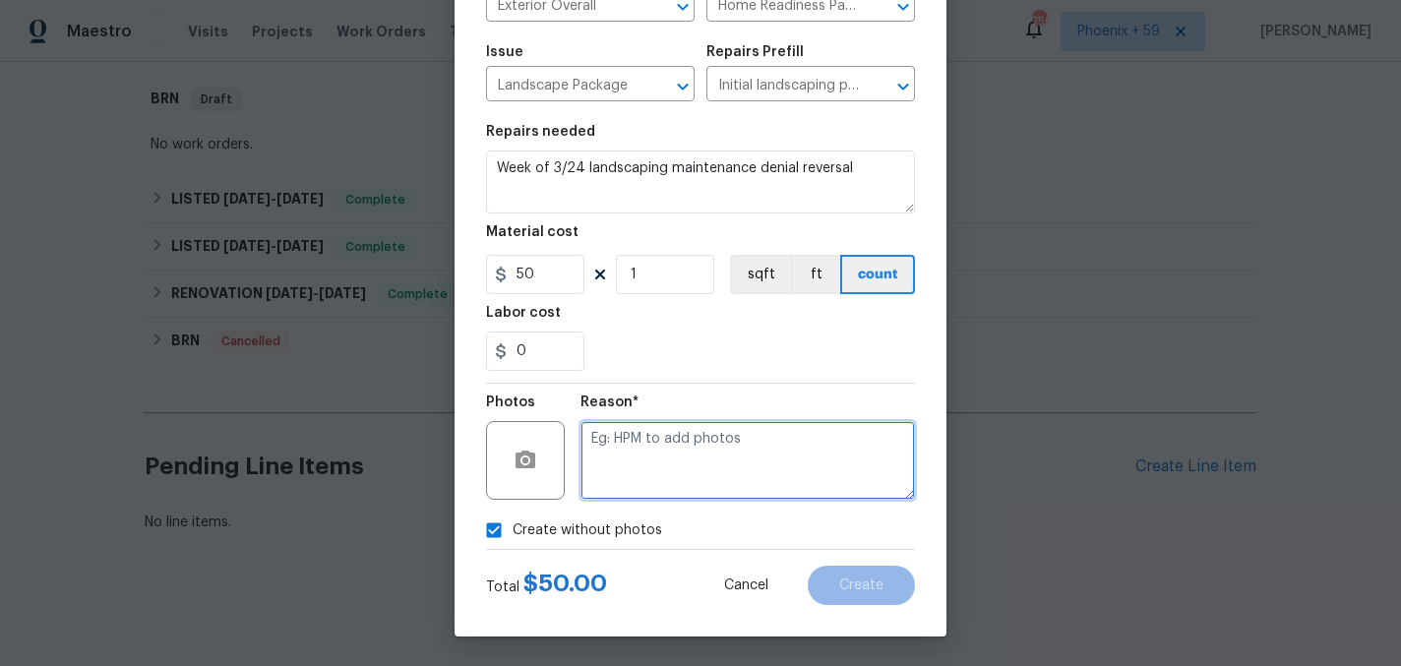
click at [666, 469] on textarea at bounding box center [747, 460] width 334 height 79
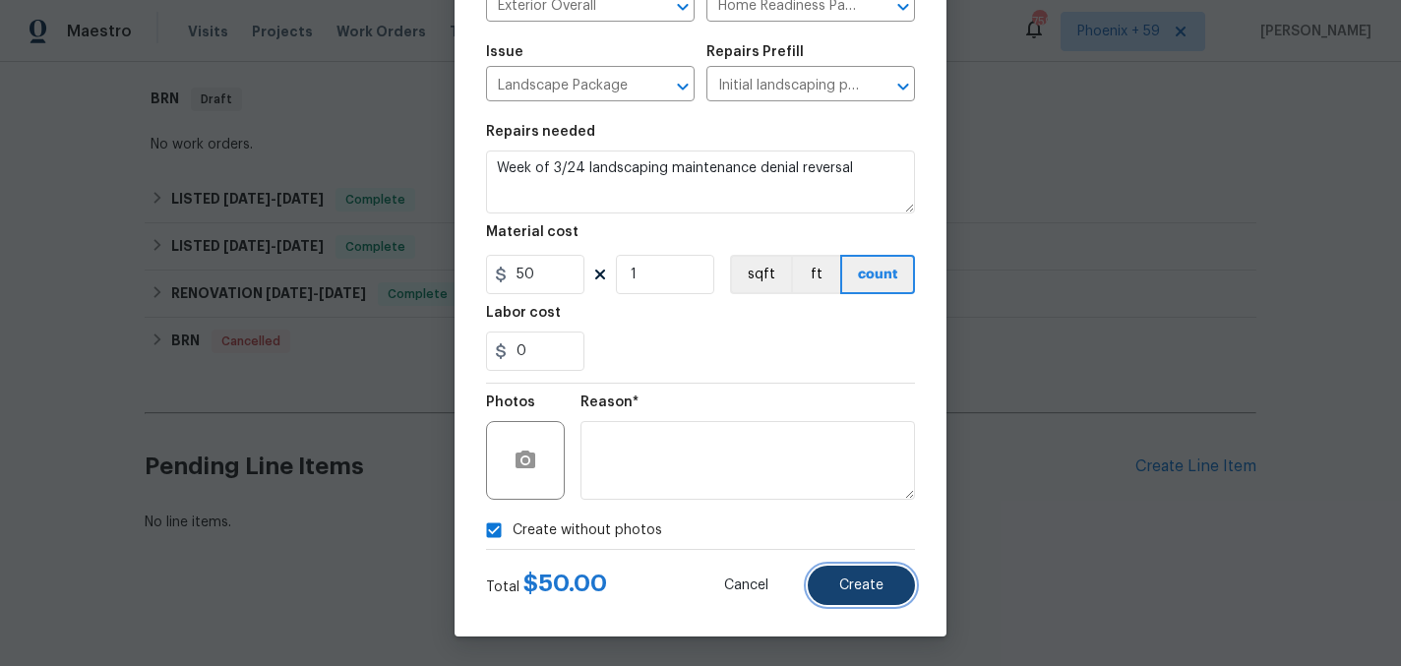
click at [892, 582] on button "Create" at bounding box center [861, 585] width 107 height 39
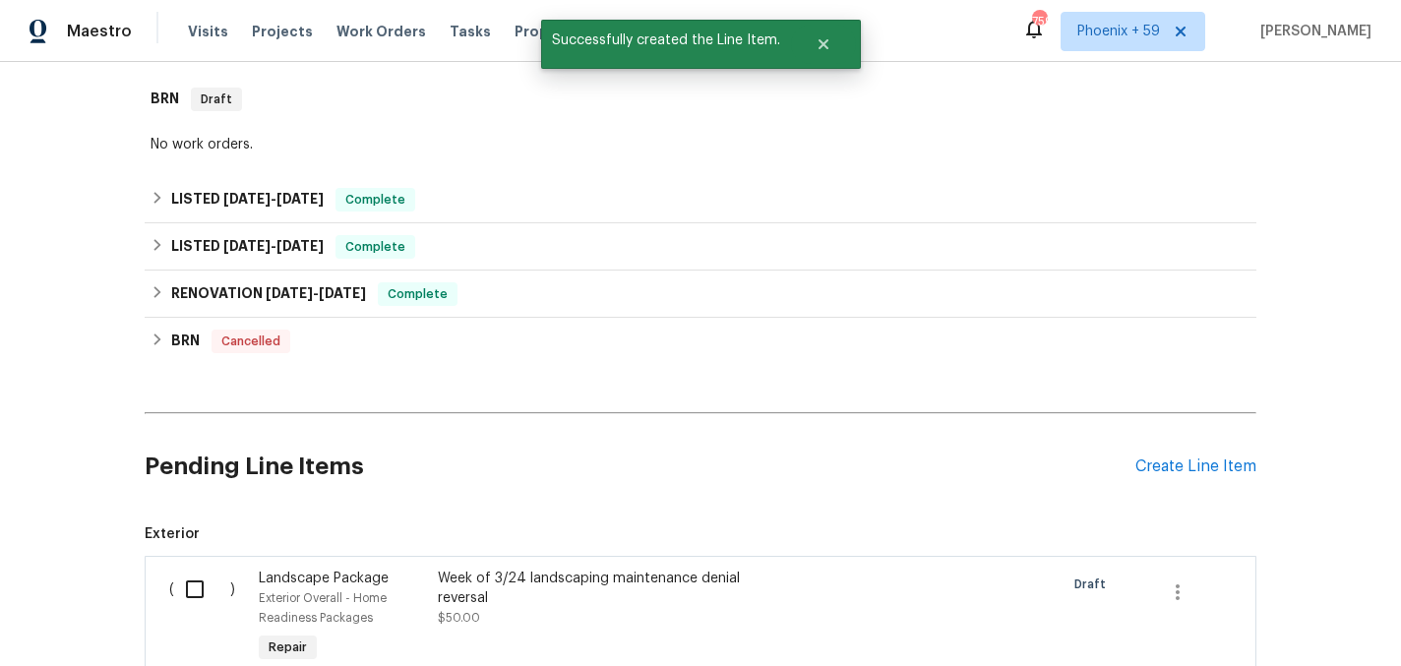
scroll to position [550, 0]
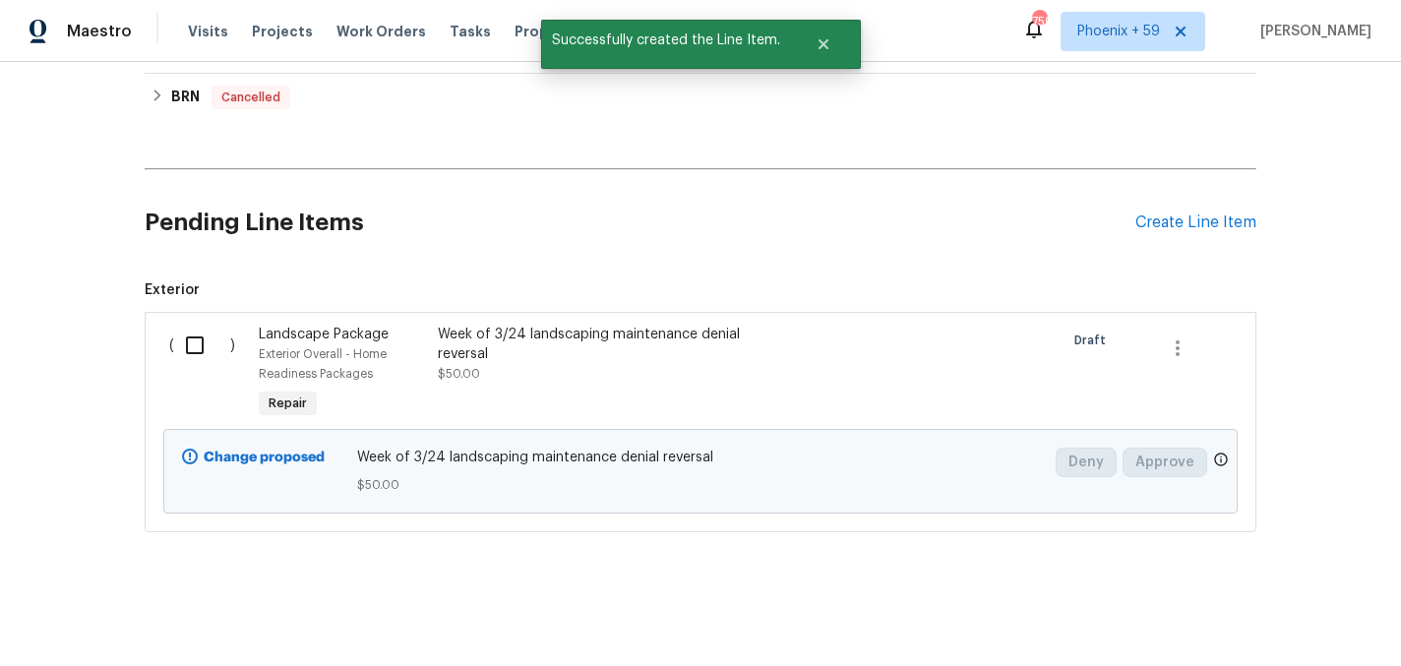
click at [199, 346] on input "checkbox" at bounding box center [202, 345] width 56 height 41
checkbox input "true"
click at [1267, 611] on span "Create Work Order" at bounding box center [1288, 617] width 131 height 25
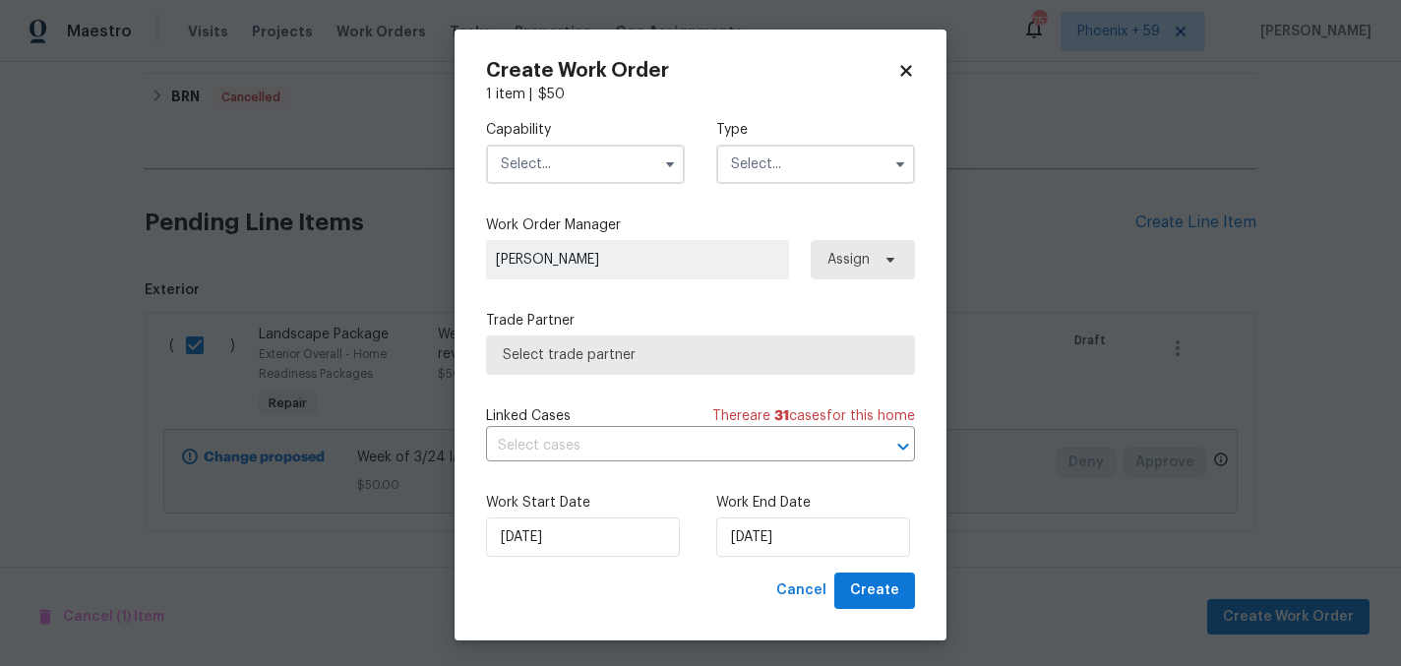
click at [576, 165] on input "text" at bounding box center [585, 164] width 199 height 39
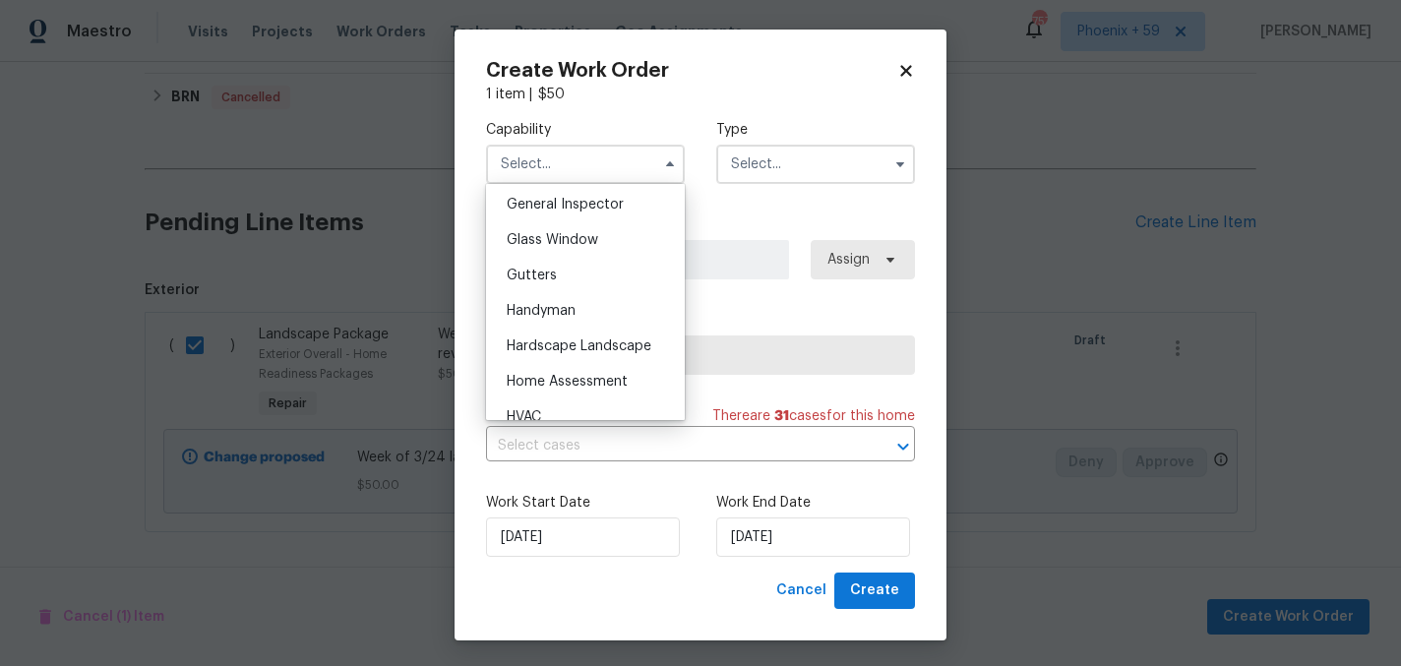
scroll to position [972, 0]
click at [616, 350] on span "Hardscape Landscape" at bounding box center [579, 352] width 145 height 14
type input "Hardscape Landscape"
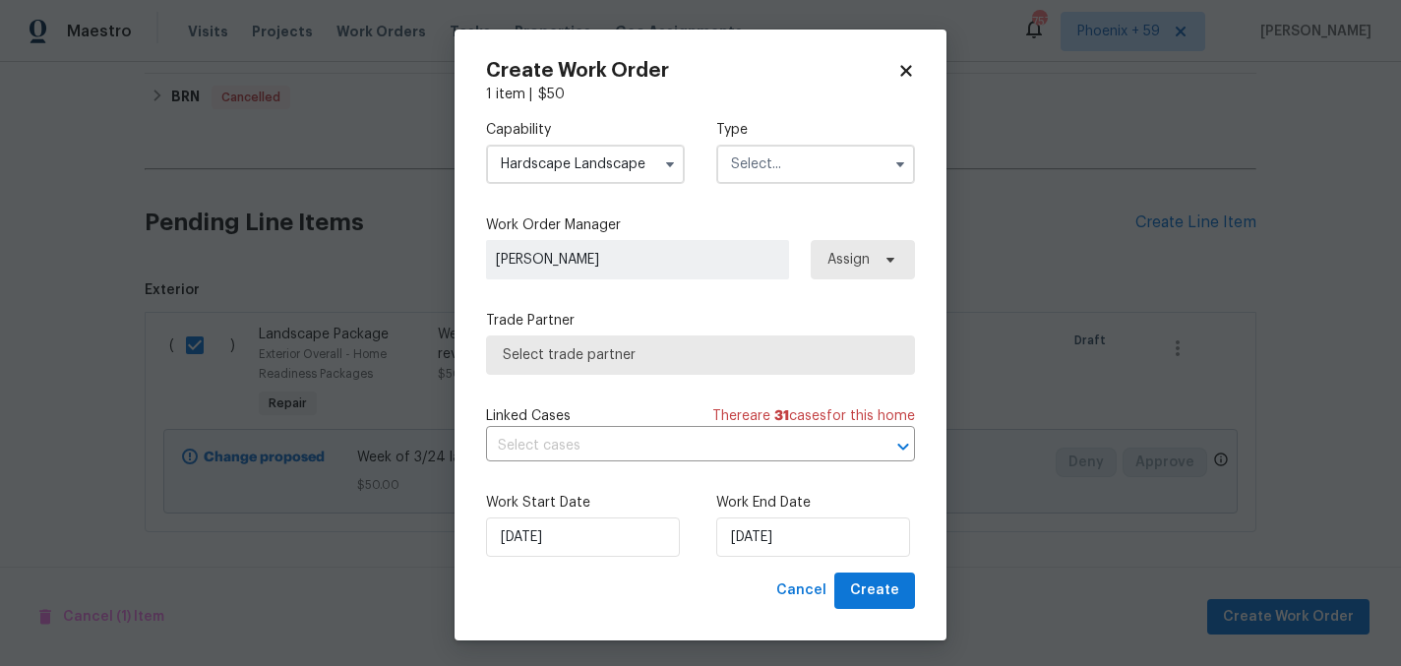
click at [778, 163] on input "text" at bounding box center [815, 164] width 199 height 39
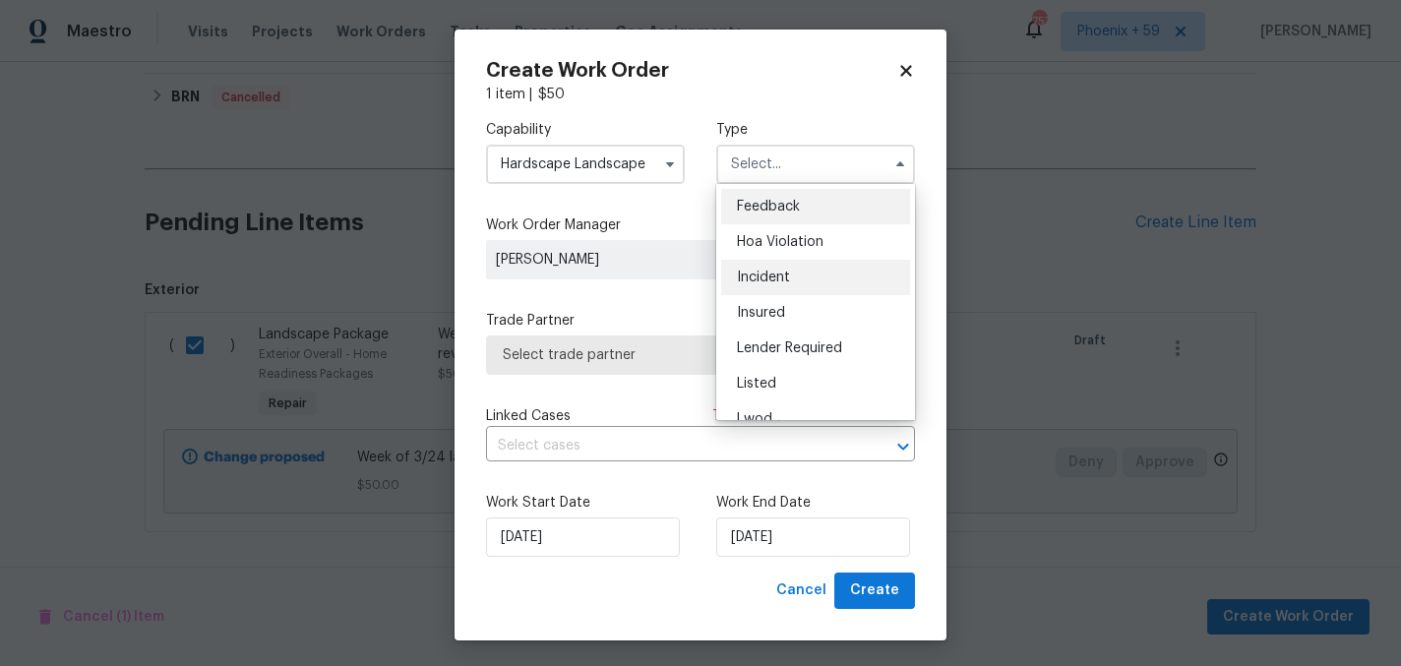
scroll to position [234, 0]
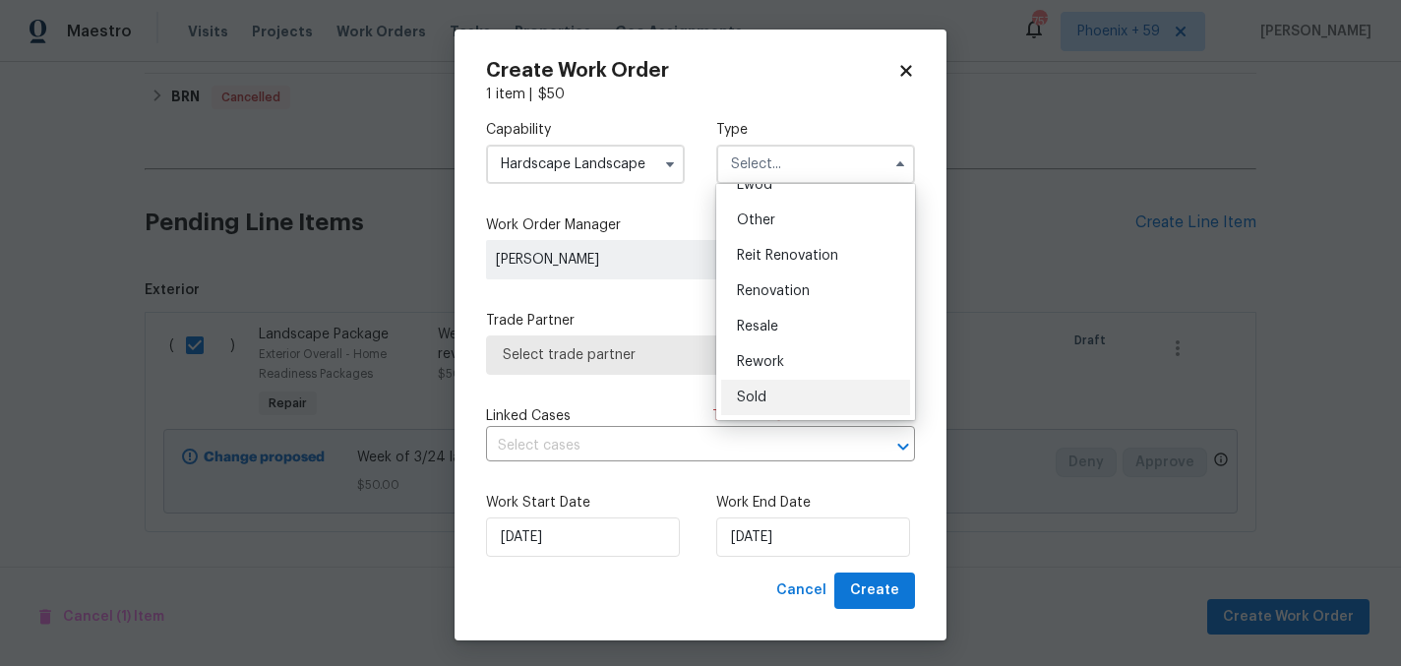
click at [783, 396] on div "Sold" at bounding box center [815, 397] width 189 height 35
type input "Sold"
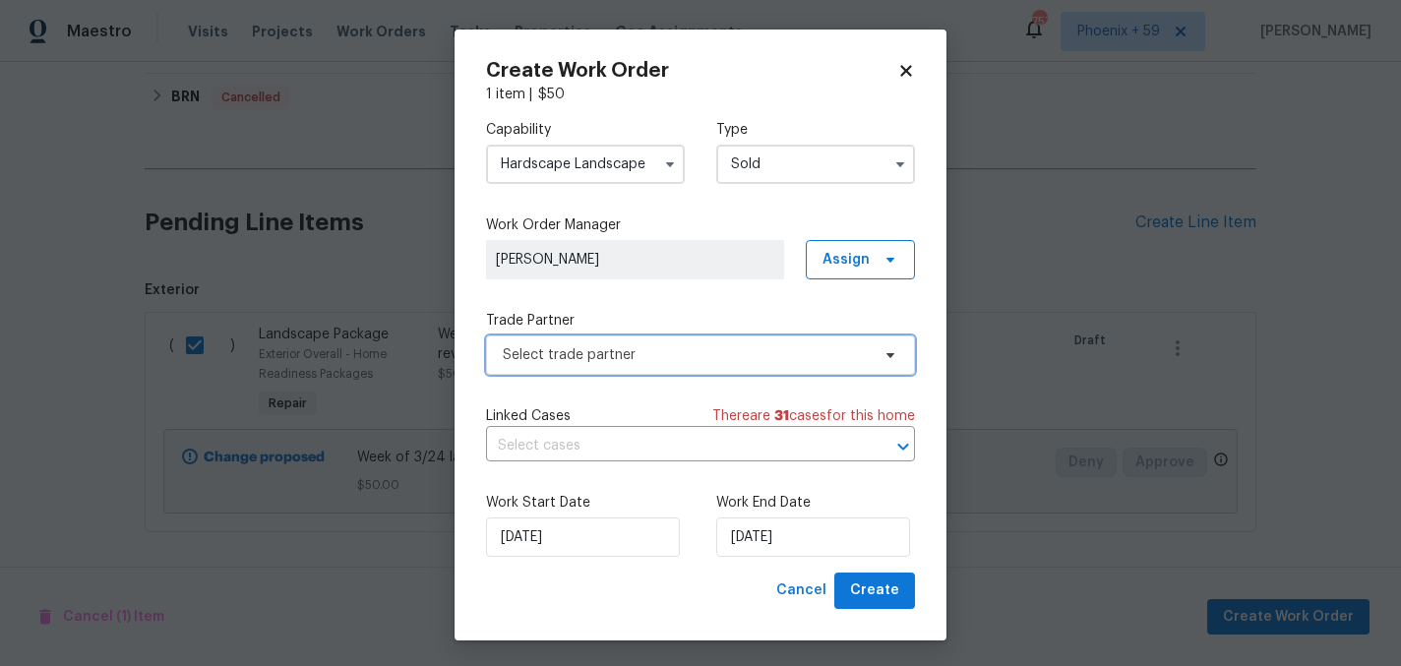
click at [710, 355] on span "Select trade partner" at bounding box center [686, 355] width 367 height 20
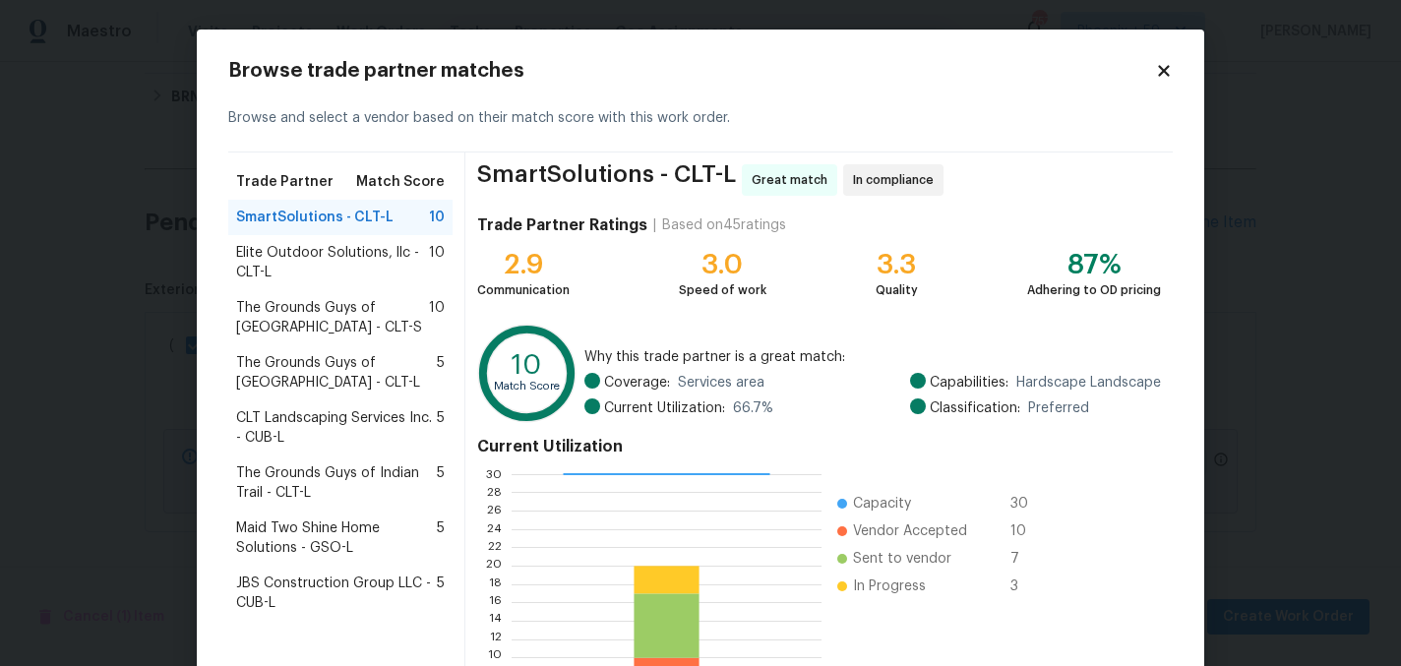
scroll to position [202, 0]
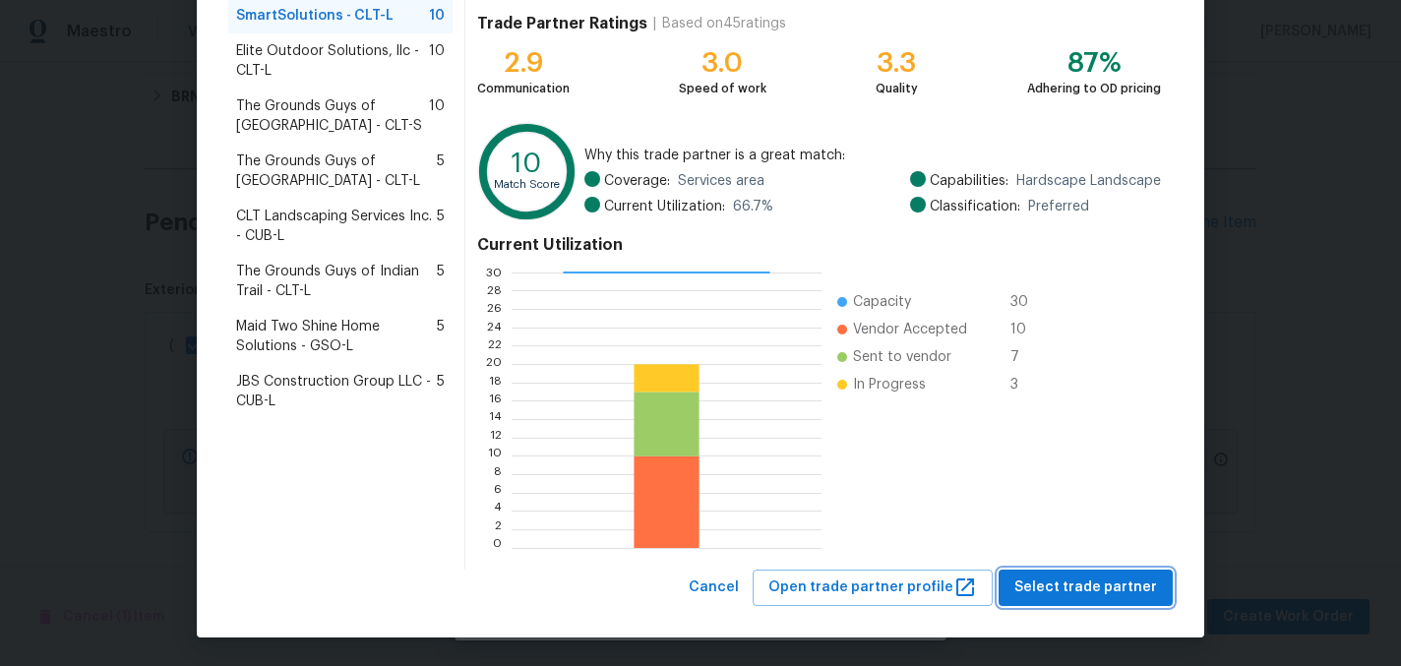
click at [1051, 593] on span "Select trade partner" at bounding box center [1085, 587] width 143 height 25
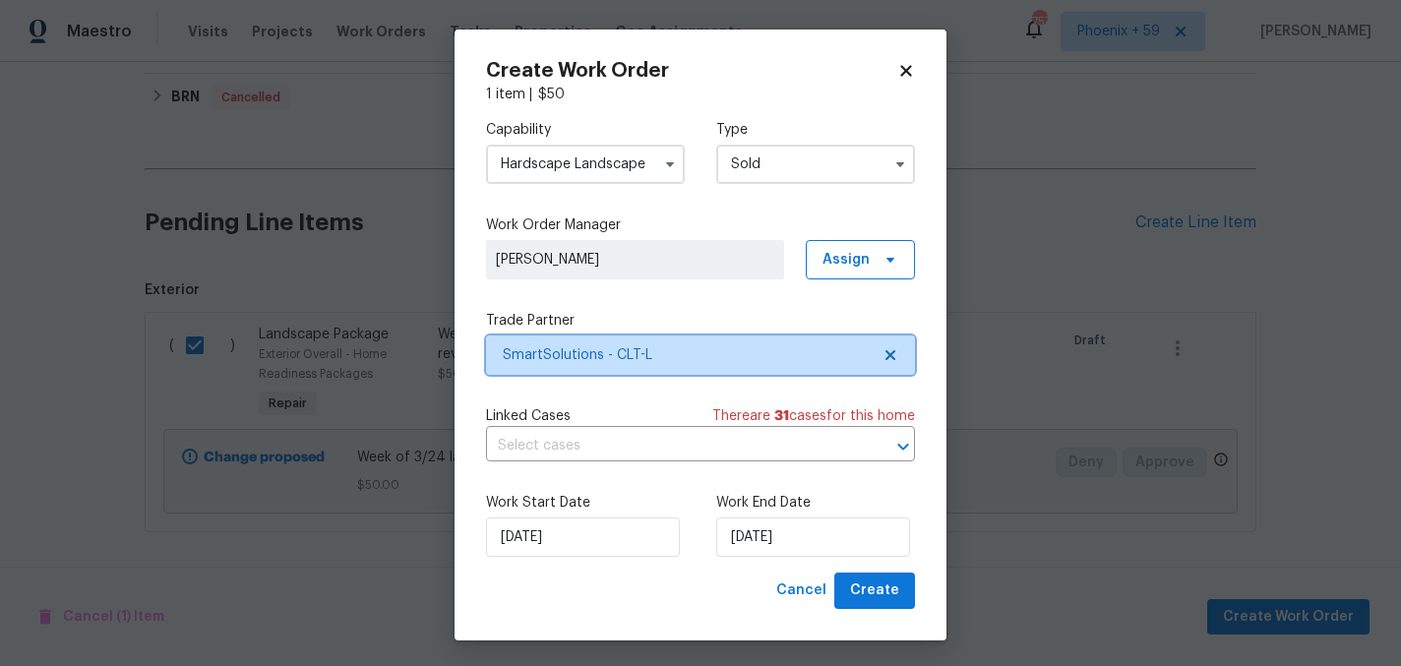
scroll to position [0, 0]
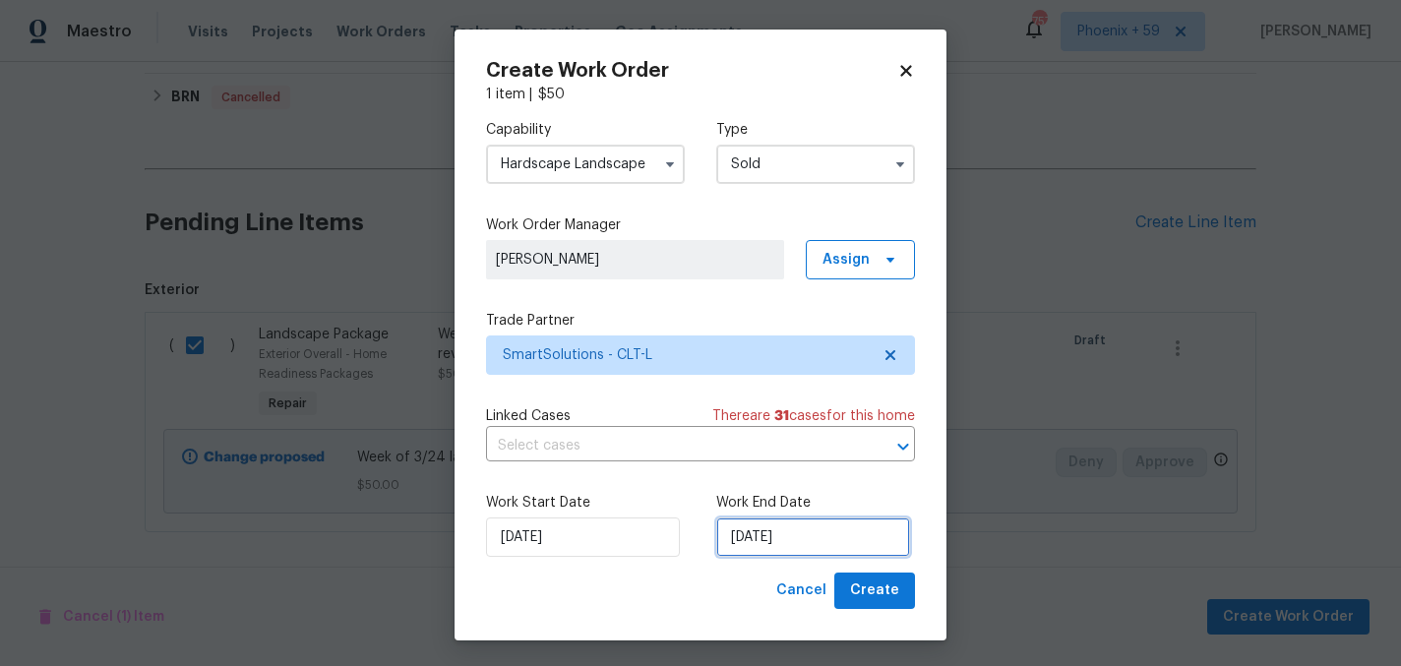
click at [835, 537] on input "[DATE]" at bounding box center [813, 536] width 194 height 39
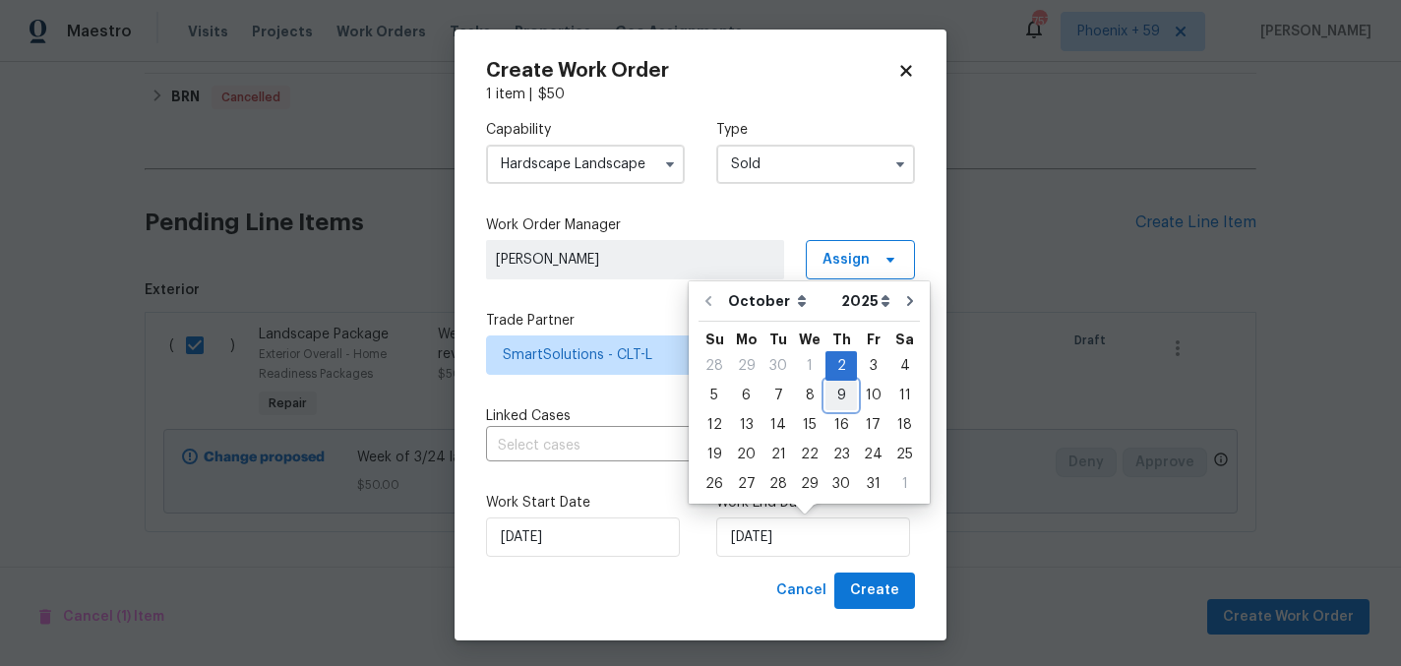
click at [833, 393] on div "9" at bounding box center [840, 396] width 31 height 28
type input "[DATE]"
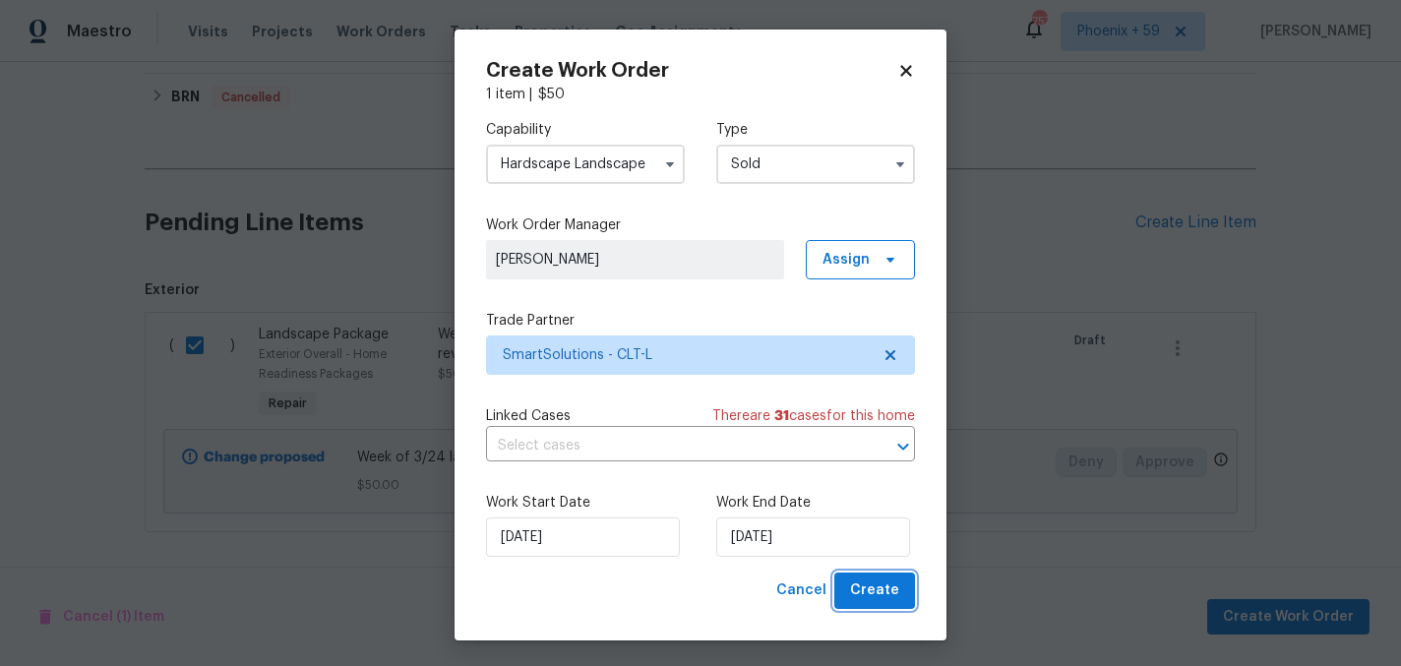
click at [891, 590] on span "Create" at bounding box center [874, 590] width 49 height 25
checkbox input "false"
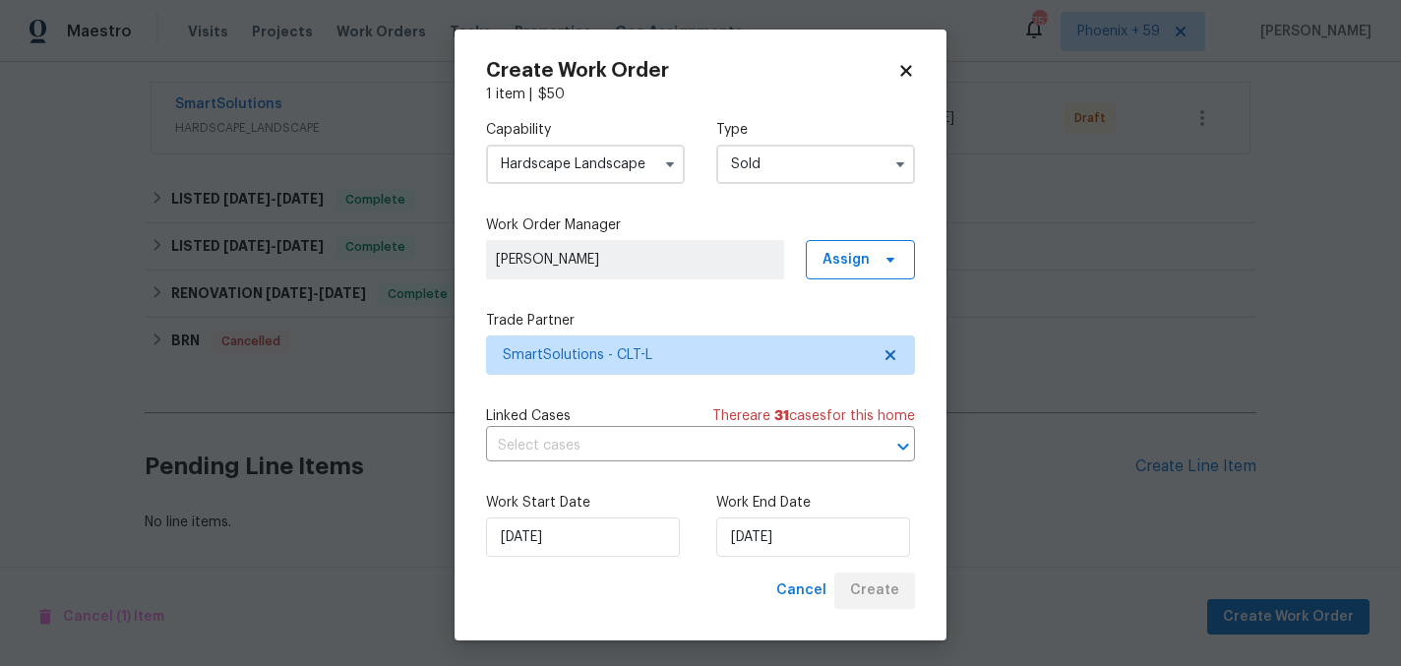
scroll to position [357, 0]
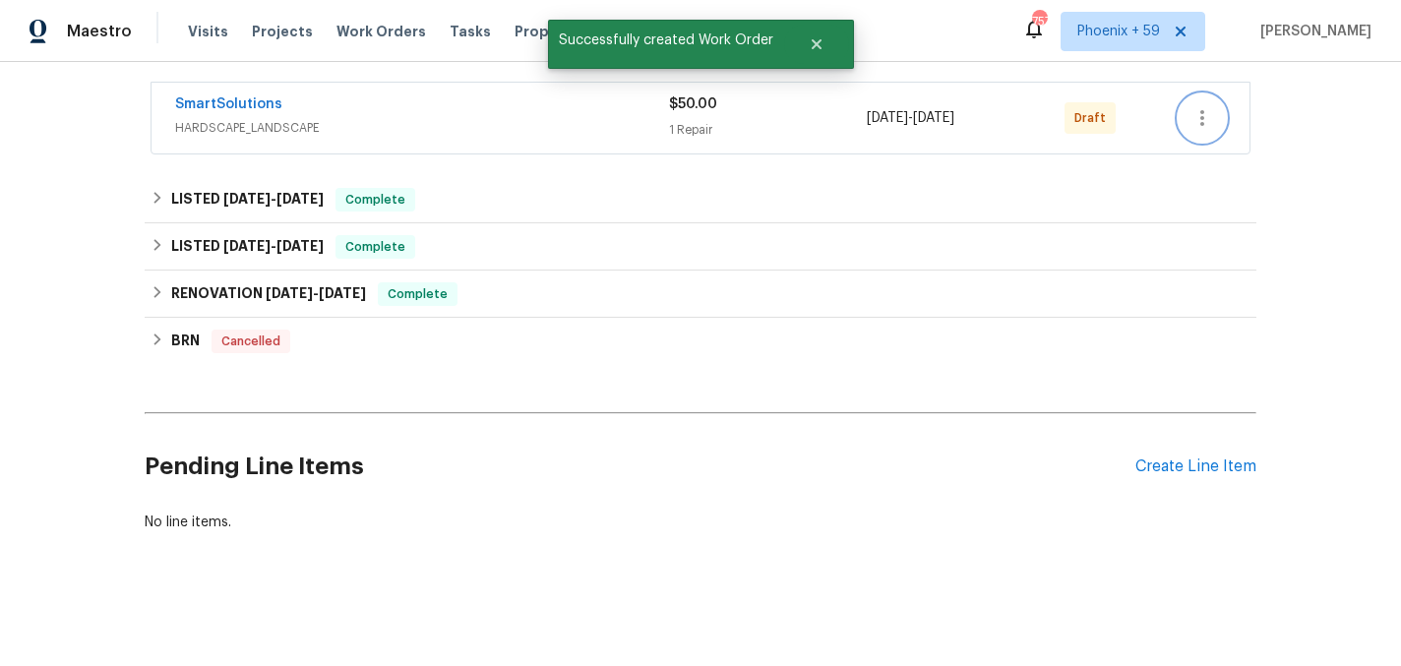
click at [1197, 122] on icon "button" at bounding box center [1202, 118] width 24 height 24
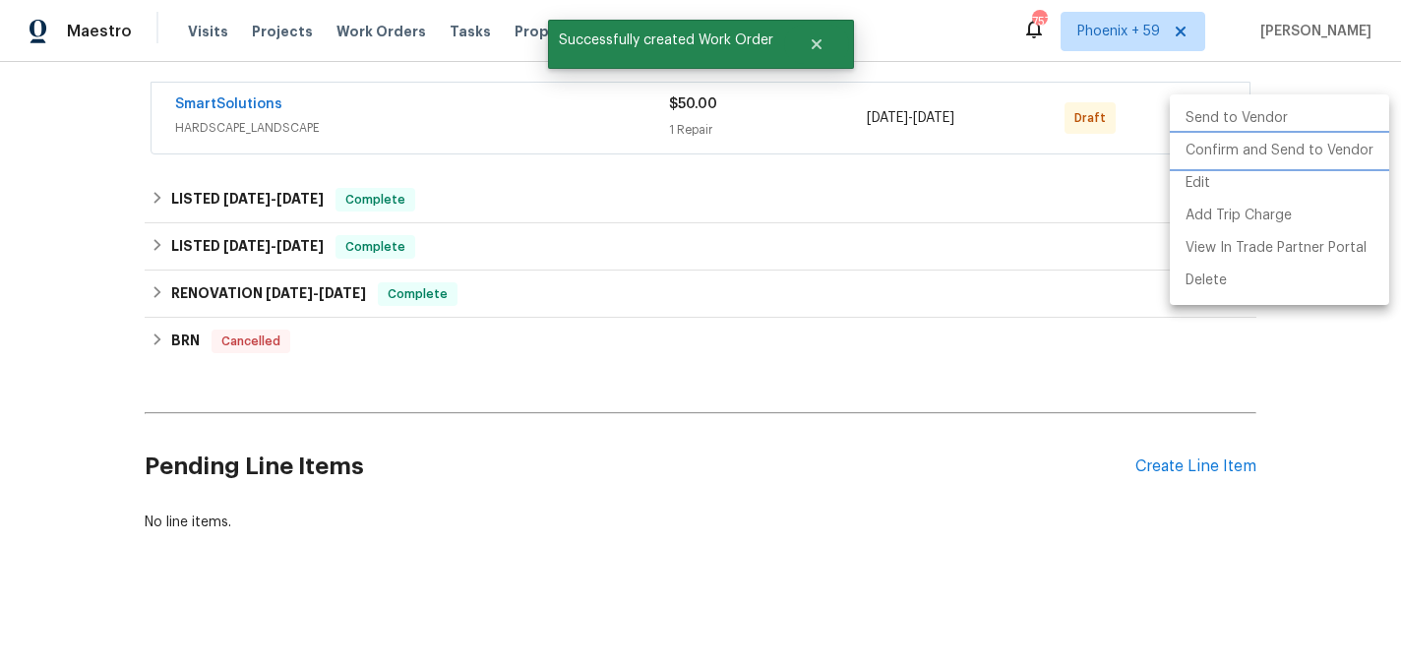
click at [1206, 149] on li "Confirm and Send to Vendor" at bounding box center [1279, 151] width 219 height 32
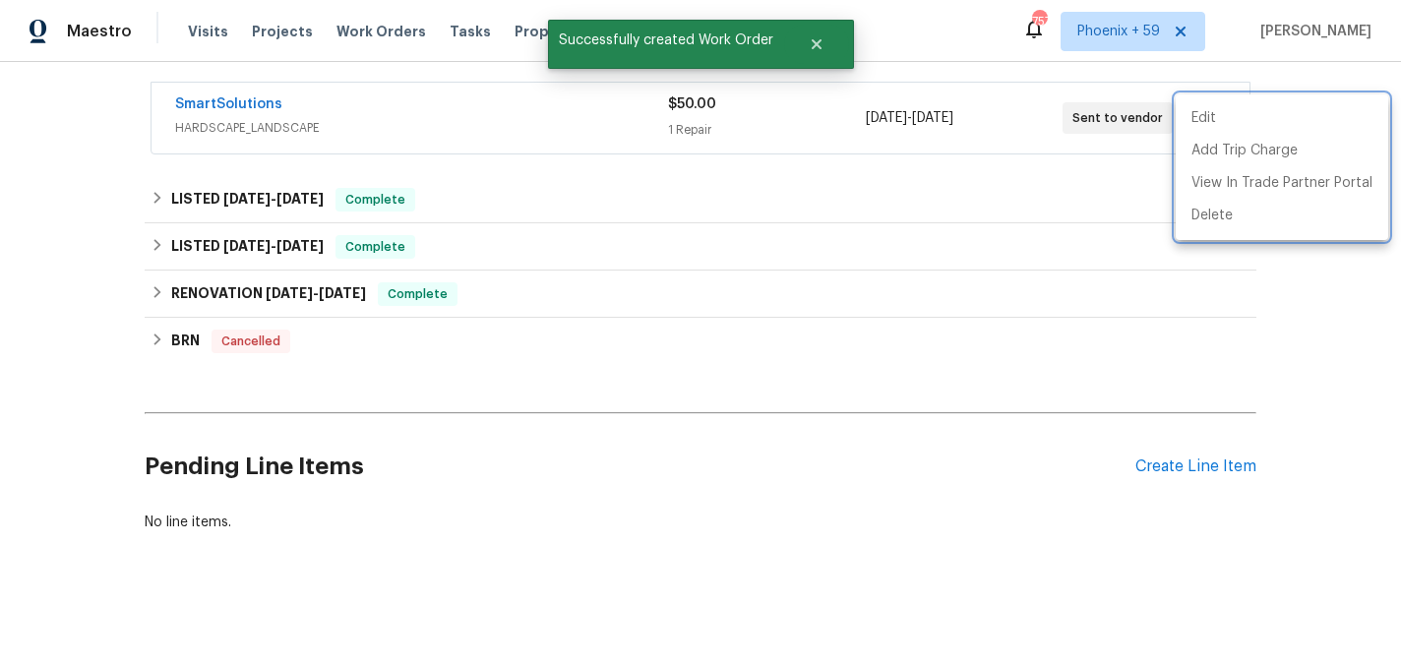
click at [265, 106] on div at bounding box center [700, 333] width 1401 height 666
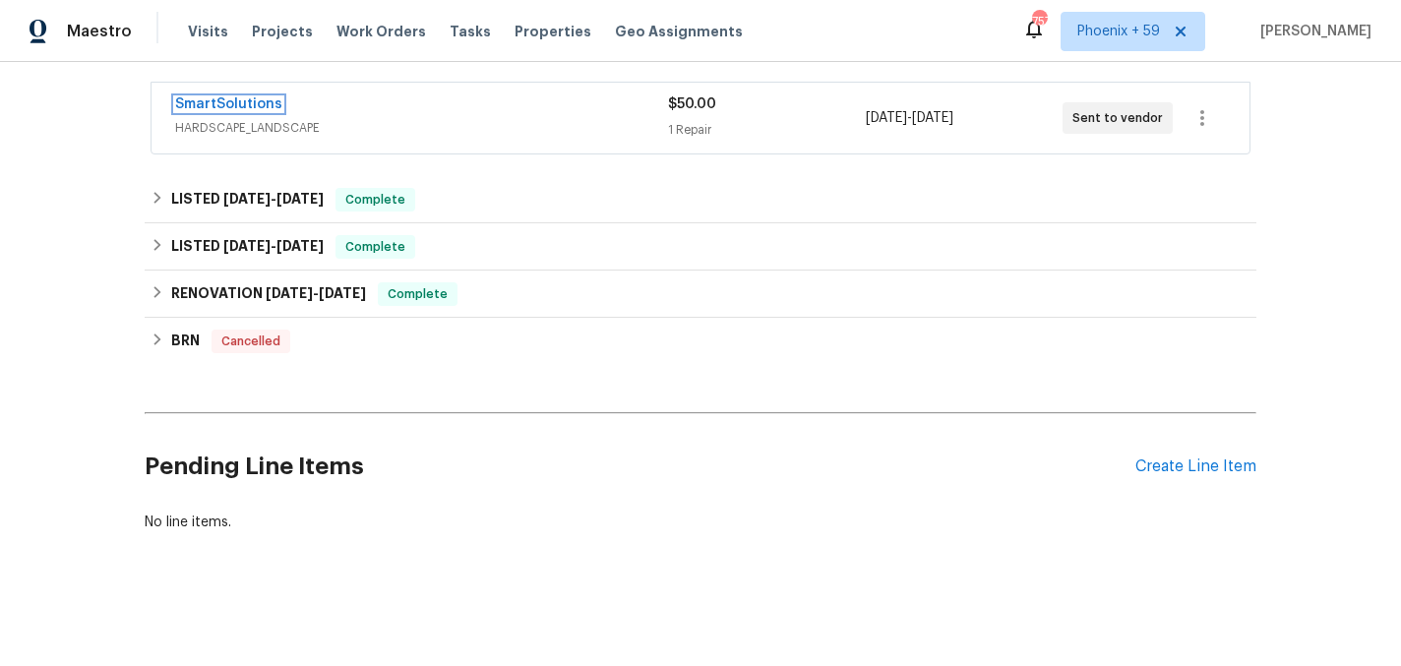
click at [265, 106] on link "SmartSolutions" at bounding box center [228, 104] width 107 height 14
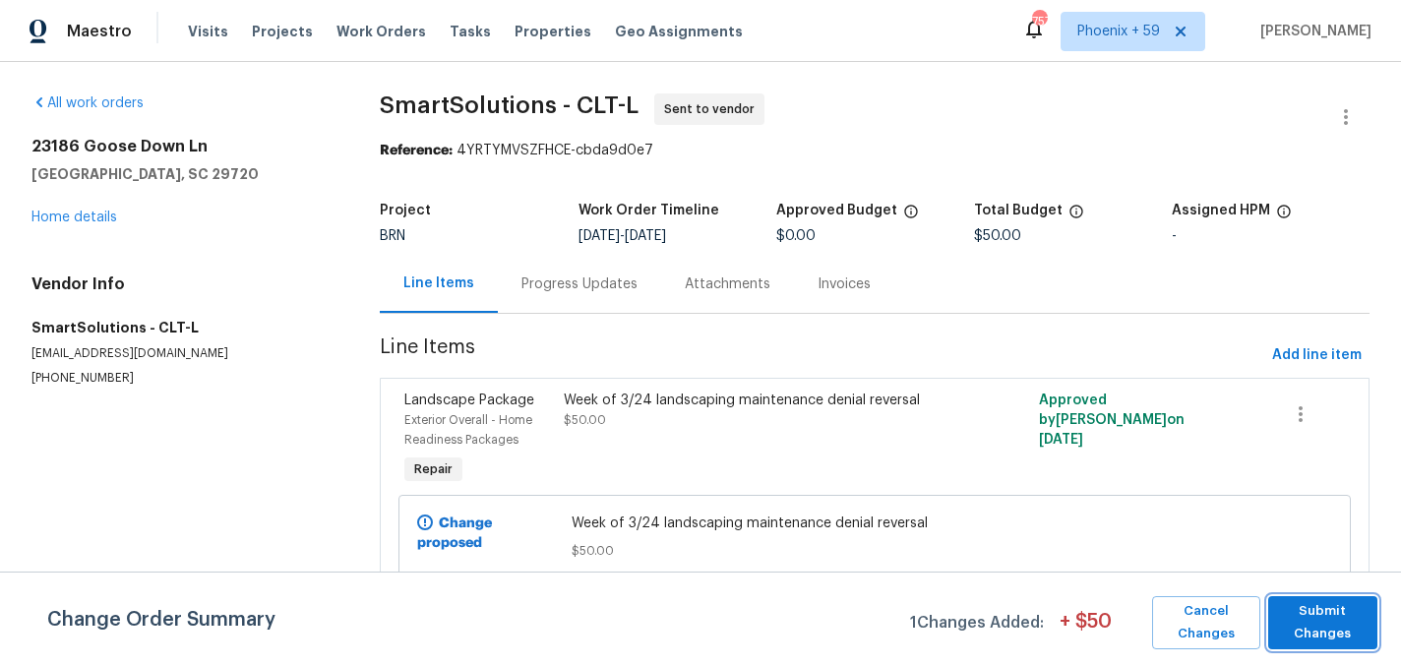
click at [1307, 620] on span "Submit Changes" at bounding box center [1323, 622] width 91 height 45
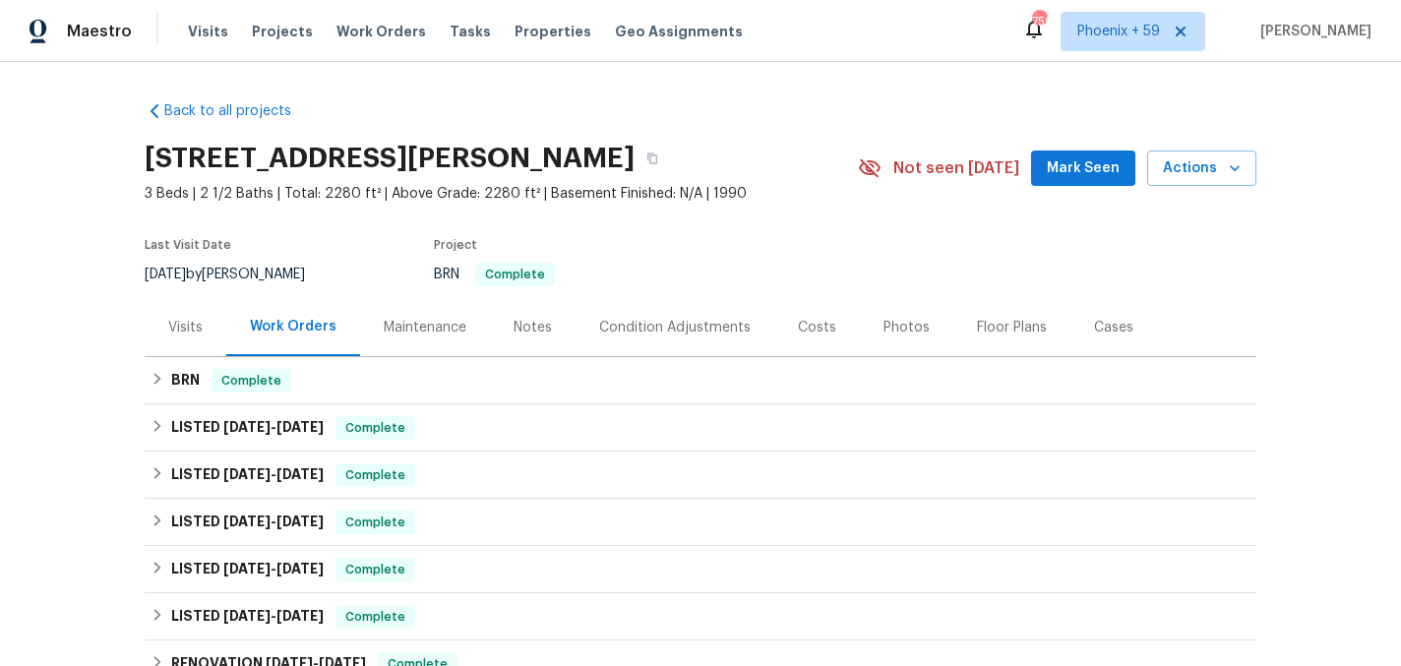
click at [429, 336] on div "Maintenance" at bounding box center [425, 327] width 130 height 58
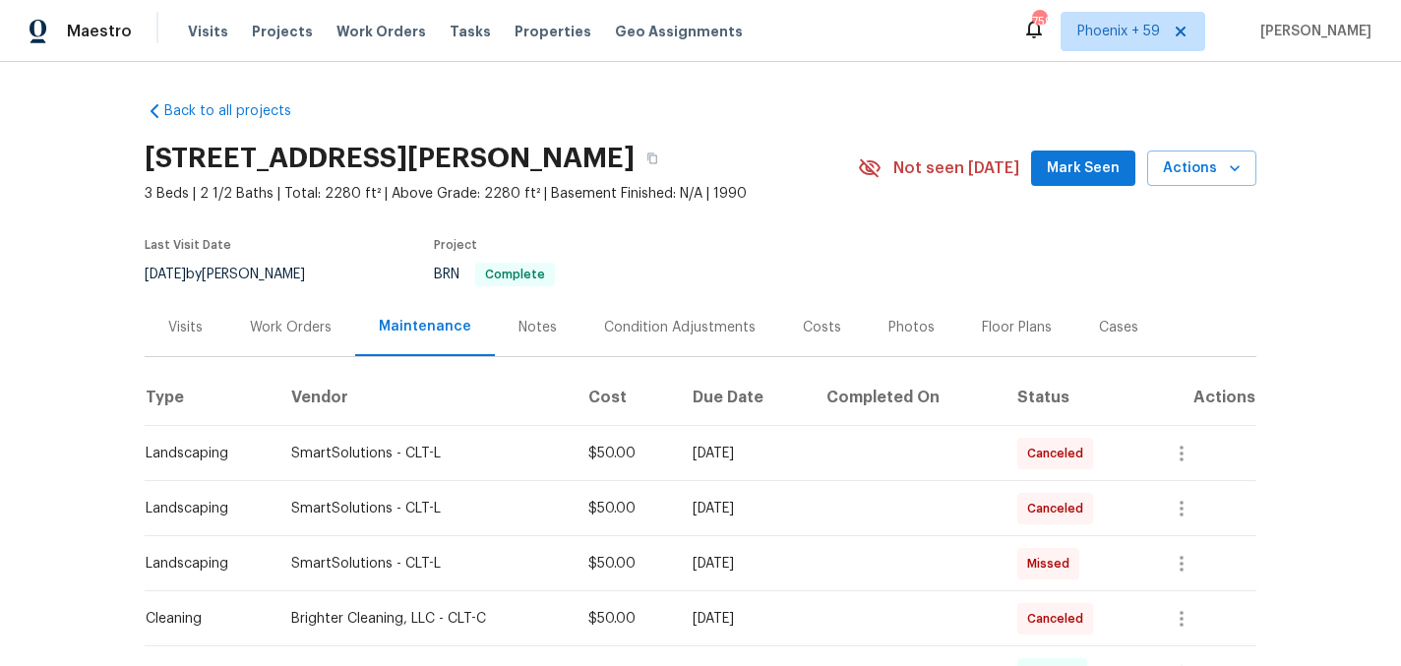
click at [321, 329] on div "Work Orders" at bounding box center [291, 328] width 82 height 20
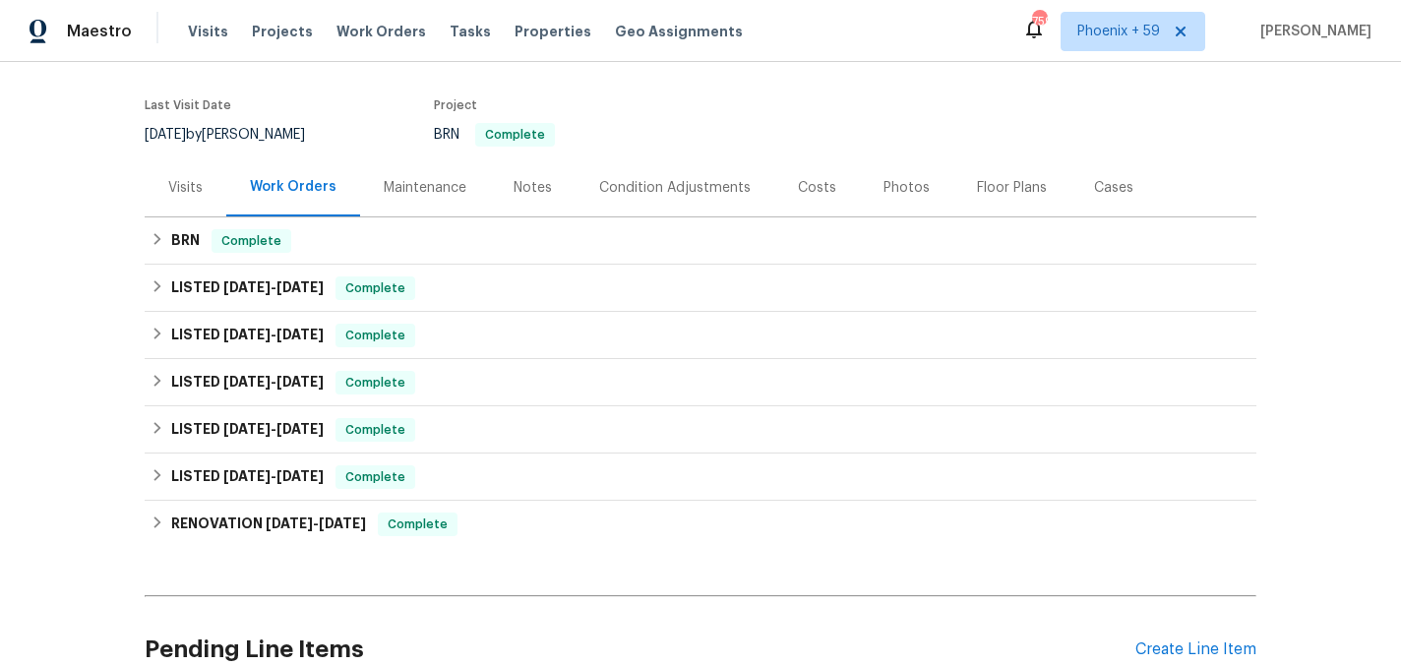
scroll to position [323, 0]
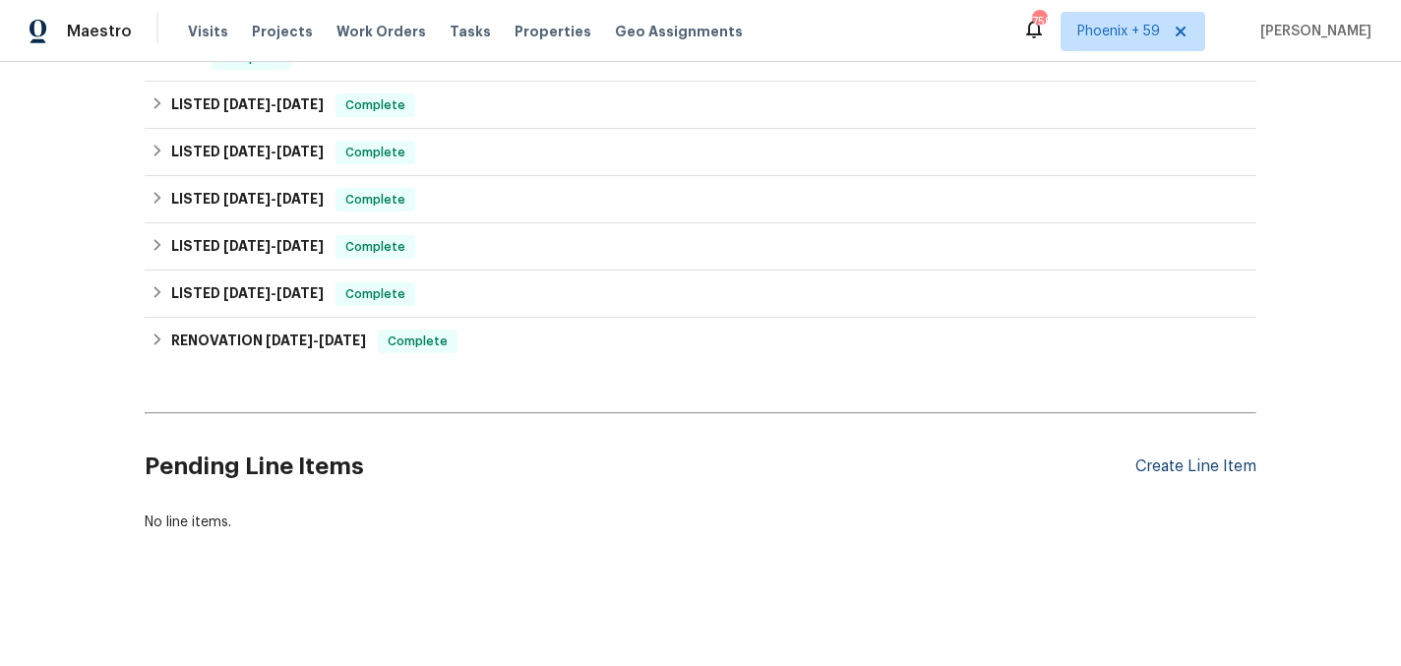
click at [1160, 470] on div "Create Line Item" at bounding box center [1195, 466] width 121 height 19
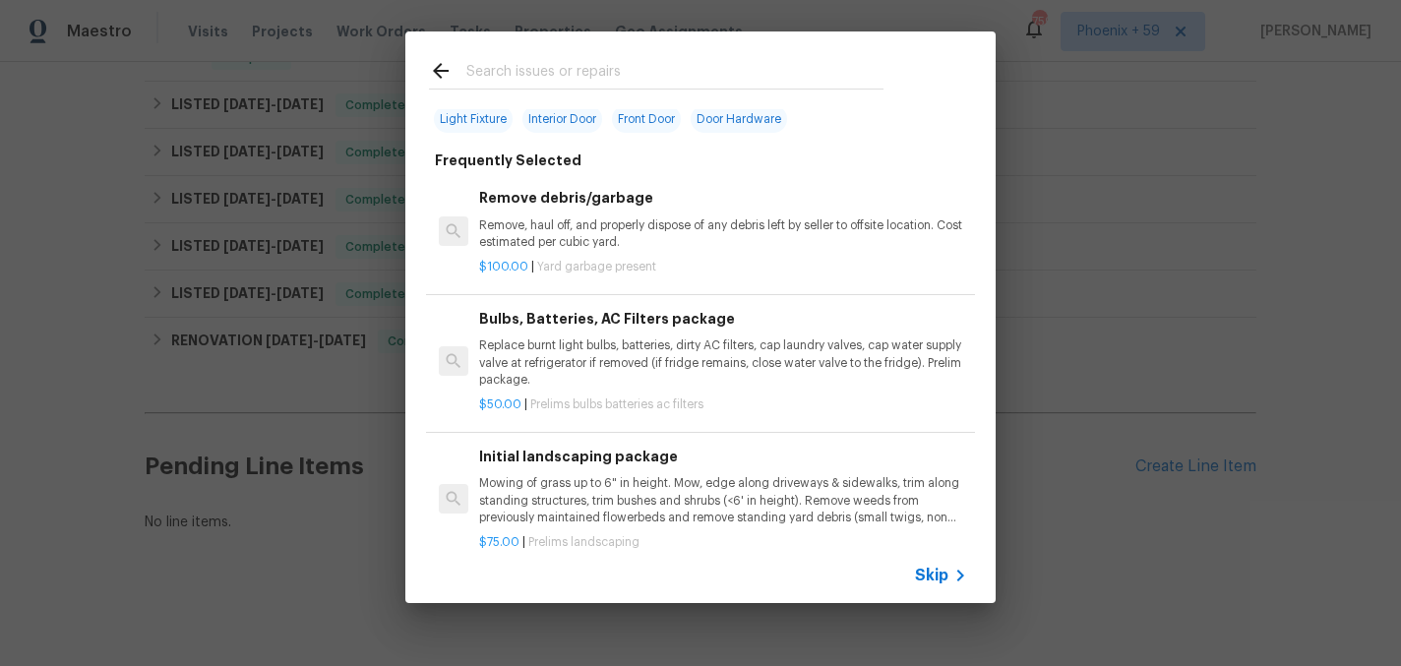
scroll to position [79, 0]
click at [564, 494] on p "Mowing of grass up to 6" in height. Mow, edge along driveways & sidewalks, trim…" at bounding box center [723, 498] width 488 height 50
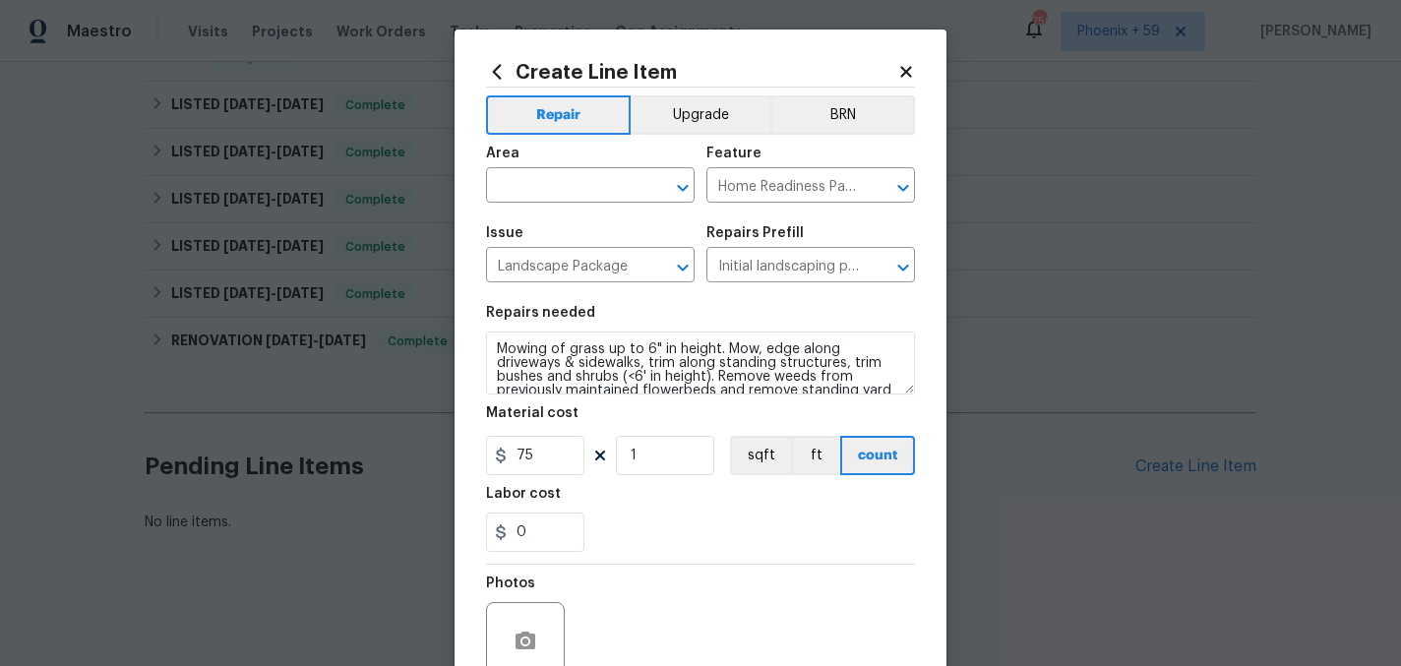
click at [564, 494] on div "Create Line Item Repair Upgrade BRN Area ​ Feature Home Readiness Packages ​ Is…" at bounding box center [700, 424] width 492 height 788
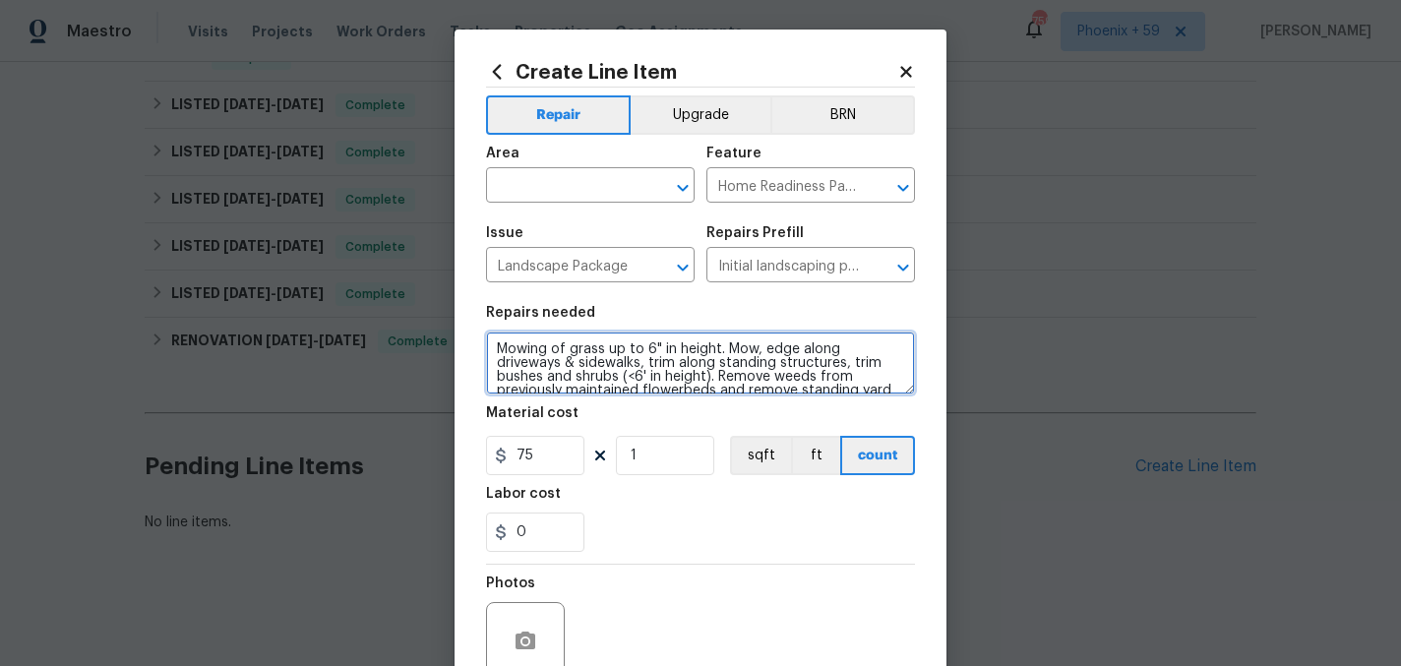
click at [578, 368] on textarea "Mowing of grass up to 6" in height. Mow, edge along driveways & sidewalks, trim…" at bounding box center [700, 363] width 429 height 63
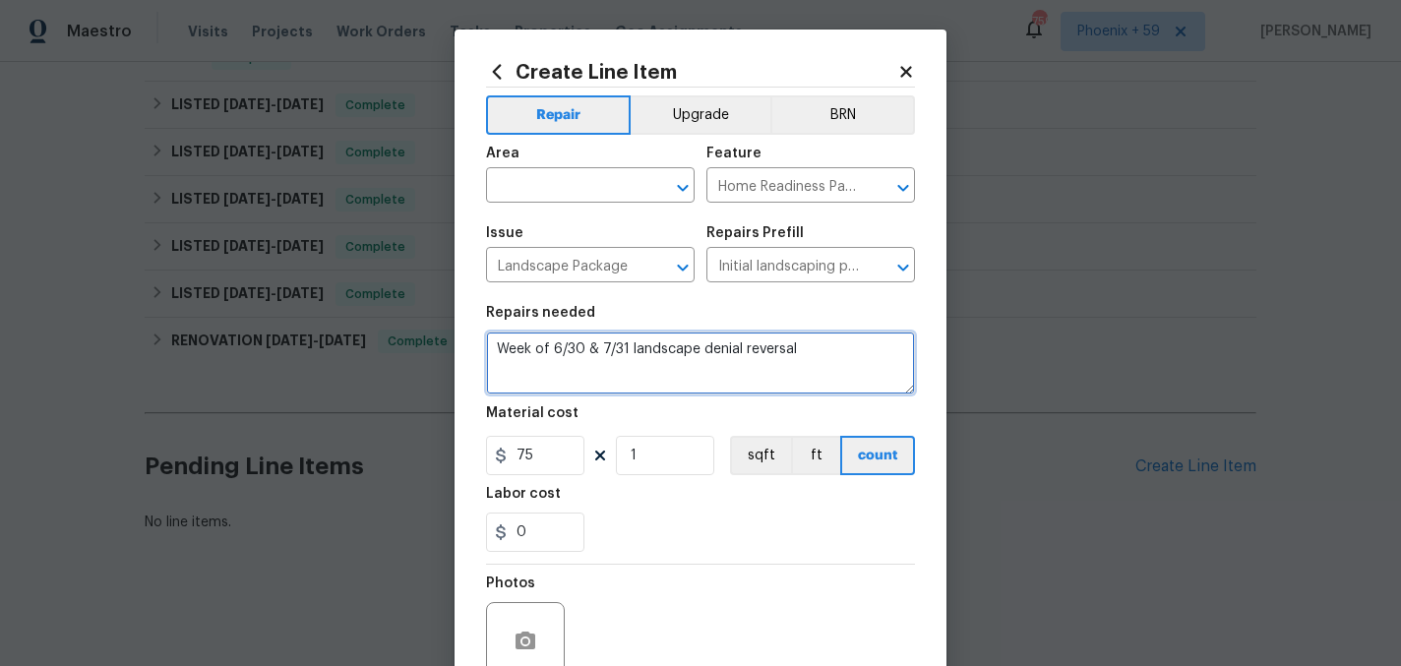
type textarea "Week of 6/30 & 7/31 landscape denial reversal"
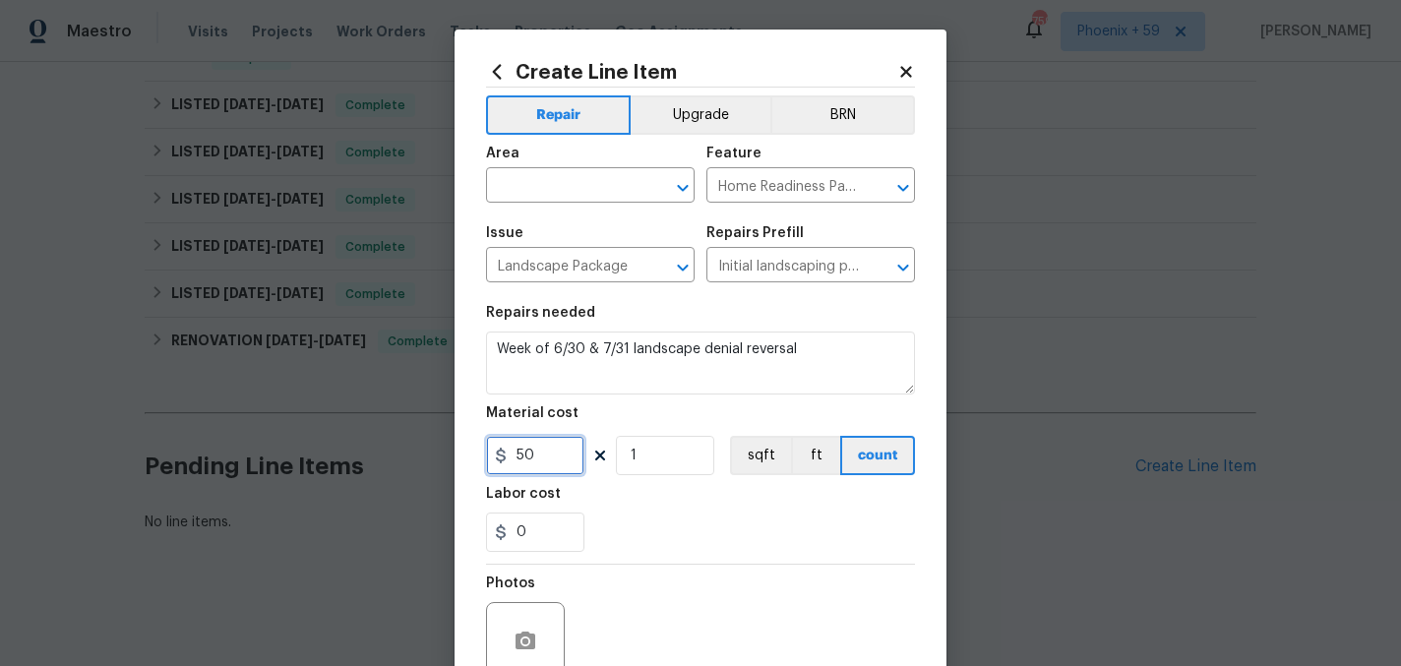
type input "50"
type input "2"
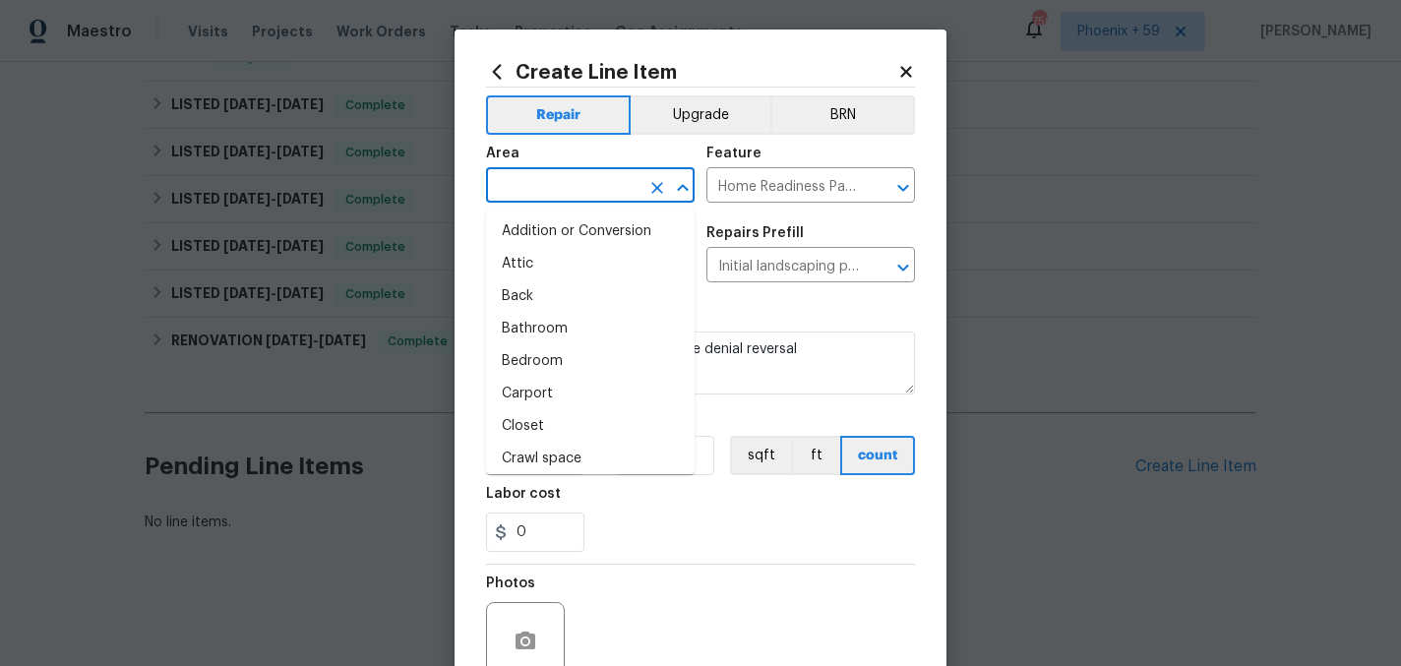
click at [573, 181] on input "text" at bounding box center [562, 187] width 153 height 30
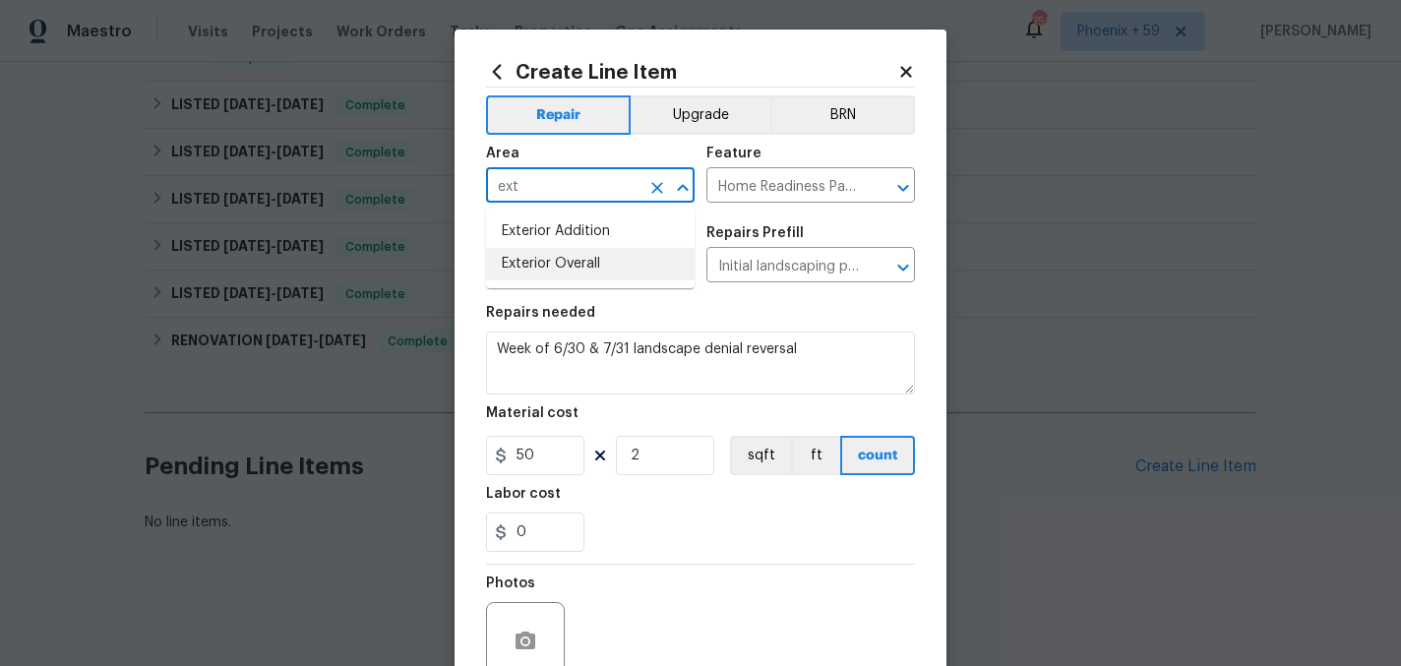
click at [574, 268] on li "Exterior Overall" at bounding box center [590, 264] width 209 height 32
type input "Exterior Overall"
click at [642, 542] on div "0" at bounding box center [700, 532] width 429 height 39
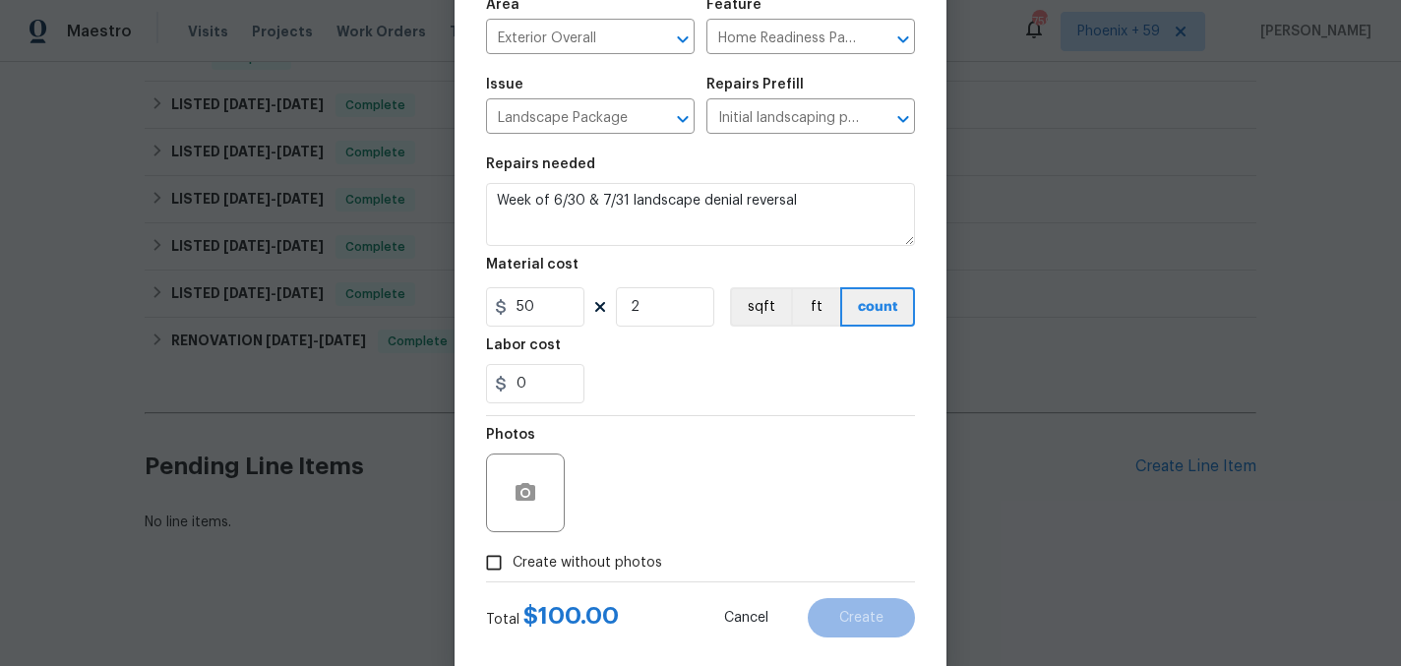
scroll to position [182, 0]
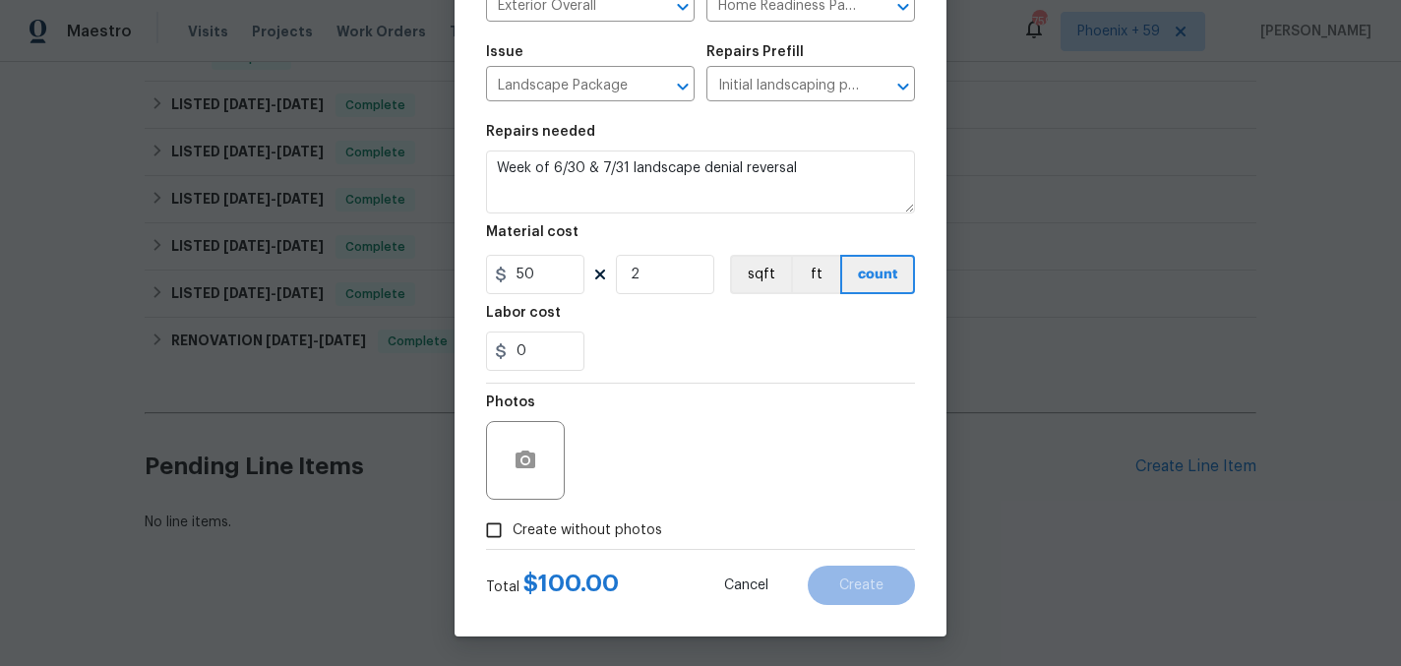
click at [614, 529] on span "Create without photos" at bounding box center [588, 530] width 150 height 21
click at [513, 529] on input "Create without photos" at bounding box center [493, 530] width 37 height 37
checkbox input "true"
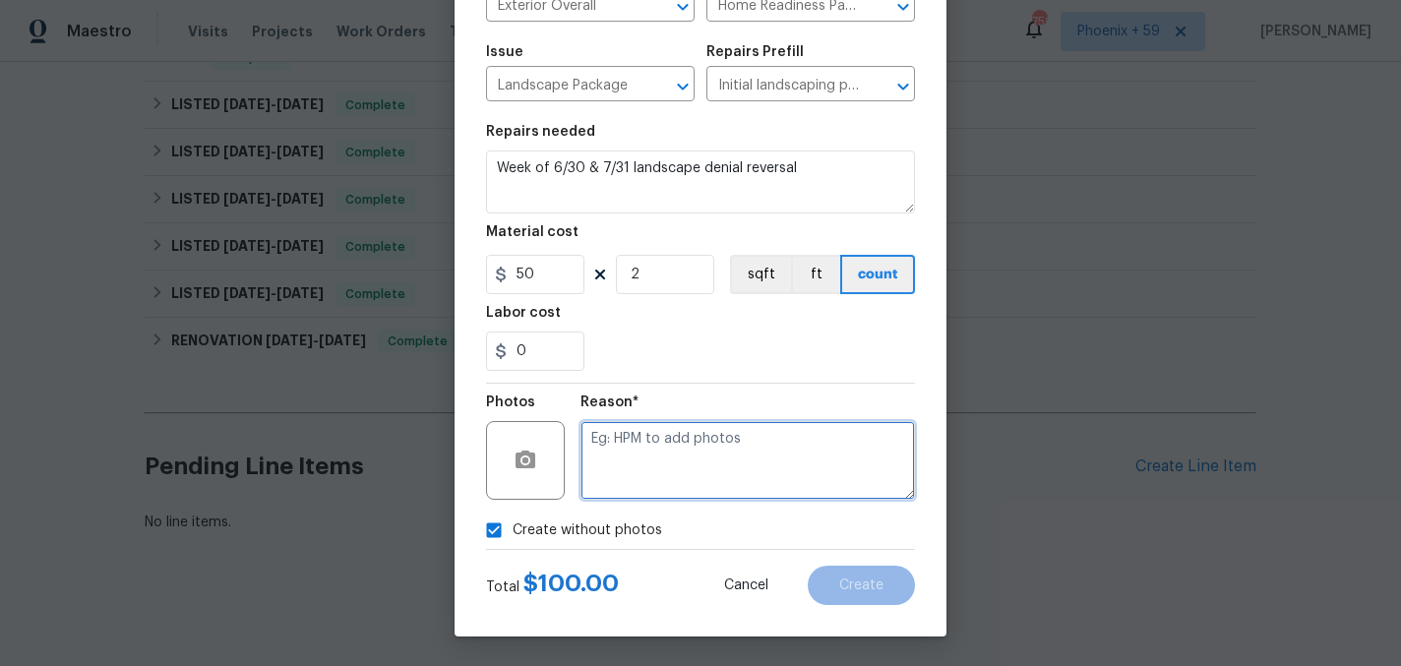
click at [660, 475] on textarea at bounding box center [747, 460] width 334 height 79
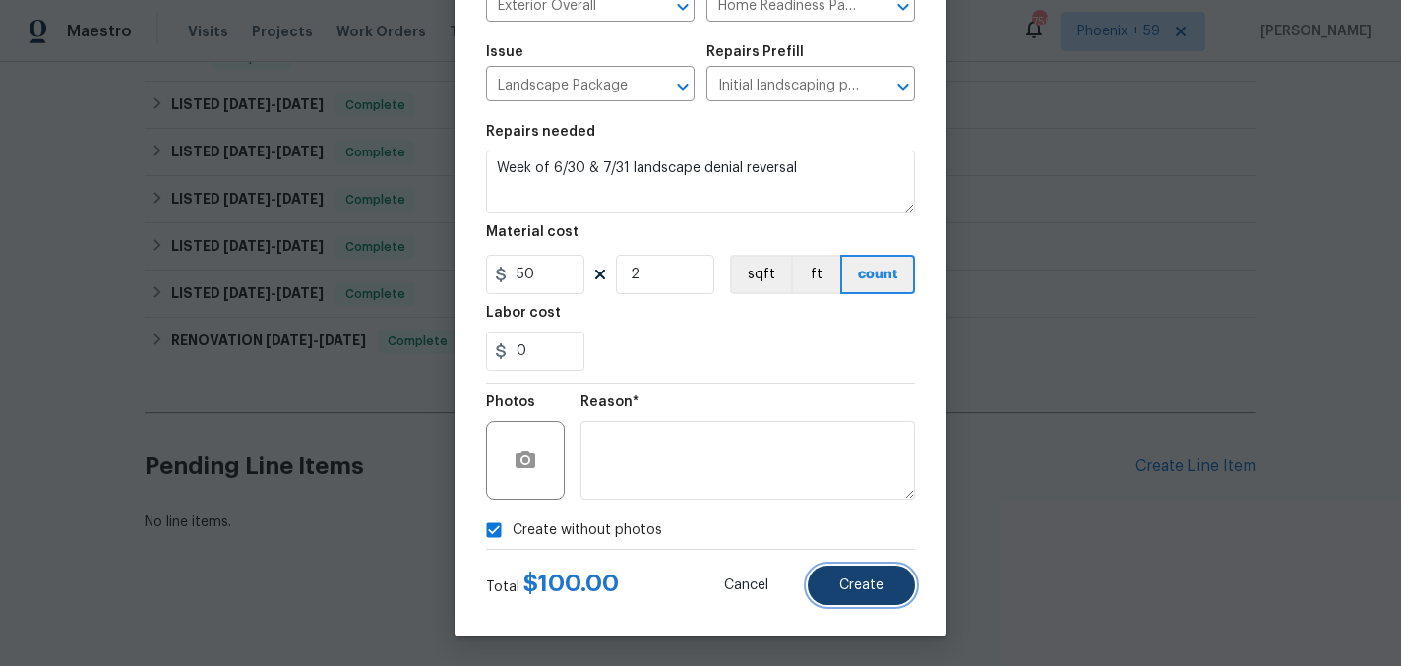
click at [851, 587] on span "Create" at bounding box center [861, 585] width 44 height 15
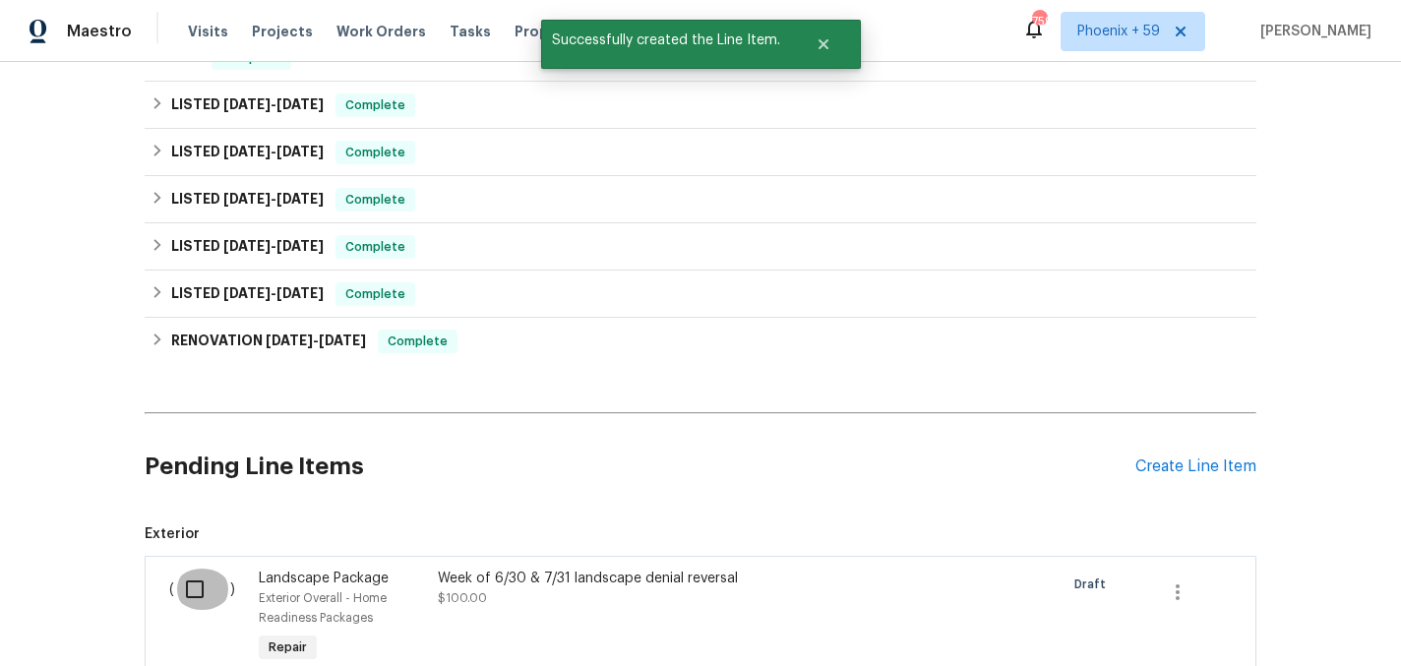
click at [187, 589] on input "checkbox" at bounding box center [202, 589] width 56 height 41
checkbox input "true"
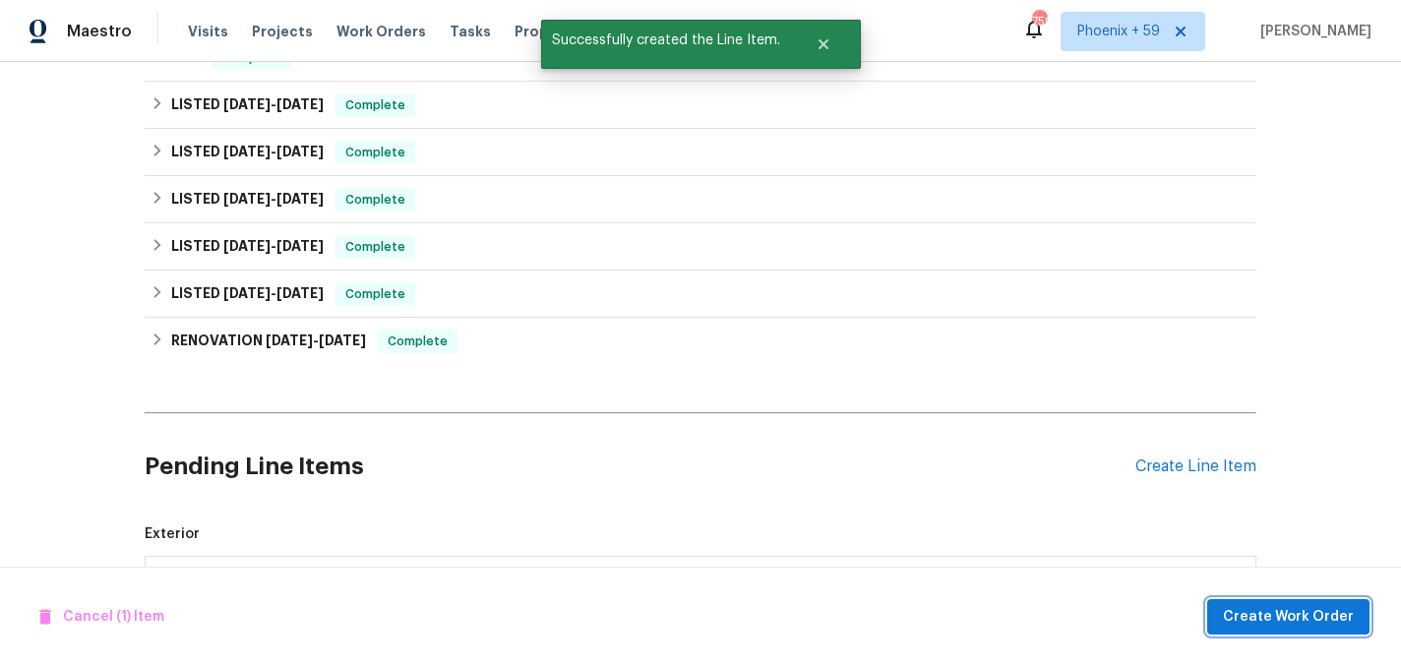
click at [1253, 606] on span "Create Work Order" at bounding box center [1288, 617] width 131 height 25
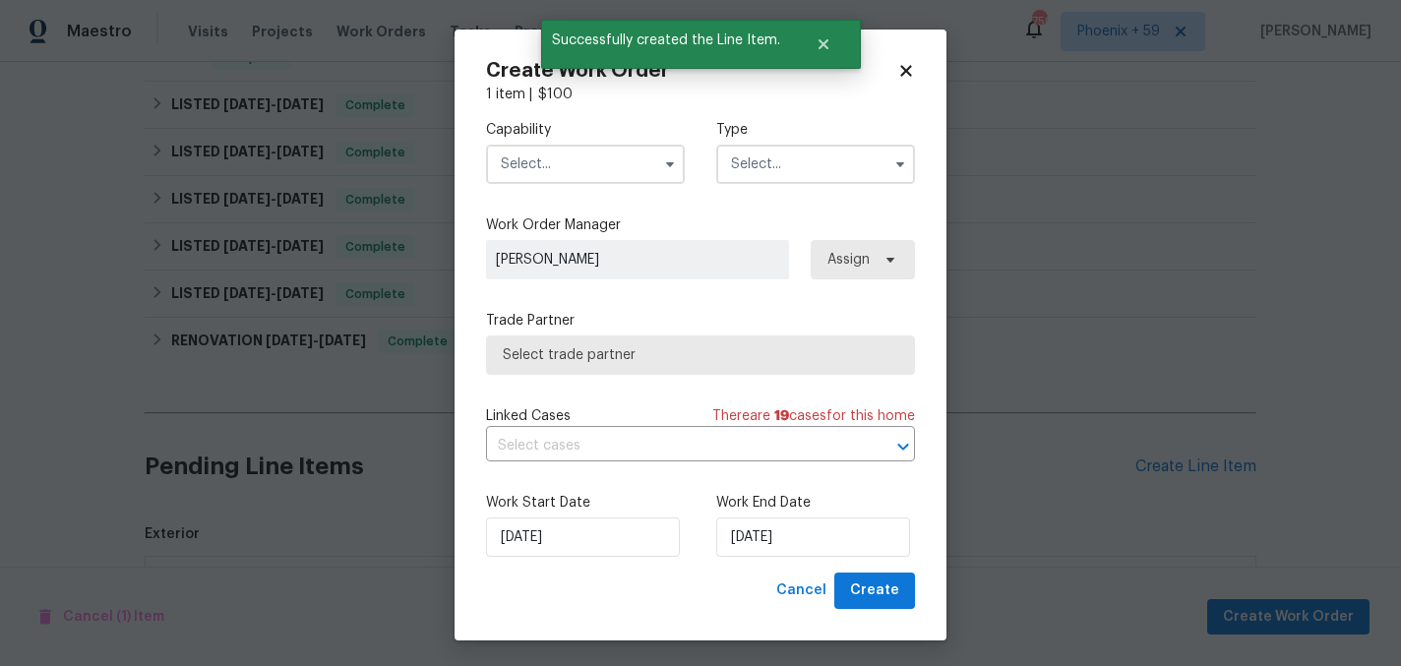
click at [555, 166] on input "text" at bounding box center [585, 164] width 199 height 39
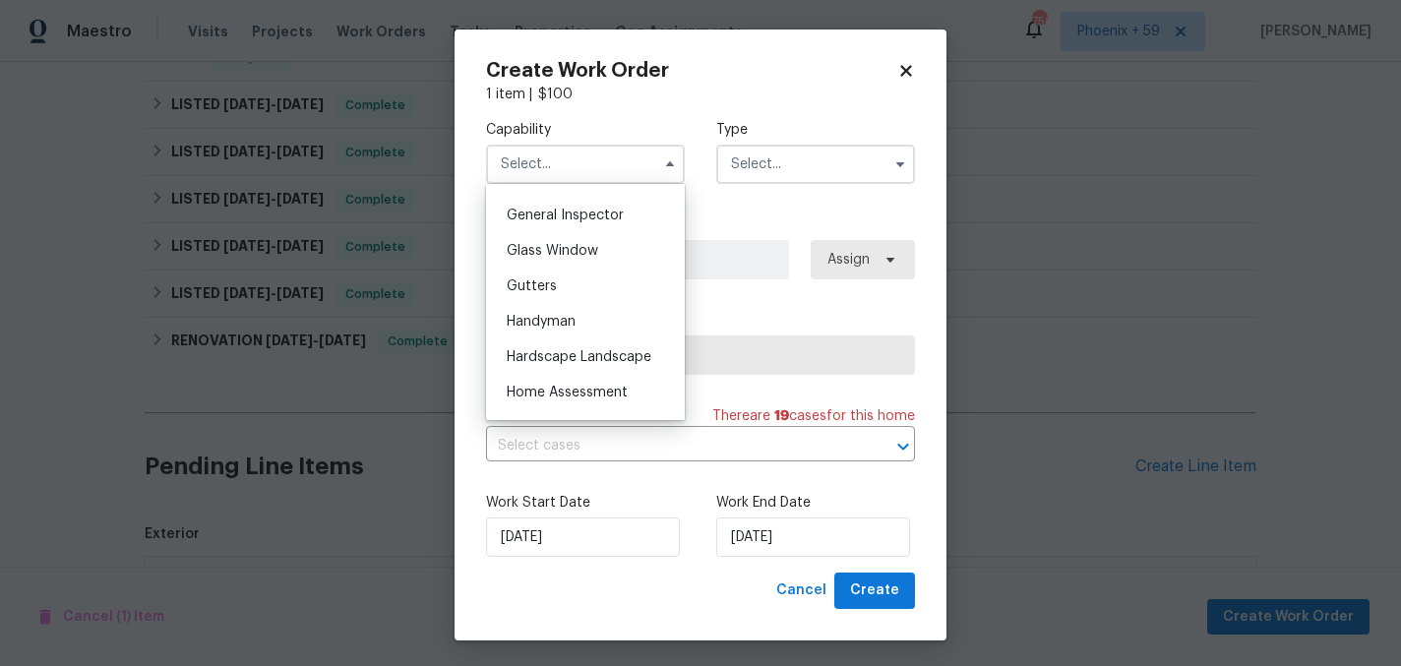
scroll to position [973, 0]
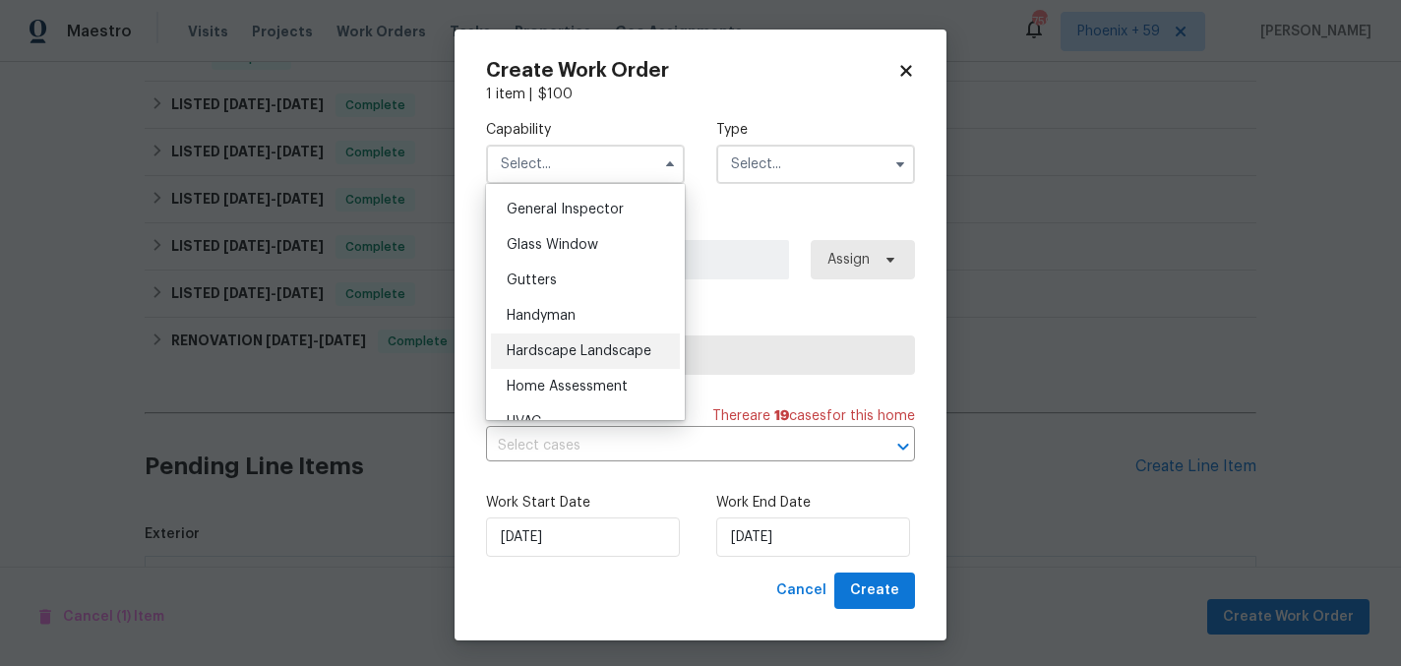
click at [609, 341] on div "Hardscape Landscape" at bounding box center [585, 350] width 189 height 35
type input "Hardscape Landscape"
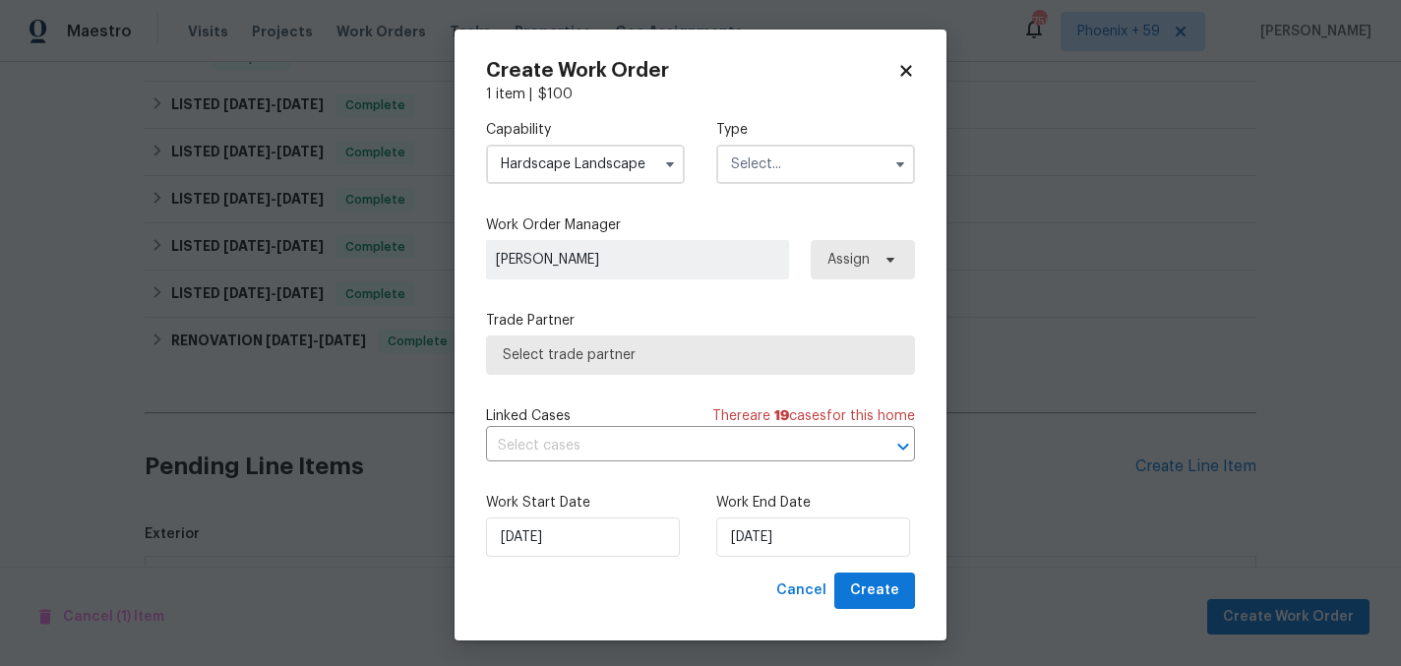
click at [779, 153] on input "text" at bounding box center [815, 164] width 199 height 39
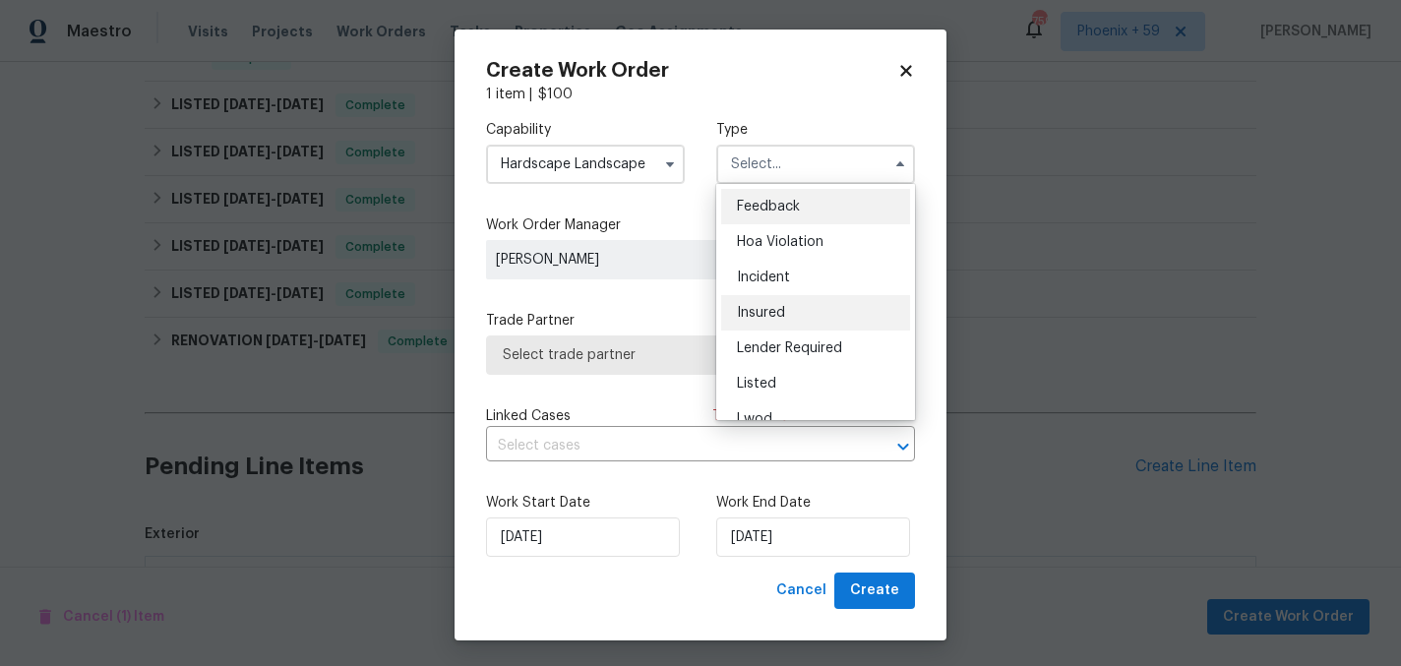
scroll to position [234, 0]
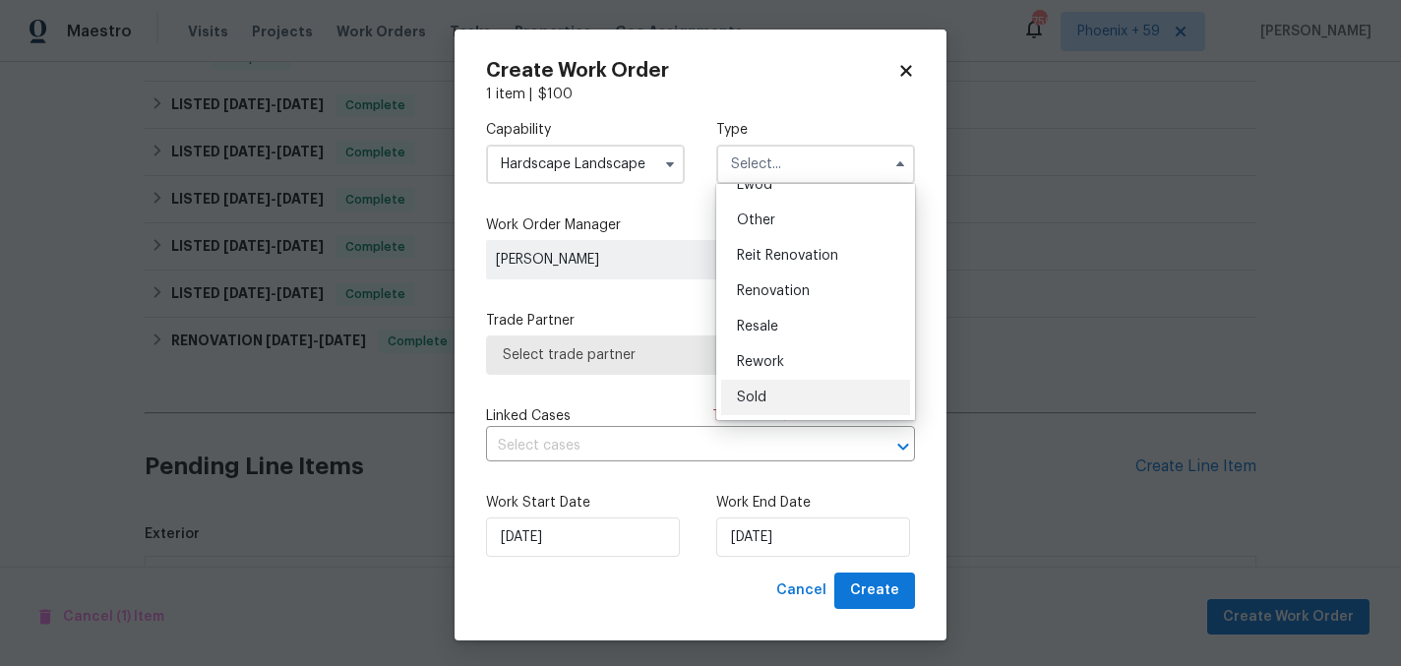
click at [775, 394] on div "Sold" at bounding box center [815, 397] width 189 height 35
type input "Sold"
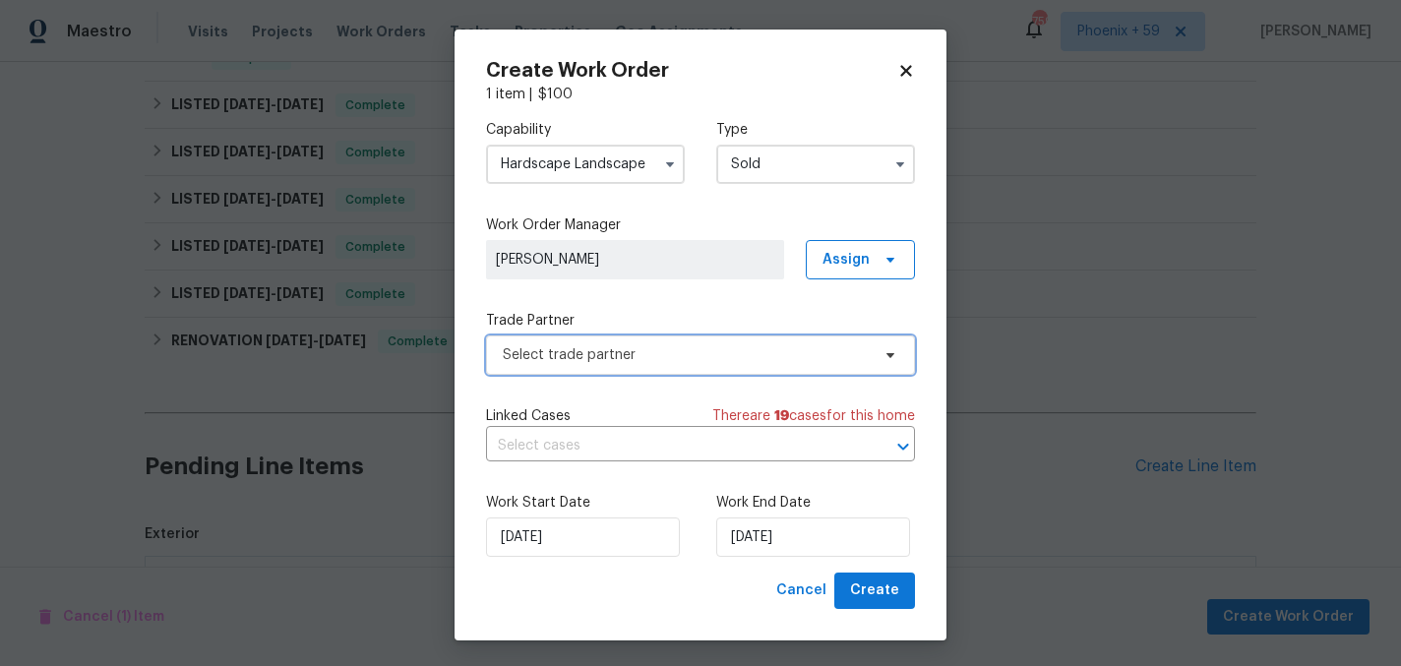
click at [662, 352] on span "Select trade partner" at bounding box center [686, 355] width 367 height 20
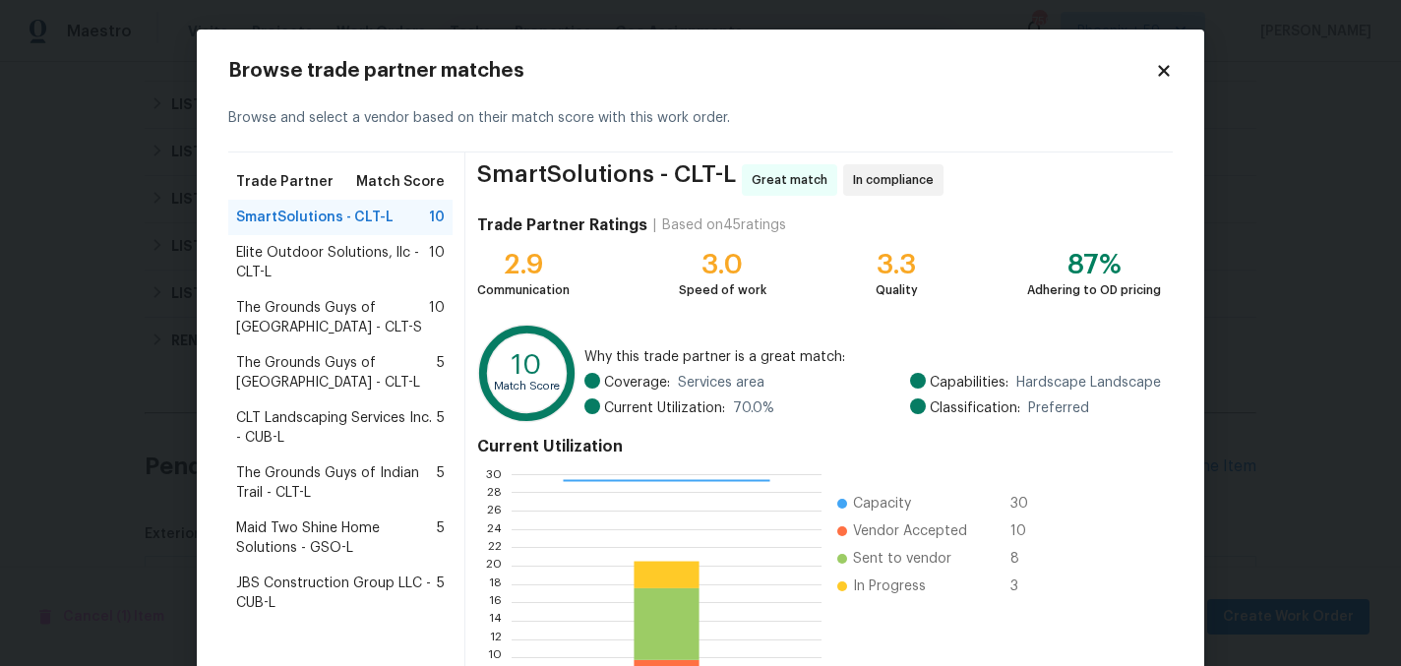
scroll to position [202, 0]
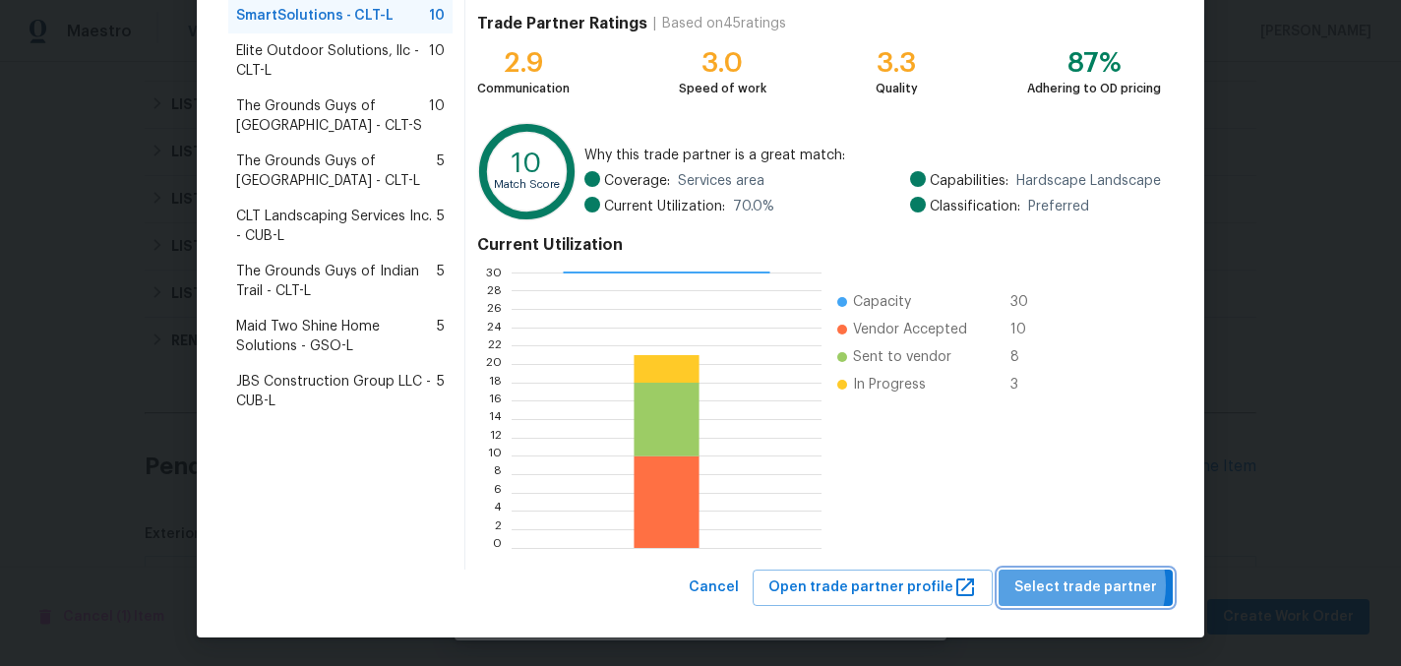
click at [1088, 585] on span "Select trade partner" at bounding box center [1085, 587] width 143 height 25
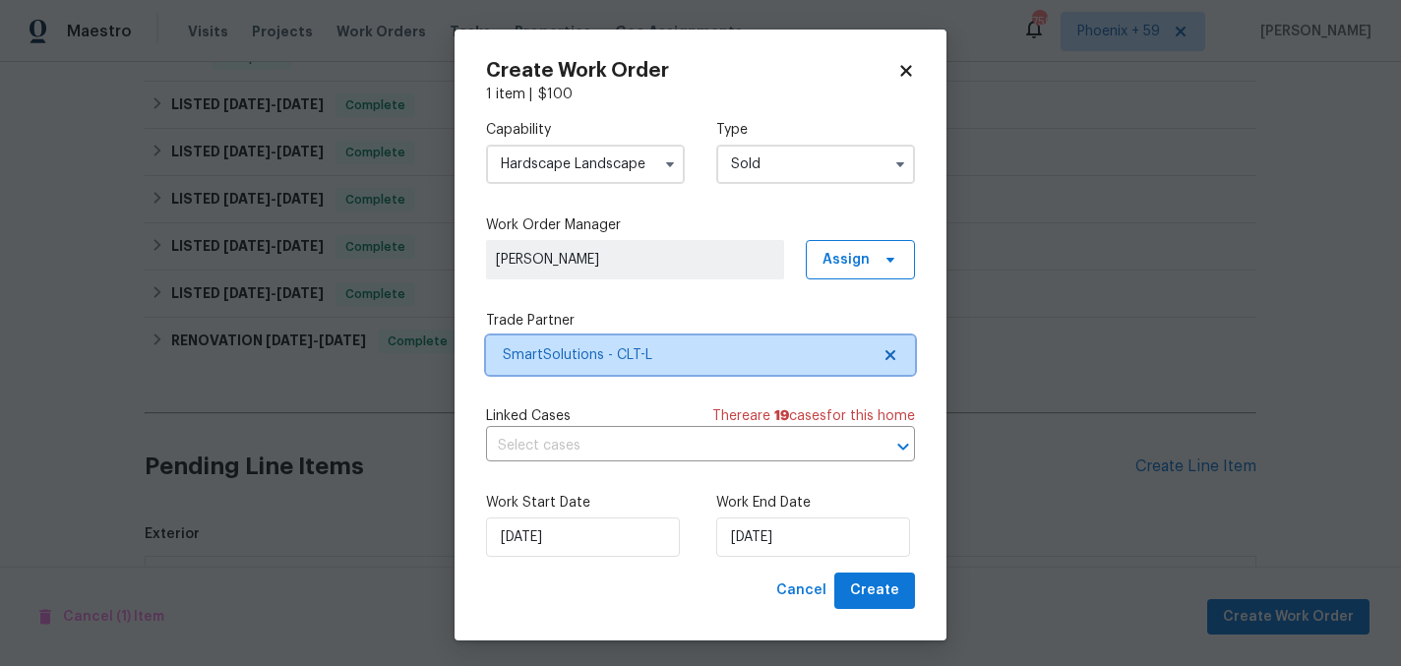
scroll to position [0, 0]
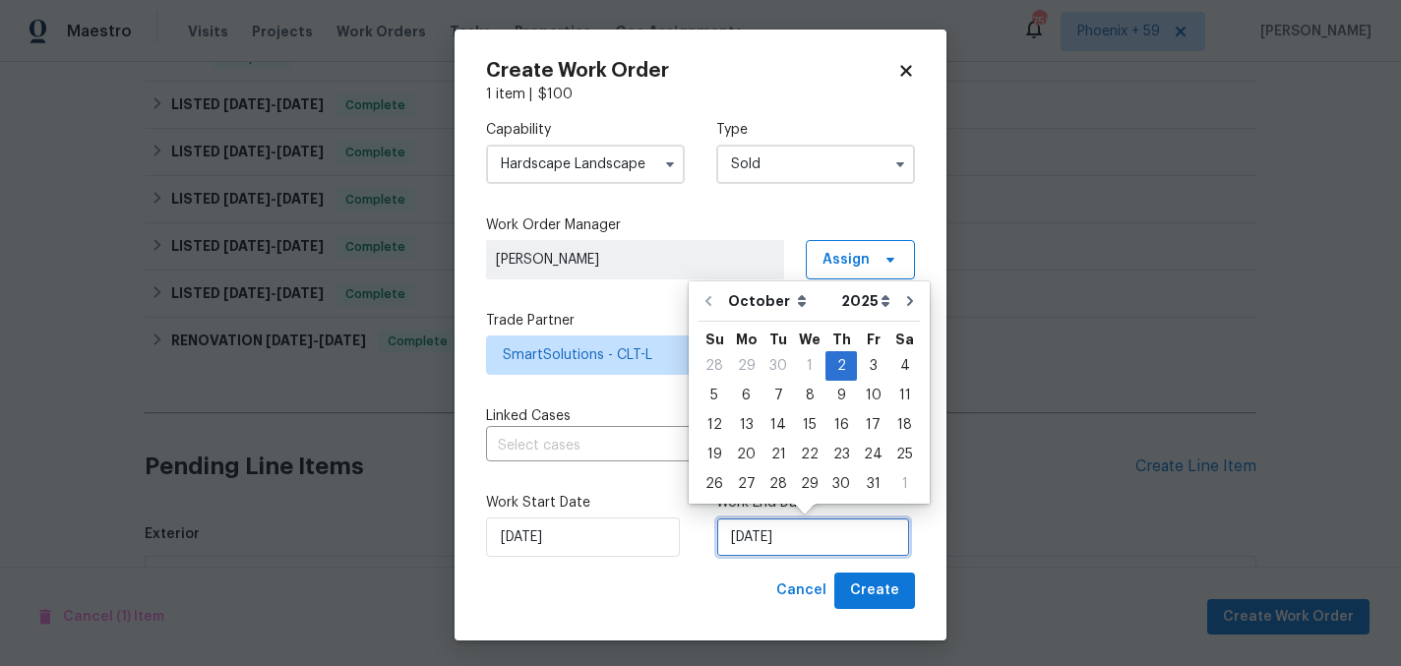
click at [755, 525] on input "[DATE]" at bounding box center [813, 536] width 194 height 39
click at [829, 394] on div "9" at bounding box center [840, 396] width 31 height 28
type input "[DATE]"
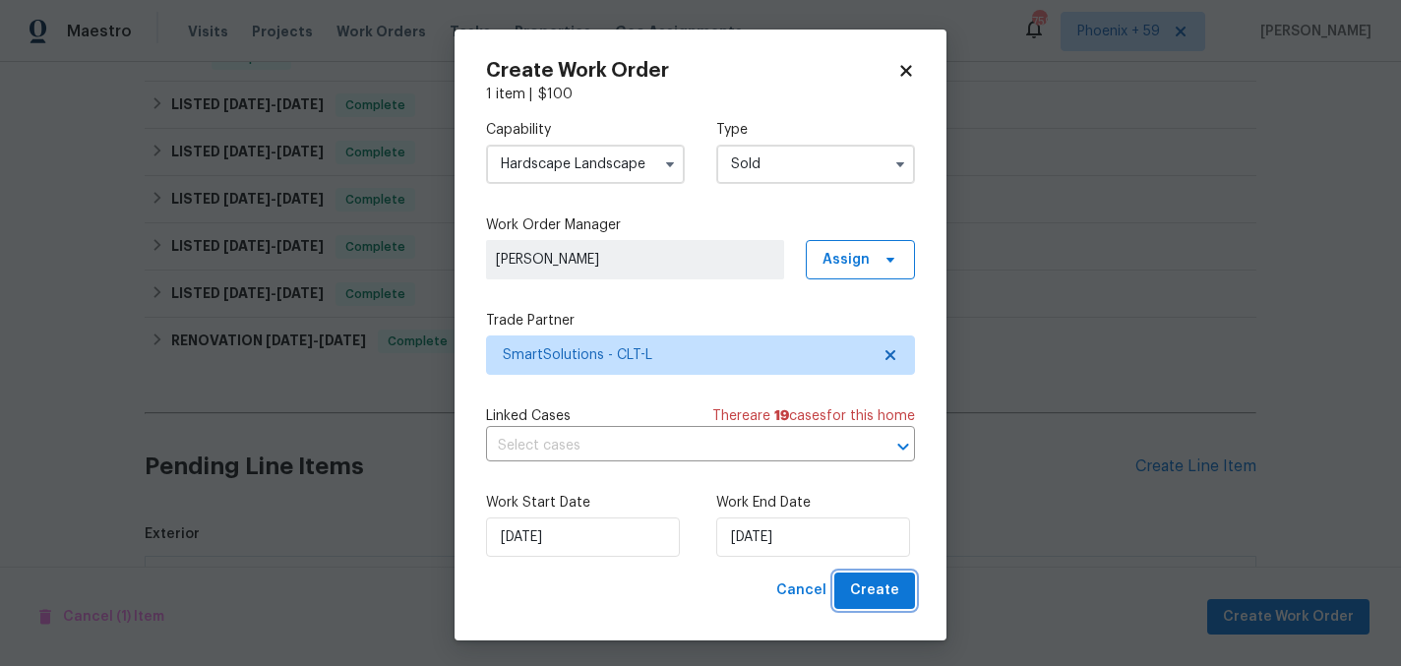
click at [874, 590] on span "Create" at bounding box center [874, 590] width 49 height 25
checkbox input "false"
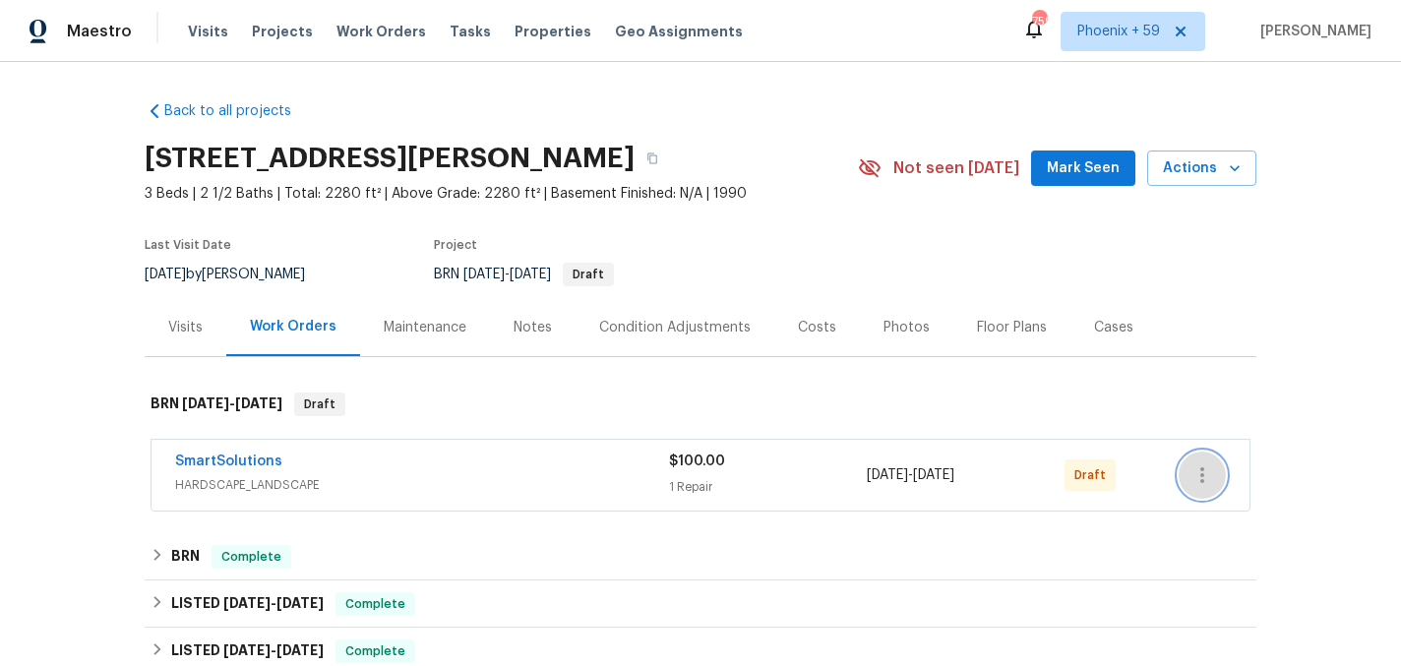
click at [1208, 475] on icon "button" at bounding box center [1202, 475] width 24 height 24
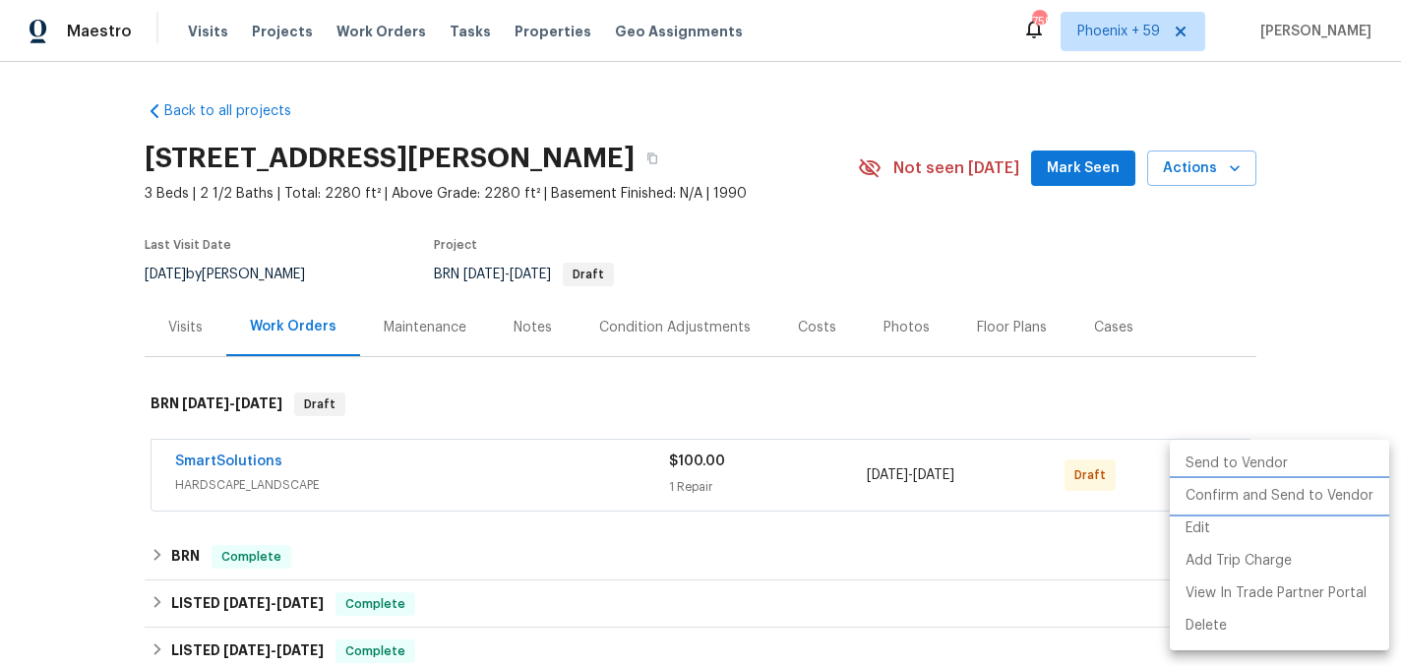
click at [1218, 496] on li "Confirm and Send to Vendor" at bounding box center [1279, 496] width 219 height 32
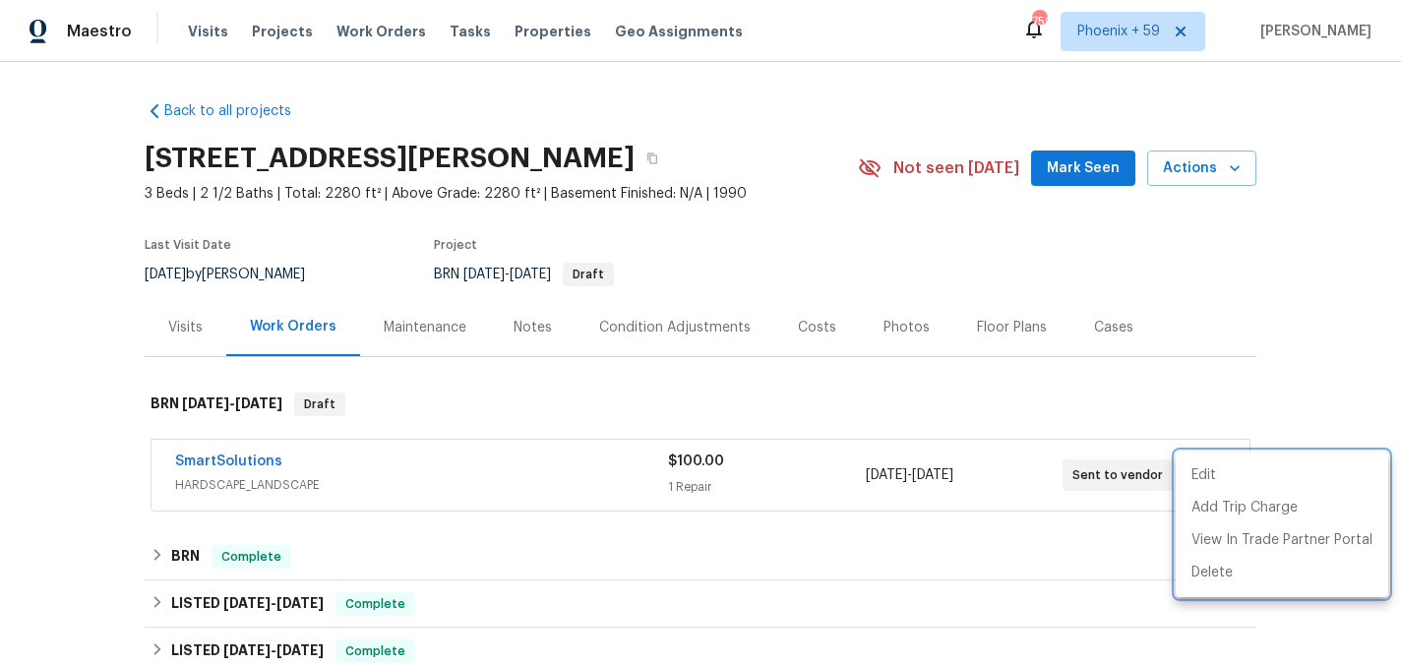
click at [255, 466] on div at bounding box center [700, 333] width 1401 height 666
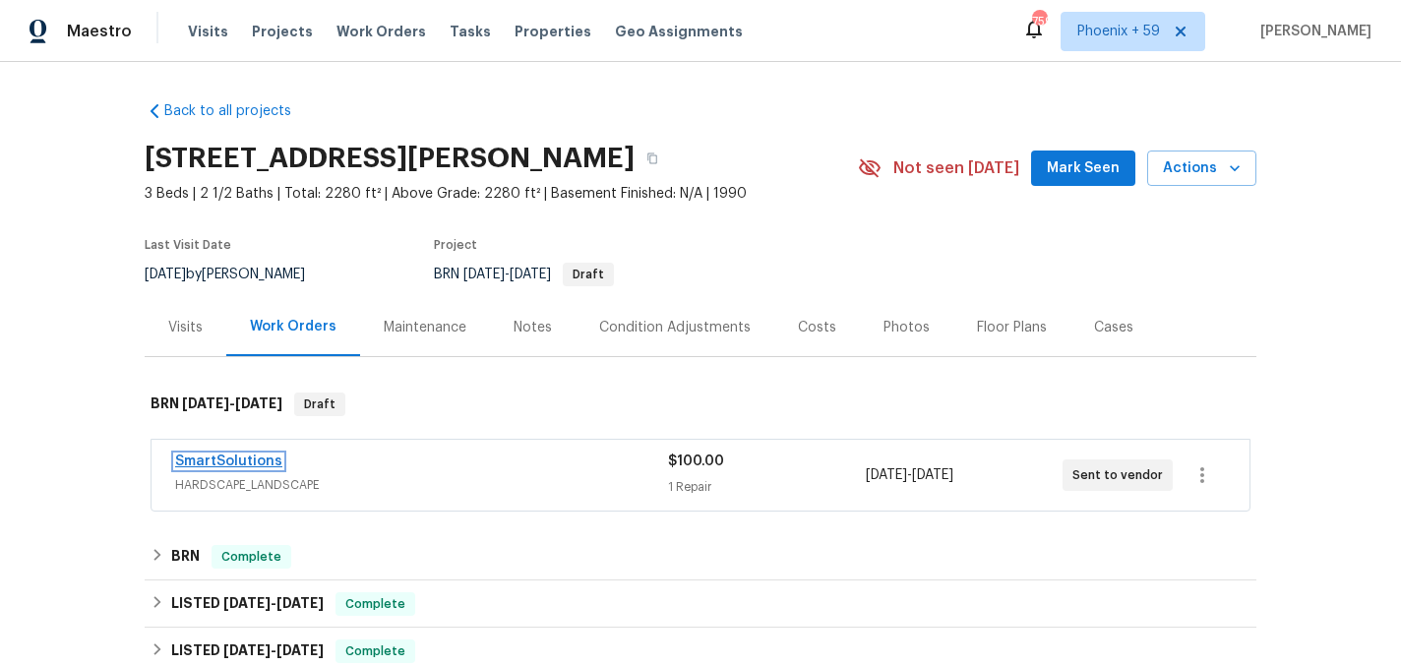
click at [242, 460] on link "SmartSolutions" at bounding box center [228, 461] width 107 height 14
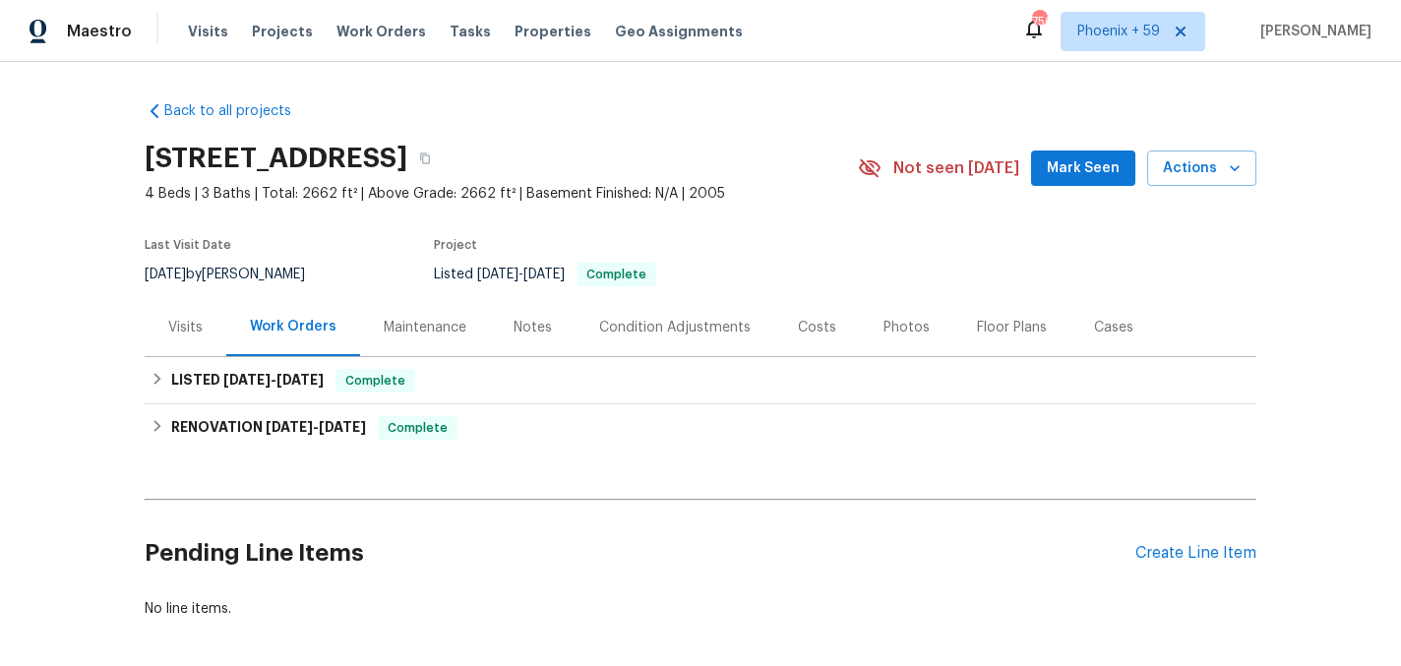
click at [432, 337] on div "Maintenance" at bounding box center [425, 327] width 130 height 58
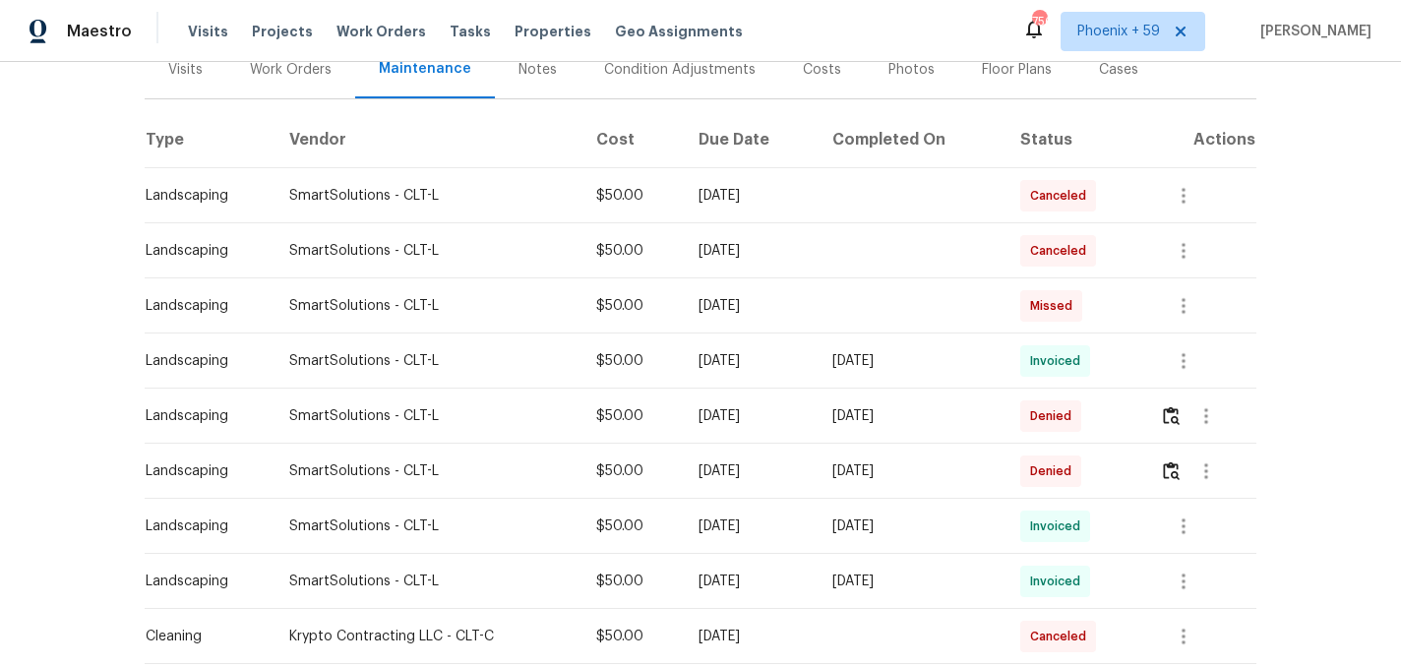
scroll to position [42, 0]
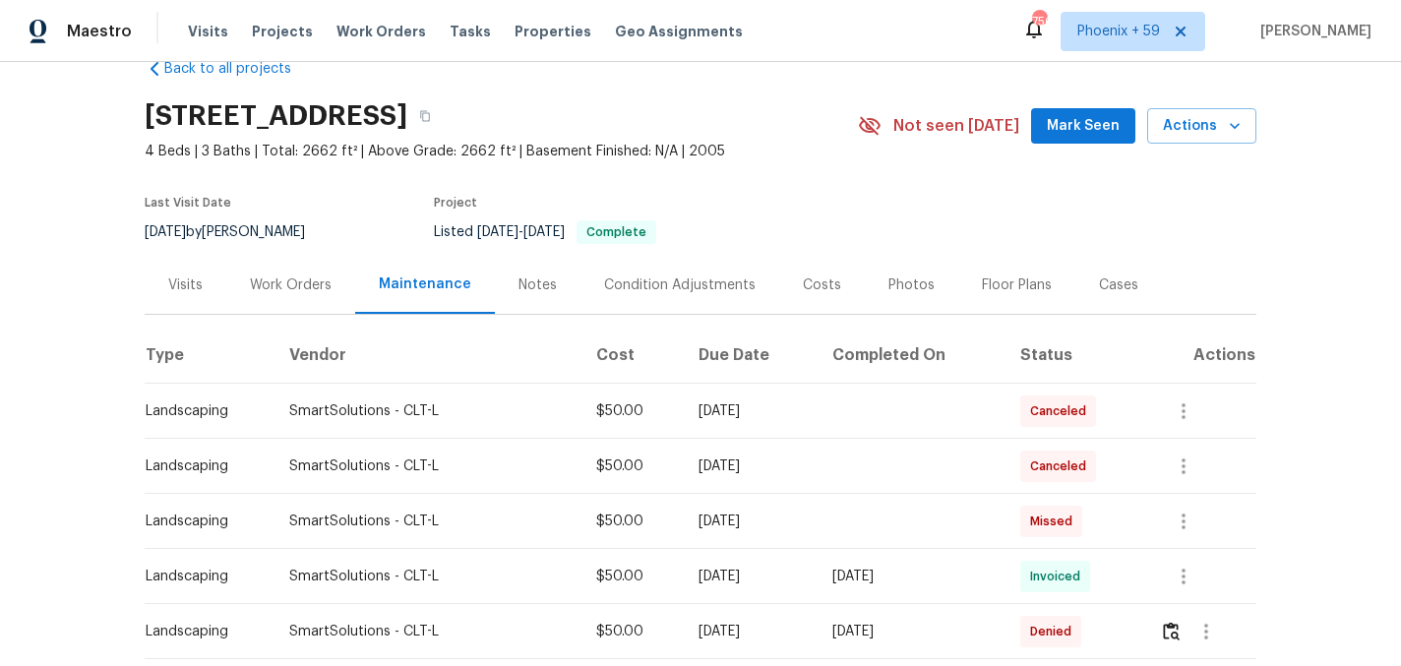
click at [296, 284] on div "Work Orders" at bounding box center [291, 285] width 82 height 20
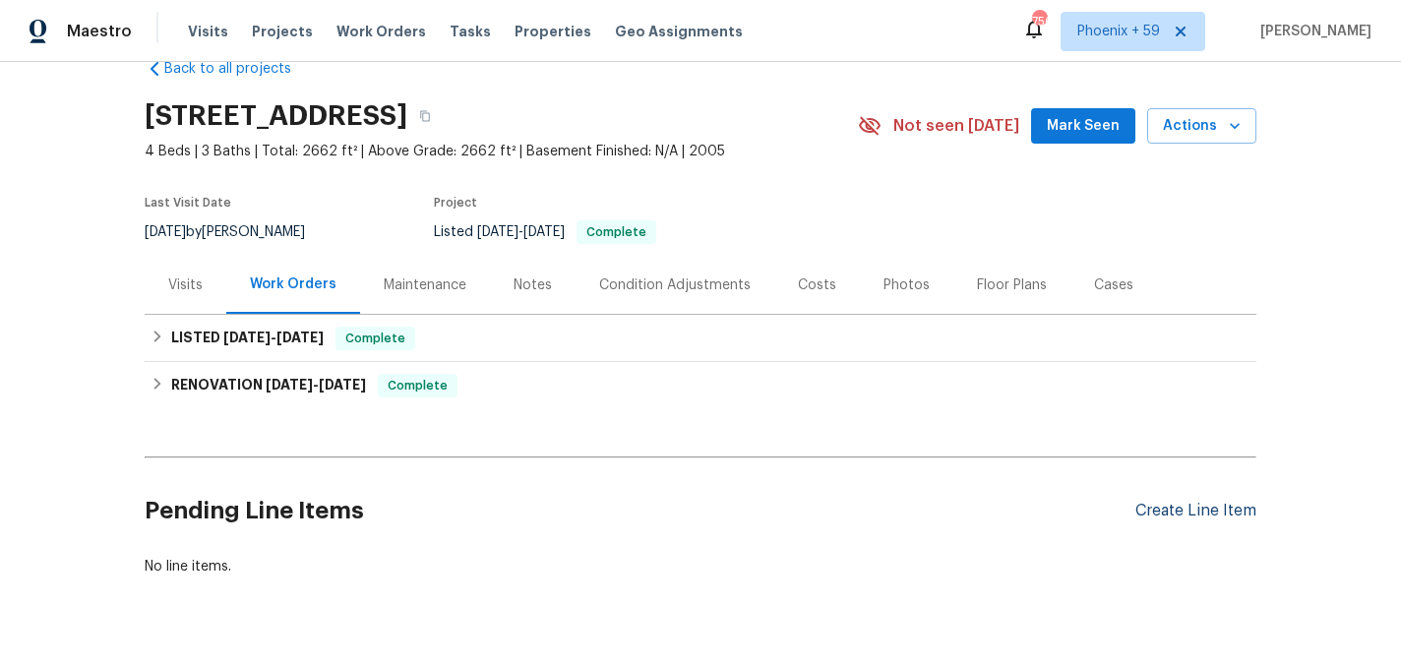
click at [1181, 513] on div "Create Line Item" at bounding box center [1195, 511] width 121 height 19
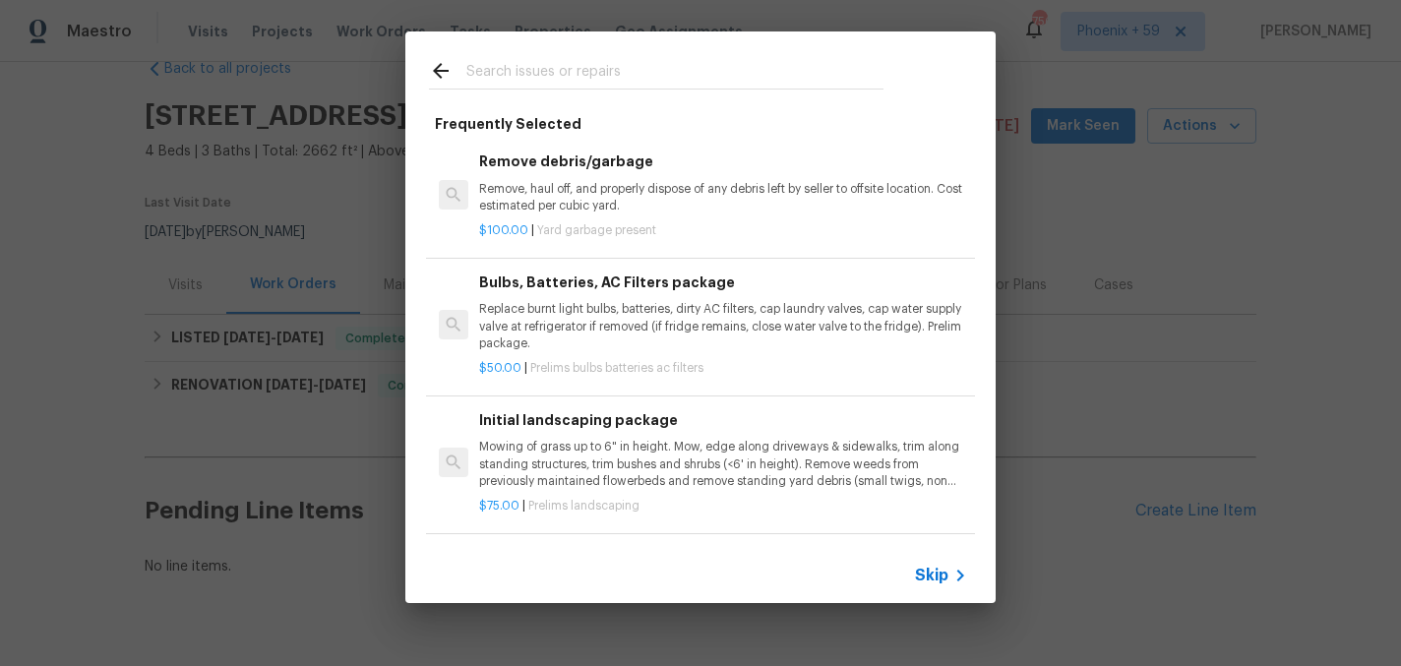
scroll to position [114, 0]
click at [579, 437] on div "Initial landscaping package Mowing of grass up to 6" in height. Mow, edge along…" at bounding box center [723, 448] width 488 height 81
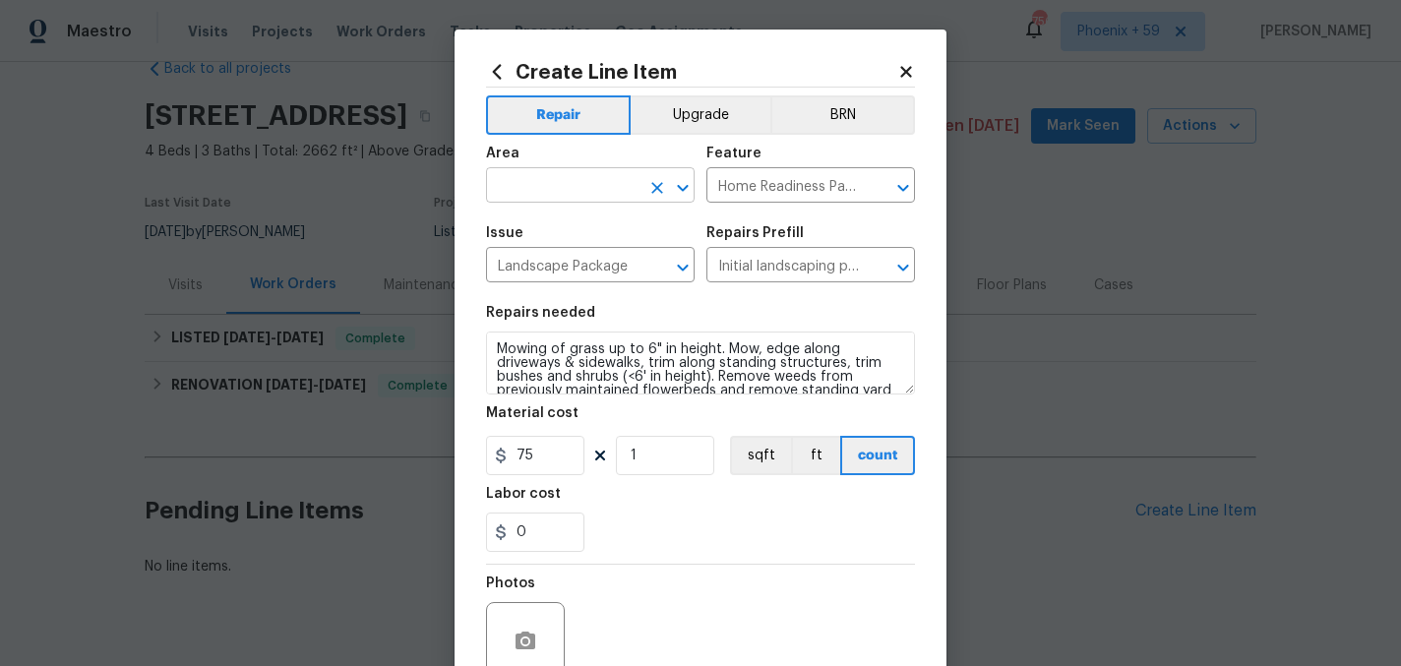
click at [536, 181] on input "text" at bounding box center [562, 187] width 153 height 30
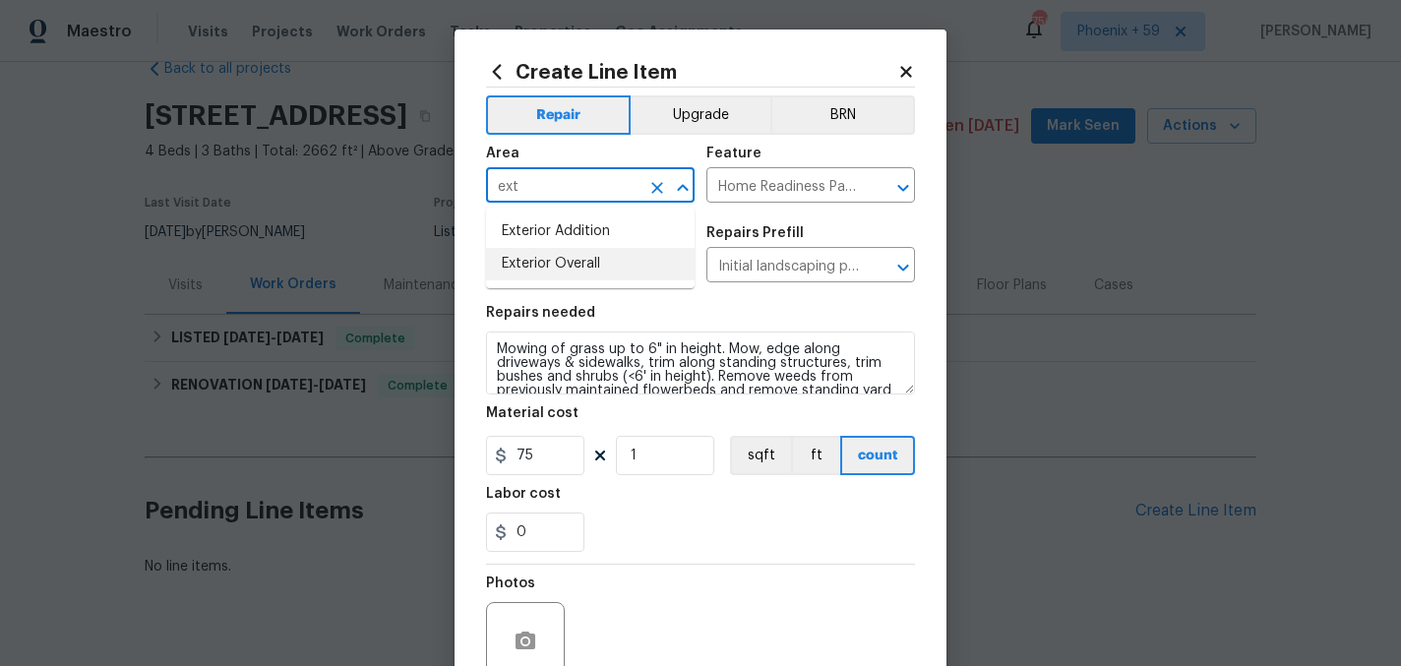
click at [566, 271] on li "Exterior Overall" at bounding box center [590, 264] width 209 height 32
type input "Exterior Overall"
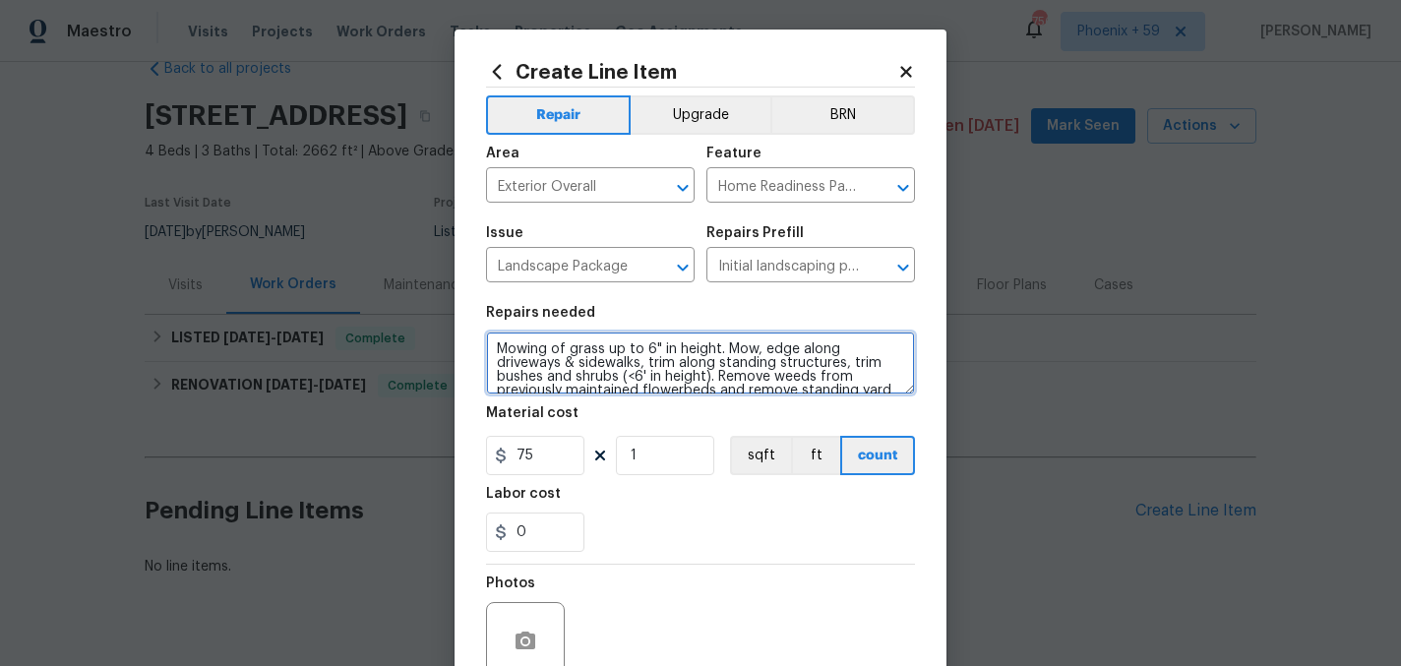
click at [577, 359] on textarea "Mowing of grass up to 6" in height. Mow, edge along driveways & sidewalks, trim…" at bounding box center [700, 363] width 429 height 63
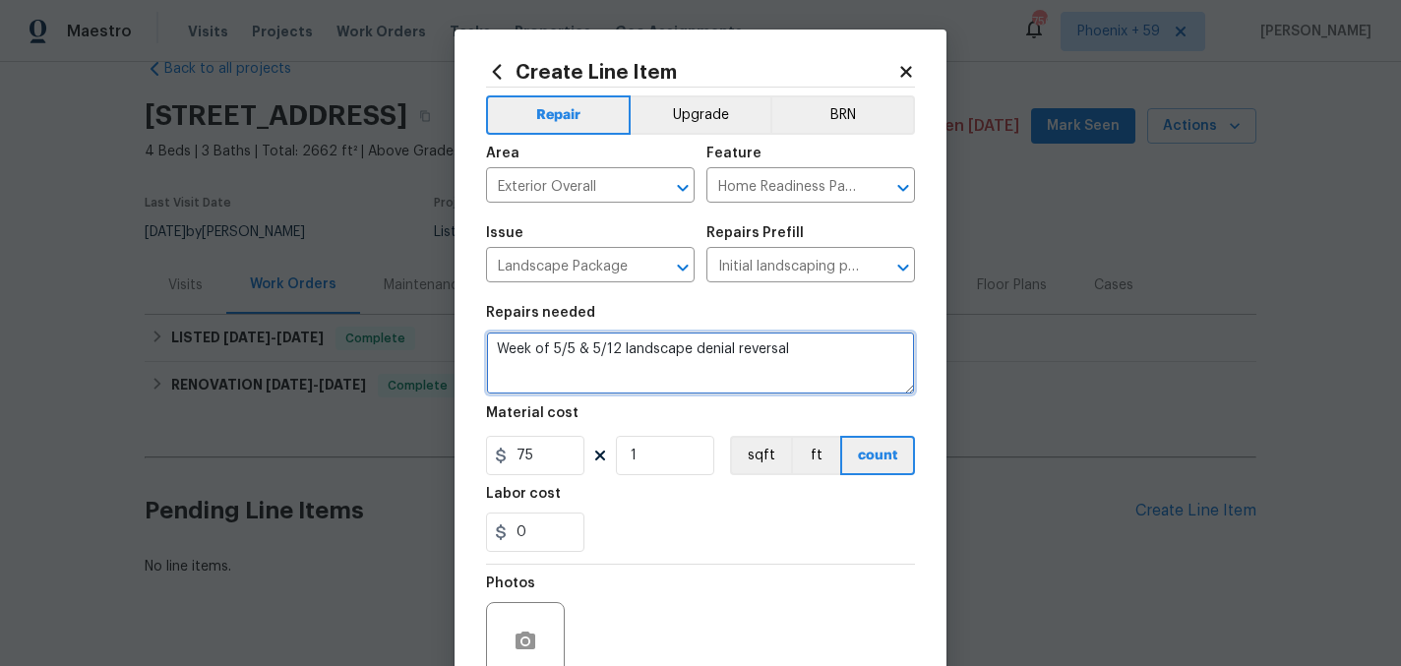
type textarea "Week of 5/5 & 5/12 landscape denial reversal"
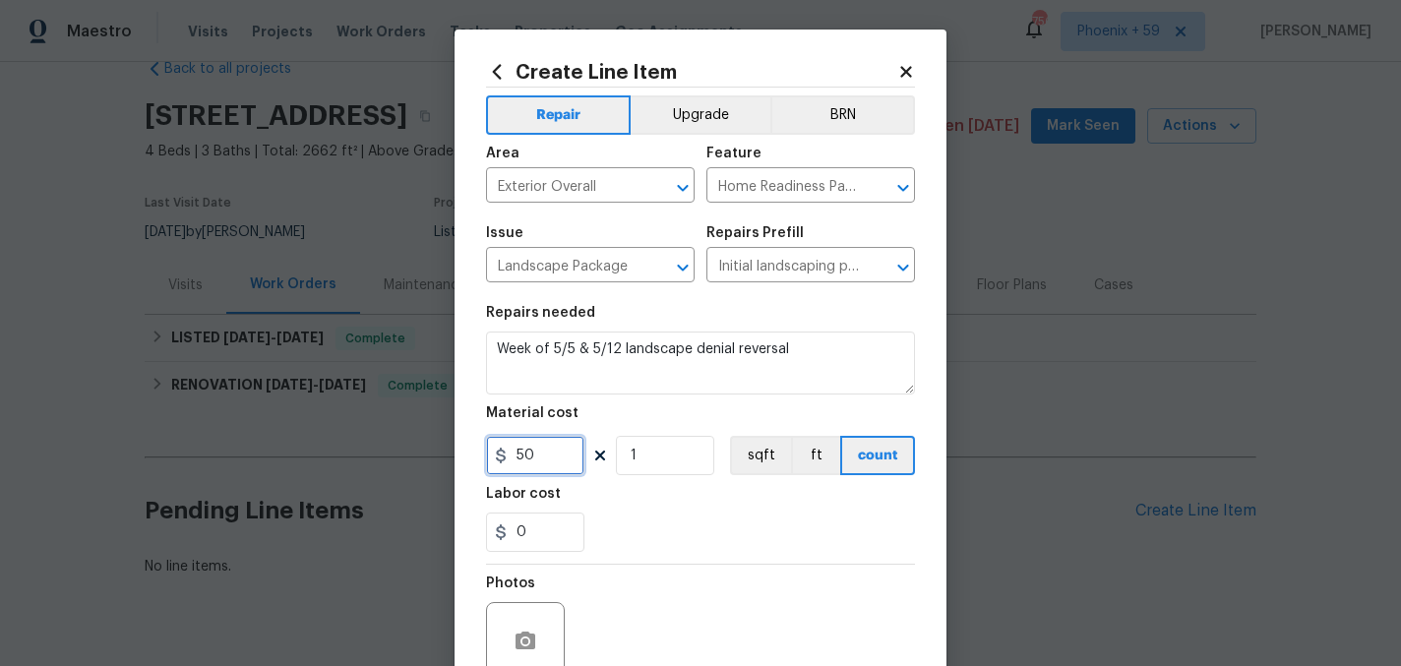
type input "50"
type input "2"
click at [694, 579] on div "Photos" at bounding box center [700, 629] width 429 height 128
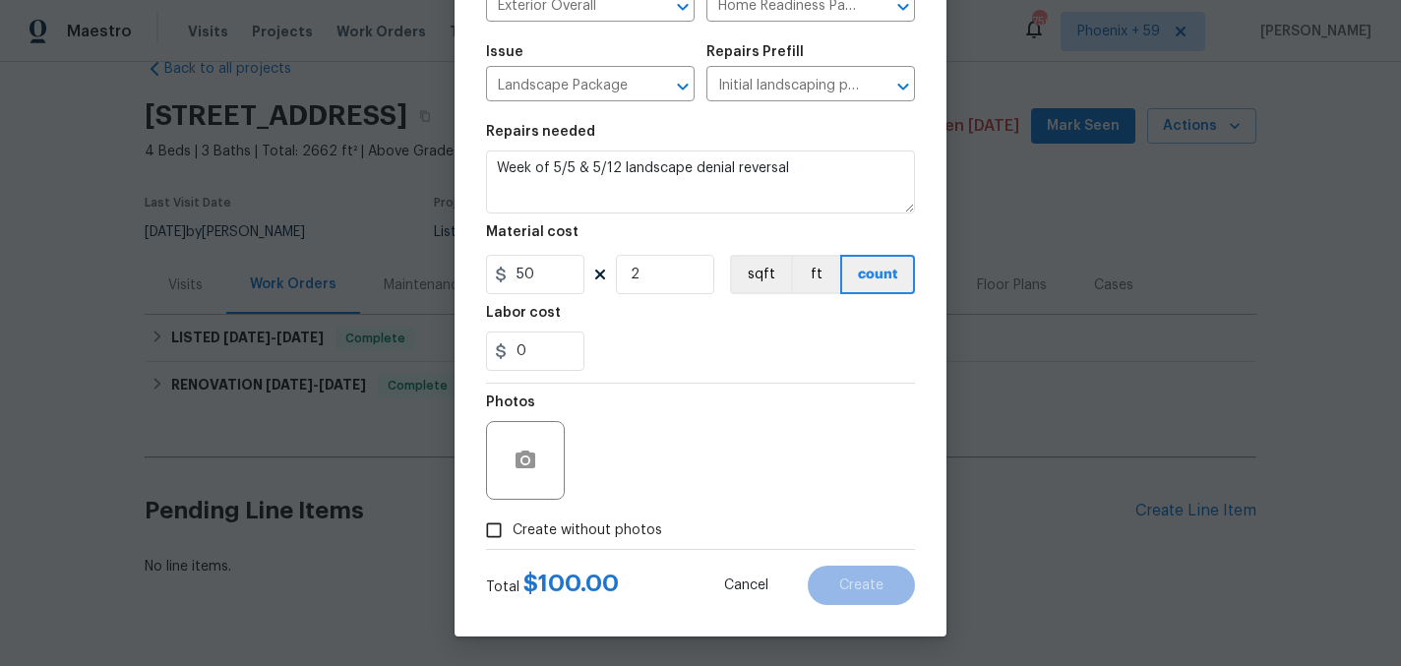
click at [620, 520] on span "Create without photos" at bounding box center [588, 530] width 150 height 21
click at [513, 520] on input "Create without photos" at bounding box center [493, 530] width 37 height 37
checkbox input "true"
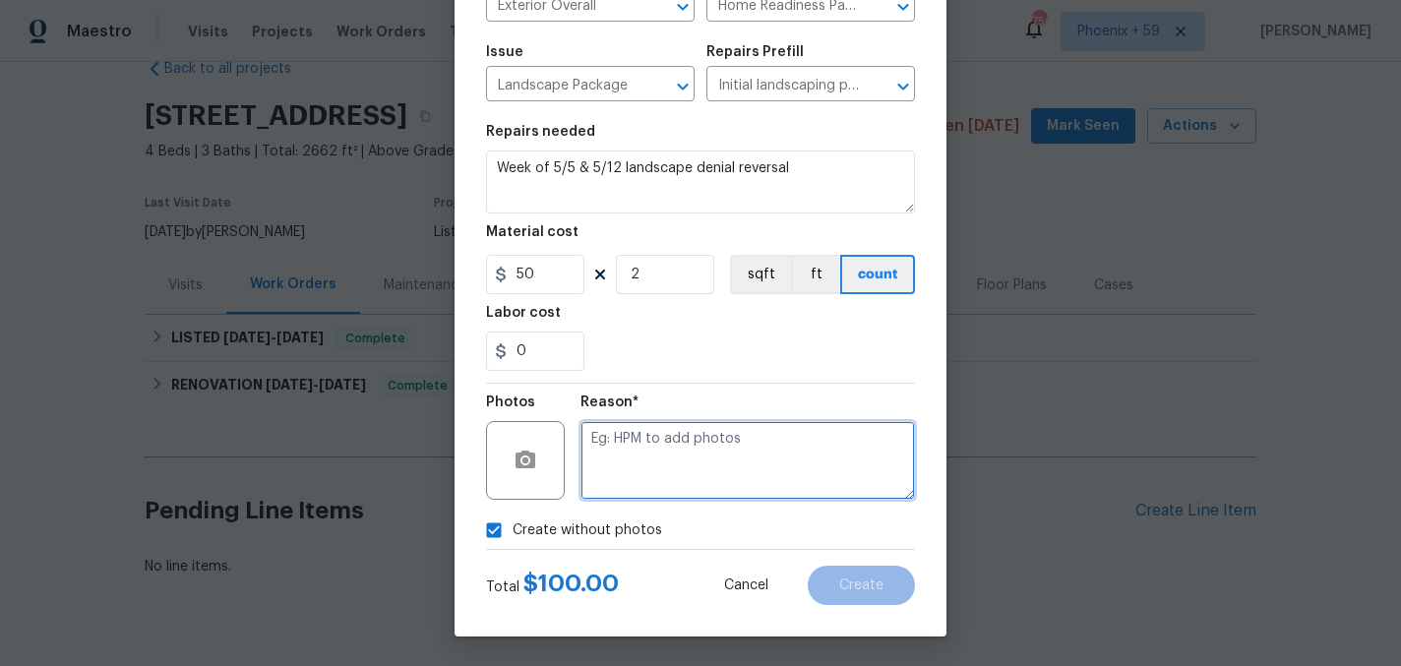
click at [662, 473] on textarea at bounding box center [747, 460] width 334 height 79
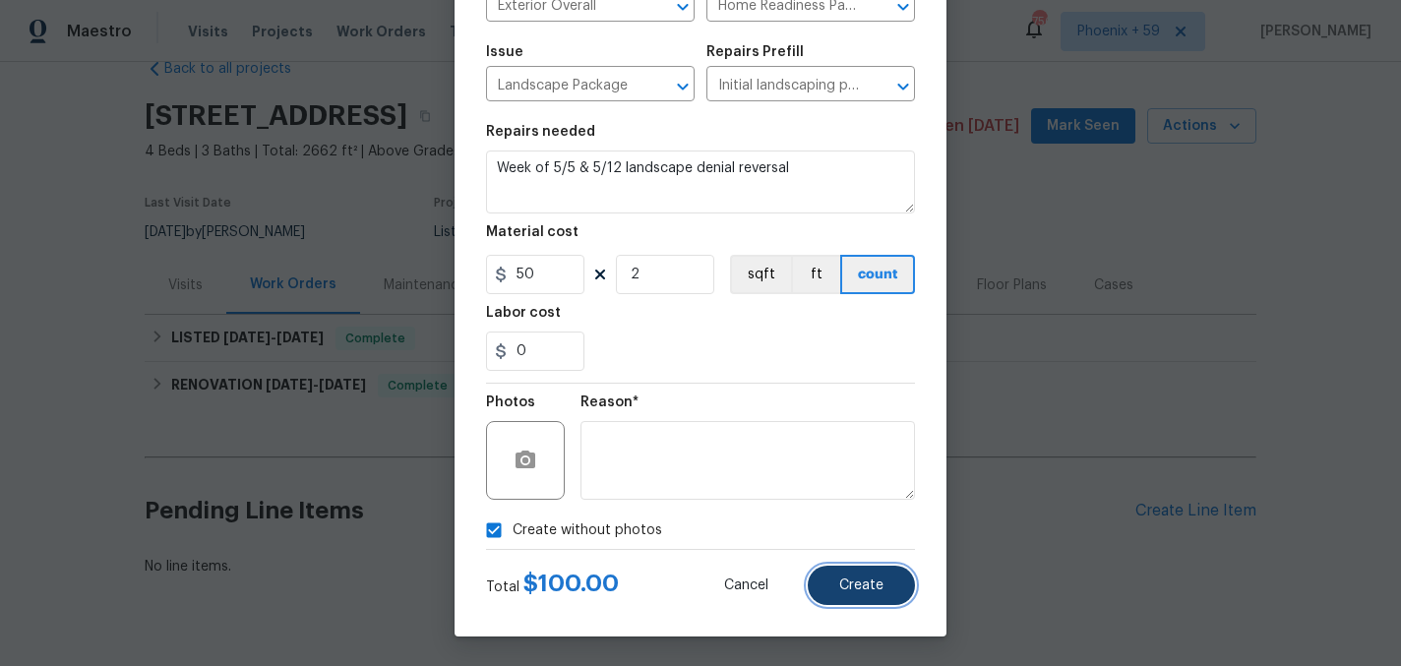
click at [848, 587] on span "Create" at bounding box center [861, 585] width 44 height 15
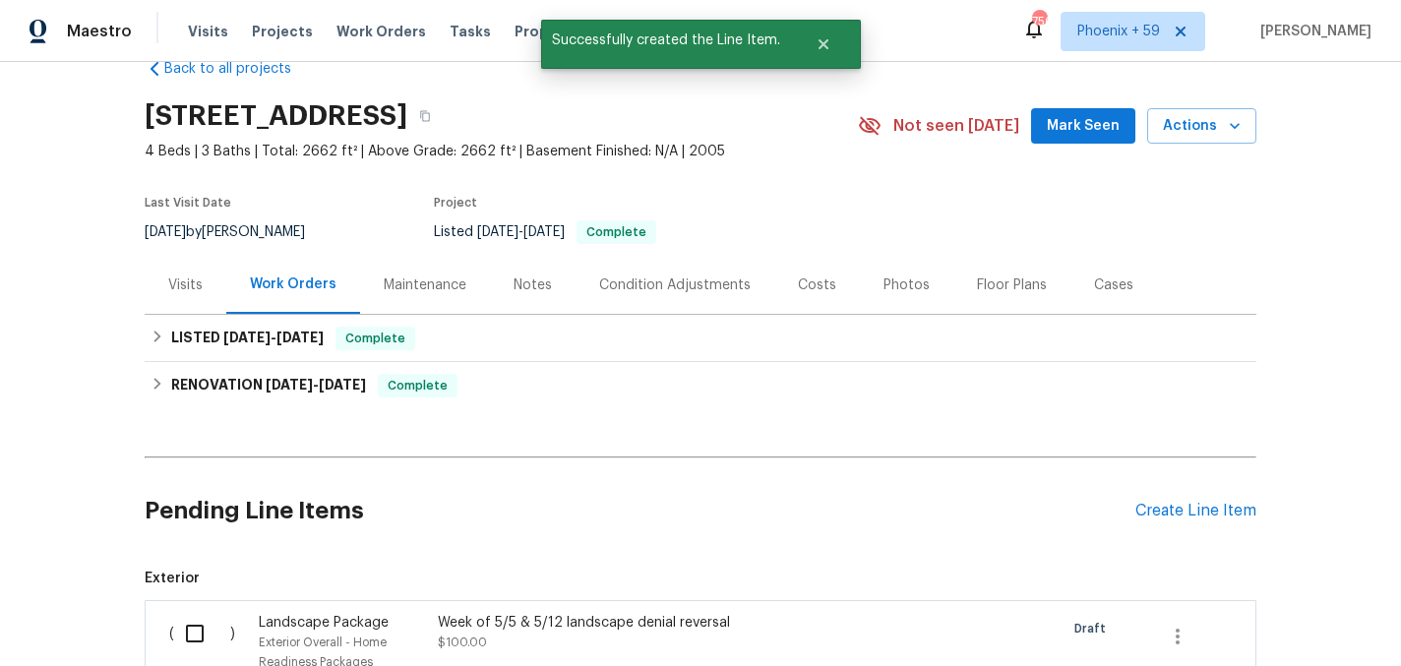
click at [203, 627] on input "checkbox" at bounding box center [202, 633] width 56 height 41
checkbox input "true"
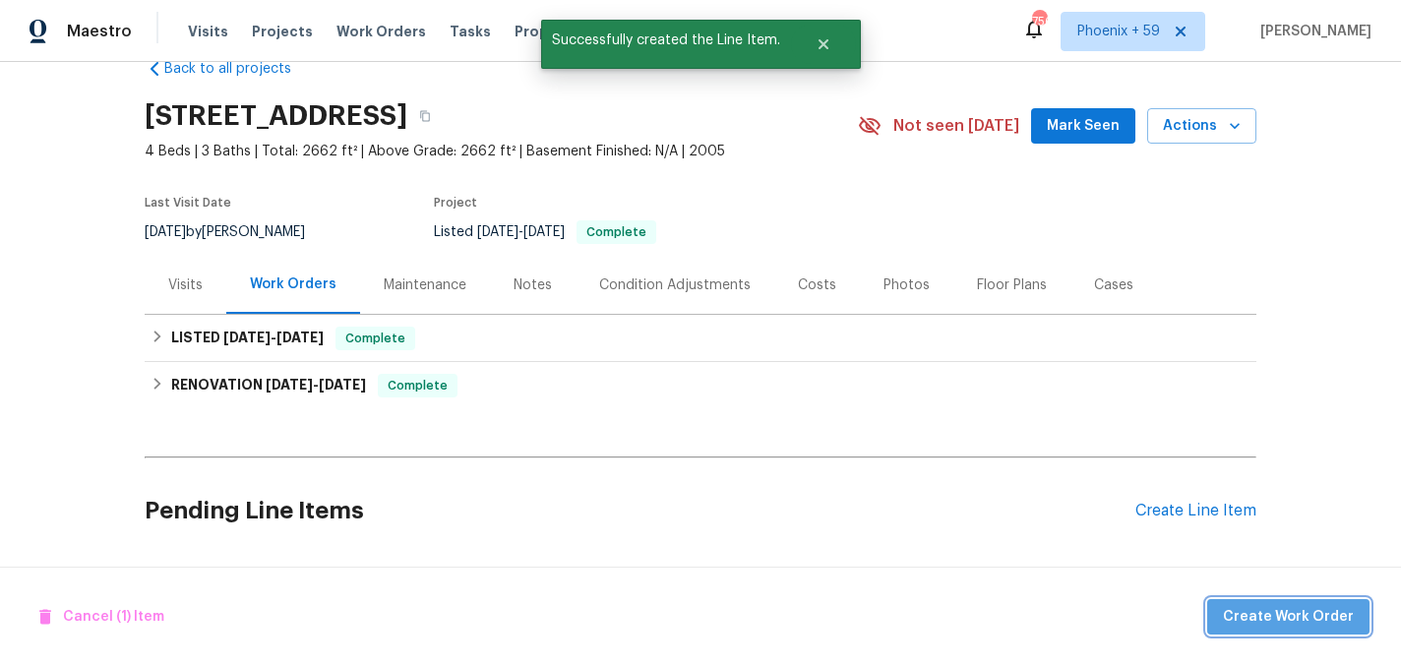
click at [1315, 612] on span "Create Work Order" at bounding box center [1288, 617] width 131 height 25
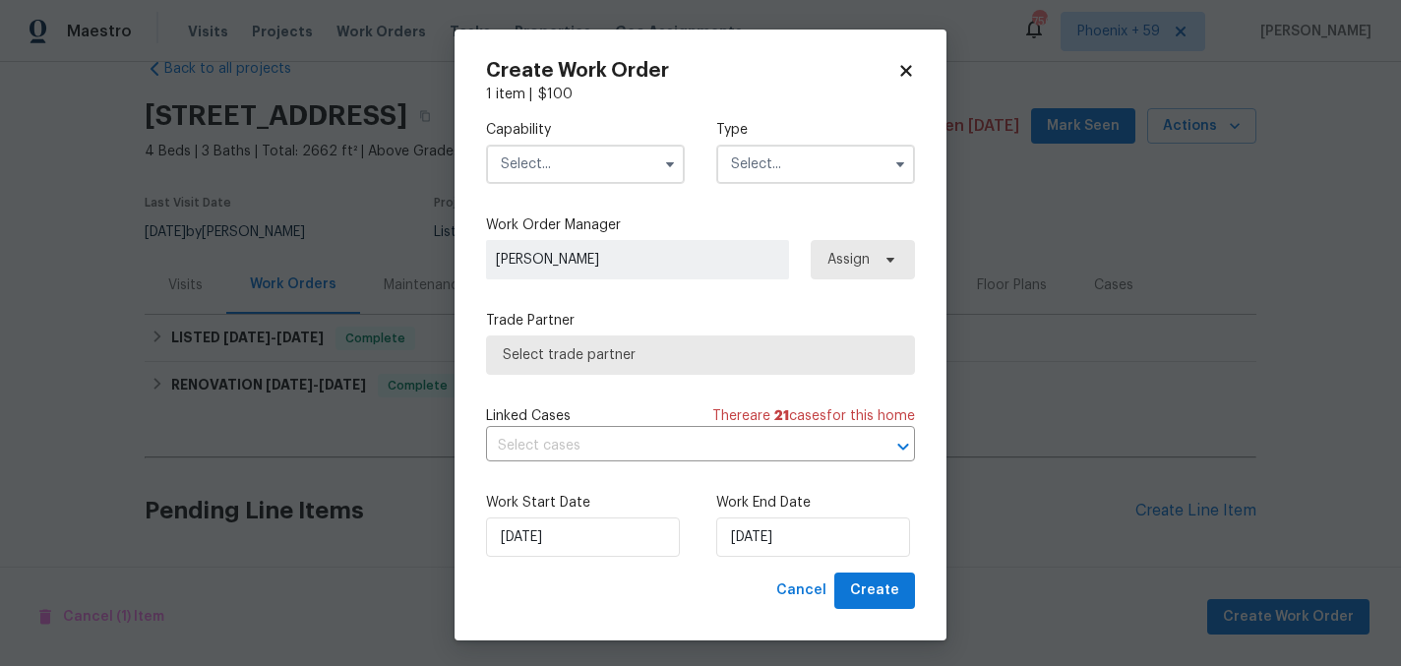
click at [585, 157] on input "text" at bounding box center [585, 164] width 199 height 39
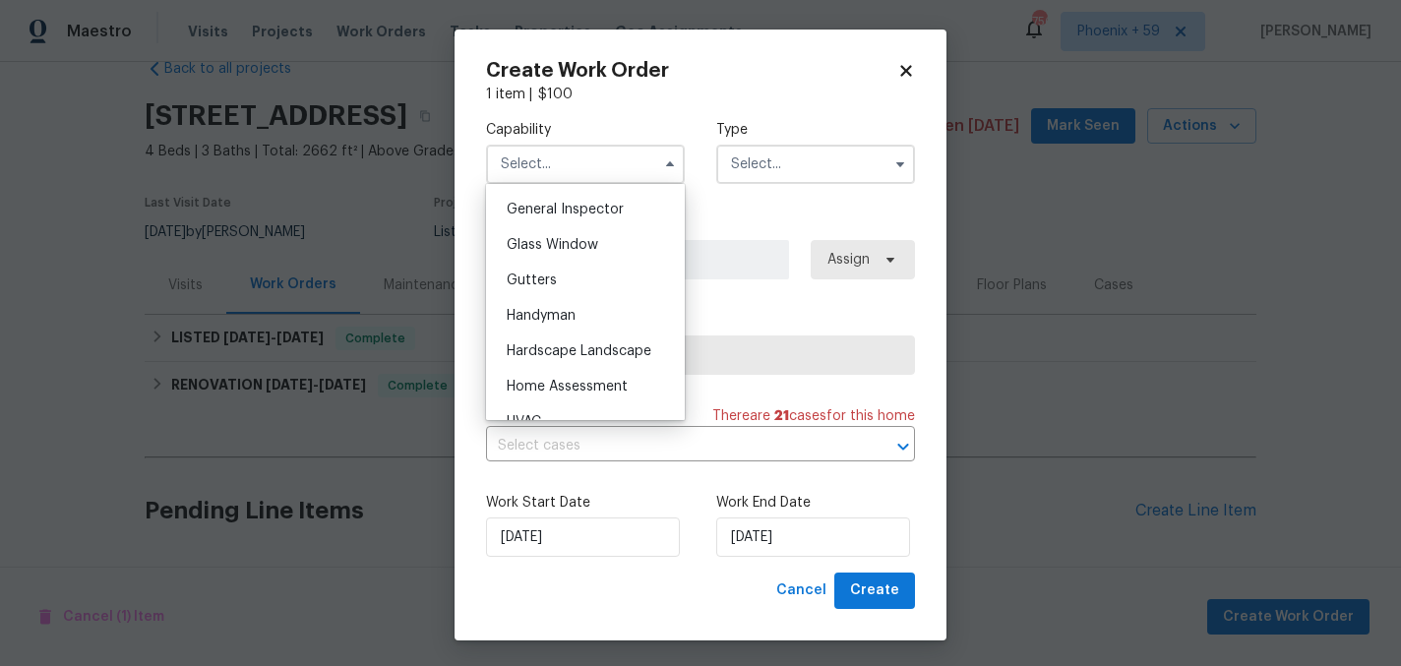
scroll to position [980, 0]
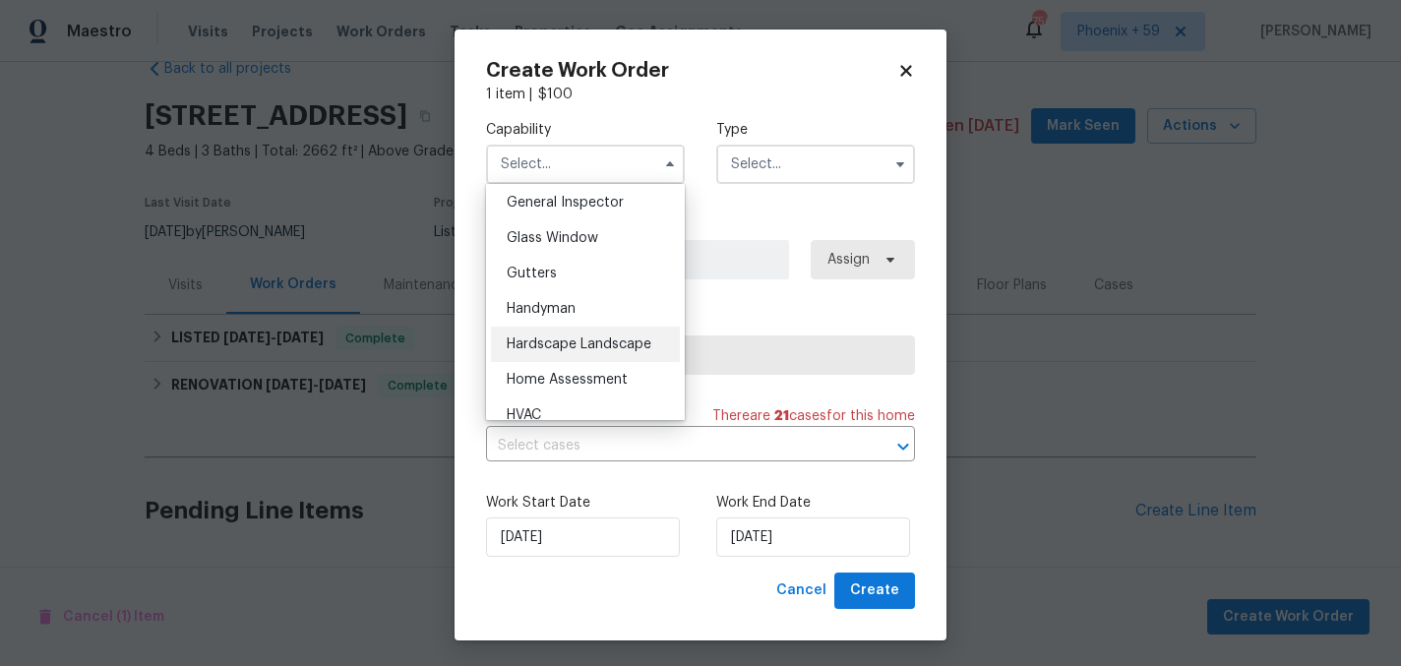
click at [613, 346] on span "Hardscape Landscape" at bounding box center [579, 344] width 145 height 14
type input "Hardscape Landscape"
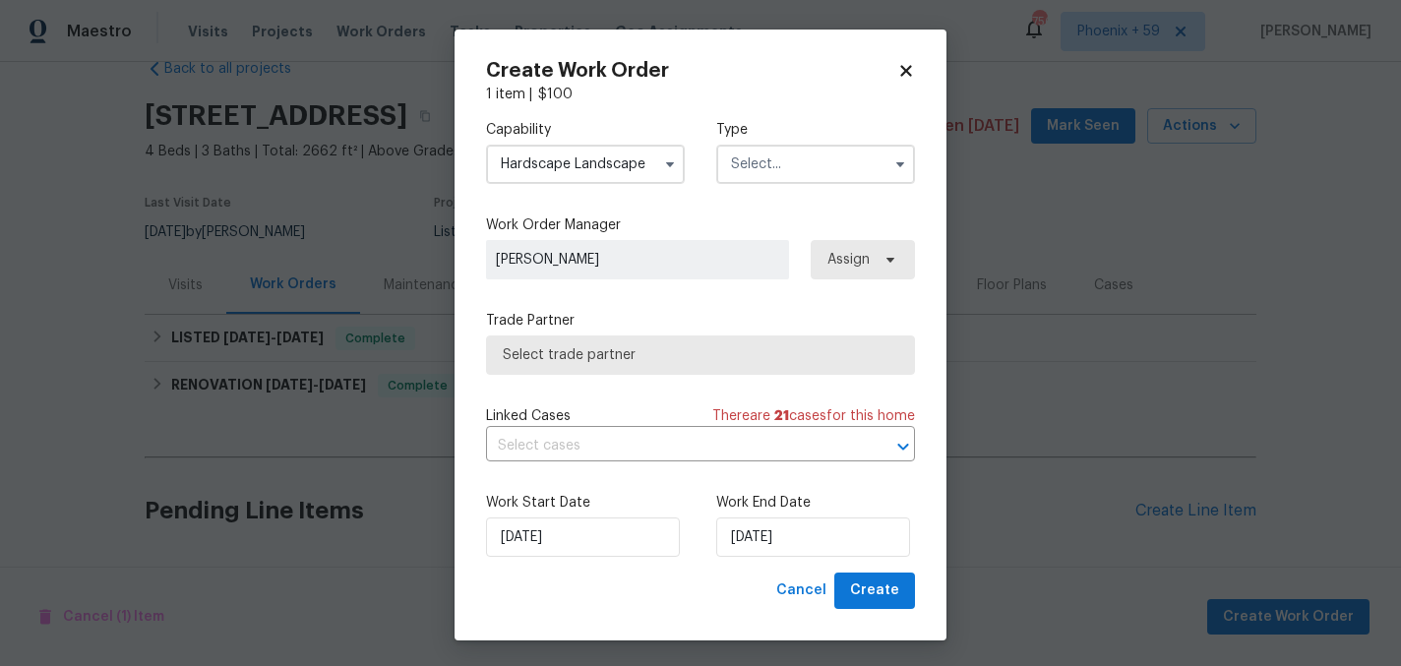
click at [813, 141] on div "Type" at bounding box center [815, 152] width 199 height 64
click at [810, 156] on input "text" at bounding box center [815, 164] width 199 height 39
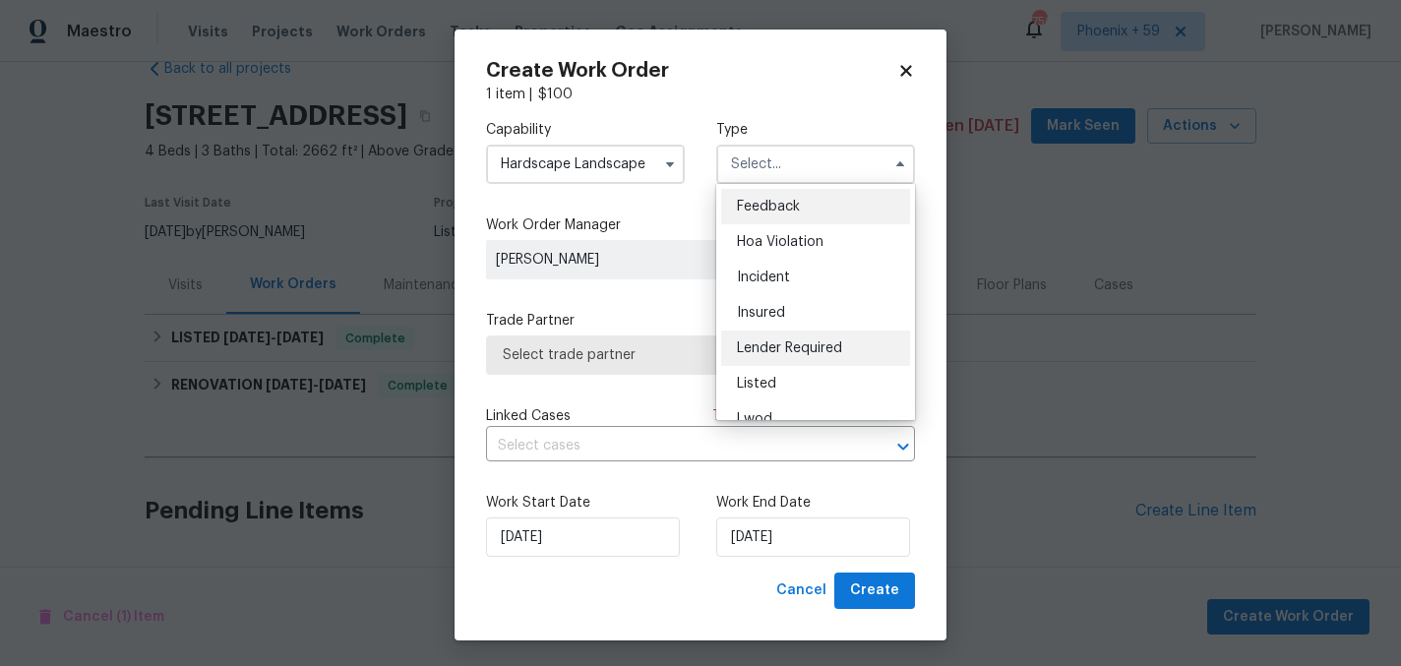
scroll to position [234, 0]
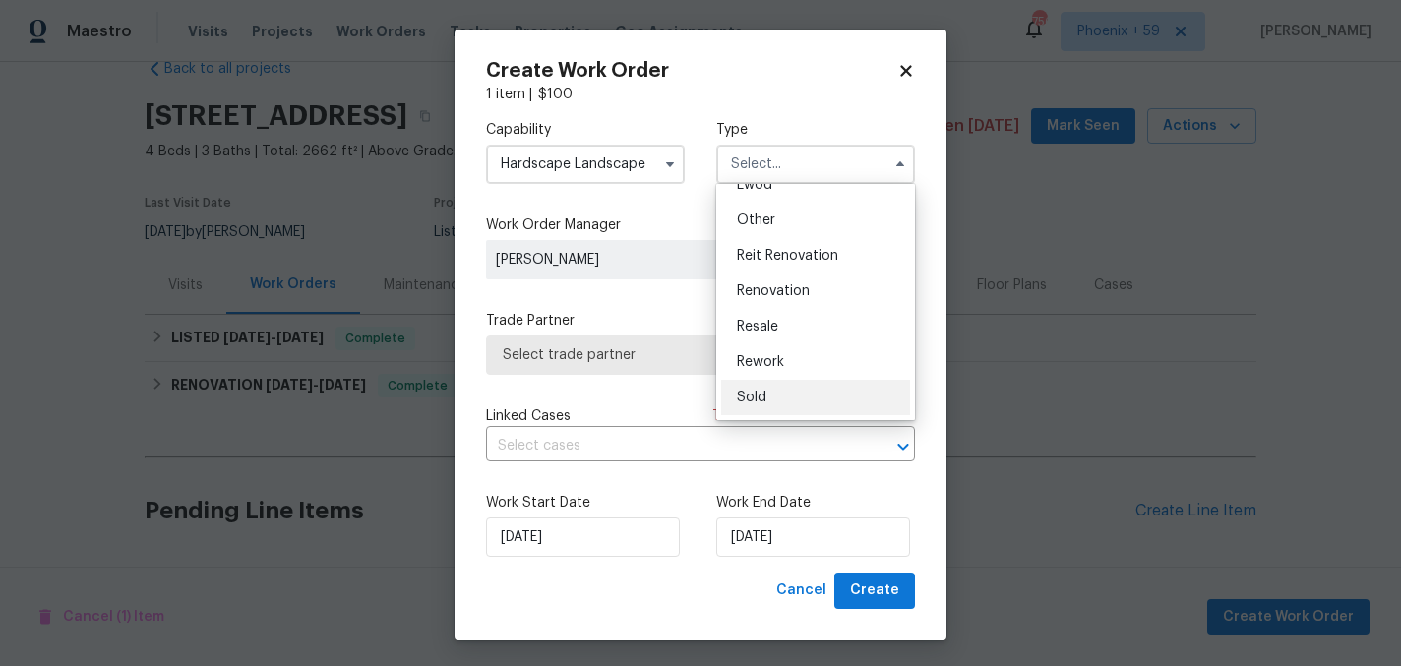
click at [788, 395] on div "Sold" at bounding box center [815, 397] width 189 height 35
type input "Sold"
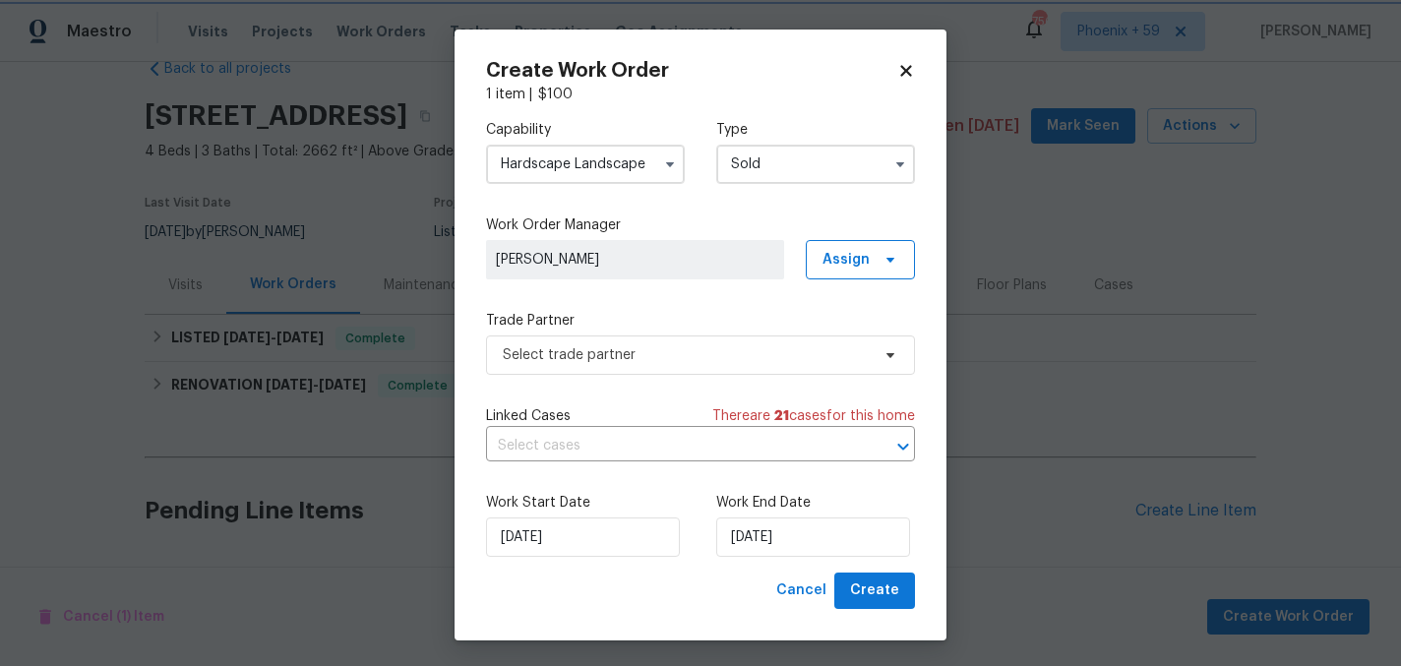
scroll to position [0, 0]
click at [697, 357] on span "Select trade partner" at bounding box center [686, 355] width 367 height 20
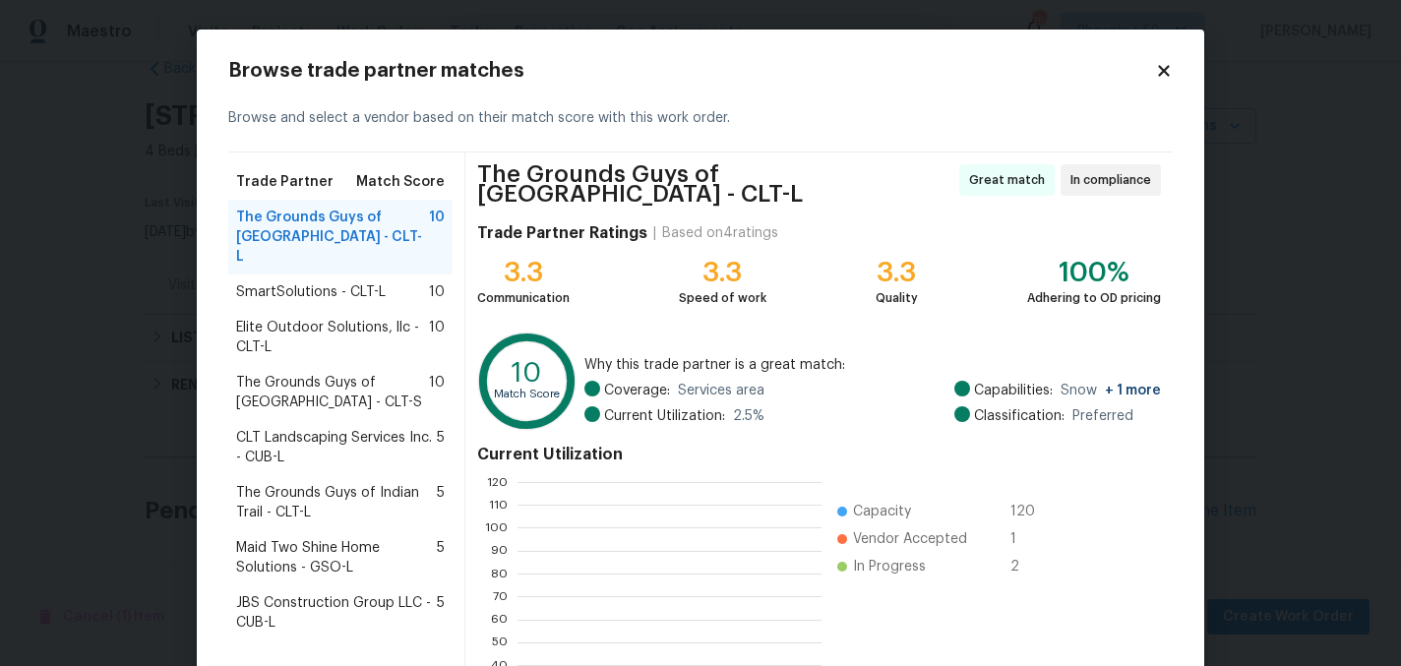
scroll to position [275, 304]
click at [382, 282] on span "SmartSolutions - CLT-L" at bounding box center [311, 292] width 150 height 20
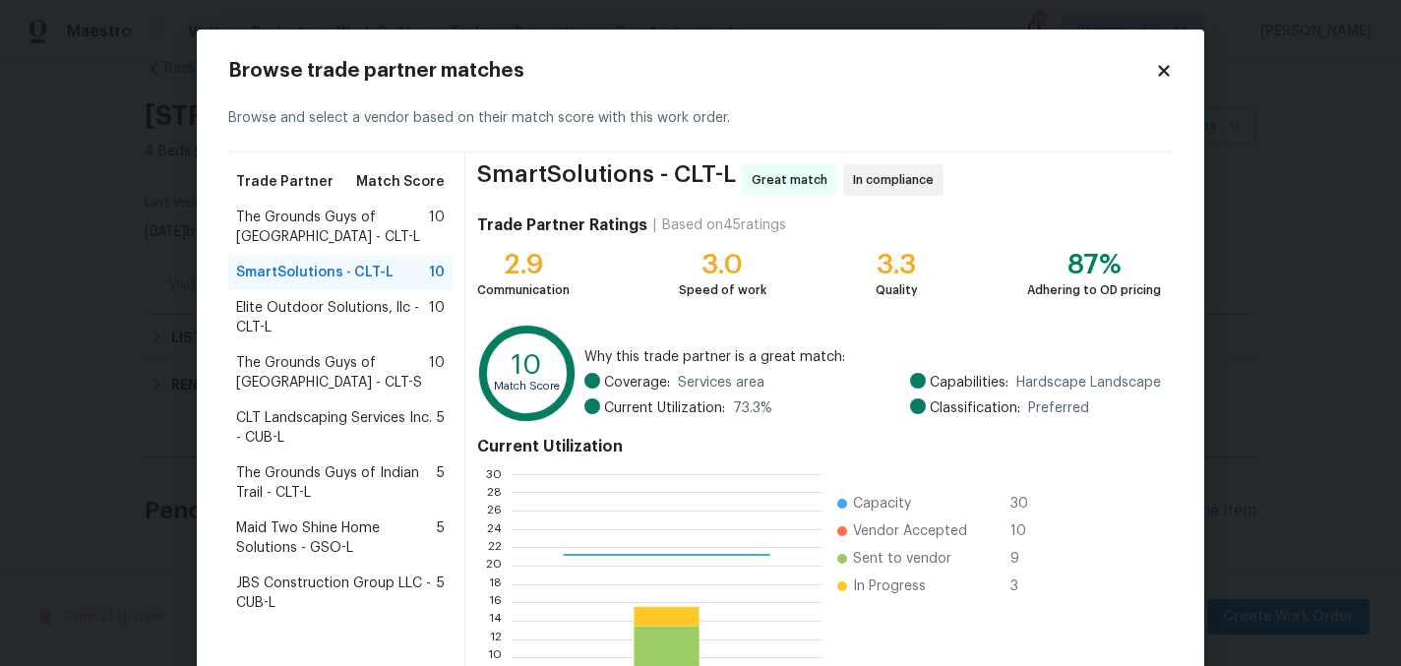
scroll to position [202, 0]
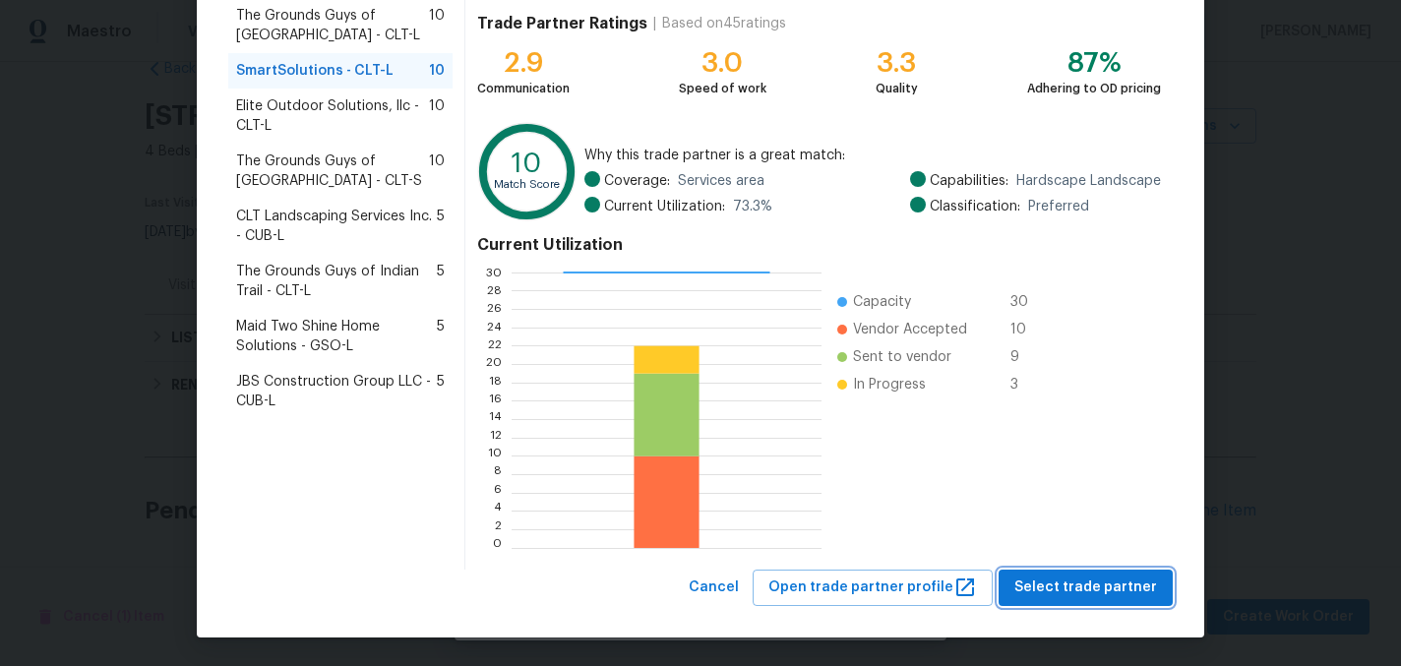
click at [1049, 597] on span "Select trade partner" at bounding box center [1085, 587] width 143 height 25
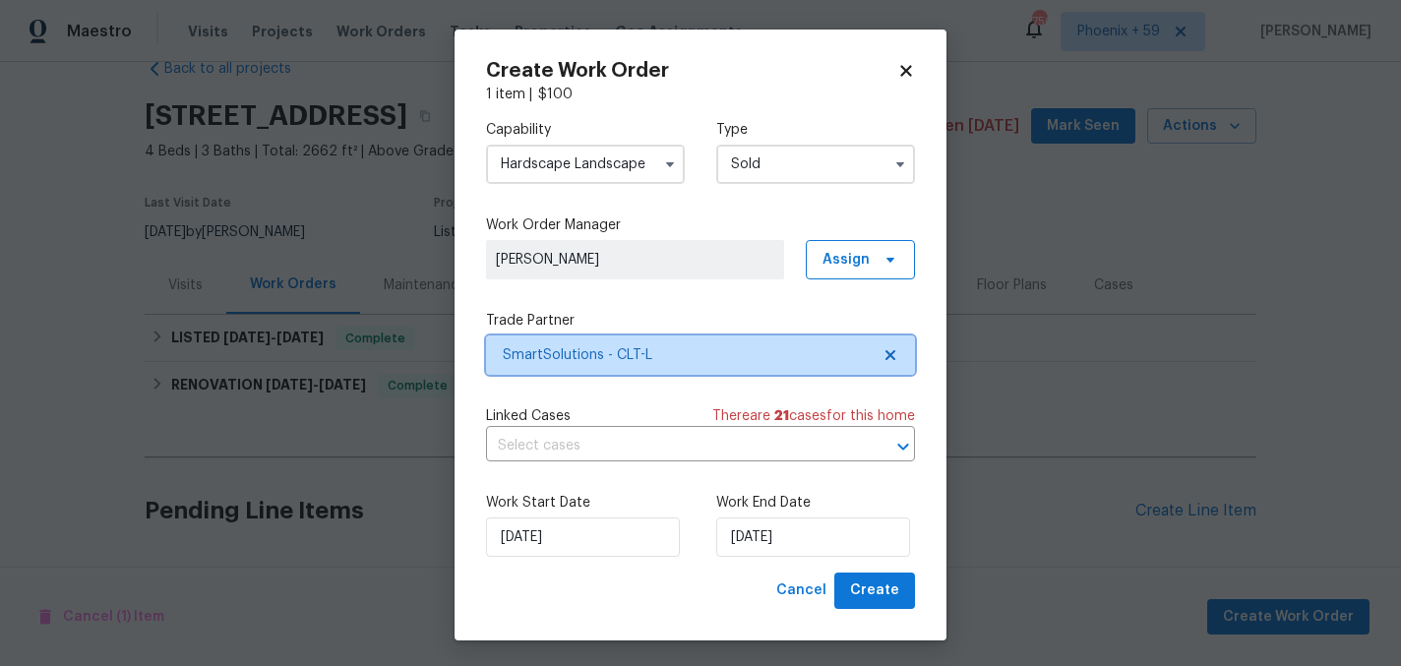
scroll to position [0, 0]
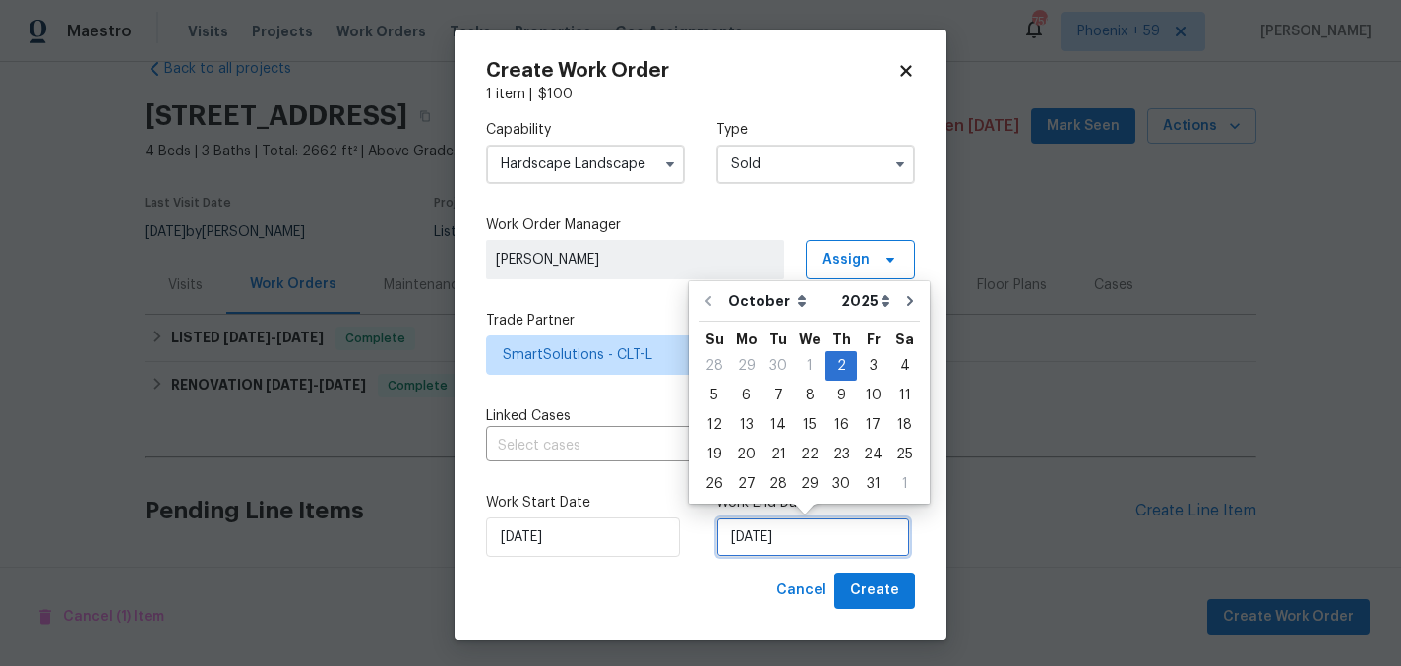
click at [760, 533] on input "[DATE]" at bounding box center [813, 536] width 194 height 39
click at [841, 394] on div "9" at bounding box center [840, 396] width 31 height 28
type input "[DATE]"
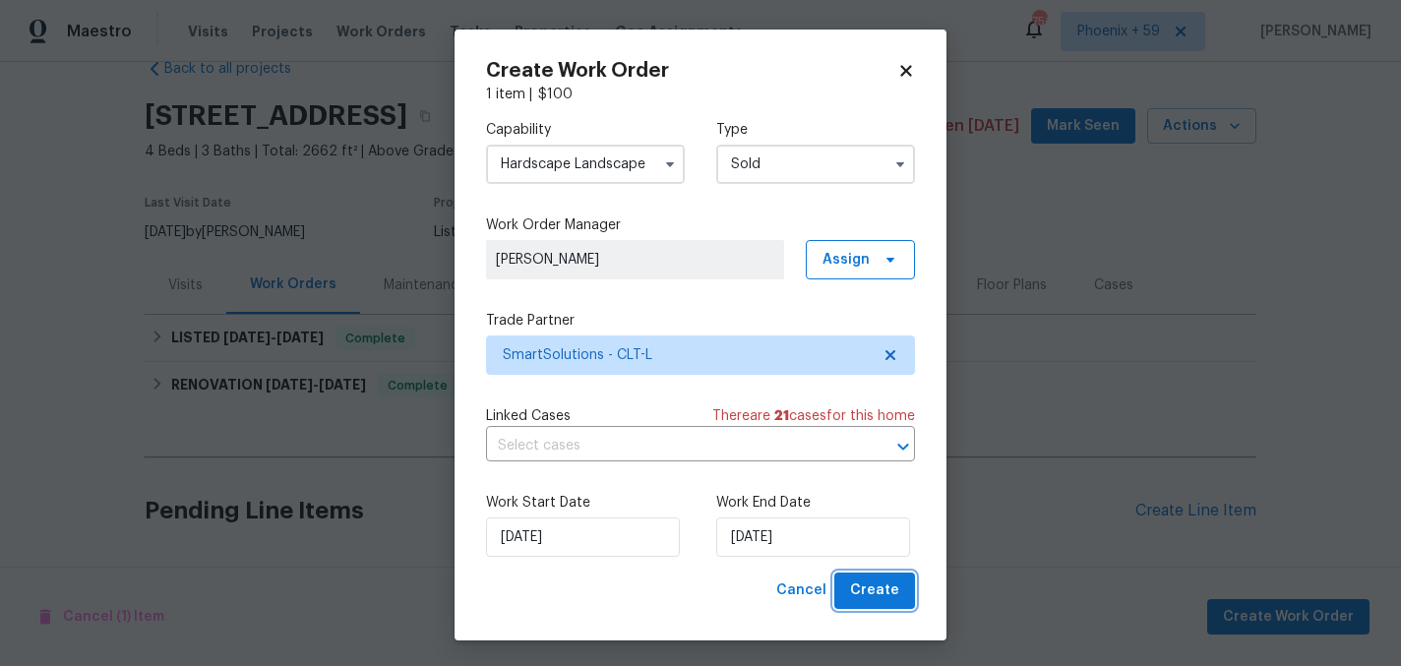
click at [864, 593] on span "Create" at bounding box center [874, 590] width 49 height 25
click at [812, 167] on input "Sold" at bounding box center [815, 164] width 199 height 39
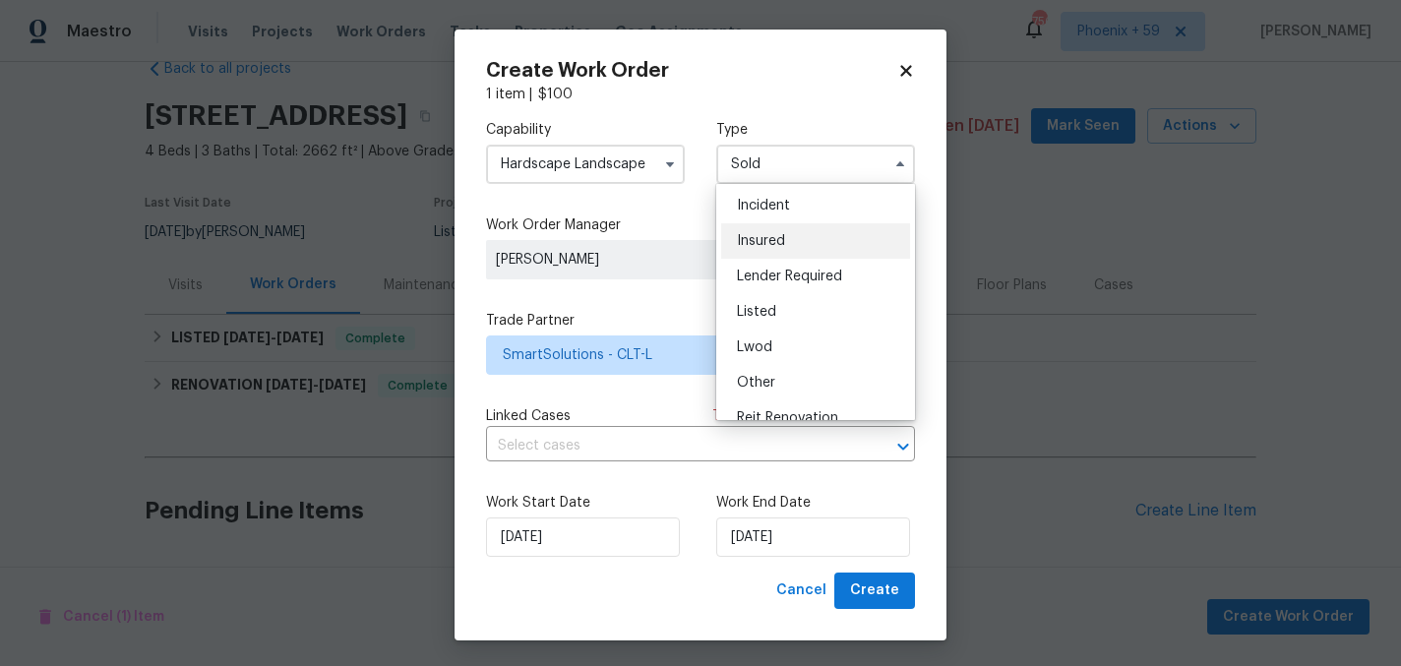
scroll to position [74, 0]
click at [816, 307] on div "Listed" at bounding box center [815, 309] width 189 height 35
type input "Listed"
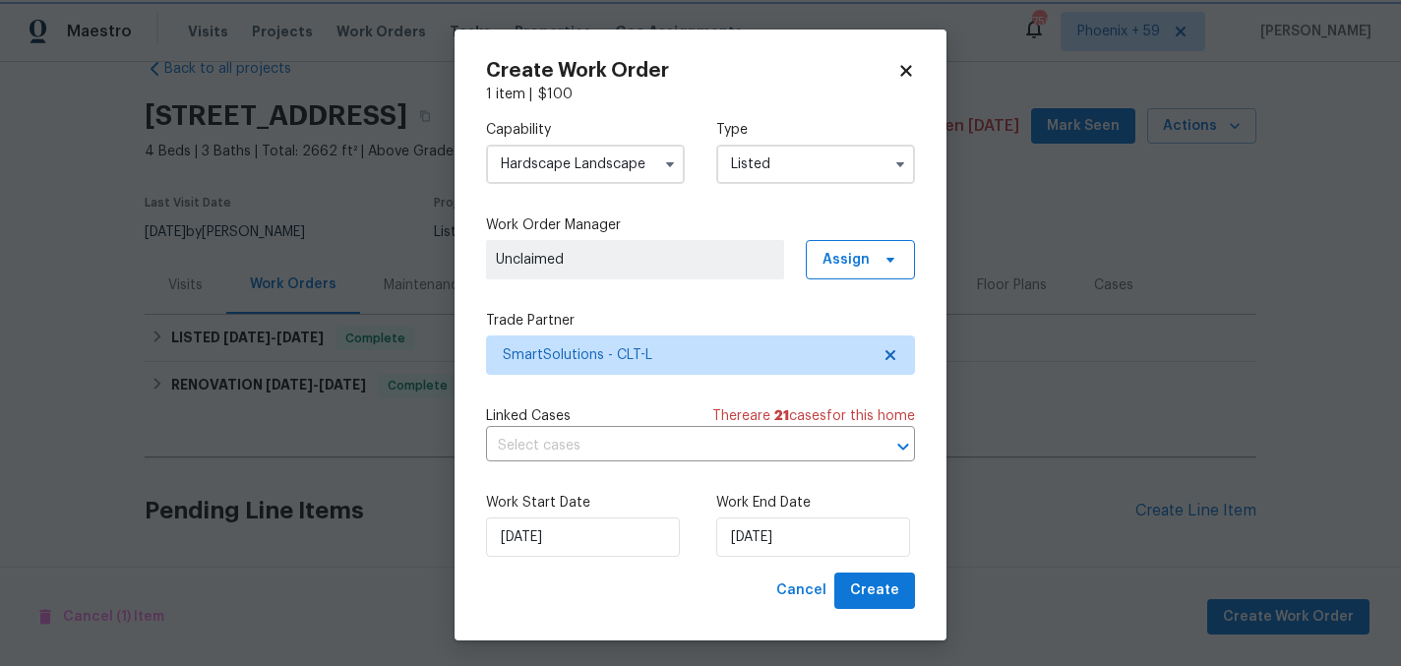
scroll to position [0, 0]
click at [865, 596] on span "Create" at bounding box center [874, 590] width 49 height 25
checkbox input "false"
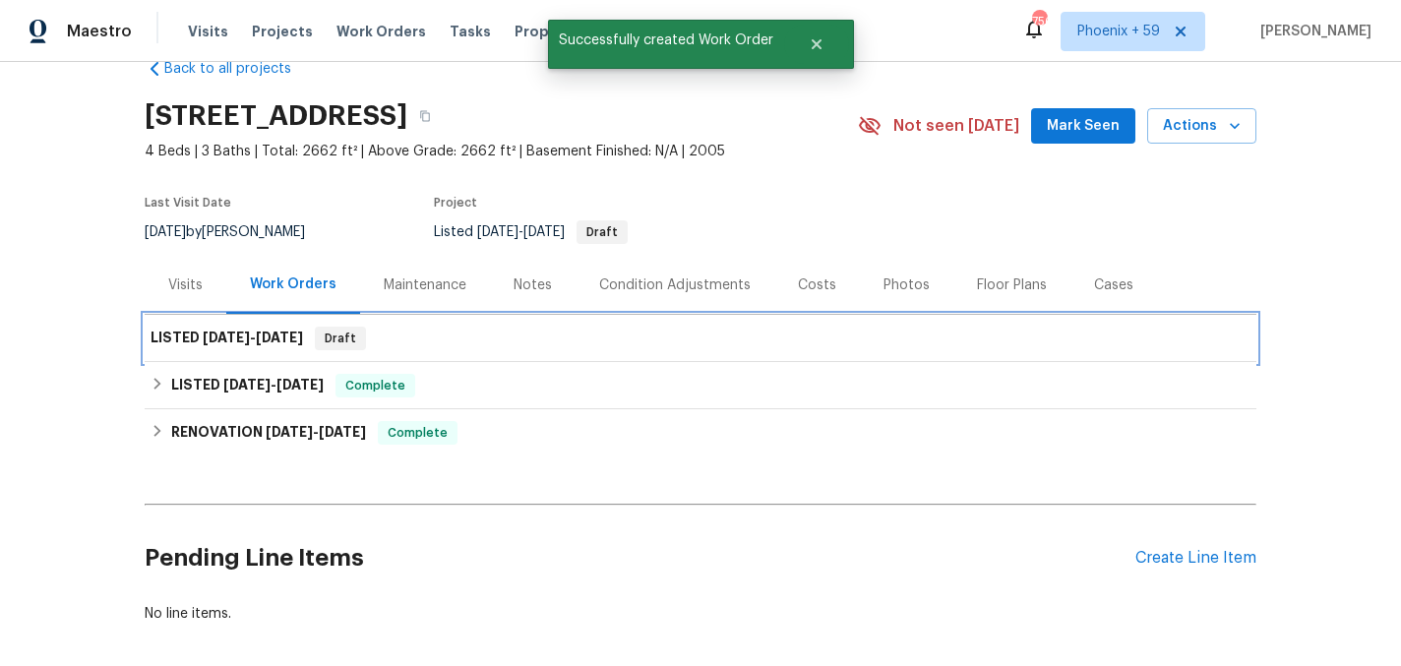
click at [525, 339] on div "LISTED [DATE] - [DATE] Draft" at bounding box center [701, 339] width 1100 height 24
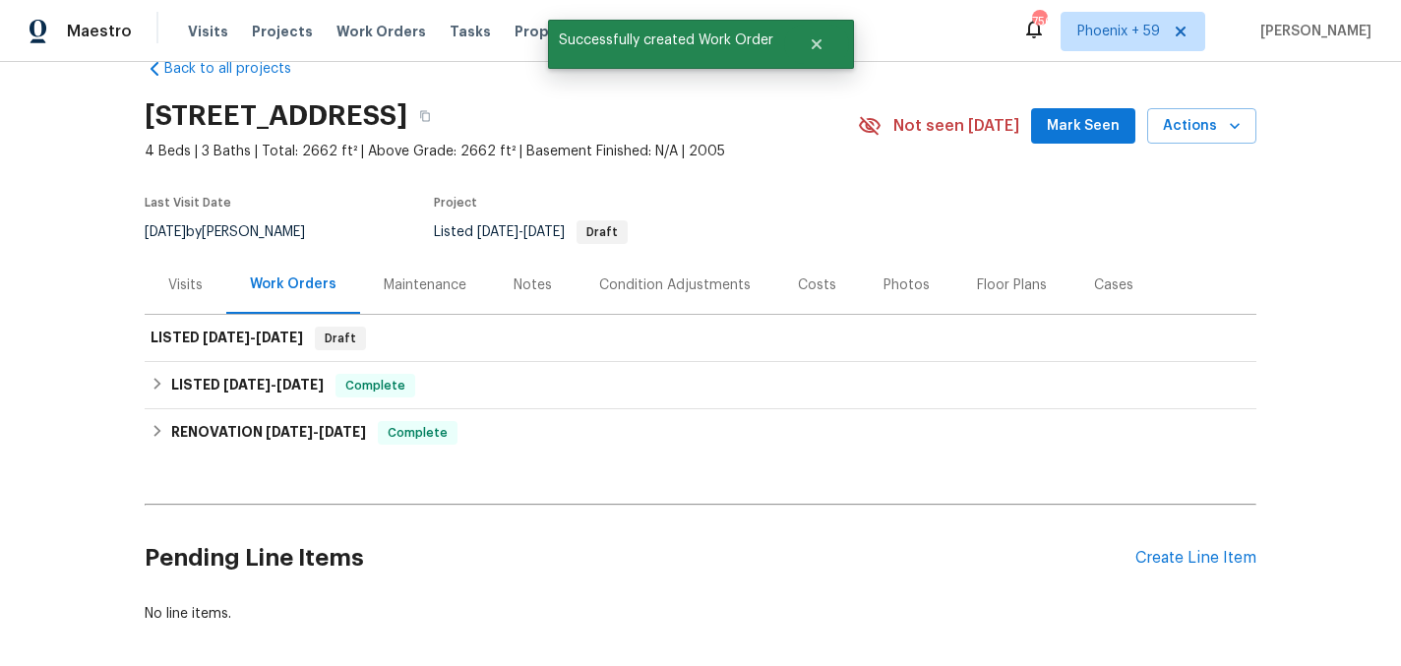
click at [325, 283] on div "Work Orders" at bounding box center [293, 284] width 87 height 20
click at [410, 283] on div "Maintenance" at bounding box center [425, 285] width 83 height 20
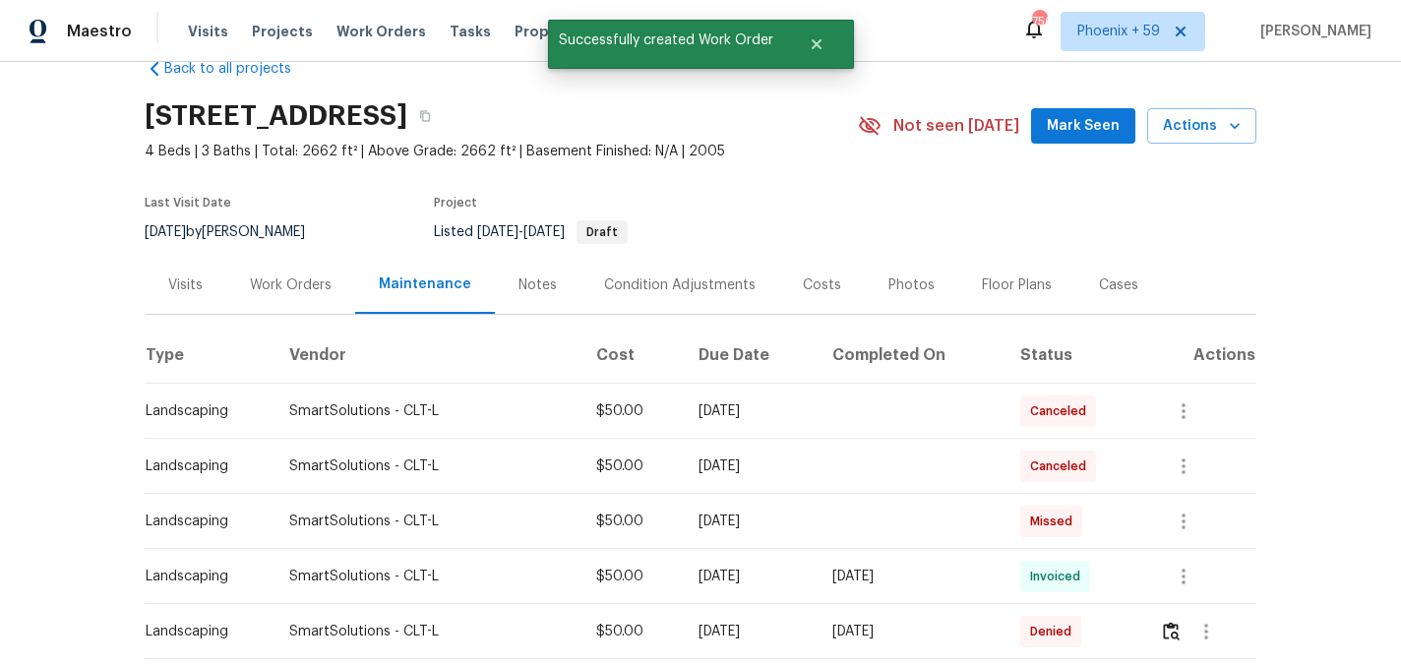
click at [314, 276] on div "Work Orders" at bounding box center [291, 285] width 82 height 20
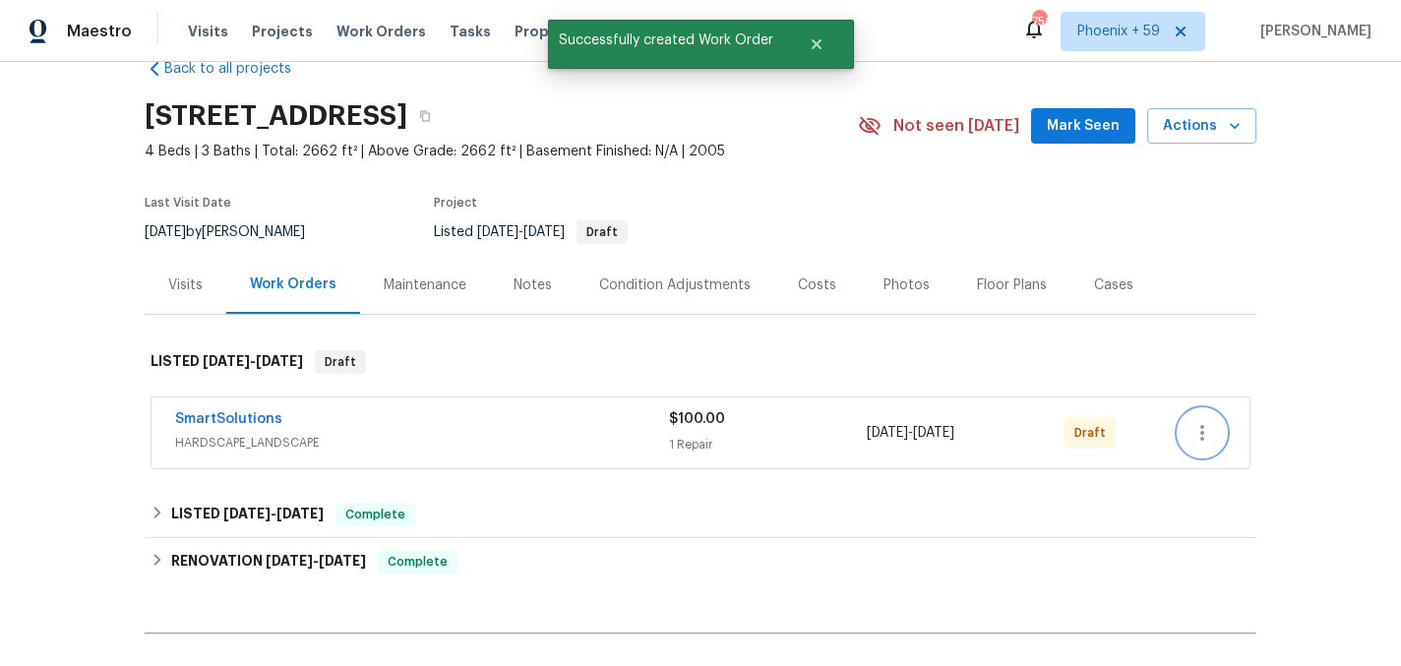
click at [1195, 437] on icon "button" at bounding box center [1202, 433] width 24 height 24
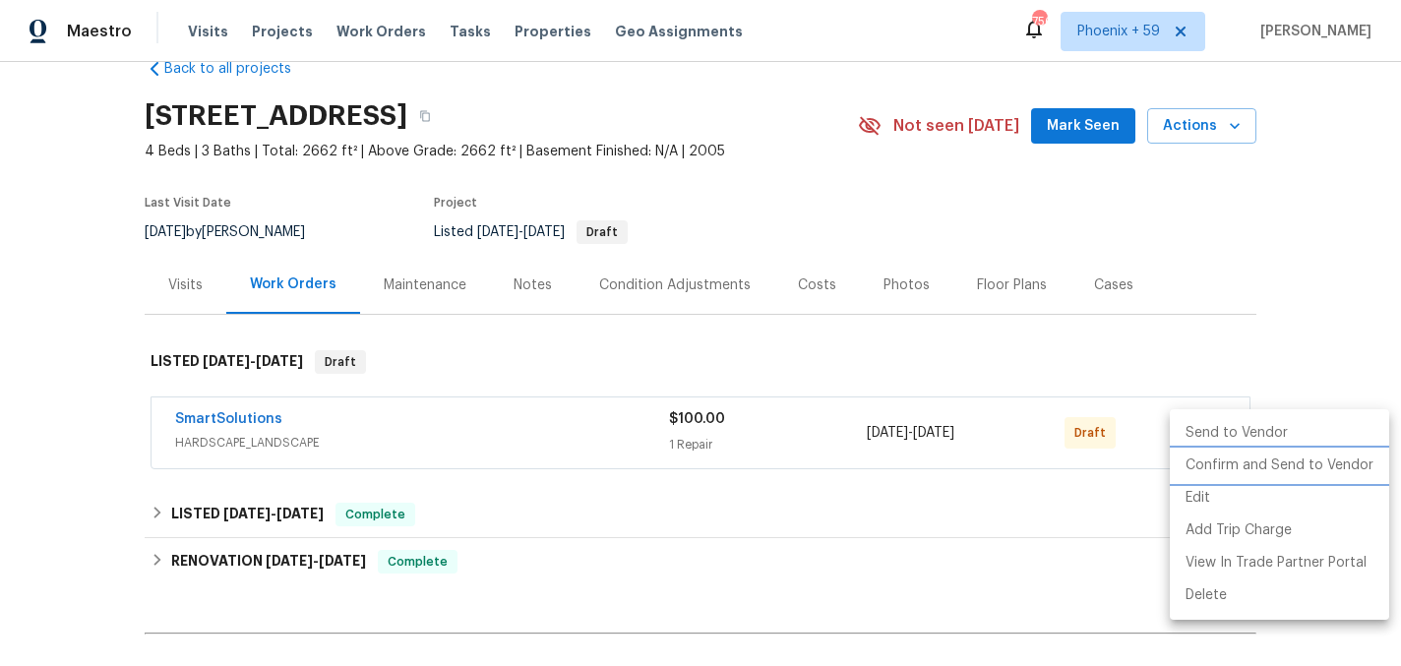
click at [1206, 461] on li "Confirm and Send to Vendor" at bounding box center [1279, 466] width 219 height 32
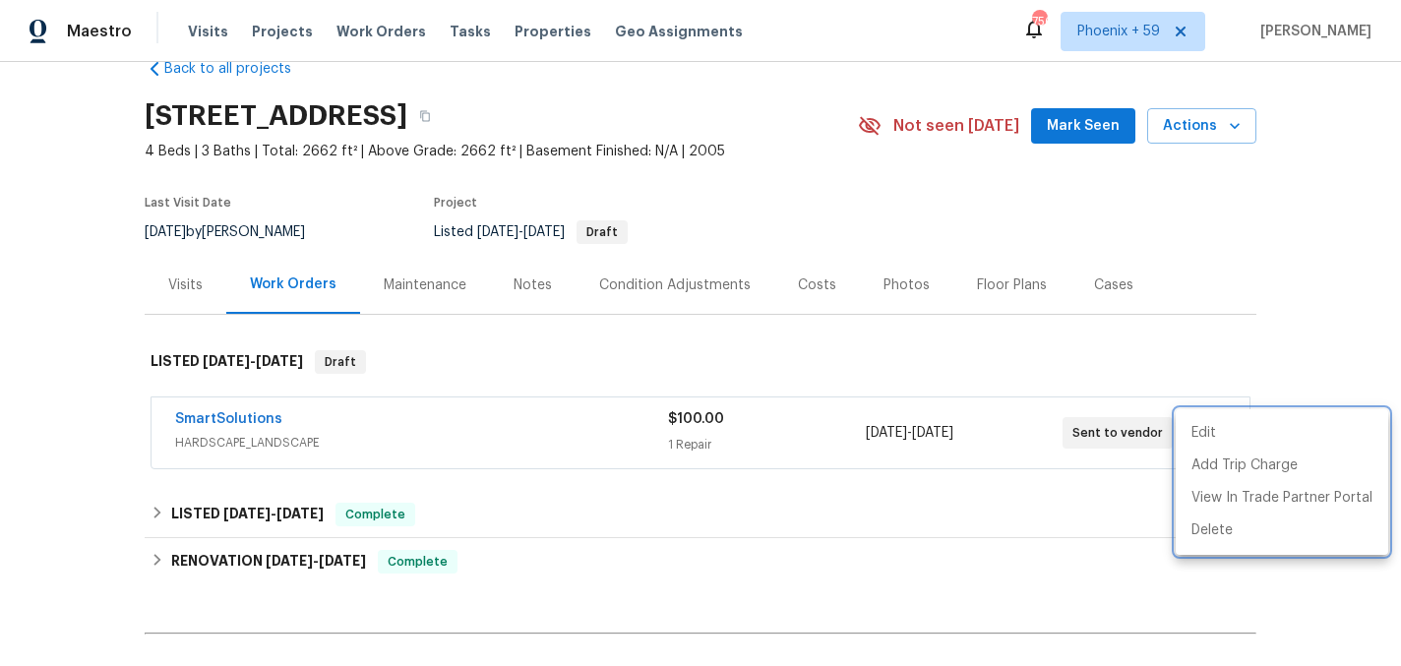
click at [262, 415] on div at bounding box center [700, 333] width 1401 height 666
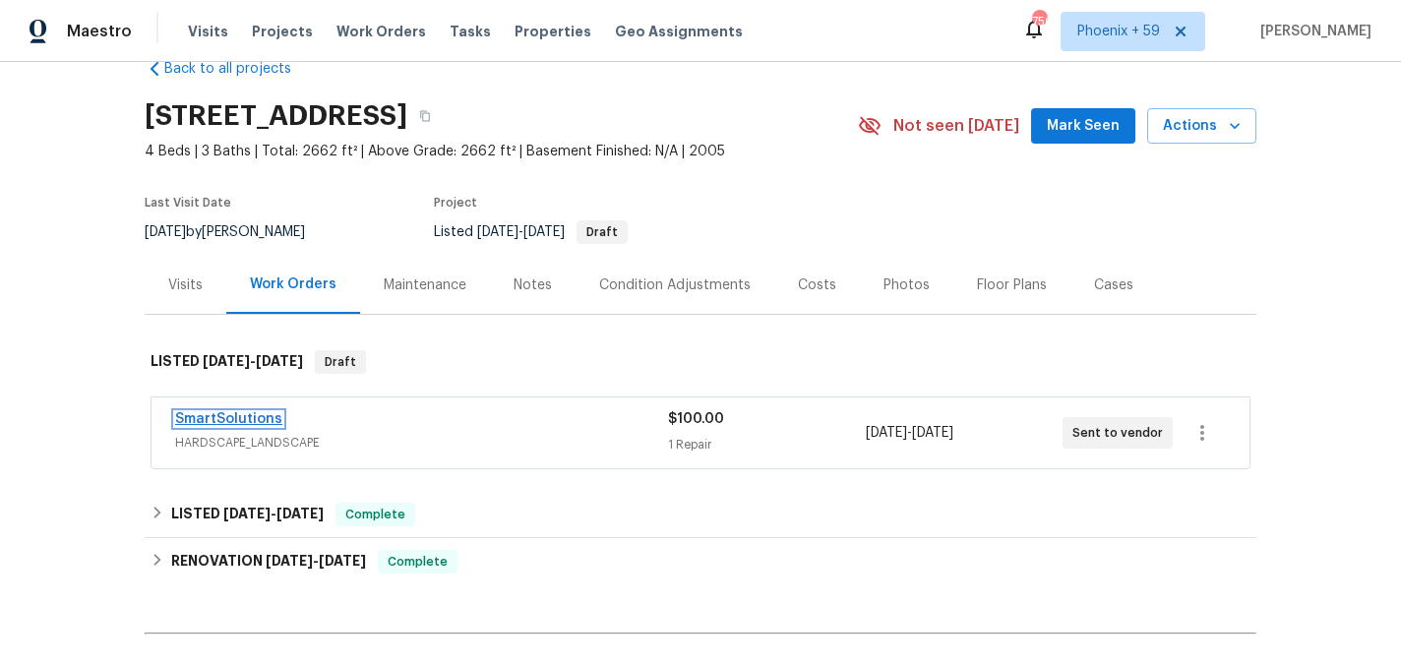
click at [254, 417] on link "SmartSolutions" at bounding box center [228, 419] width 107 height 14
